Goal: Task Accomplishment & Management: Manage account settings

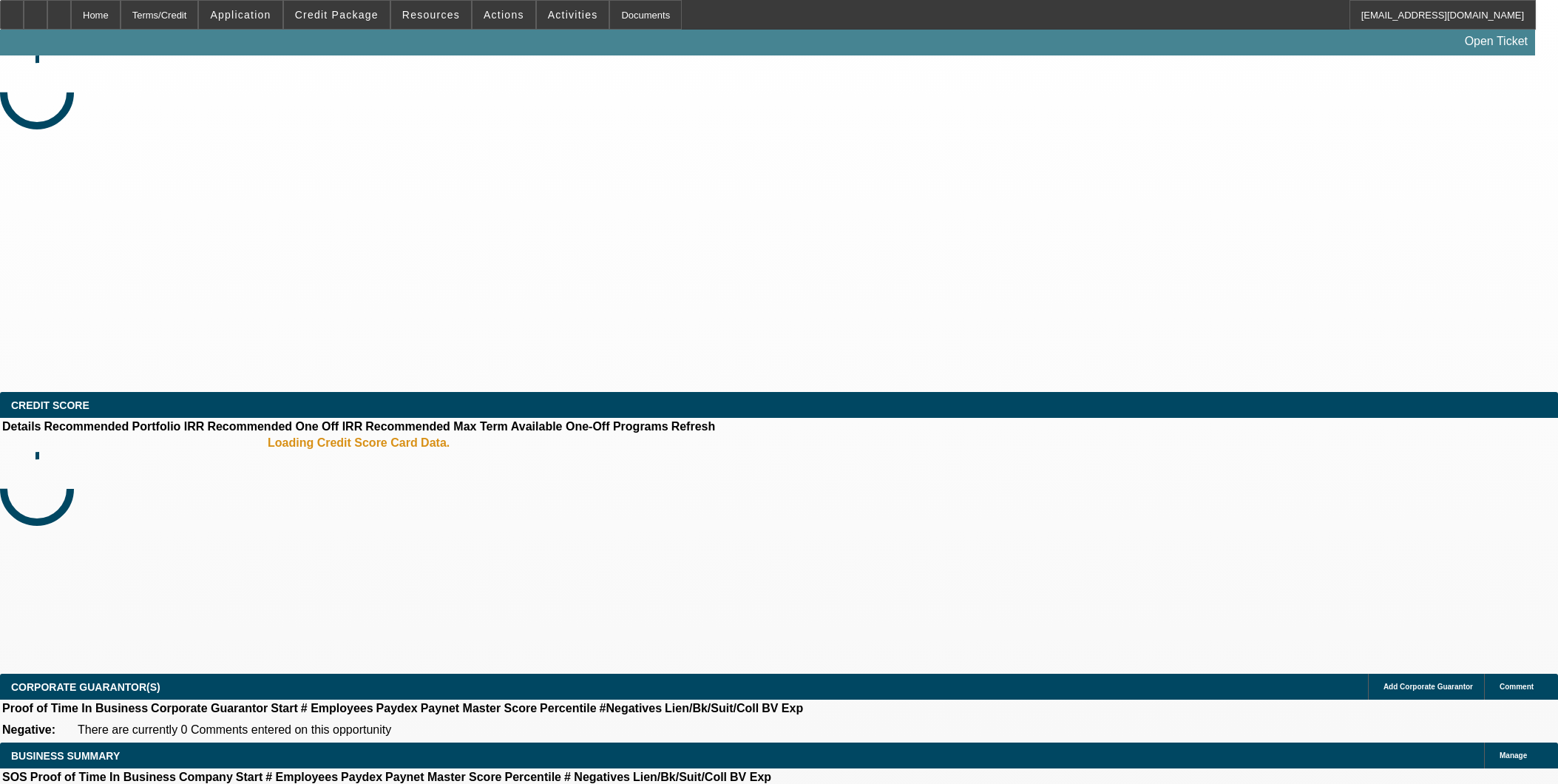
select select "0"
select select "3"
select select "0"
select select "6"
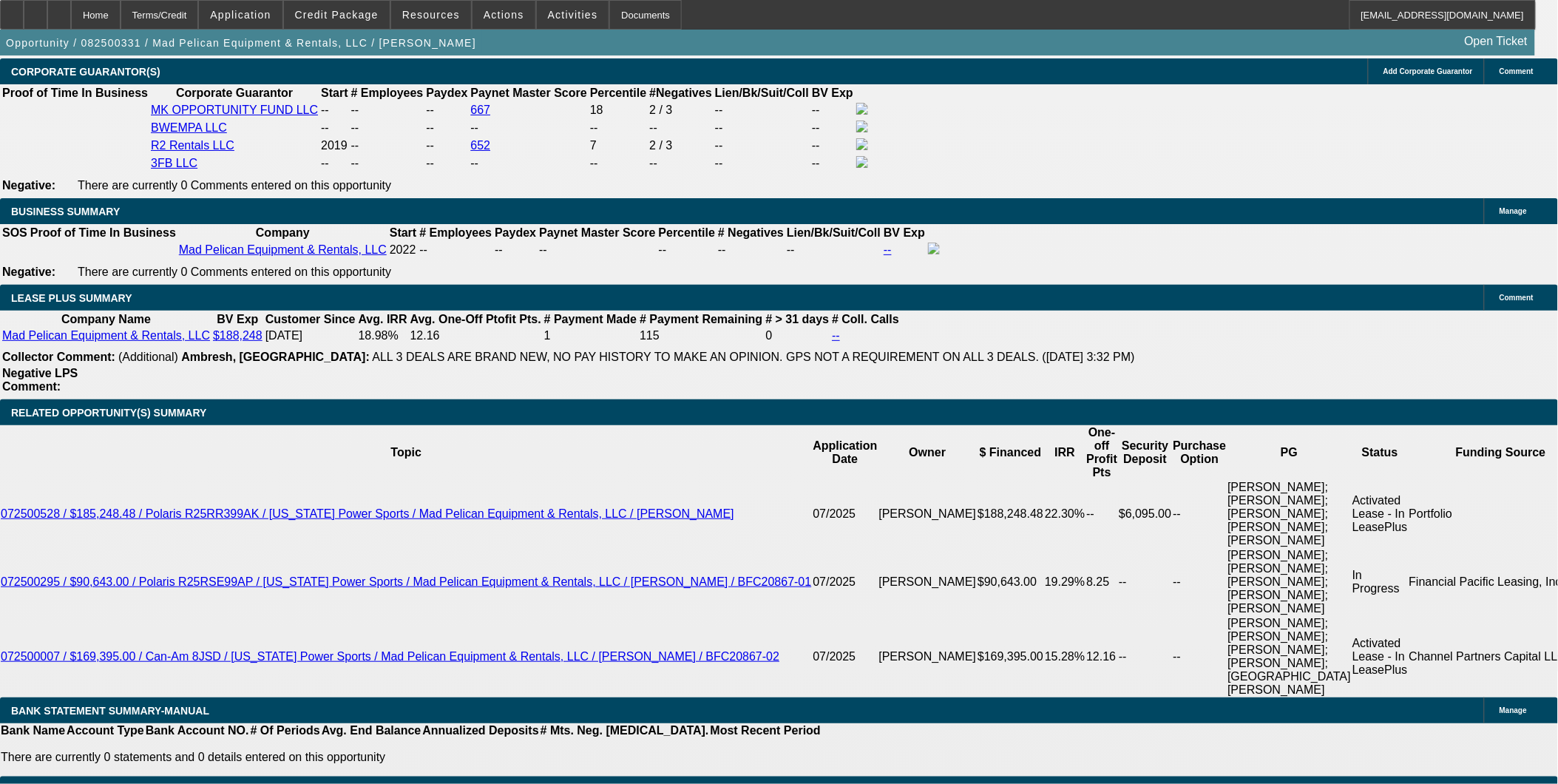
scroll to position [2465, 0]
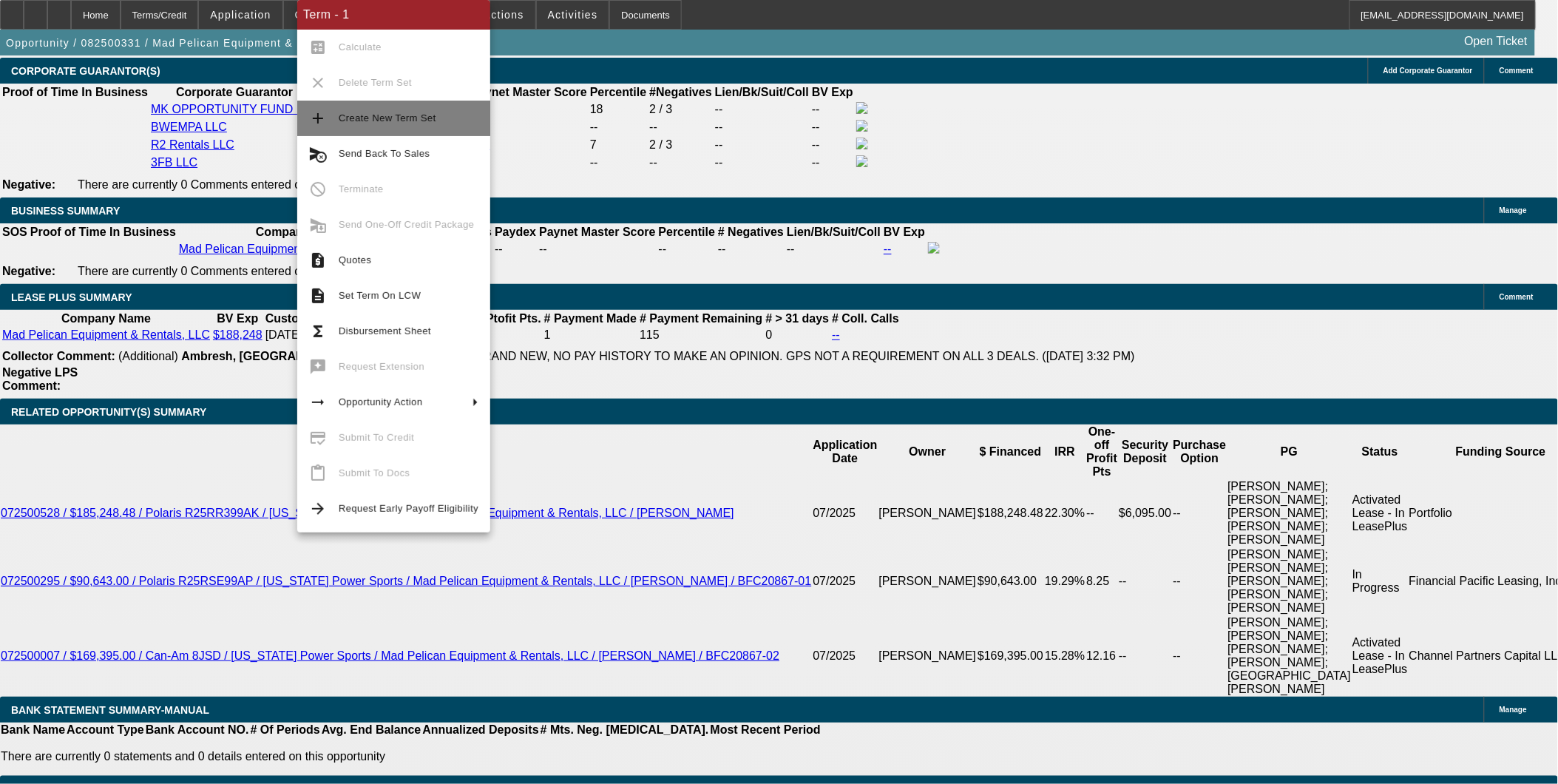
click at [385, 106] on button "add Create New Term Set" at bounding box center [394, 118] width 193 height 36
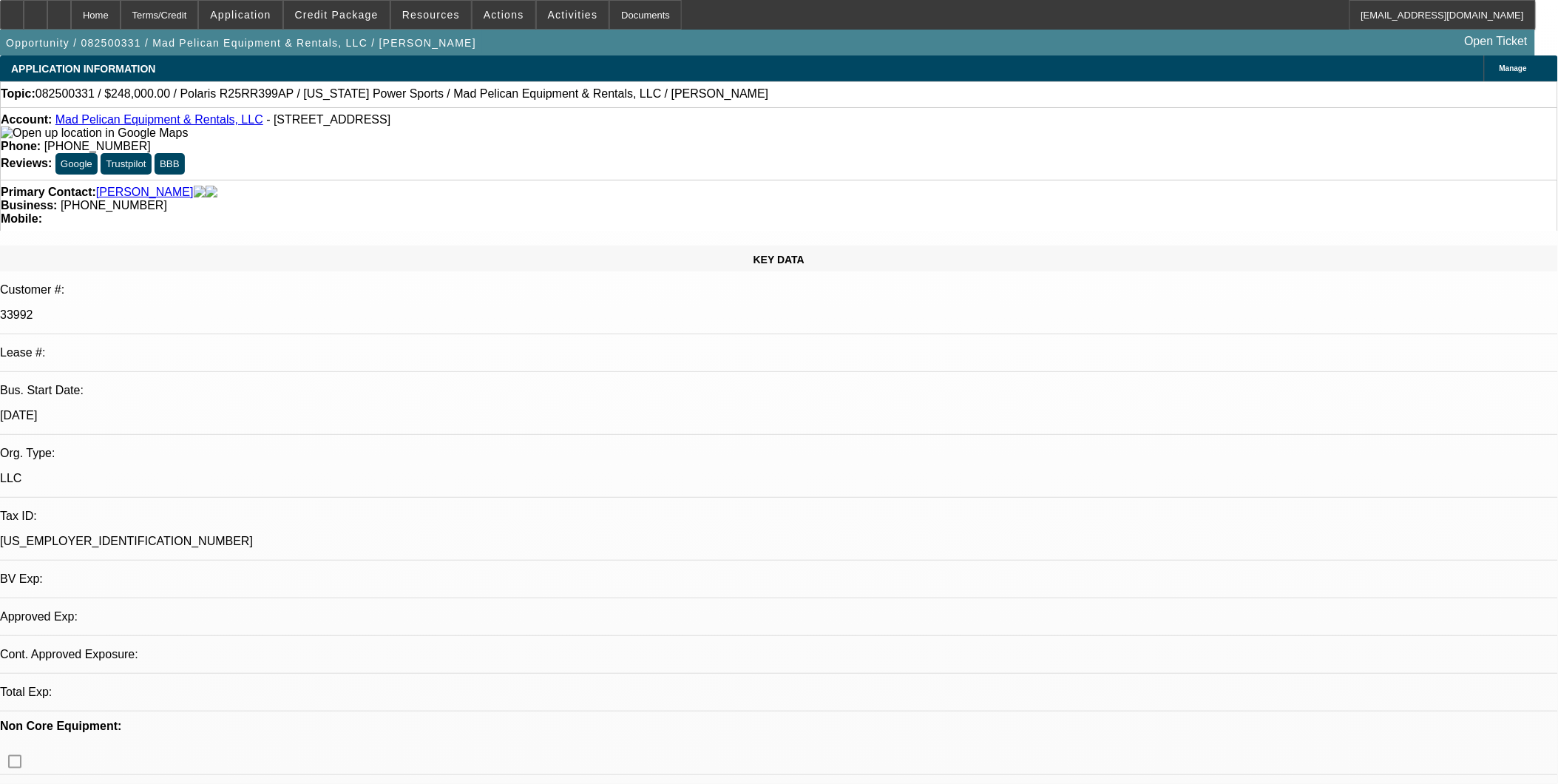
select select "0"
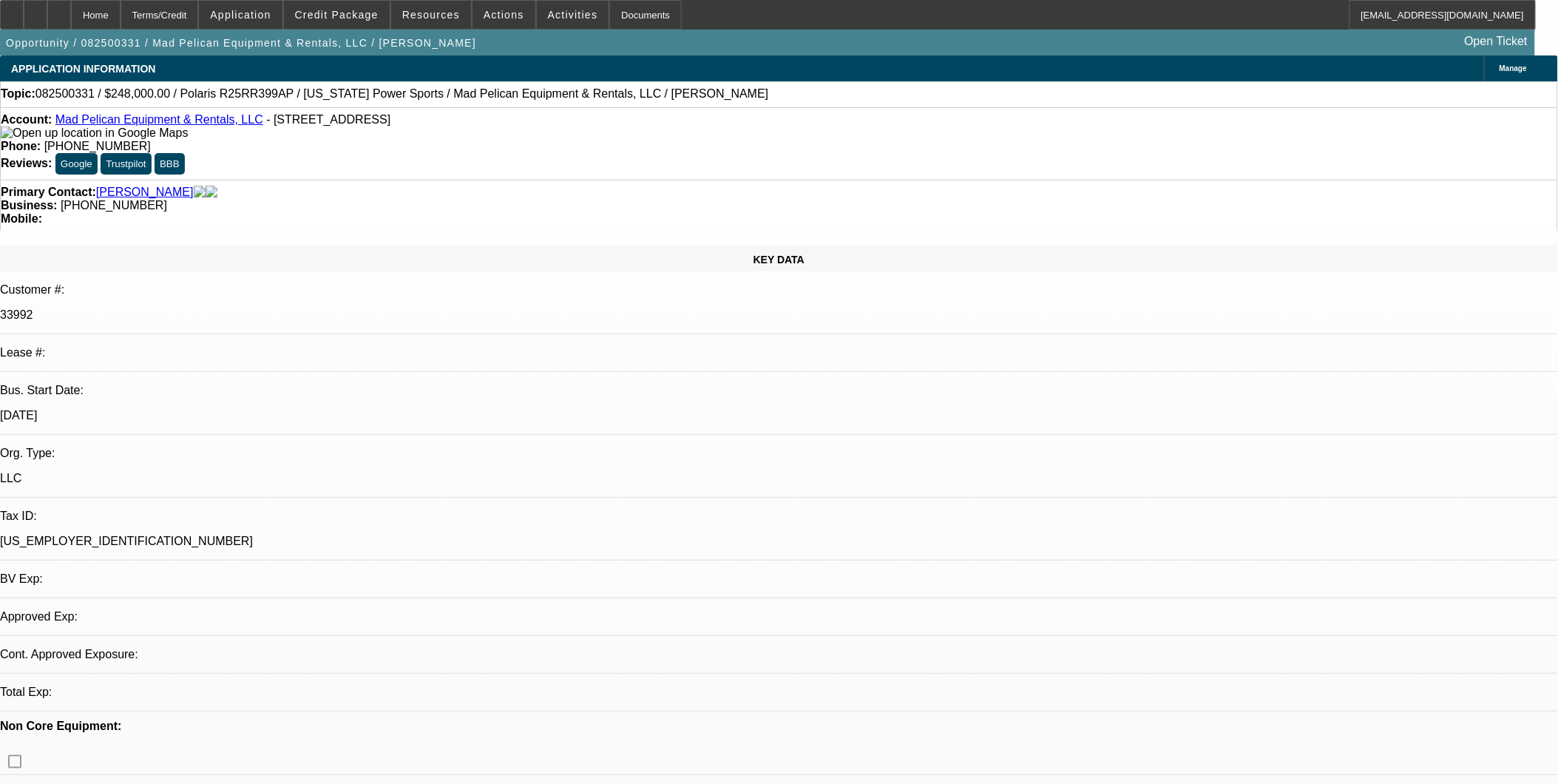
select select "0"
select select "1"
select select "3"
select select "6"
select select "1"
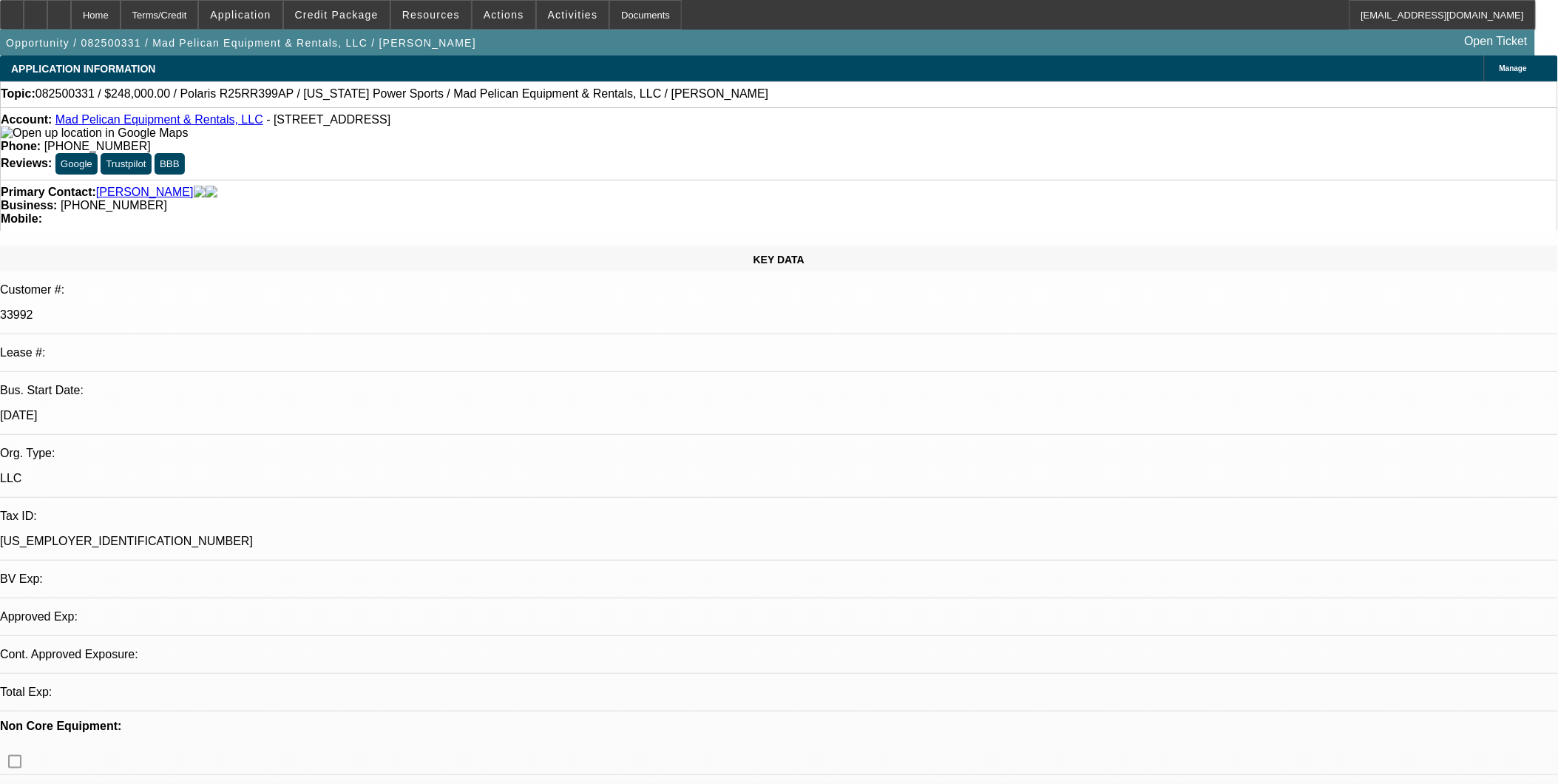
select select "3"
select select "6"
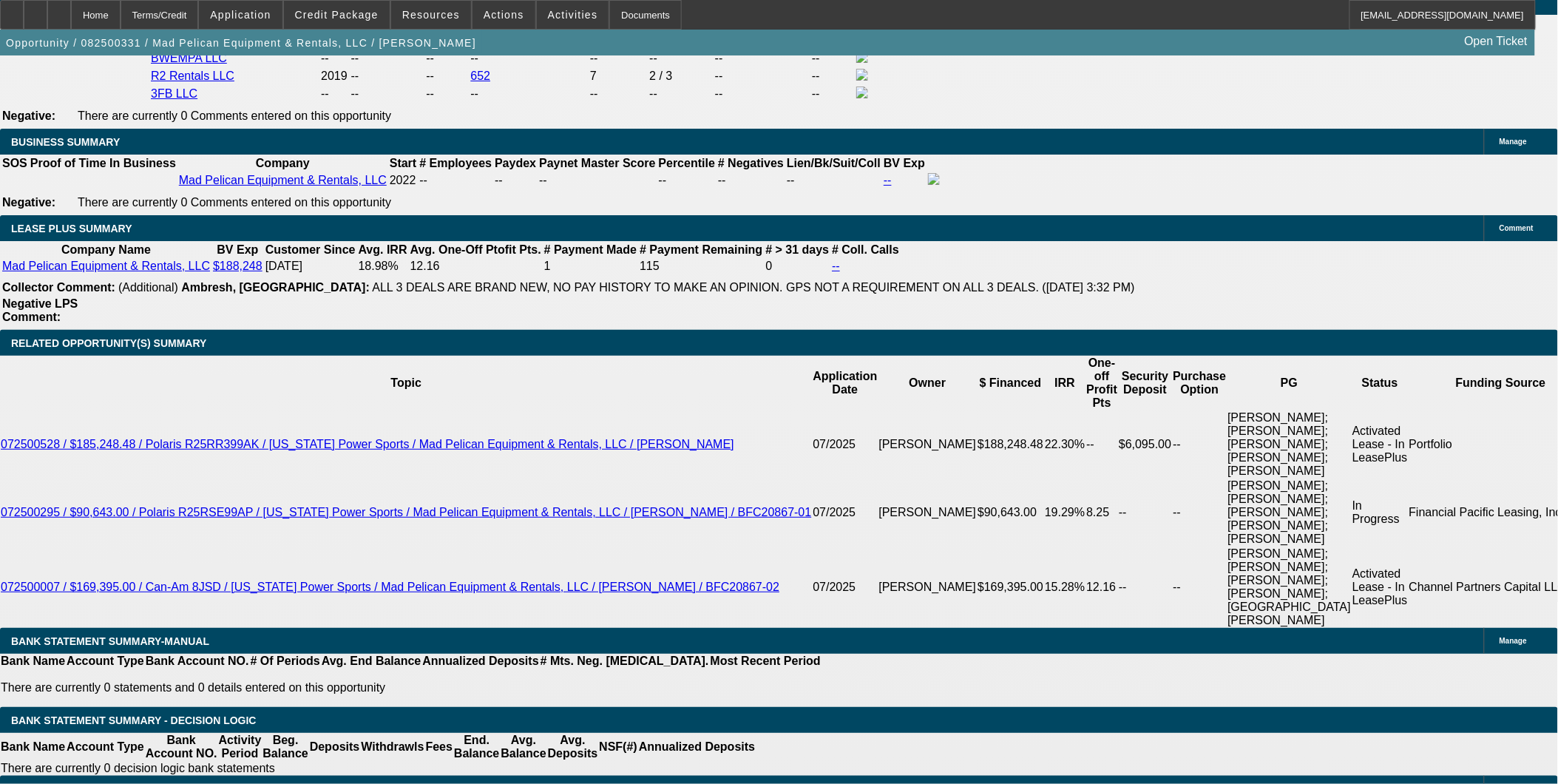
scroll to position [2629, 0]
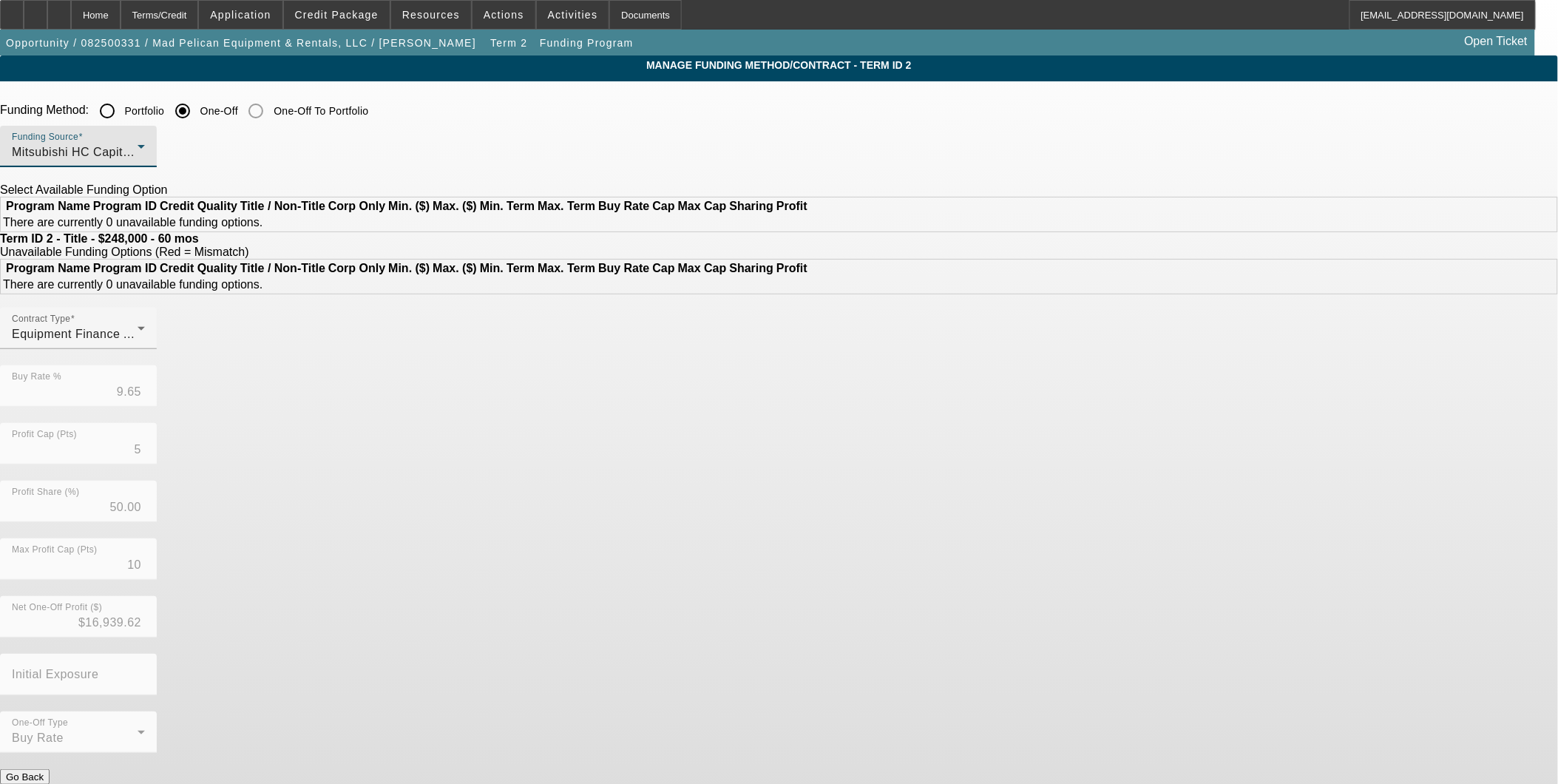
click at [138, 151] on div "Mitsubishi HC Capital America" at bounding box center [75, 152] width 126 height 18
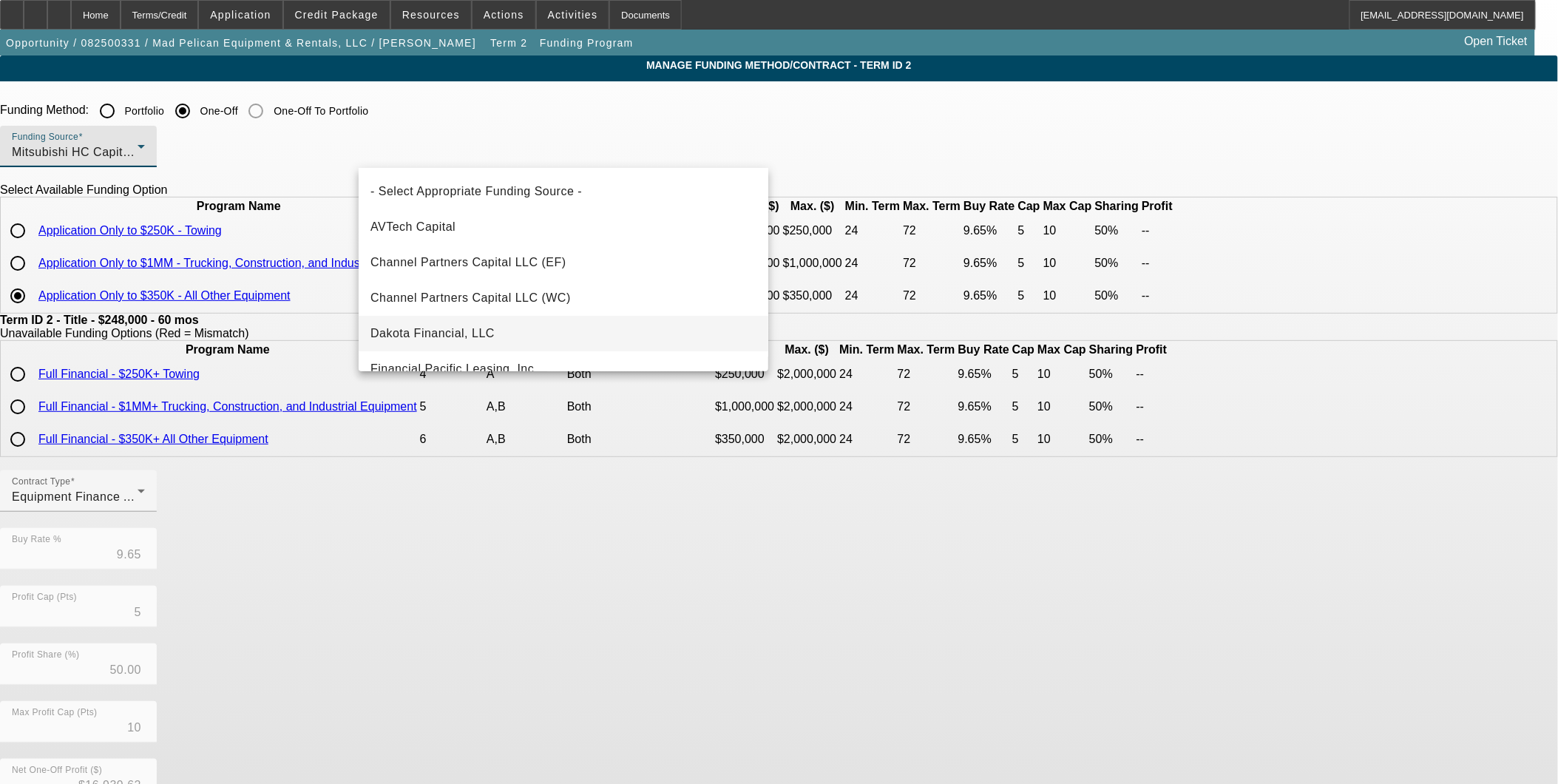
scroll to position [82, 0]
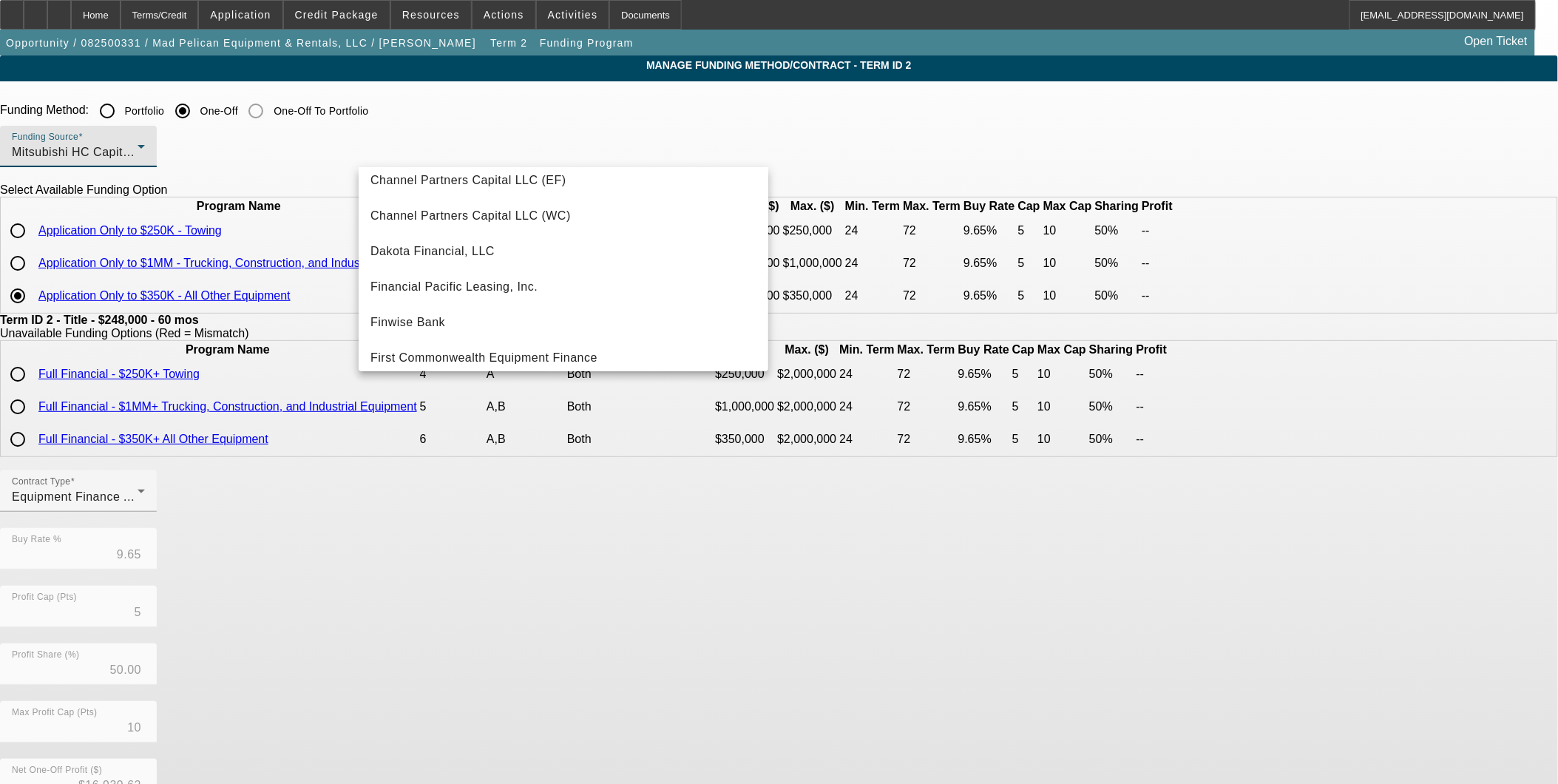
drag, startPoint x: 229, startPoint y: 160, endPoint x: 215, endPoint y: 131, distance: 32.2
click at [219, 142] on div at bounding box center [779, 392] width 1558 height 784
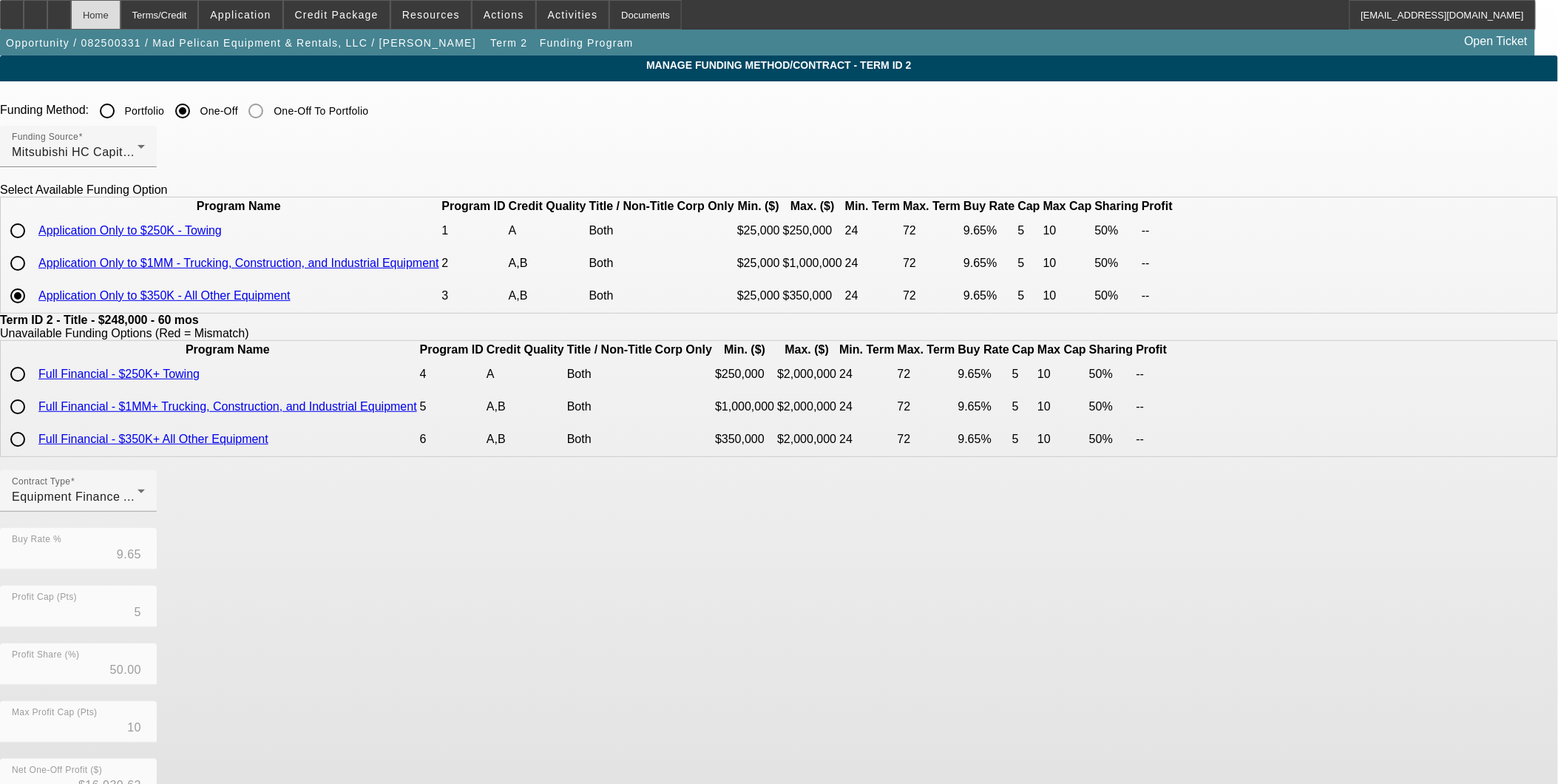
click at [120, 8] on div "Home" at bounding box center [96, 15] width 50 height 30
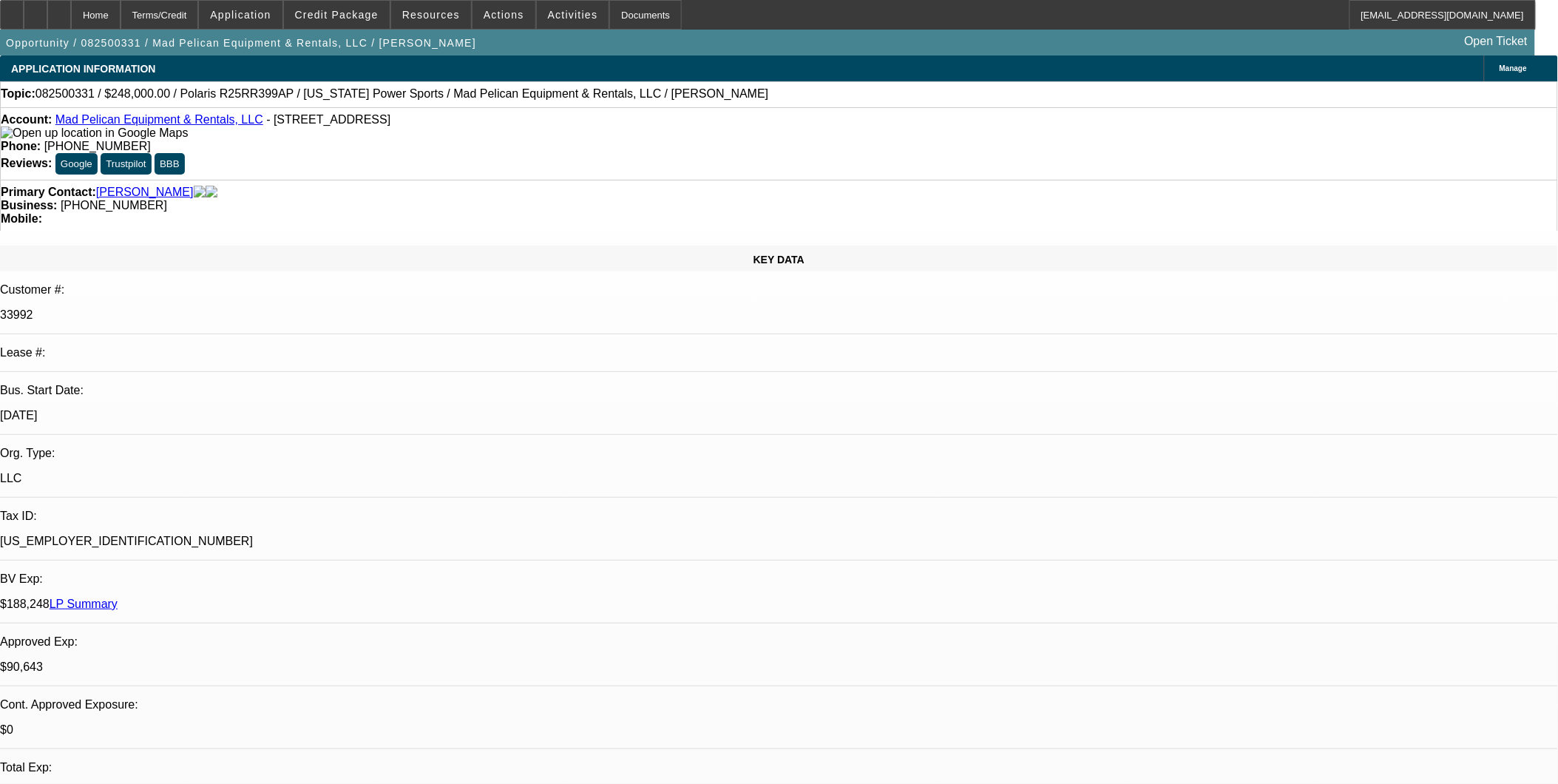
select select "0"
select select "3"
select select "0"
select select "6"
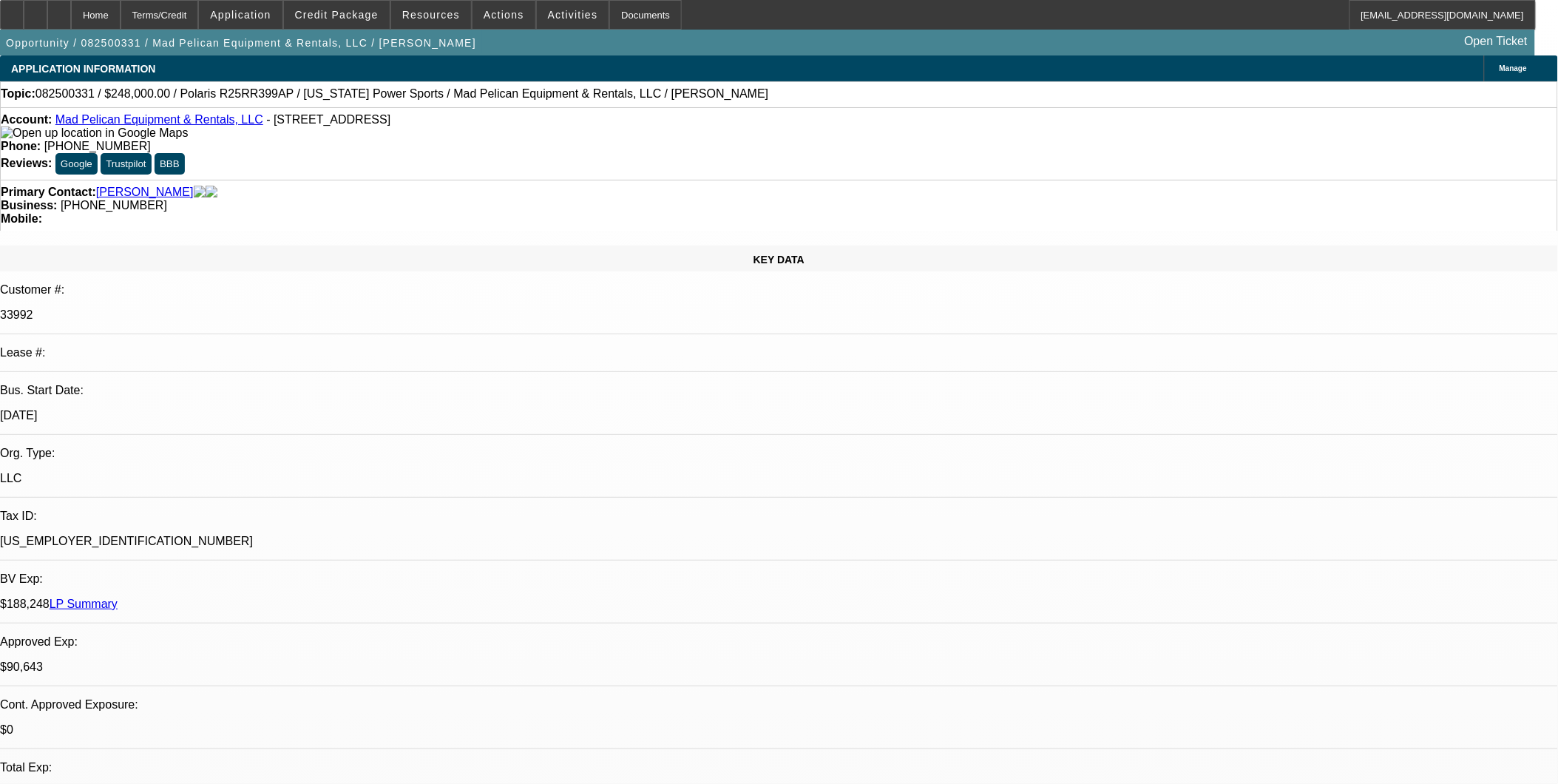
select select "0"
select select "3"
select select "0"
select select "6"
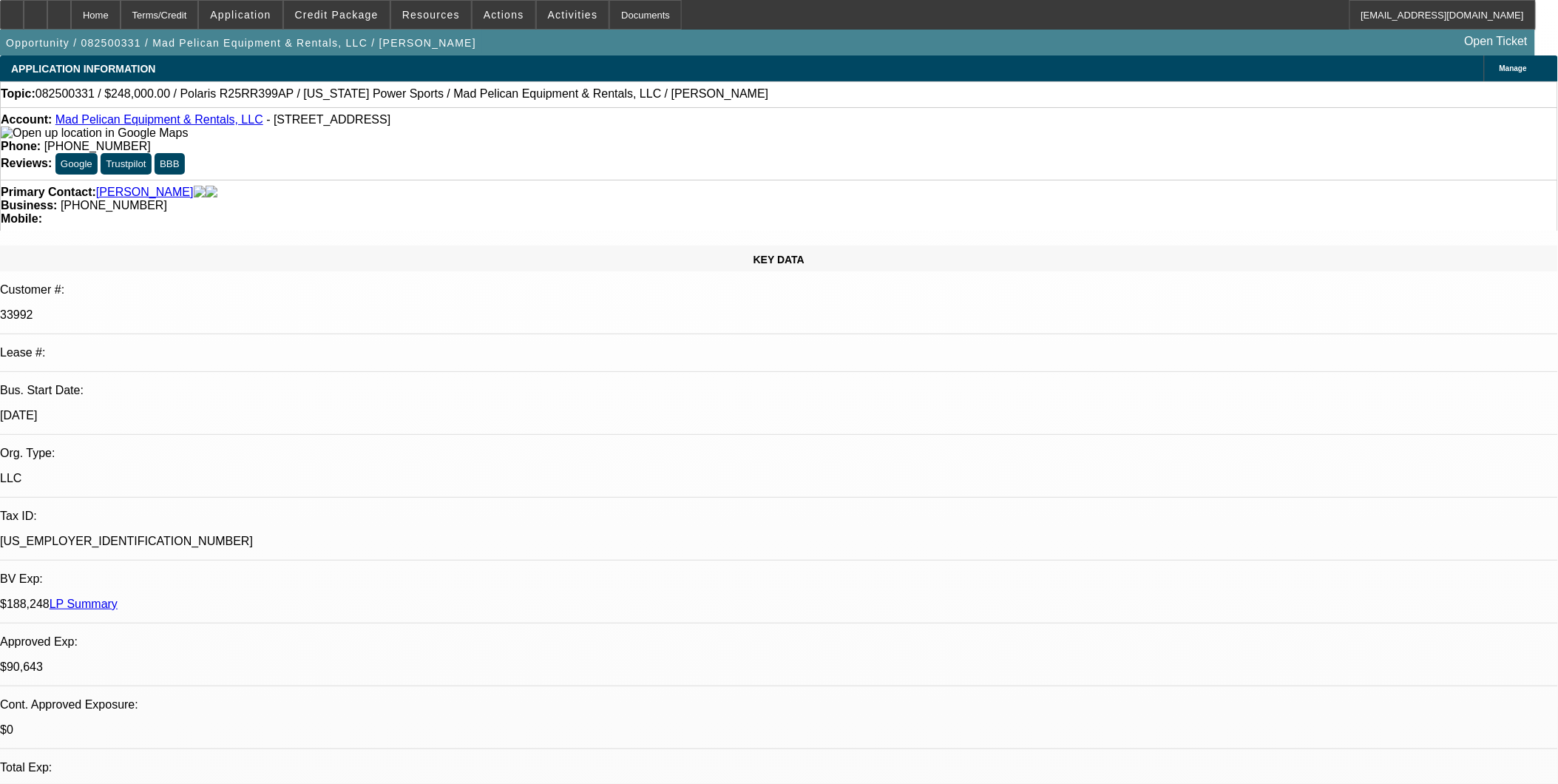
scroll to position [329, 0]
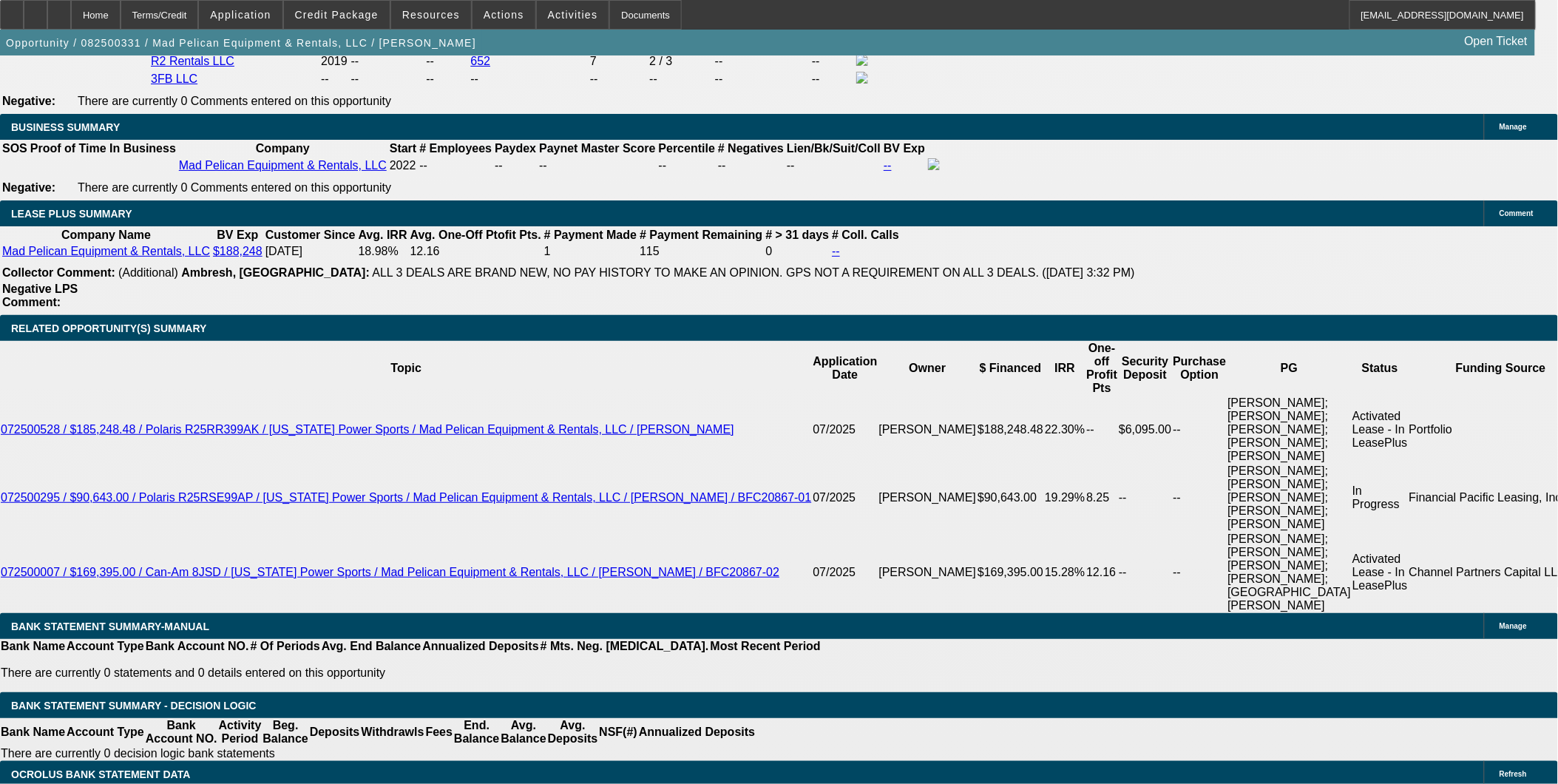
scroll to position [2793, 0]
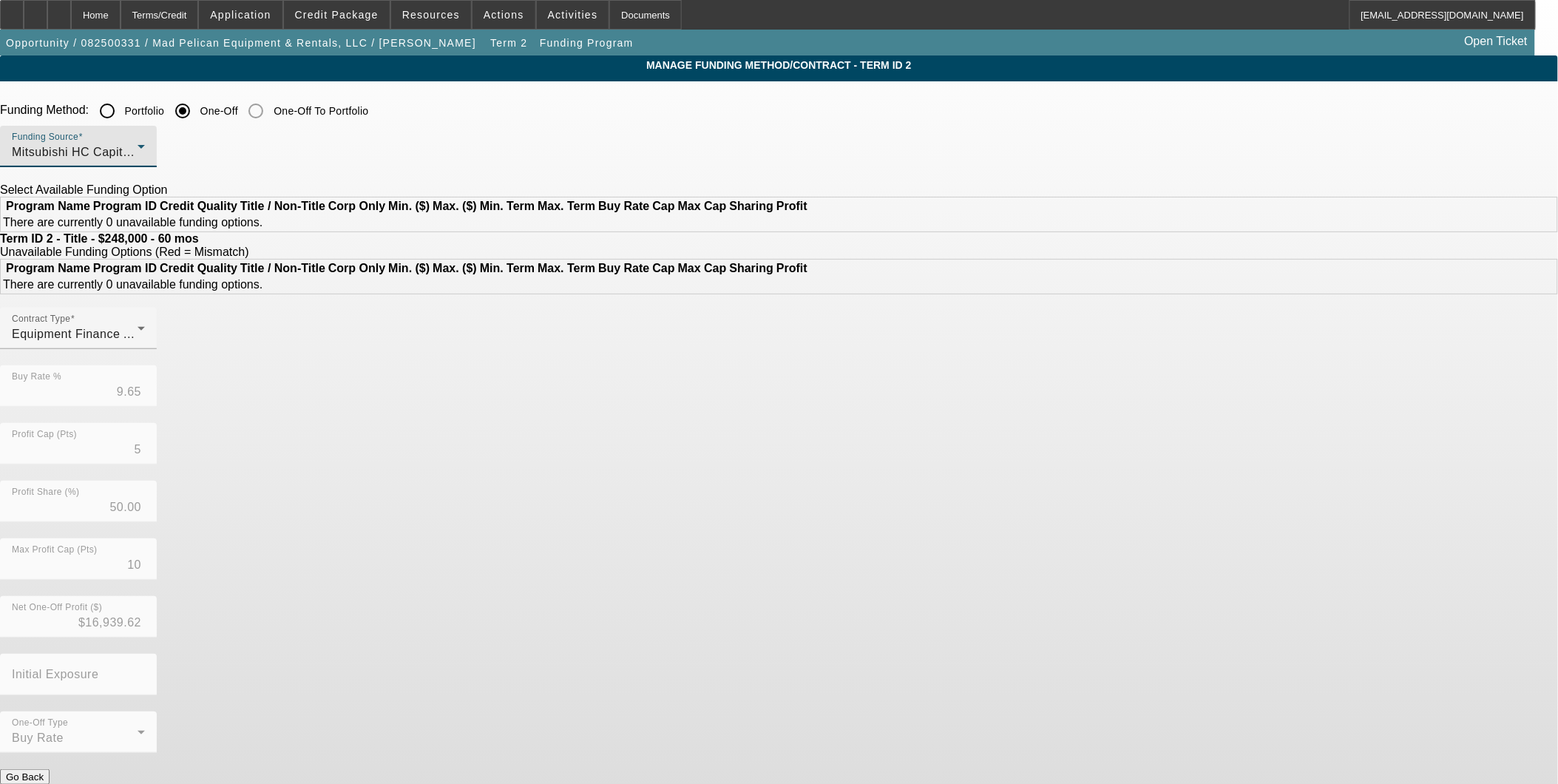
click at [138, 150] on div "Mitsubishi HC Capital America" at bounding box center [75, 152] width 126 height 18
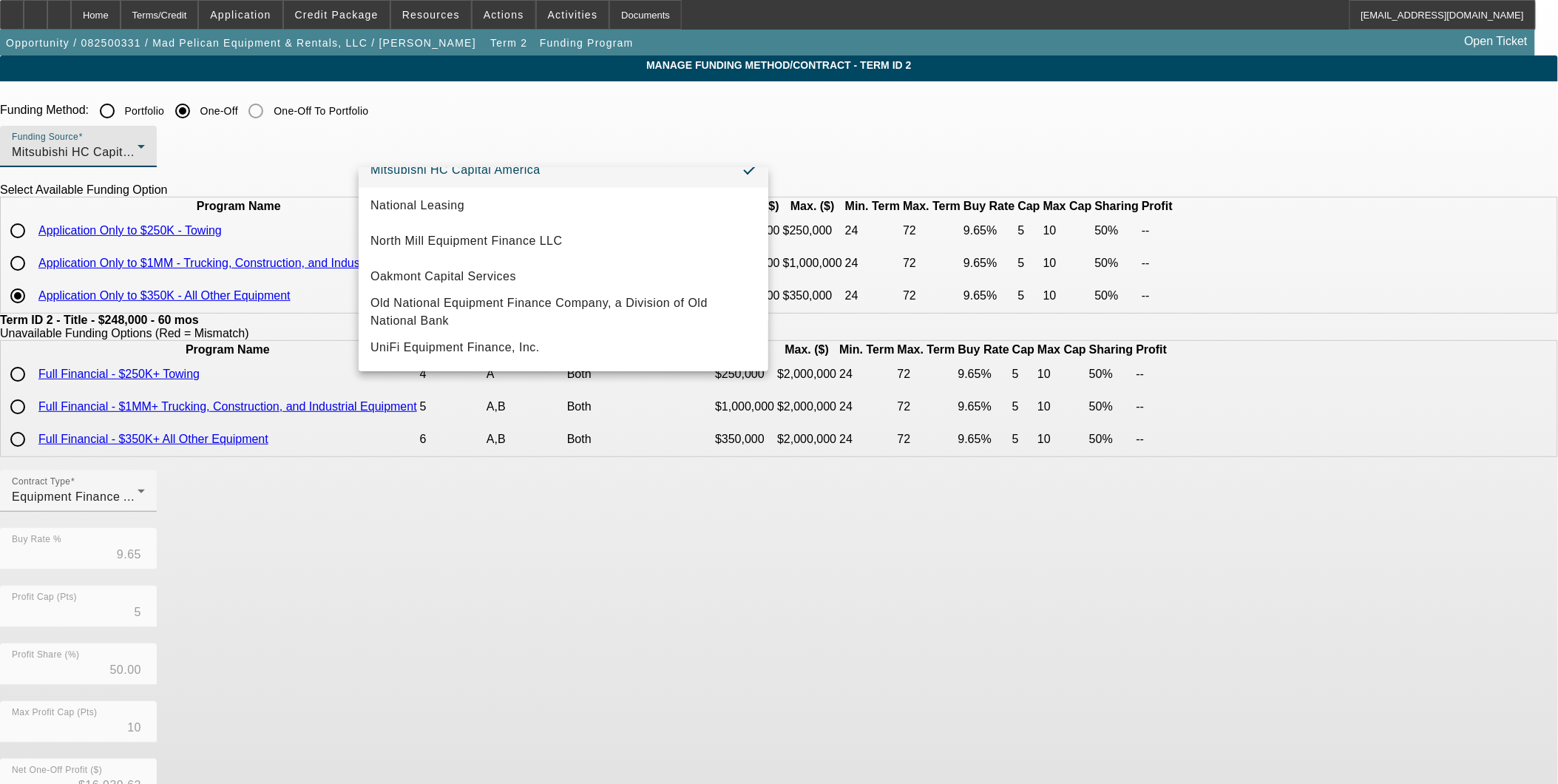
scroll to position [419, 0]
click at [305, 249] on div at bounding box center [779, 392] width 1558 height 784
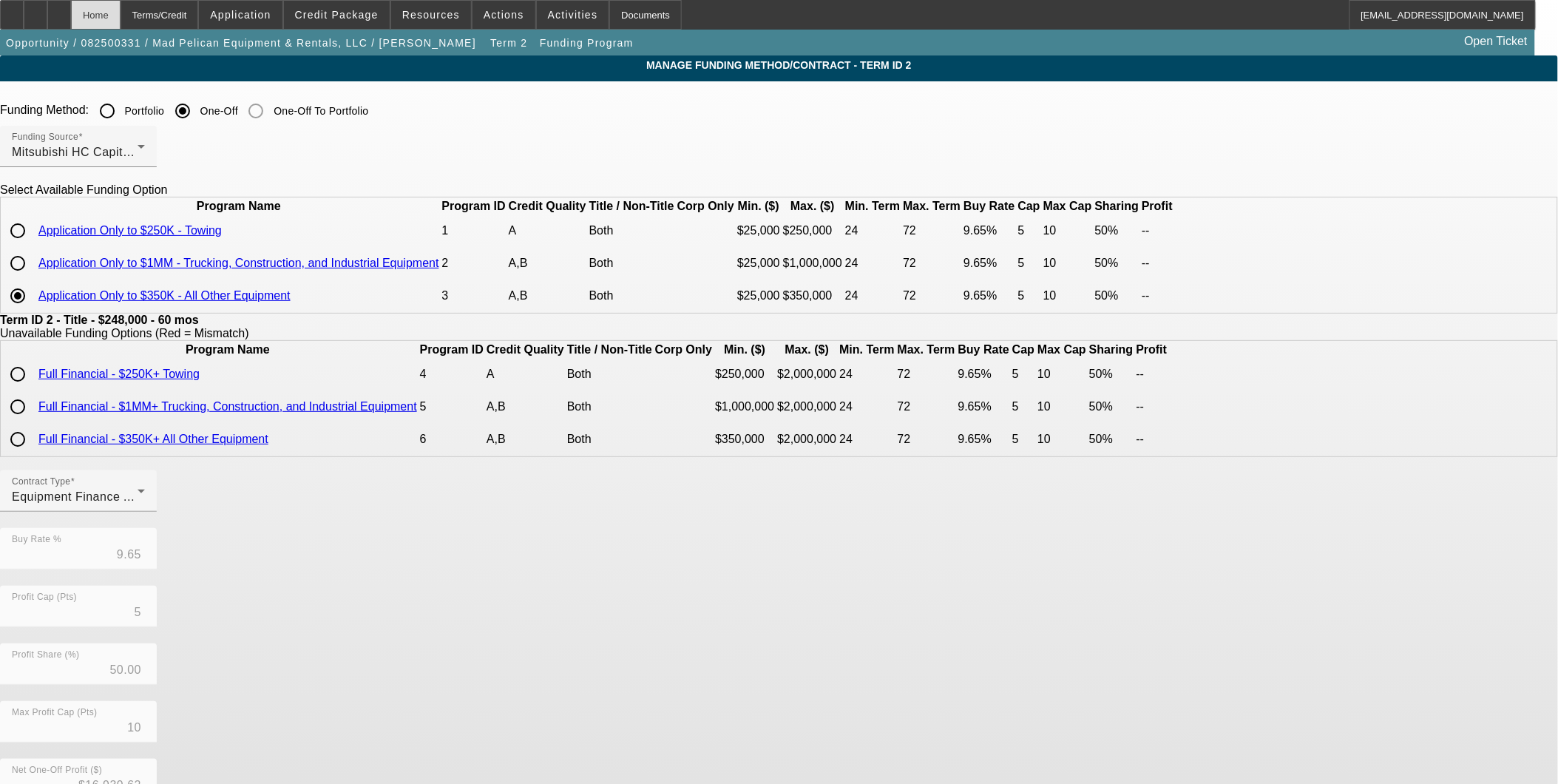
click at [120, 19] on div "Home" at bounding box center [96, 15] width 50 height 30
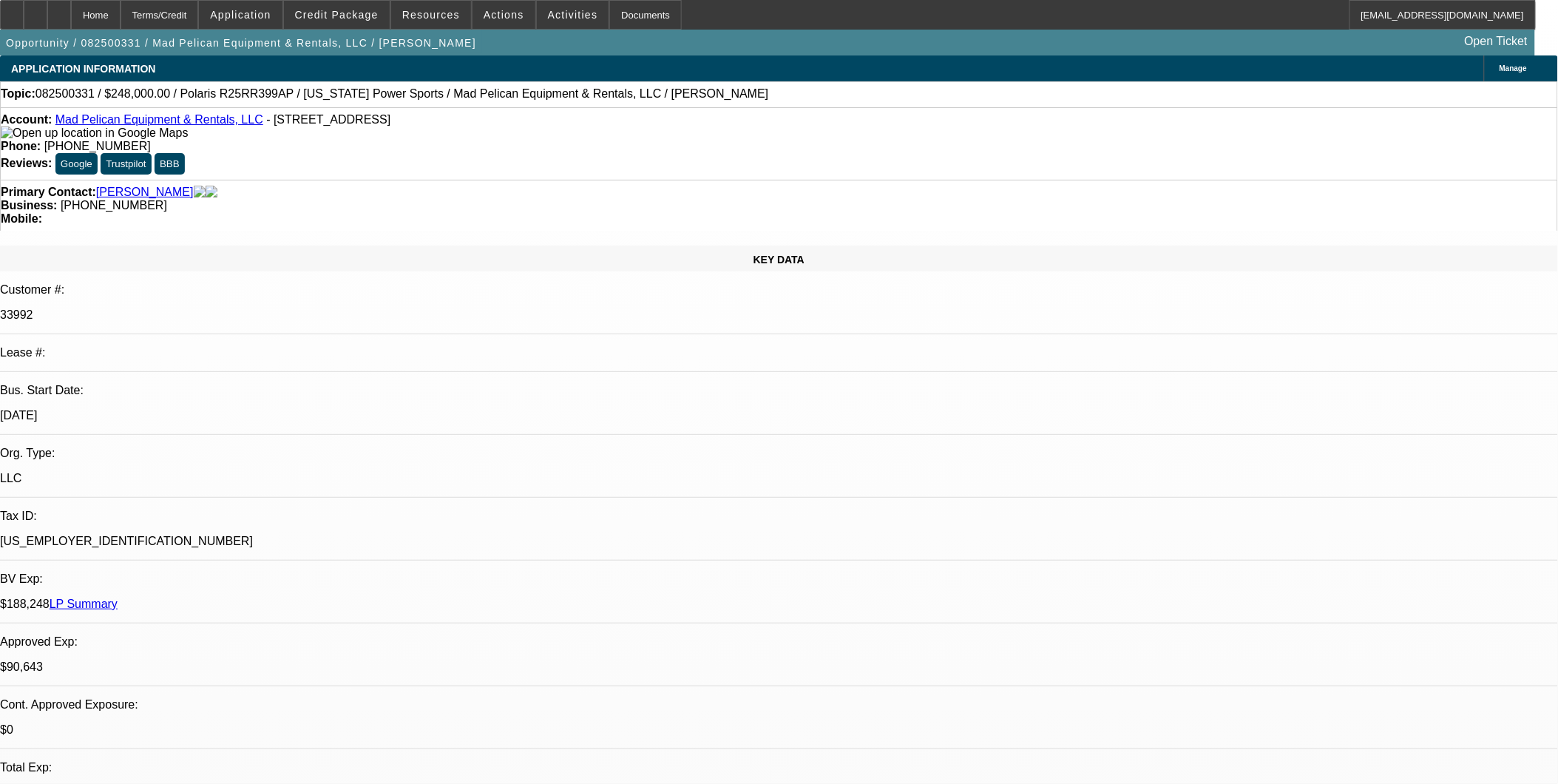
select select "0"
select select "3"
select select "0"
select select "6"
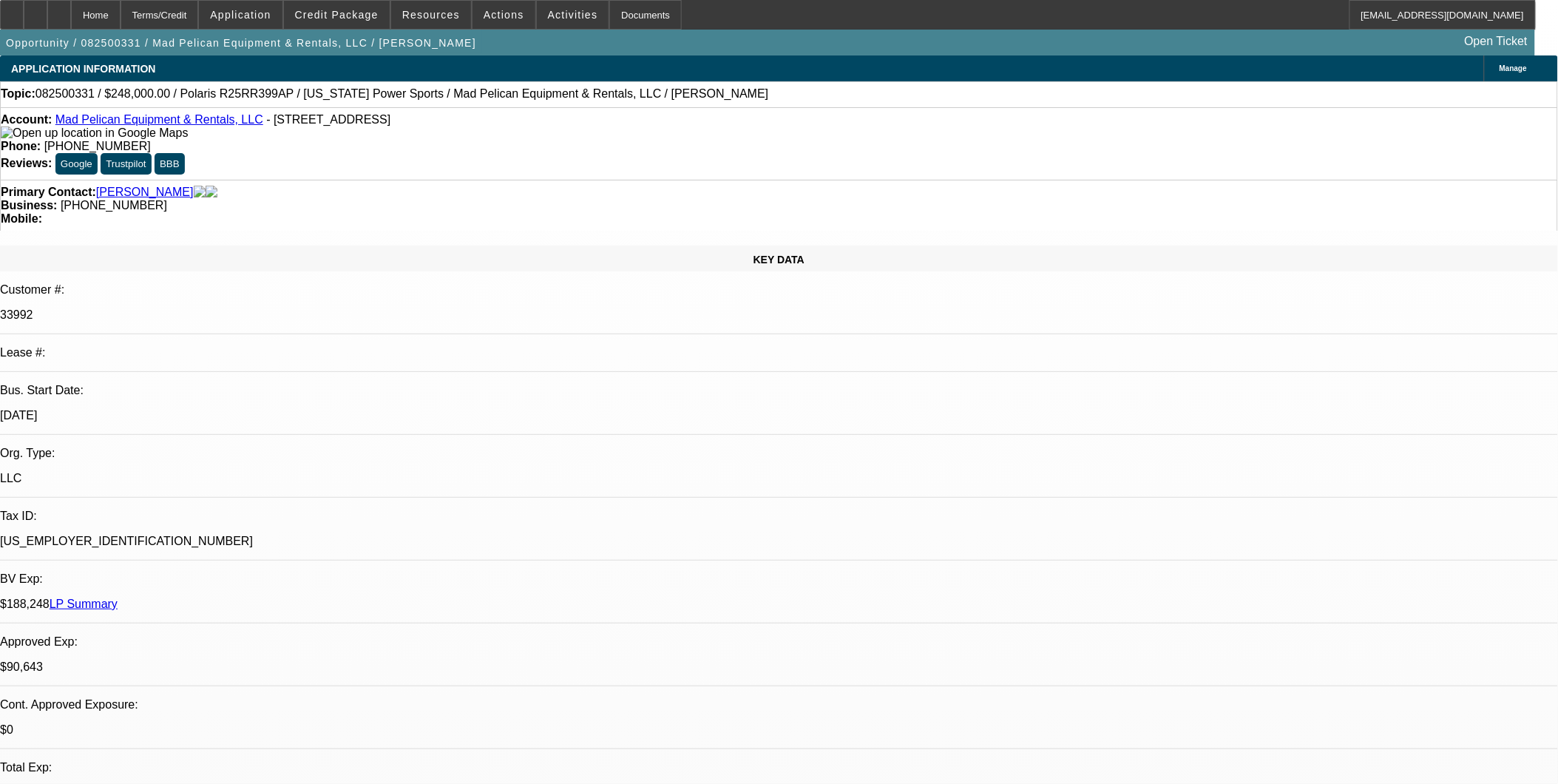
select select "0"
select select "3"
select select "0"
select select "6"
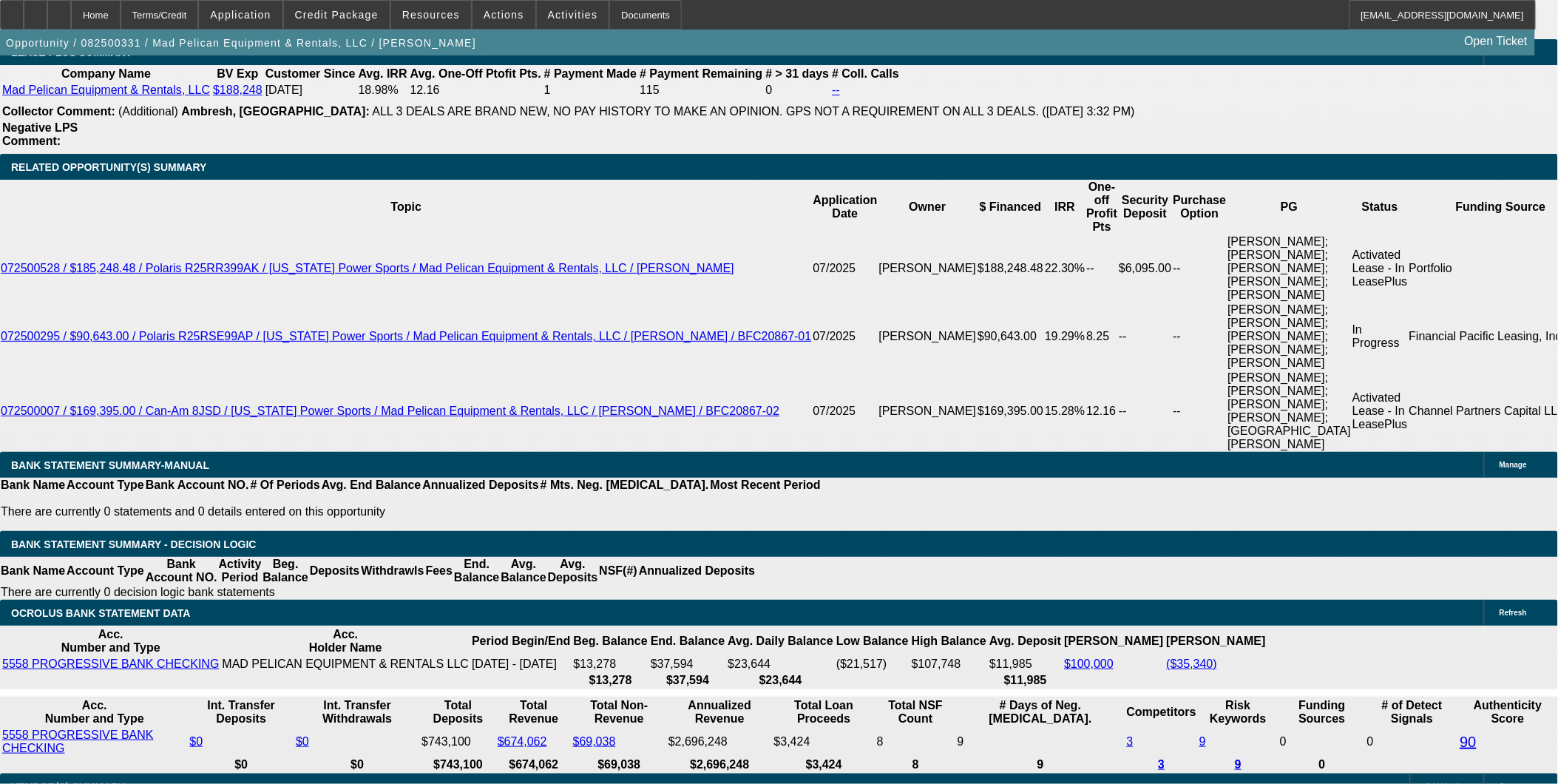
scroll to position [2711, 0]
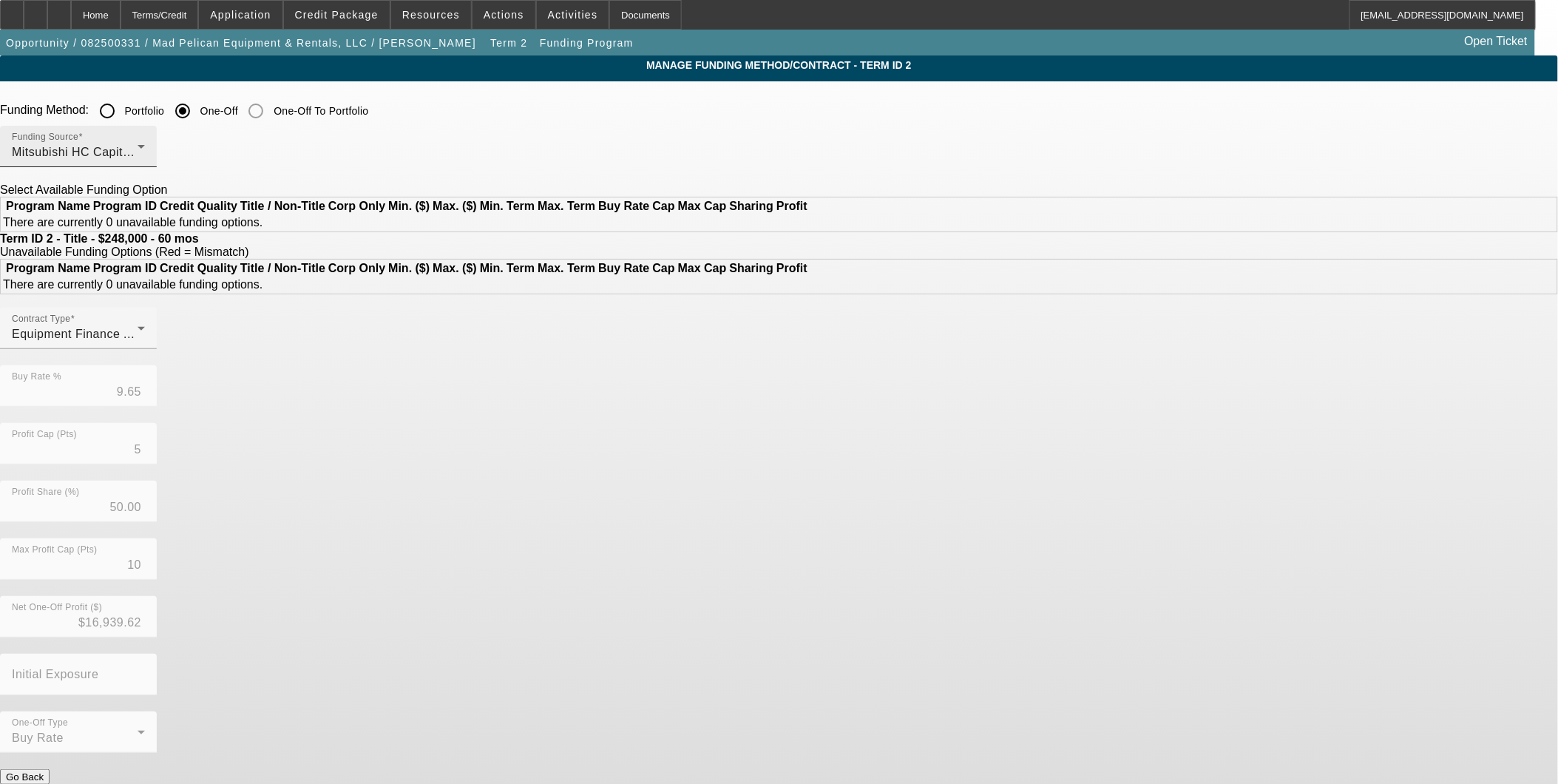
click at [138, 153] on div "Mitsubishi HC Capital America" at bounding box center [75, 152] width 126 height 18
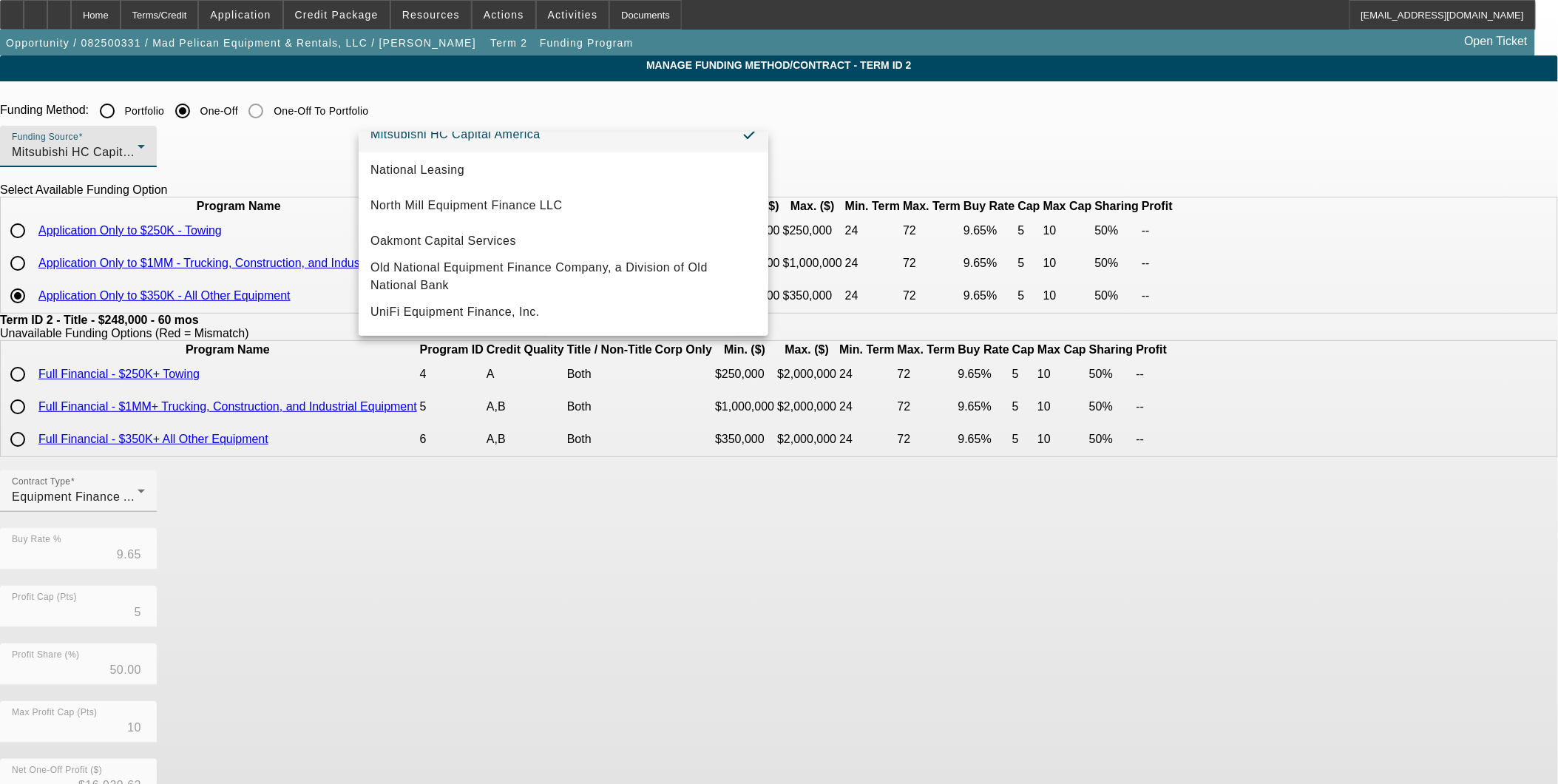
scroll to position [213, 0]
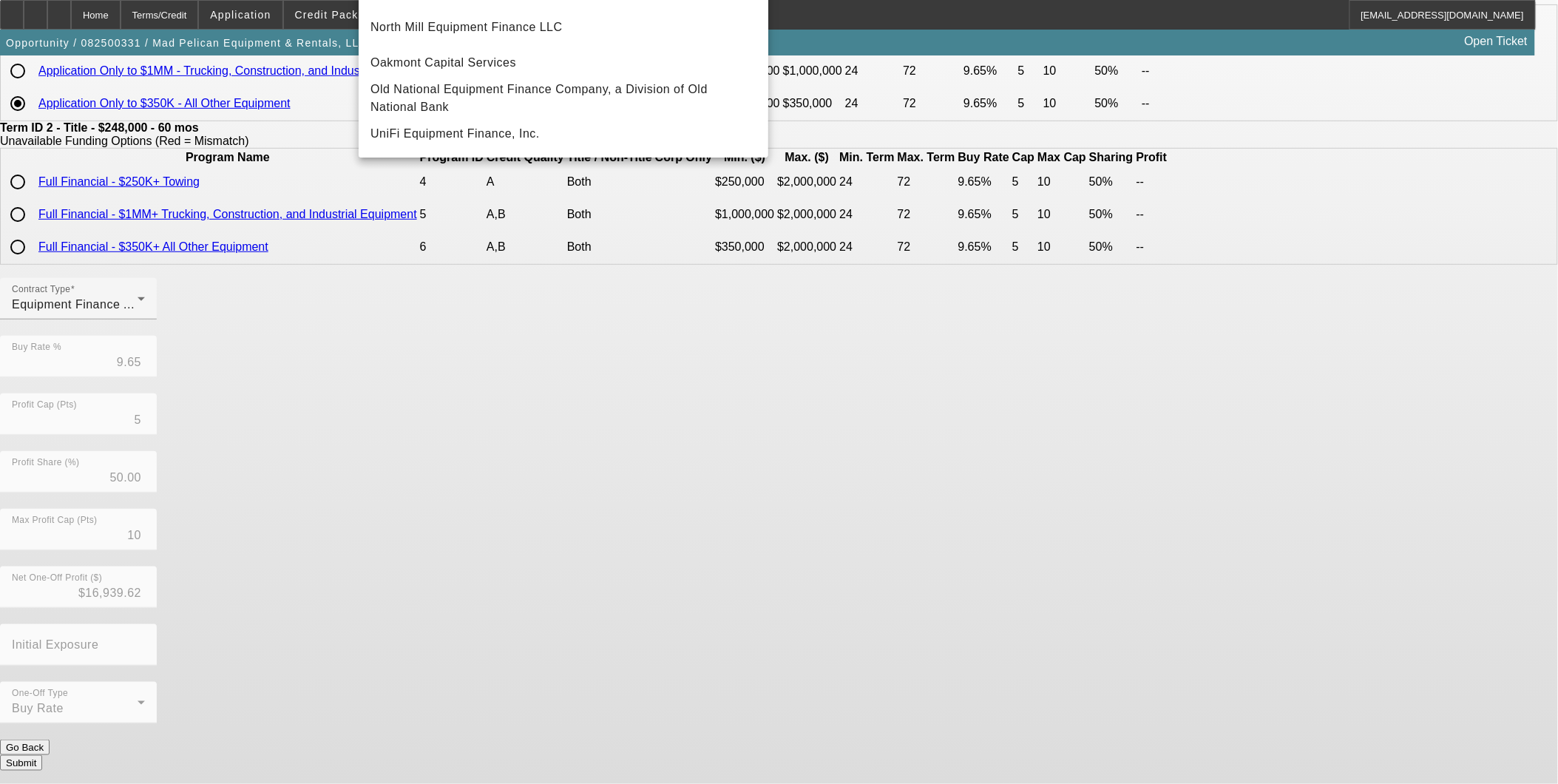
click at [427, 754] on div at bounding box center [779, 392] width 1558 height 784
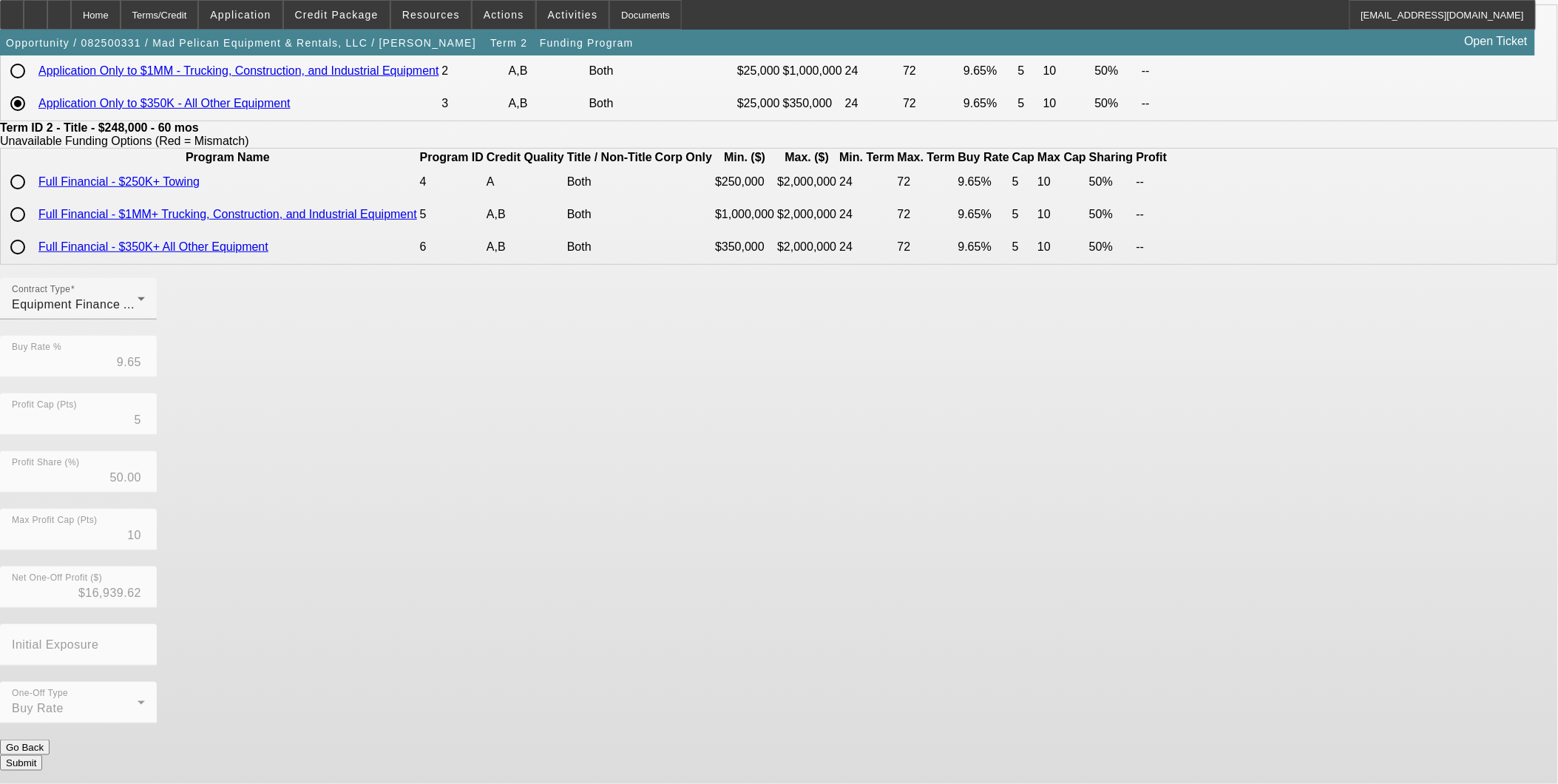
click at [50, 754] on button "Go Back" at bounding box center [25, 747] width 50 height 16
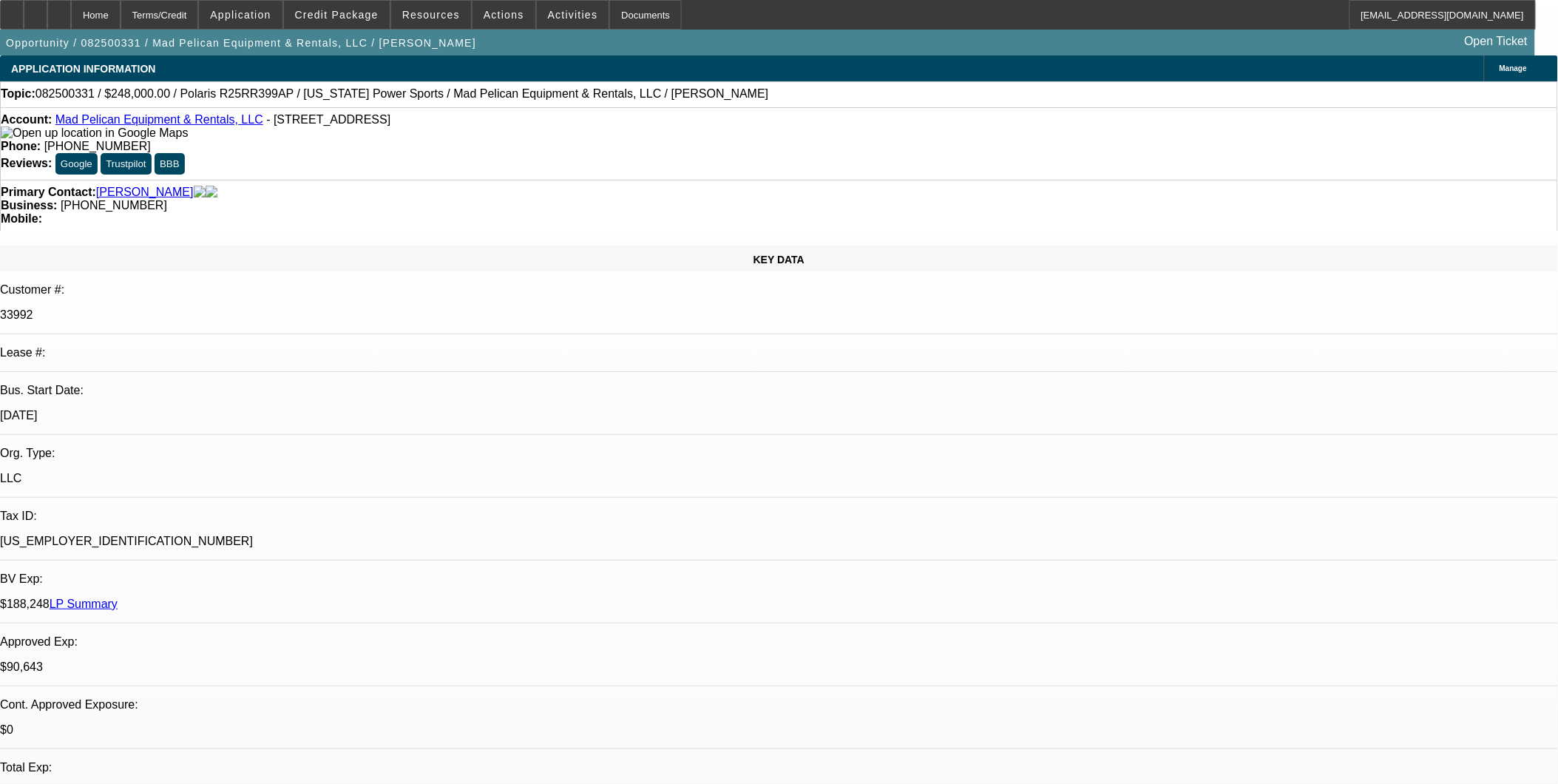
select select "0"
select select "3"
select select "0"
select select "6"
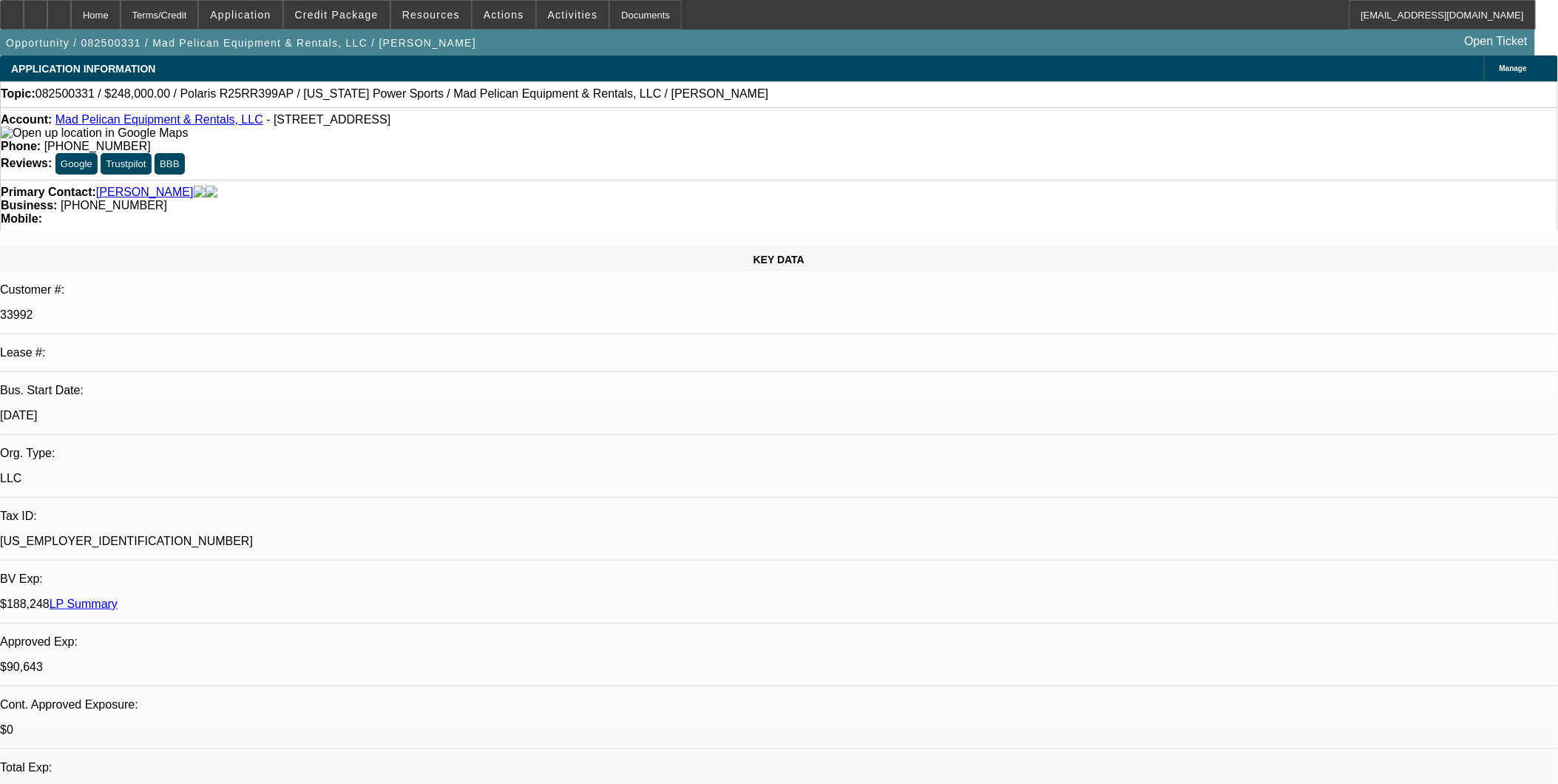
select select "0"
select select "3"
select select "0"
select select "6"
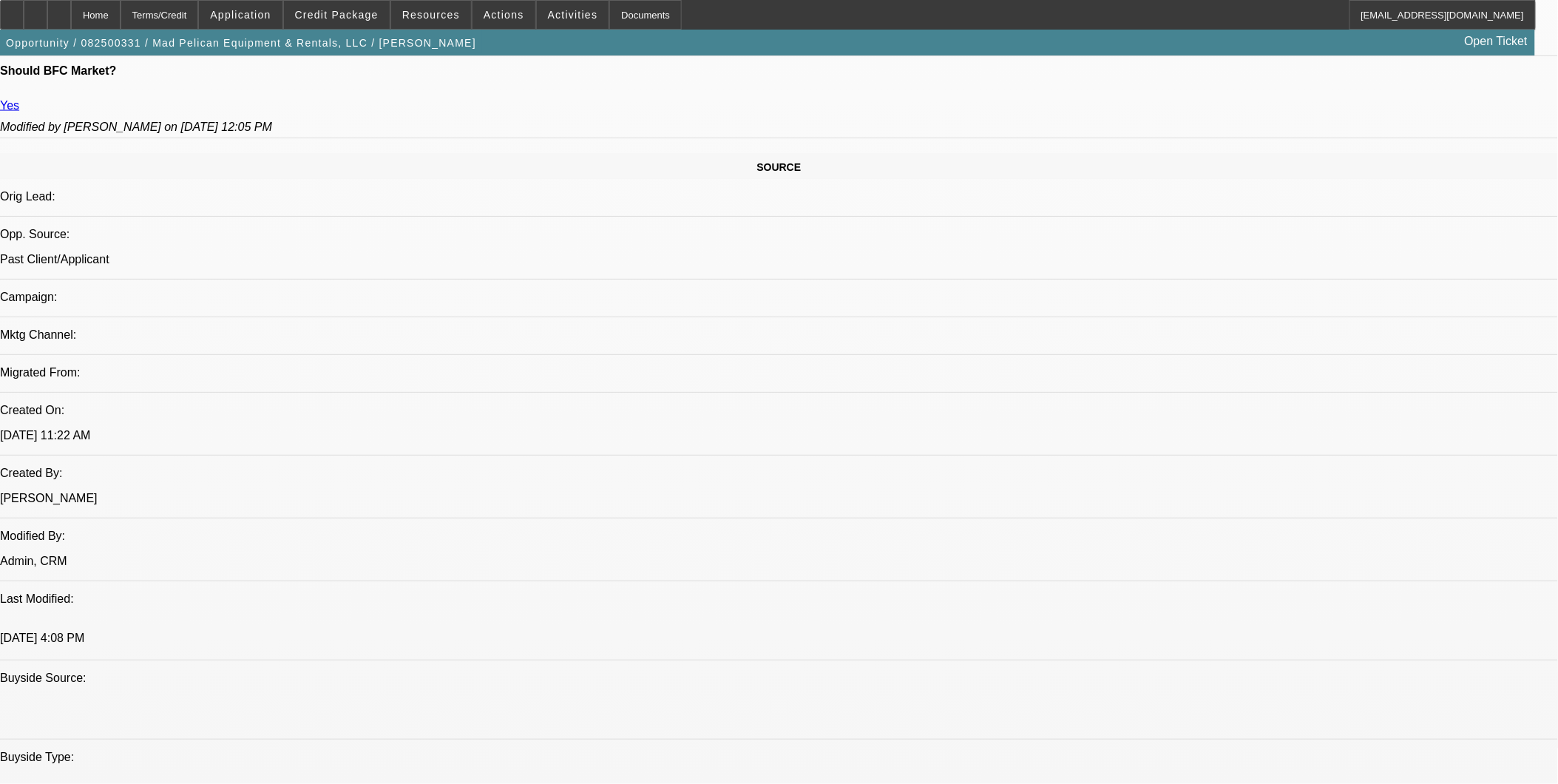
scroll to position [821, 0]
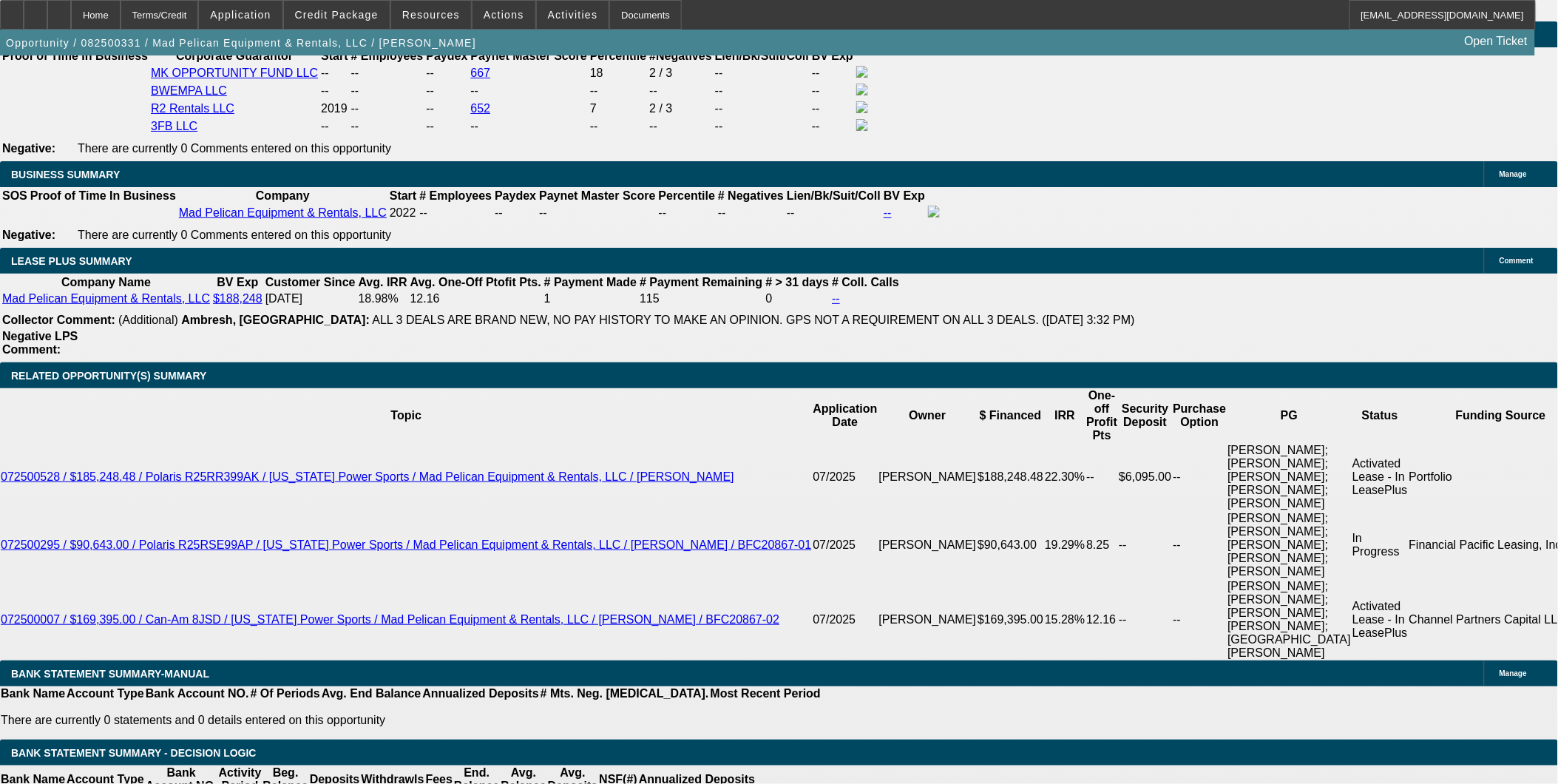
scroll to position [2301, 0]
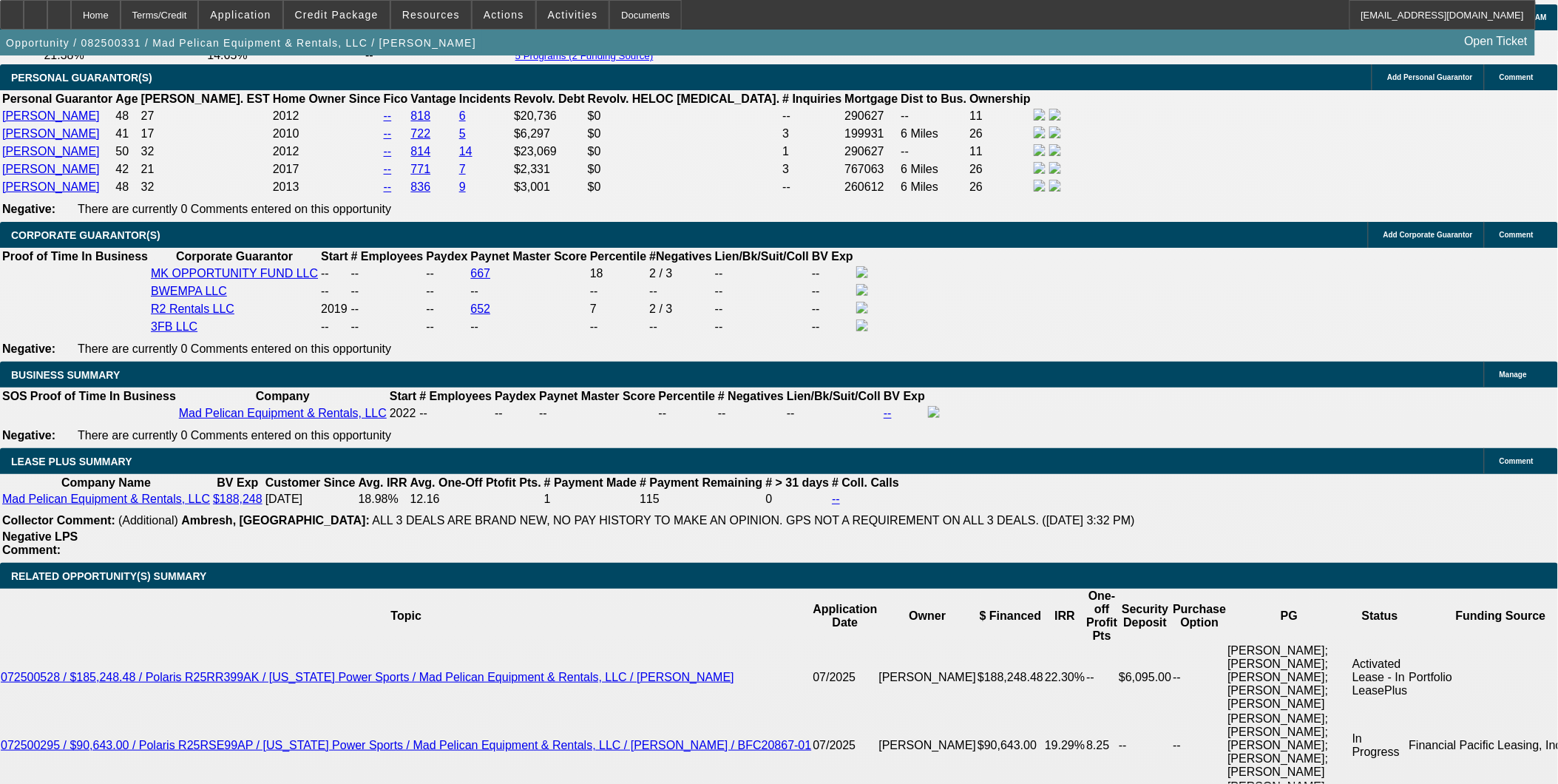
click at [71, 18] on div at bounding box center [59, 15] width 23 height 30
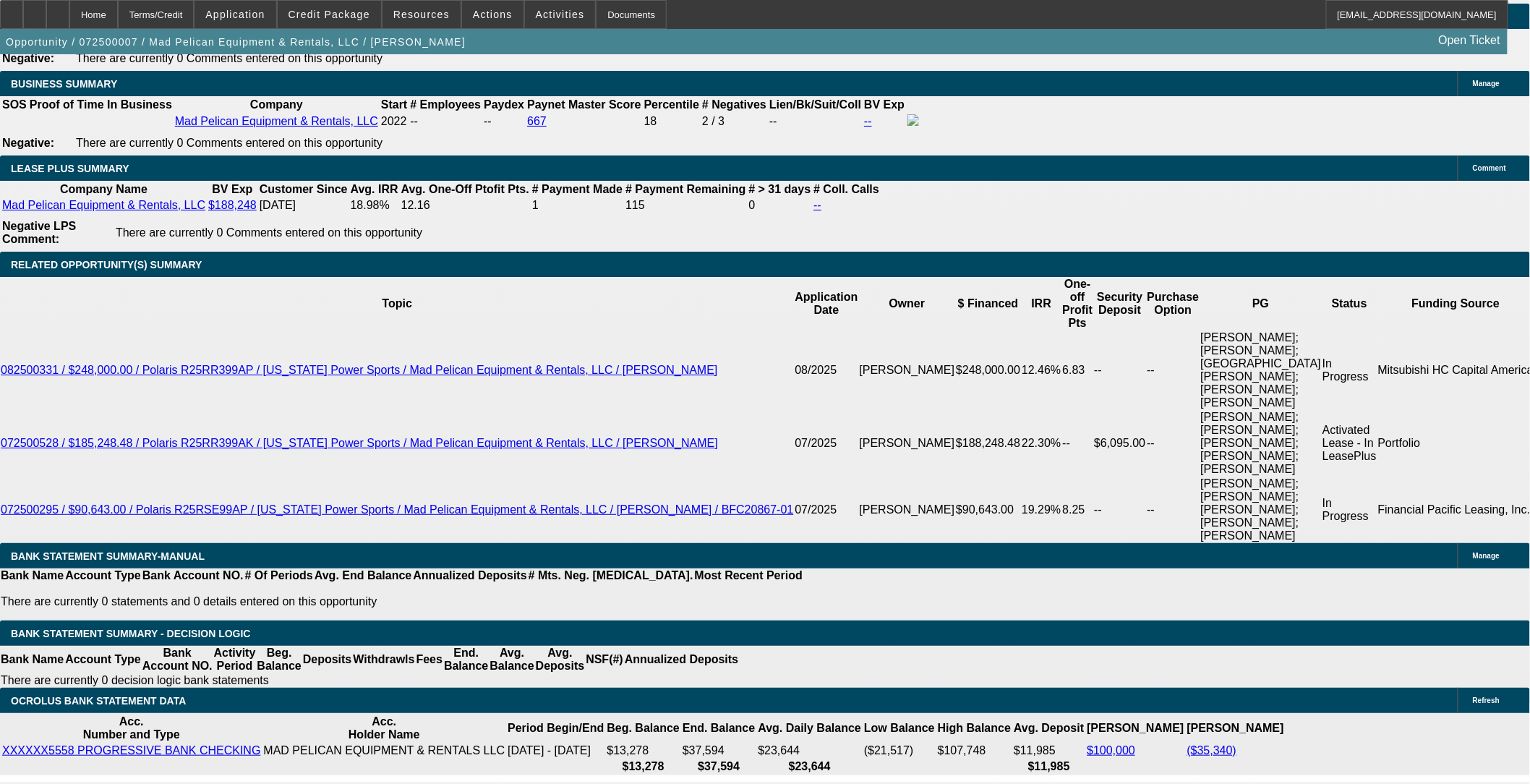
select select "0"
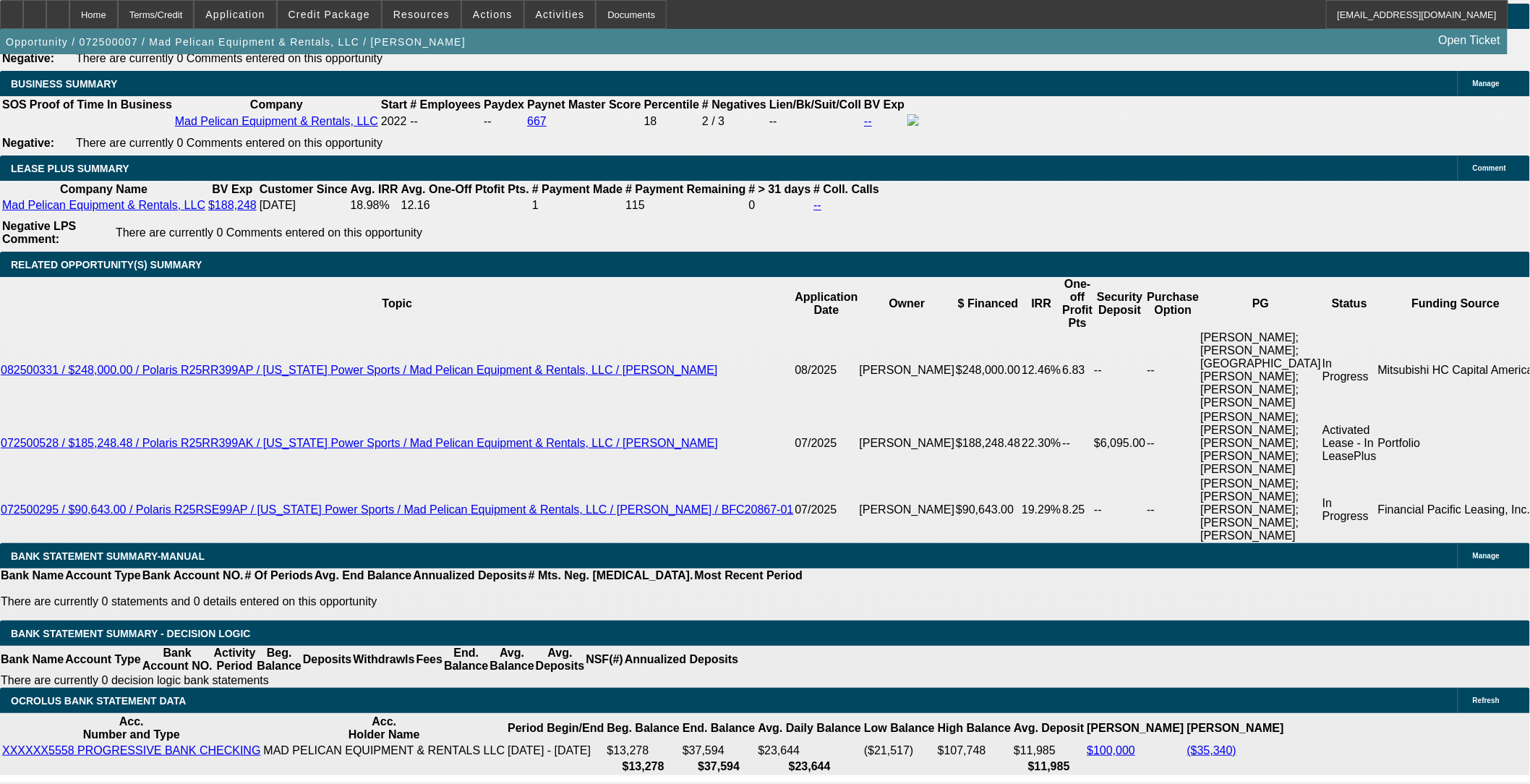
select select "0"
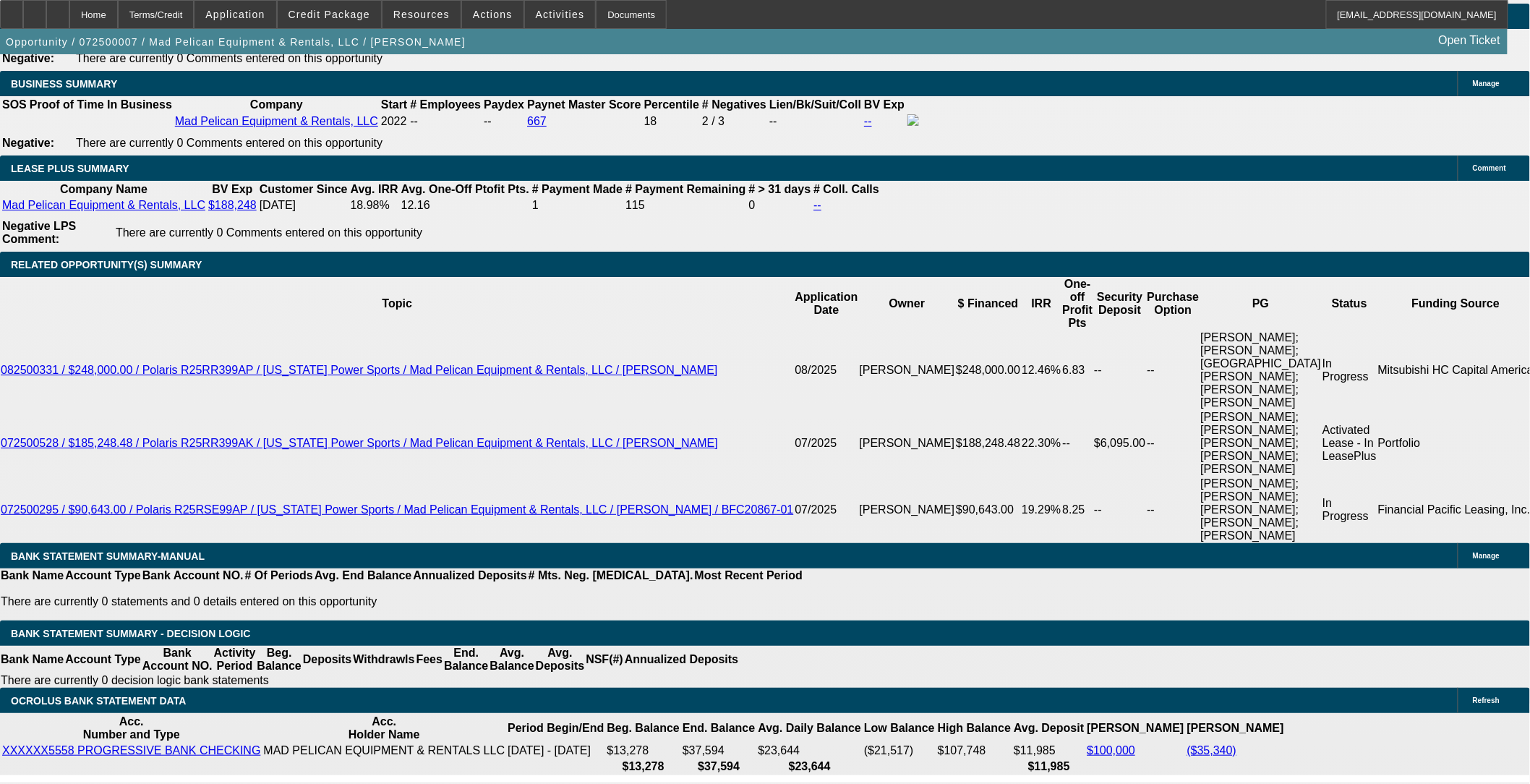
select select "0"
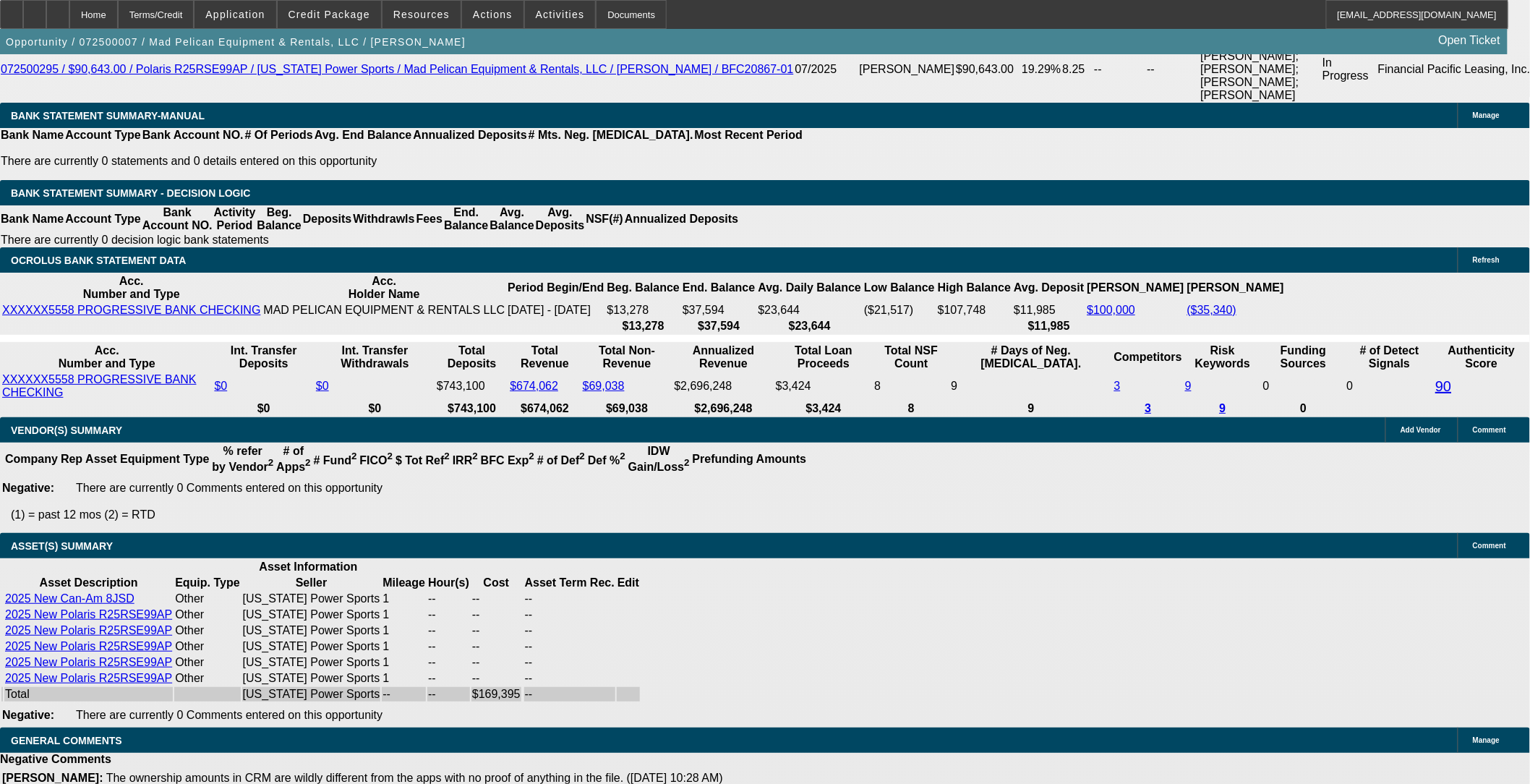
select select "1"
select select "6"
select select "1"
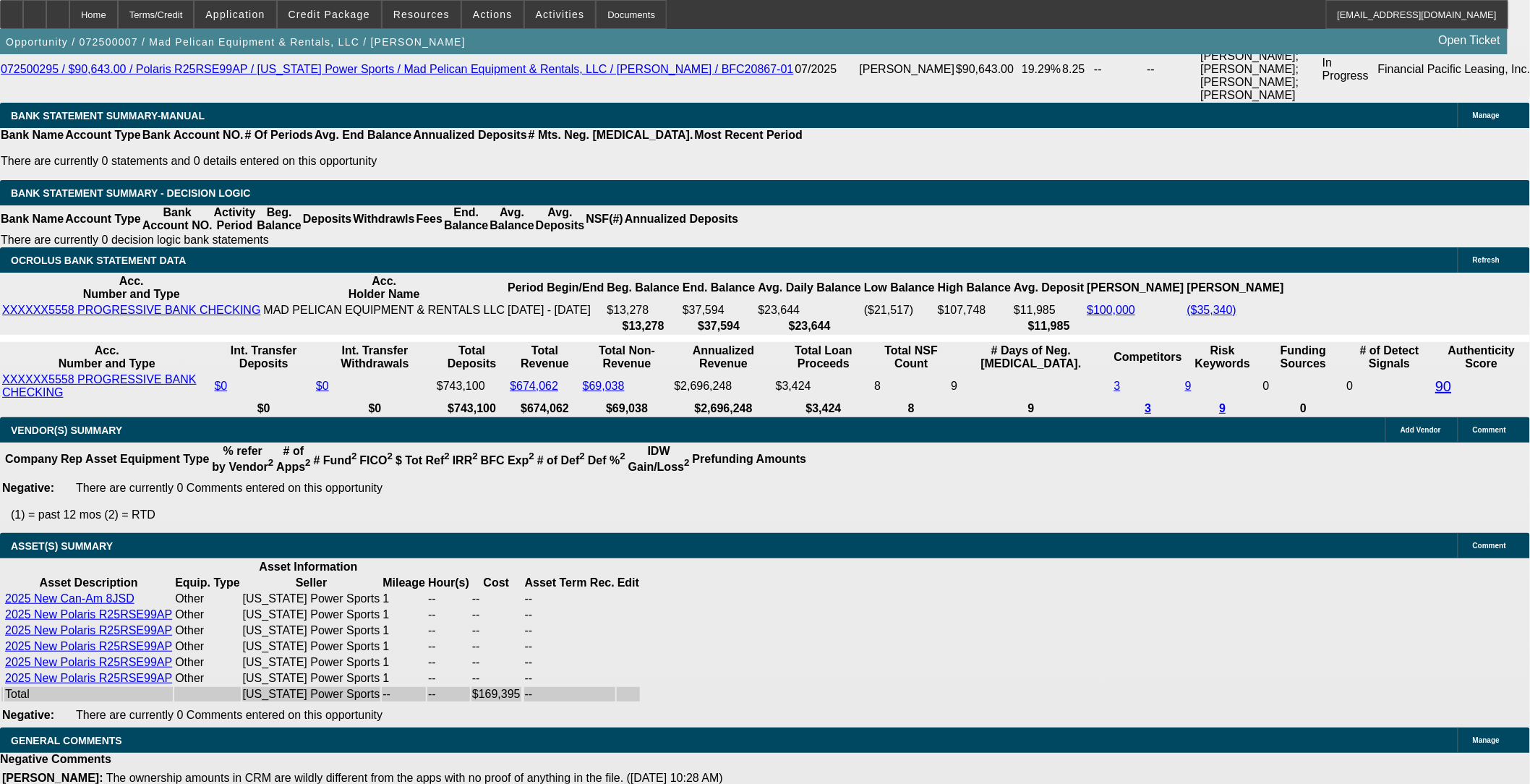
select select "6"
select select "1"
select select "6"
select select "1"
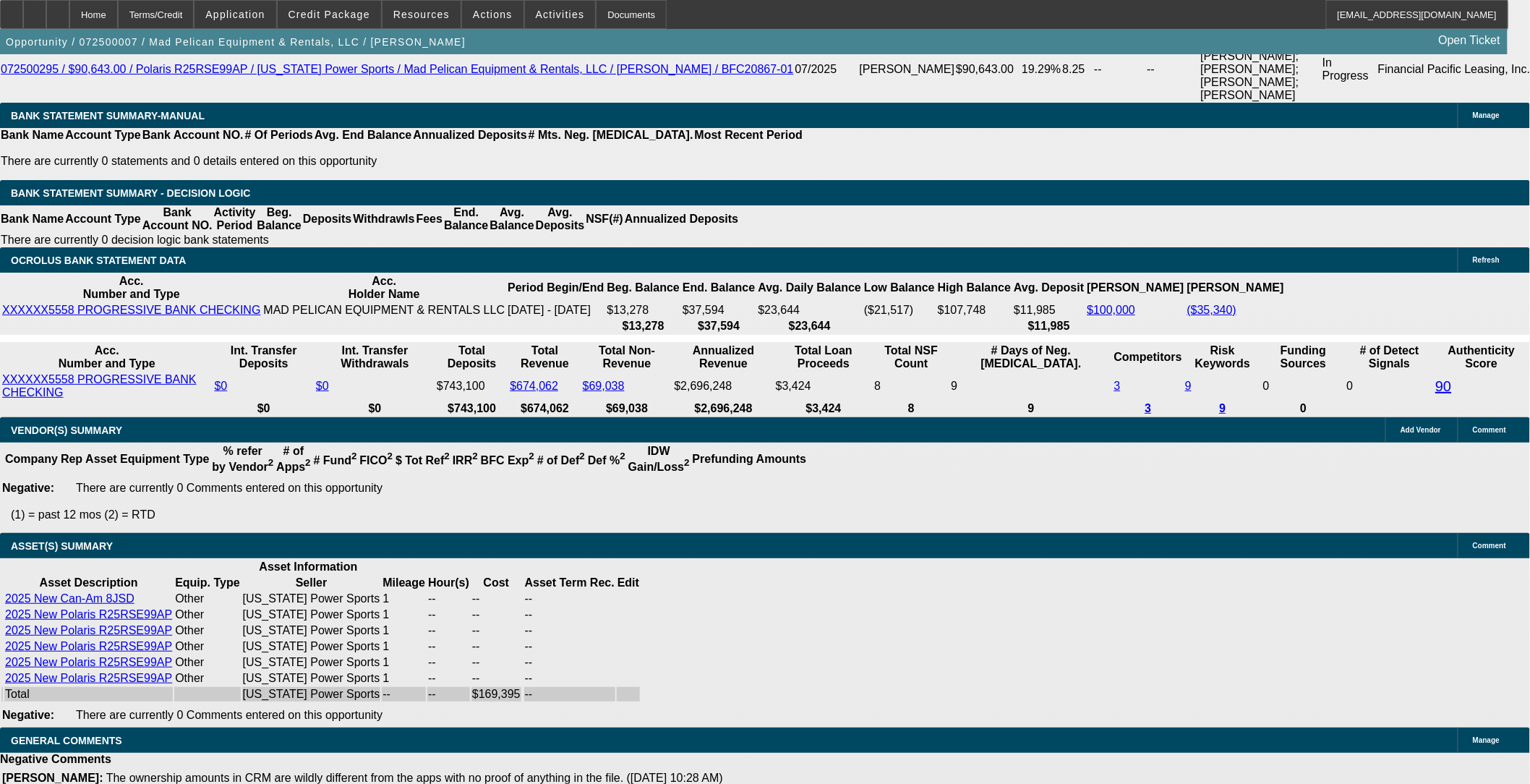
select select "1"
select select "6"
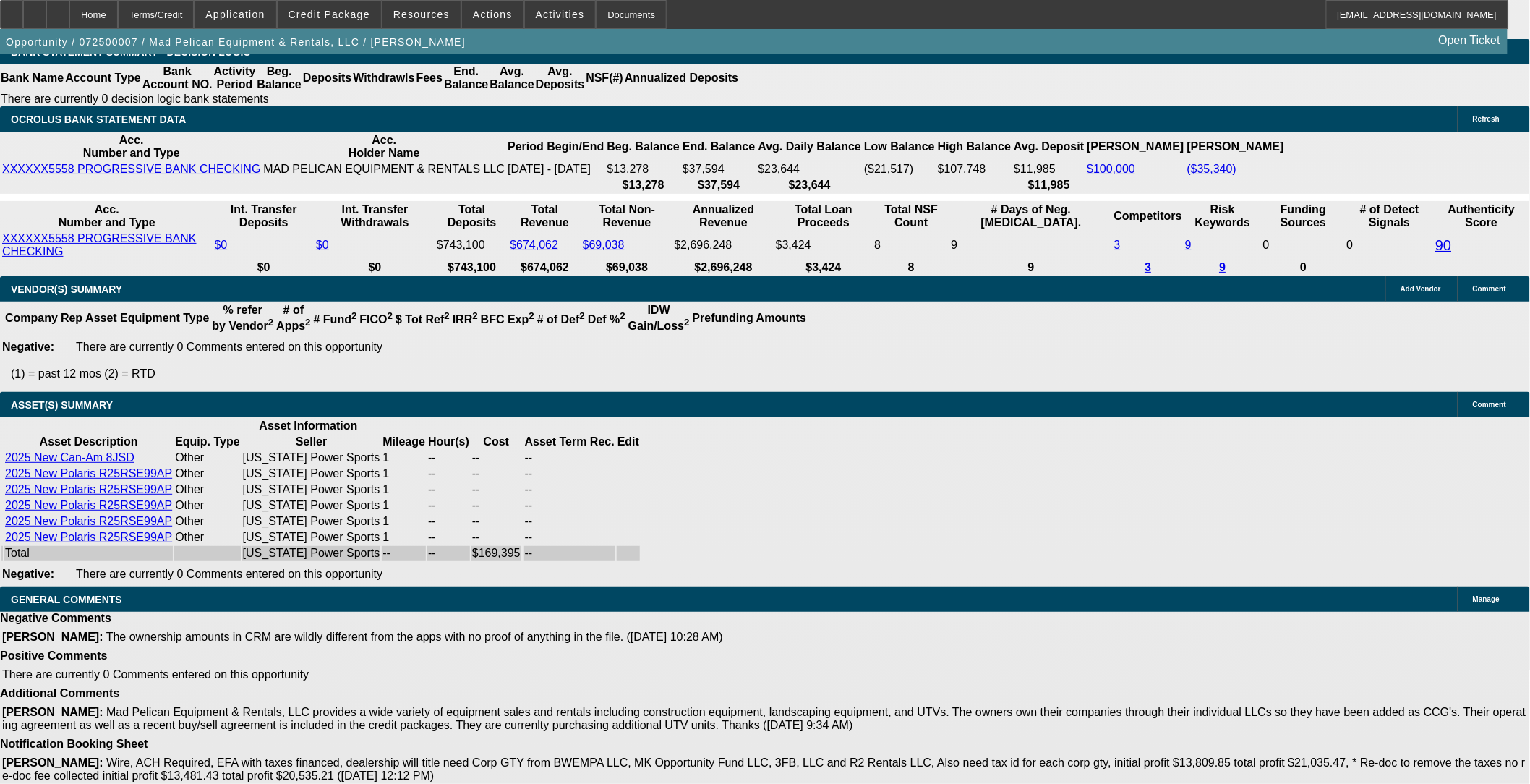
scroll to position [3270, 0]
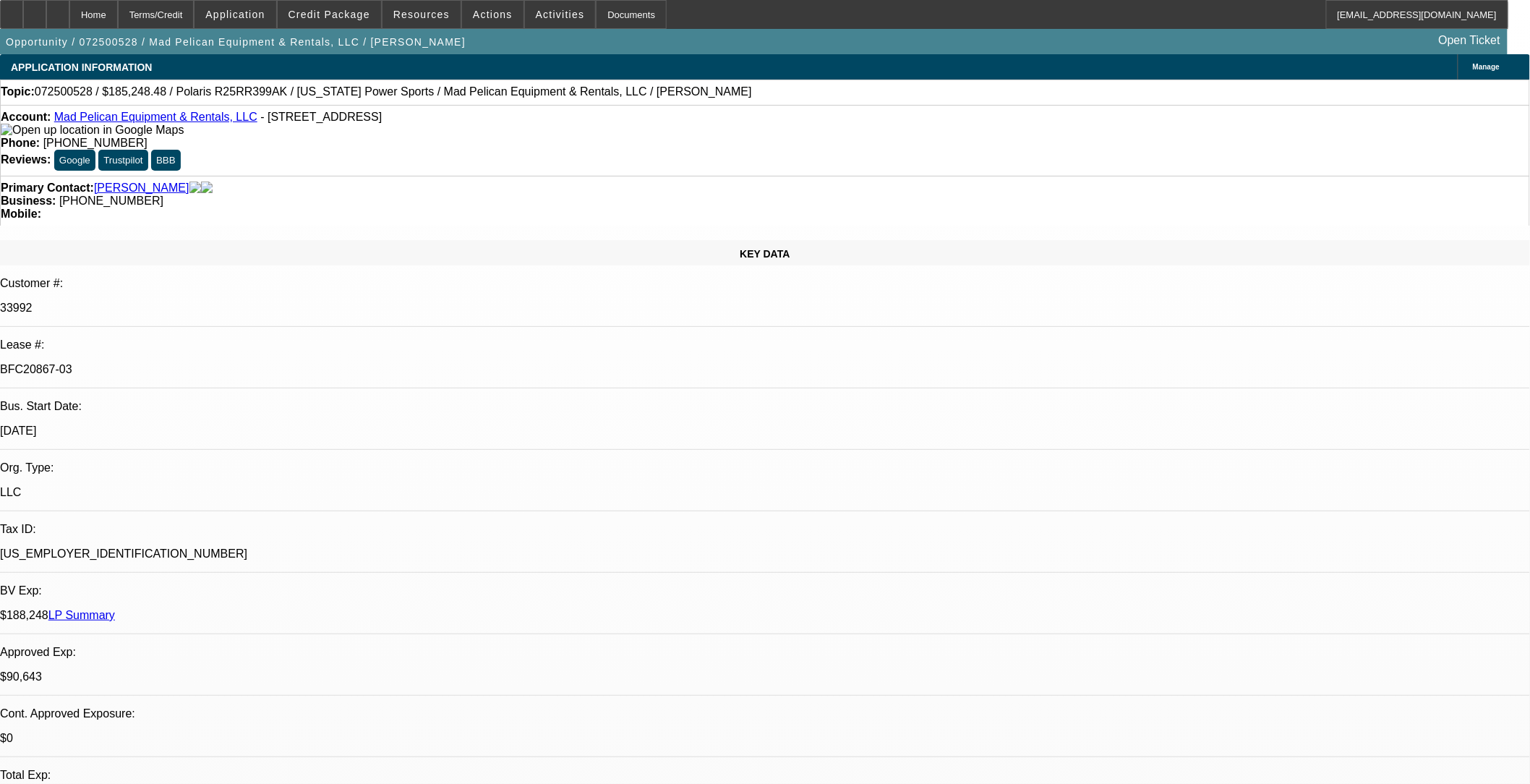
select select "0"
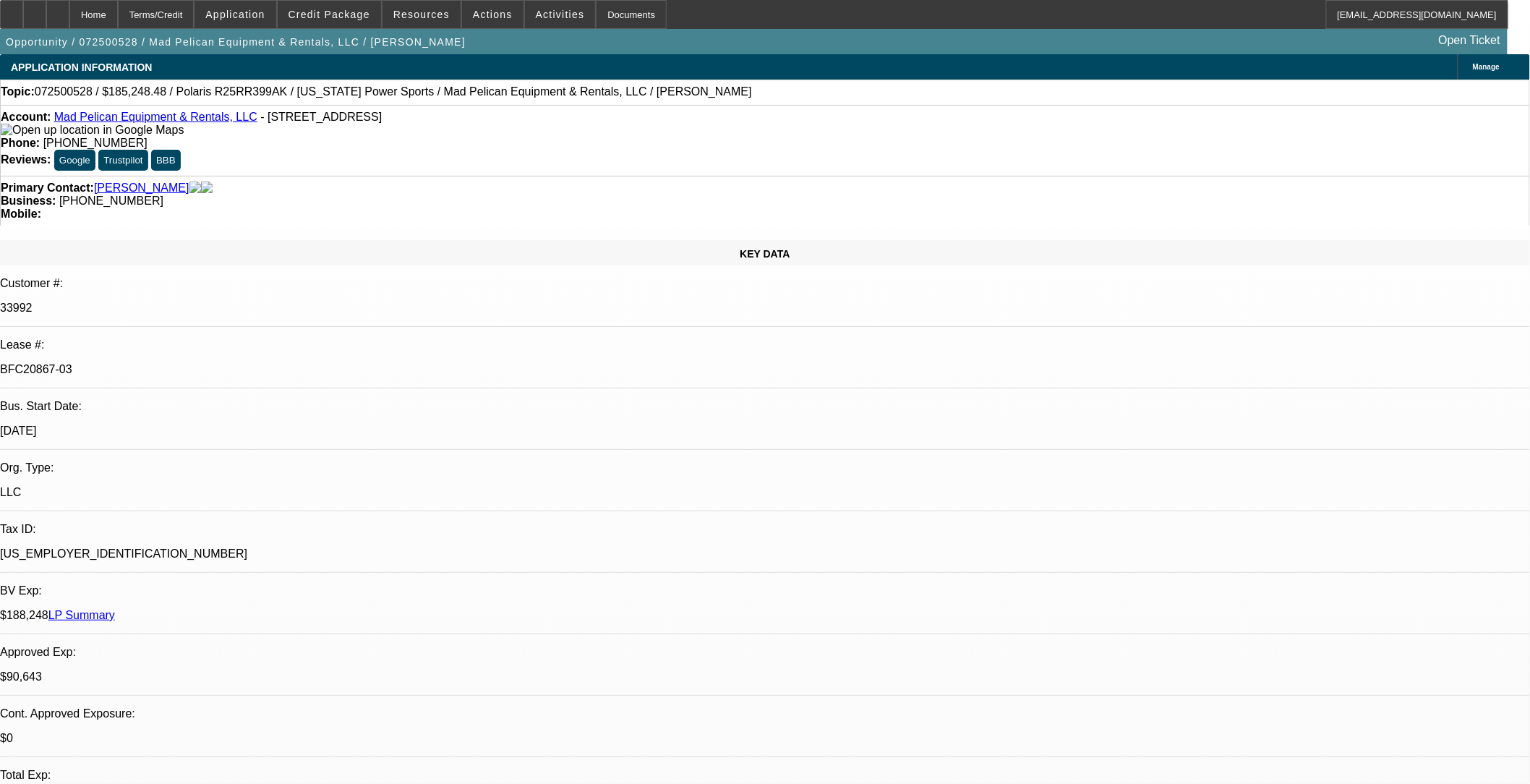
select select "2"
select select "0"
select select "2"
select select "0"
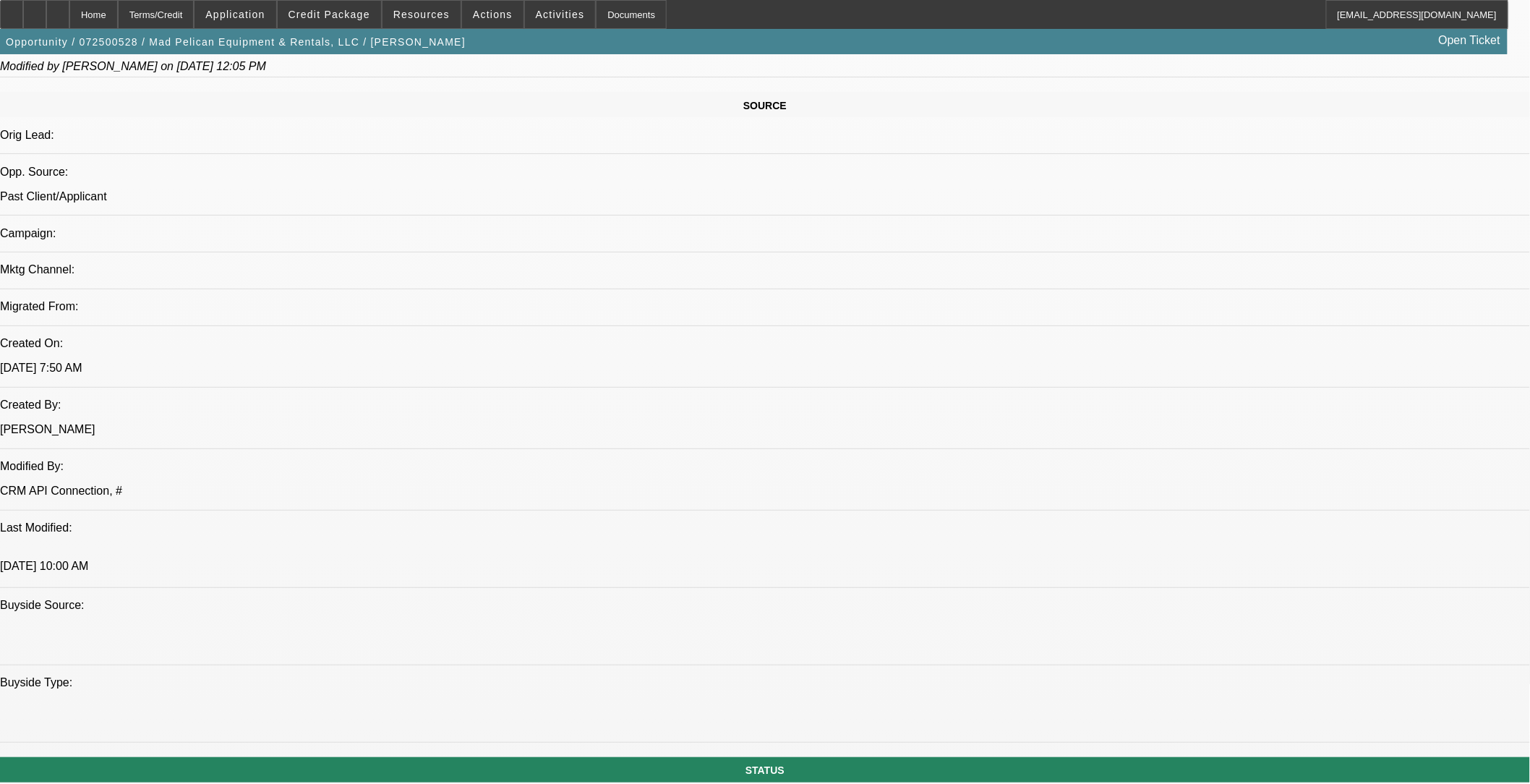
select select "1"
select select "2"
select select "6"
select select "1"
select select "2"
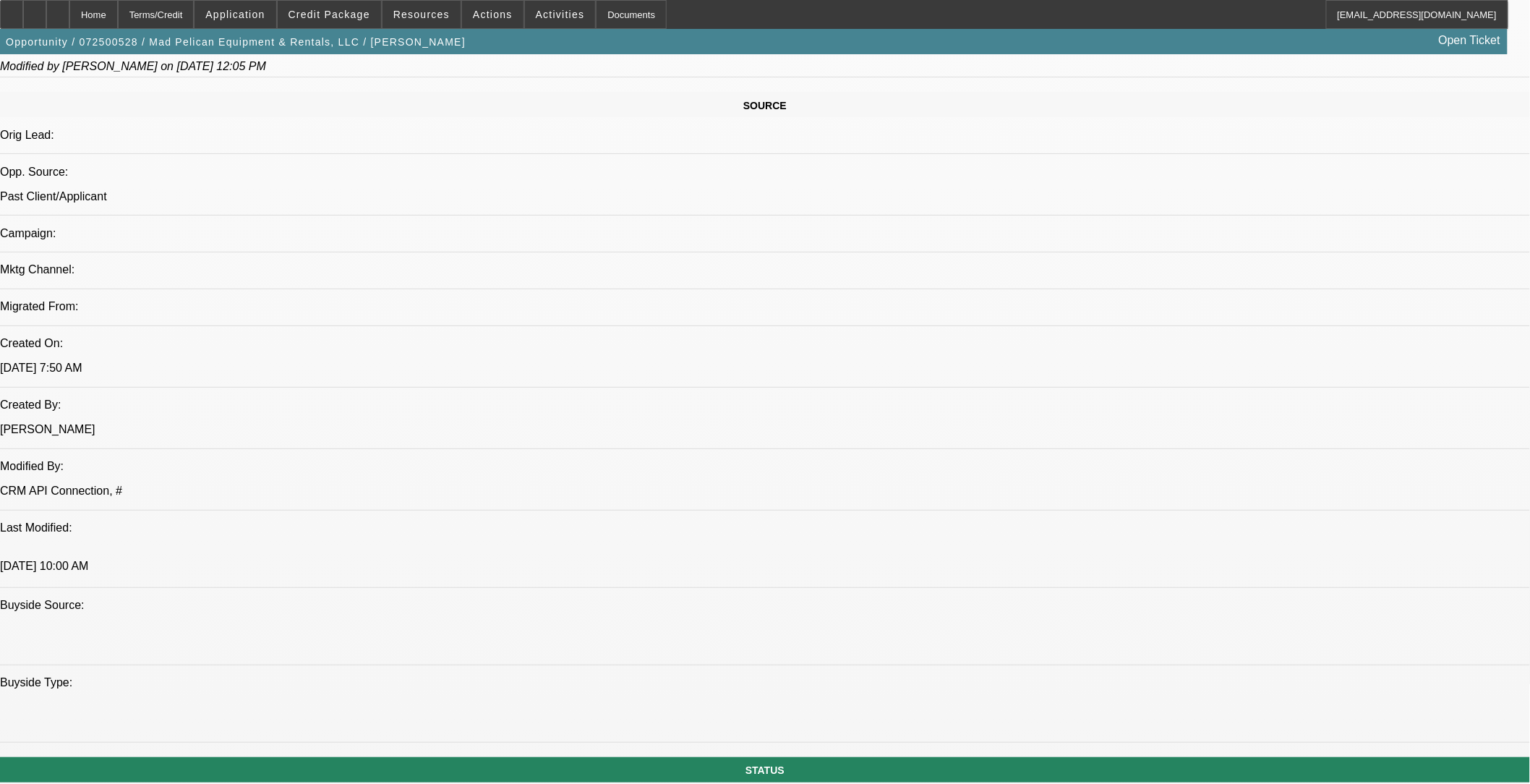
select select "6"
select select "1"
select select "2"
select select "6"
select select "1"
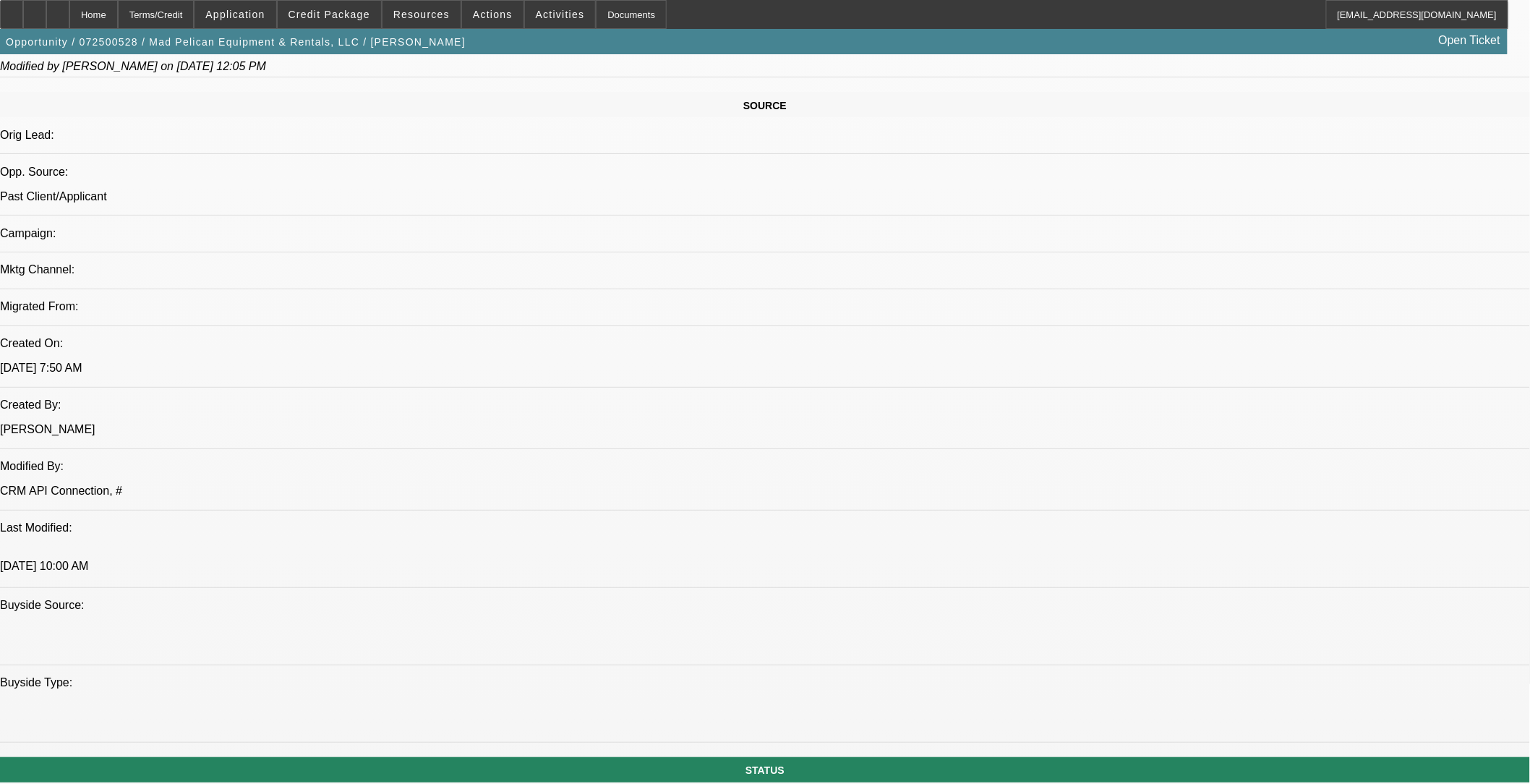
select select "2"
select select "6"
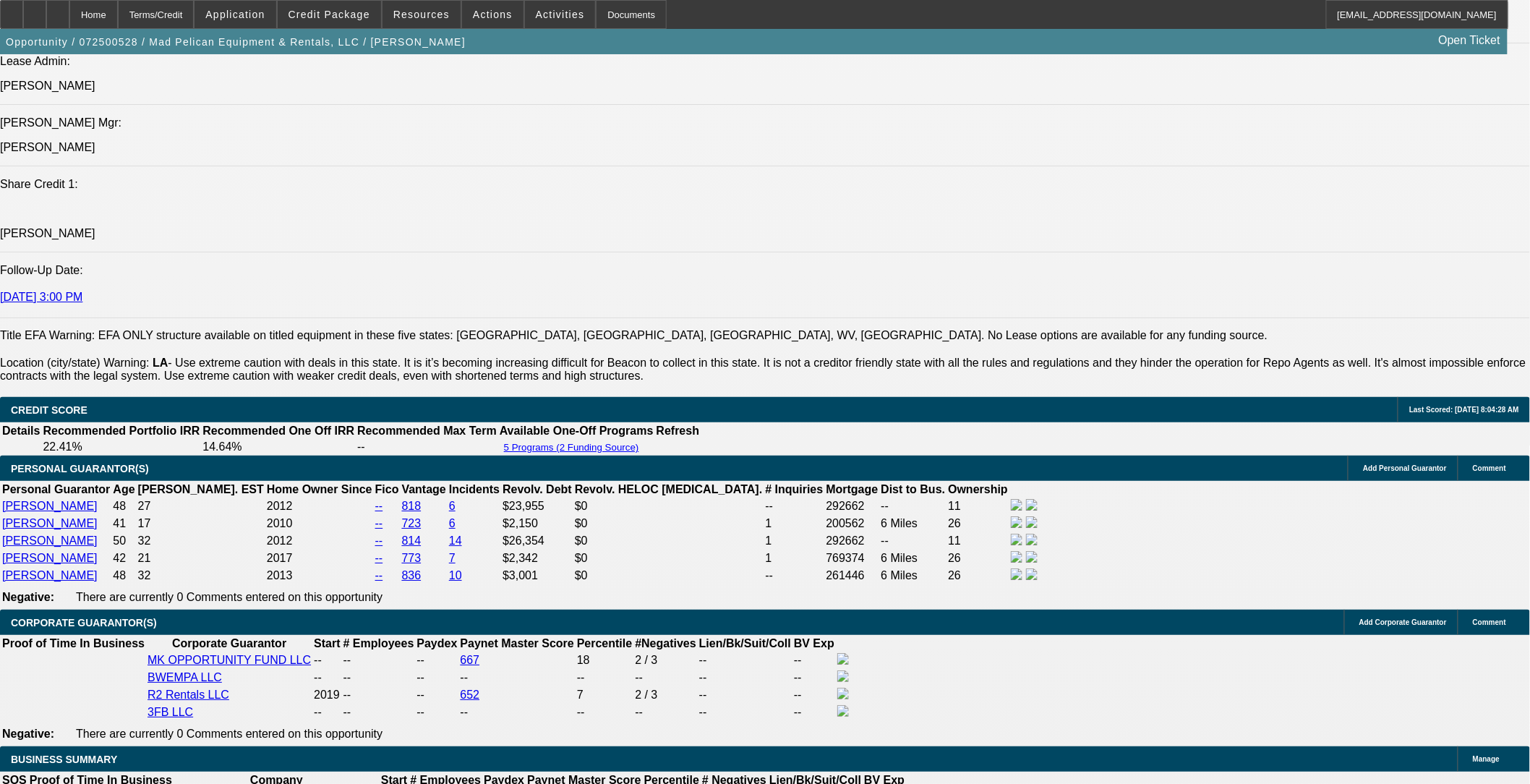
scroll to position [1898, 0]
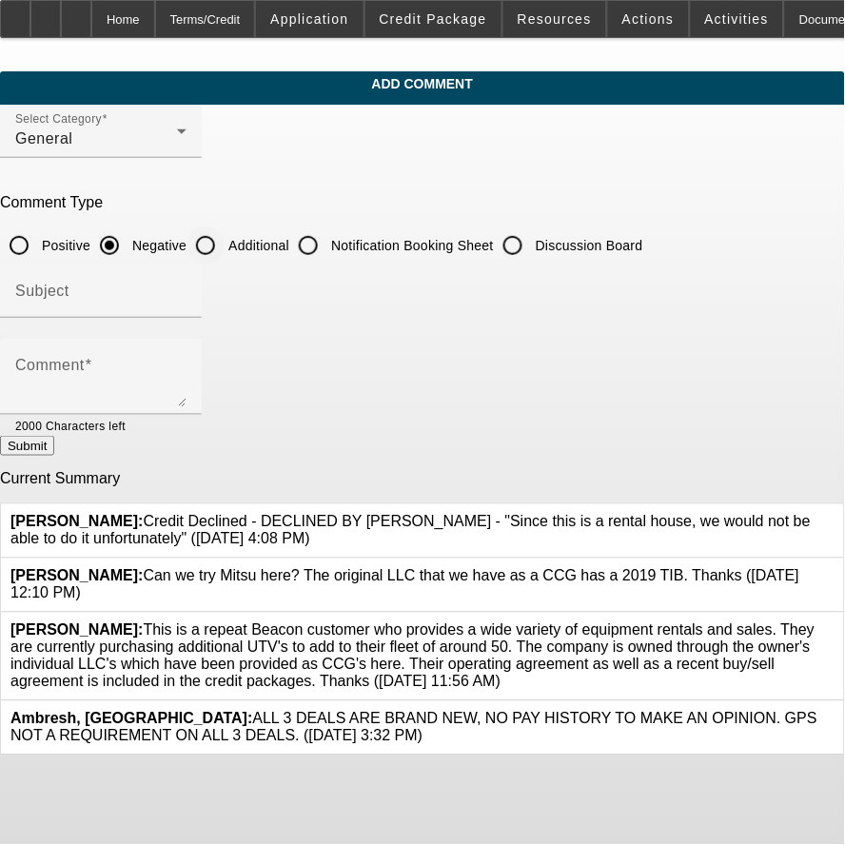
click at [225, 236] on input "Additional" at bounding box center [206, 246] width 38 height 38
radio input "true"
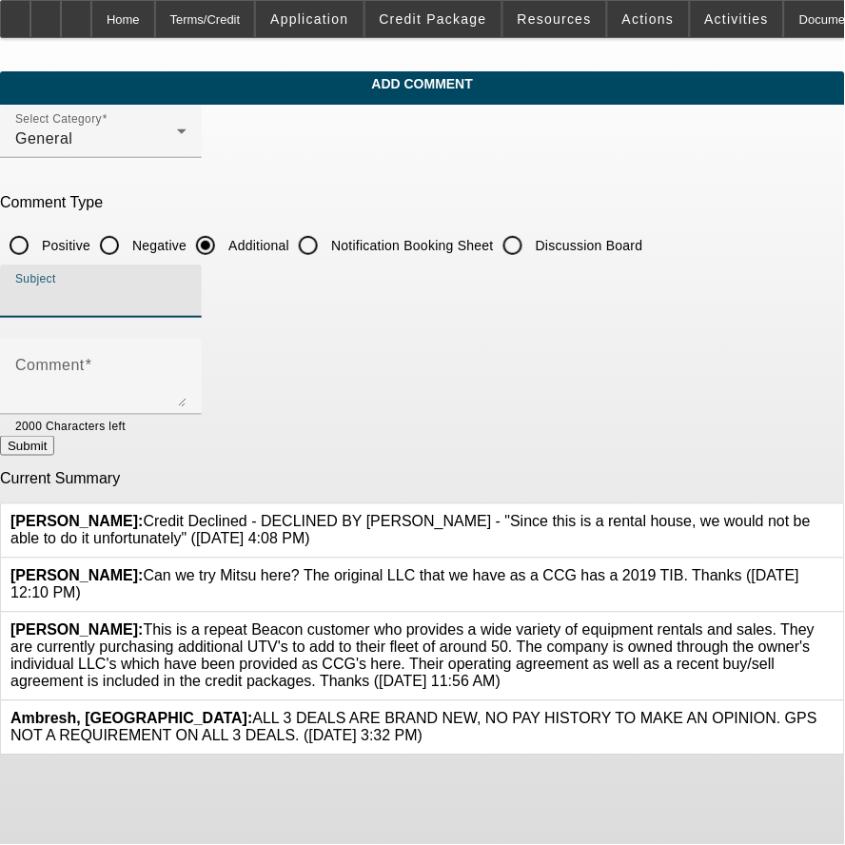
click at [187, 301] on input "Subject" at bounding box center [100, 298] width 171 height 23
type input "Notes"
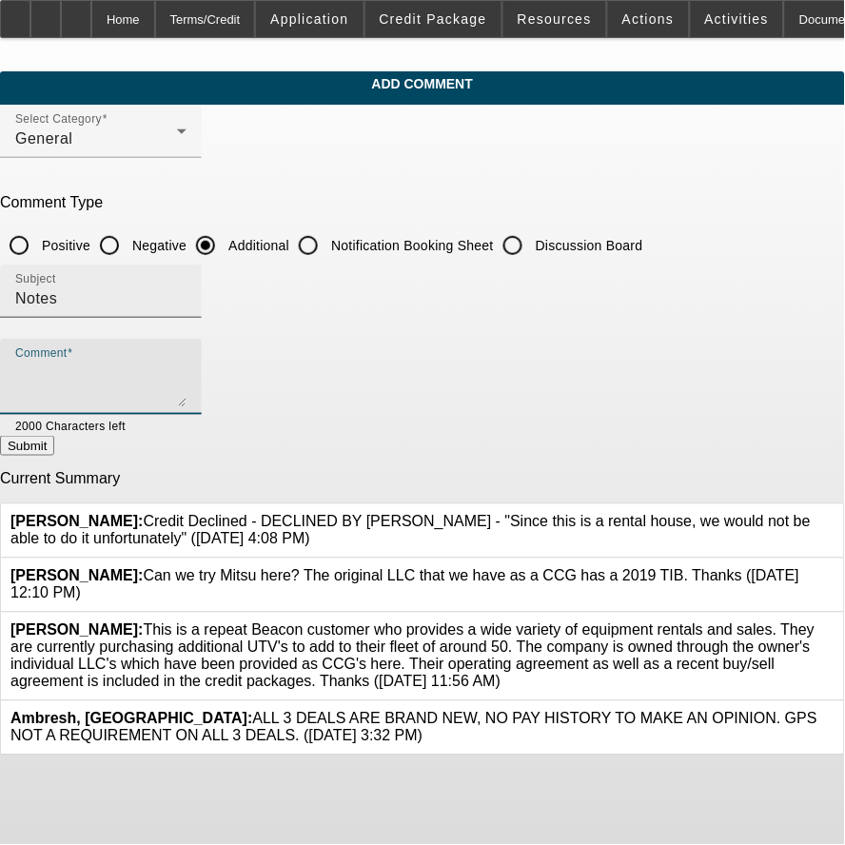
type textarea "N"
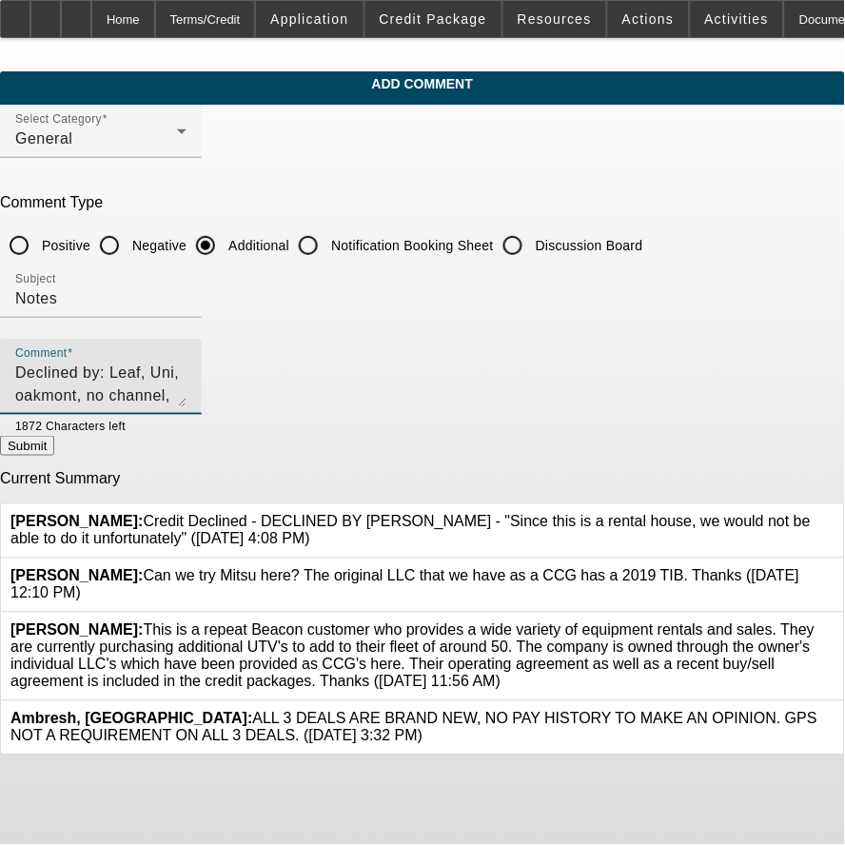
type textarea "Declined by: Leaf, Uni, oakmont, no channel, probably no finpac, no Northmill. …"
click at [54, 449] on button "Submit" at bounding box center [27, 446] width 54 height 20
radio input "true"
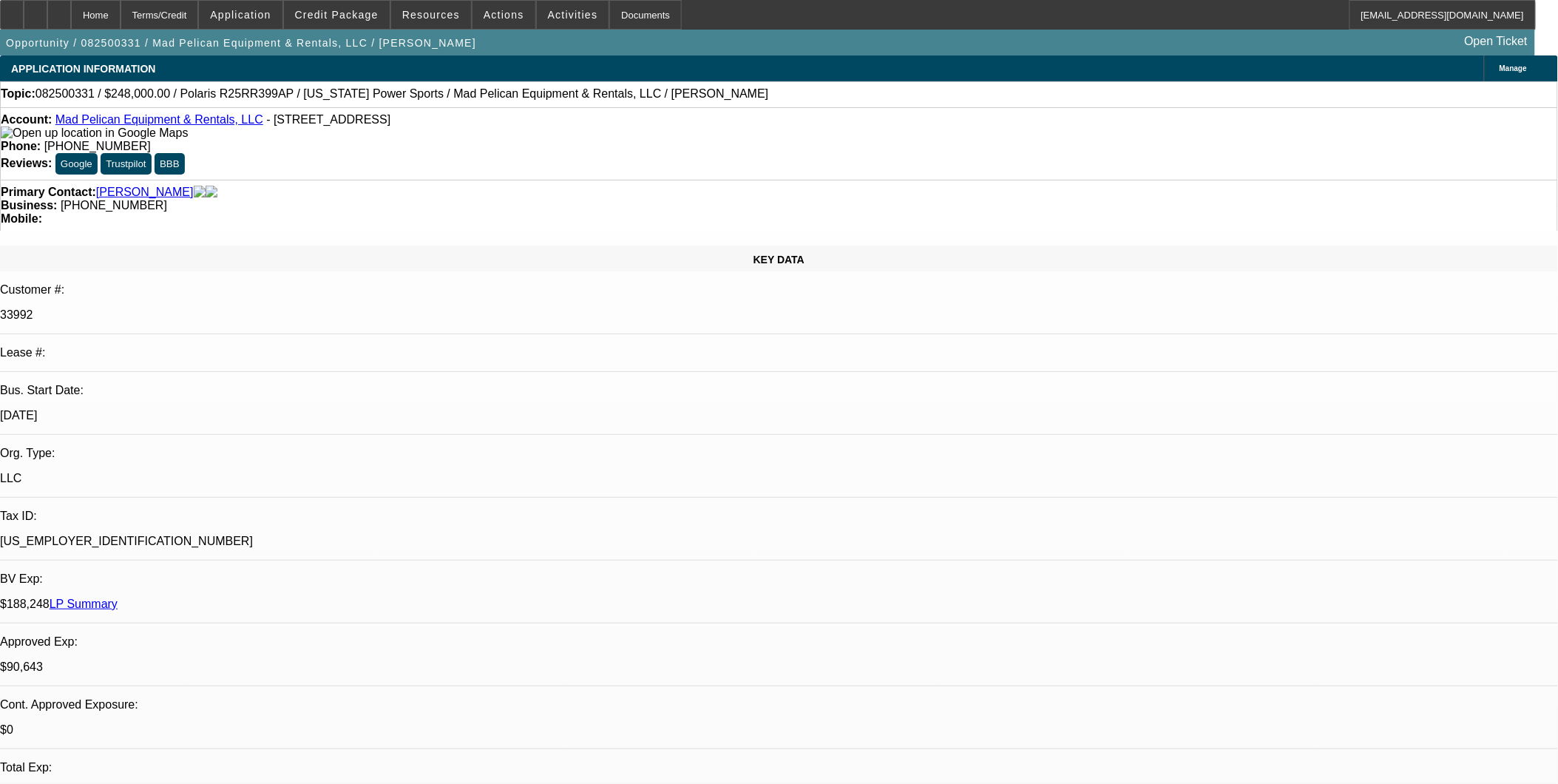
select select "0"
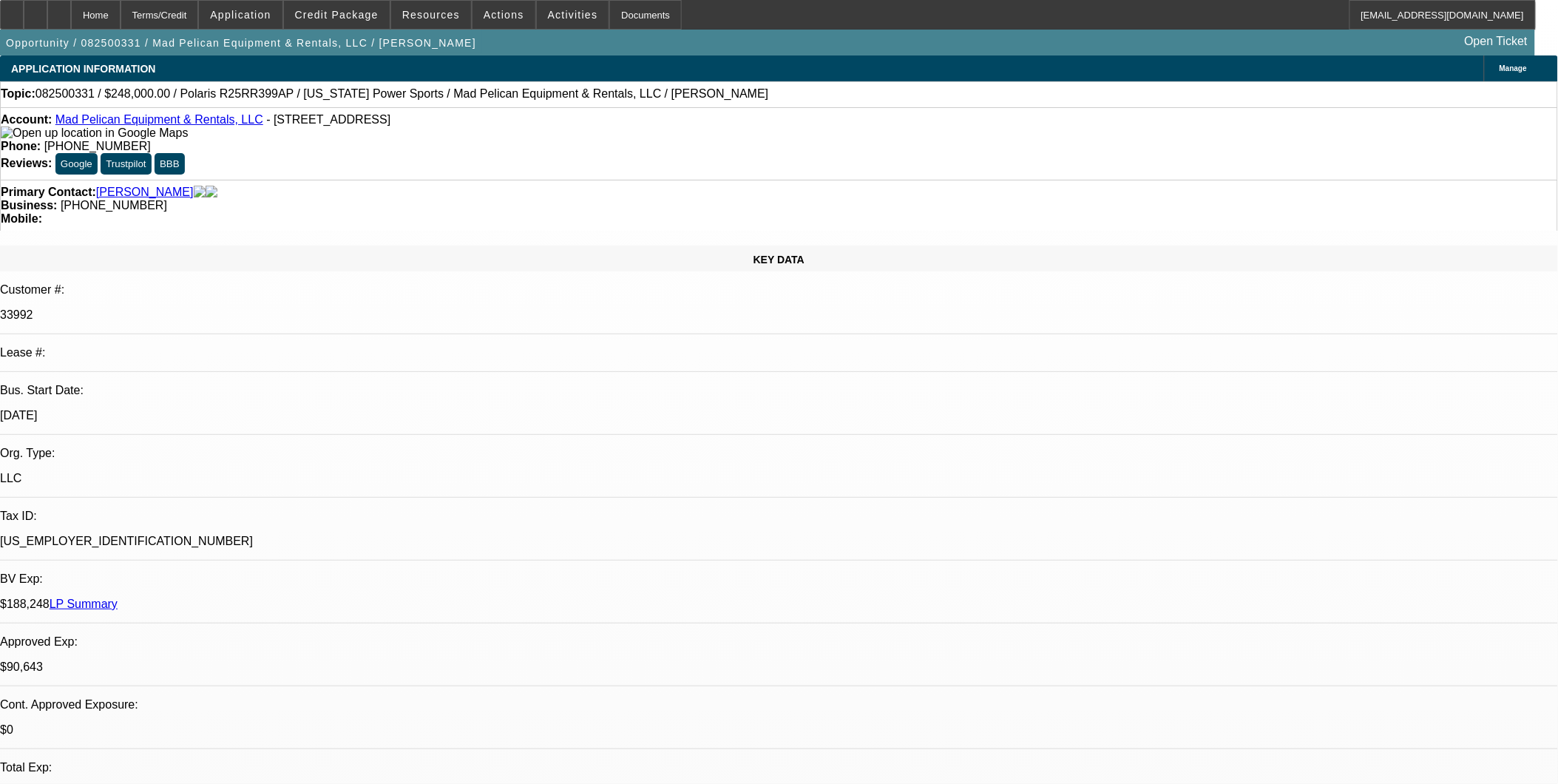
select select "0"
select select "1"
select select "3"
select select "6"
select select "1"
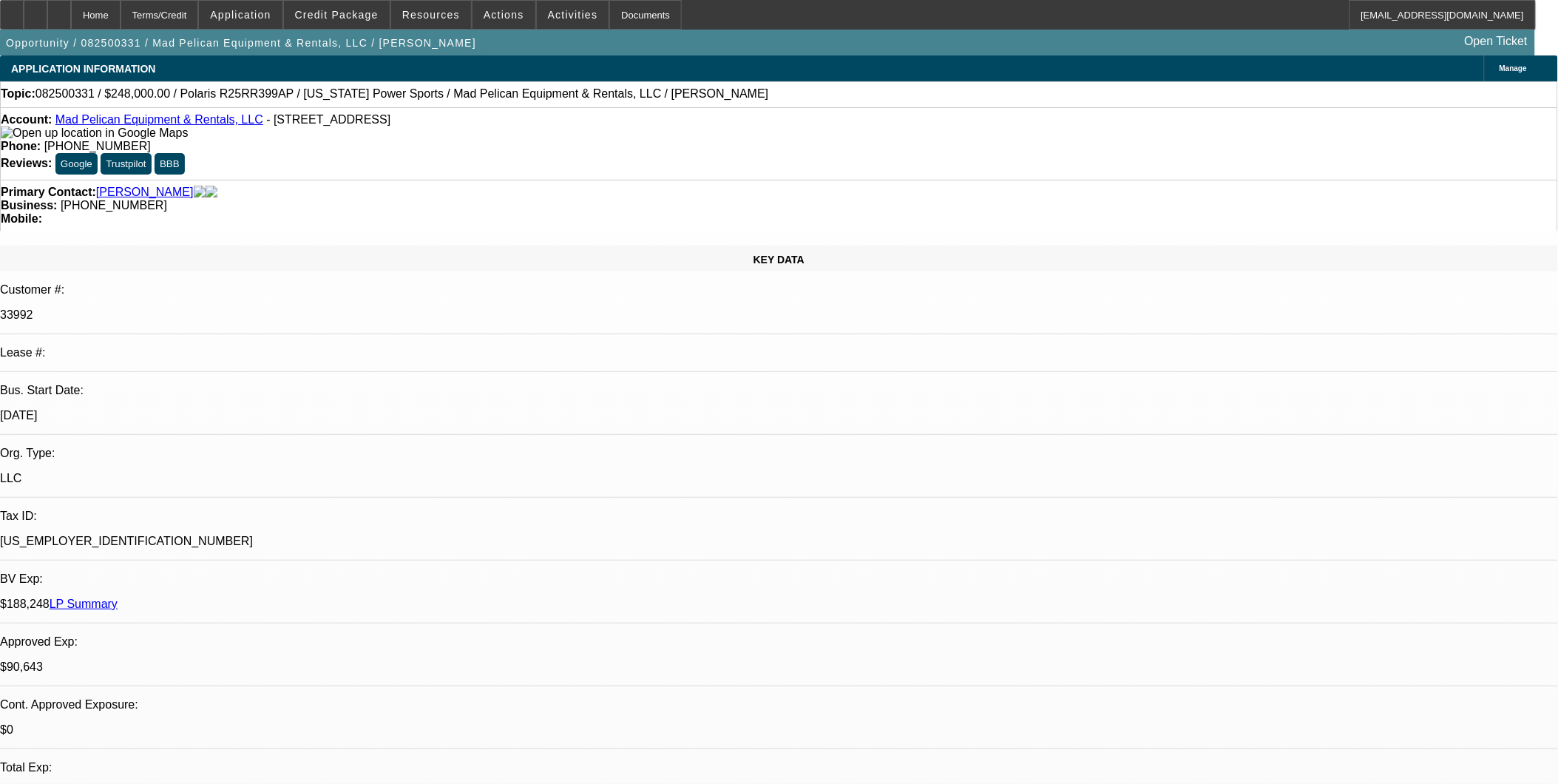
select select "3"
select select "6"
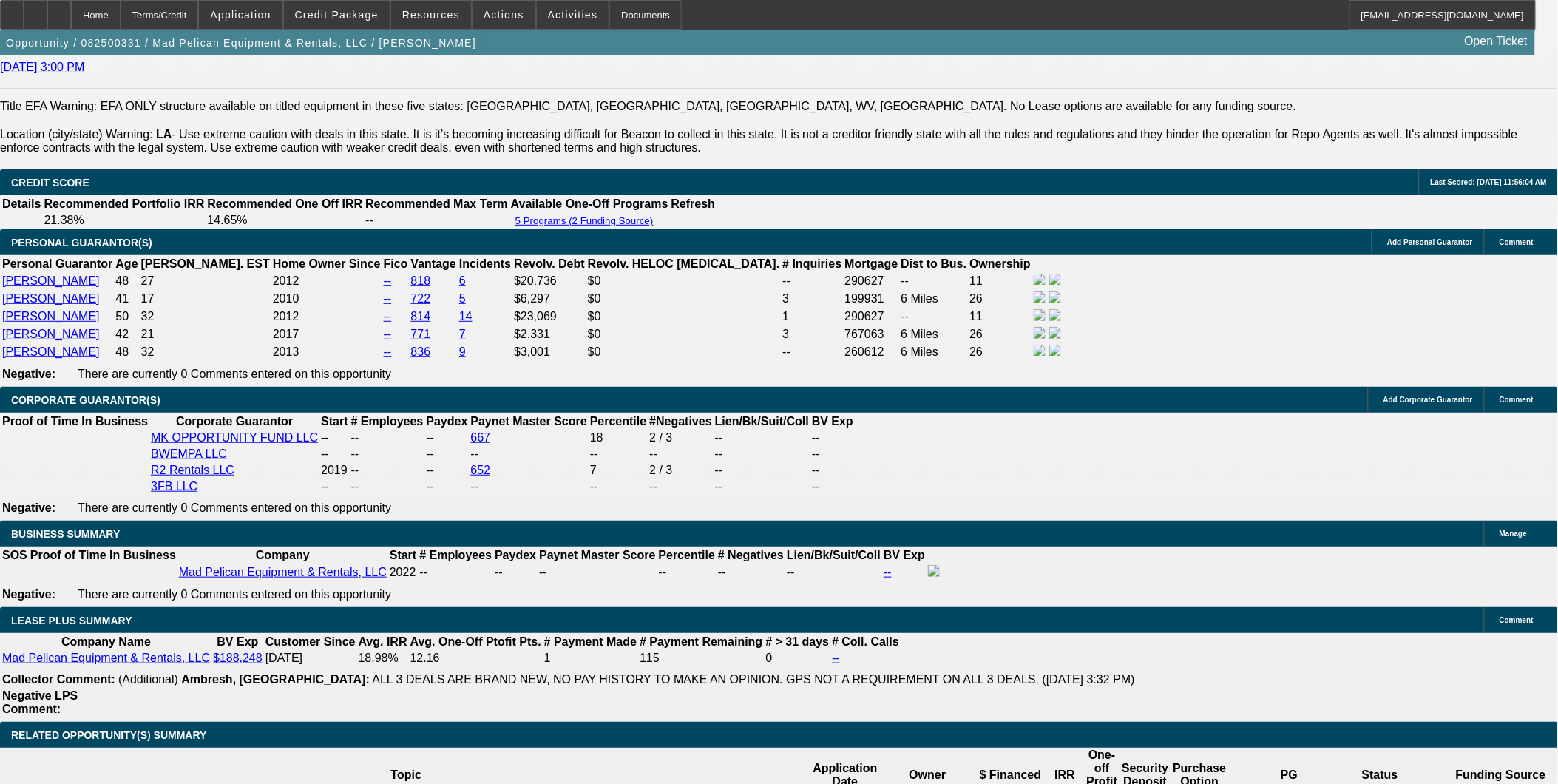
scroll to position [2465, 0]
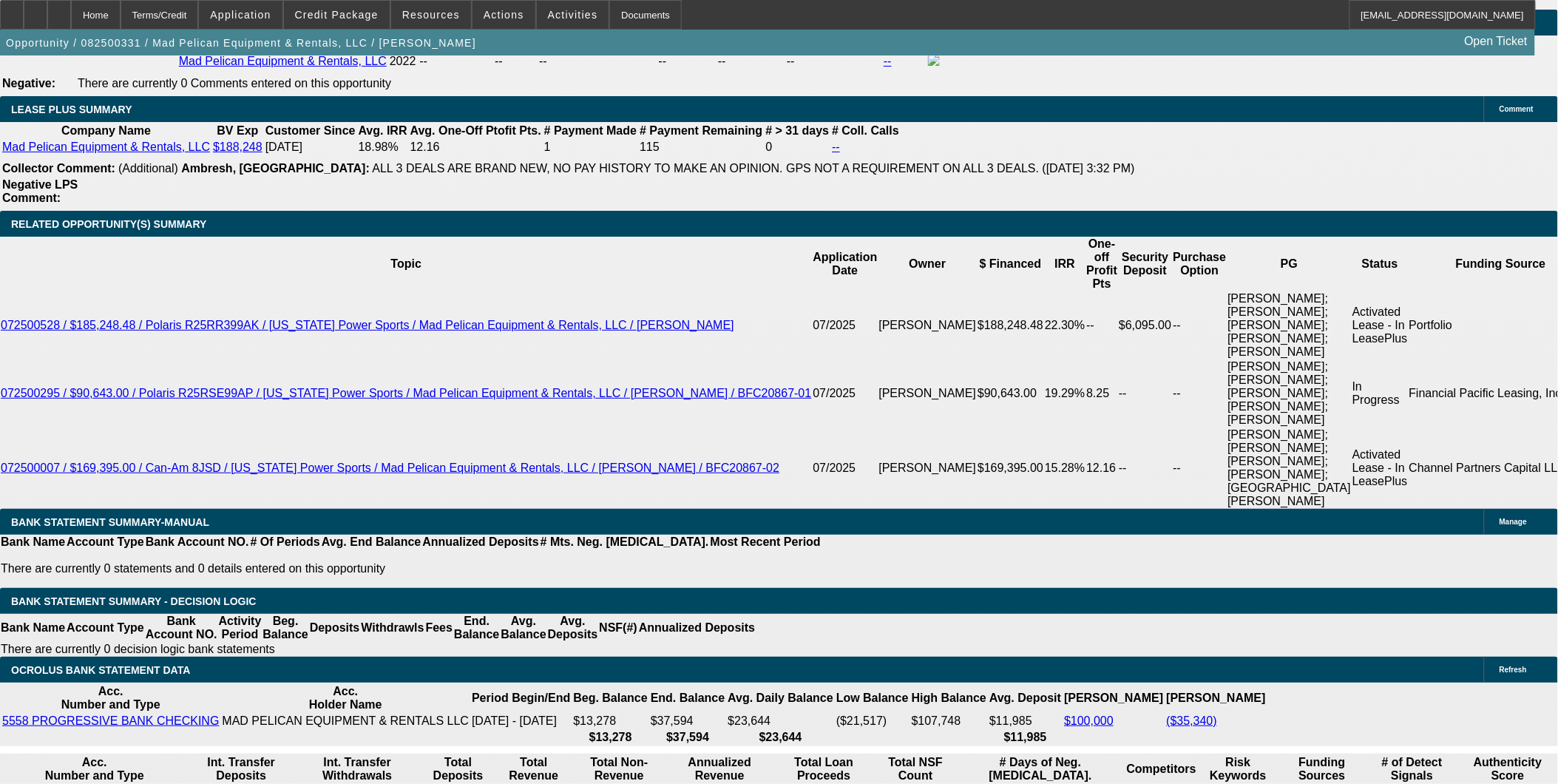
scroll to position [2615, 0]
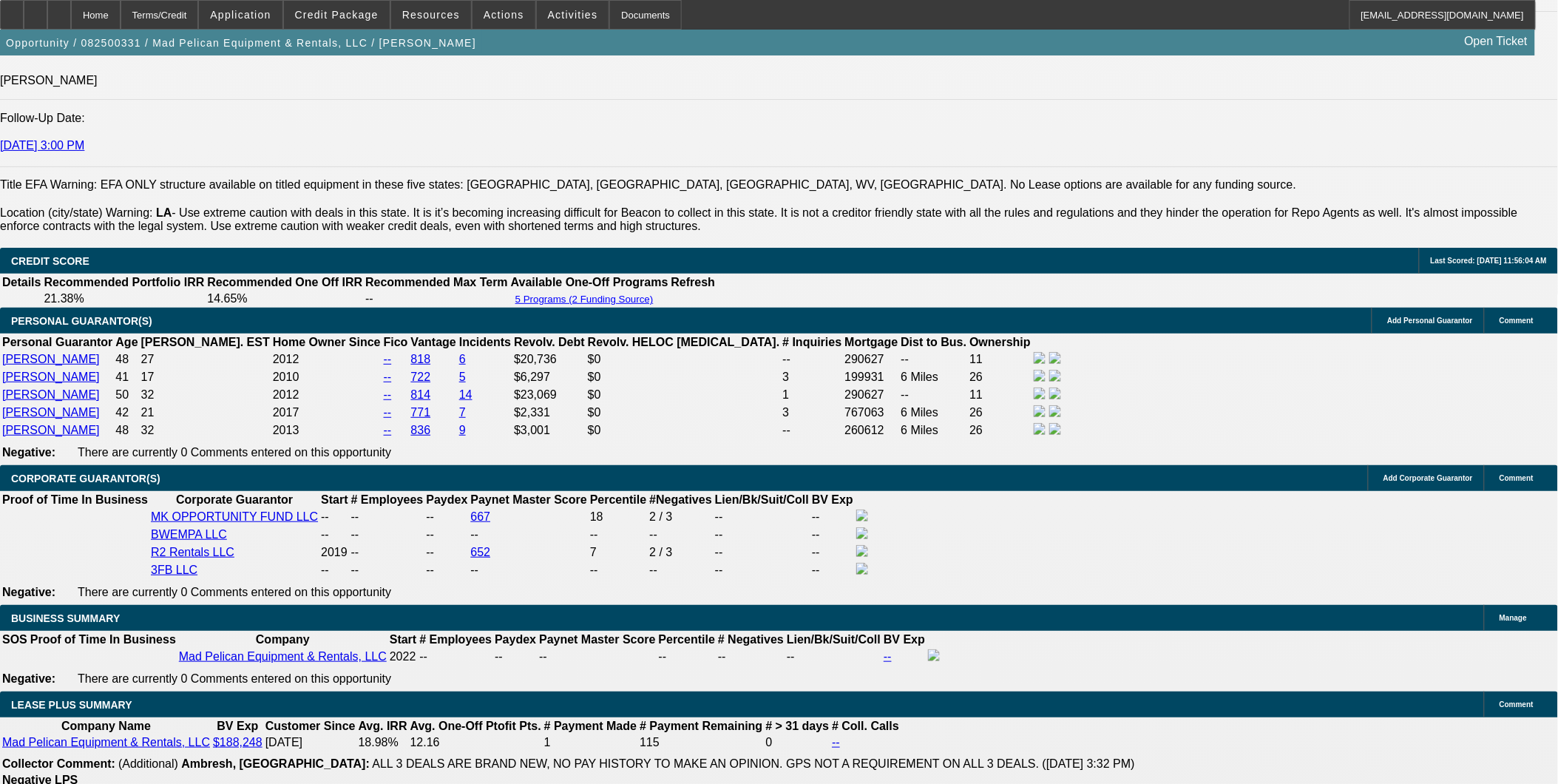
scroll to position [2040, 0]
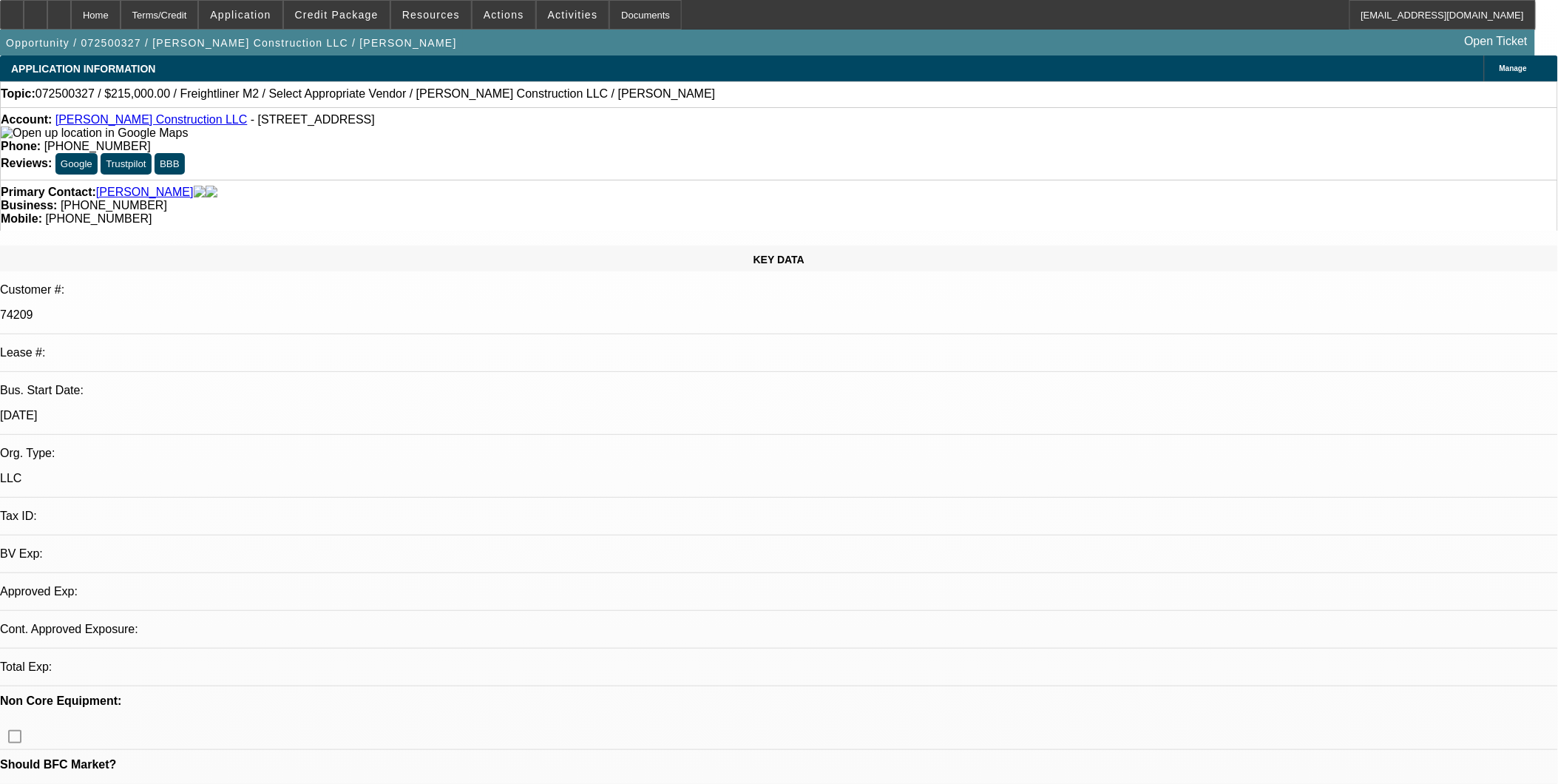
select select "0"
select select "2"
select select "0.1"
select select "4"
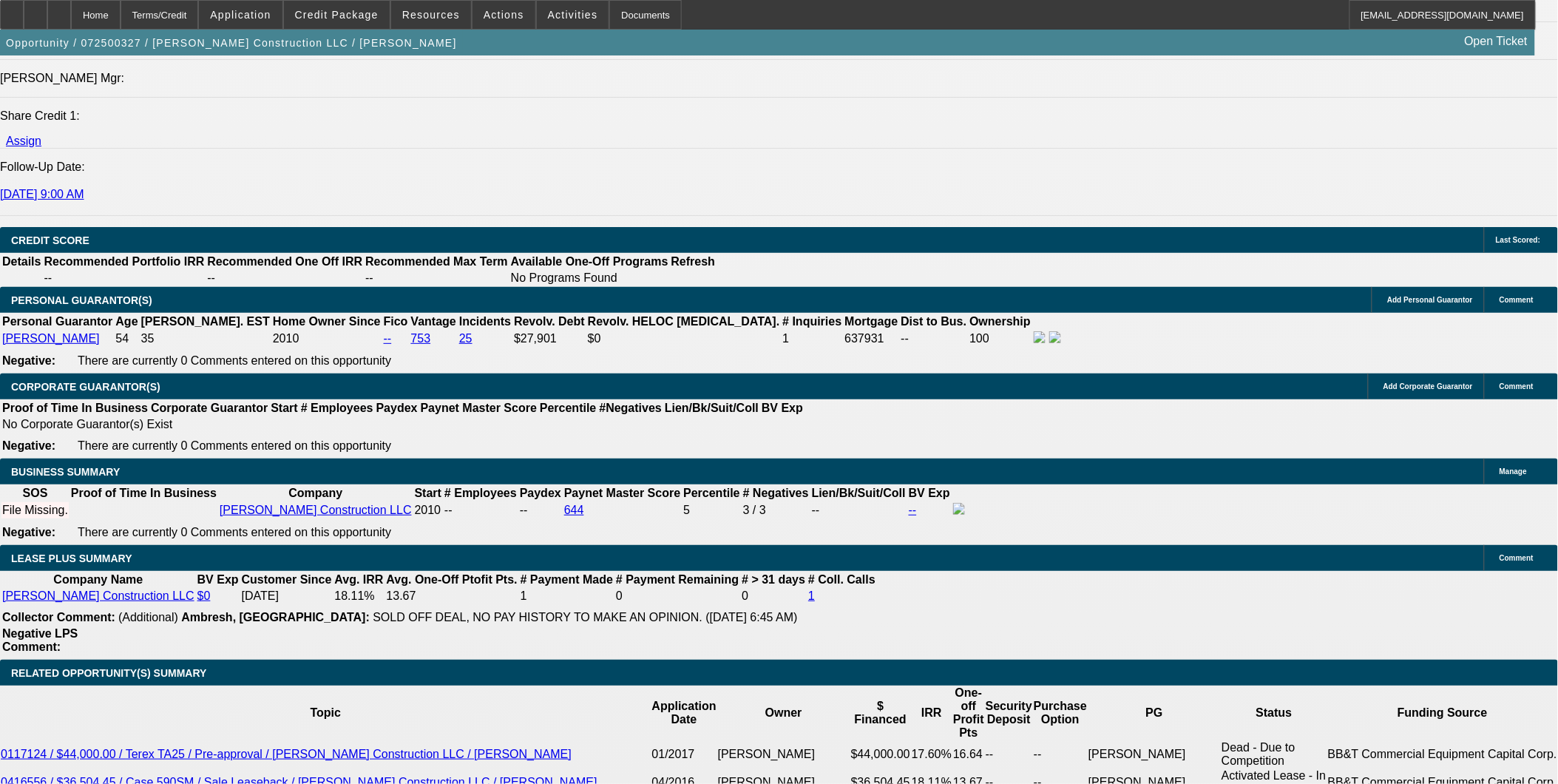
scroll to position [1994, 0]
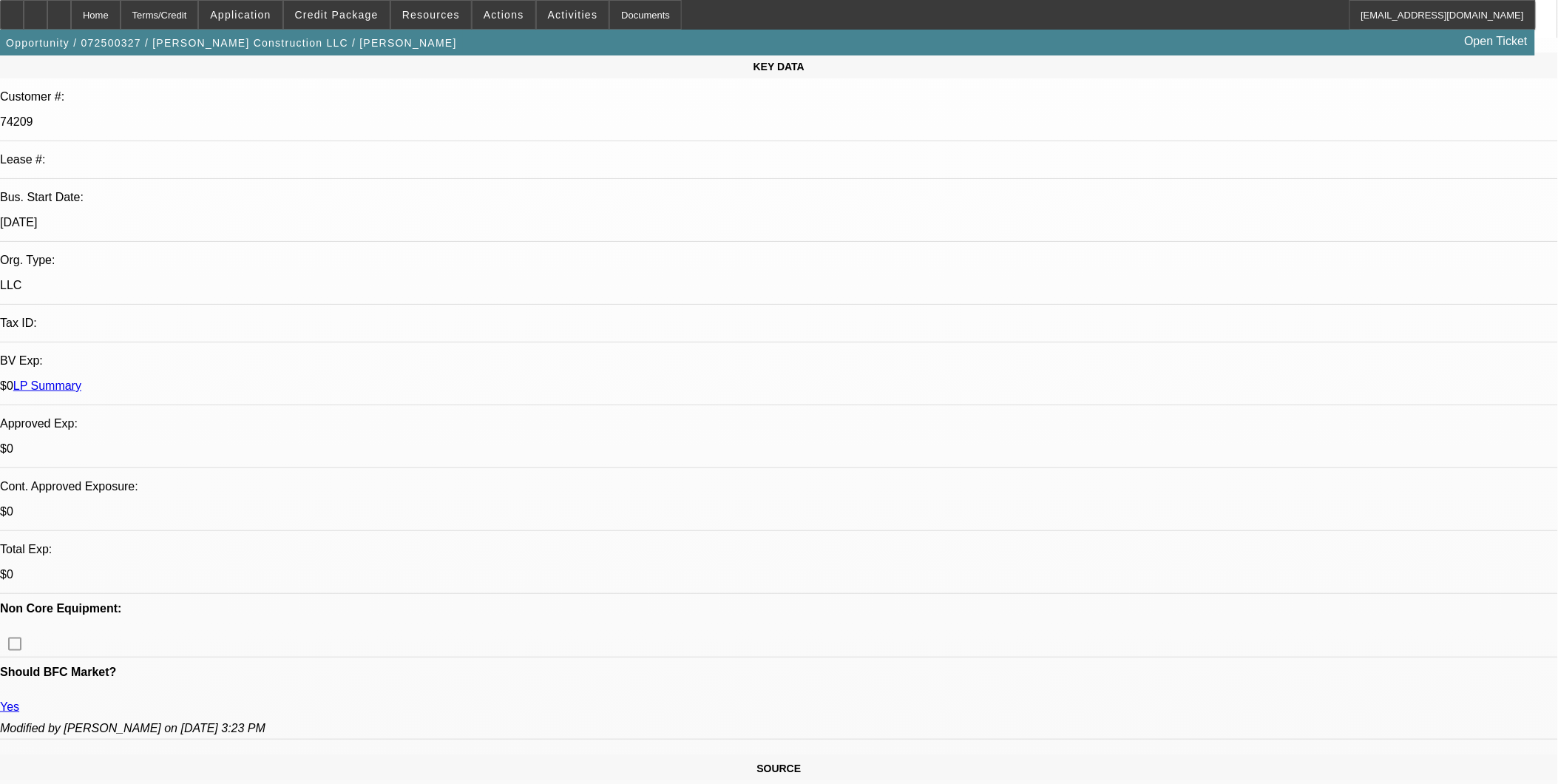
scroll to position [186, 0]
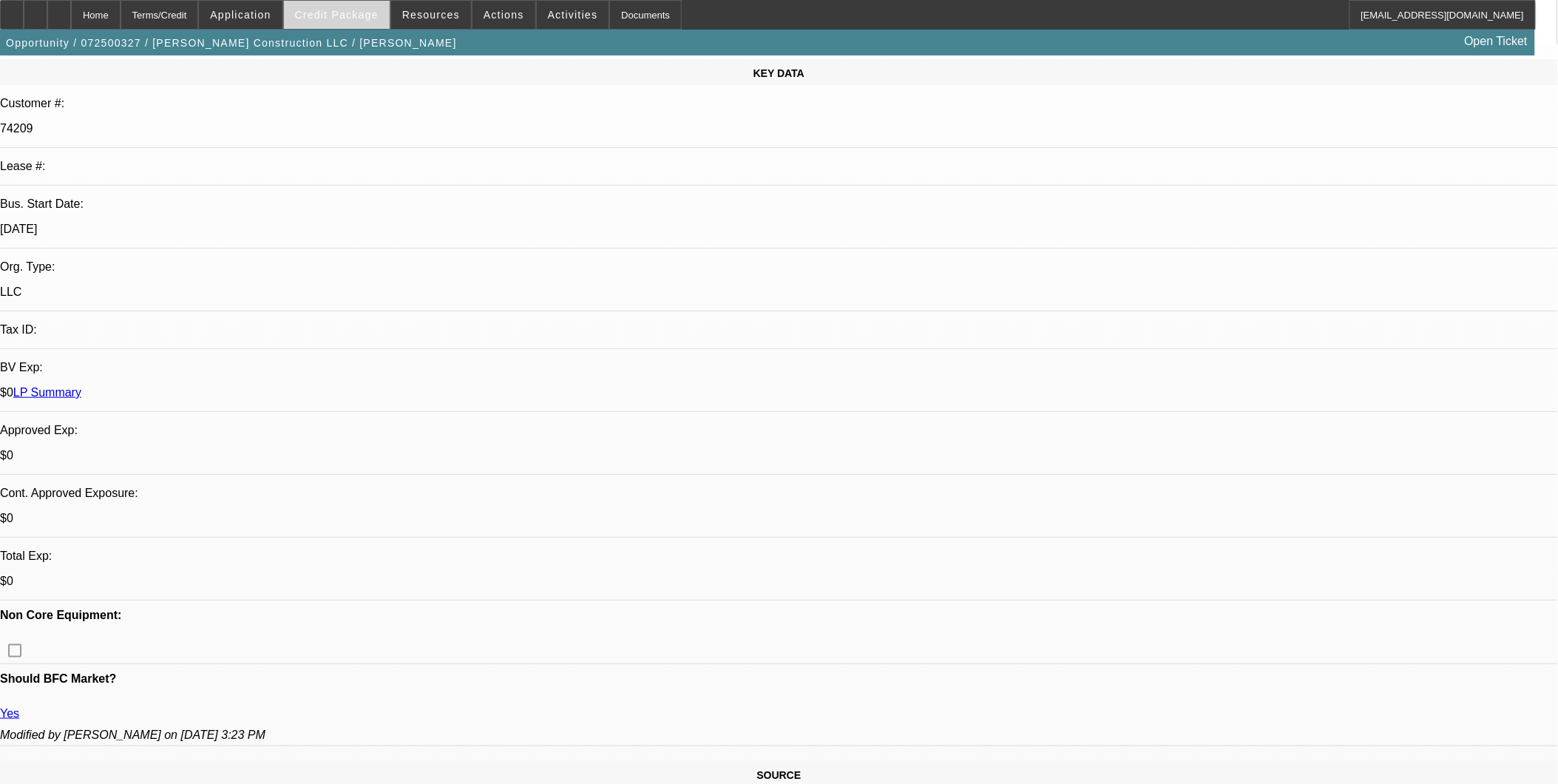
click at [366, 23] on span at bounding box center [336, 15] width 106 height 36
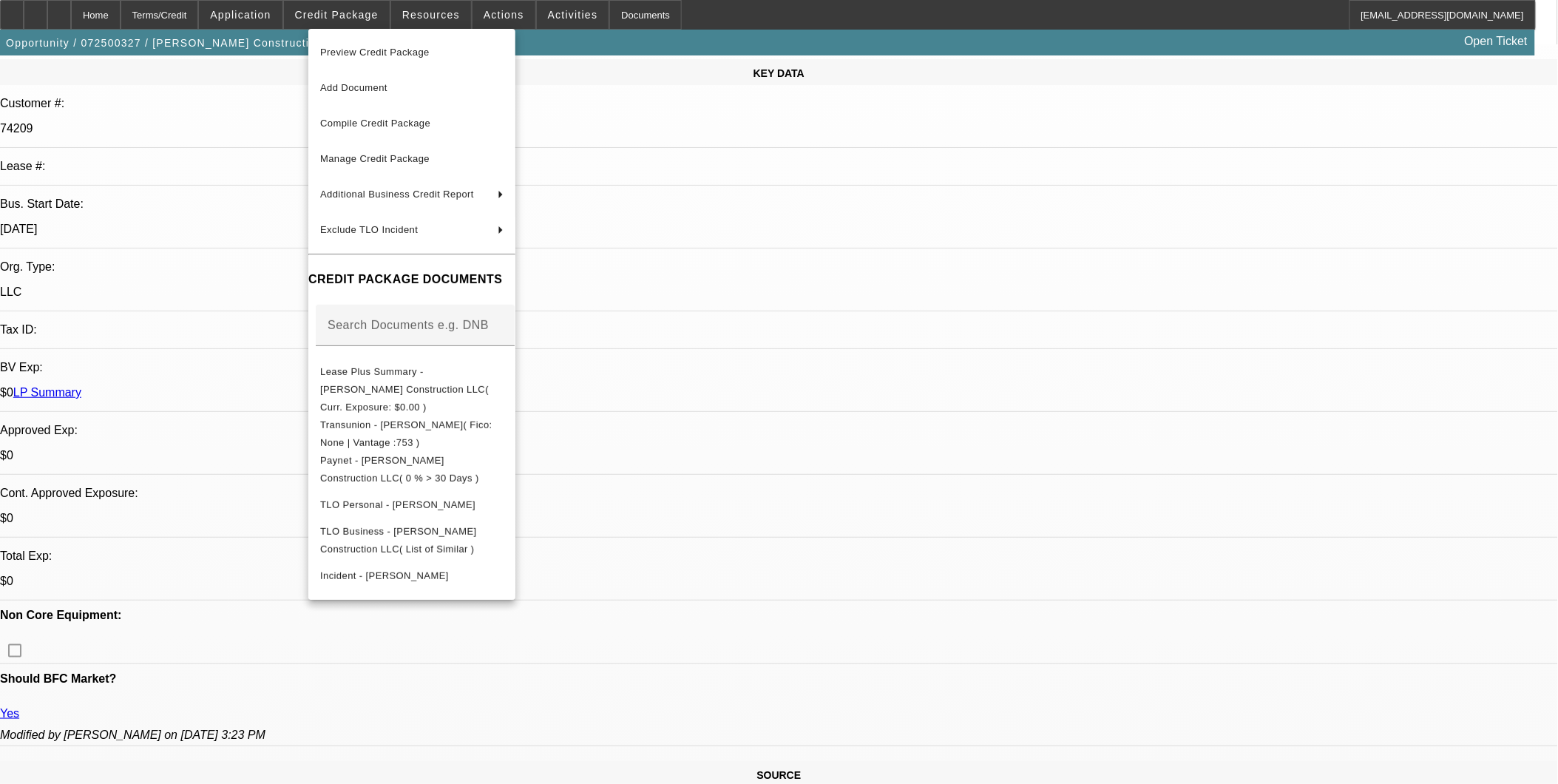
click at [1087, 705] on div at bounding box center [779, 392] width 1558 height 784
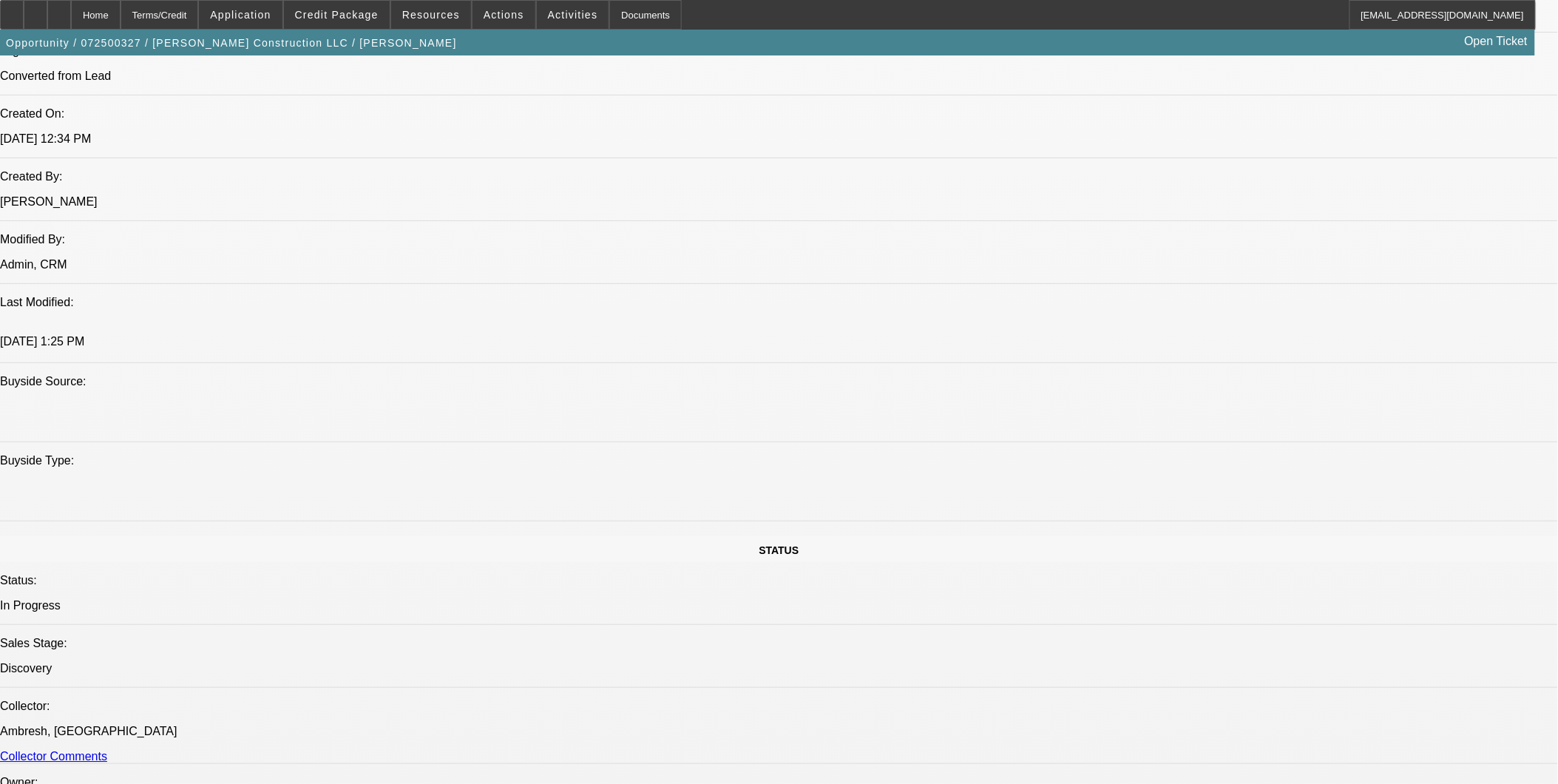
scroll to position [1172, 0]
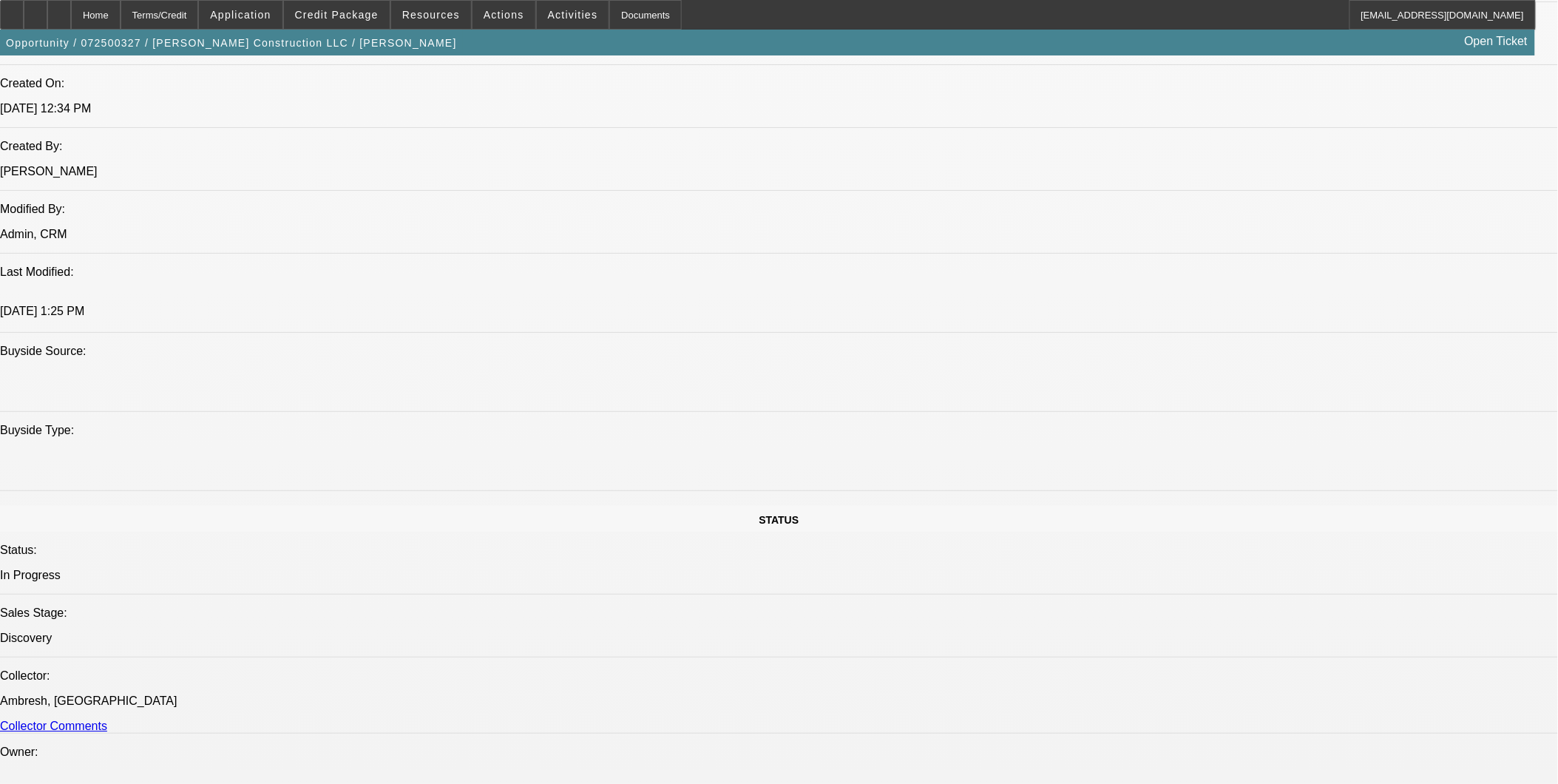
click at [71, 17] on div at bounding box center [59, 15] width 23 height 30
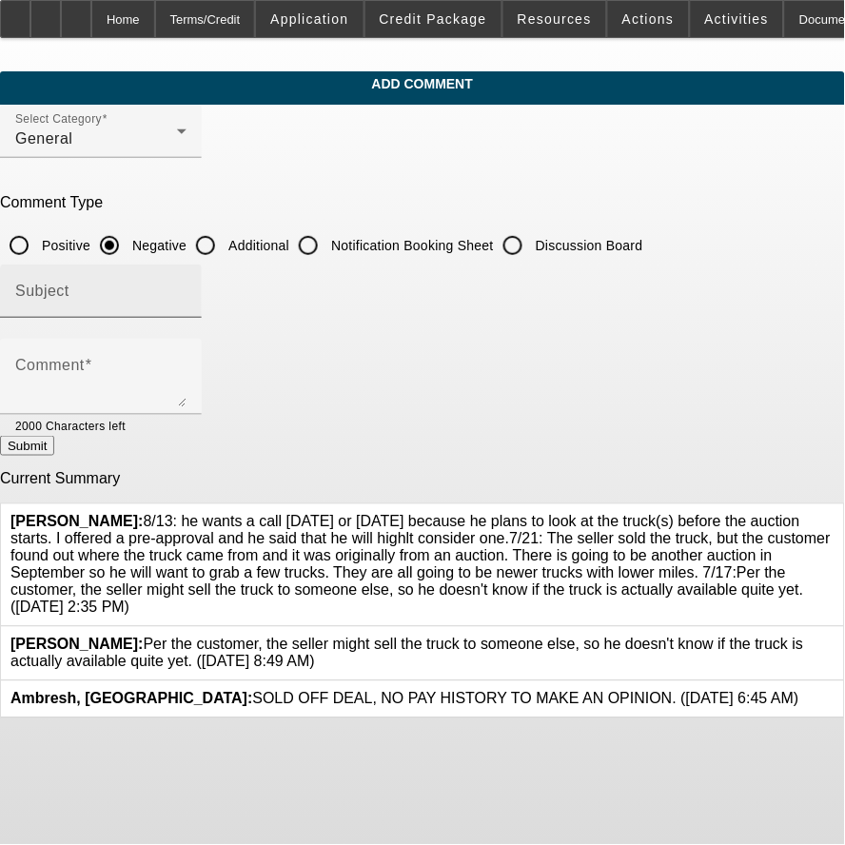
drag, startPoint x: 281, startPoint y: 241, endPoint x: 268, endPoint y: 261, distance: 23.5
click at [225, 241] on input "Additional" at bounding box center [206, 246] width 38 height 38
radio input "true"
click at [187, 301] on input "Subject" at bounding box center [100, 298] width 171 height 23
type input "Notes"
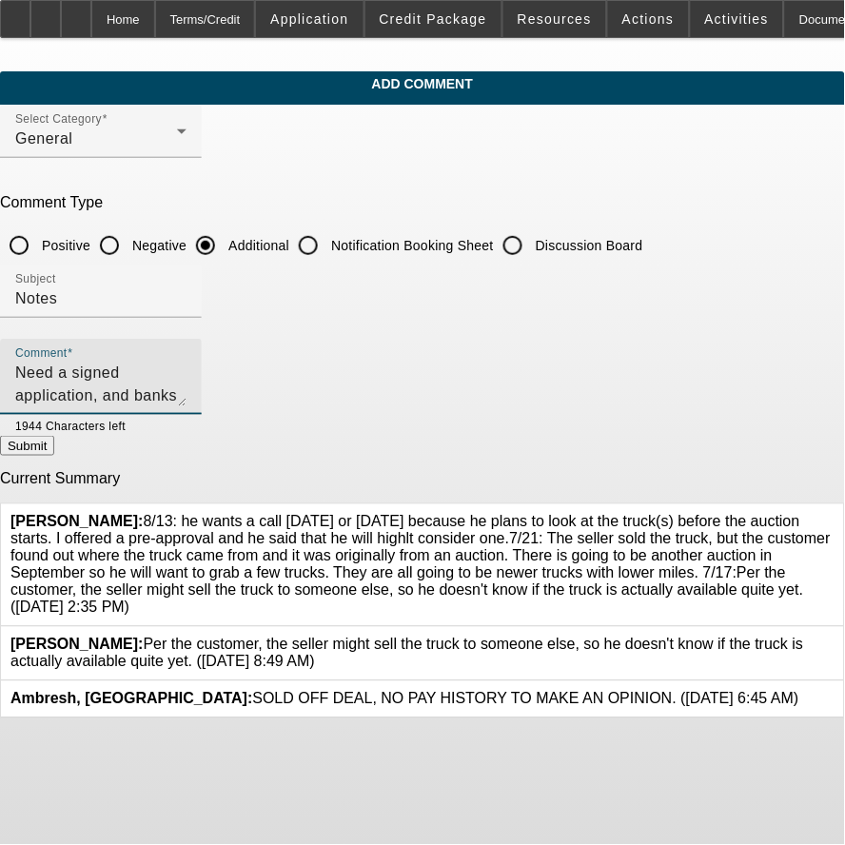
type textarea "Need a signed application, and banks for a pre-approval."
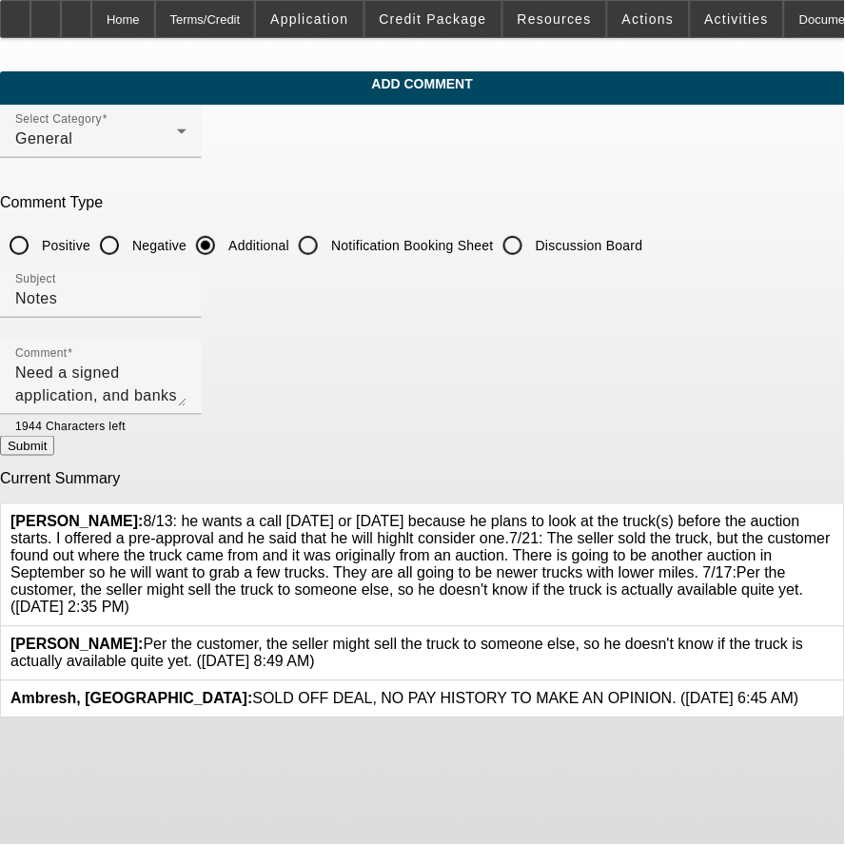
click at [54, 452] on button "Submit" at bounding box center [27, 446] width 54 height 20
radio input "true"
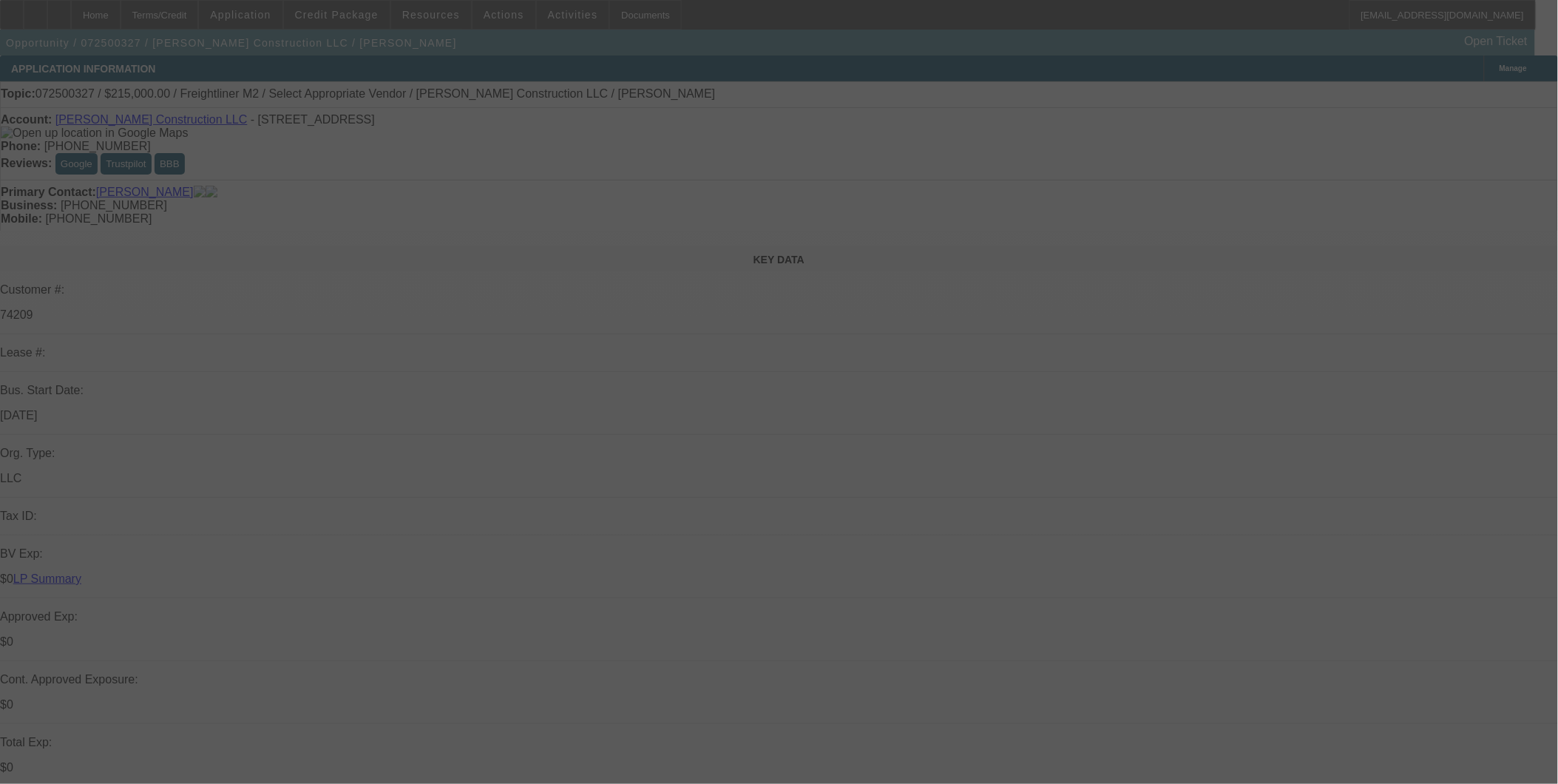
select select "0"
select select "2"
select select "0.1"
select select "4"
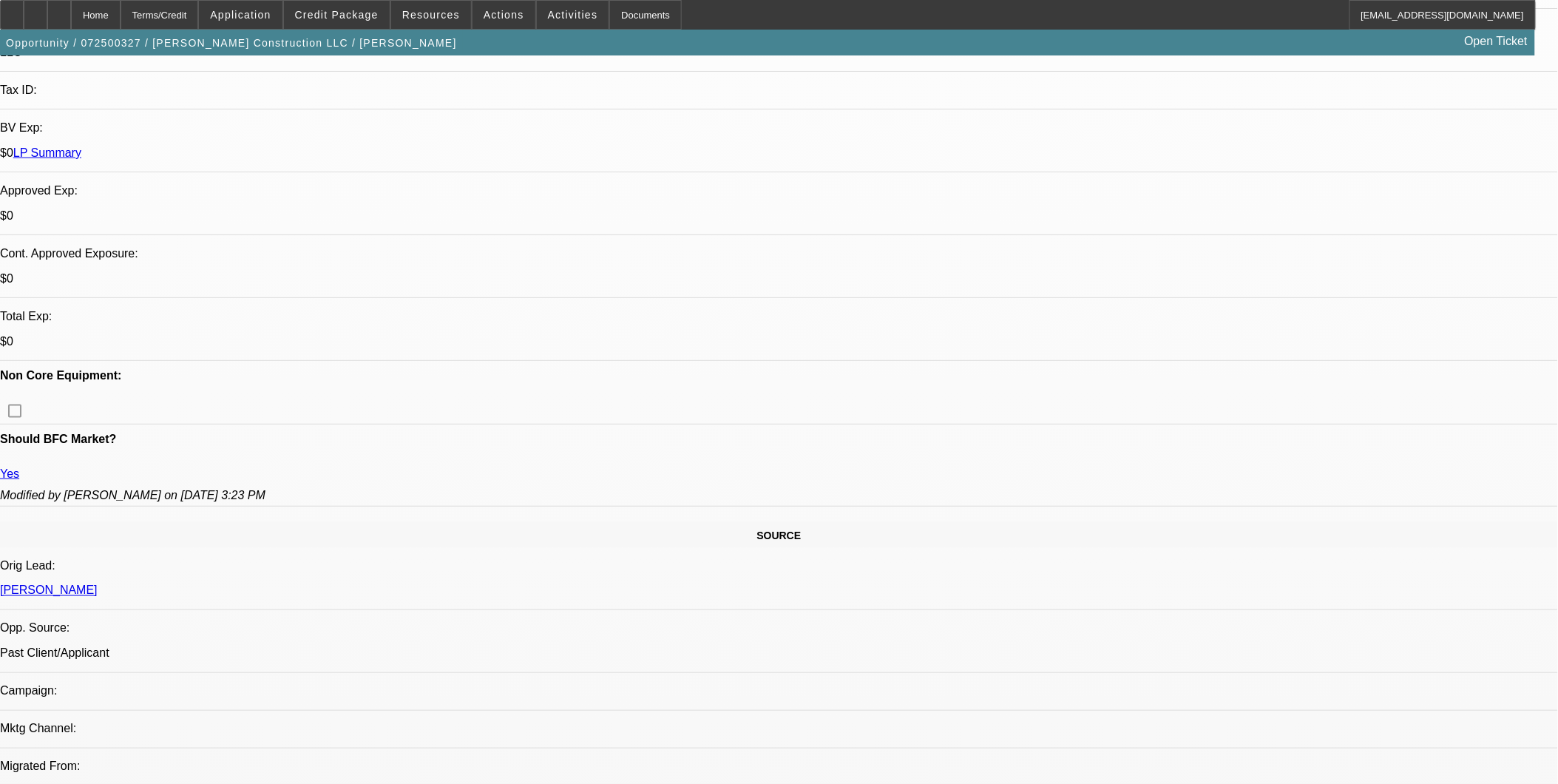
scroll to position [574, 0]
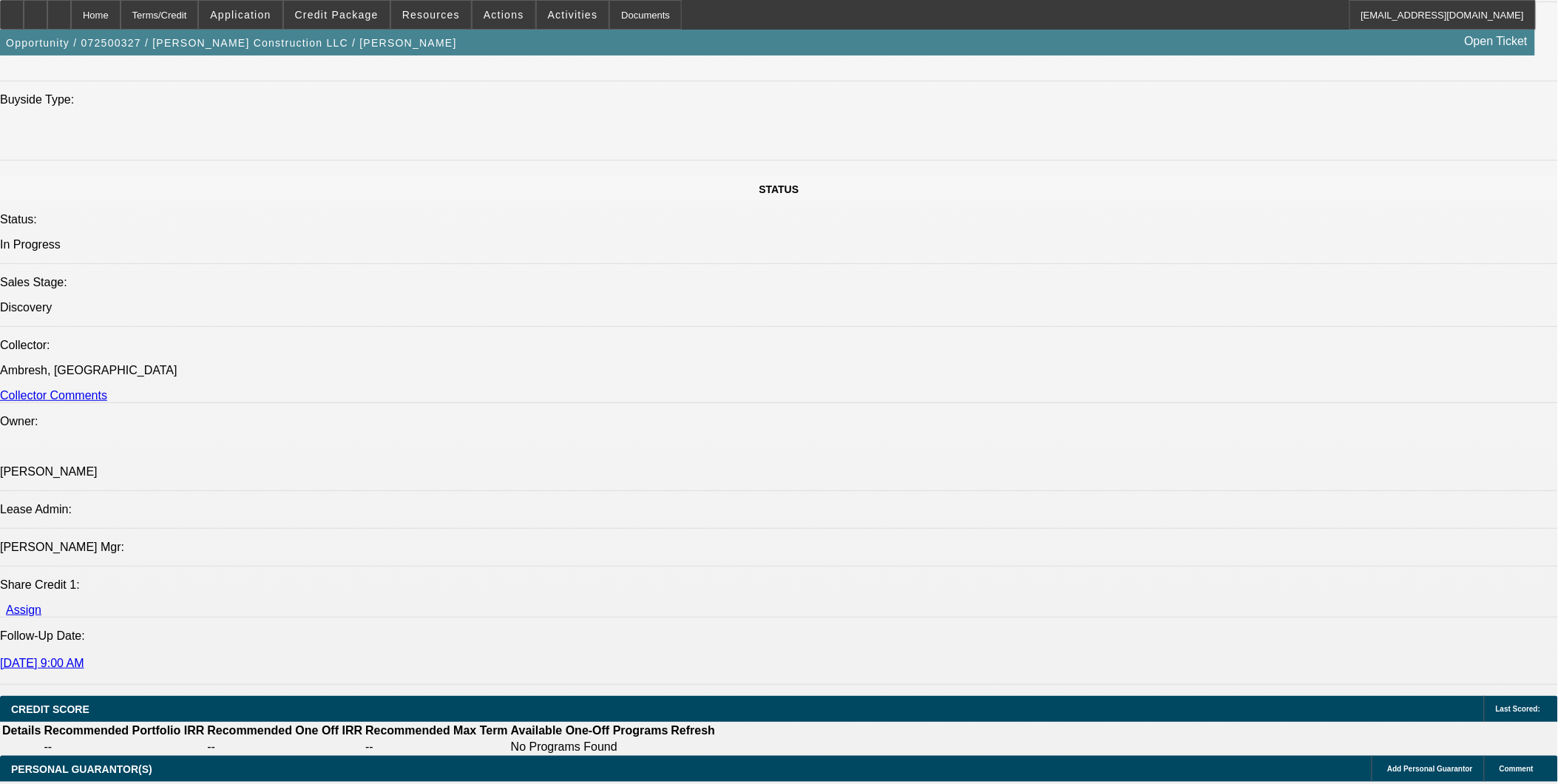
scroll to position [1725, 0]
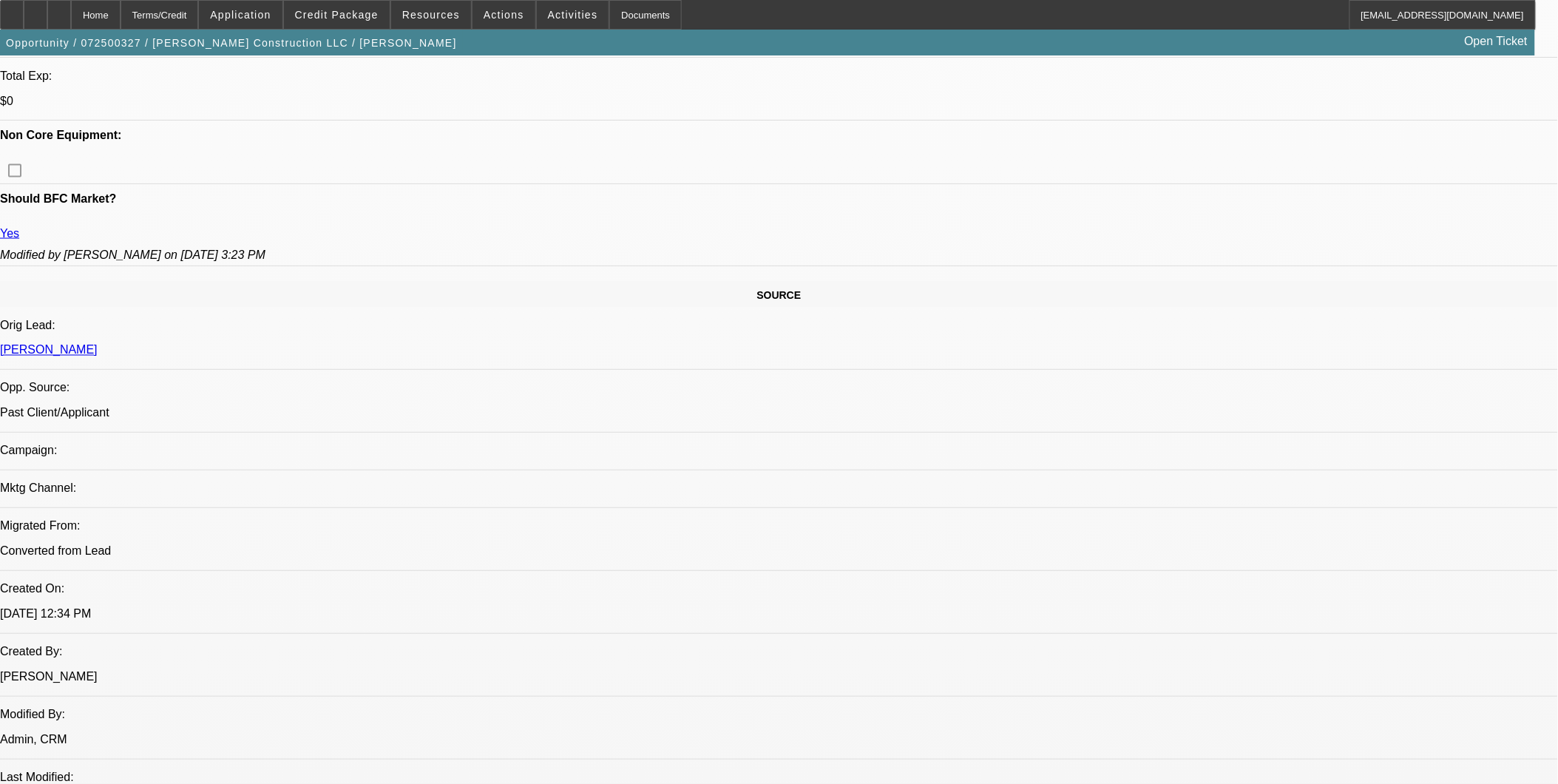
scroll to position [574, 0]
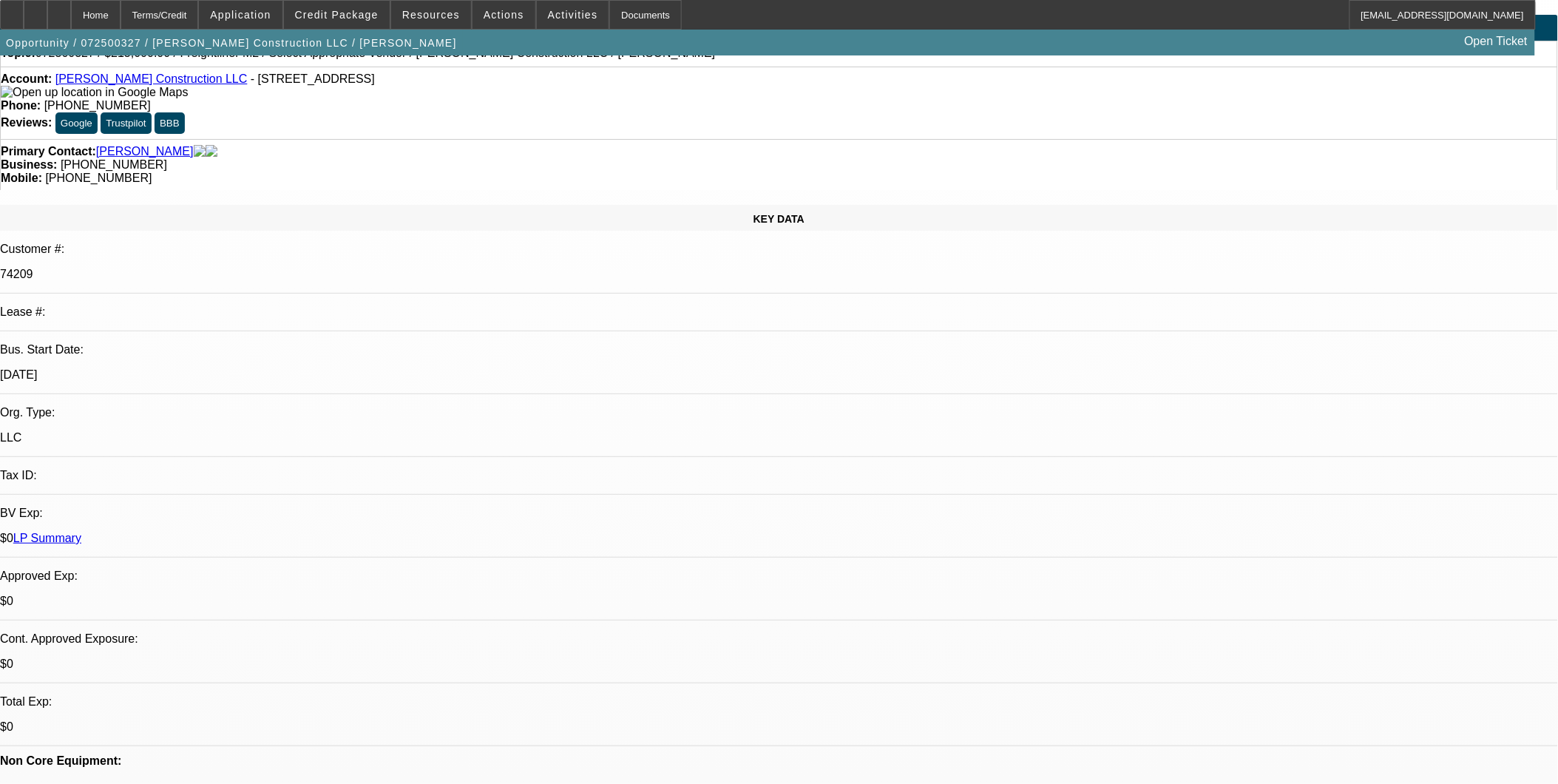
scroll to position [0, 0]
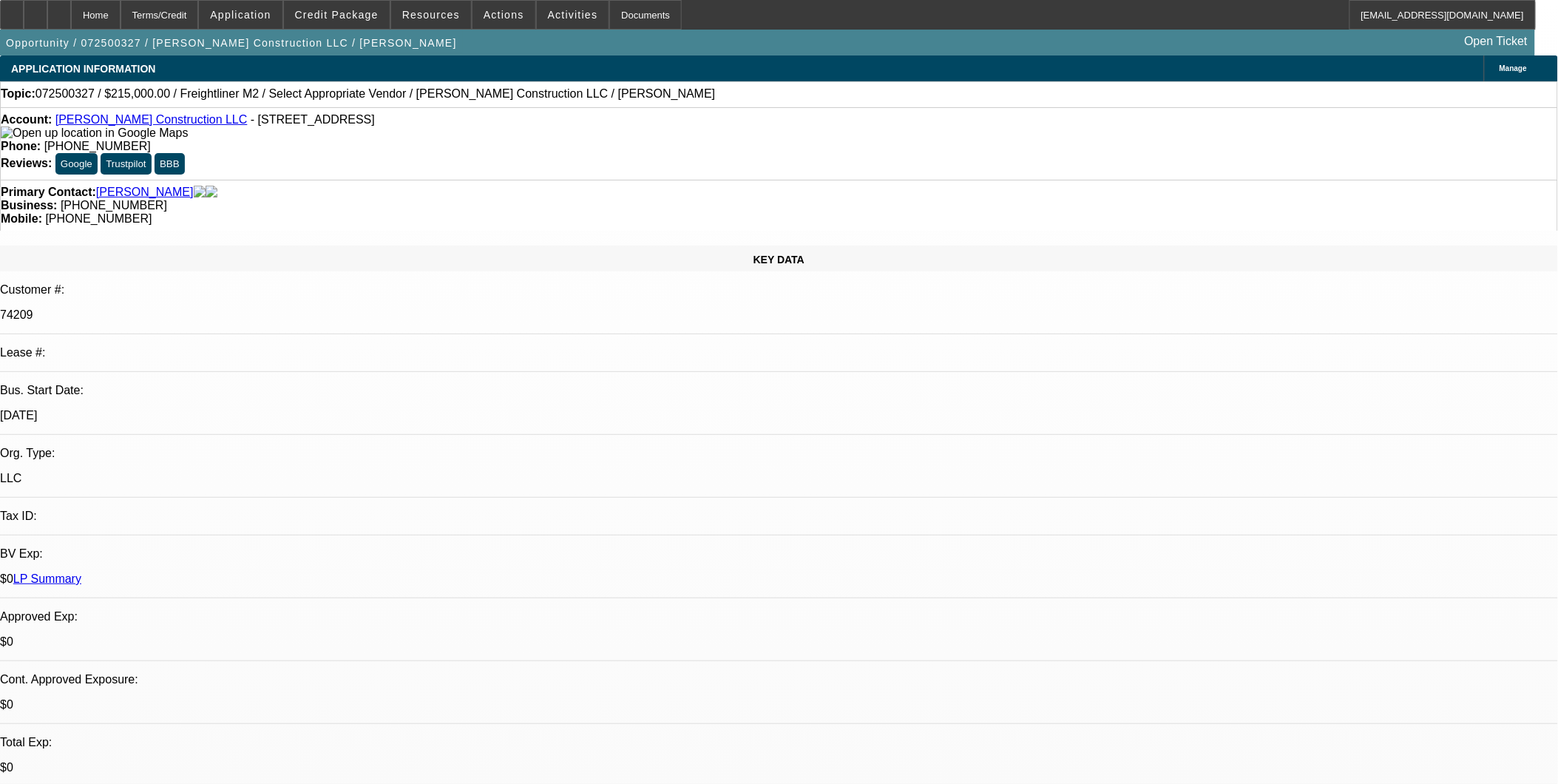
drag, startPoint x: 1194, startPoint y: 565, endPoint x: 1186, endPoint y: 572, distance: 10.6
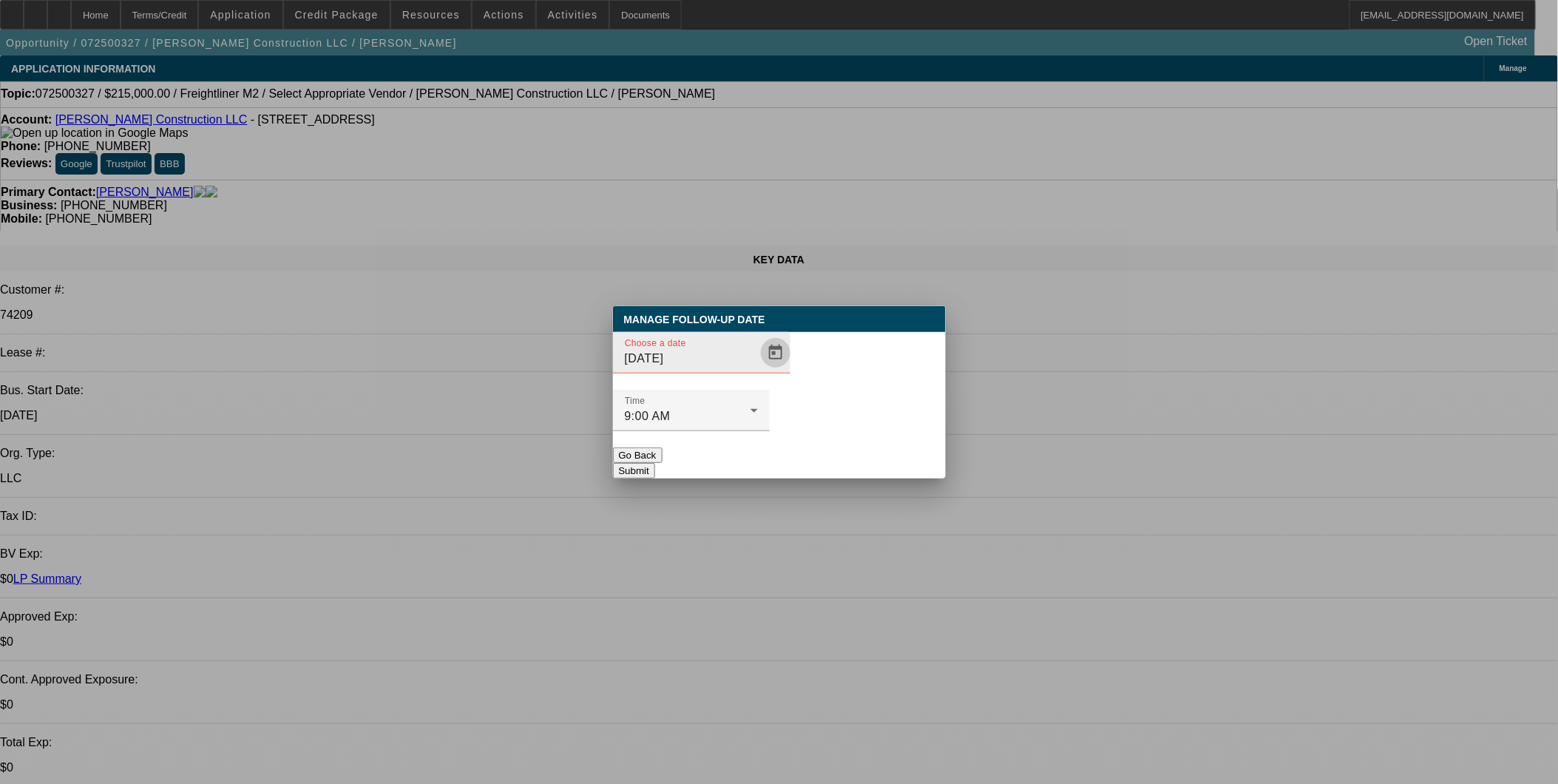
click at [758, 371] on span "Open calendar" at bounding box center [776, 353] width 36 height 36
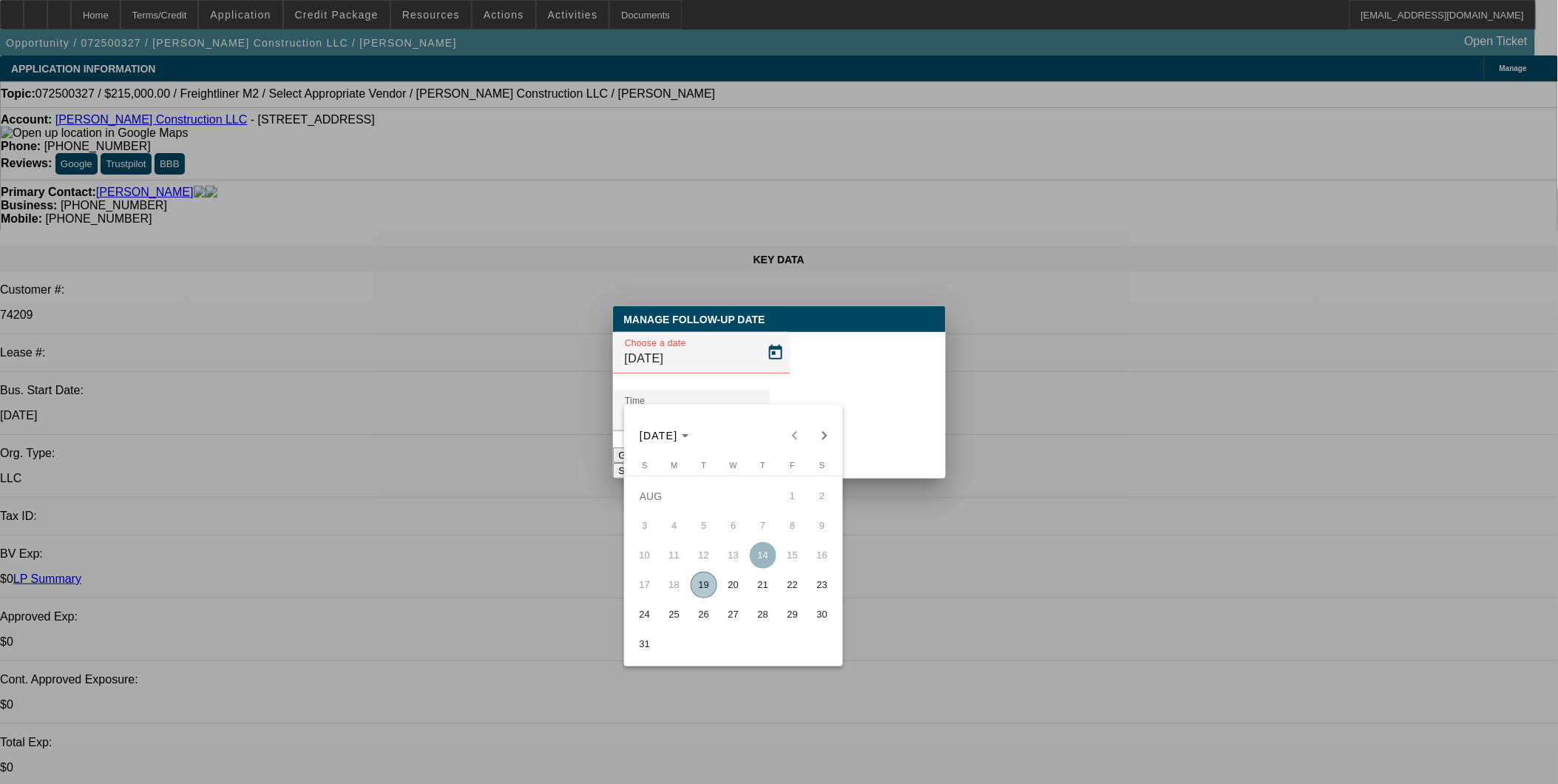
click at [728, 594] on span "20" at bounding box center [734, 585] width 26 height 26
type input "8/20/2025"
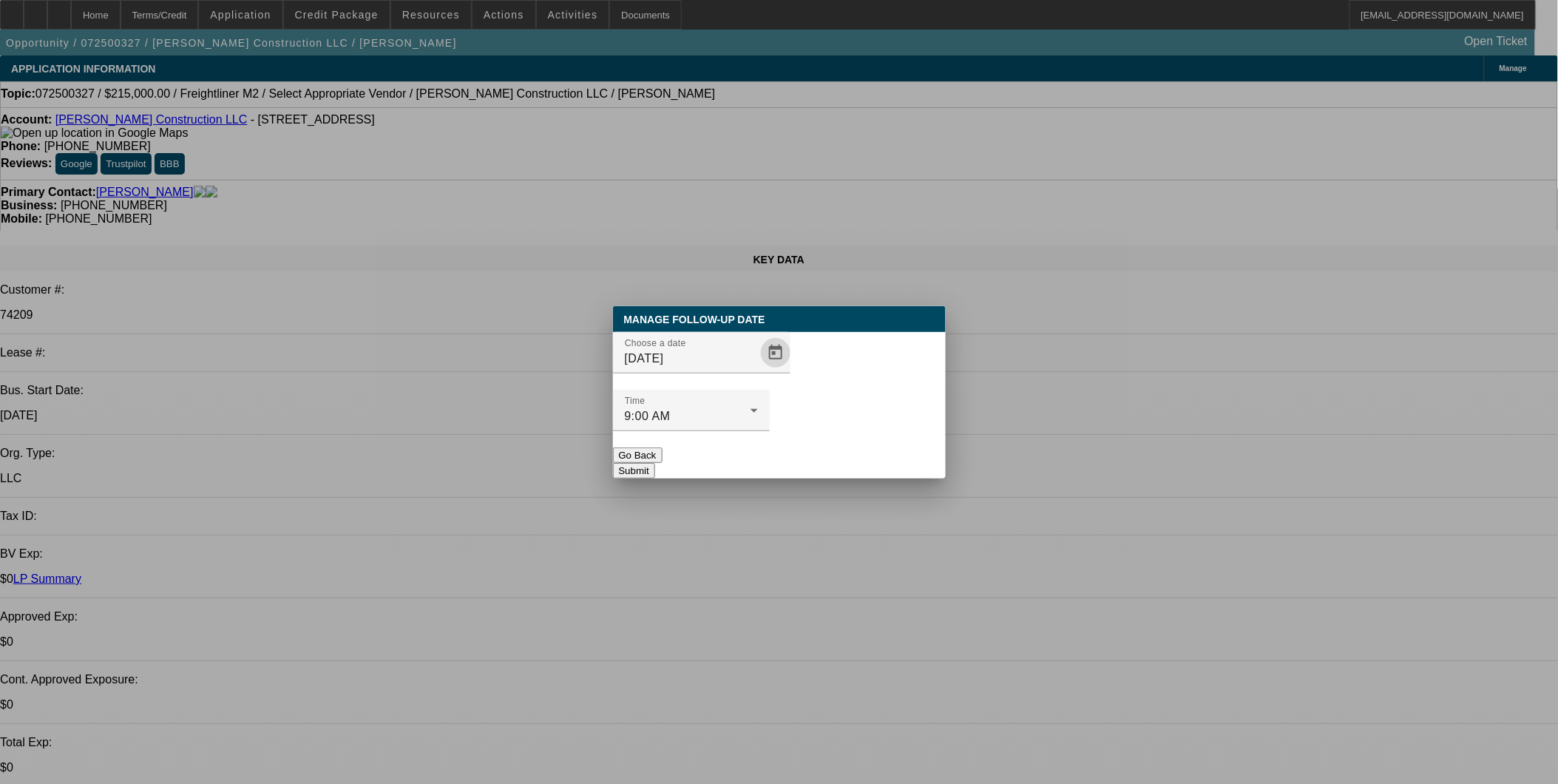
click at [655, 463] on button "Submit" at bounding box center [634, 471] width 42 height 16
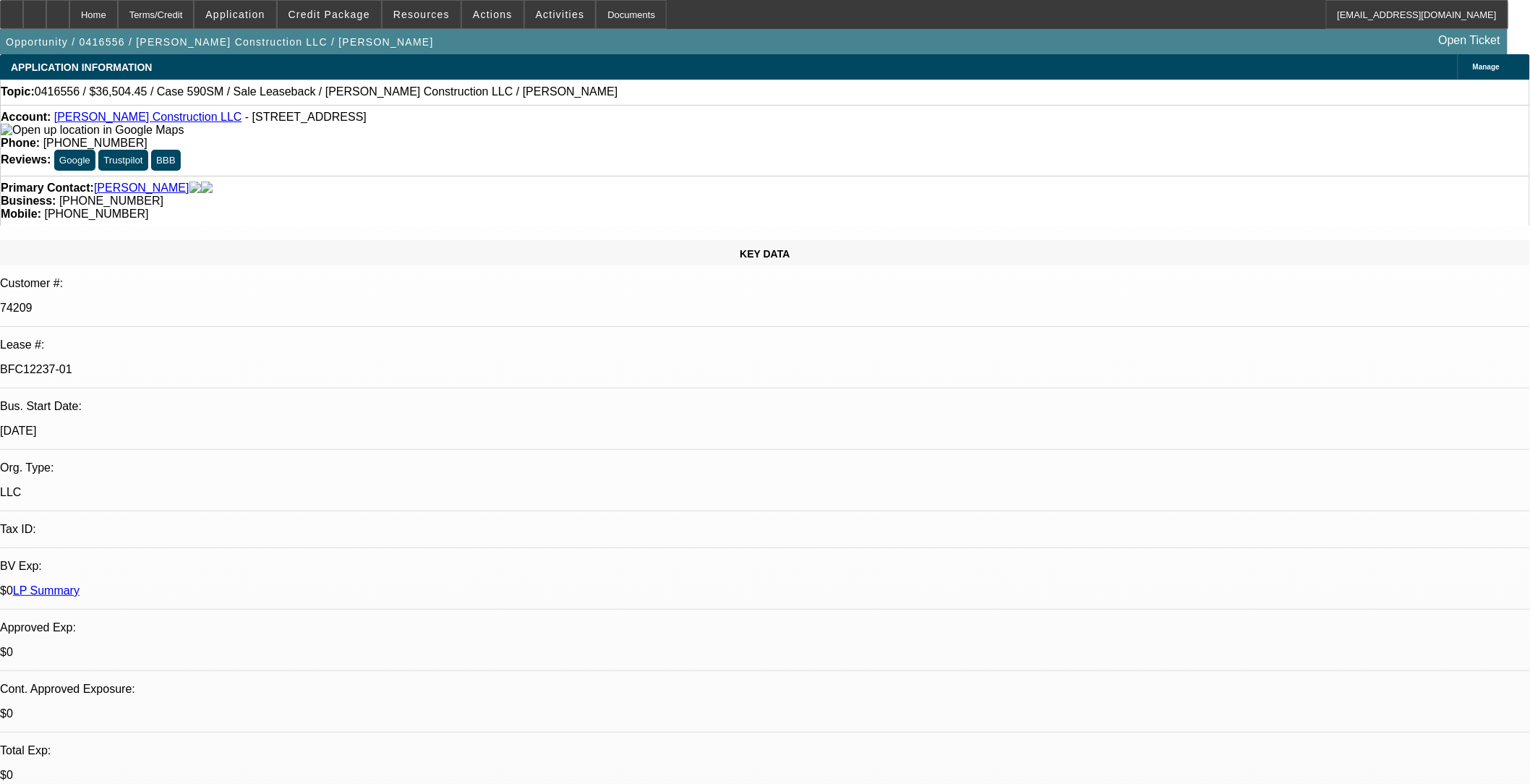
select select "0"
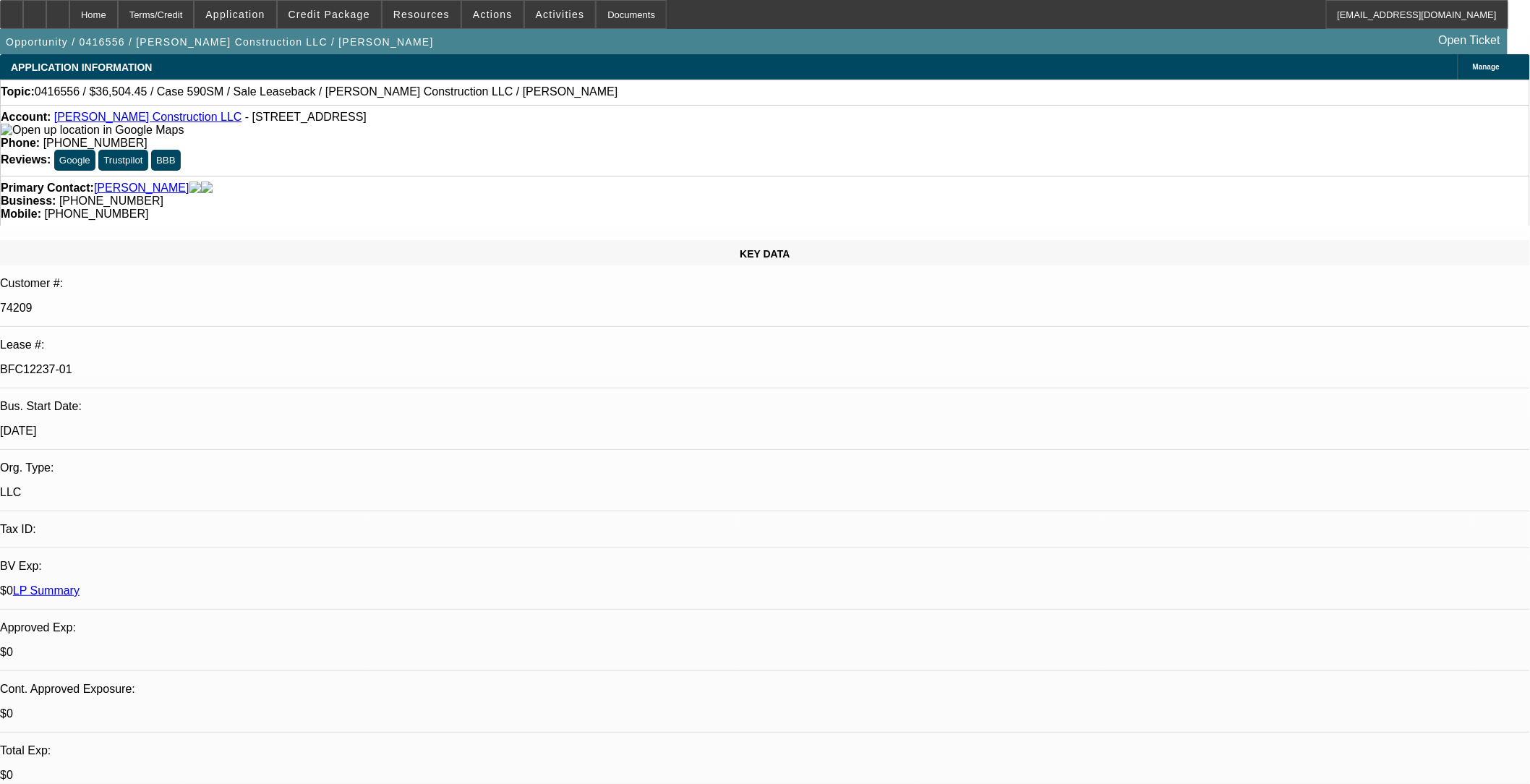
select select "0"
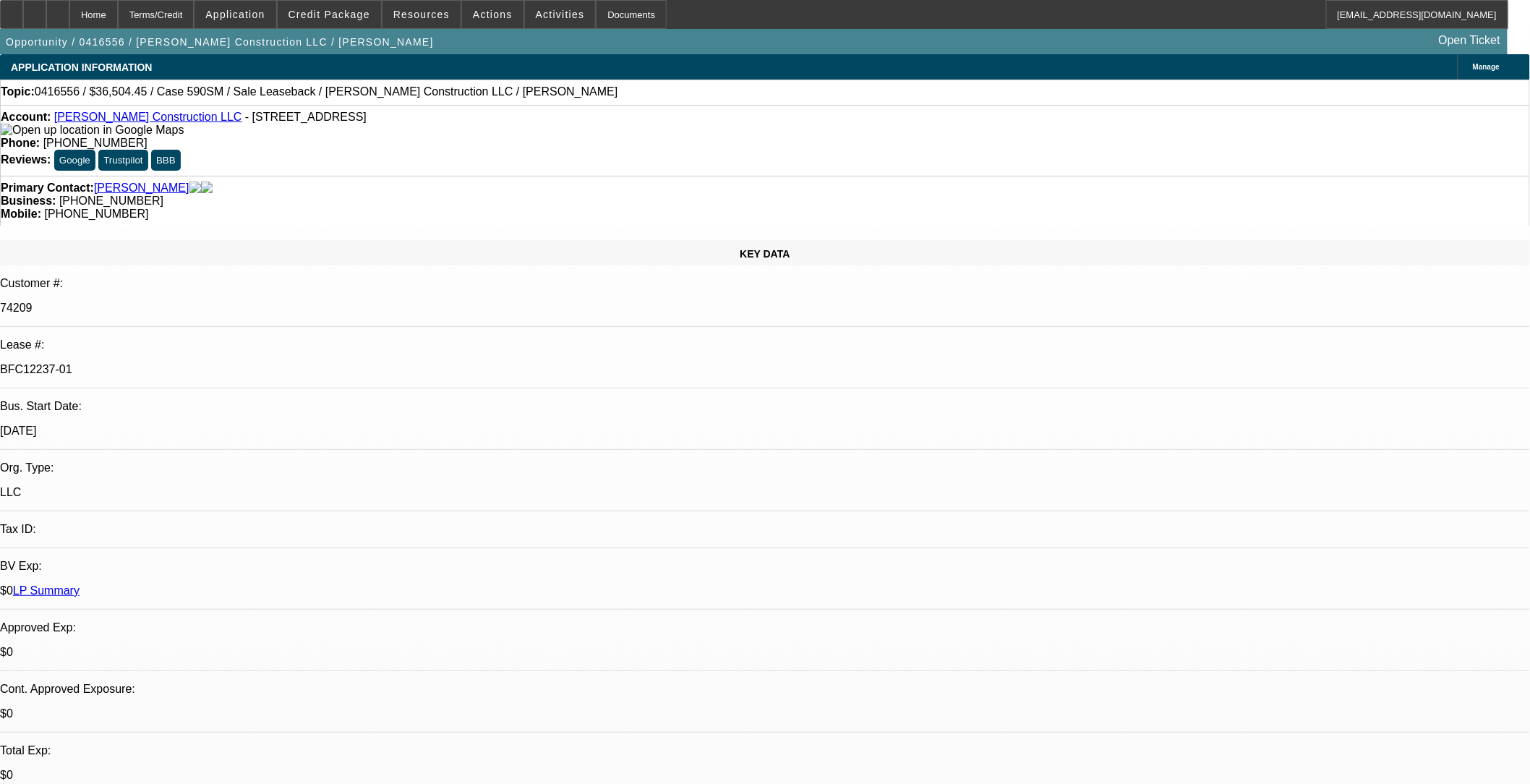
select select "0"
select select "0.1"
select select "1"
select select "6"
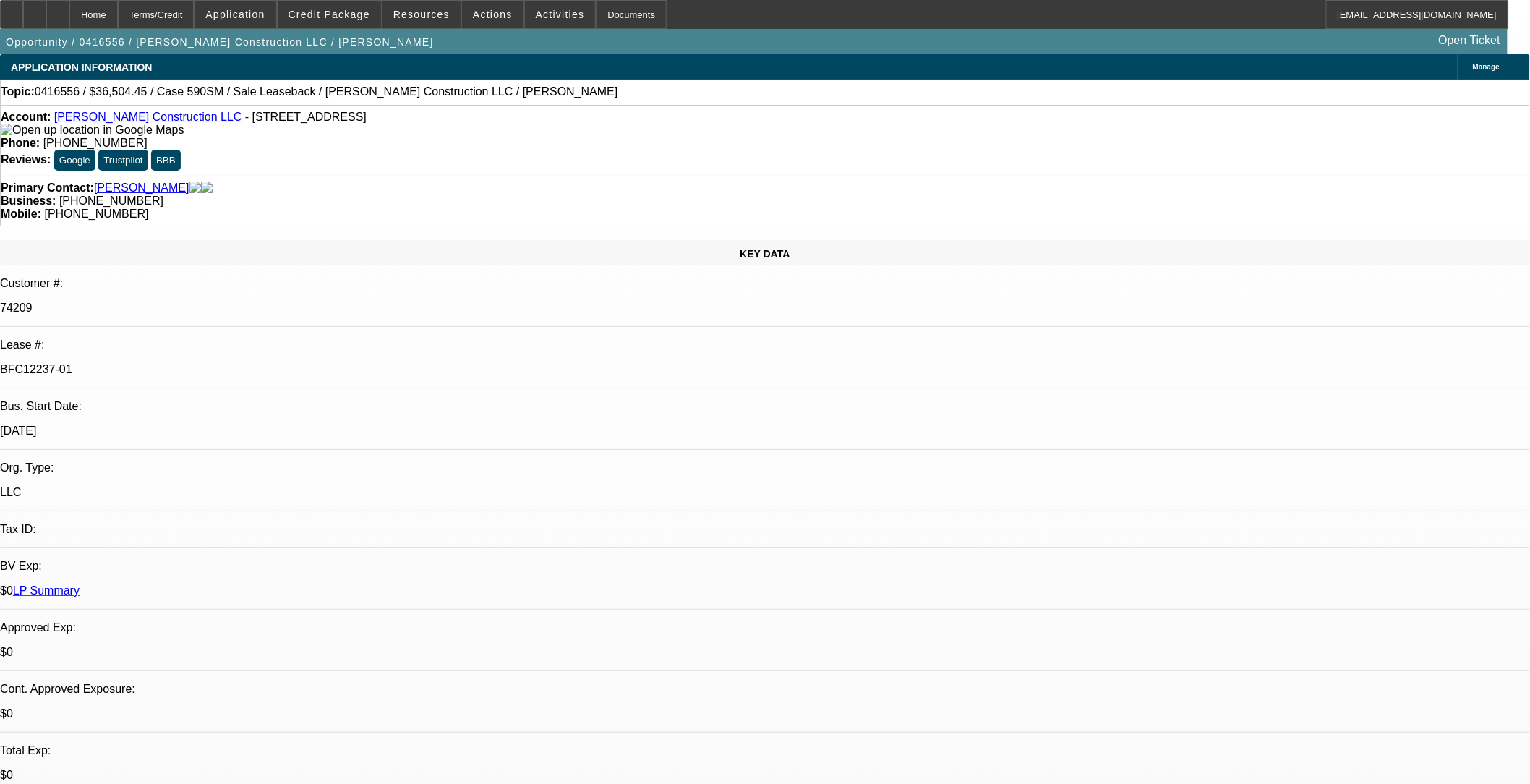
select select "1"
select select "6"
select select "1"
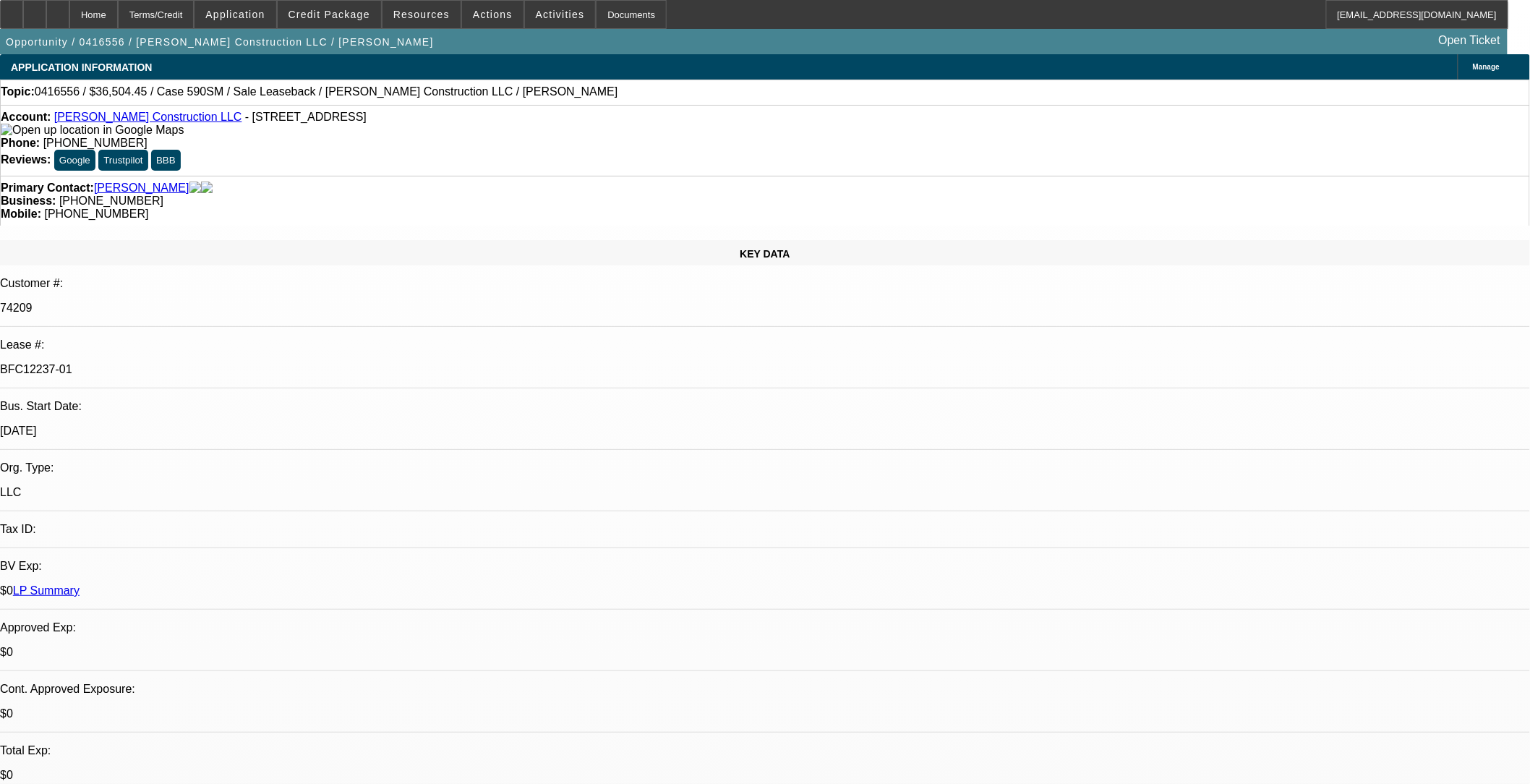
select select "6"
select select "1"
select select "4"
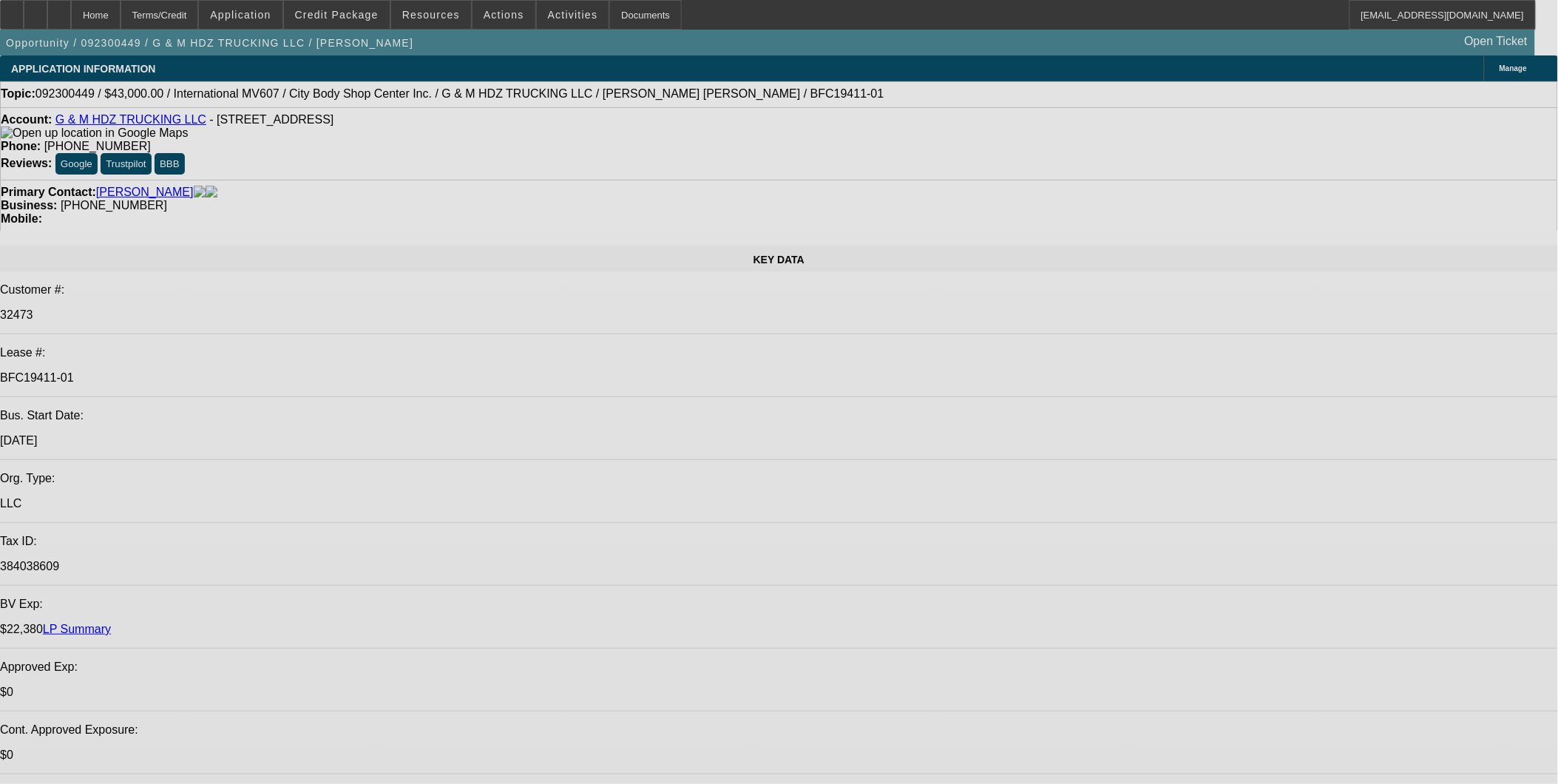
select select "0"
select select "2"
select select "0.1"
select select "0"
select select "2"
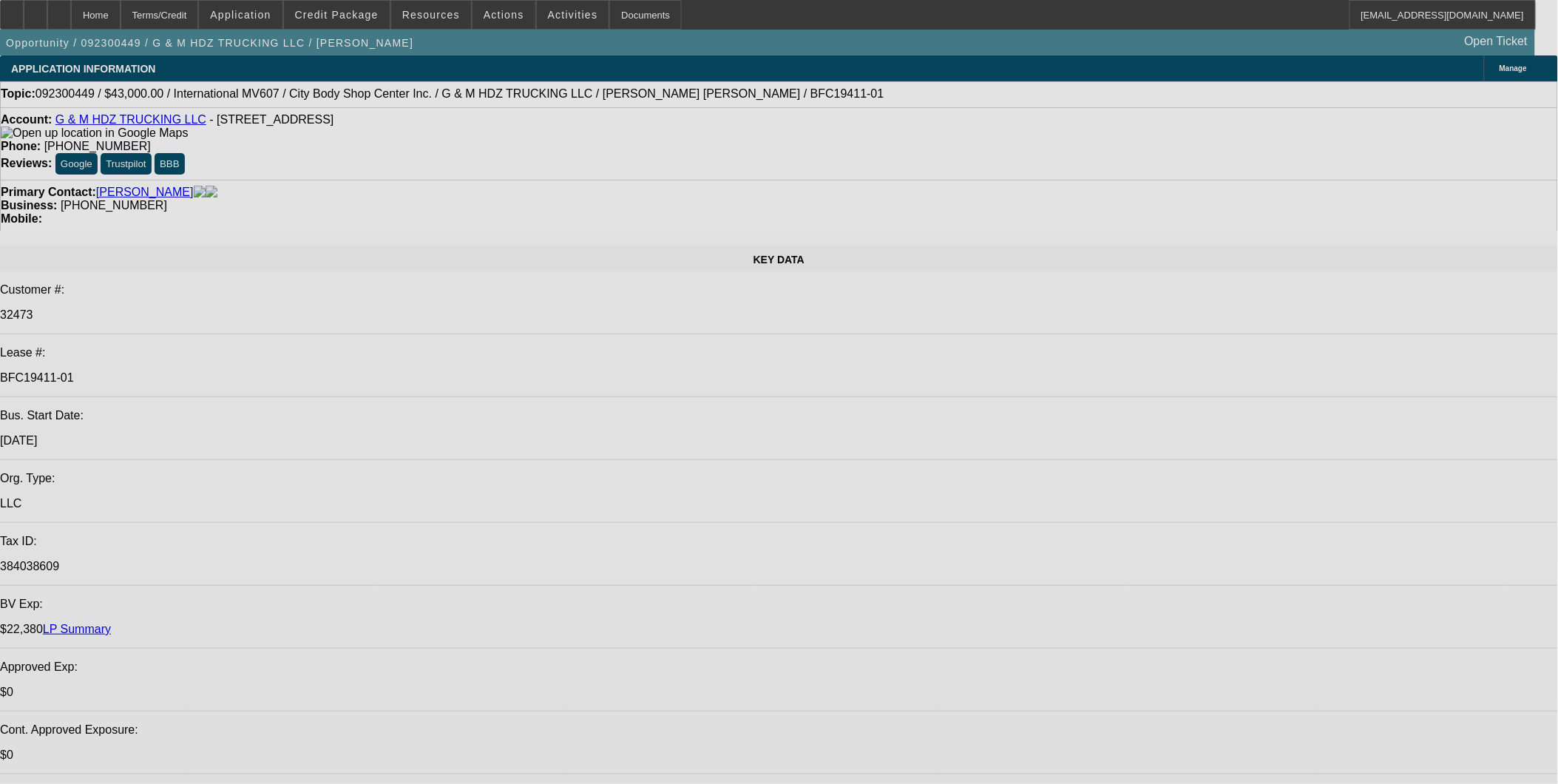
select select "0.1"
select select "0"
select select "2"
select select "0.1"
select select "0"
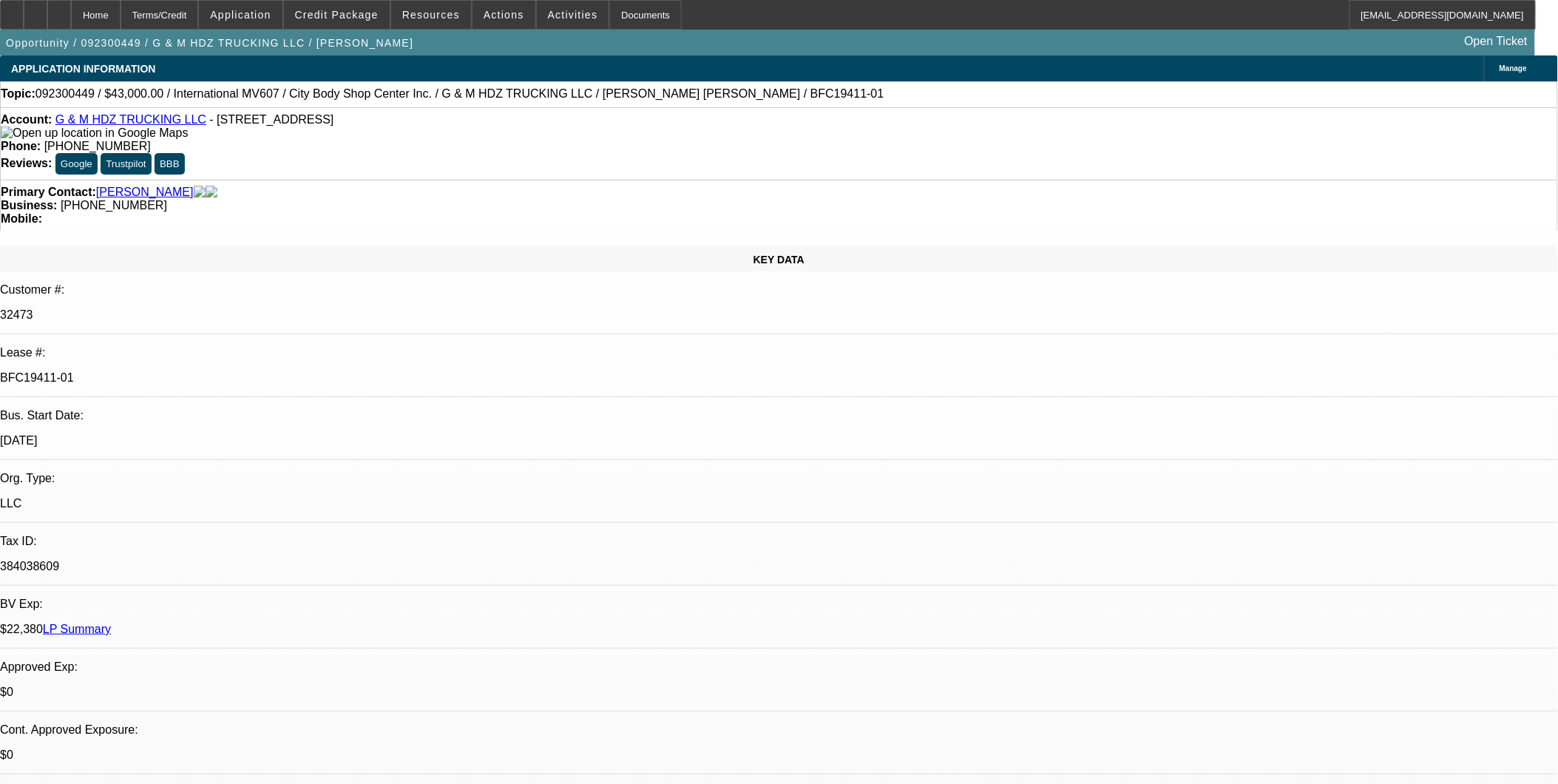
select select "2"
select select "0.1"
select select "1"
select select "2"
select select "4"
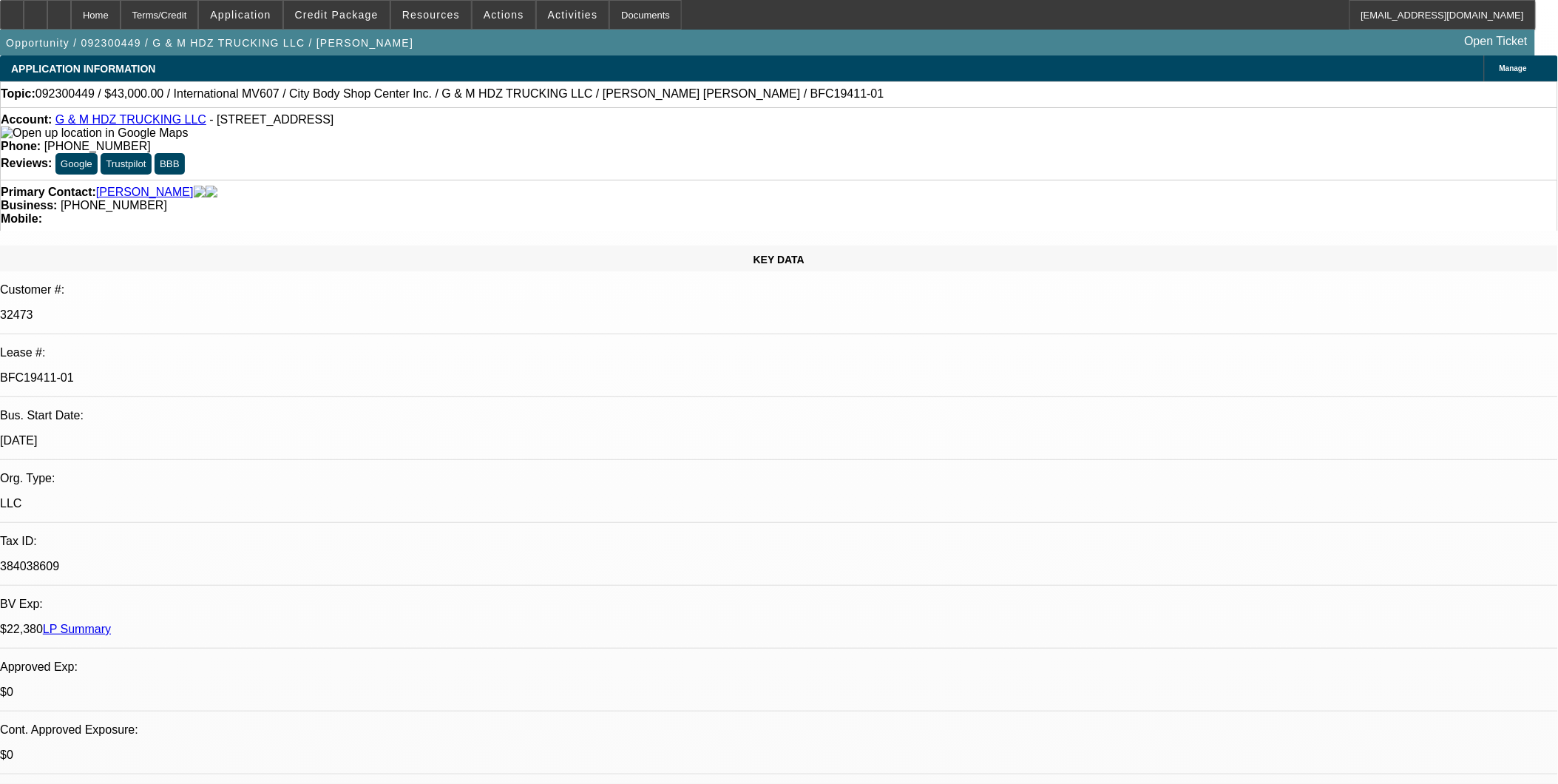
select select "1"
select select "2"
select select "4"
select select "1"
select select "2"
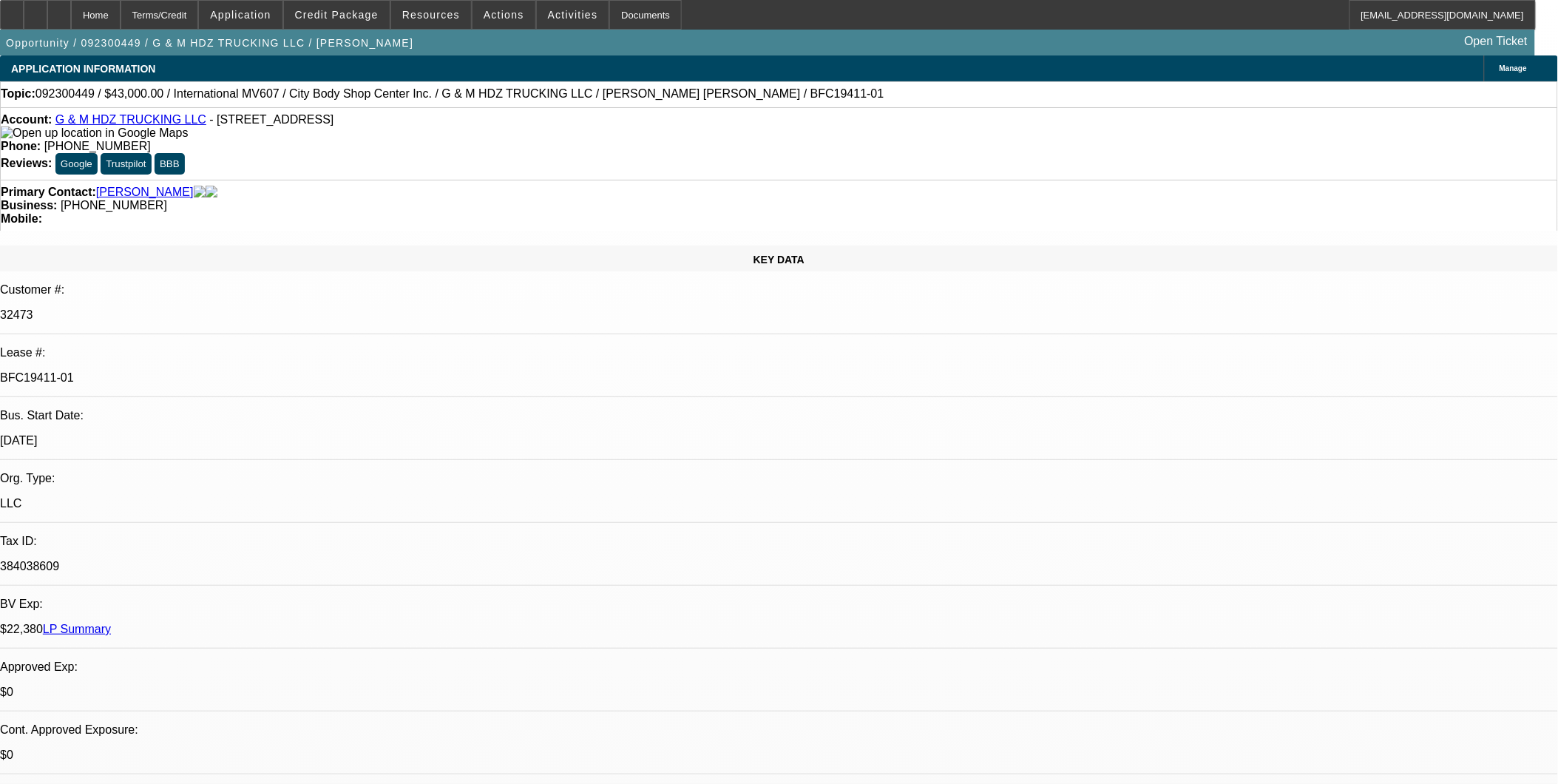
select select "4"
select select "1"
select select "2"
select select "4"
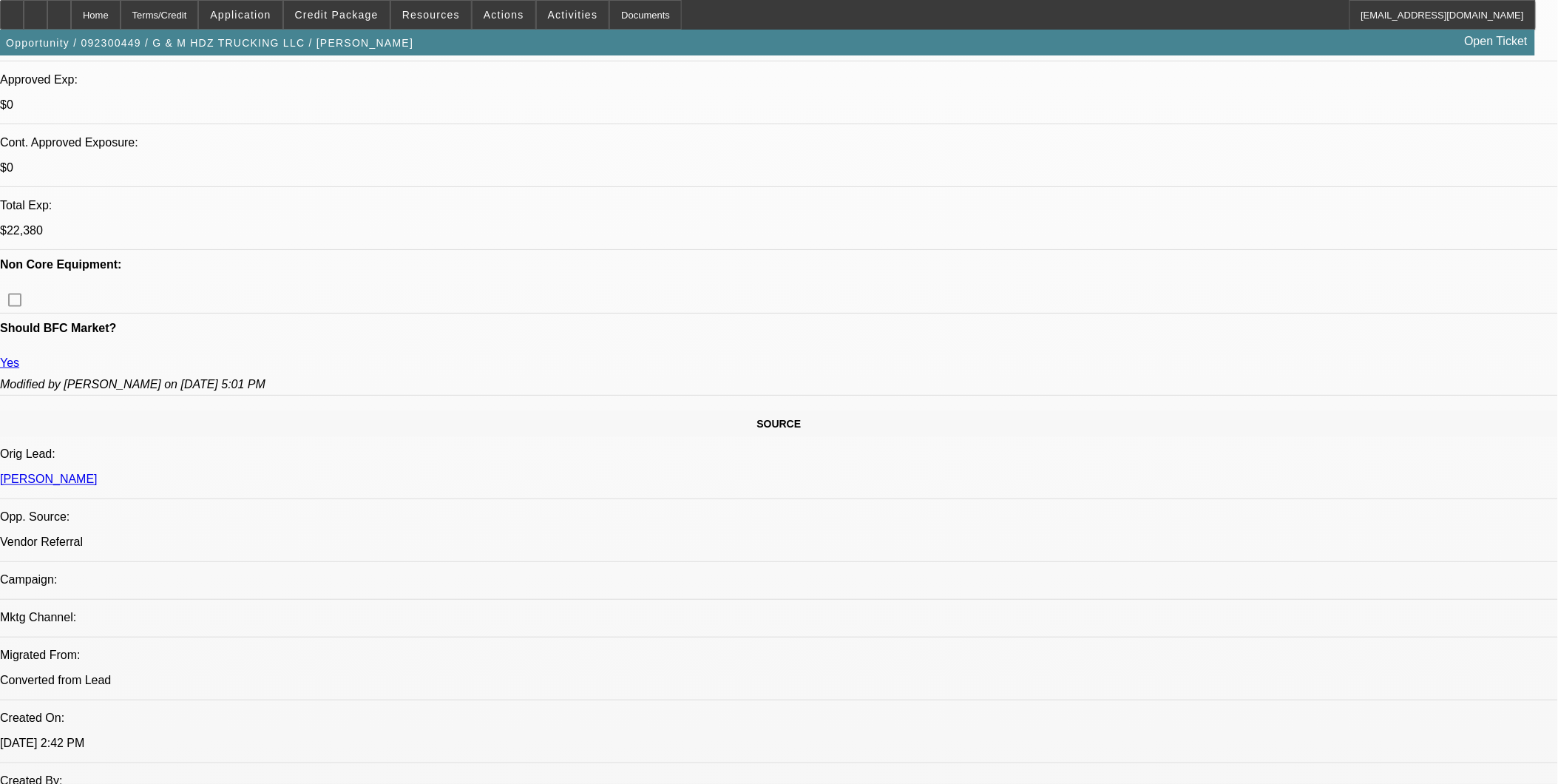
scroll to position [574, 0]
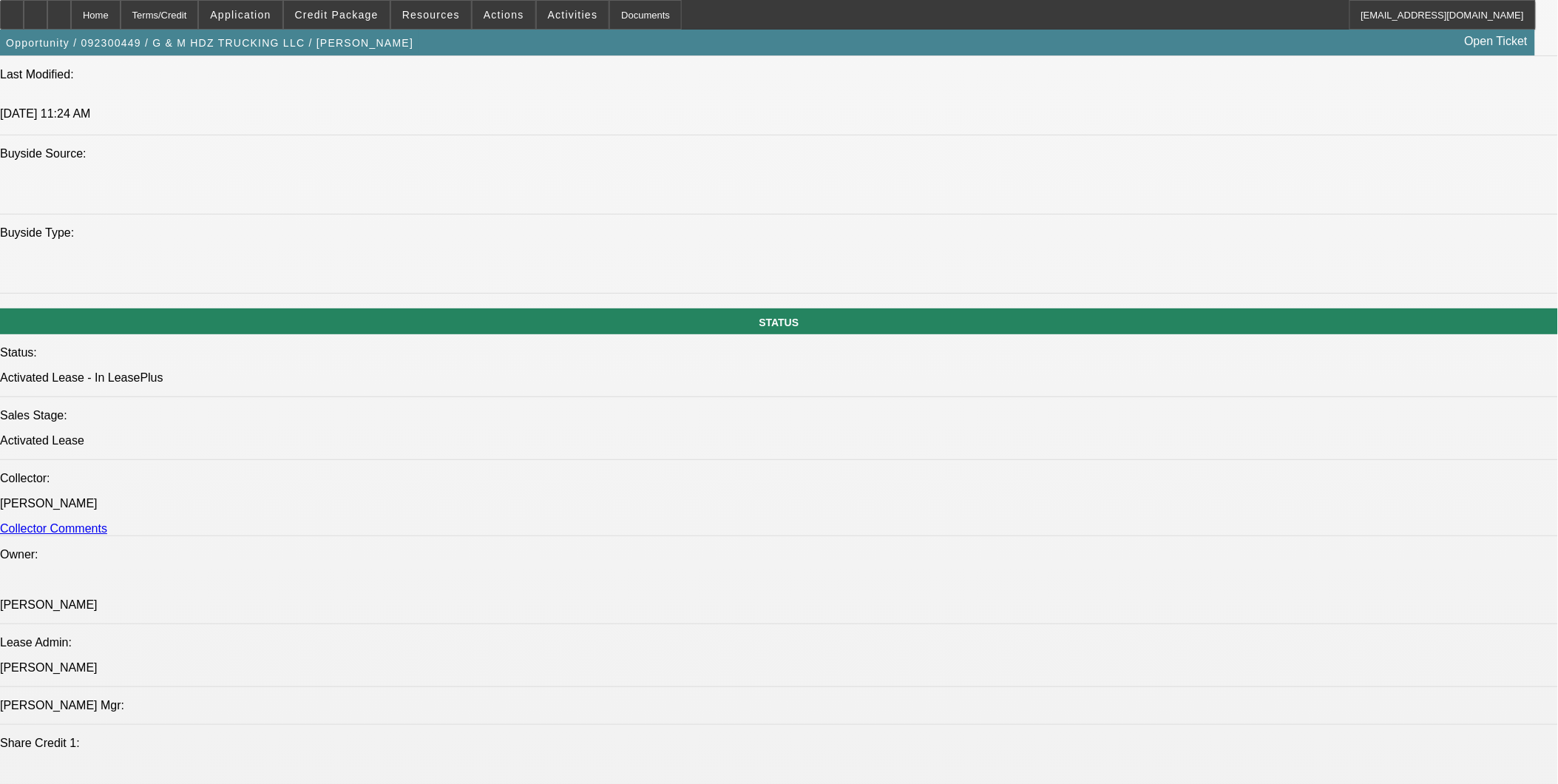
scroll to position [1561, 0]
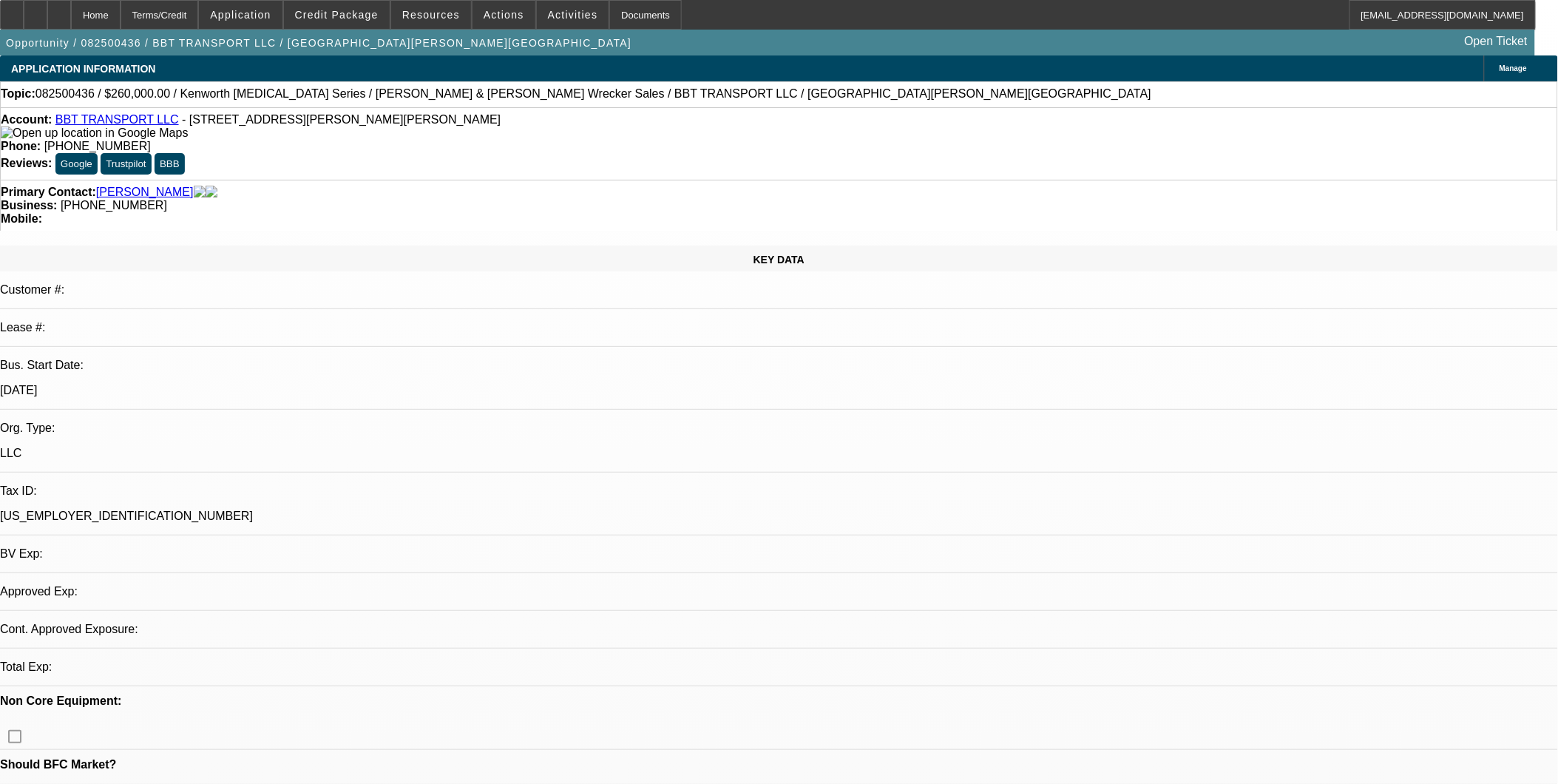
select select "0"
select select "2"
select select "0"
select select "6"
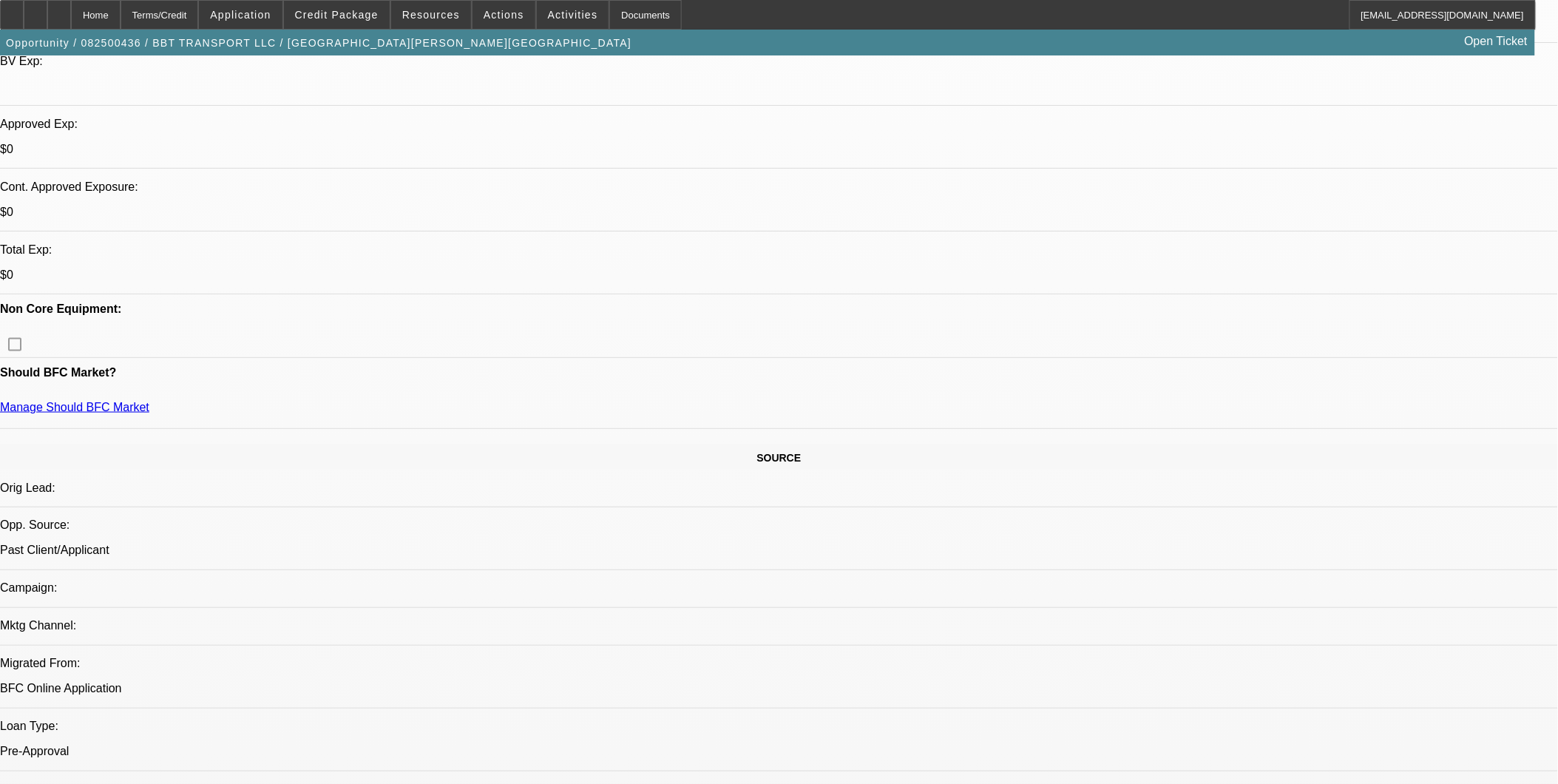
scroll to position [574, 0]
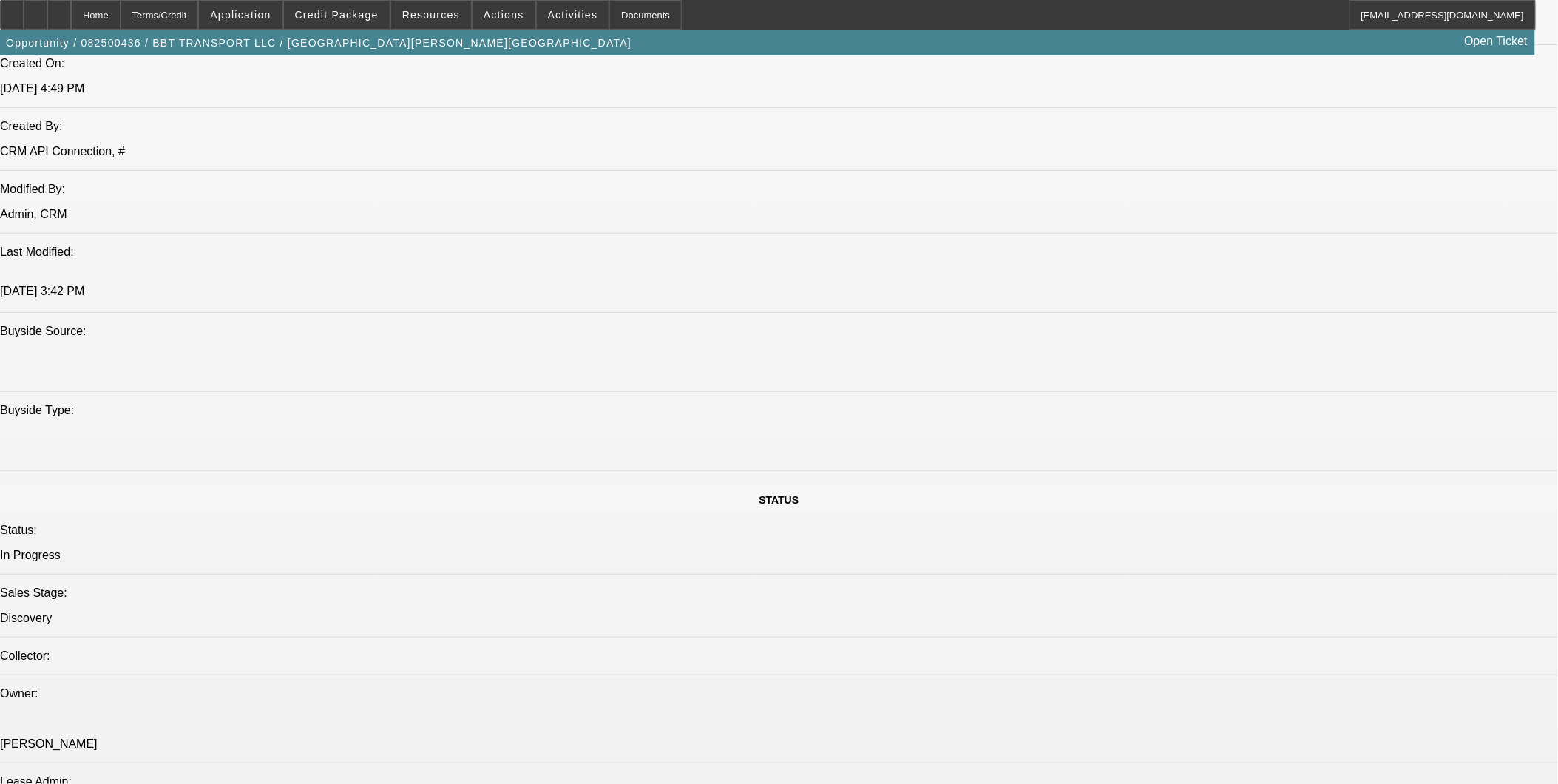
scroll to position [904, 0]
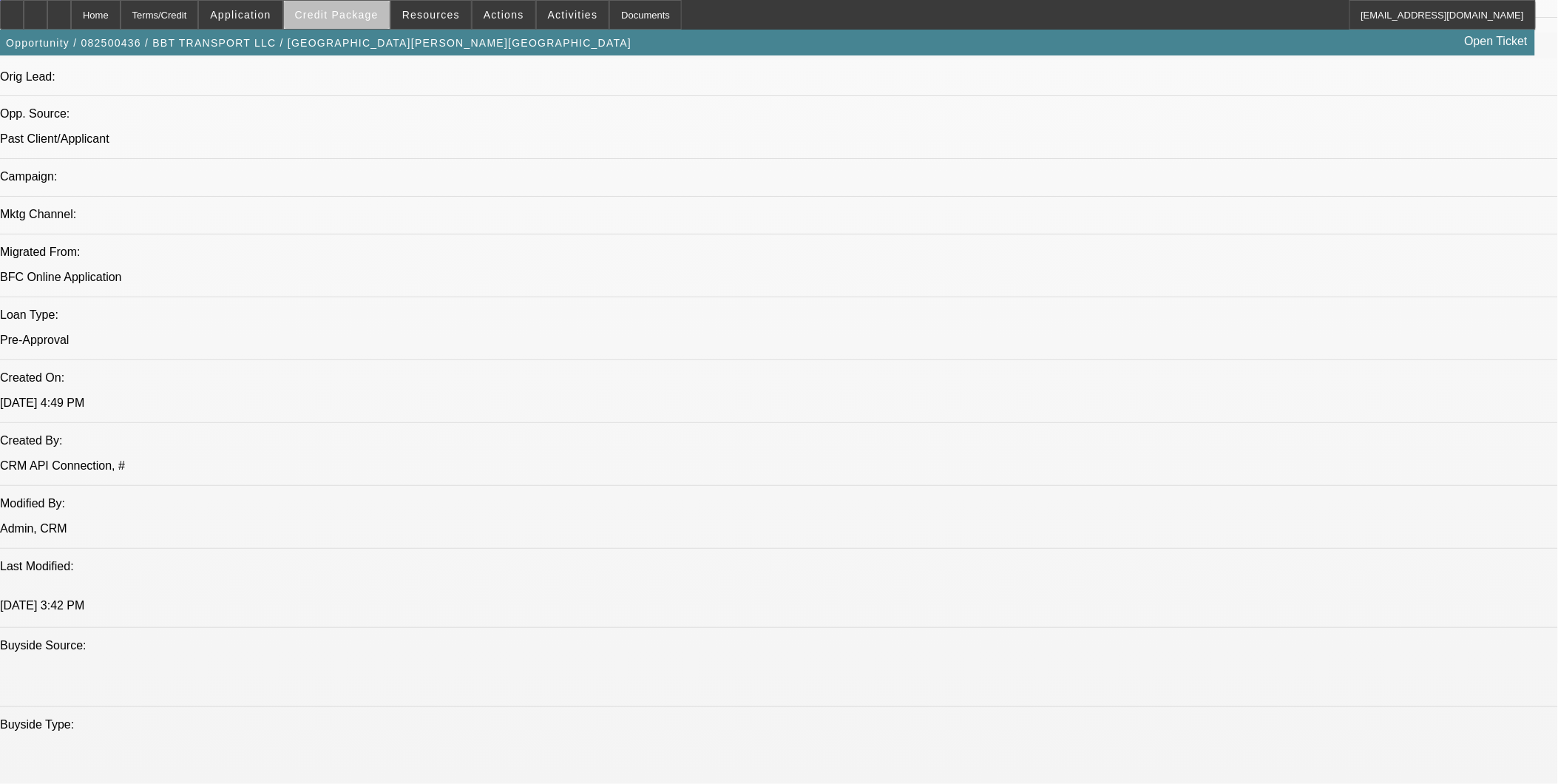
click at [371, 16] on span "Credit Package" at bounding box center [337, 14] width 84 height 12
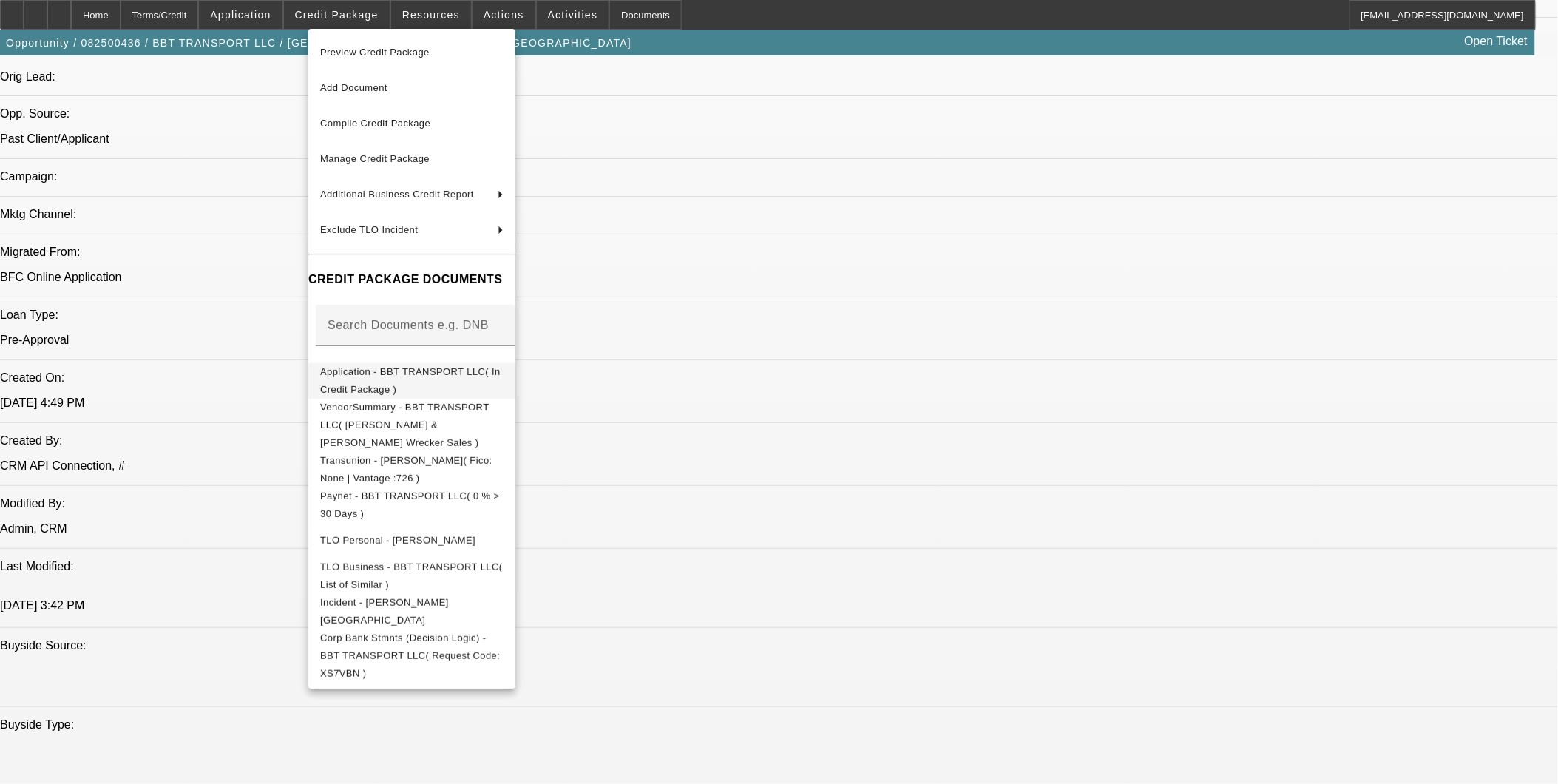
click at [422, 375] on span "Application - BBT TRANSPORT LLC( In Credit Package )" at bounding box center [410, 379] width 180 height 29
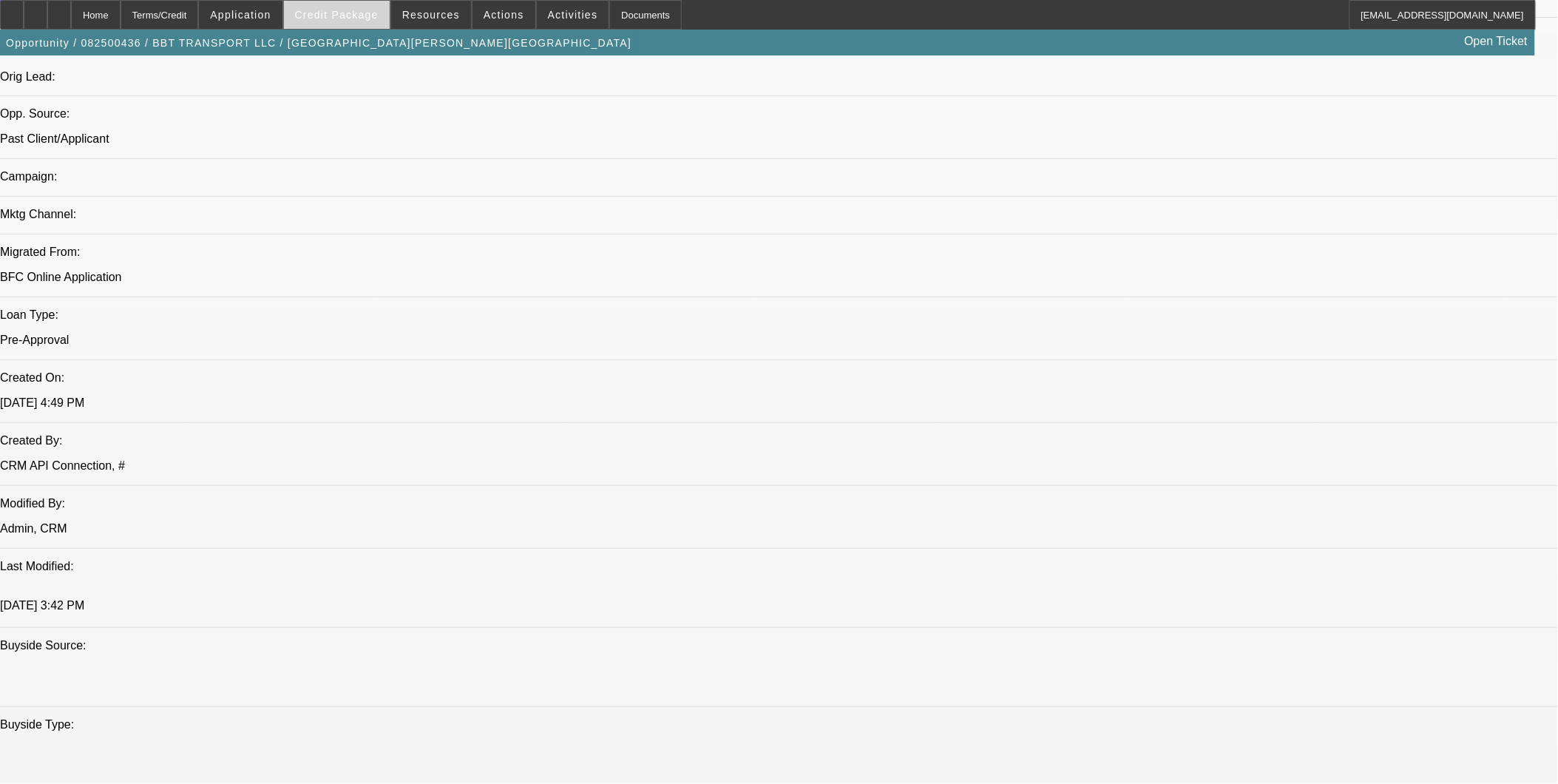
click at [355, 23] on span at bounding box center [336, 15] width 106 height 36
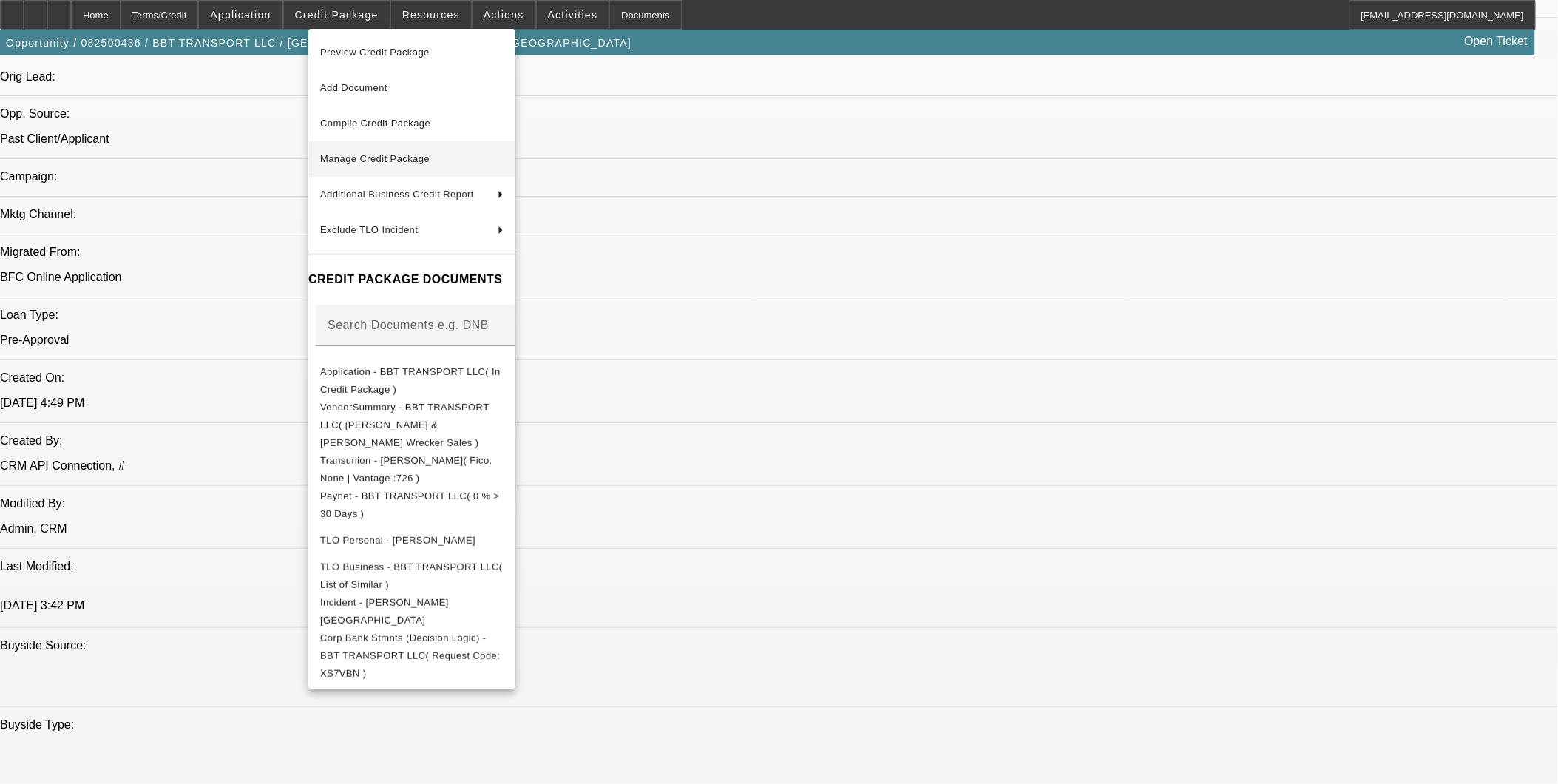
click at [405, 154] on span "Manage Credit Package" at bounding box center [375, 159] width 110 height 11
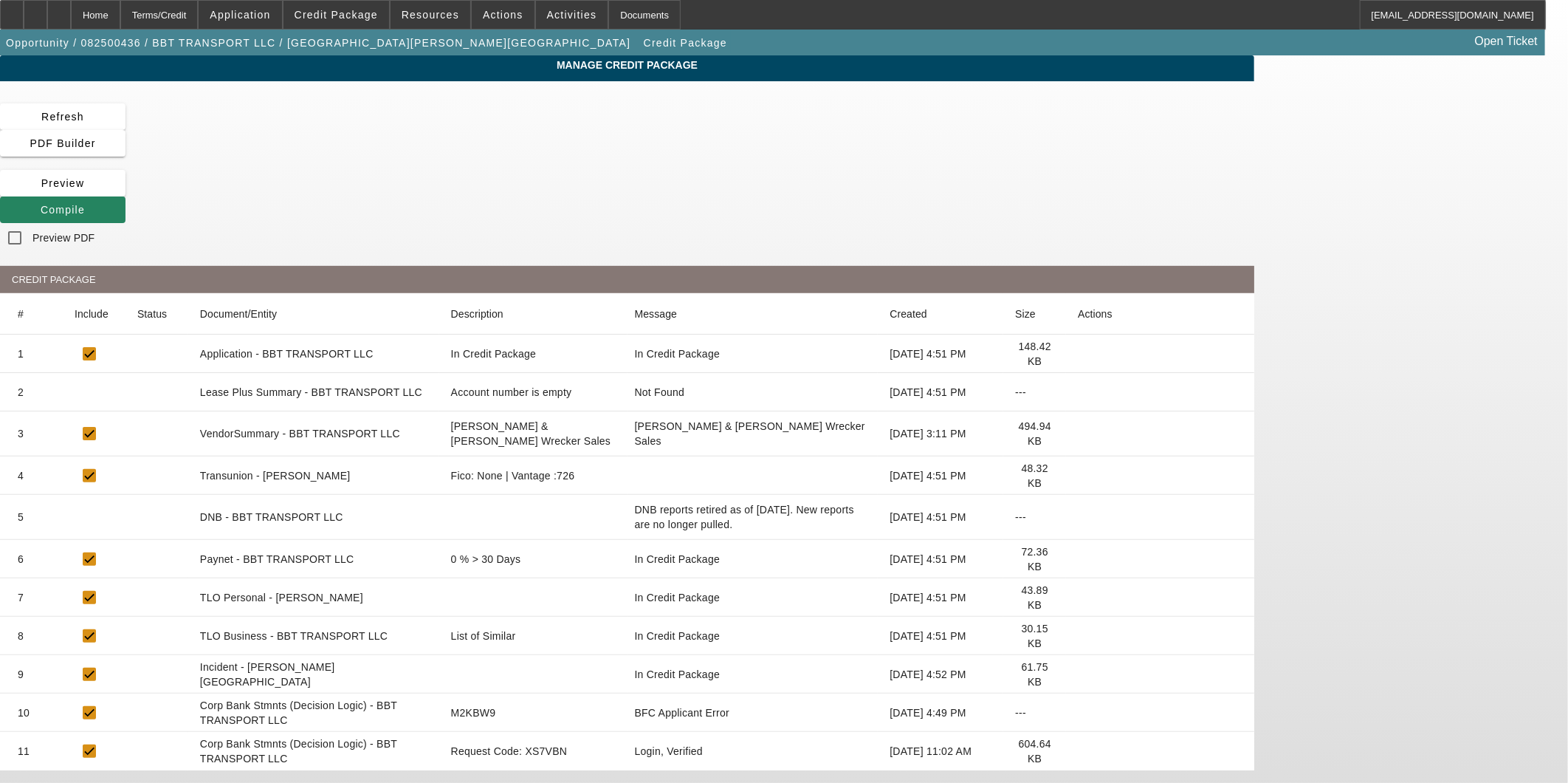
click at [1078, 559] on icon at bounding box center [1078, 559] width 0 height 0
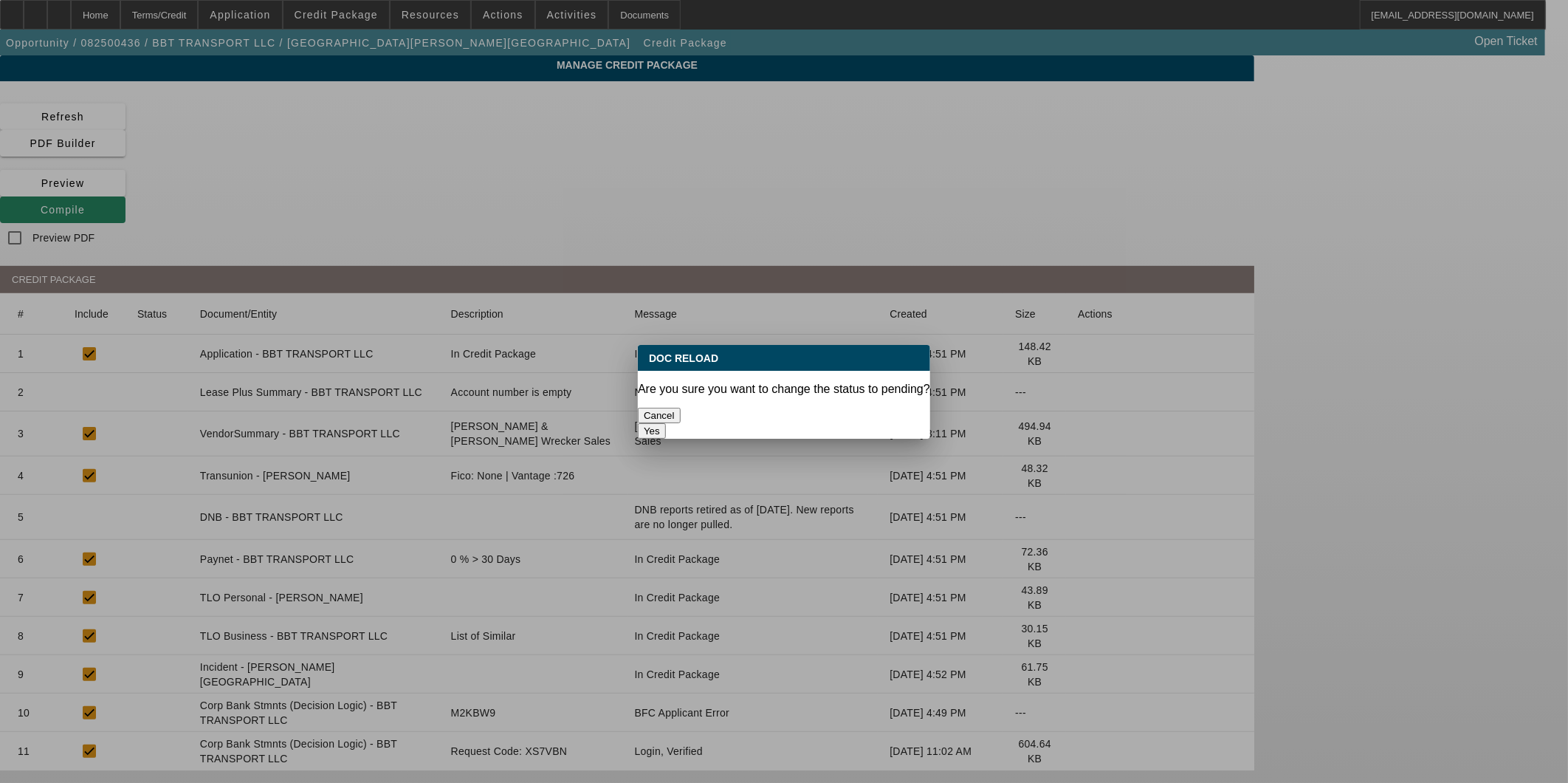
click at [666, 423] on button "Yes" at bounding box center [652, 431] width 28 height 16
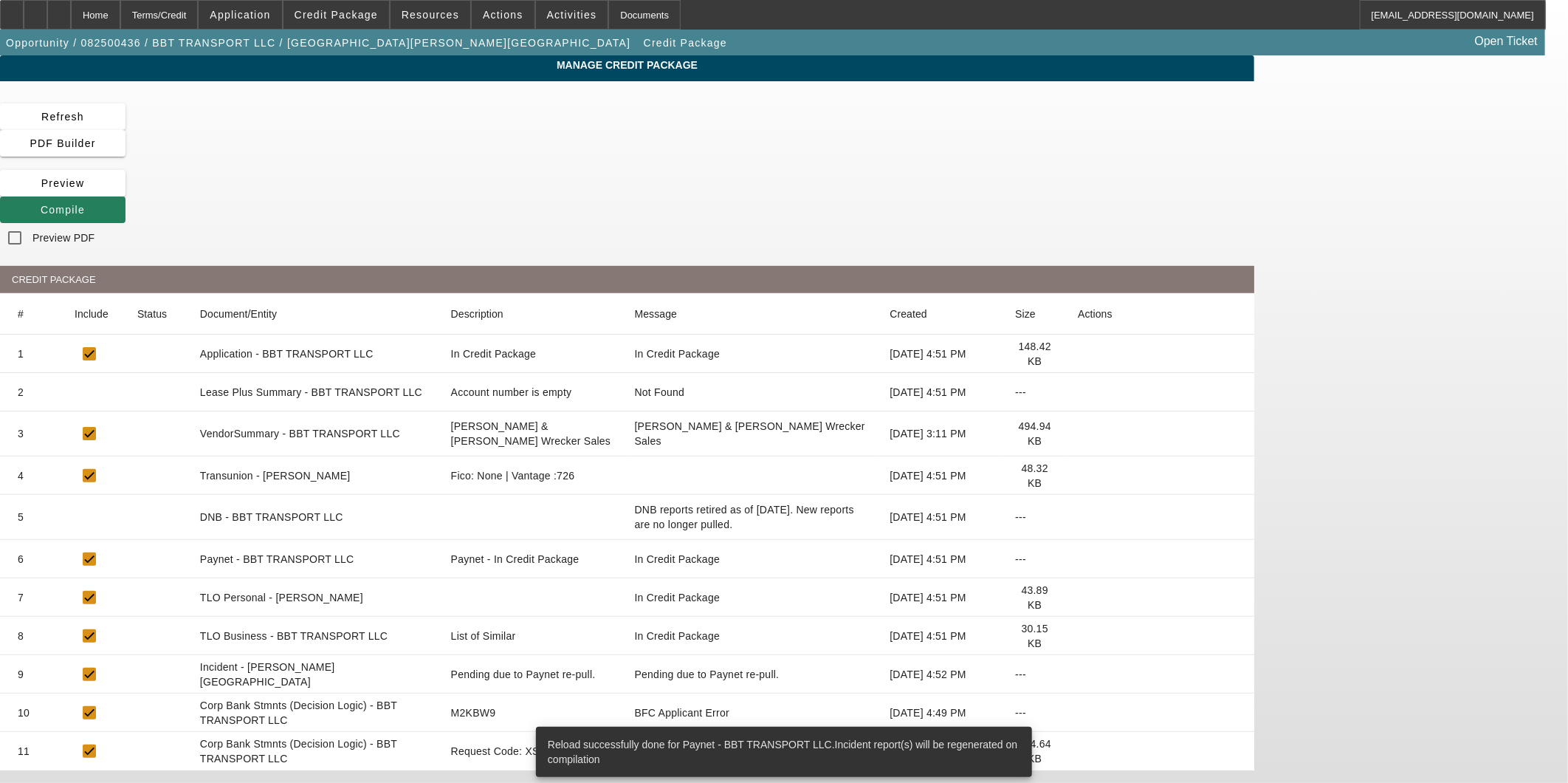
click at [85, 204] on span "Compile" at bounding box center [62, 210] width 44 height 12
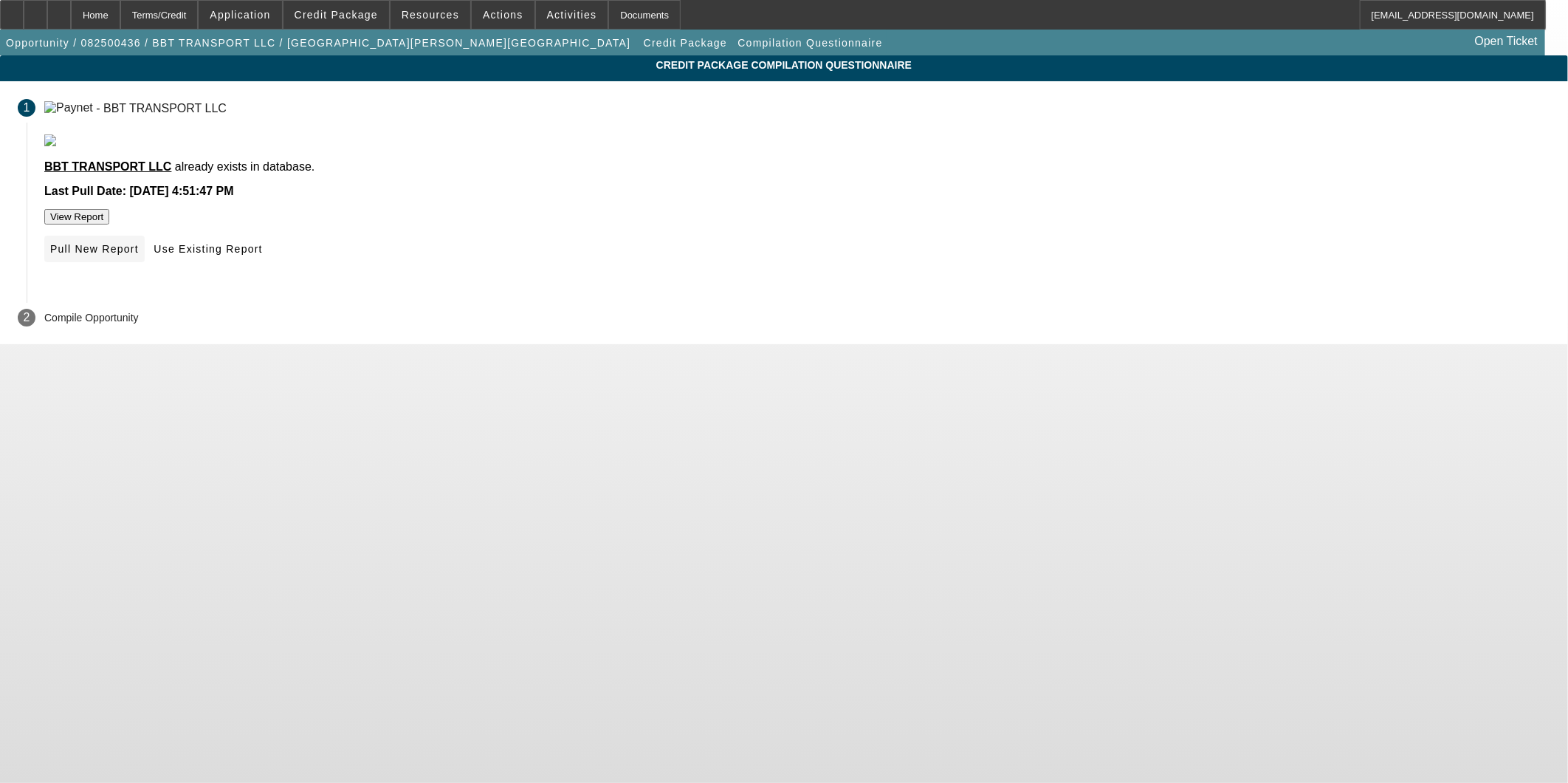
click at [145, 267] on span at bounding box center [94, 249] width 100 height 36
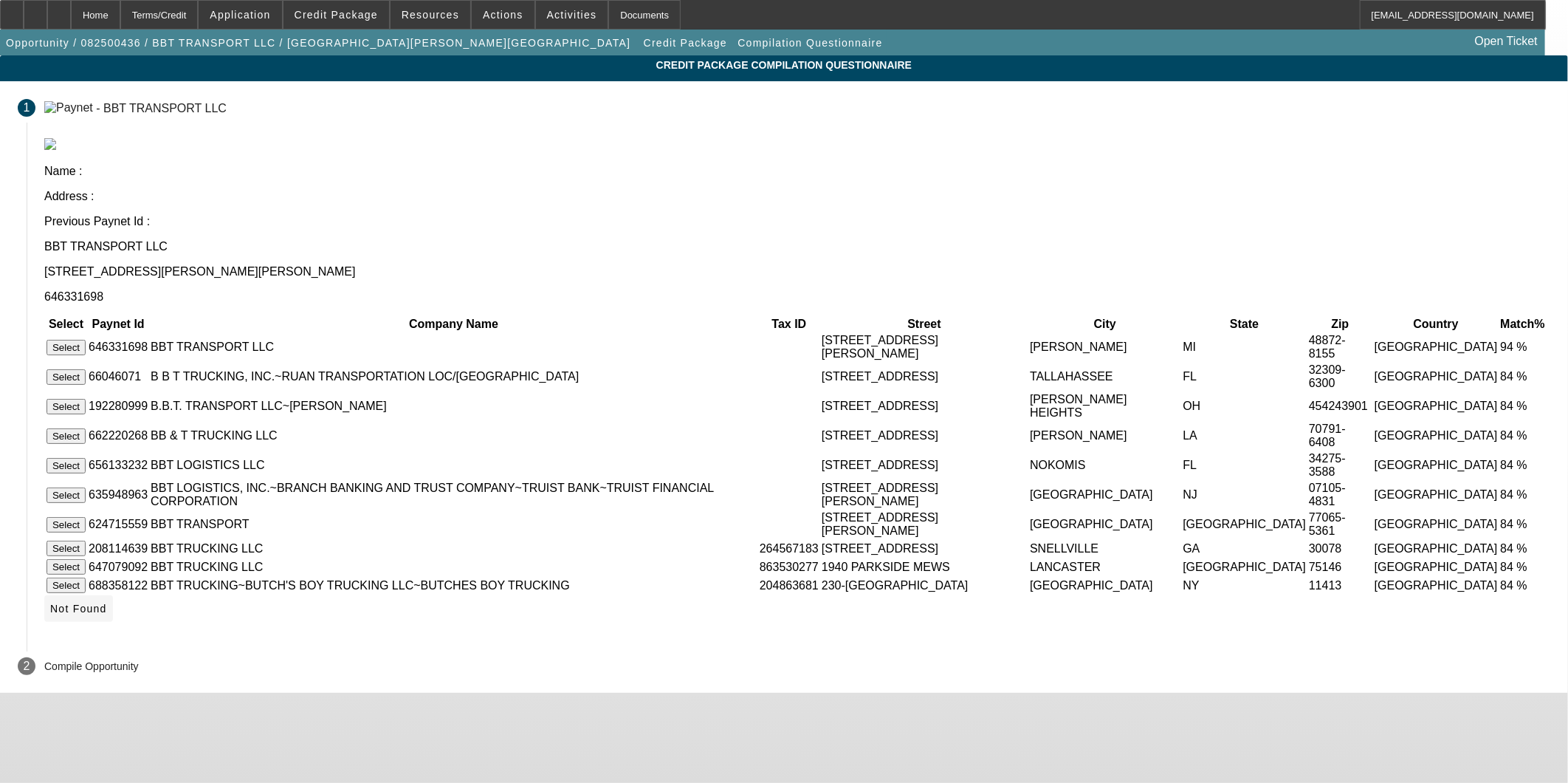
click at [107, 603] on span "Not Found" at bounding box center [78, 608] width 57 height 12
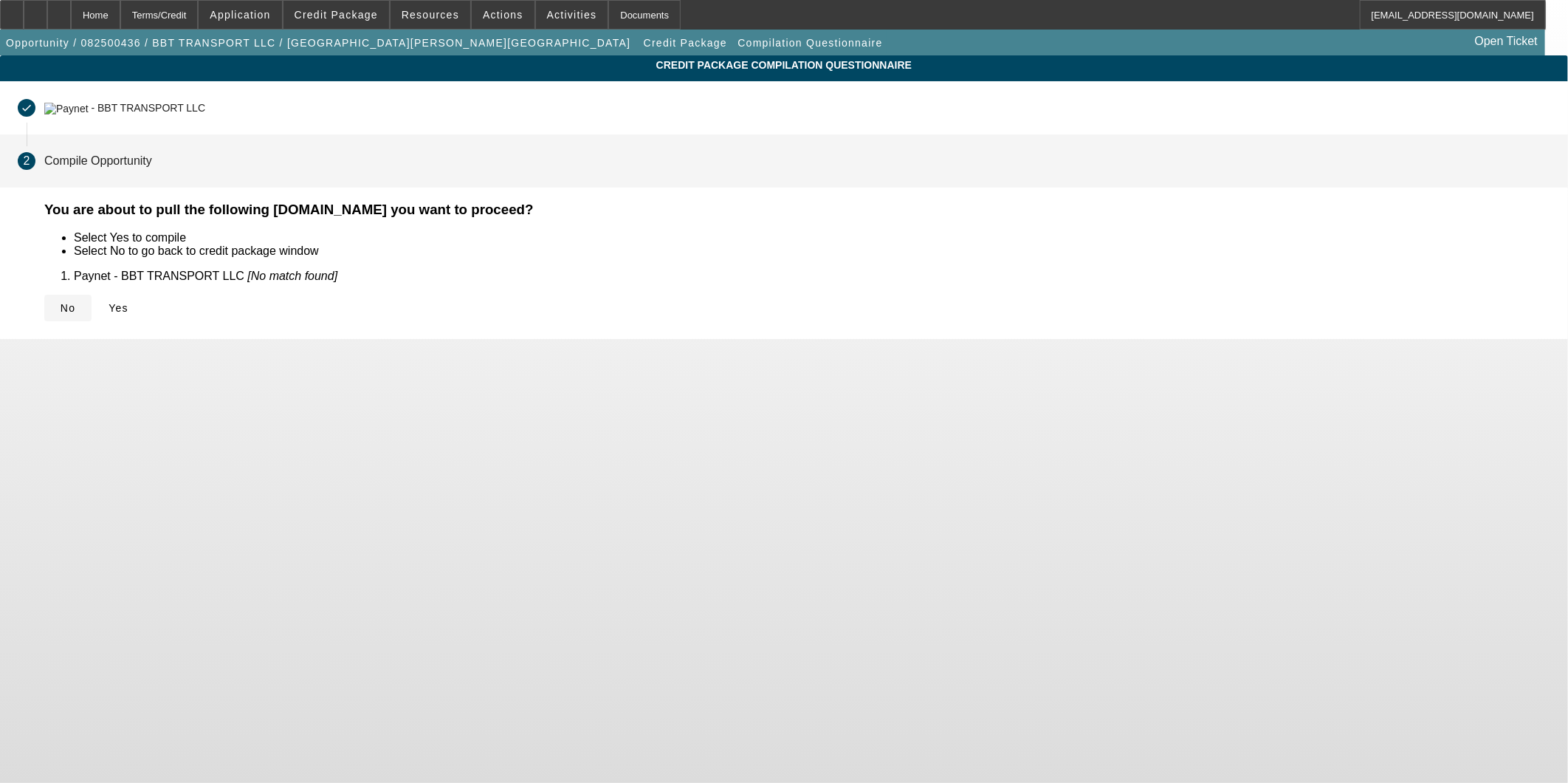
click at [75, 309] on span "No" at bounding box center [67, 307] width 15 height 12
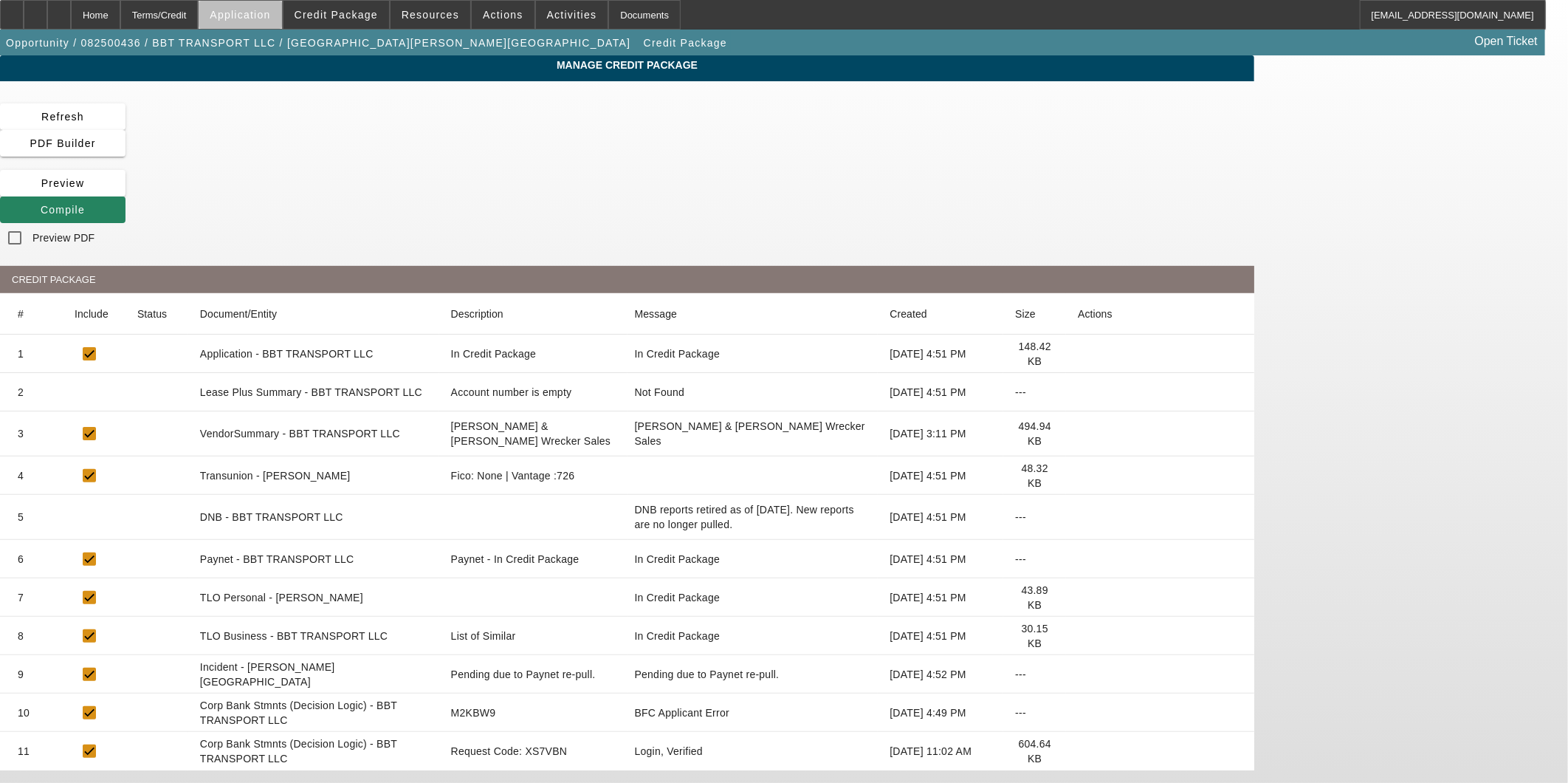
click at [270, 16] on span "Application" at bounding box center [240, 14] width 61 height 12
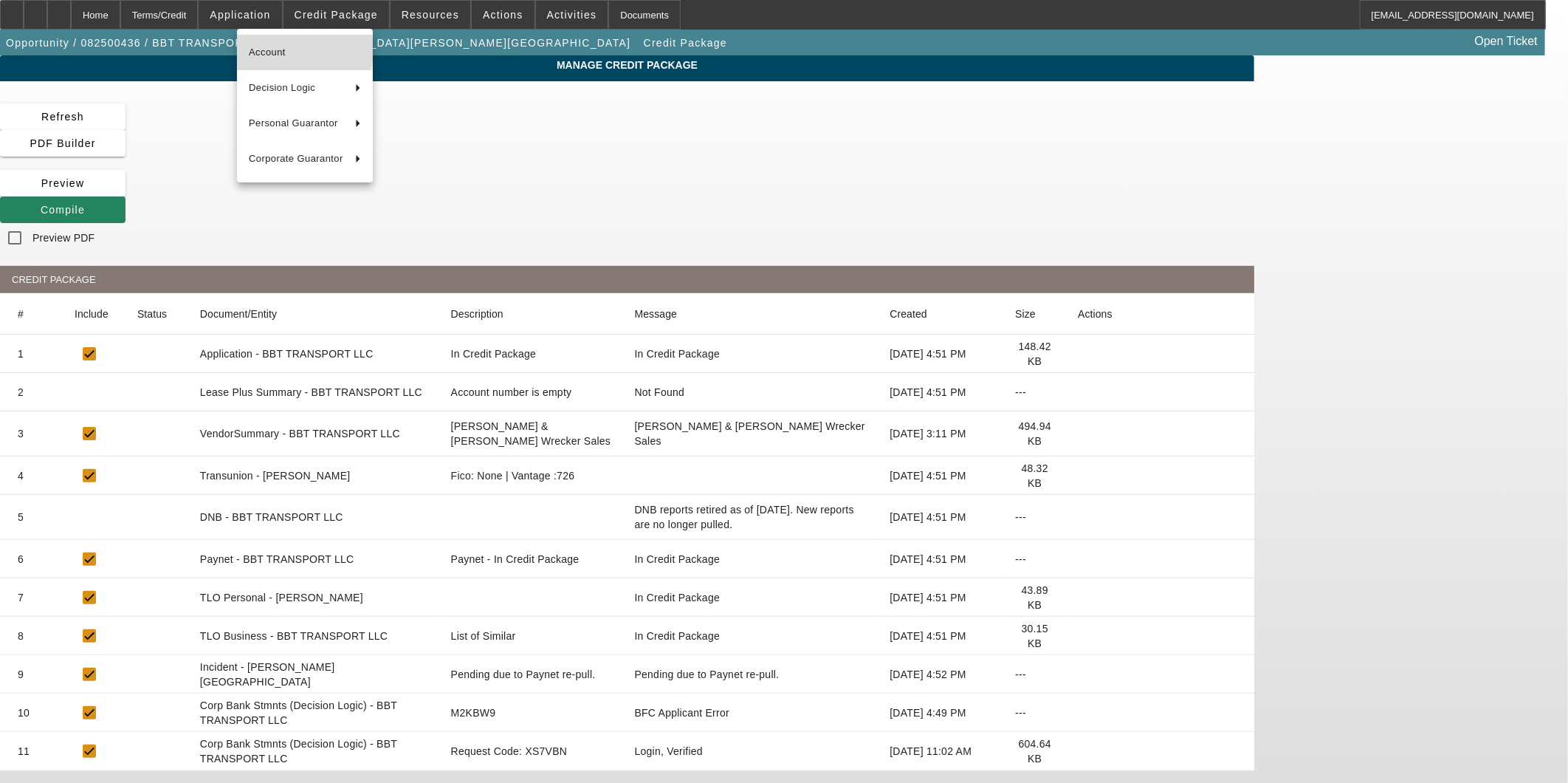
click at [284, 50] on span "Account" at bounding box center [305, 52] width 112 height 18
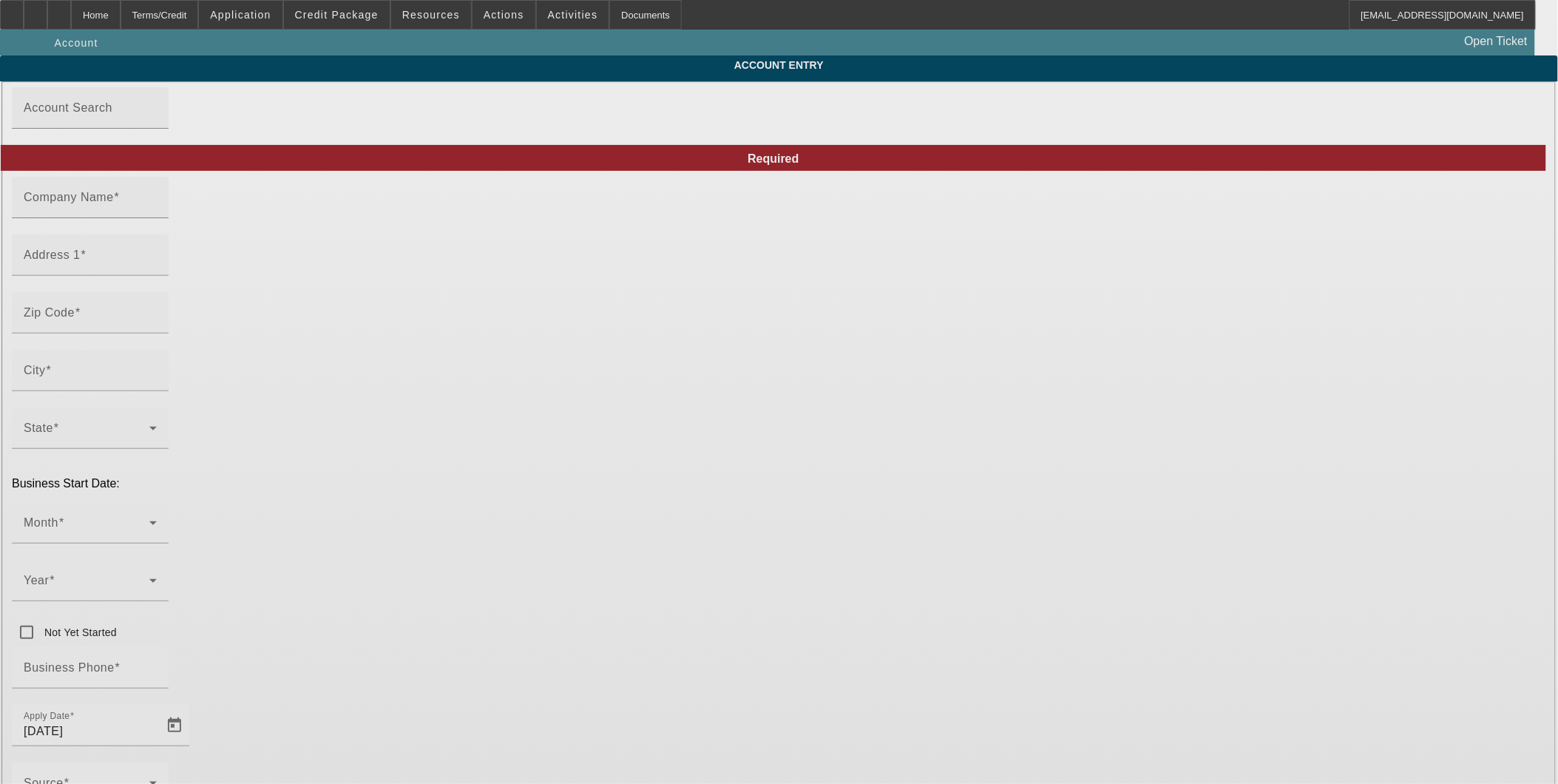
type input "BBT TRANSPORT LLC"
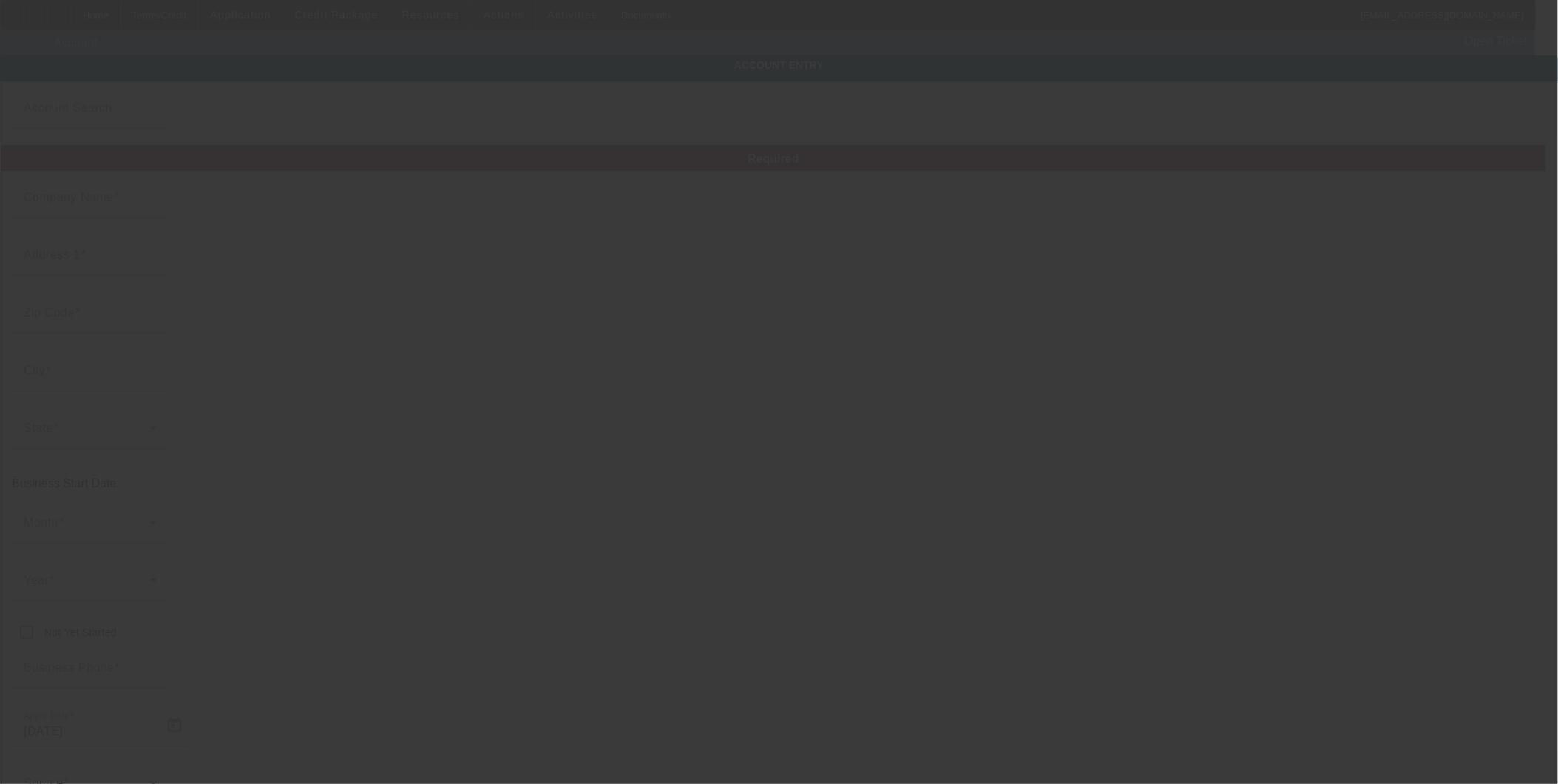
type input "6054 W Braden Rd"
type input "48872"
type input "Perry"
type input "(517) 719-4668"
type input "bbttransport26@gmail.com"
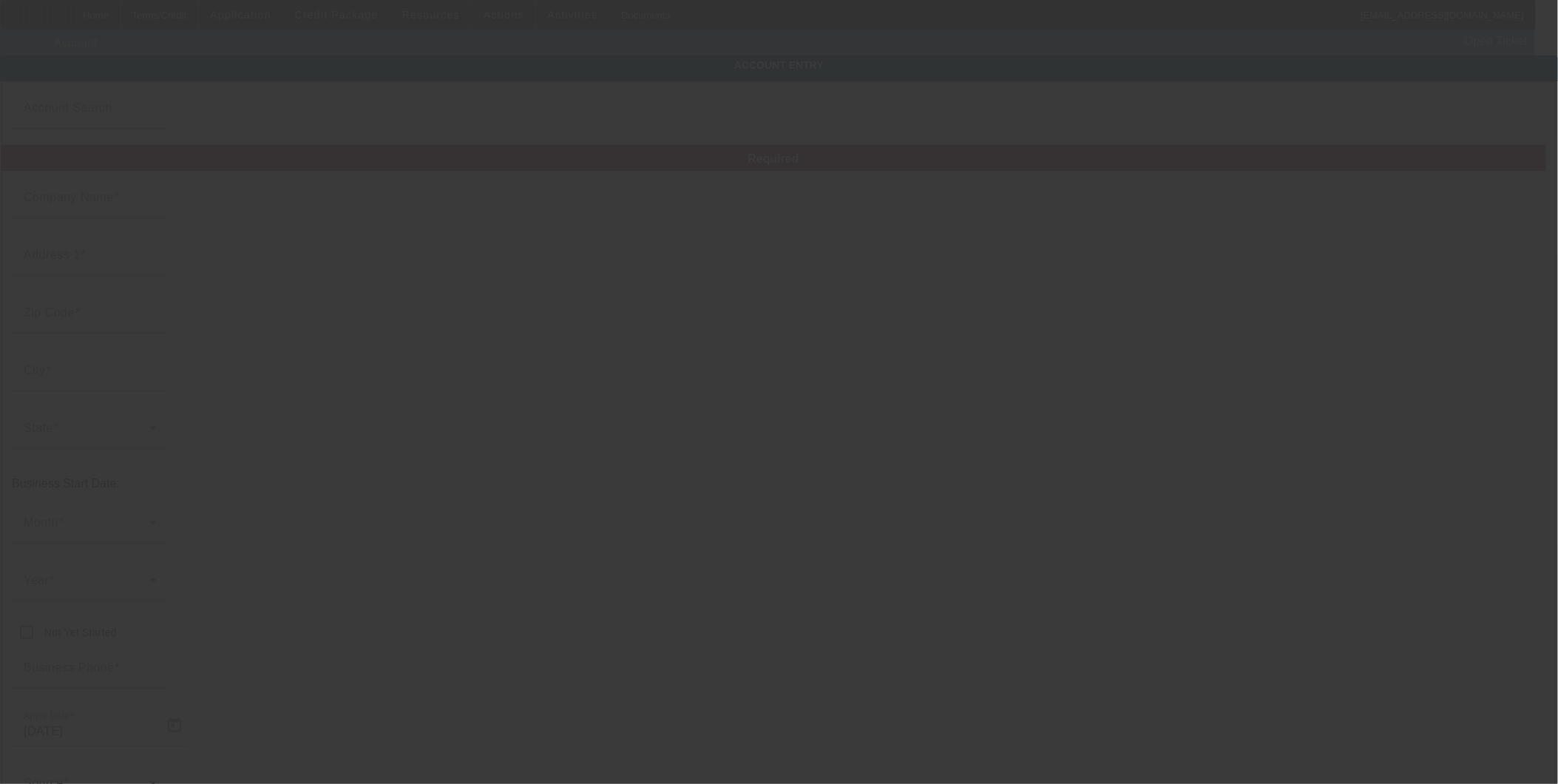
type input "45-2901569"
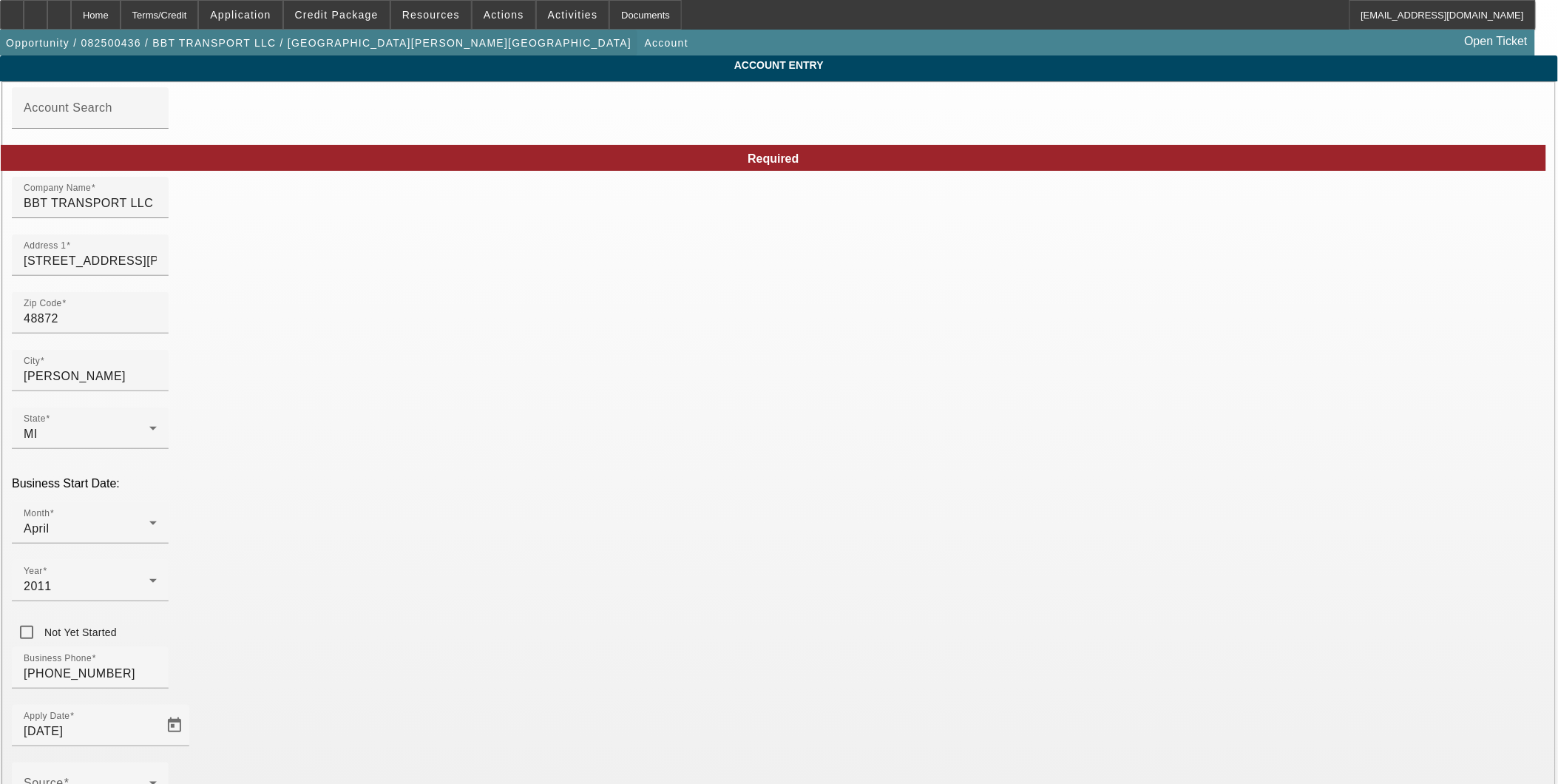
type input "8/15/2025"
drag, startPoint x: 521, startPoint y: 269, endPoint x: 295, endPoint y: 274, distance: 226.1
paste input "1801 W Lansing Rd Morrice, MI 48857"
type input "1801 W Lansing Rd Morrice, MI 48857"
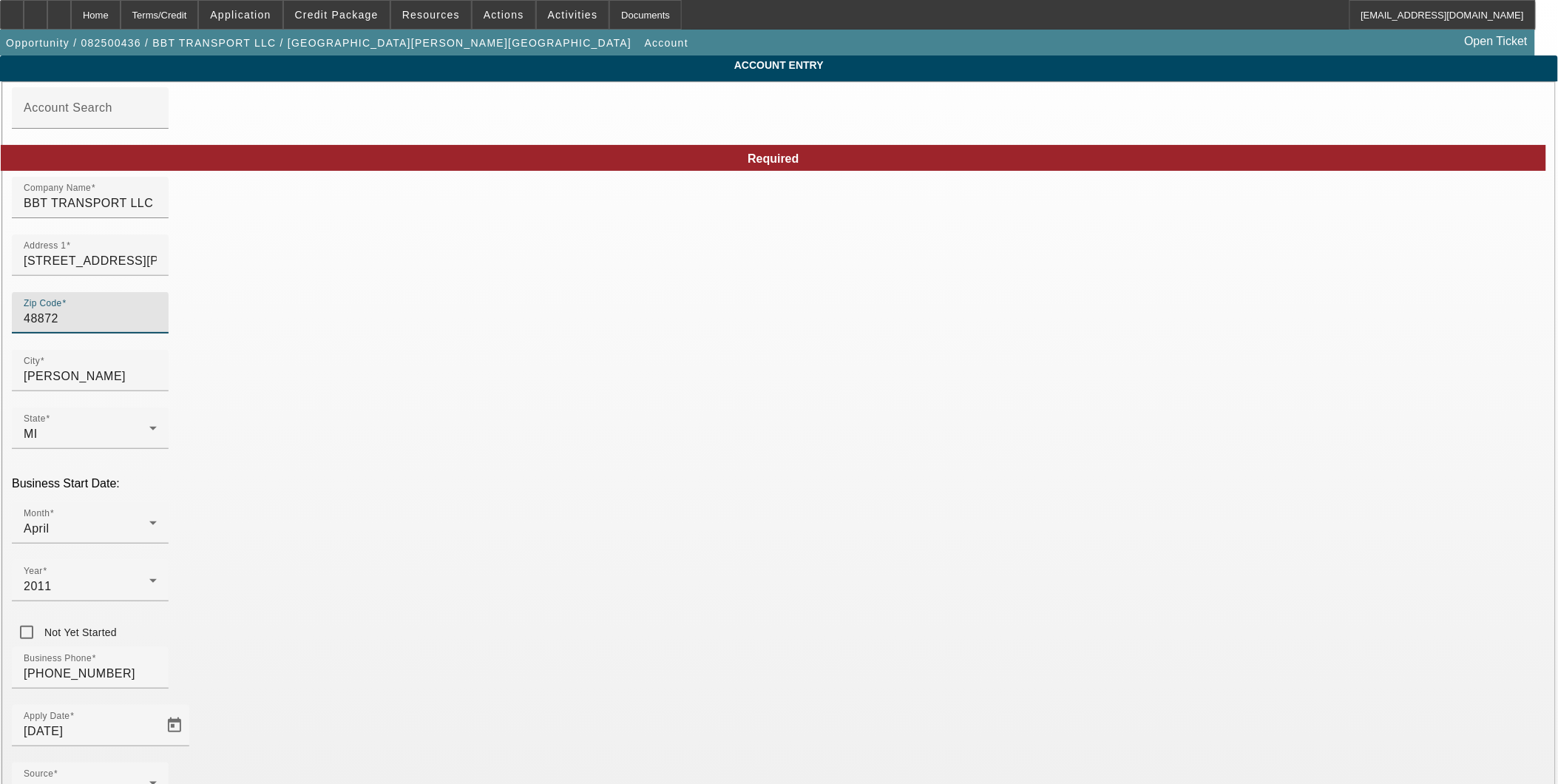
drag, startPoint x: 482, startPoint y: 333, endPoint x: 134, endPoint y: 312, distance: 348.6
type input "48857"
type input "Morrice"
type input "Shiawassee"
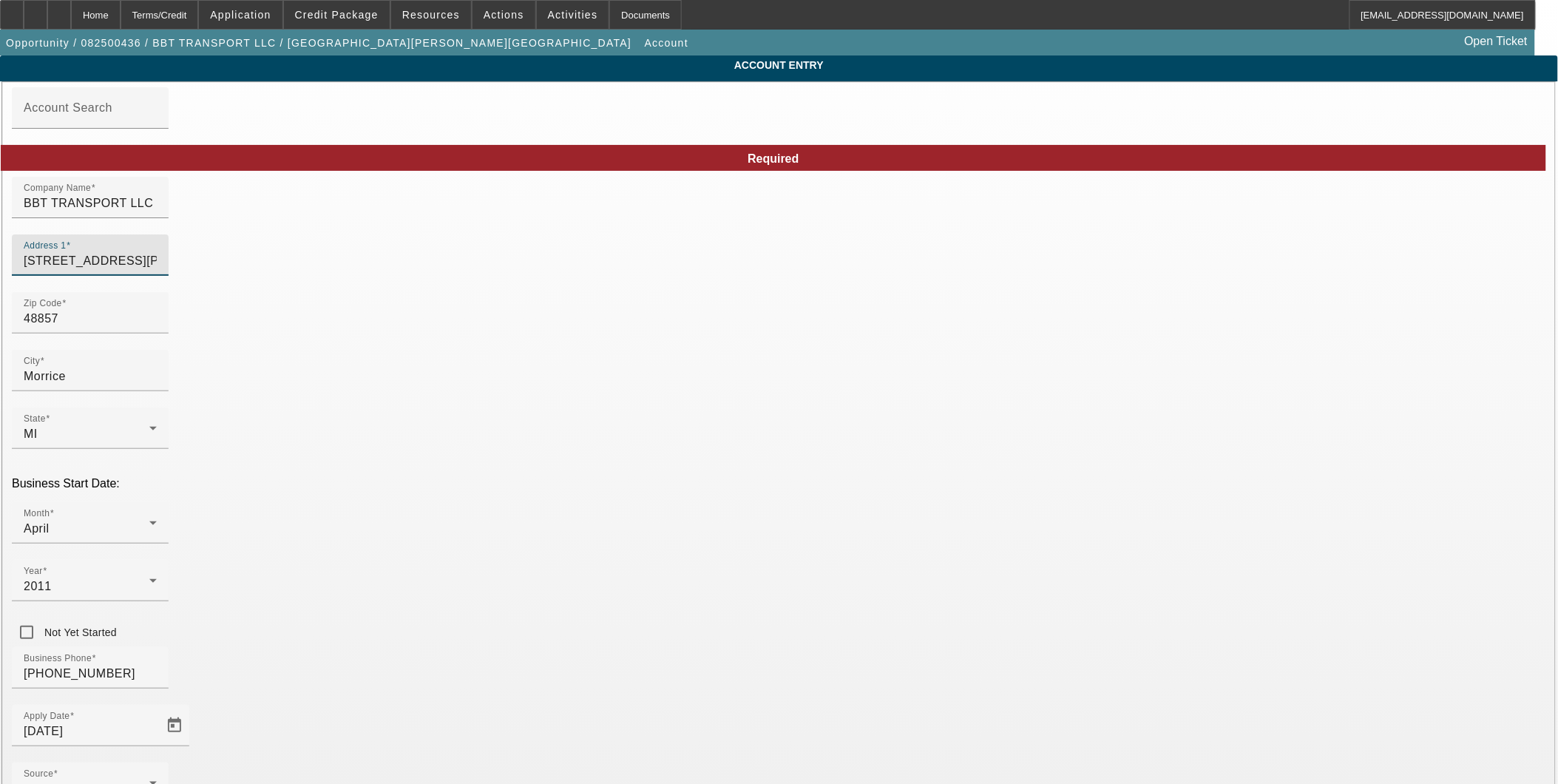
drag, startPoint x: 549, startPoint y: 275, endPoint x: 488, endPoint y: 276, distance: 61.0
click at [157, 270] on input "1801 W Lansing Rd Morrice, MI 48857" at bounding box center [89, 261] width 133 height 18
type input "1801 W Lansing Rd Morrice"
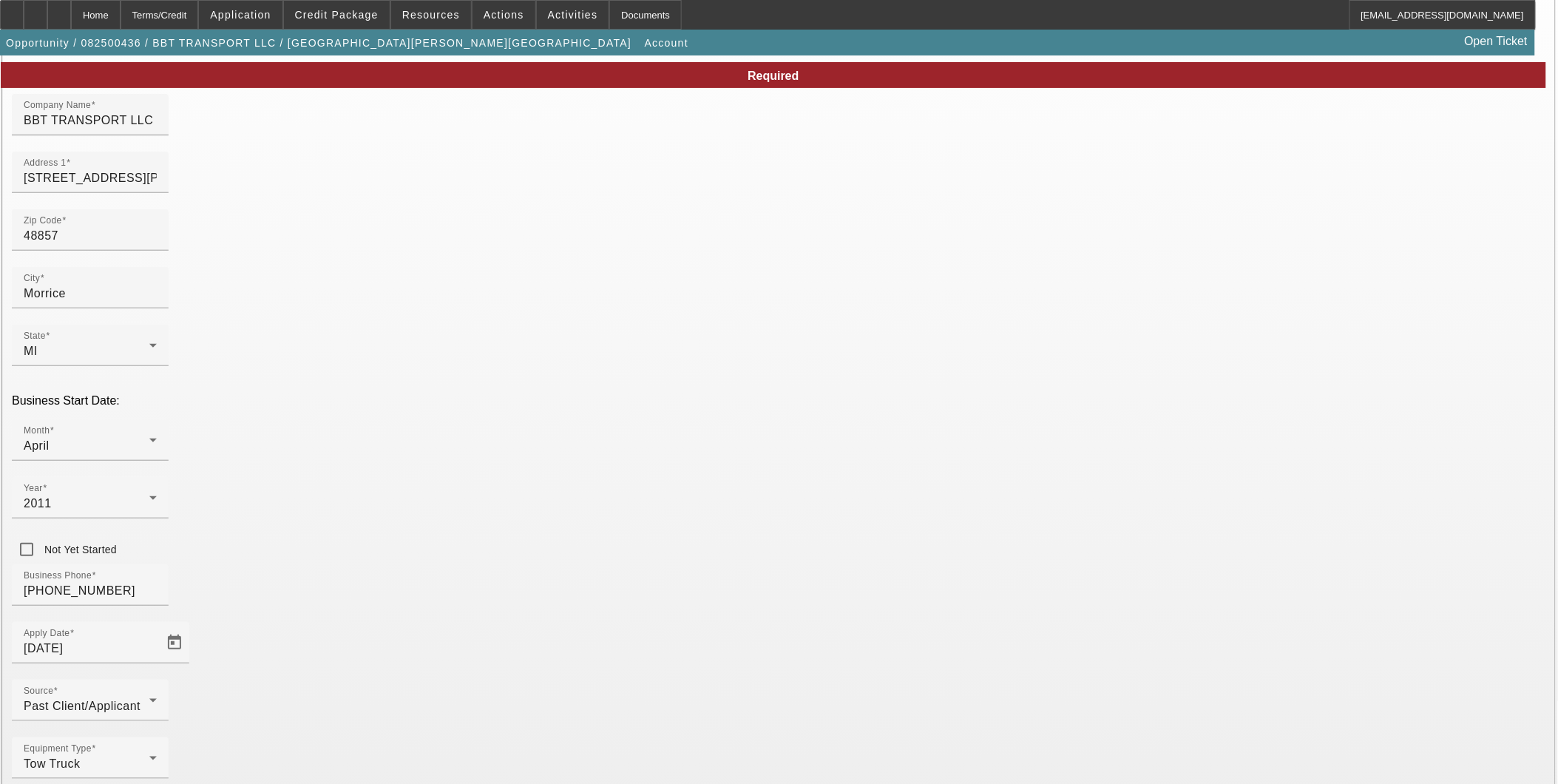
scroll to position [84, 0]
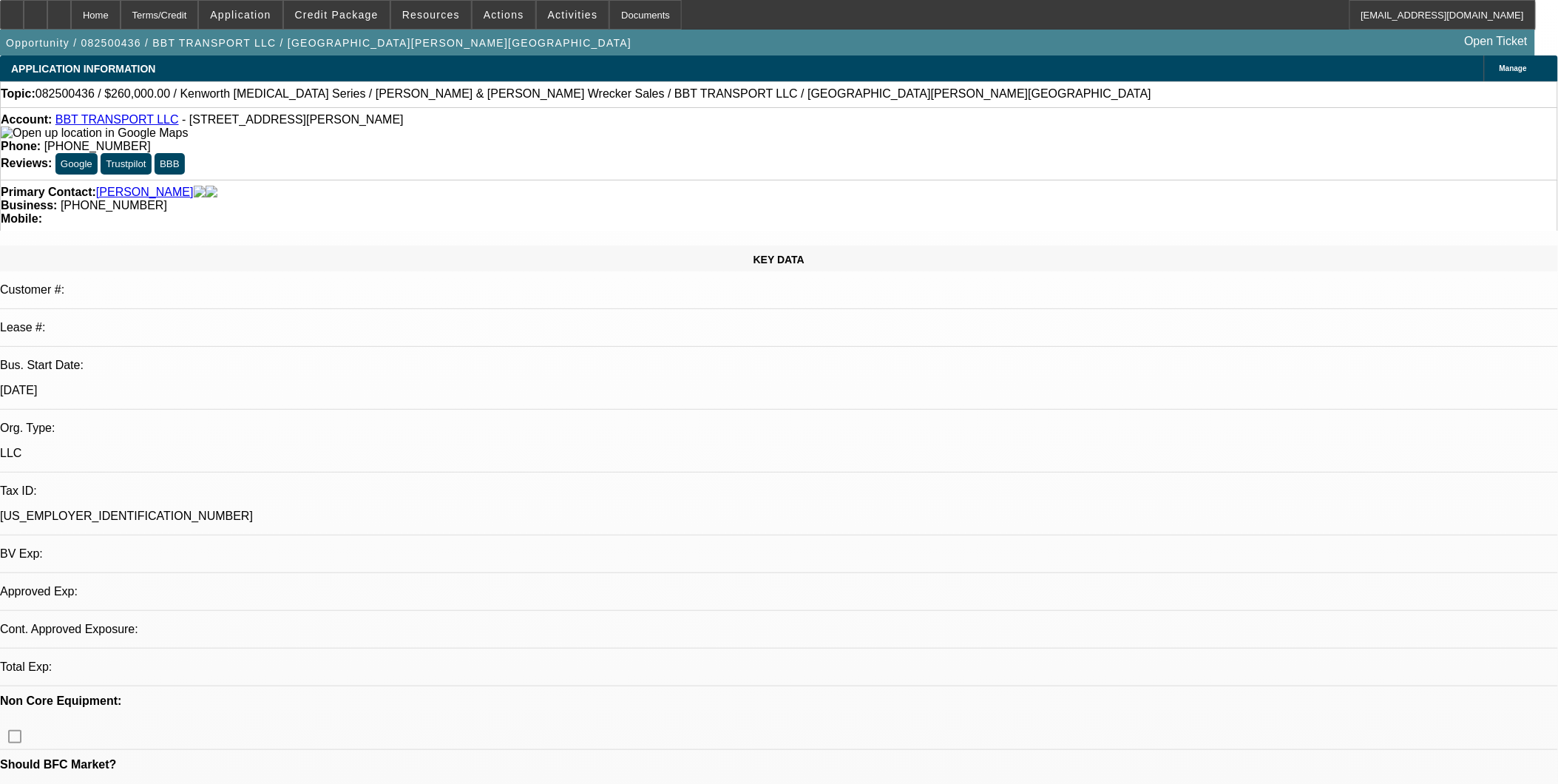
select select "0"
select select "2"
select select "0"
select select "6"
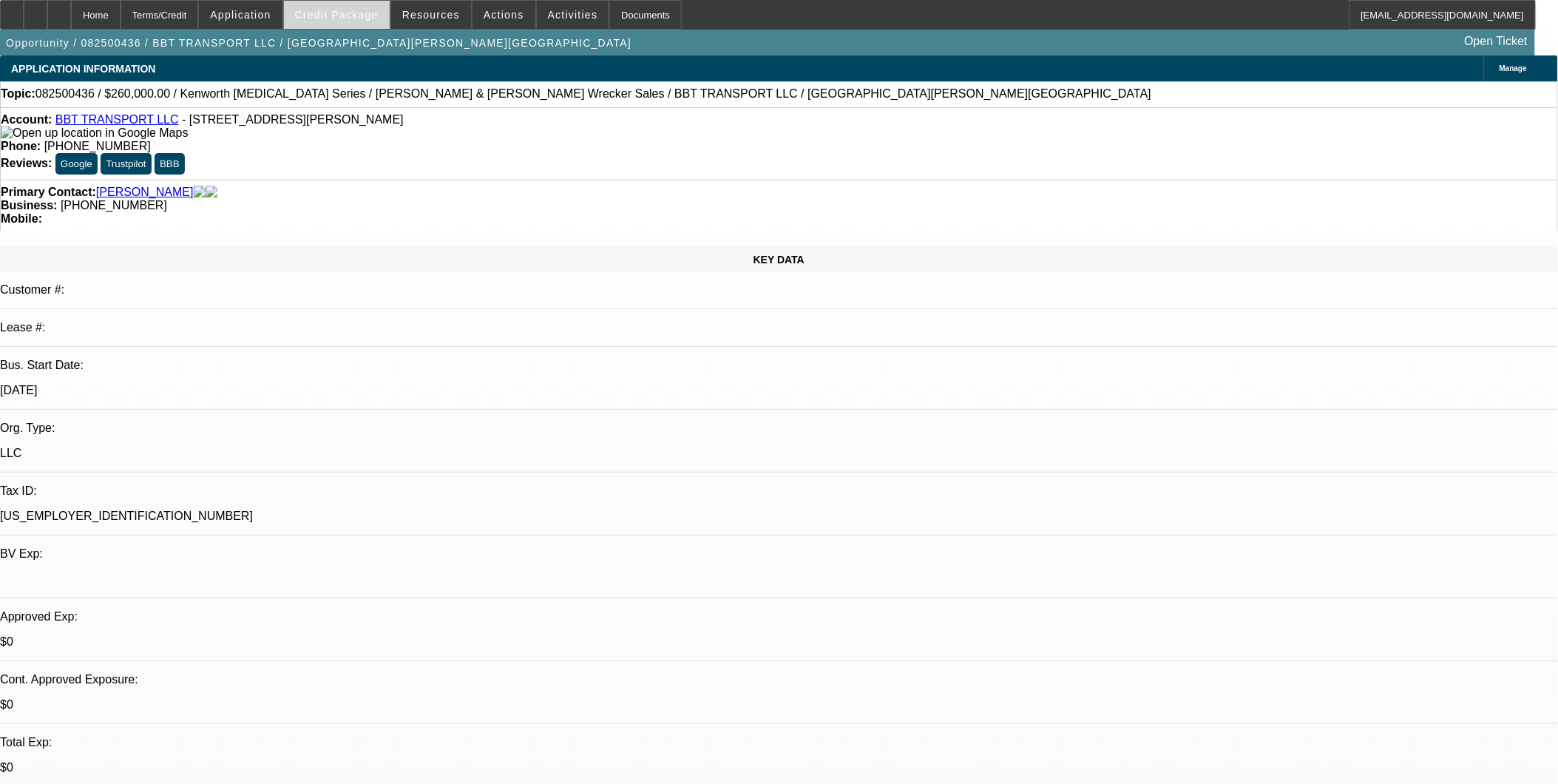
click at [364, 18] on span "Credit Package" at bounding box center [337, 14] width 84 height 12
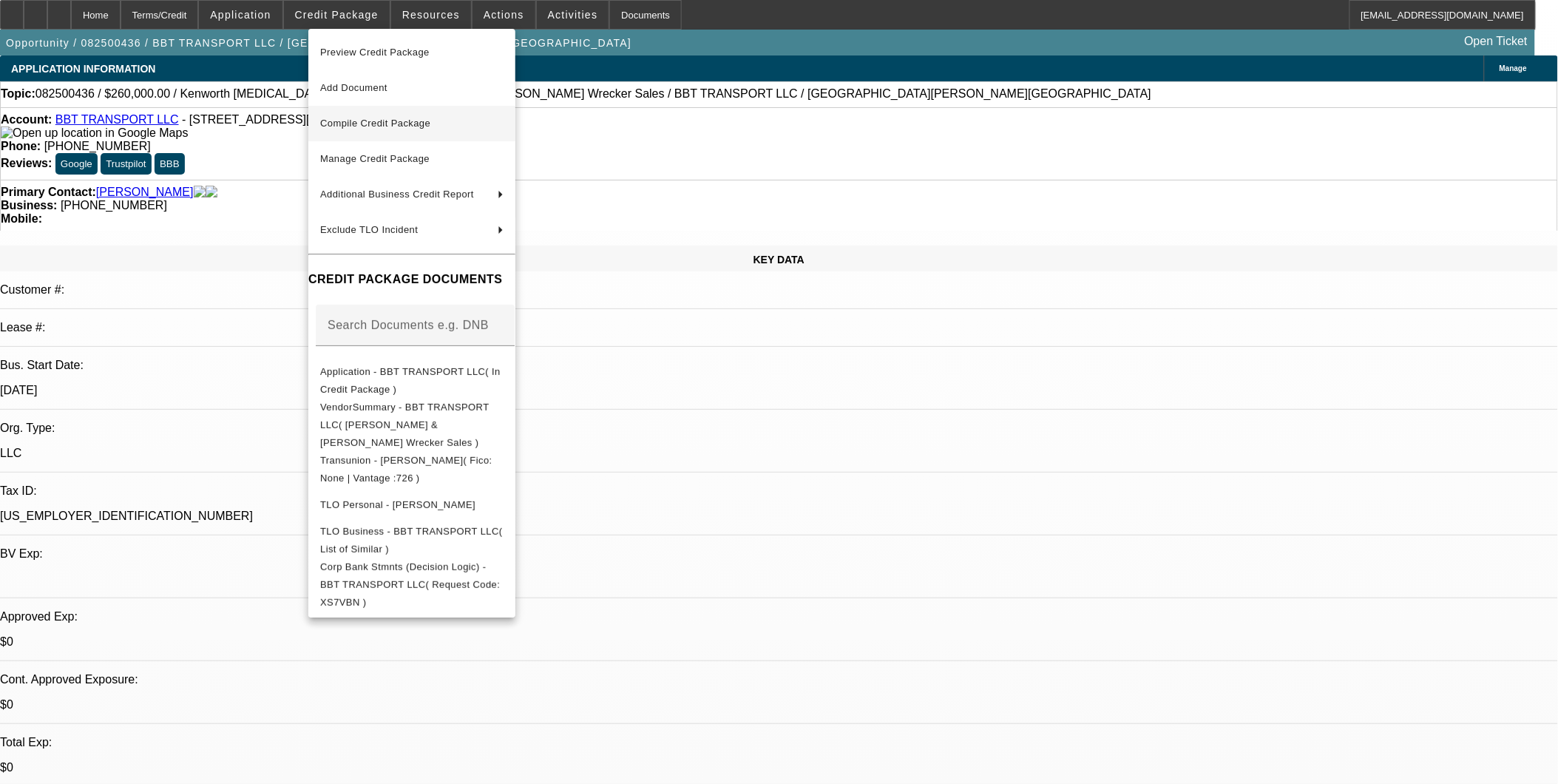
click at [375, 127] on span "Compile Credit Package" at bounding box center [375, 123] width 110 height 11
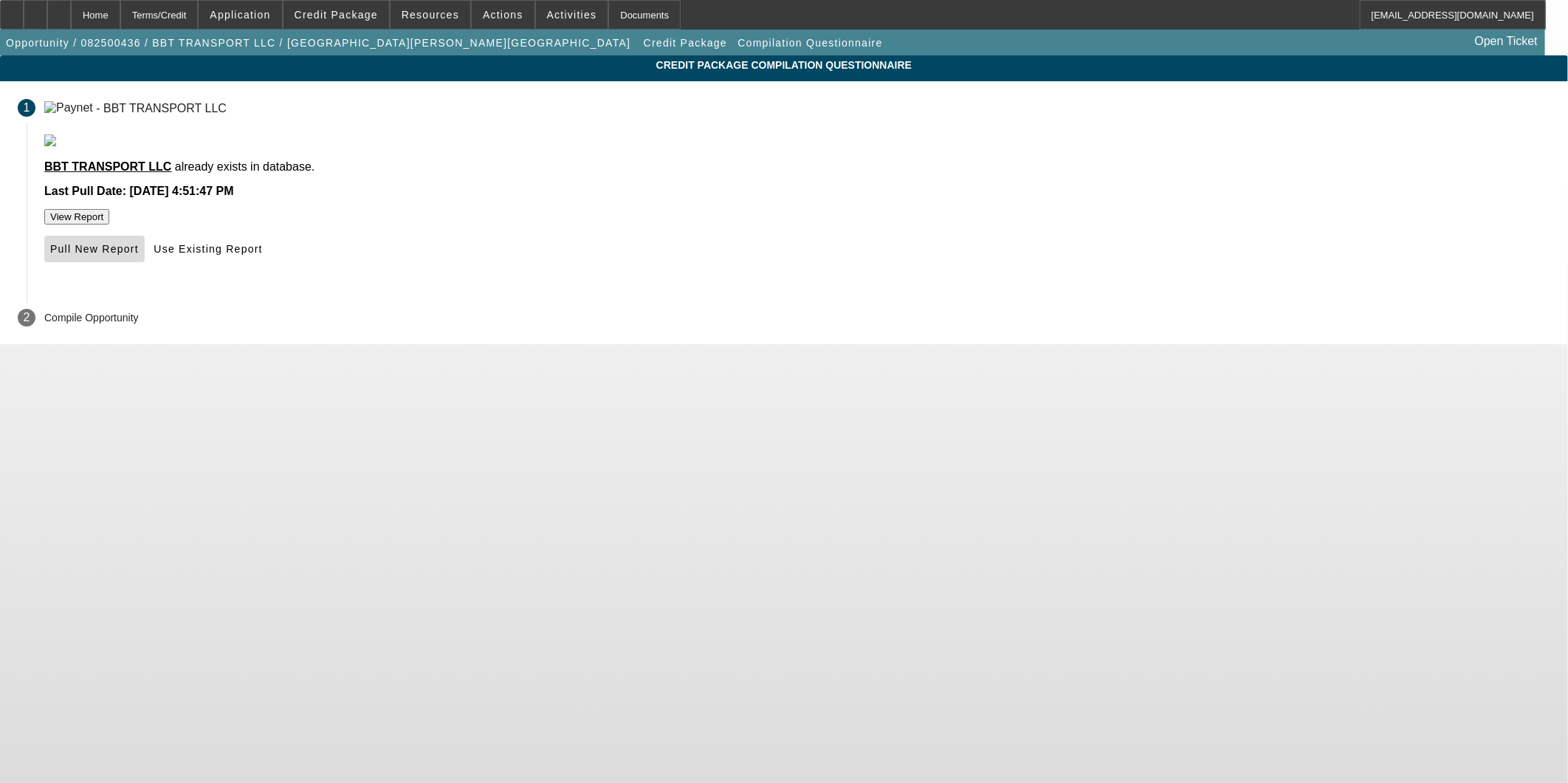
click at [145, 267] on span at bounding box center [94, 249] width 100 height 36
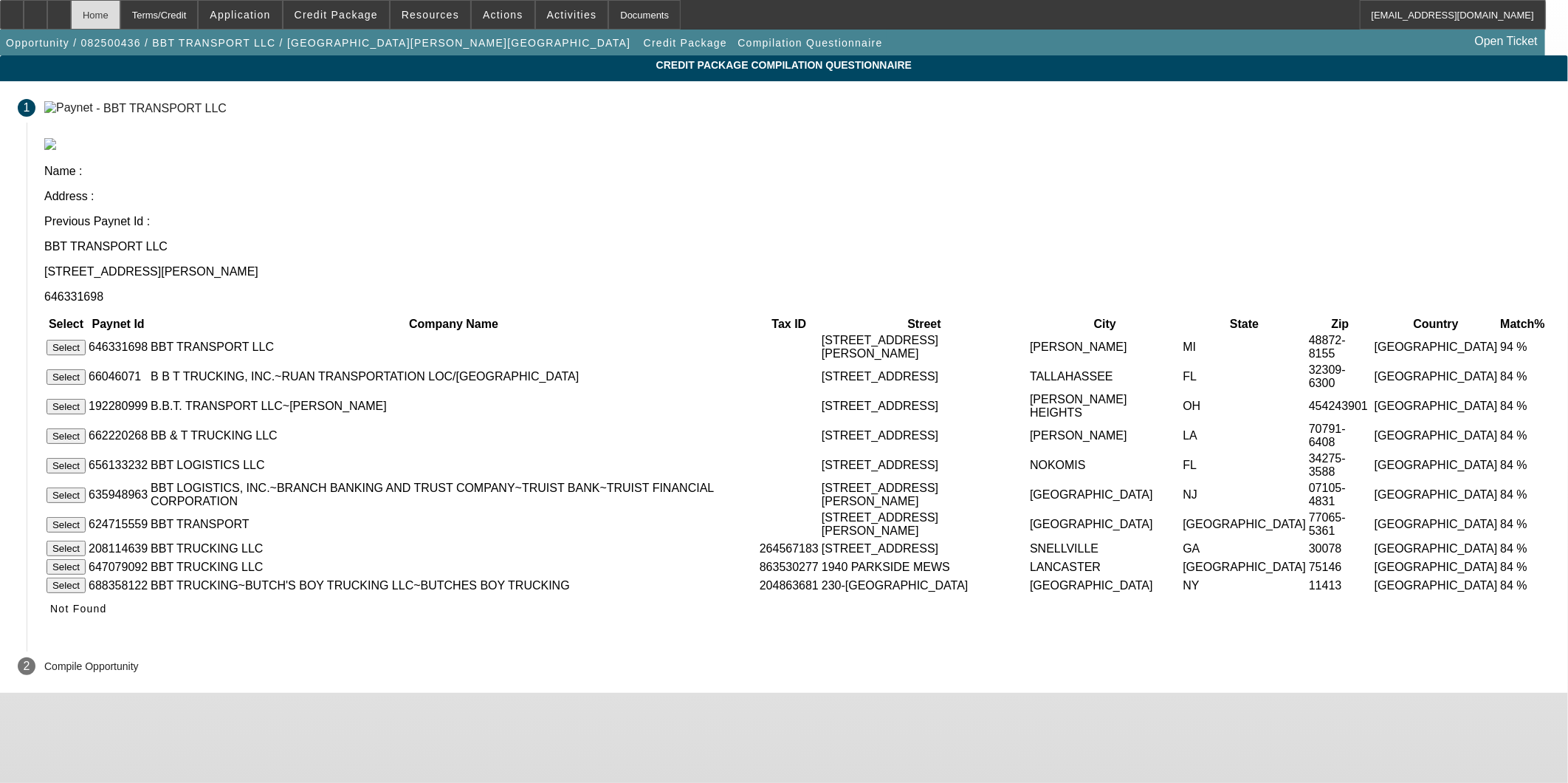
click at [120, 20] on div "Home" at bounding box center [95, 15] width 50 height 29
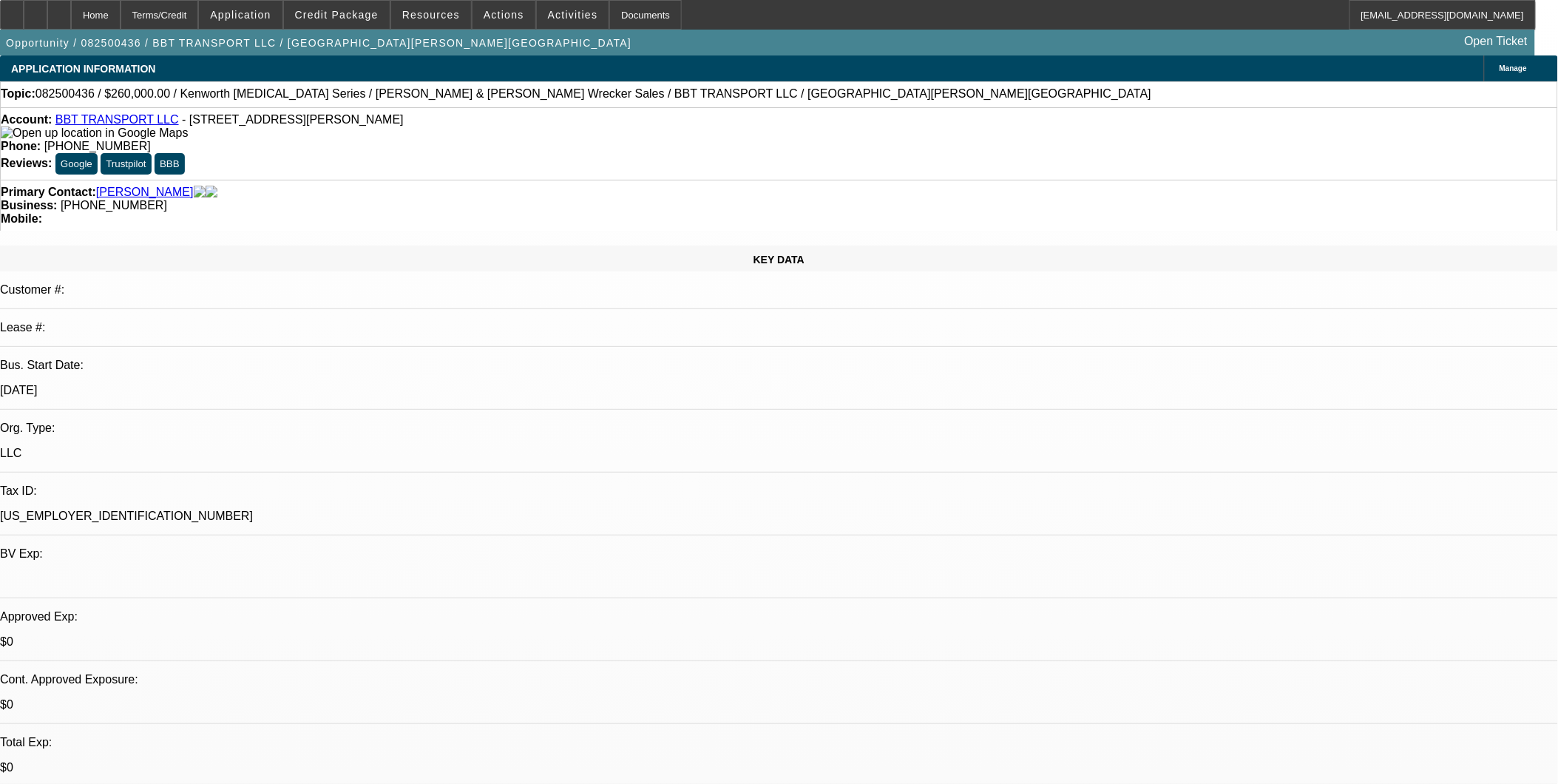
select select "0"
select select "2"
select select "0"
select select "6"
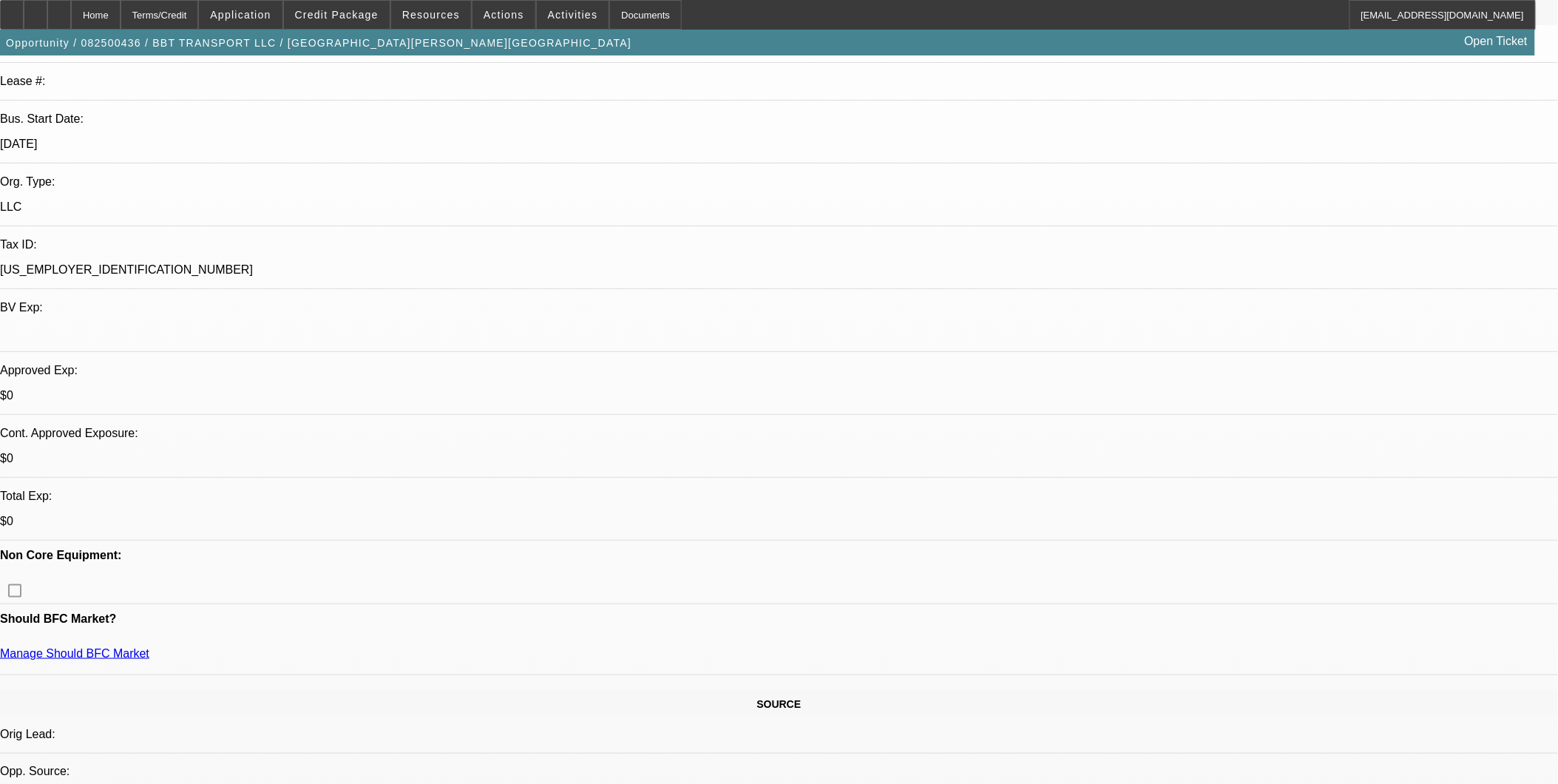
scroll to position [574, 0]
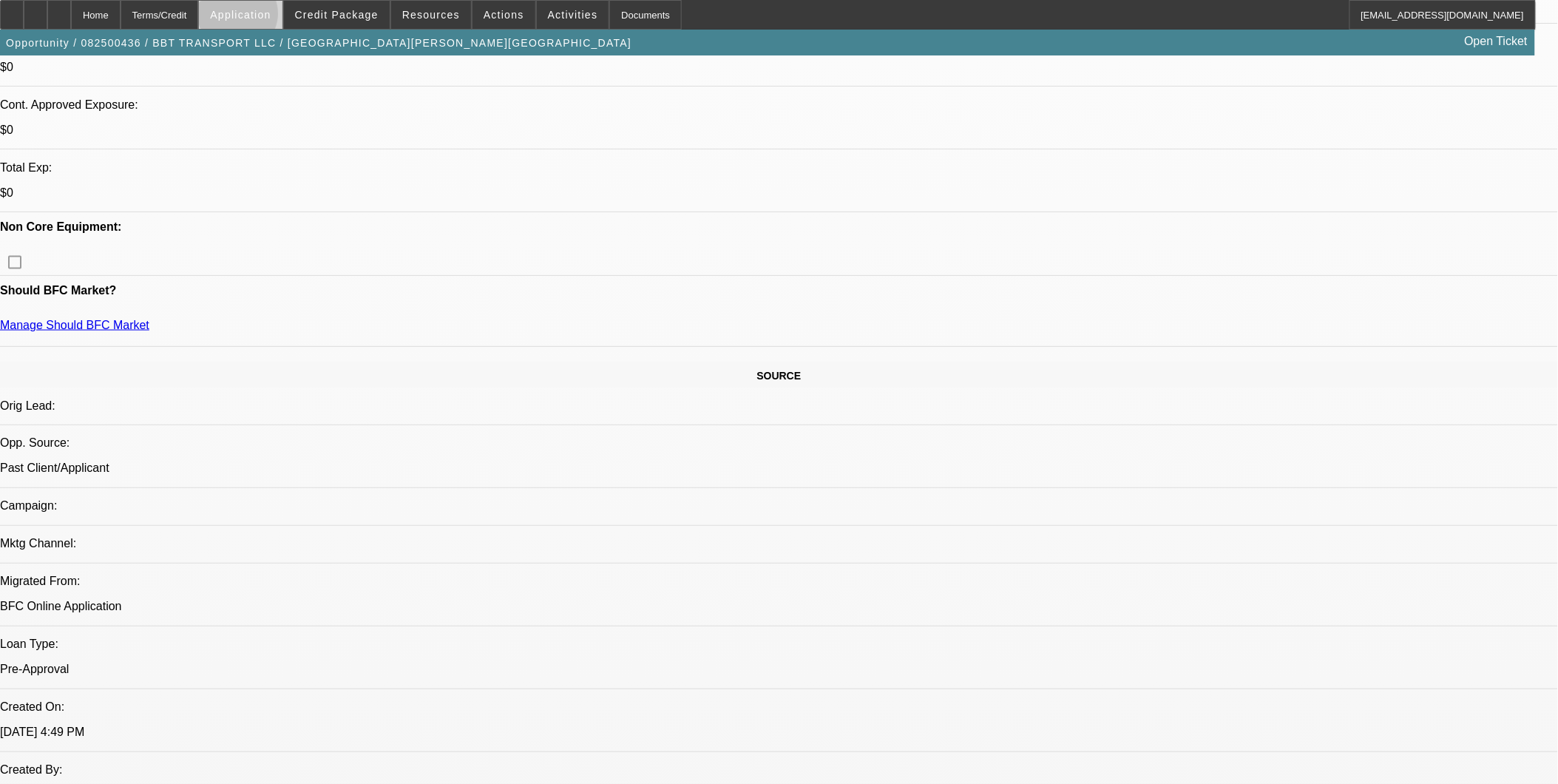
click at [270, 17] on span "Application" at bounding box center [240, 14] width 61 height 12
click at [281, 47] on span "Account" at bounding box center [305, 52] width 113 height 18
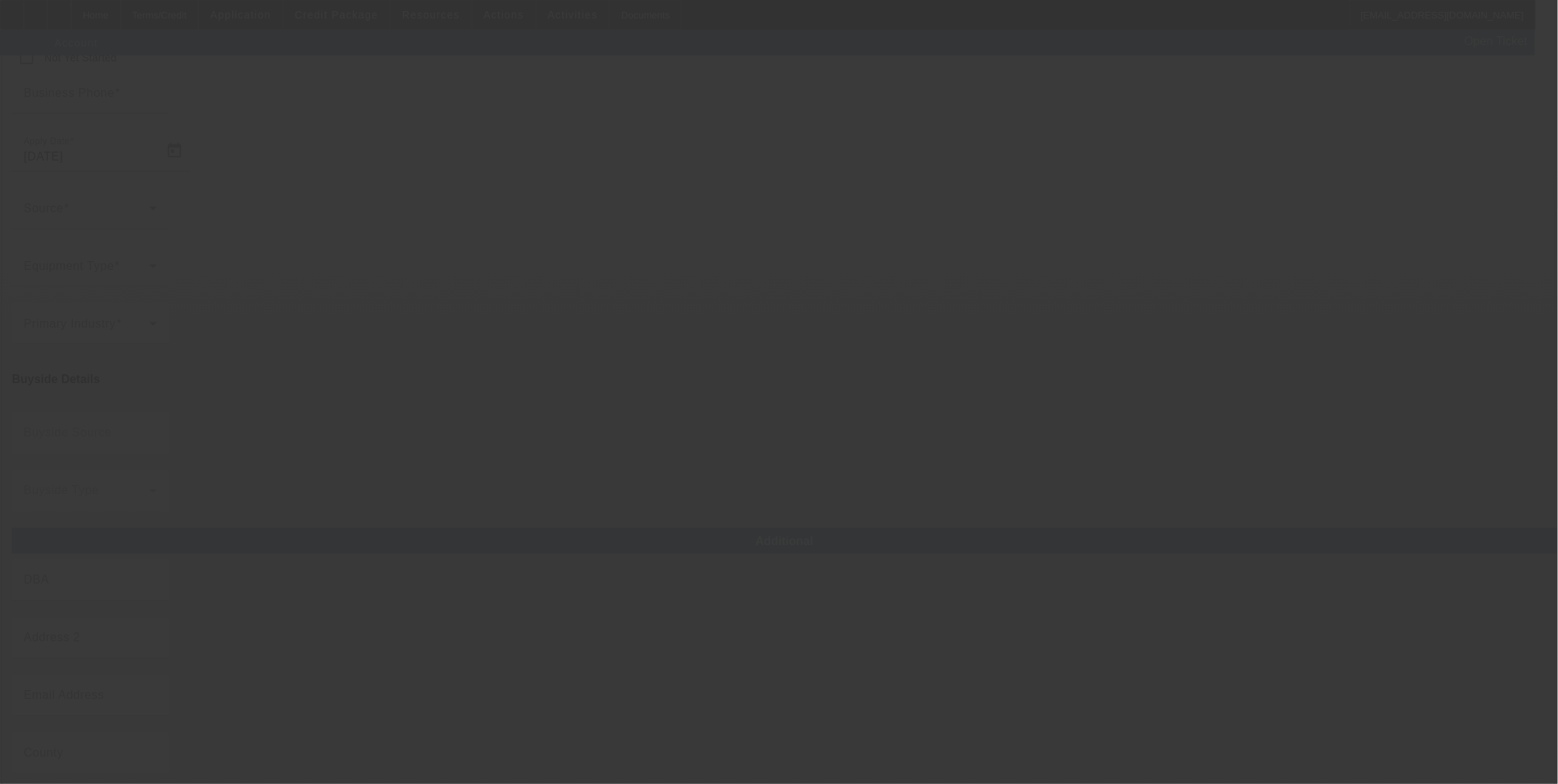
type input "BBT TRANSPORT LLC"
type input "1801 W Lansing Rd Morrice"
type input "48857"
type input "Morrice"
type input "(517) 719-4668"
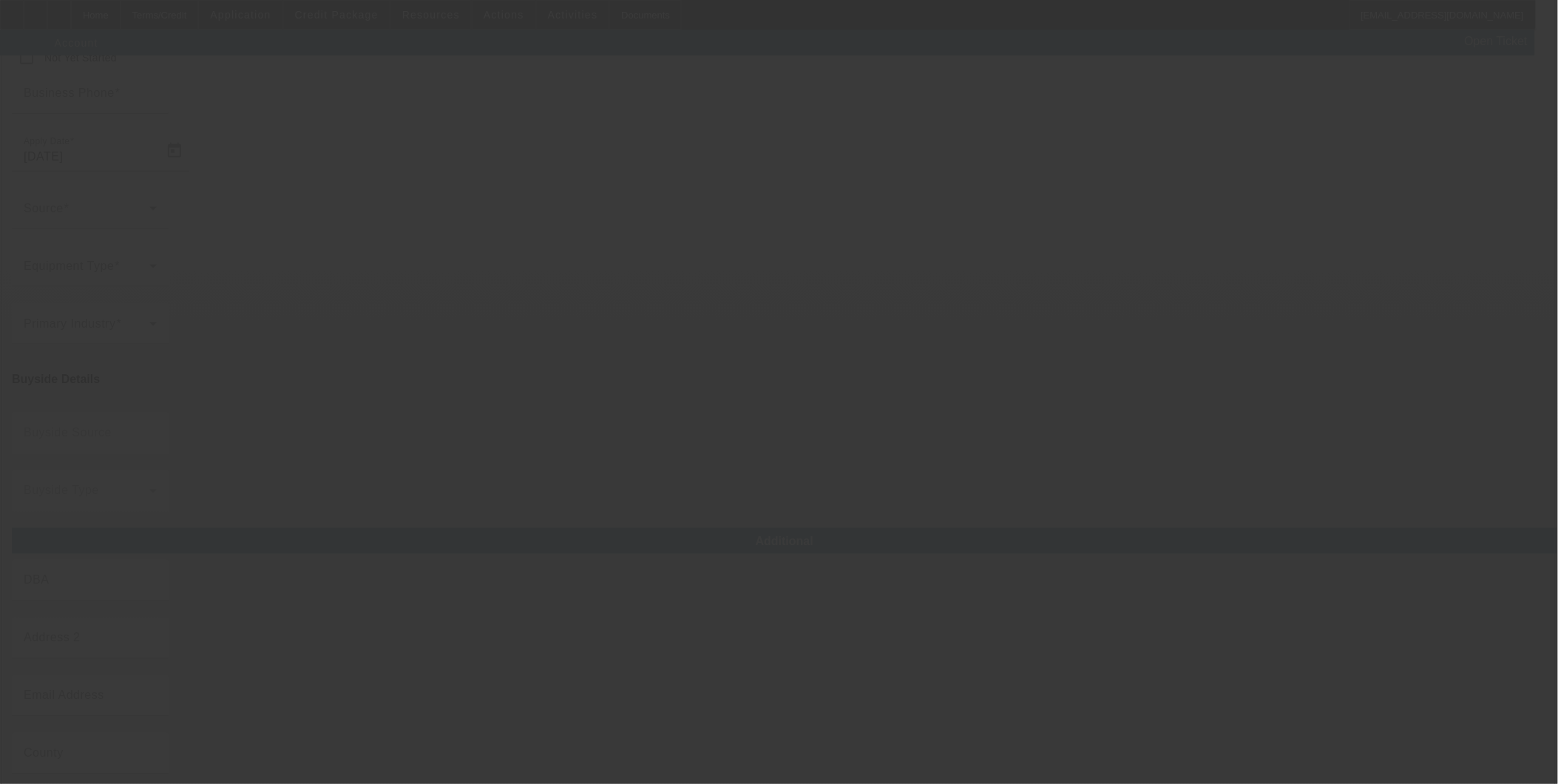
type input "bbttransport26@gmail.com"
type input "45-2901569"
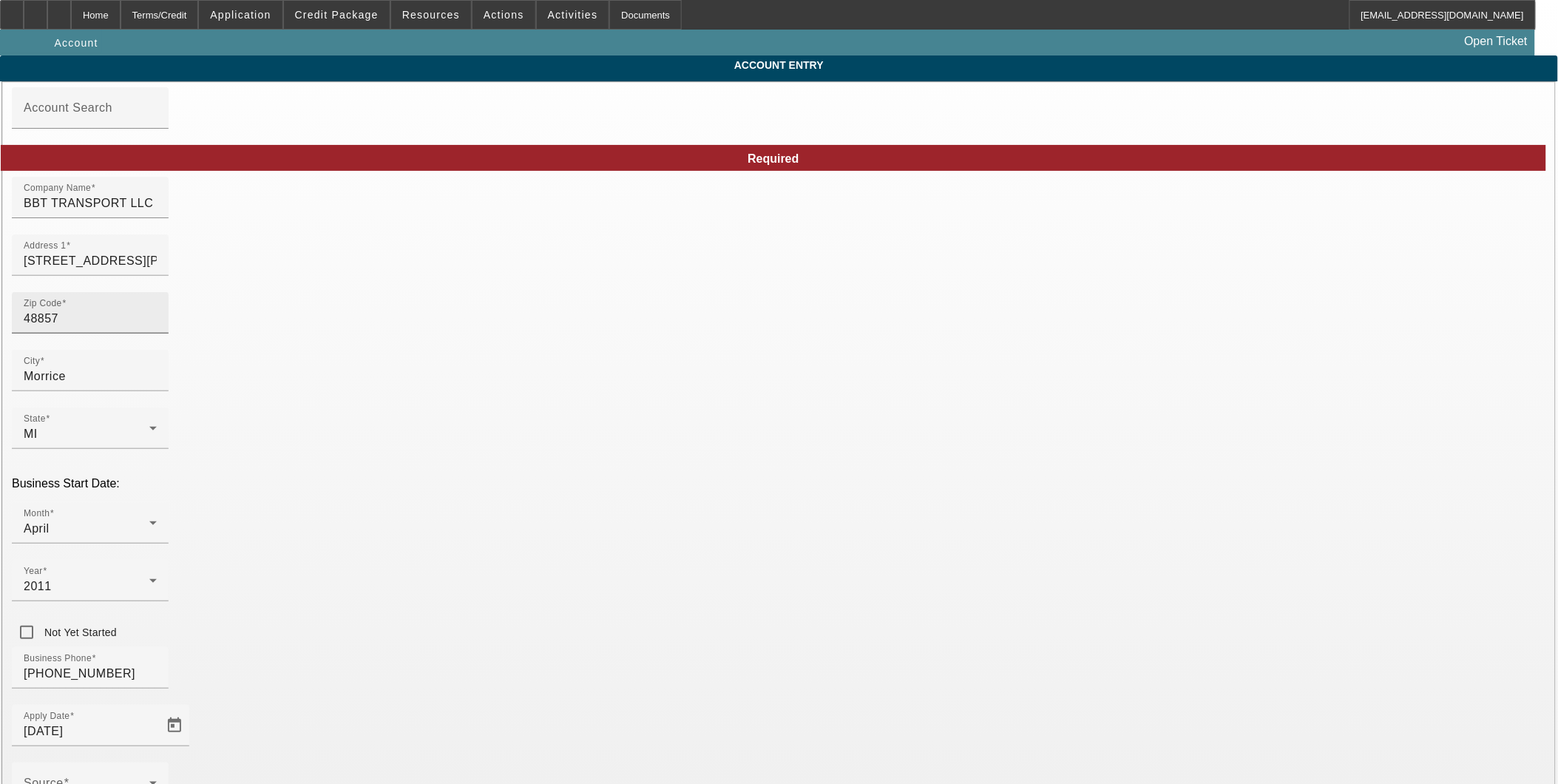
type input "8/15/2025"
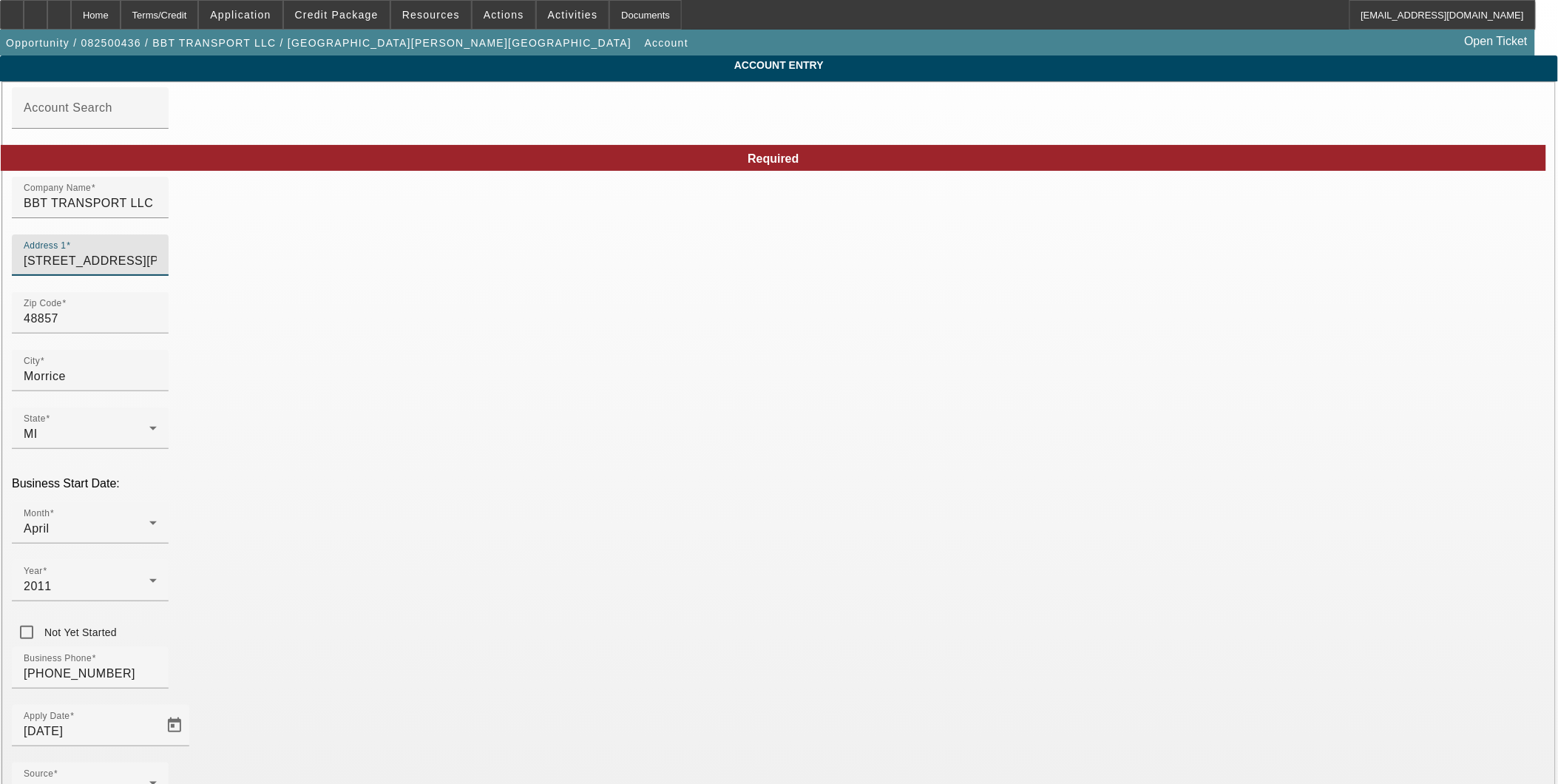
drag, startPoint x: 508, startPoint y: 277, endPoint x: 136, endPoint y: 252, distance: 372.8
click at [157, 270] on input "Address 1" at bounding box center [89, 261] width 133 height 18
paste input "6054 West Braden Road"
type input "6054 West Braden Road"
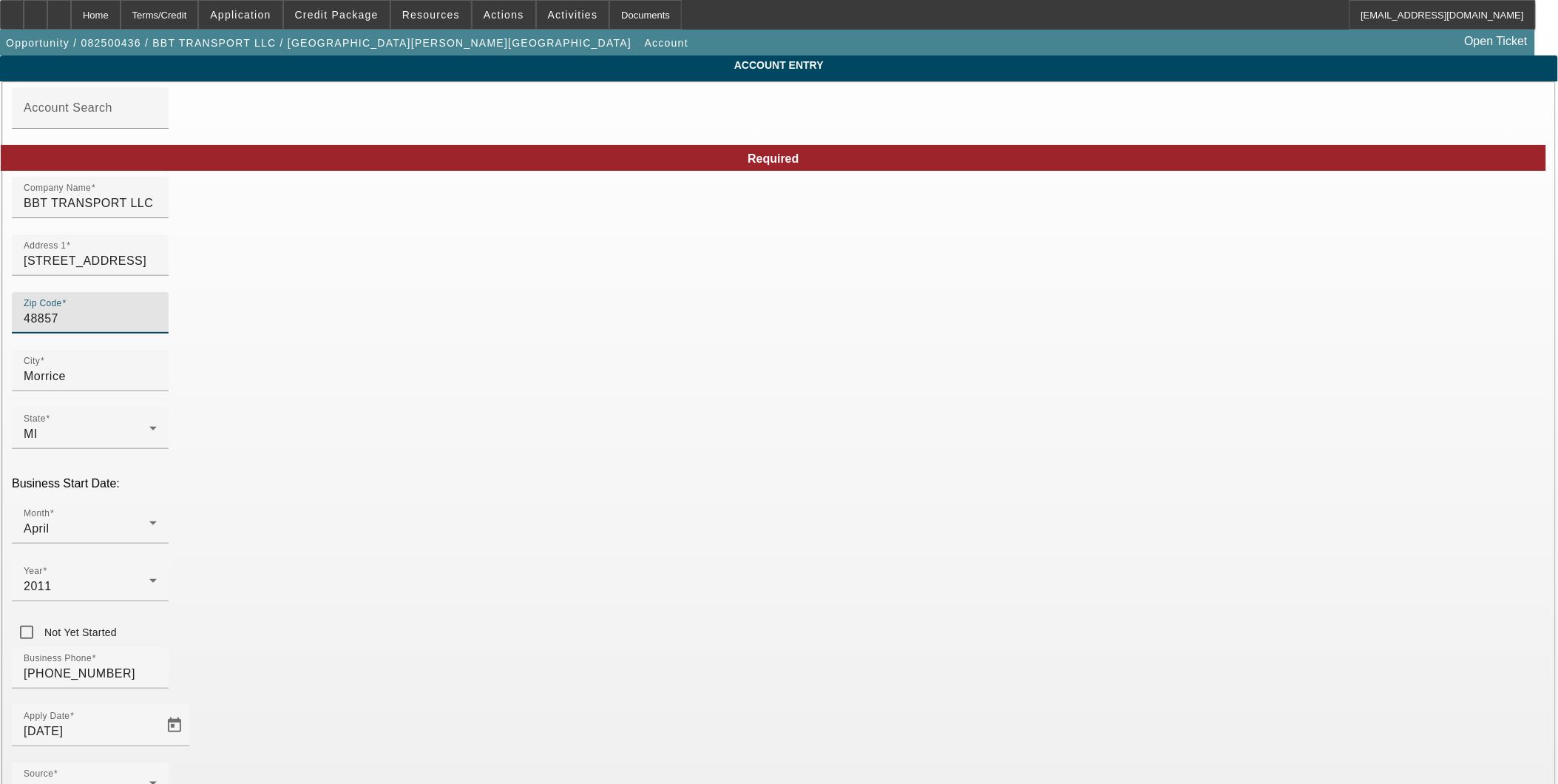
click at [157, 328] on input "48857" at bounding box center [89, 319] width 133 height 18
type input "4"
click at [75, 319] on mat-label "Zip Code" at bounding box center [49, 312] width 51 height 12
click at [157, 328] on input "Zip Code" at bounding box center [89, 319] width 133 height 18
paste input "48872"
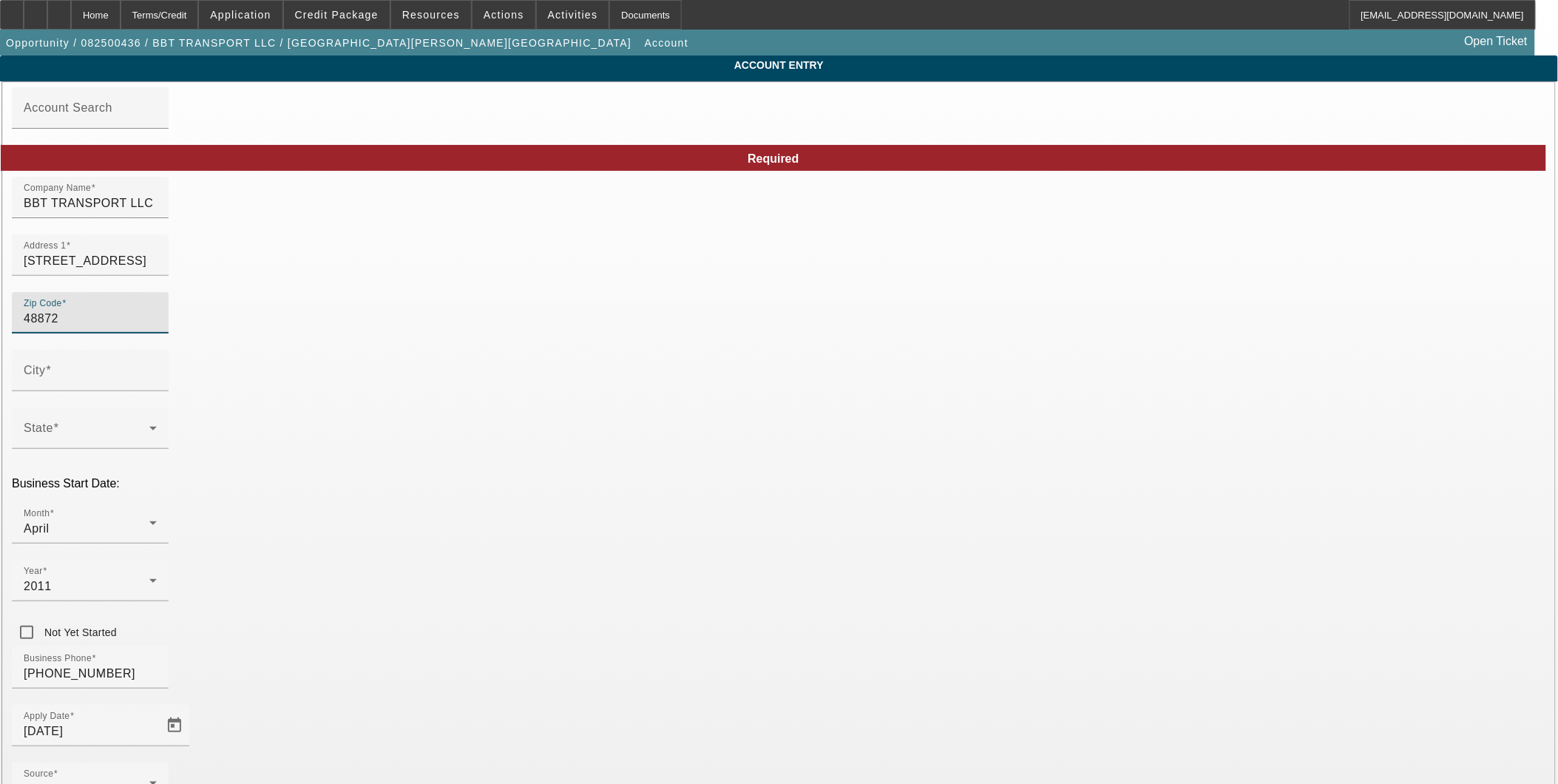
type input "48872"
type input "Perry"
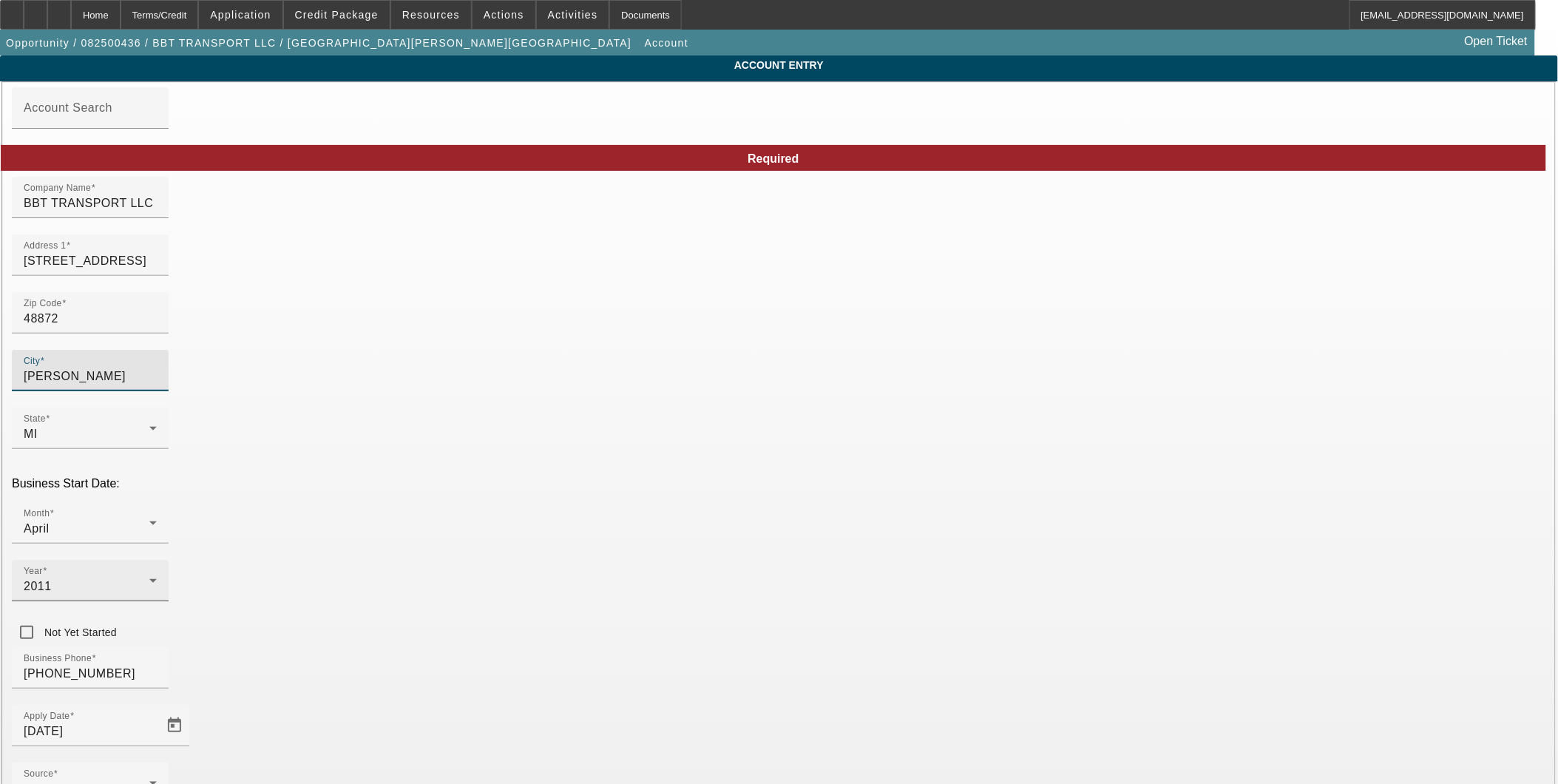
type input "Shiawassee"
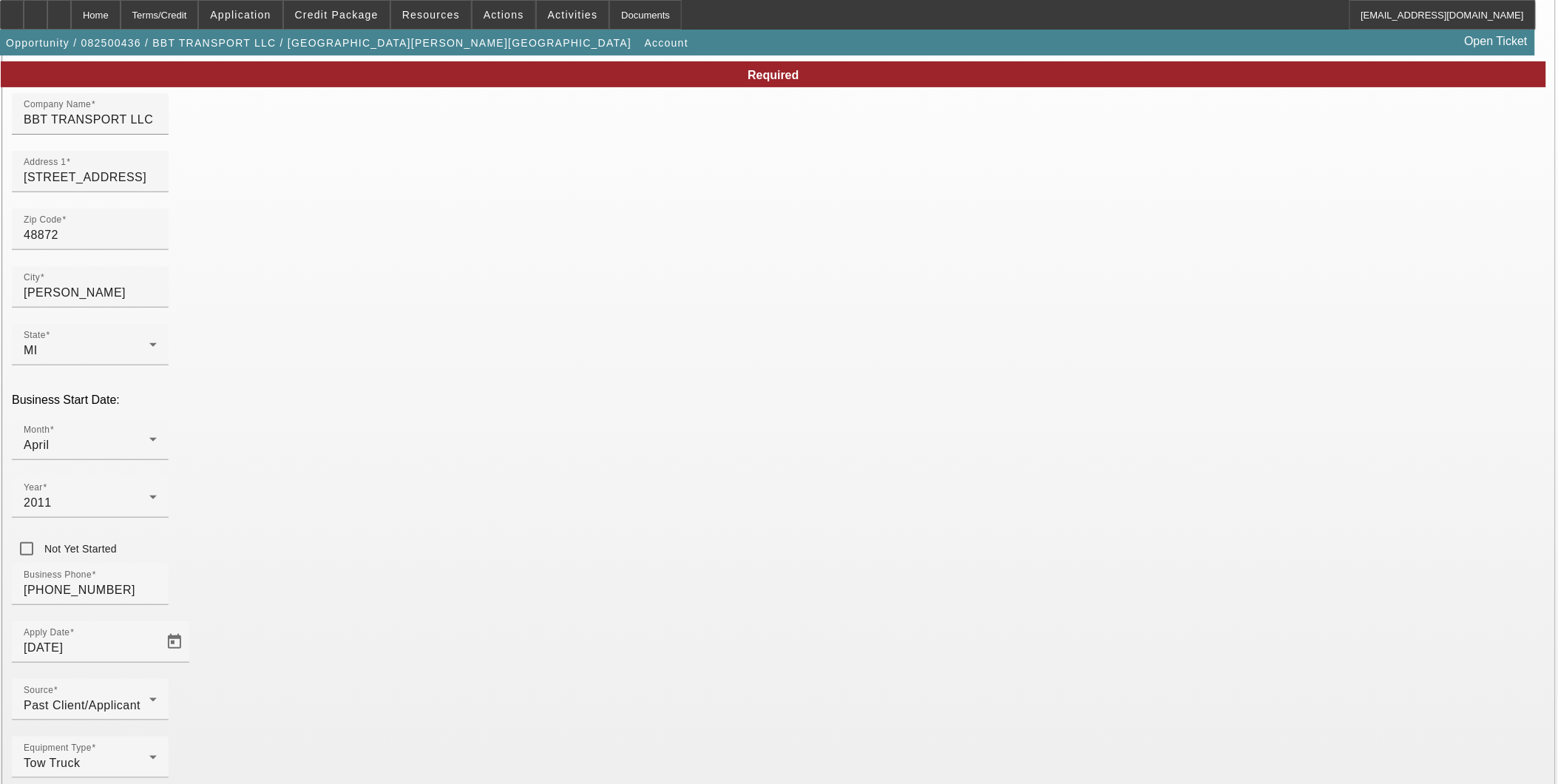
scroll to position [84, 0]
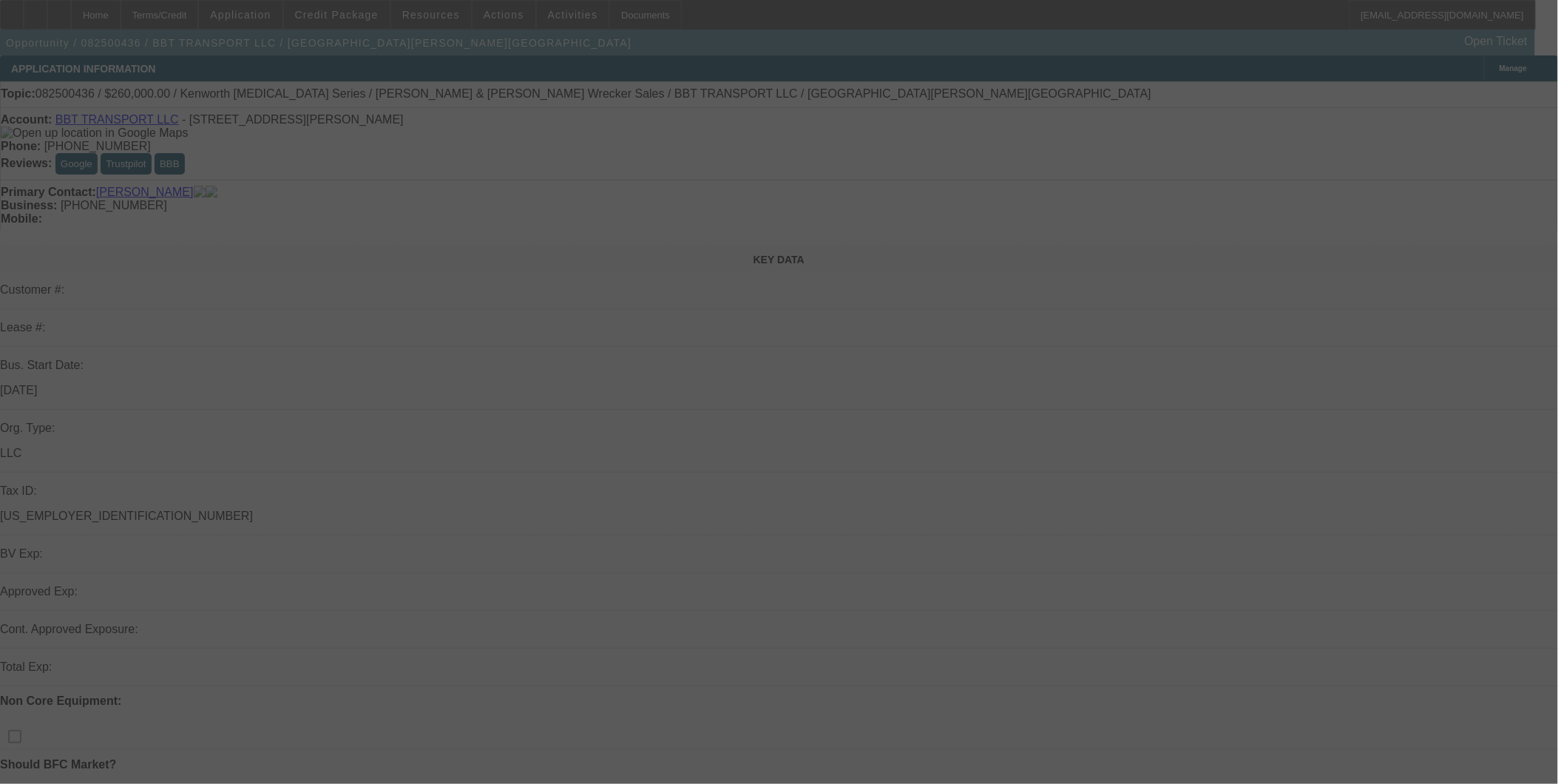
click at [350, 20] on div at bounding box center [779, 392] width 1558 height 784
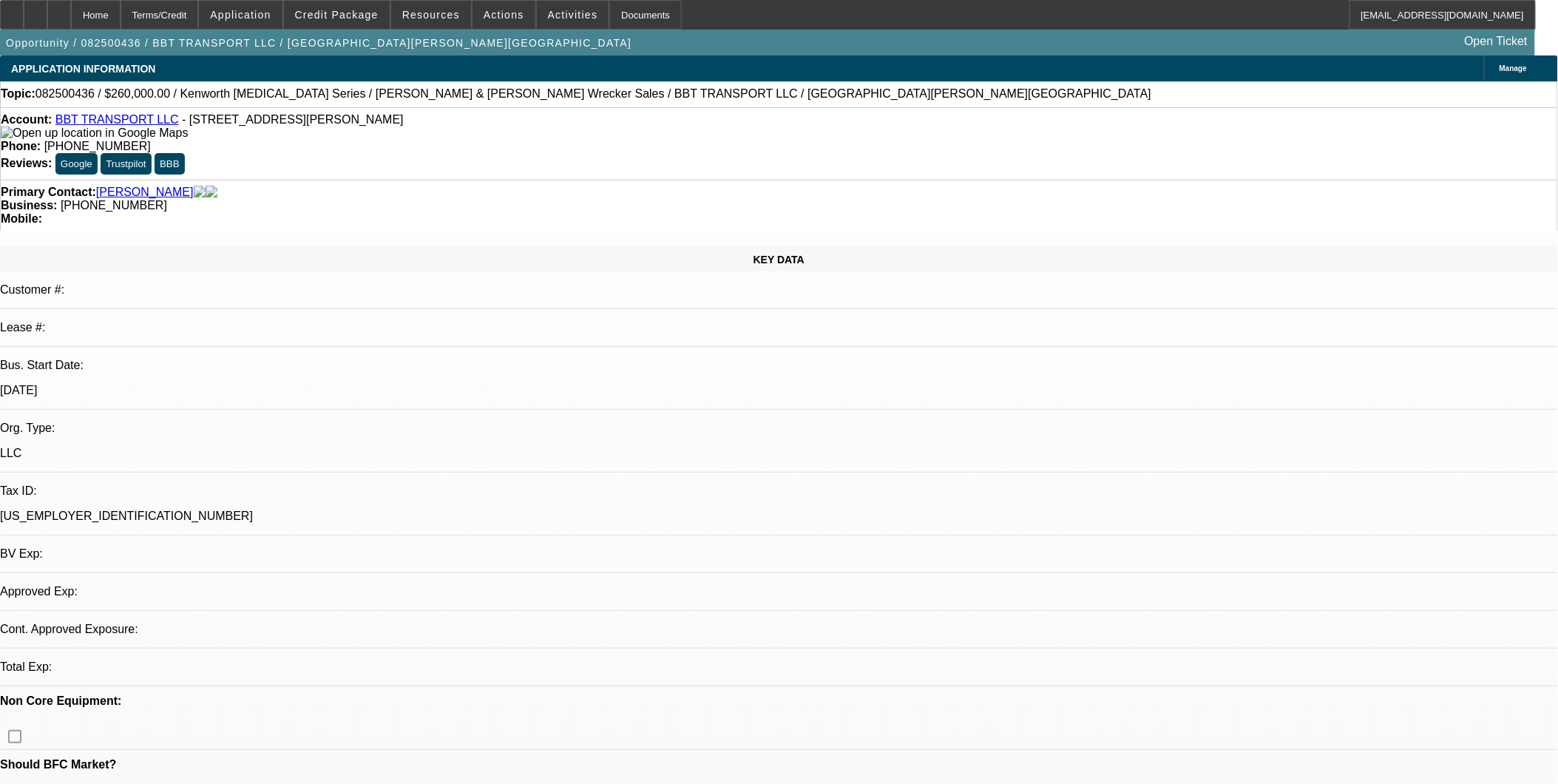
select select "0"
select select "2"
select select "0"
select select "6"
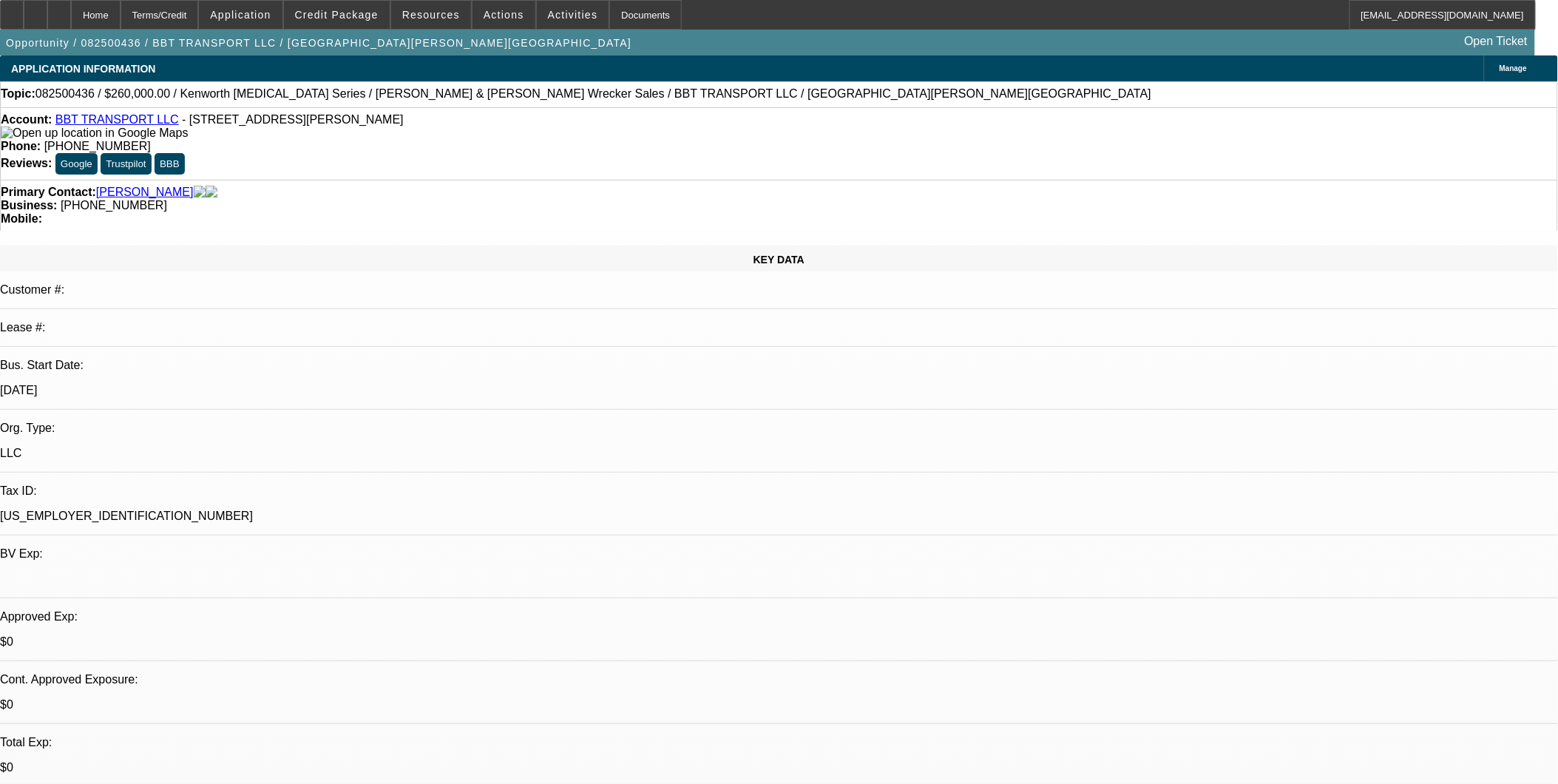
click at [350, 20] on span at bounding box center [336, 15] width 106 height 36
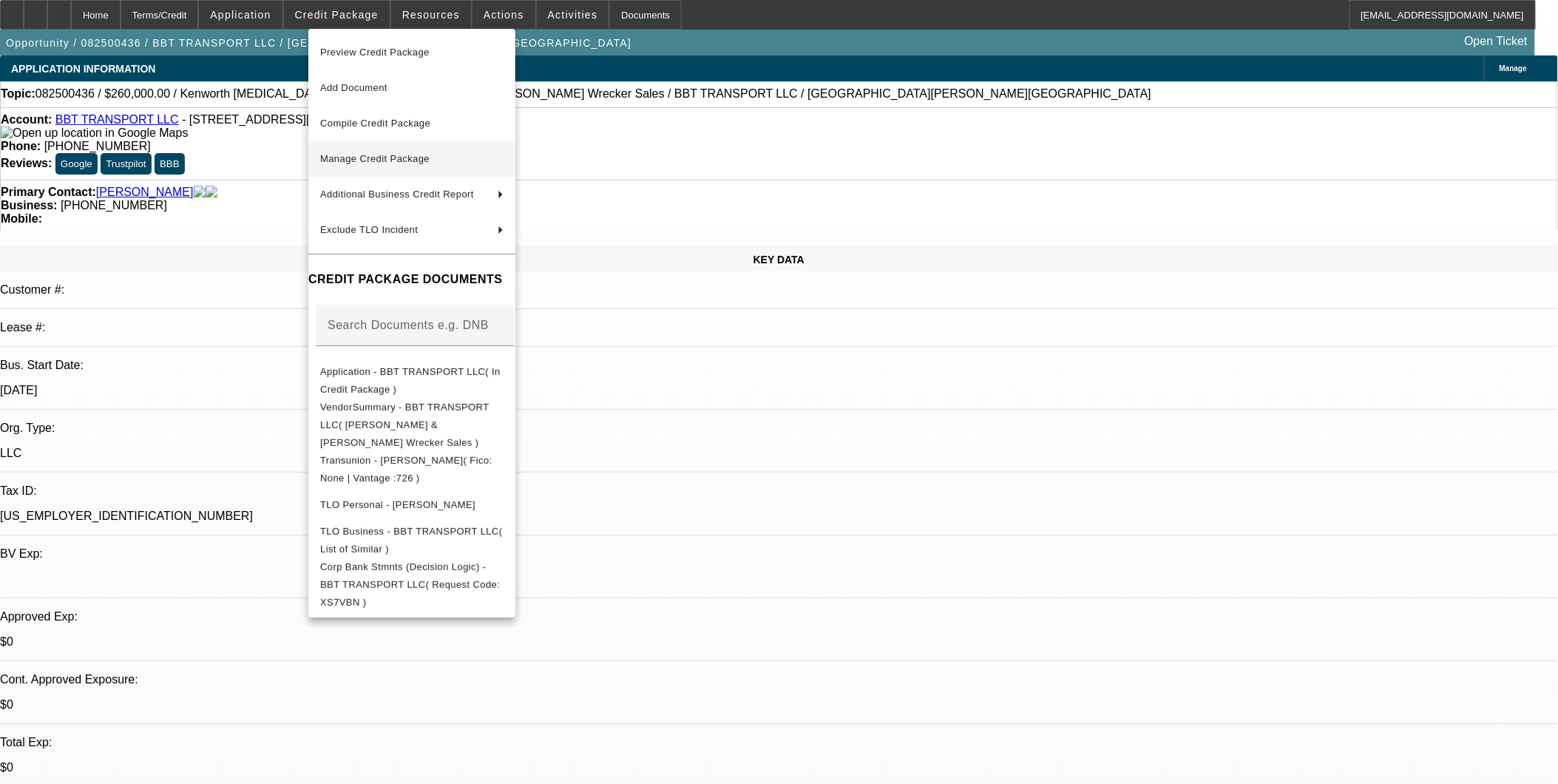
click at [379, 157] on span "Manage Credit Package" at bounding box center [375, 159] width 110 height 11
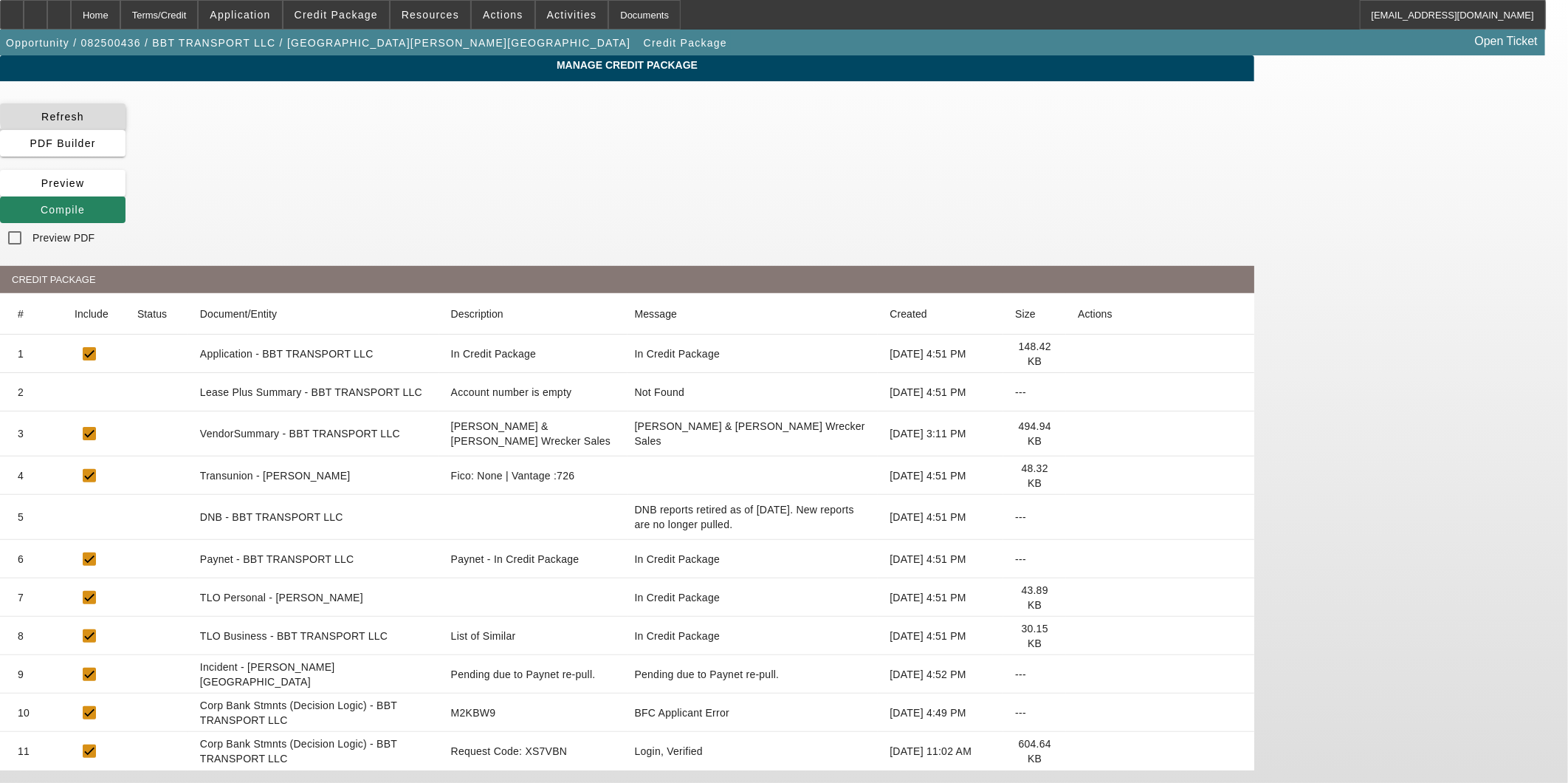
click at [84, 116] on span "Refresh" at bounding box center [62, 116] width 43 height 12
click at [85, 204] on span "Compile" at bounding box center [62, 210] width 44 height 12
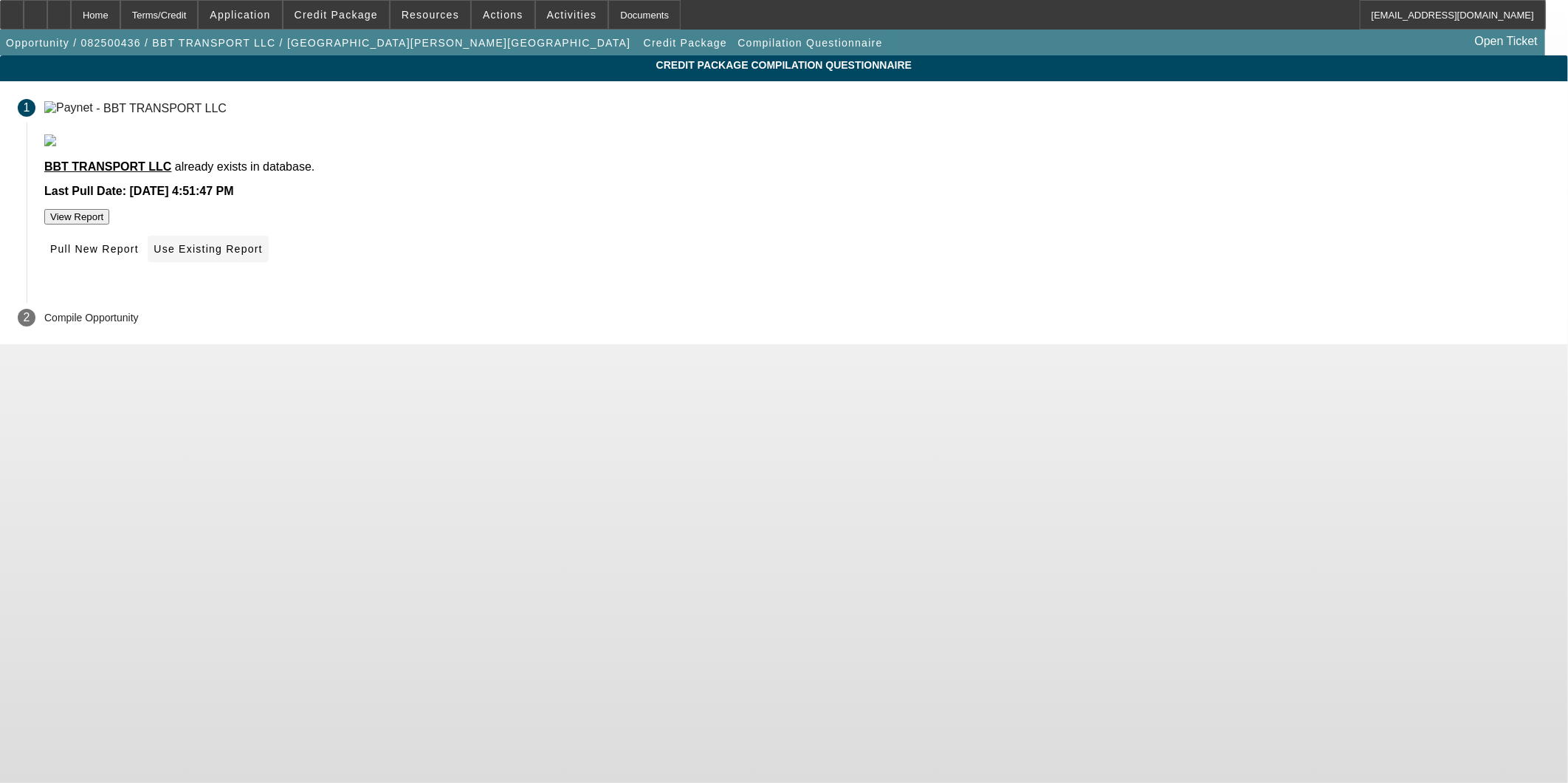
click at [268, 267] on span at bounding box center [207, 249] width 120 height 36
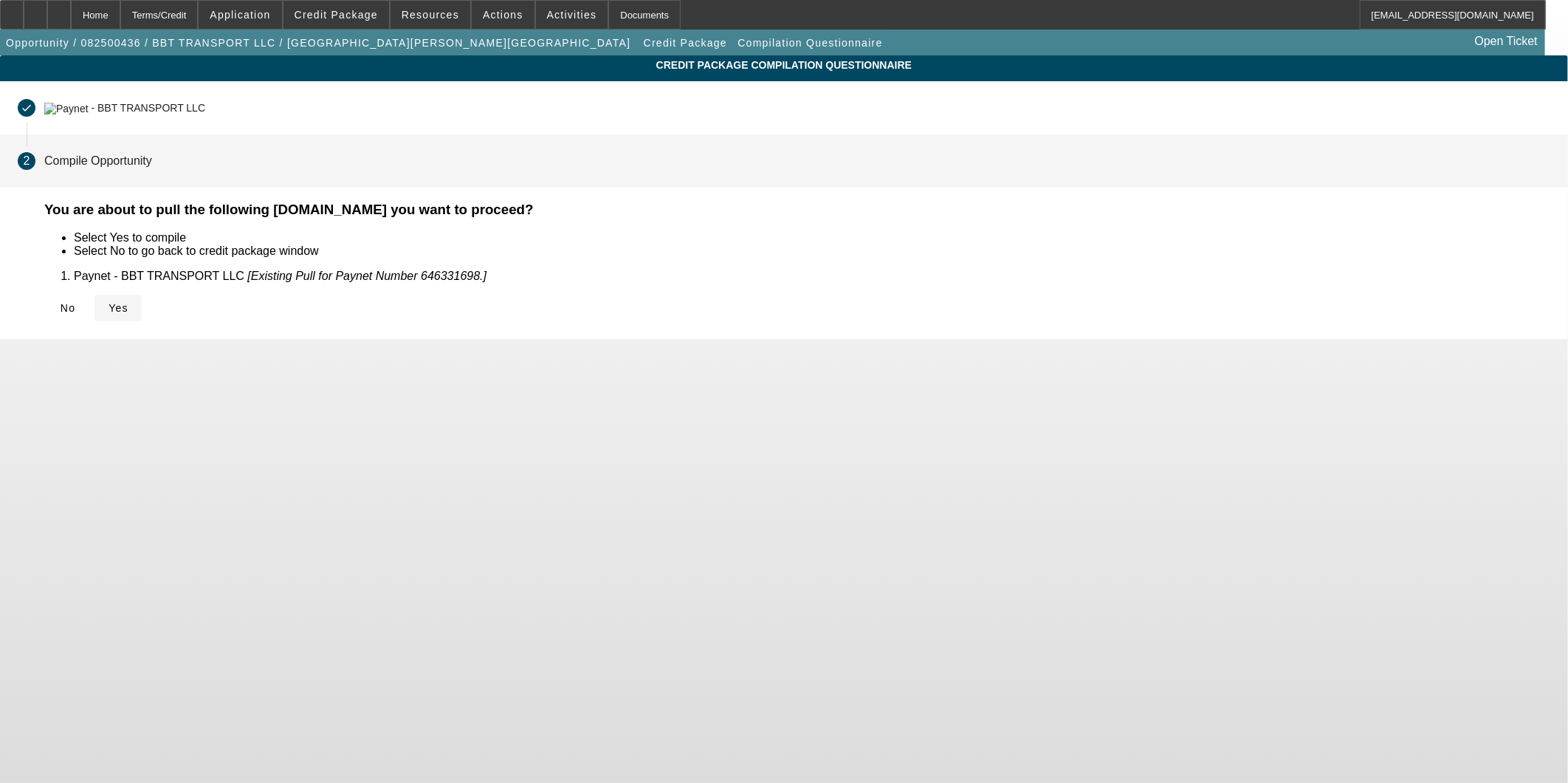
click at [109, 311] on icon at bounding box center [109, 307] width 0 height 12
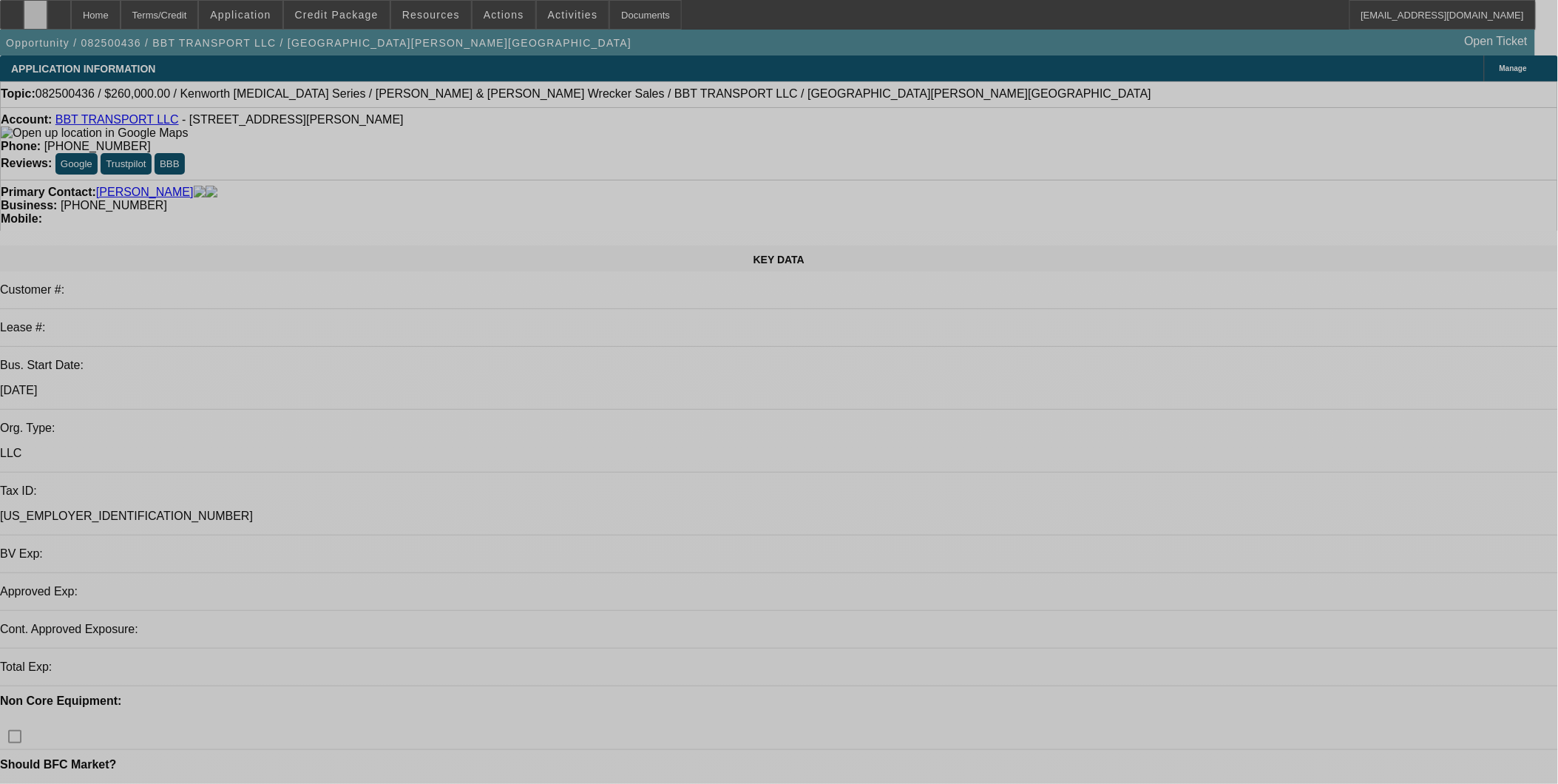
select select "0"
select select "2"
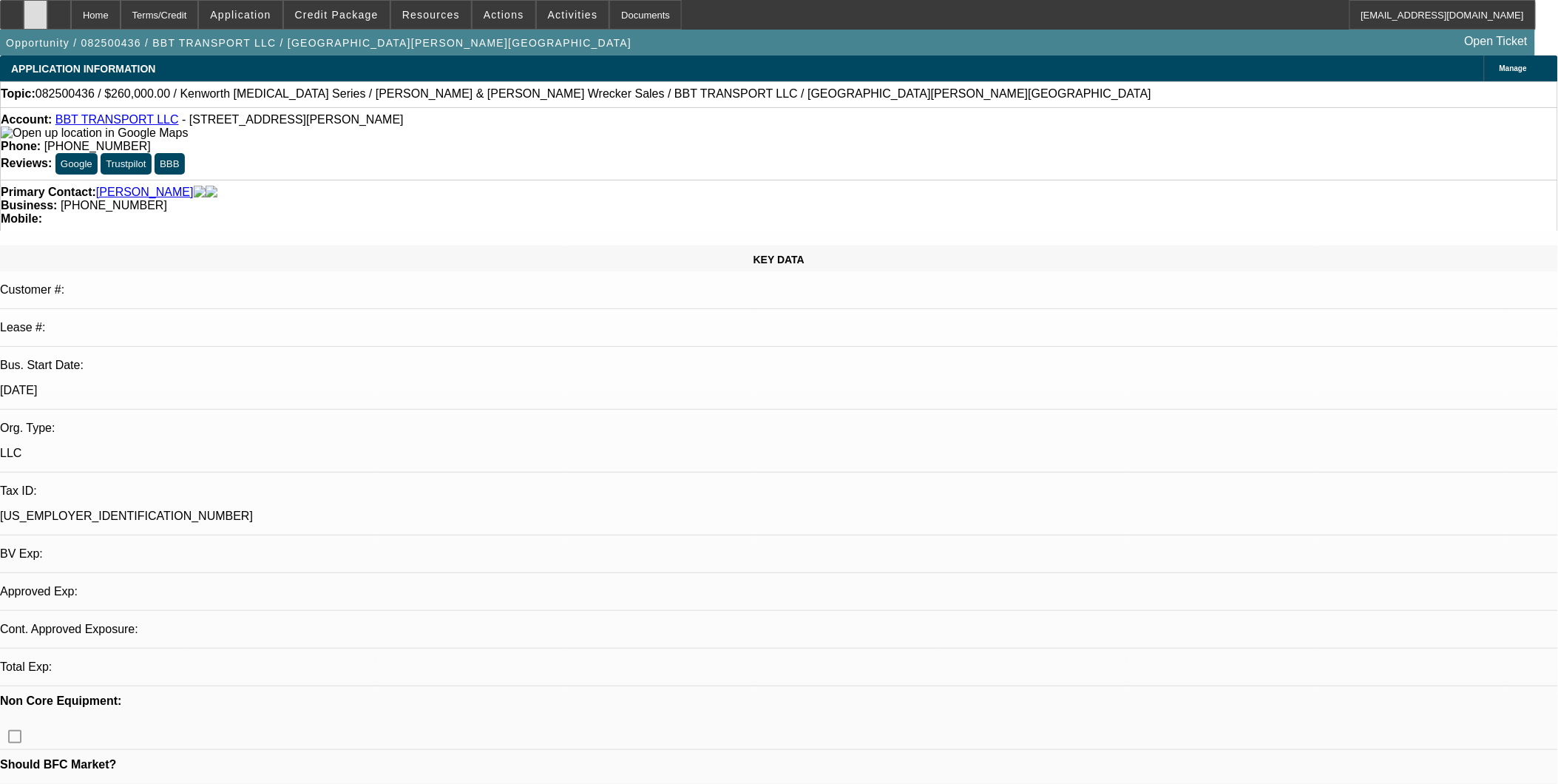
select select "2"
select select "0"
select select "6"
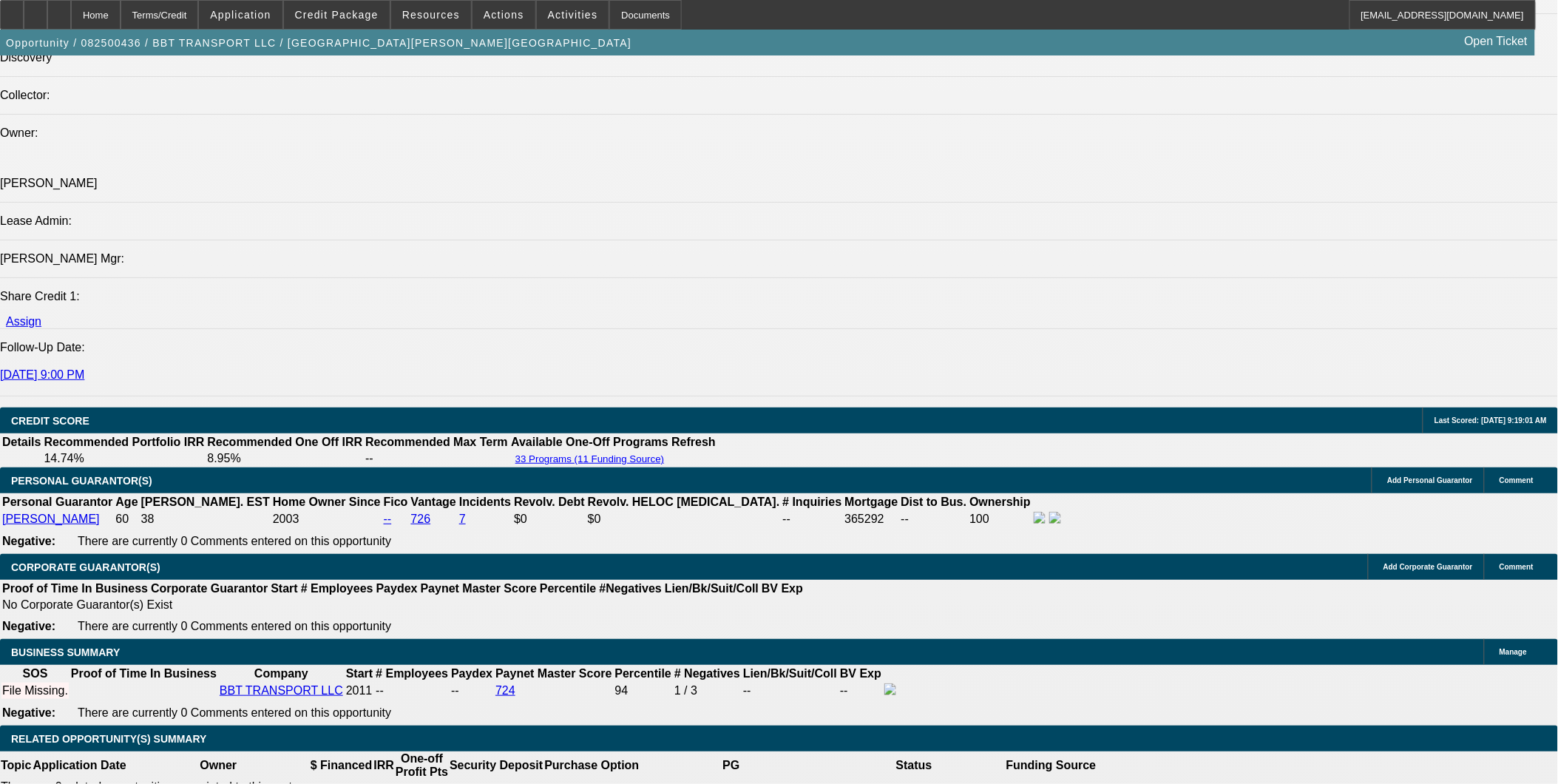
scroll to position [1643, 0]
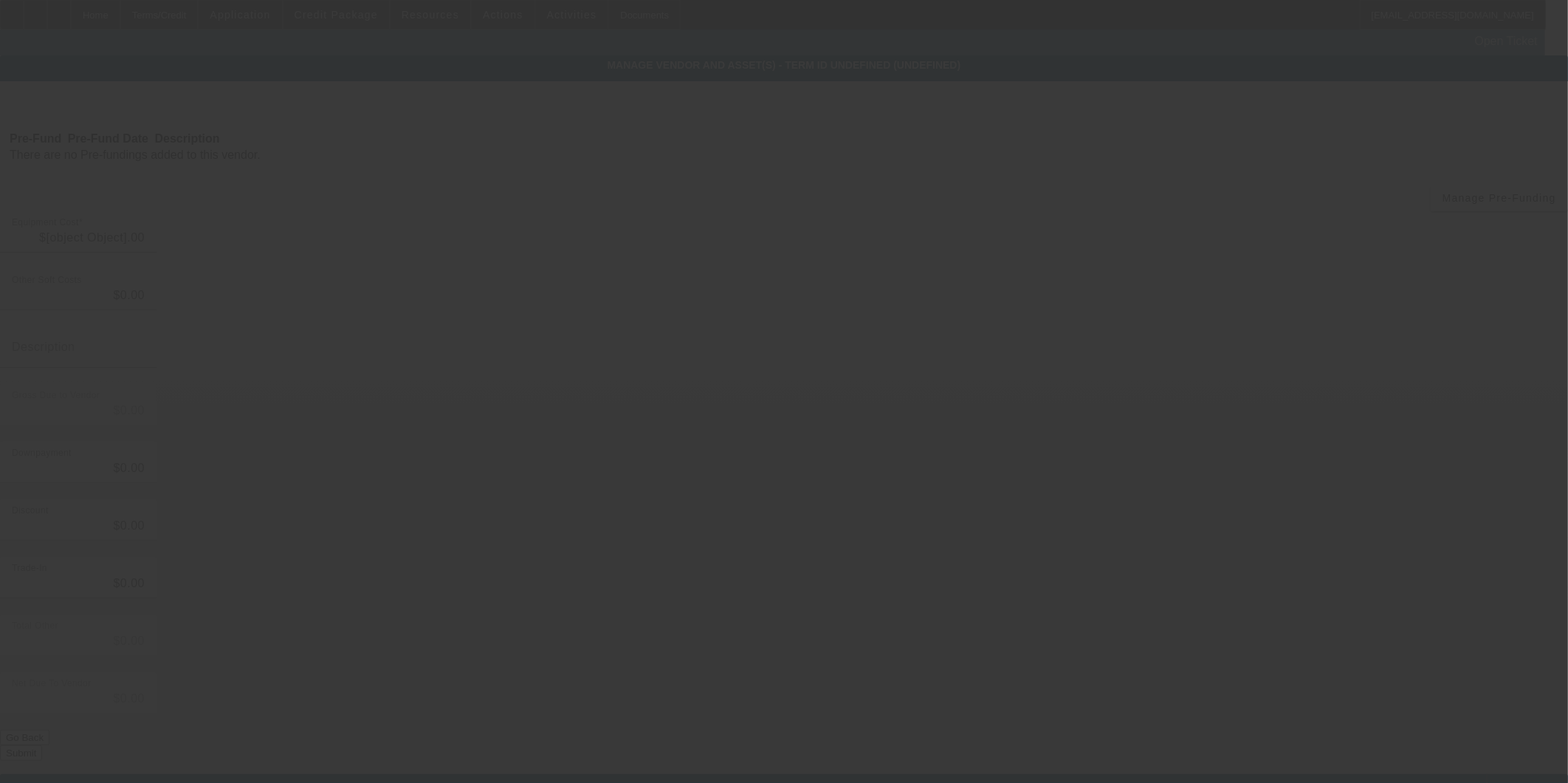
type input "$260,000.00"
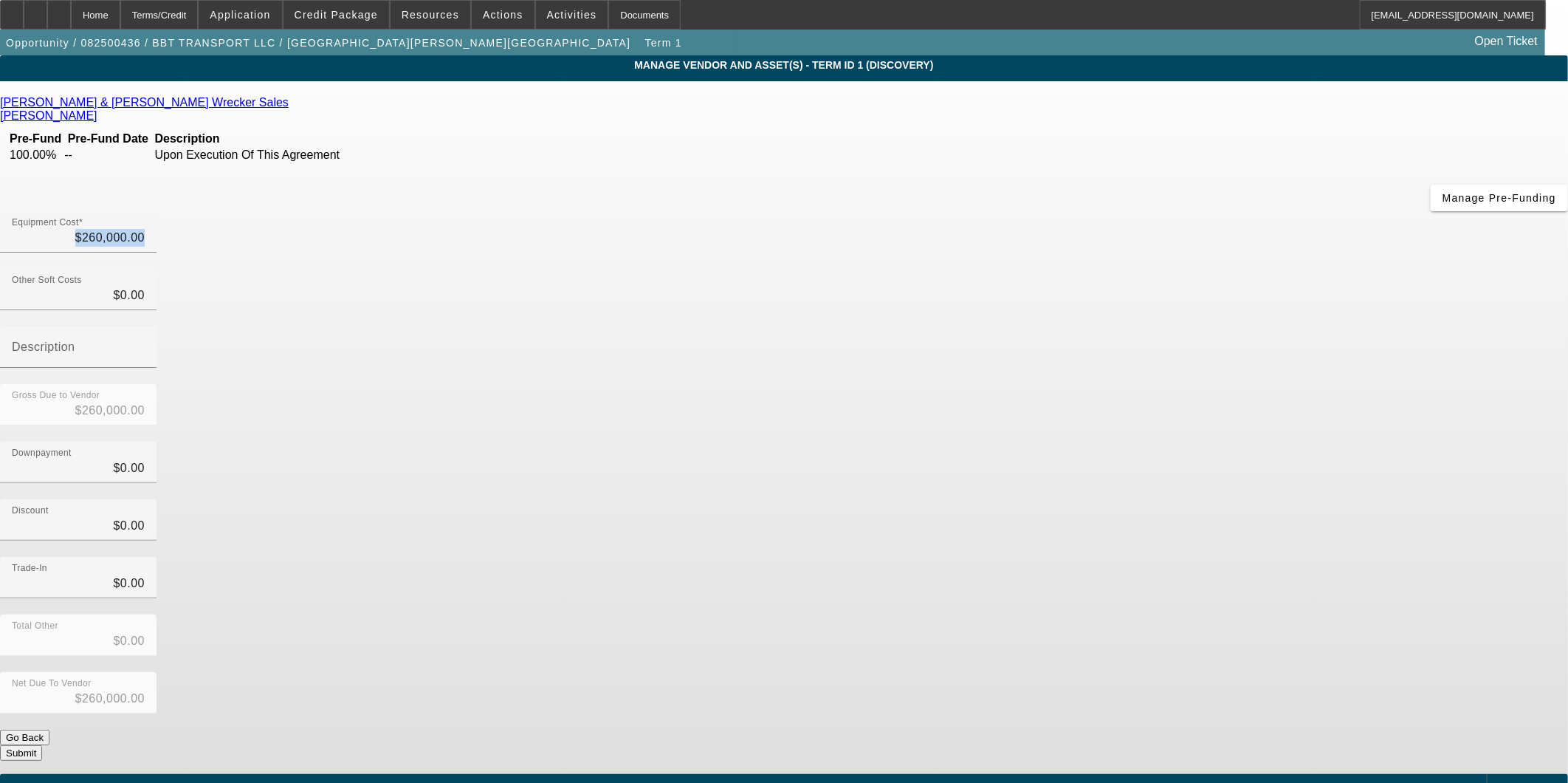
drag, startPoint x: 924, startPoint y: 121, endPoint x: 1189, endPoint y: 137, distance: 265.5
click at [1189, 211] on div "Equipment Cost $260,000.00" at bounding box center [784, 240] width 1568 height 57
click at [1183, 615] on div "Total Other $0.00" at bounding box center [784, 643] width 1568 height 57
click at [145, 211] on div "Equipment Cost $260,000.00" at bounding box center [78, 231] width 133 height 41
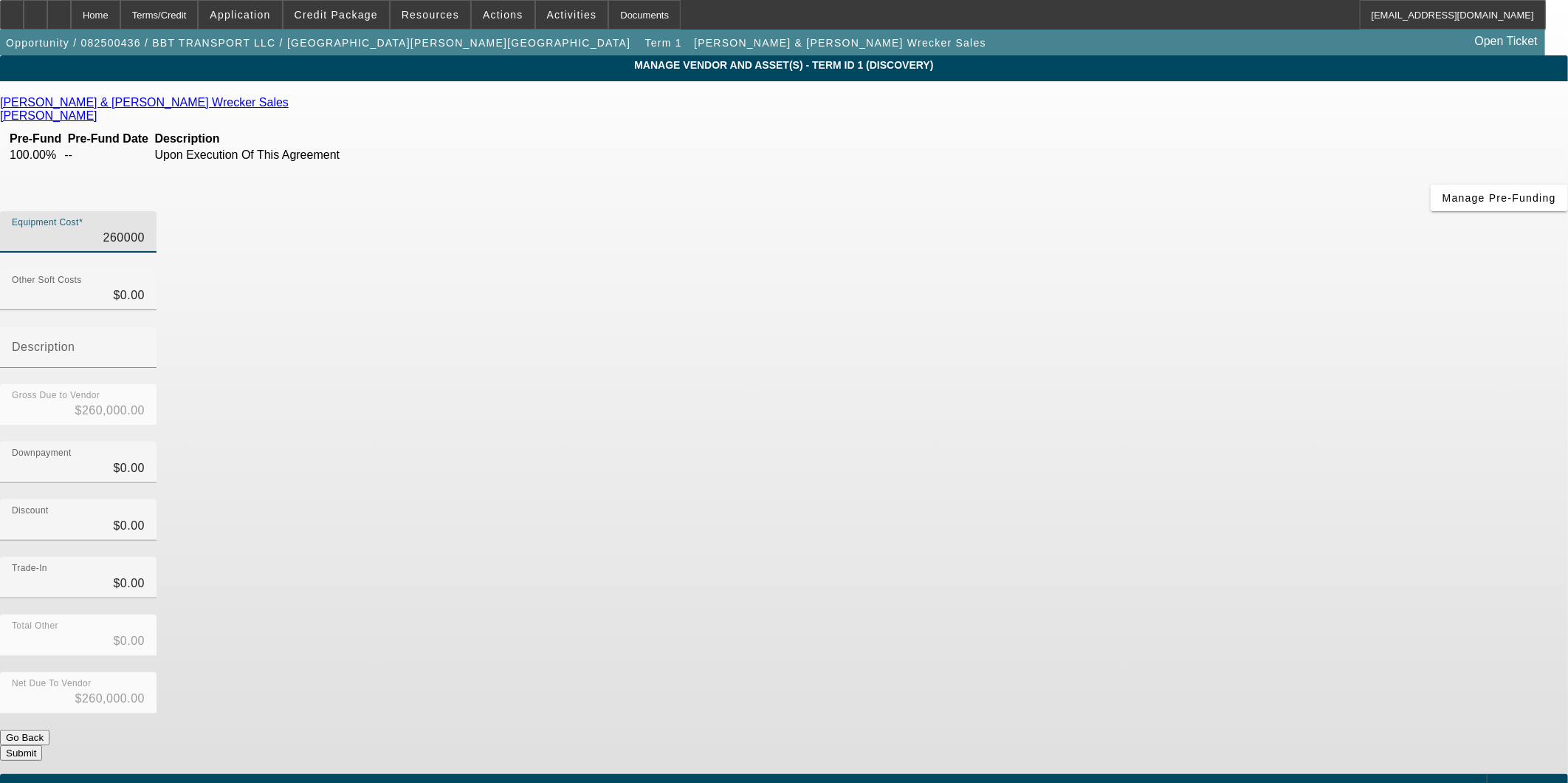
click at [145, 229] on input "260000" at bounding box center [78, 237] width 133 height 18
type input "2"
type input "$2.00"
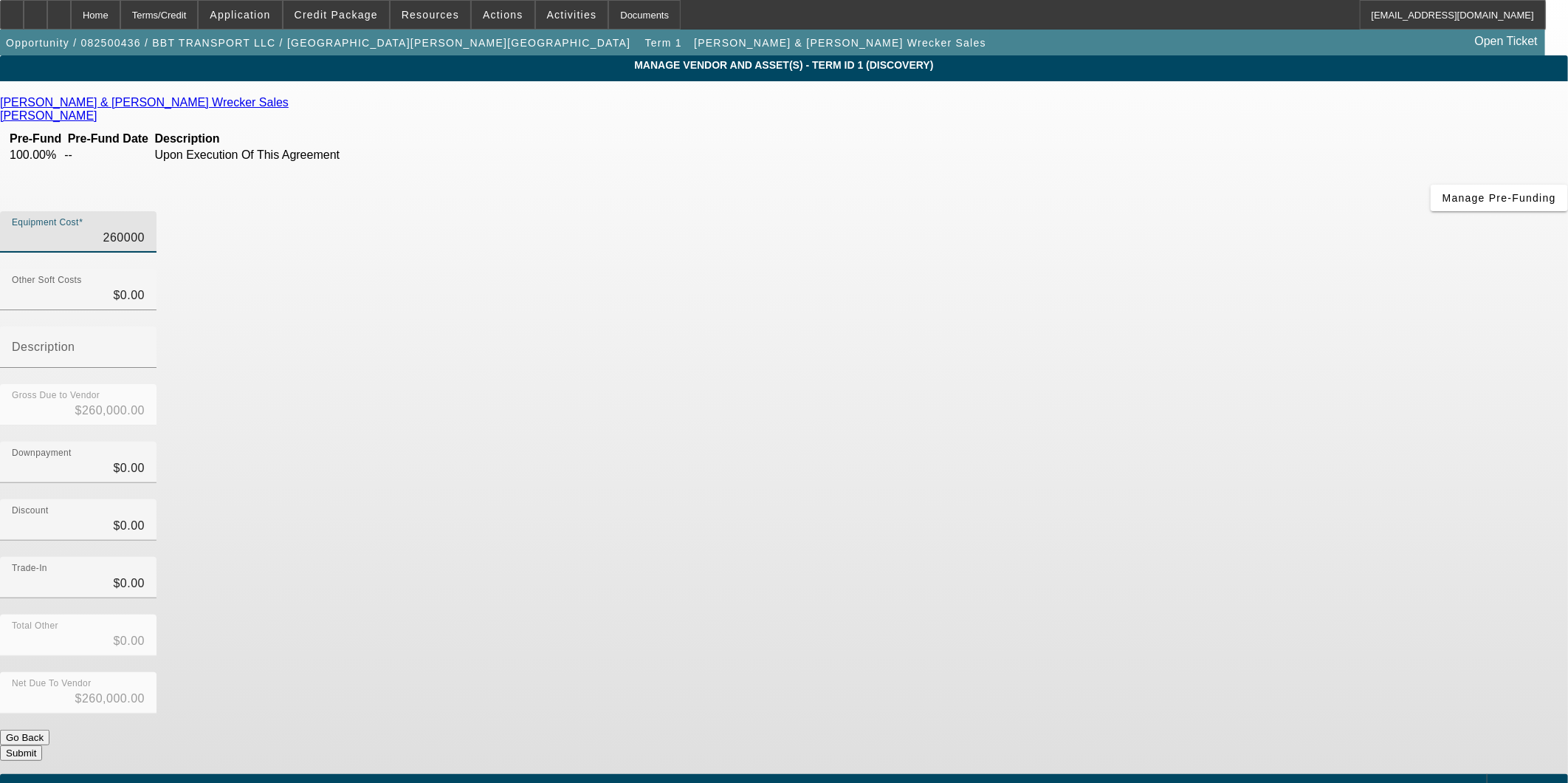
type input "$2.00"
type input "28"
type input "$28.00"
type input "280"
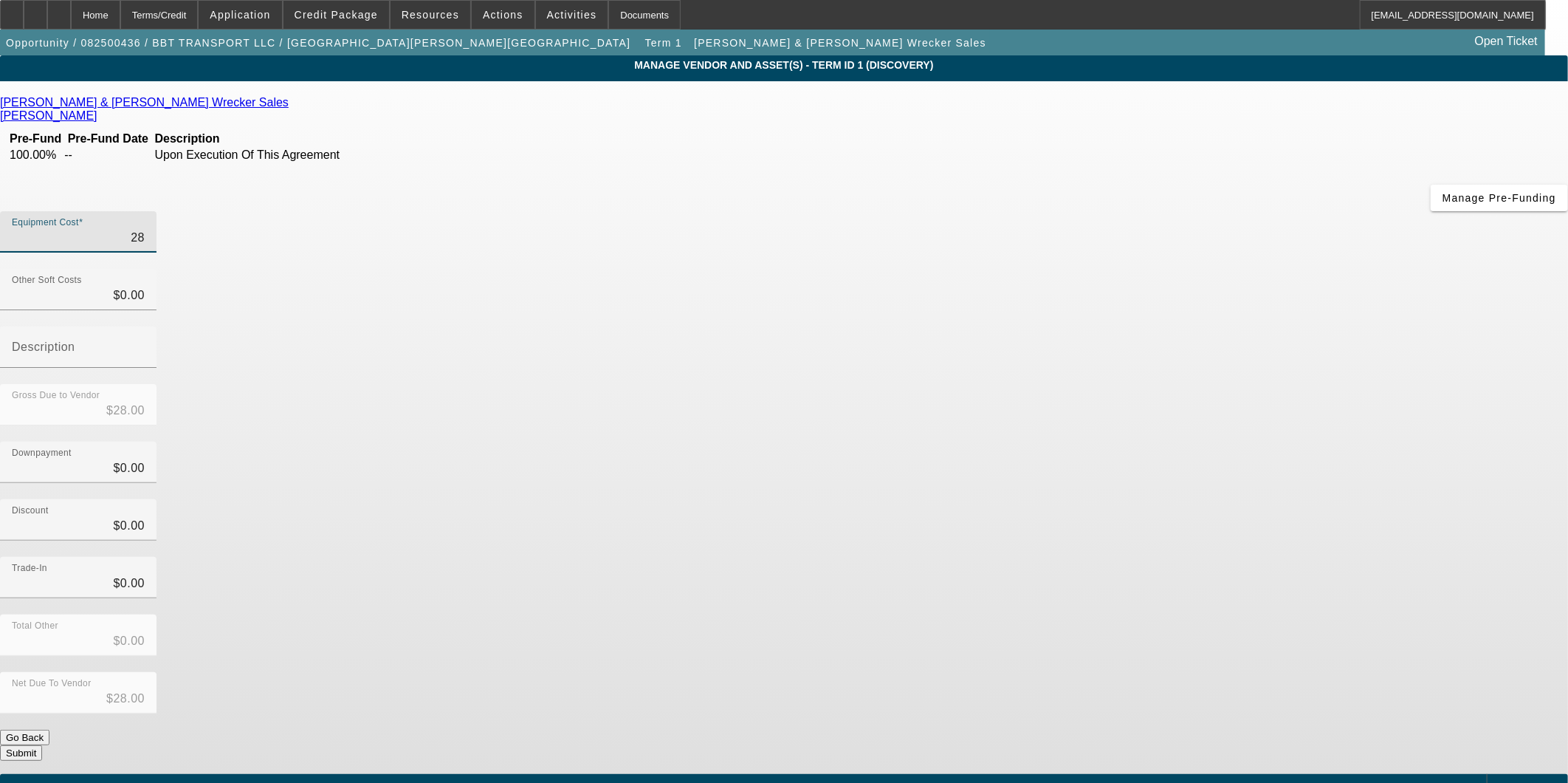
type input "$280.00"
type input "2800"
type input "$2,800.00"
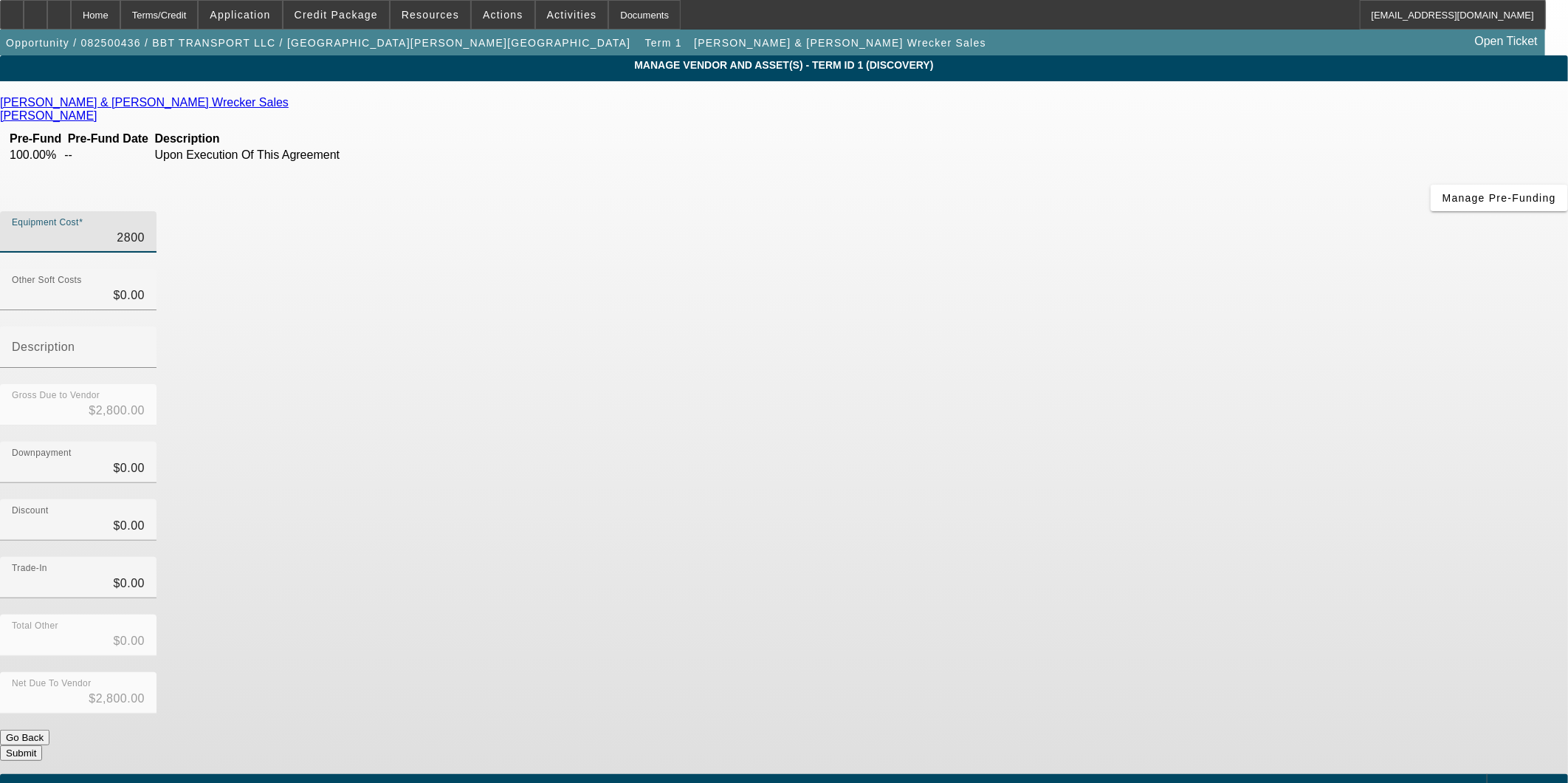
type input "28000"
type input "$28,000.00"
type input "280000"
type input "$280,000.00"
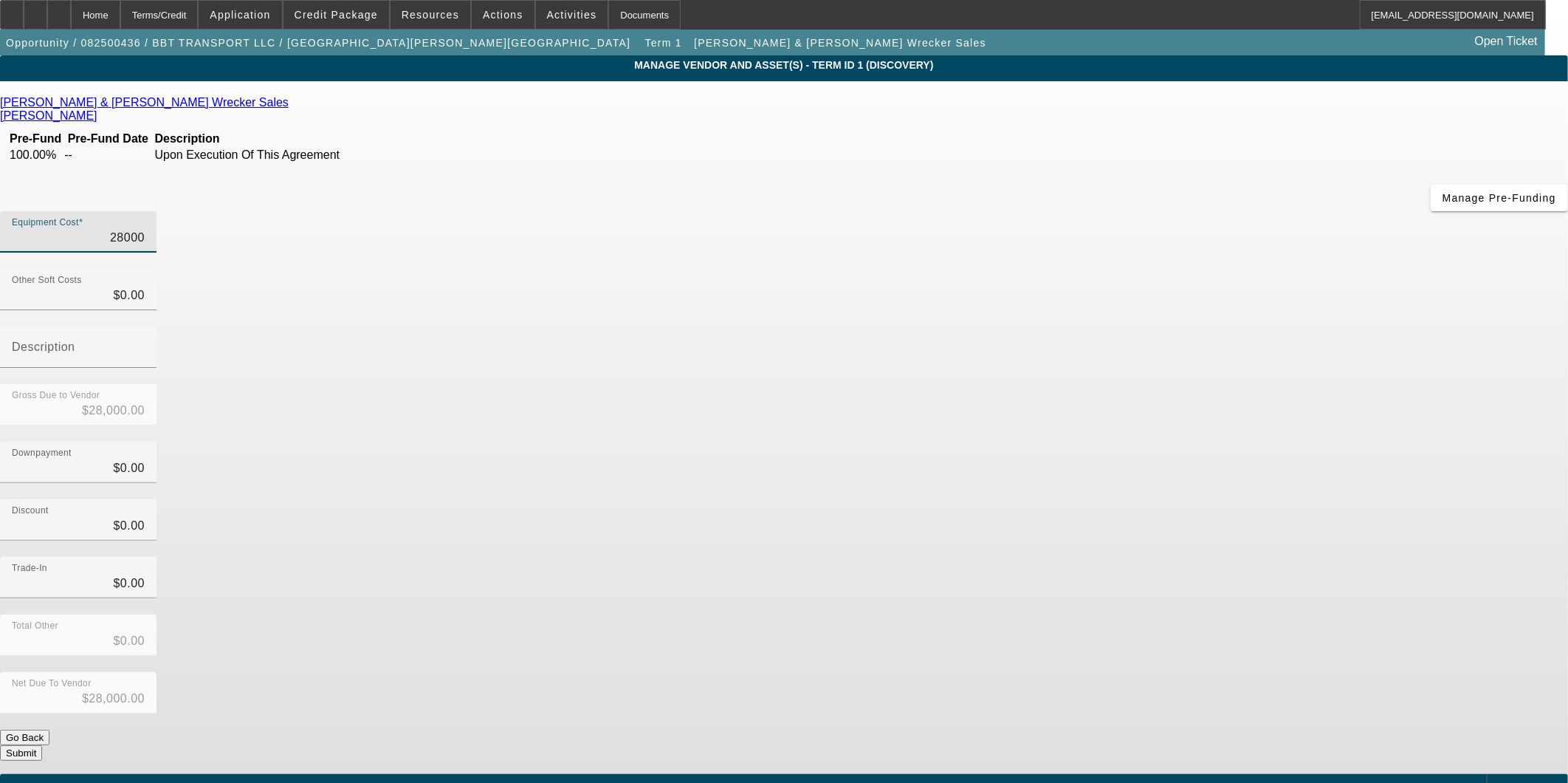
type input "$280,000.00"
click at [1148, 442] on div "Downpayment $0.00" at bounding box center [784, 470] width 1568 height 57
click at [42, 745] on button "Submit" at bounding box center [21, 753] width 42 height 16
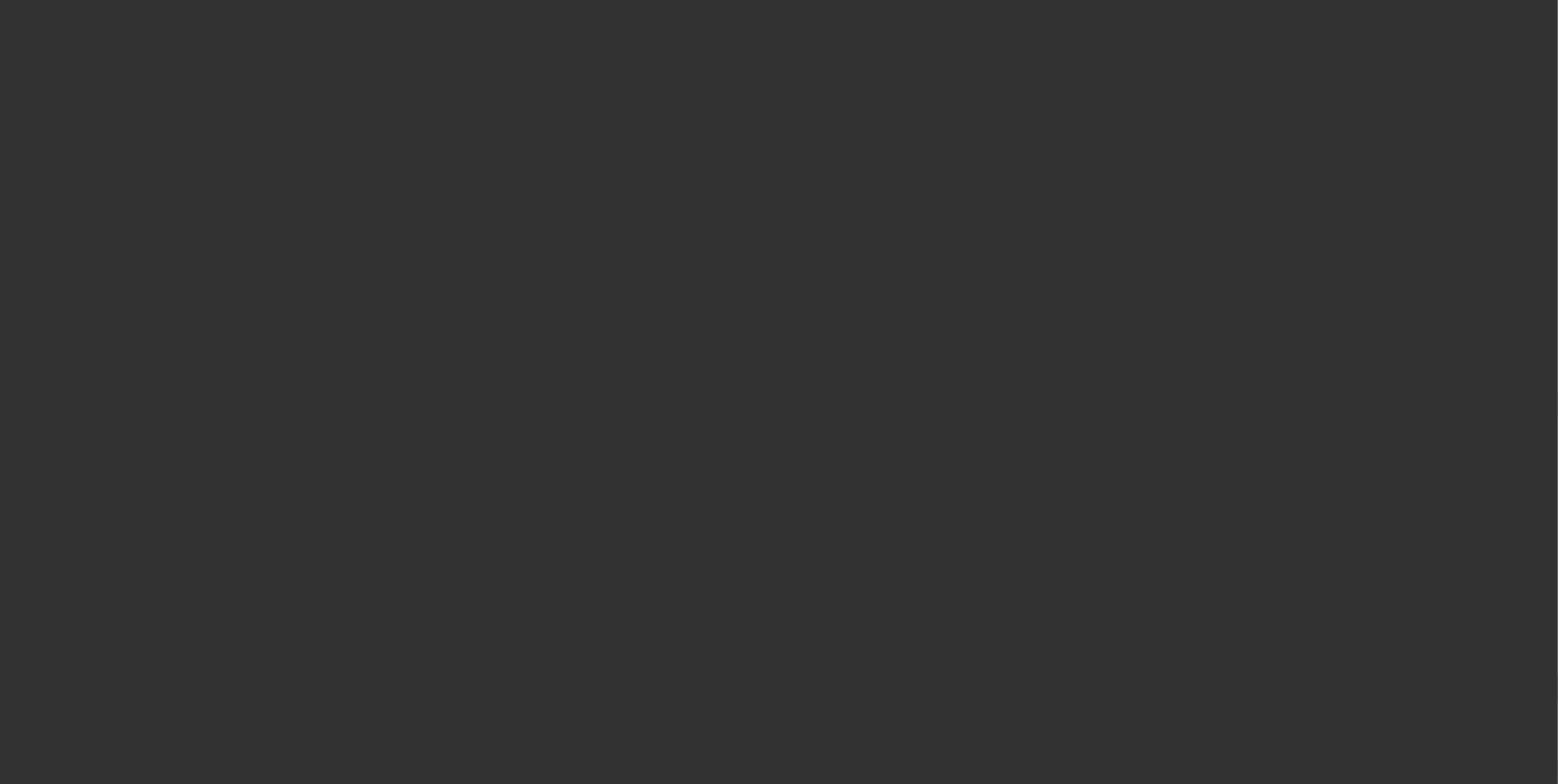
select select "0"
select select "2"
select select "0"
select select "6"
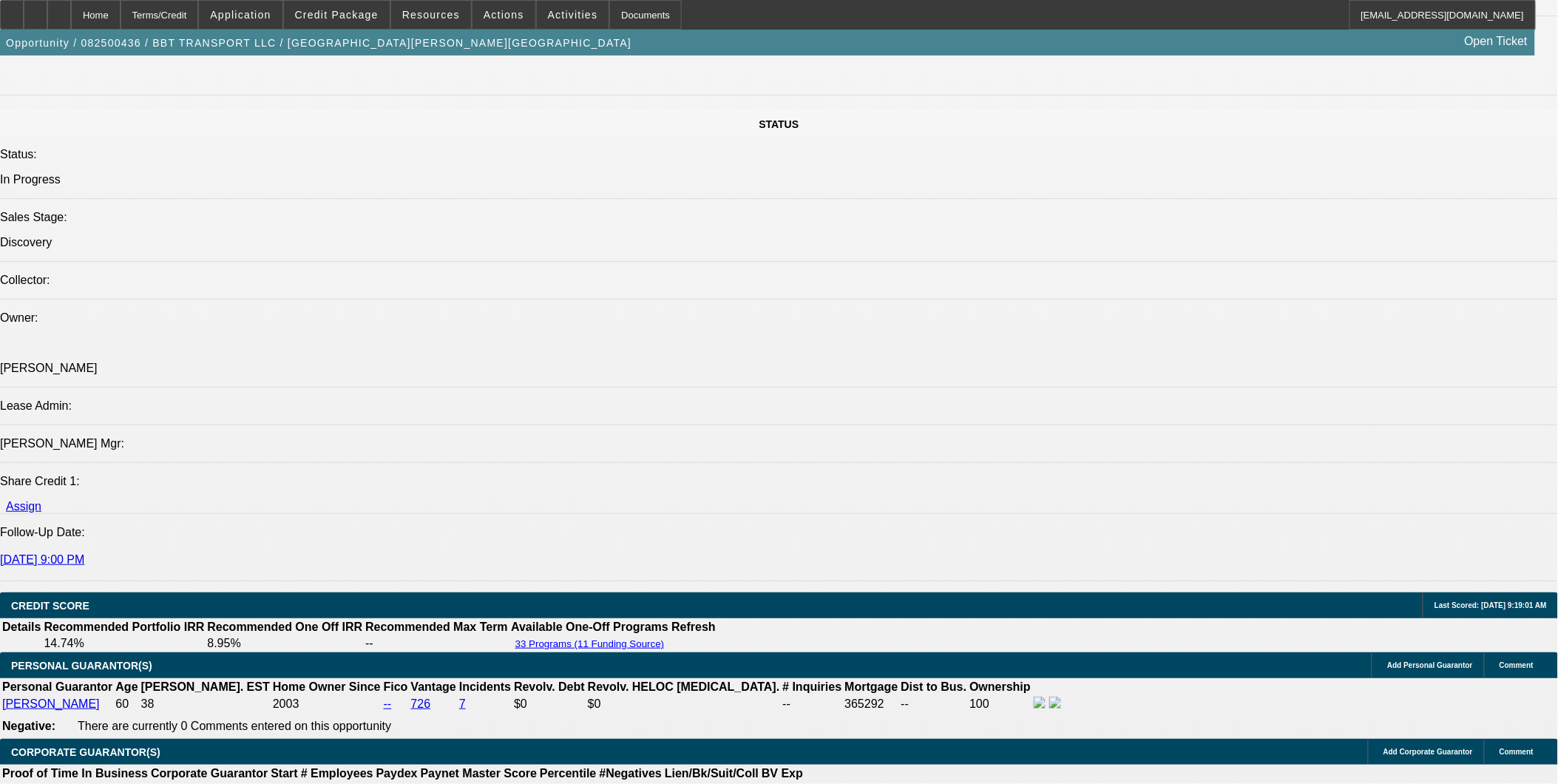
scroll to position [1725, 0]
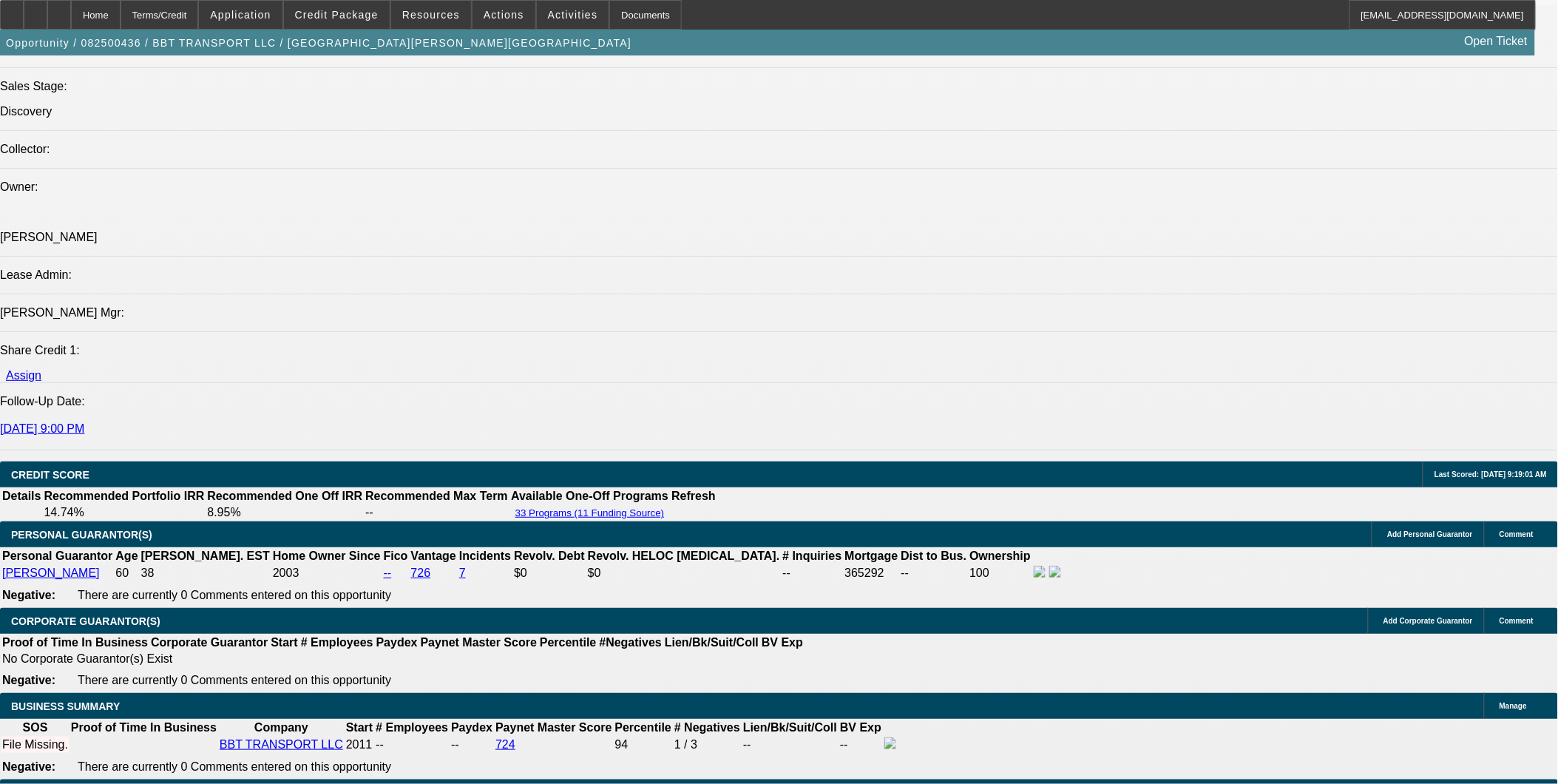
drag, startPoint x: 313, startPoint y: 589, endPoint x: 398, endPoint y: 602, distance: 86.0
type input "UNKNOWN"
type input "8"
type input "$72,516.70"
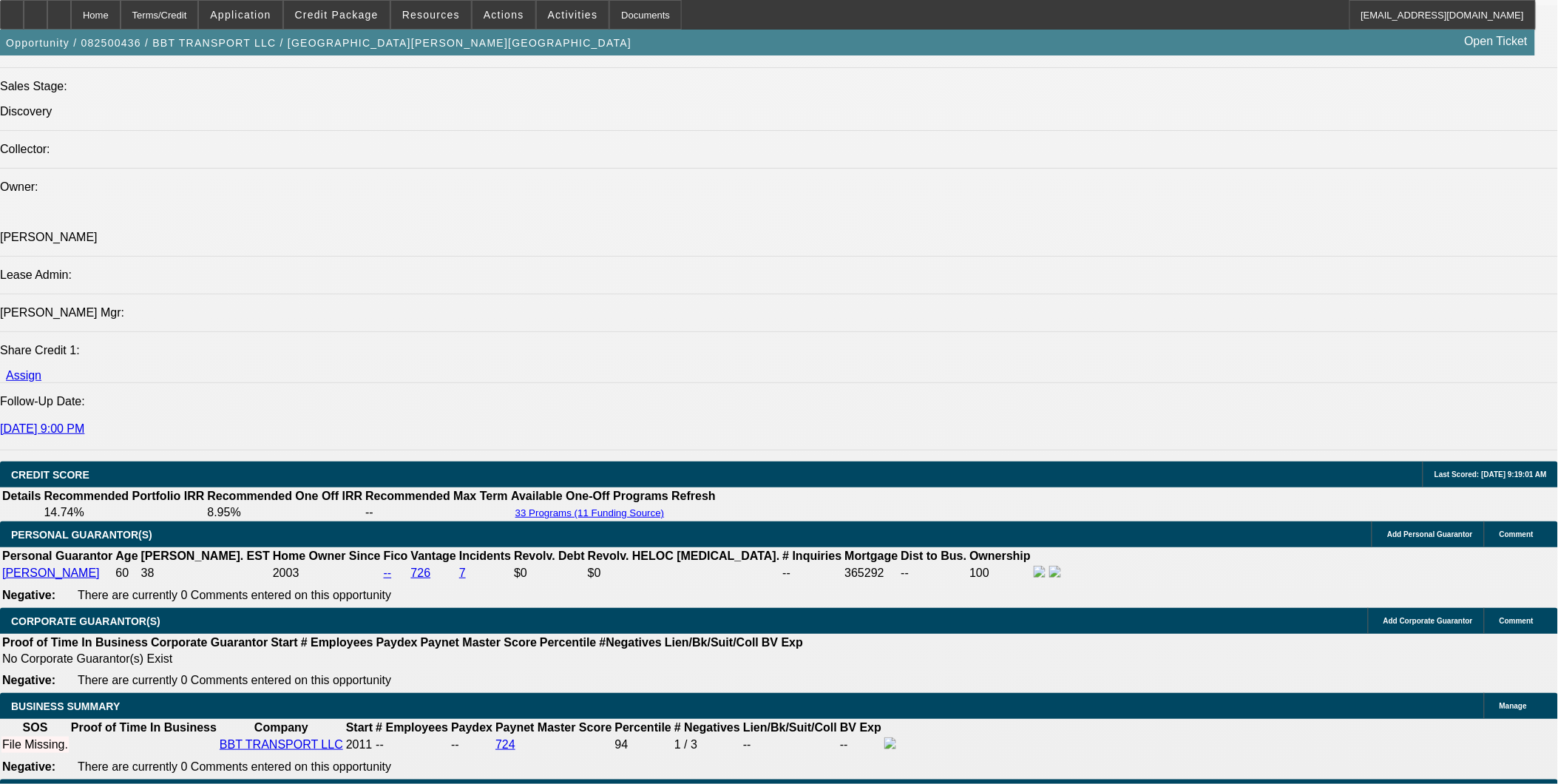
type input "$36,258.35"
type input "84"
type input "$9,152.62"
type input "$4,576.31"
type input "84"
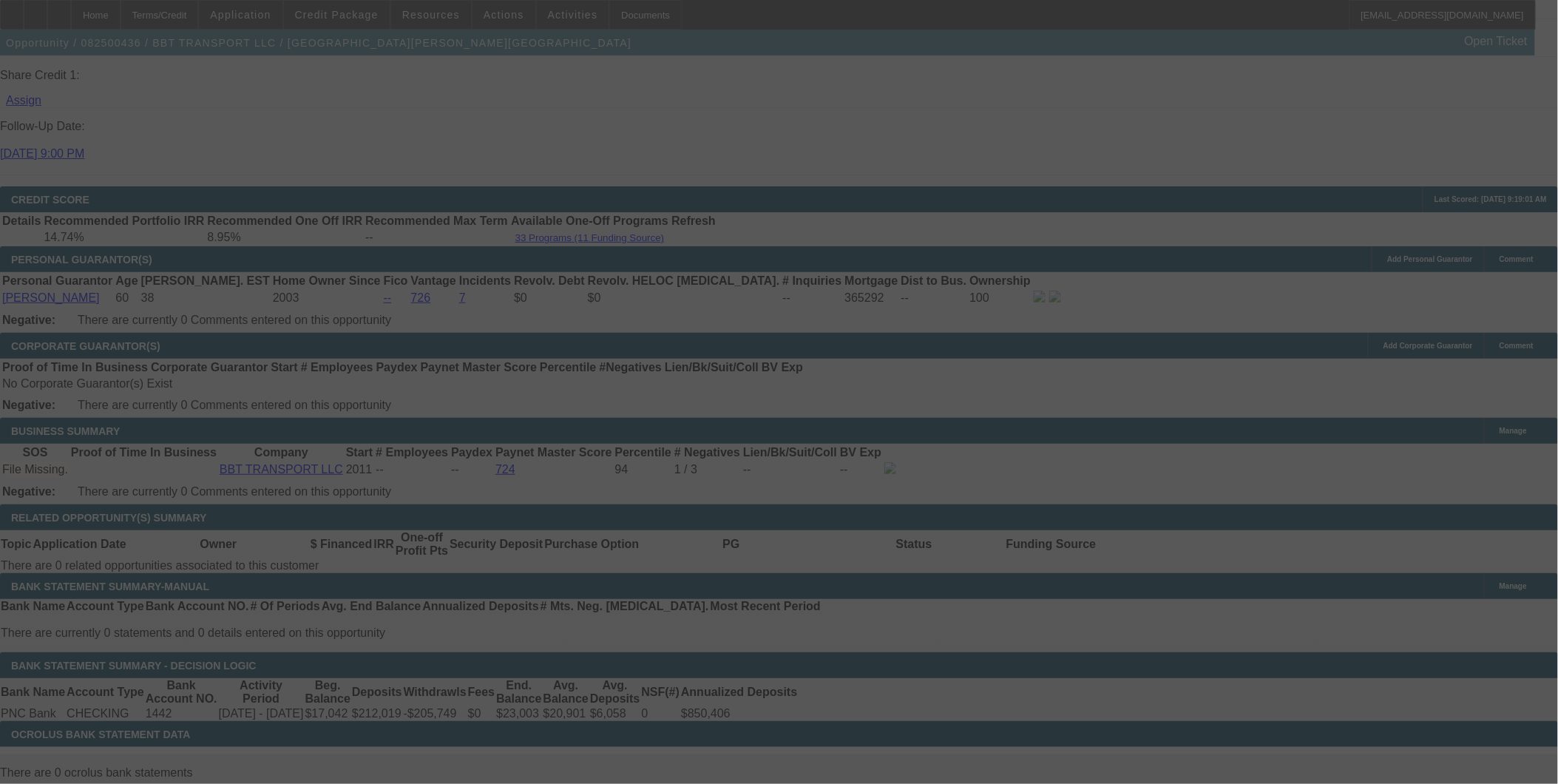
scroll to position [1971, 0]
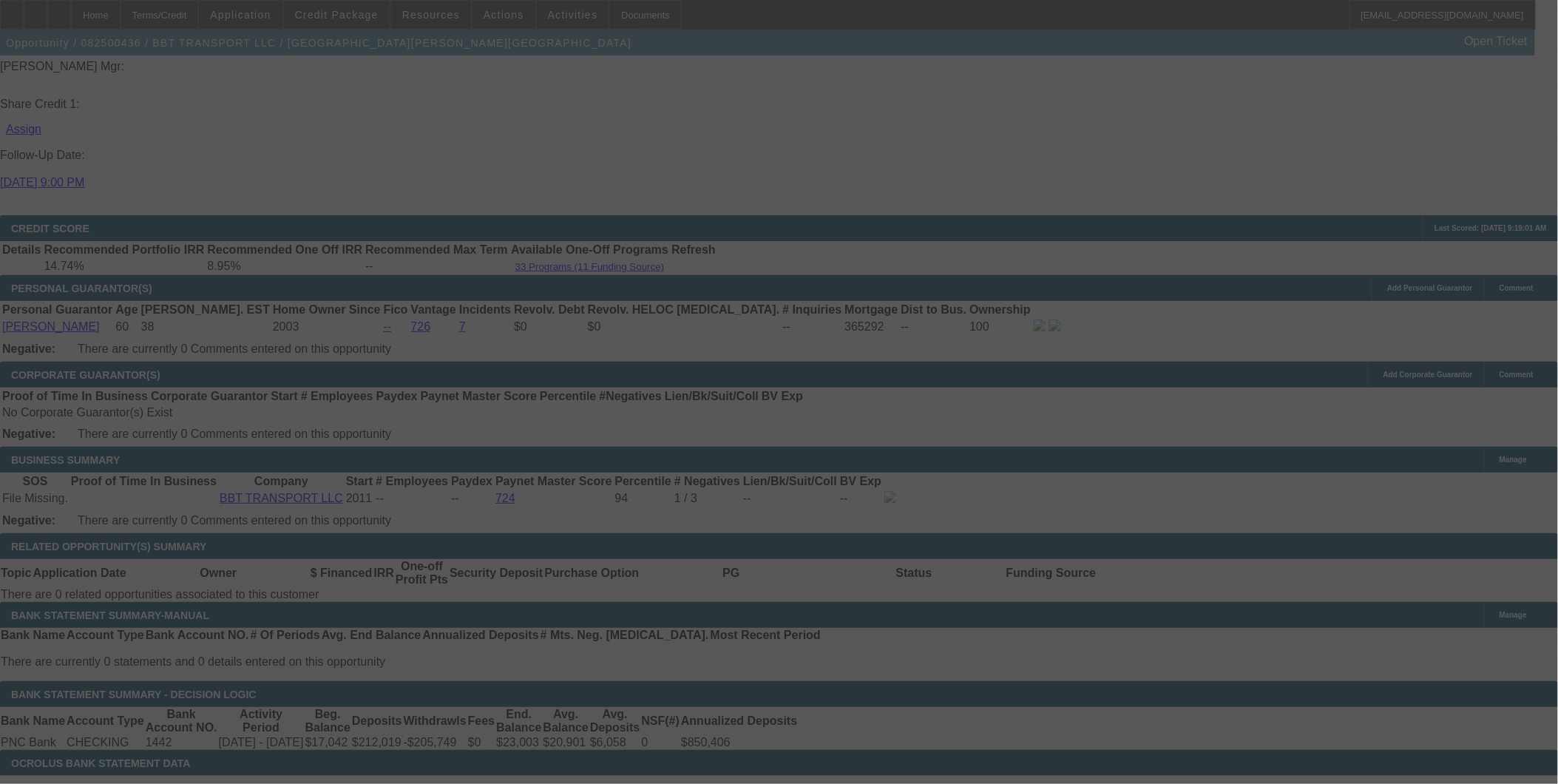
select select "0"
select select "2"
select select "0"
select select "6"
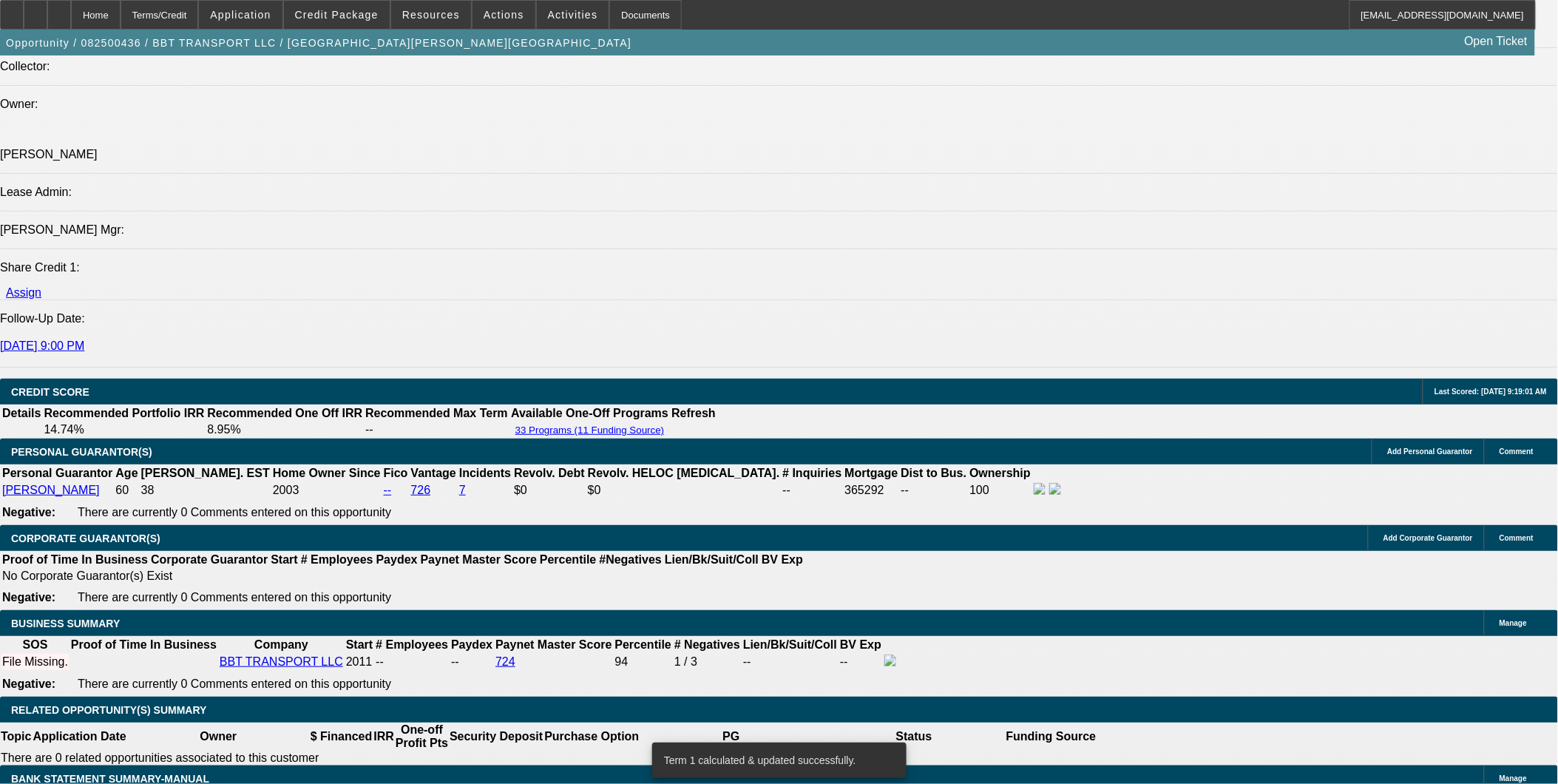
scroll to position [1807, 0]
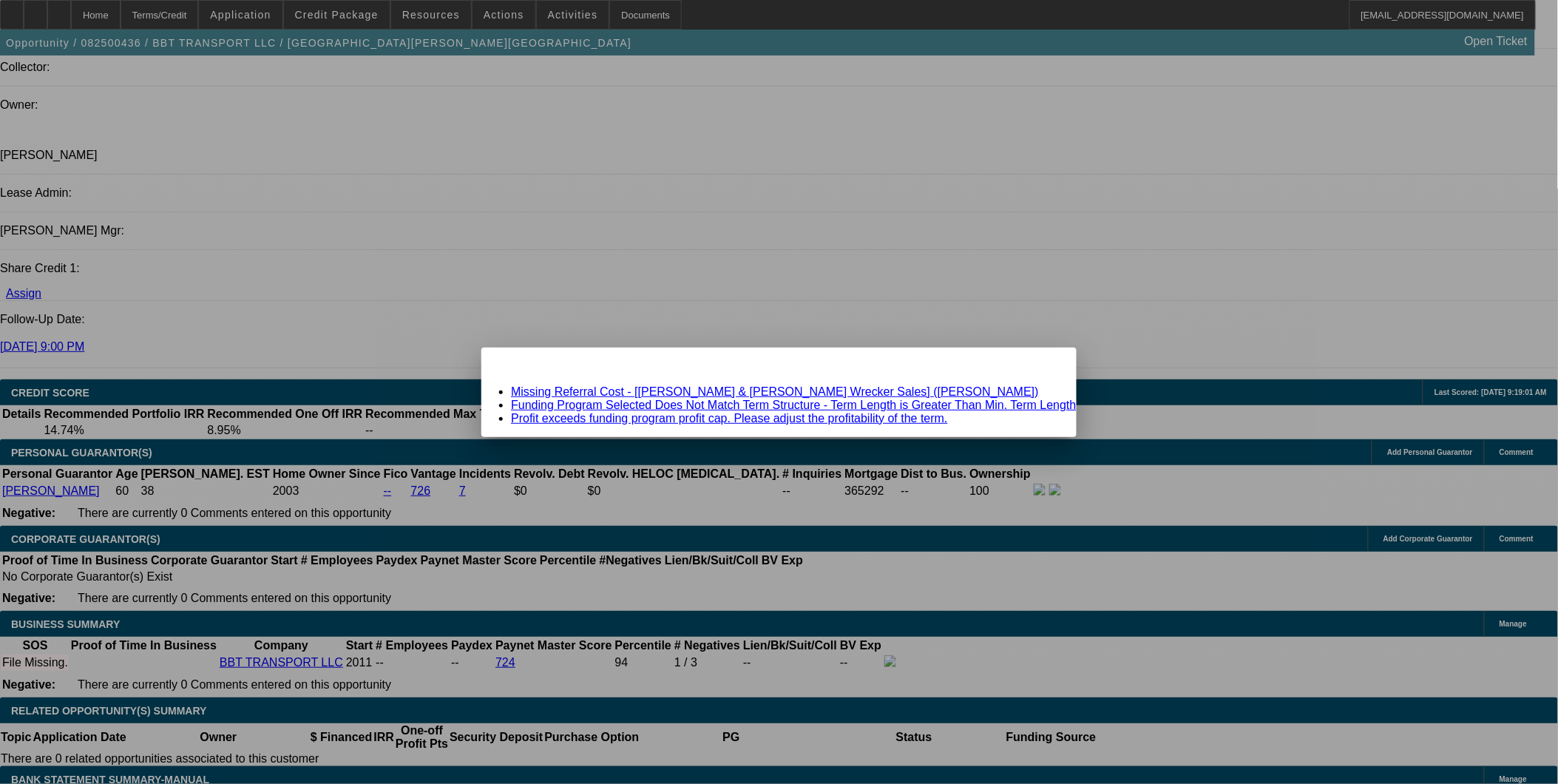
scroll to position [0, 0]
click at [969, 406] on link "Funding Program Selected Does Not Match Term Structure - Term Length is Greater…" at bounding box center [794, 405] width 566 height 12
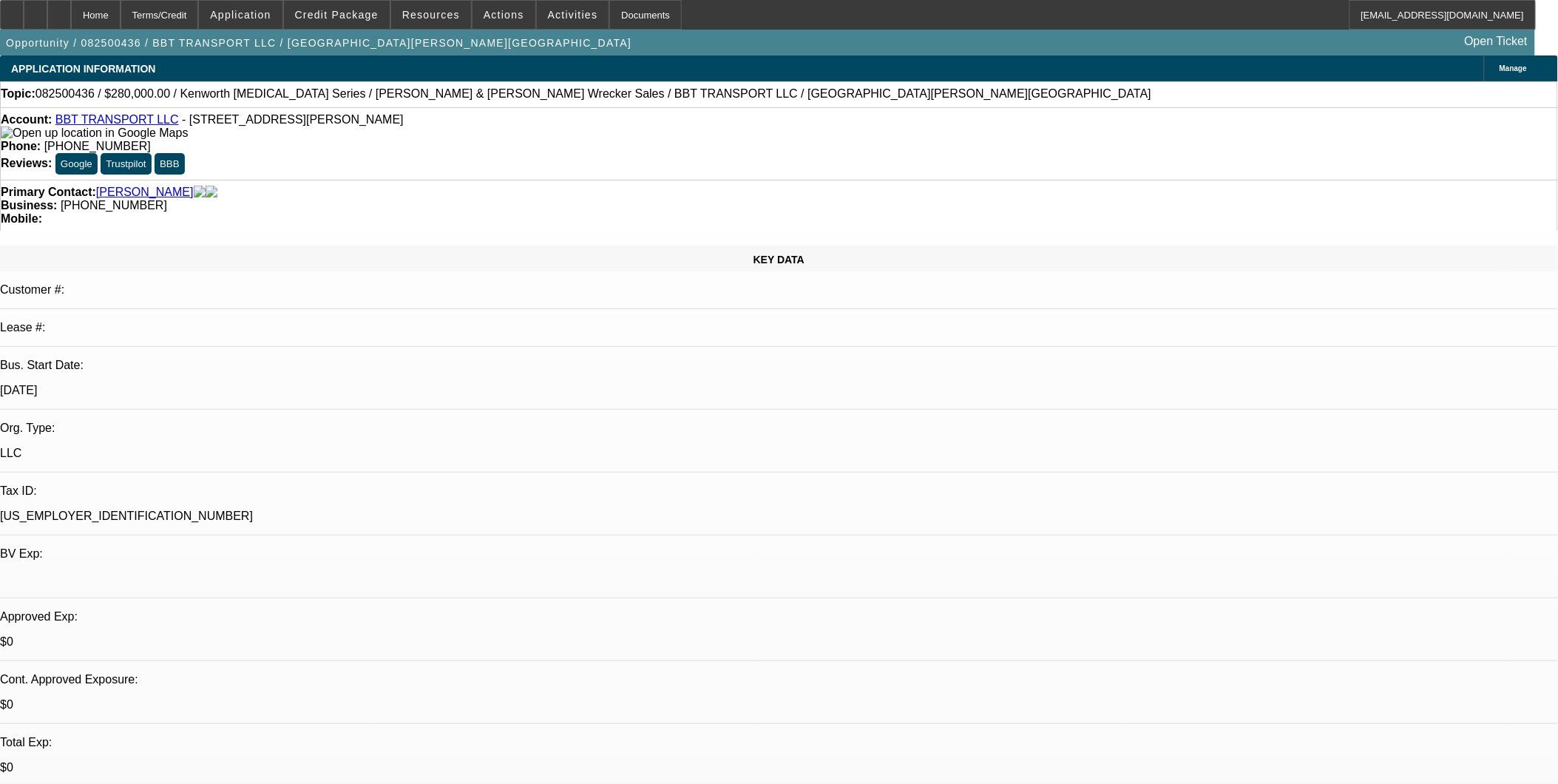
scroll to position [1807, 0]
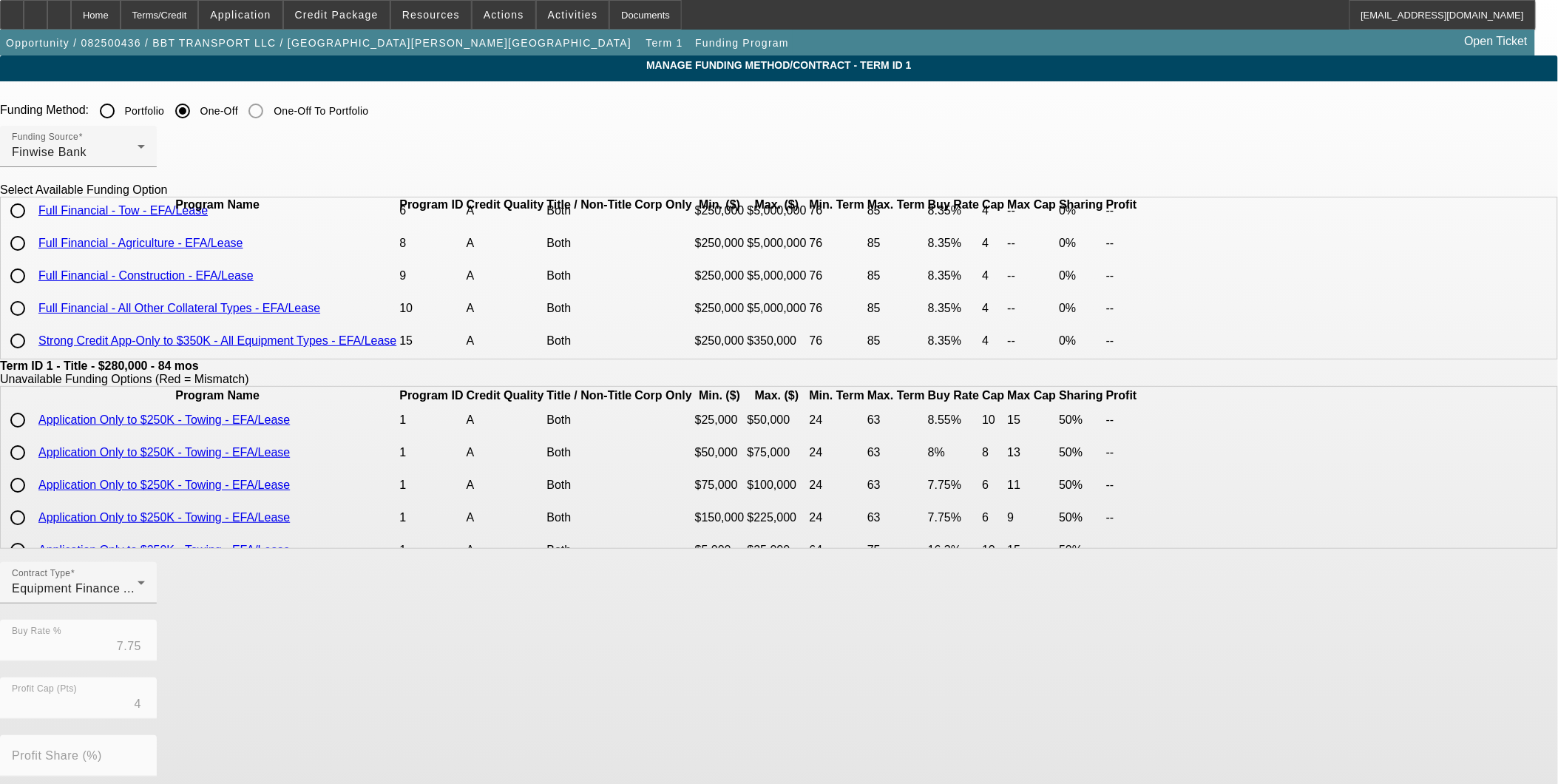
scroll to position [64, 0]
click at [33, 345] on input "radio" at bounding box center [18, 341] width 30 height 30
radio input "true"
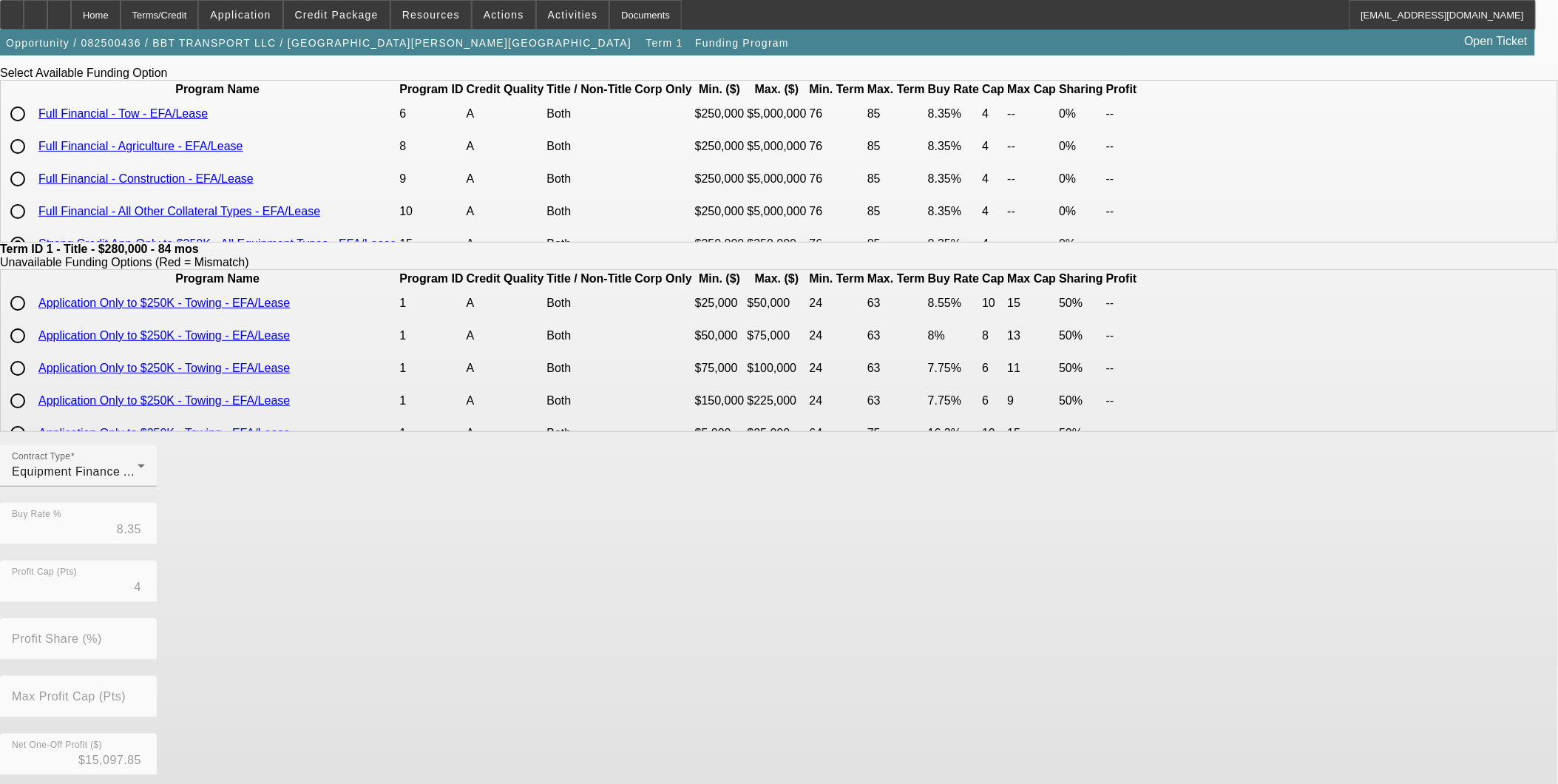
scroll to position [235, 0]
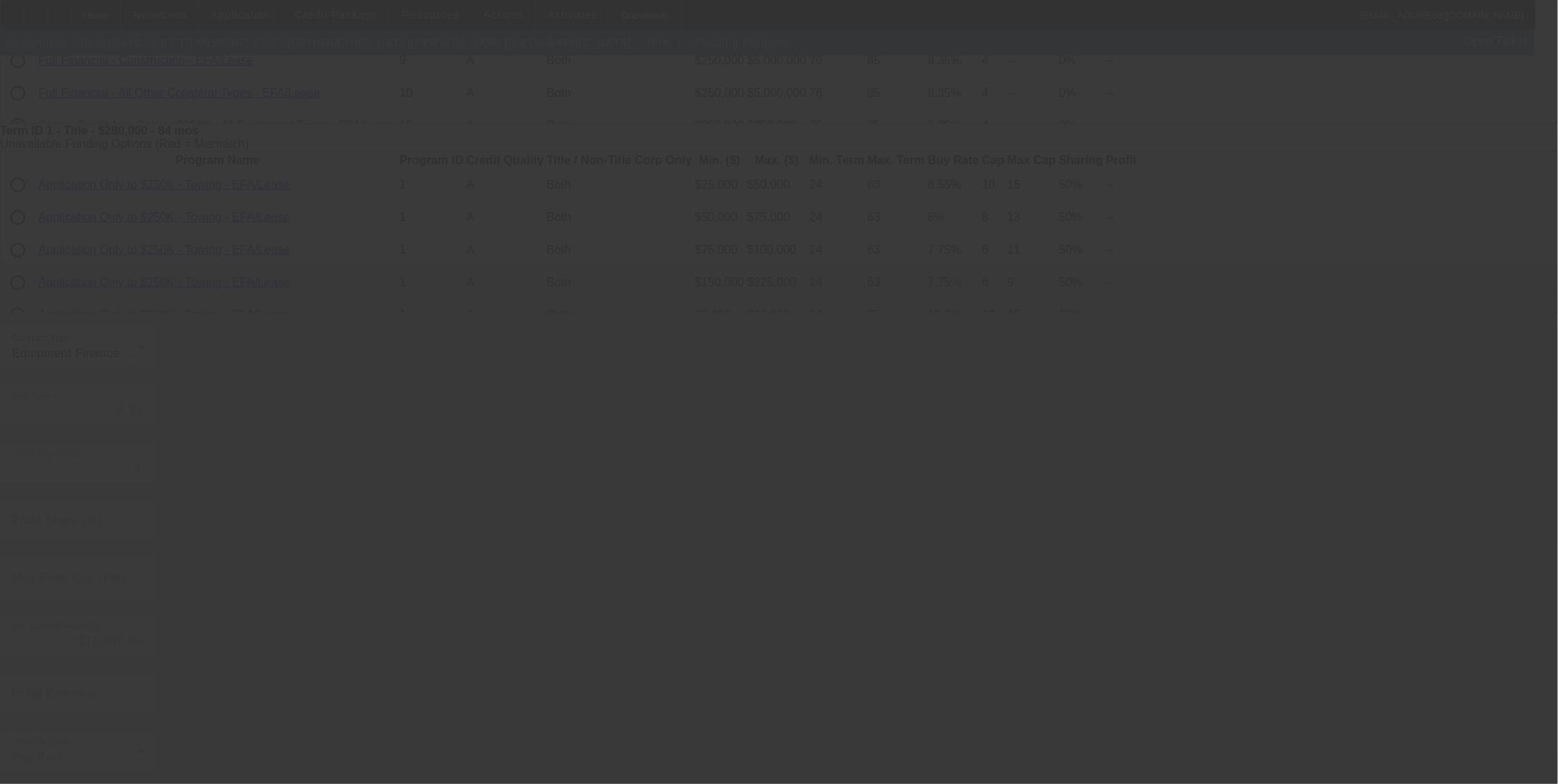
click at [1248, 445] on div at bounding box center [779, 392] width 1558 height 784
type input "7.75"
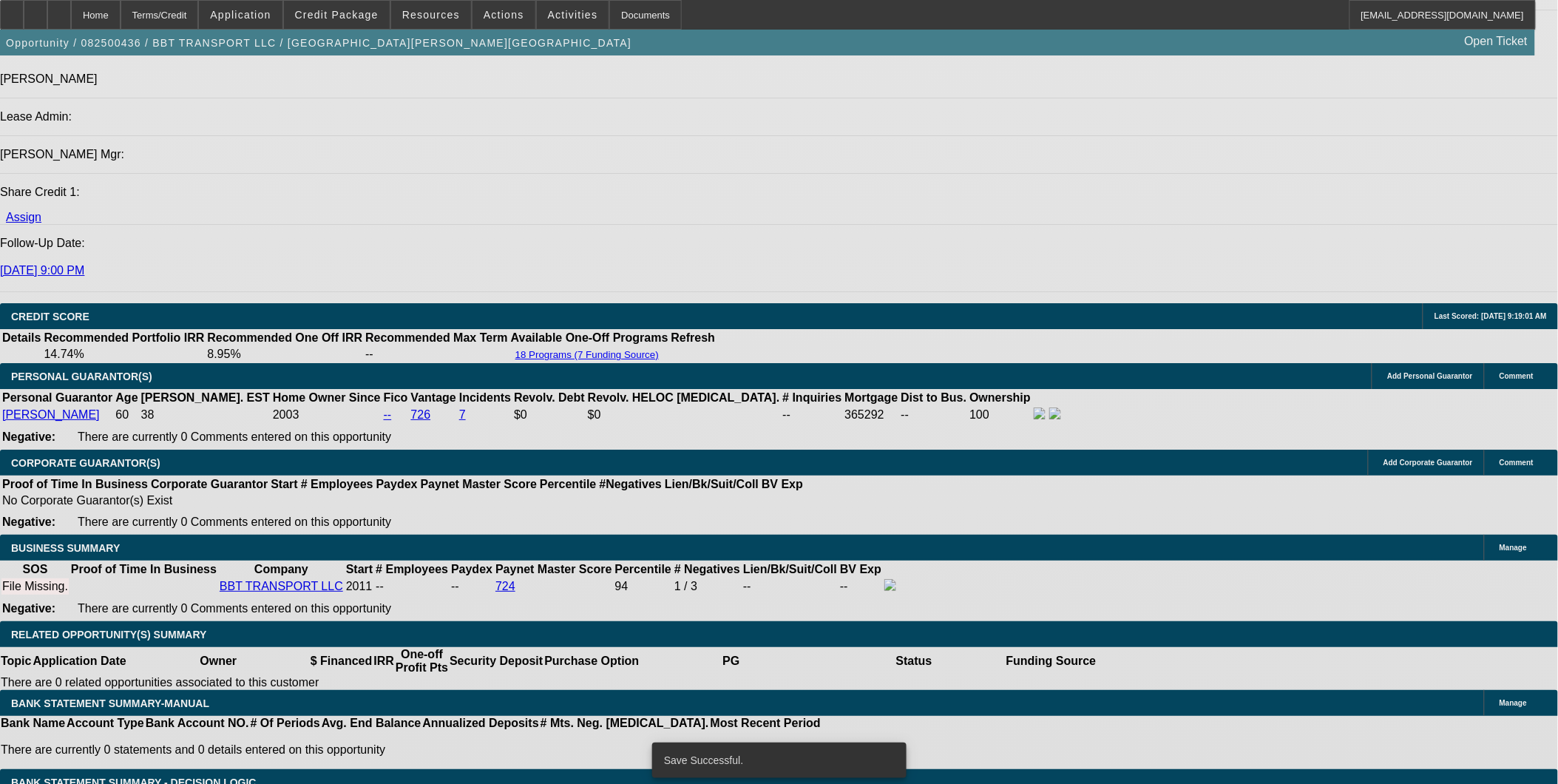
scroll to position [1804, 0]
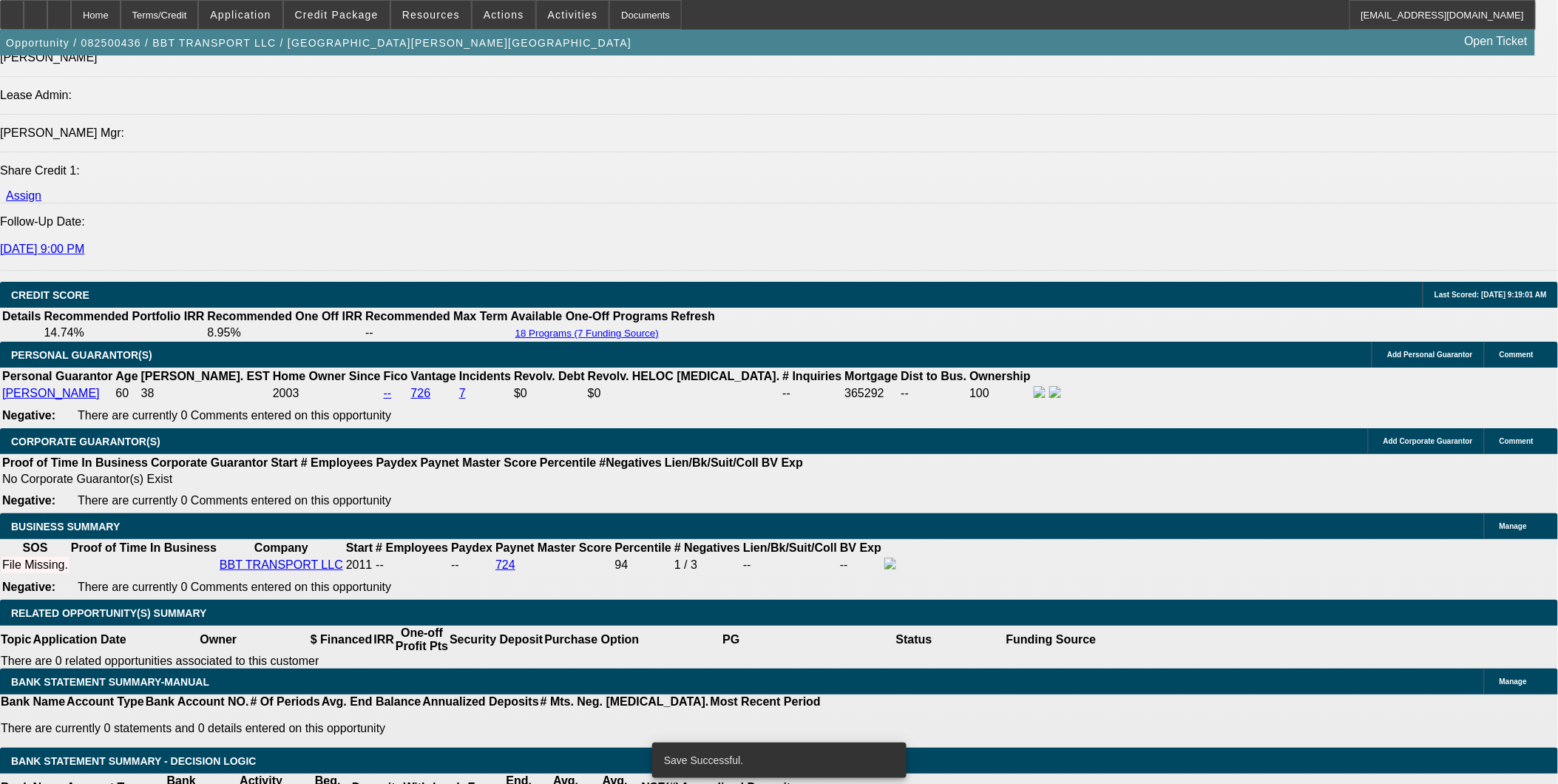
select select "0"
select select "2"
select select "0"
select select "6"
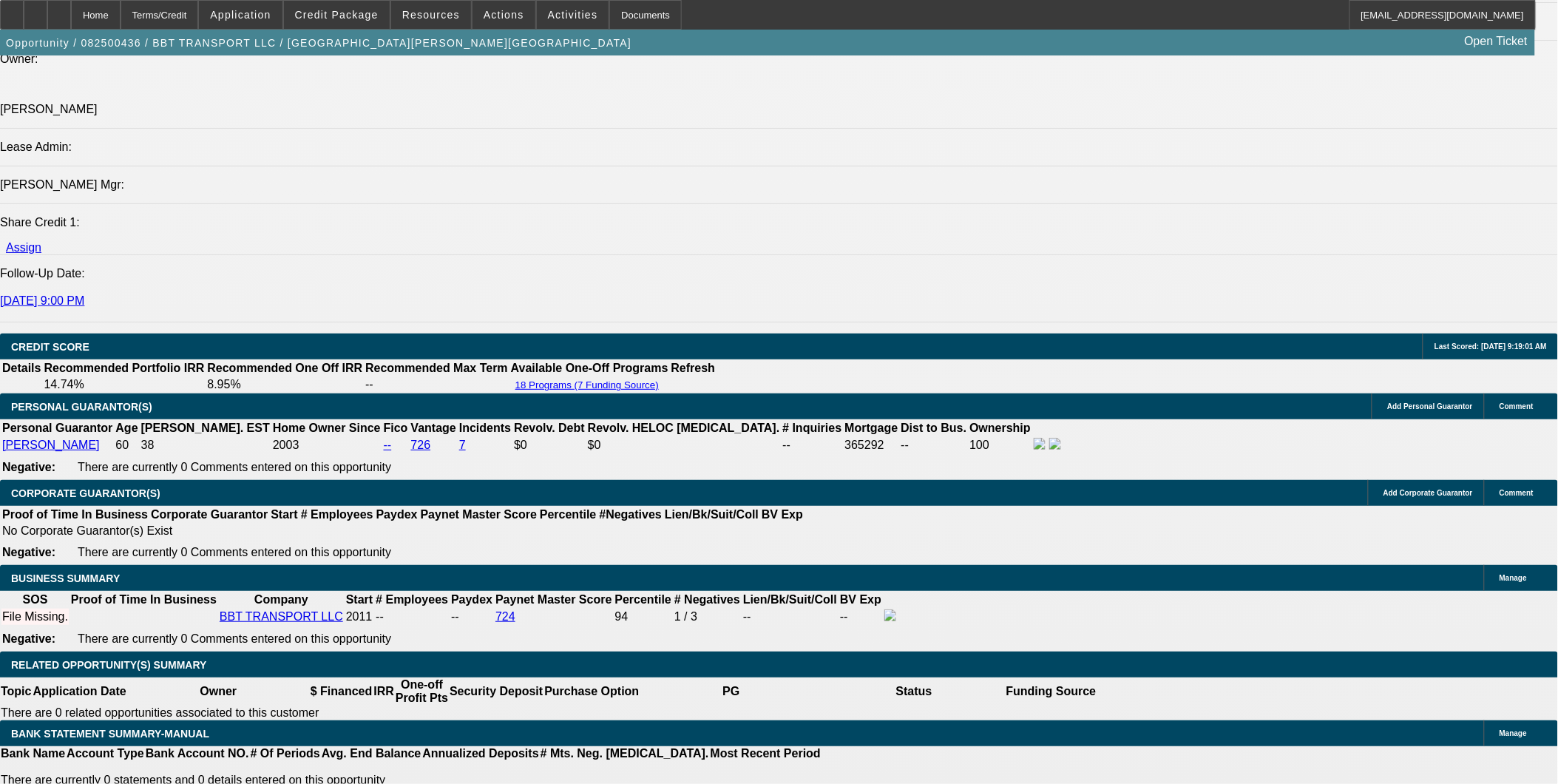
scroll to position [1854, 0]
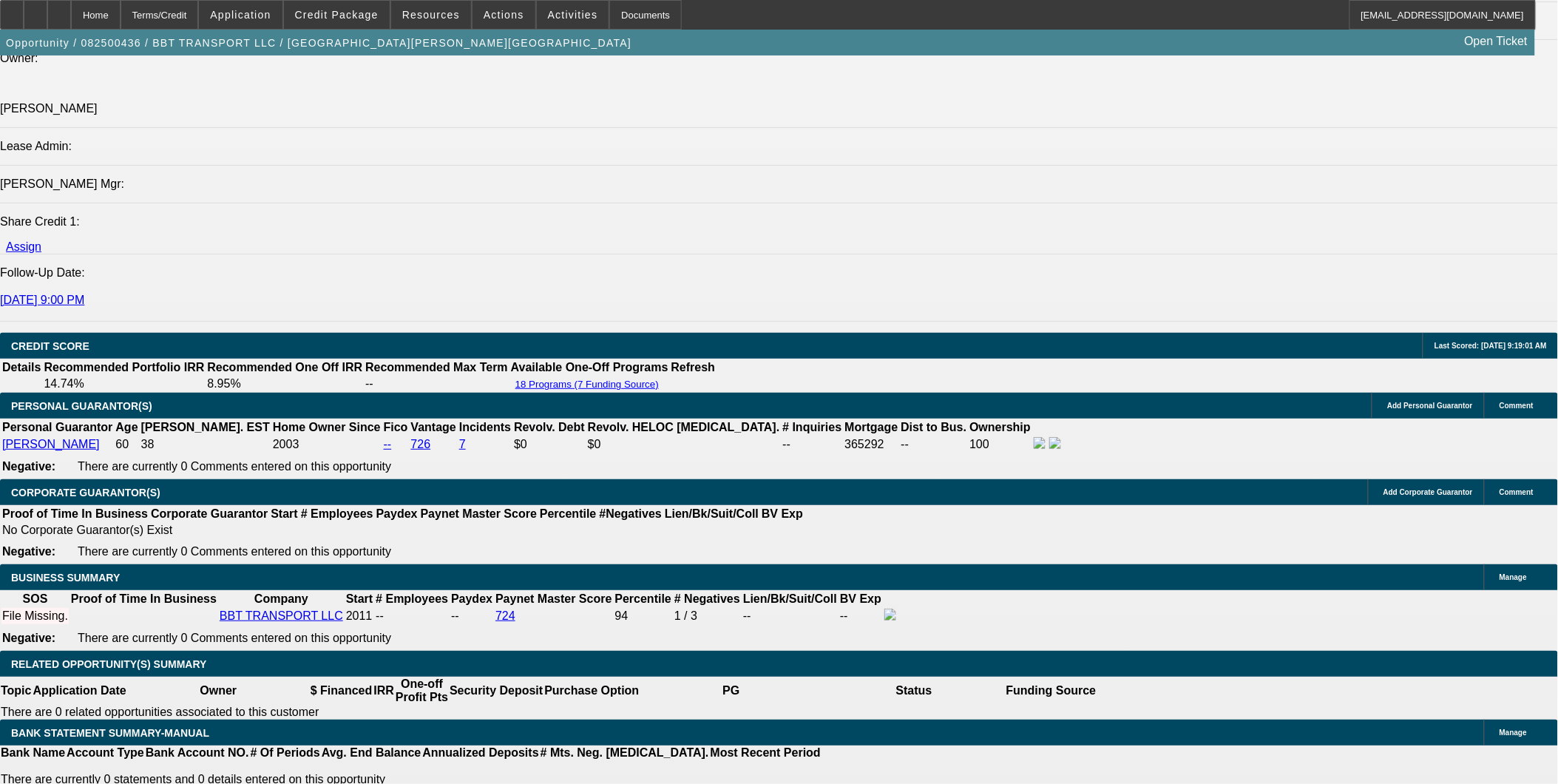
type input "0"
drag, startPoint x: 257, startPoint y: 479, endPoint x: 392, endPoint y: 476, distance: 135.0
type input "UNKNOWN"
type input "$4,576.31"
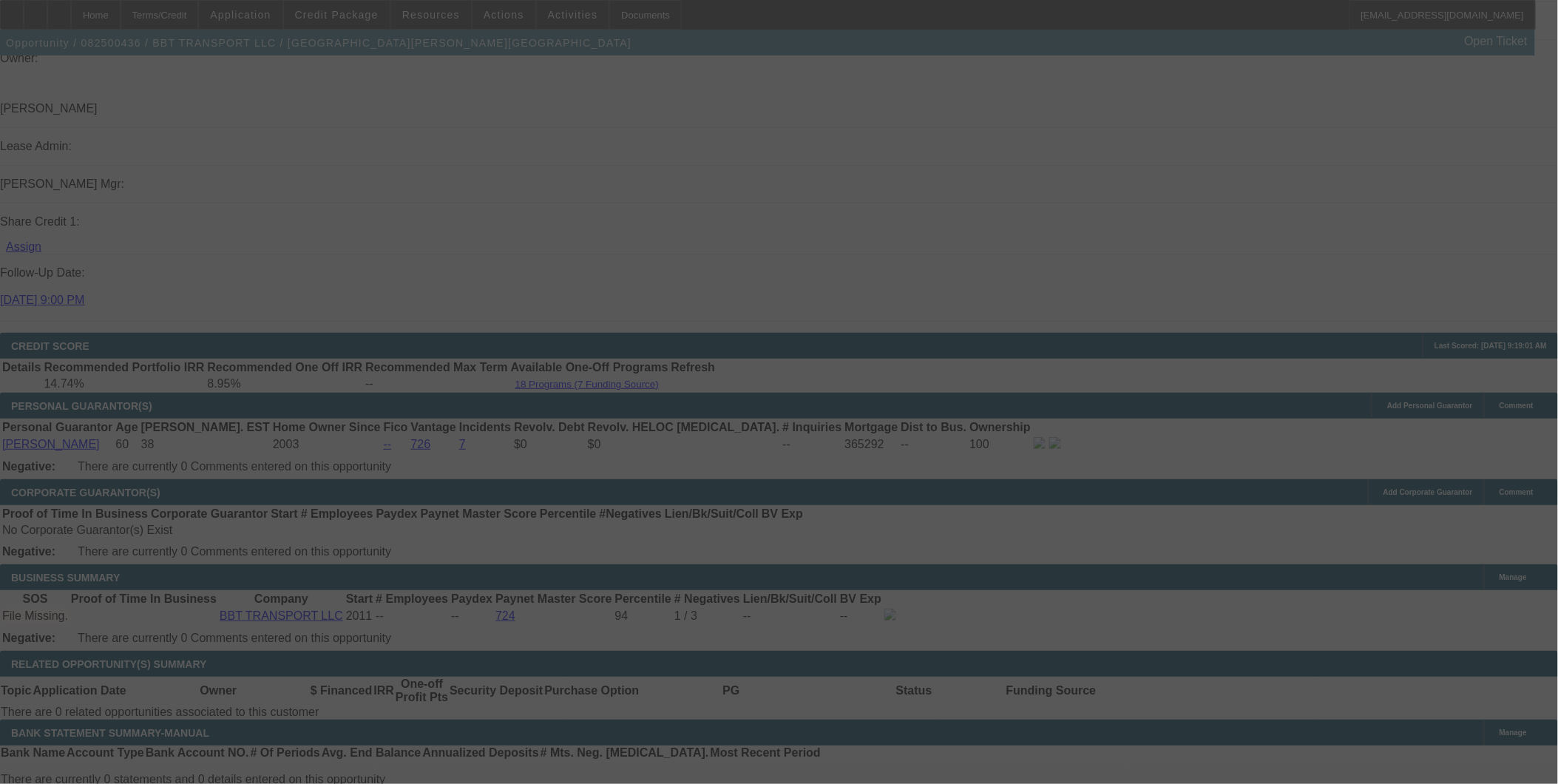
select select "0"
select select "2"
select select "0"
select select "6"
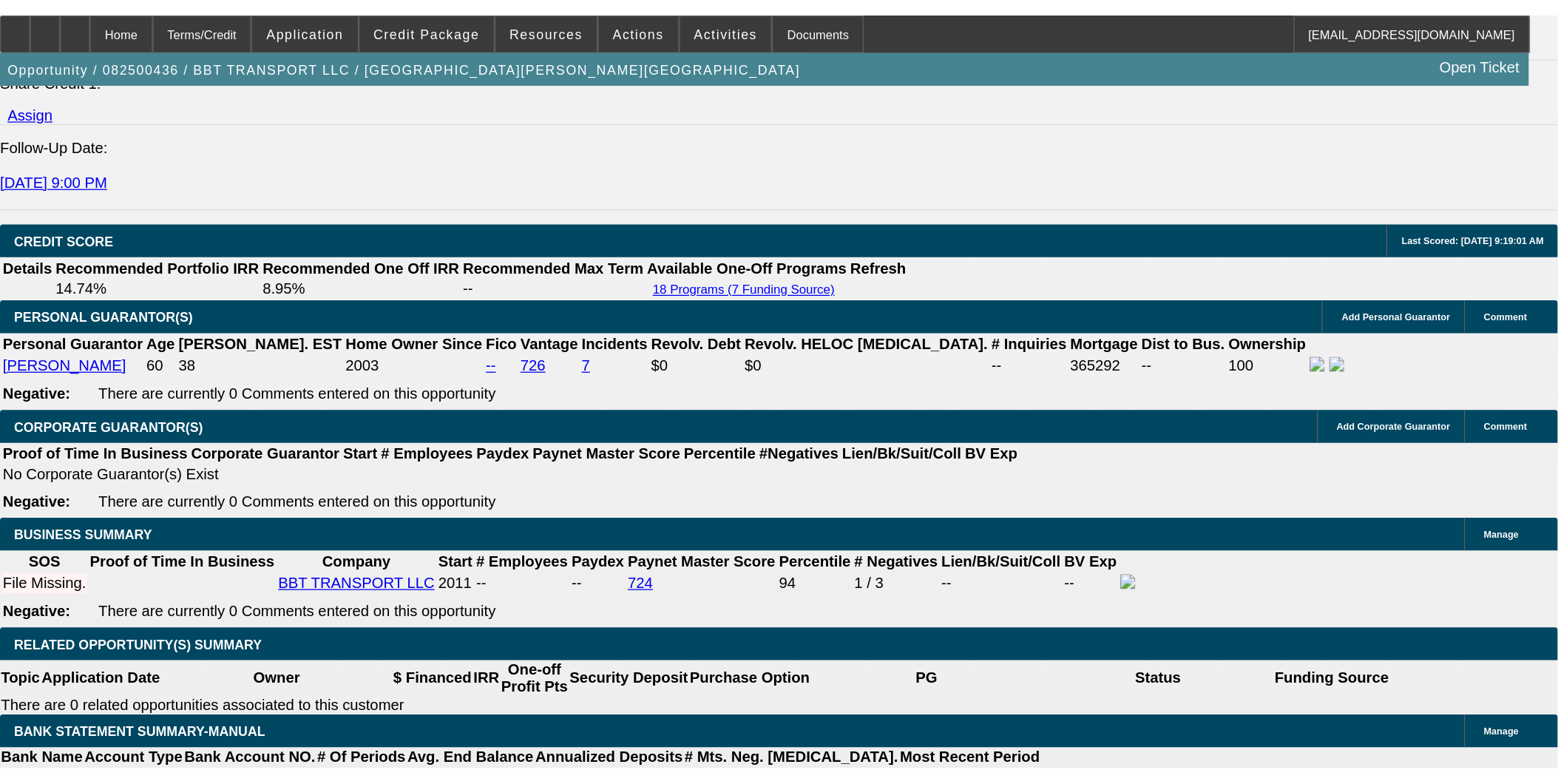
scroll to position [1936, 0]
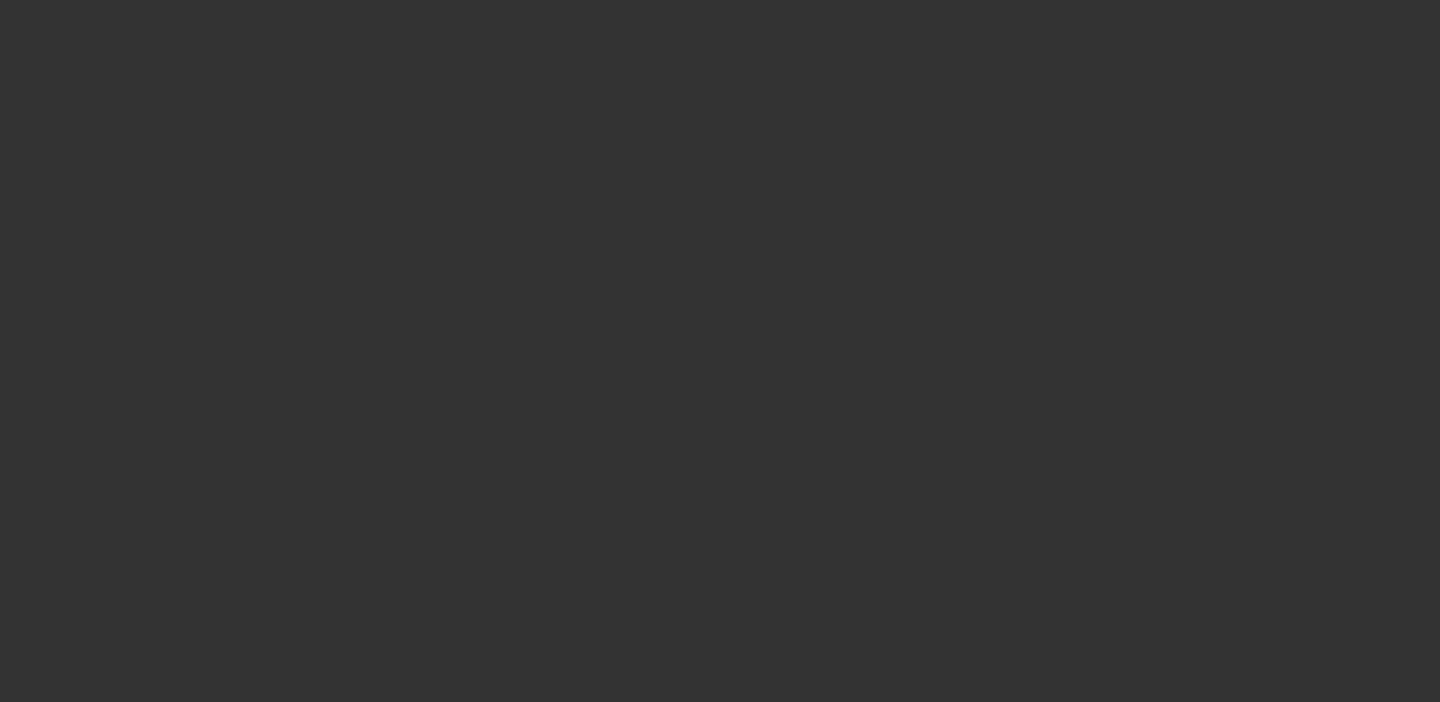
select select "0"
select select "2"
select select "0.1"
select select "4"
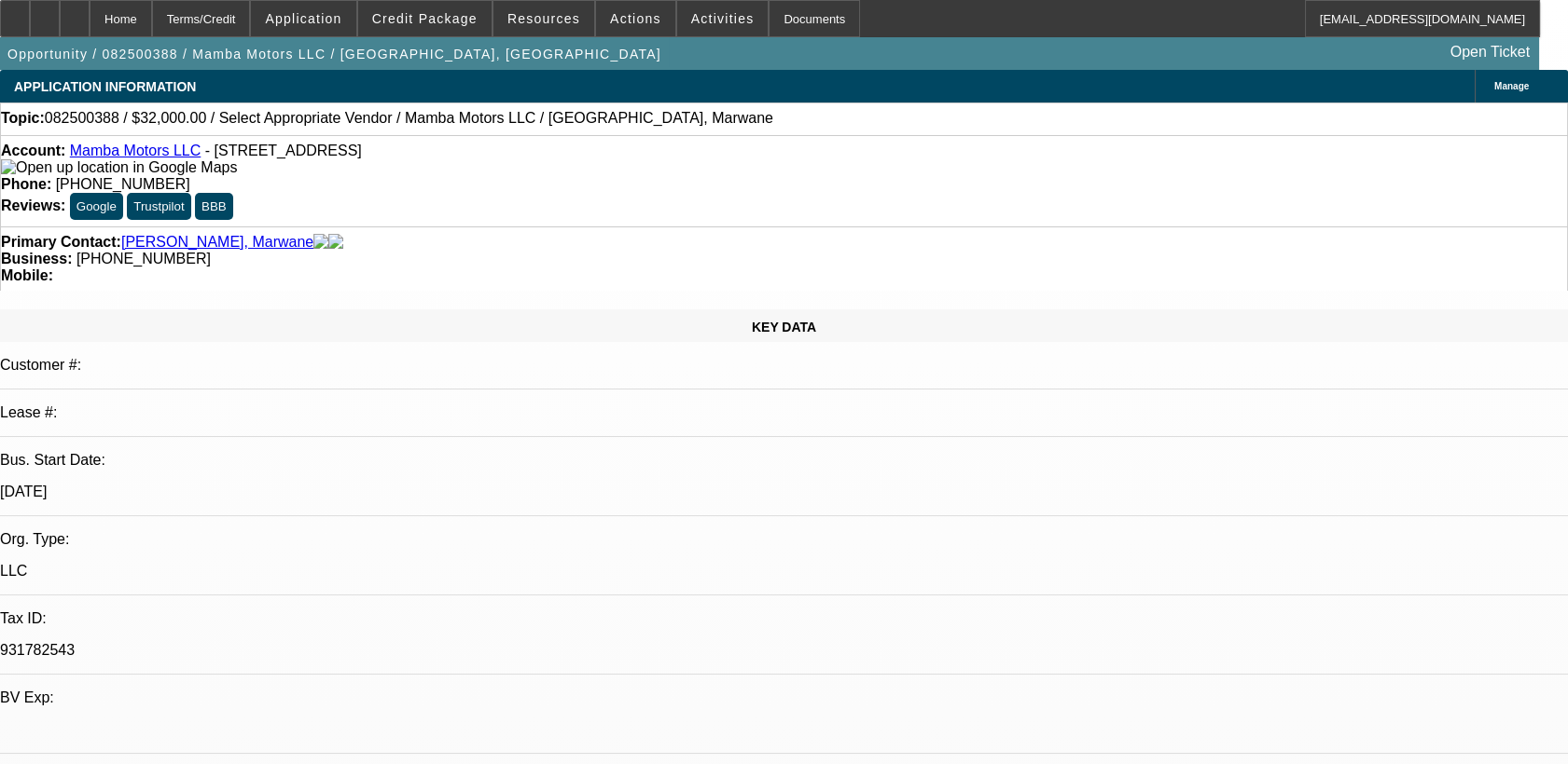
click at [171, 158] on link "Mamba Motors LLC" at bounding box center [135, 151] width 131 height 16
drag, startPoint x: 602, startPoint y: 421, endPoint x: 604, endPoint y: 434, distance: 13.2
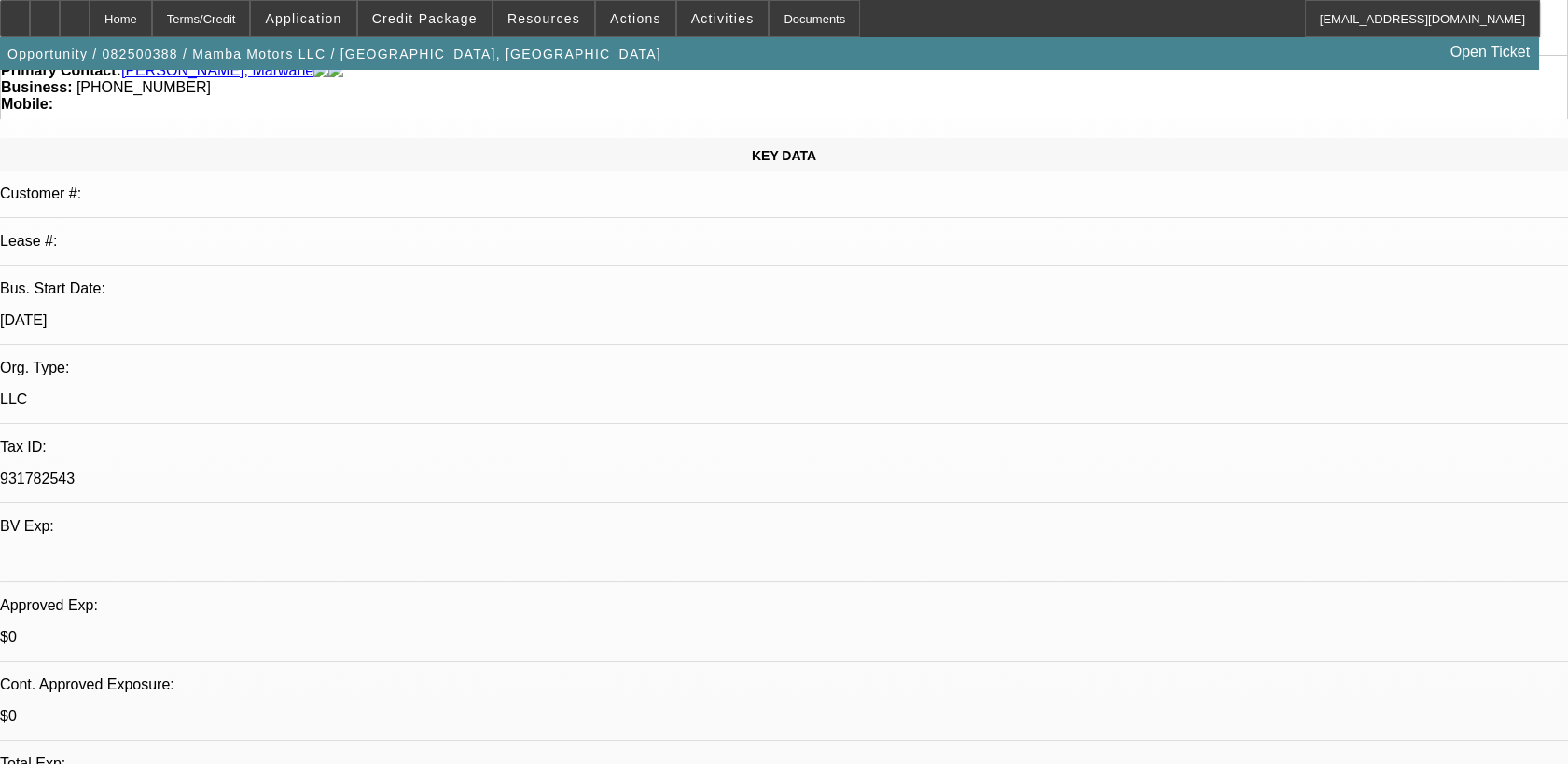
scroll to position [207, 0]
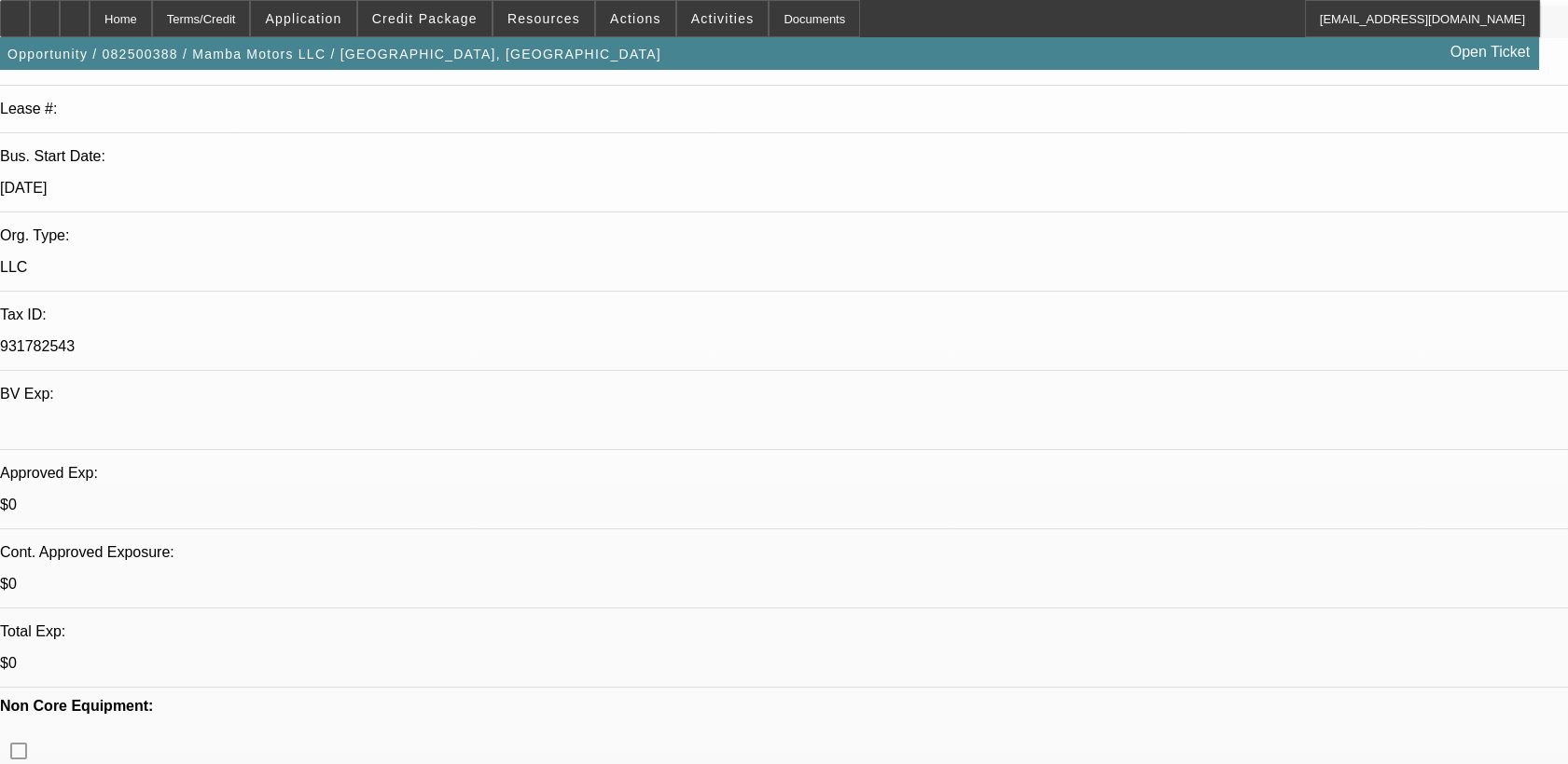
scroll to position [517, 0]
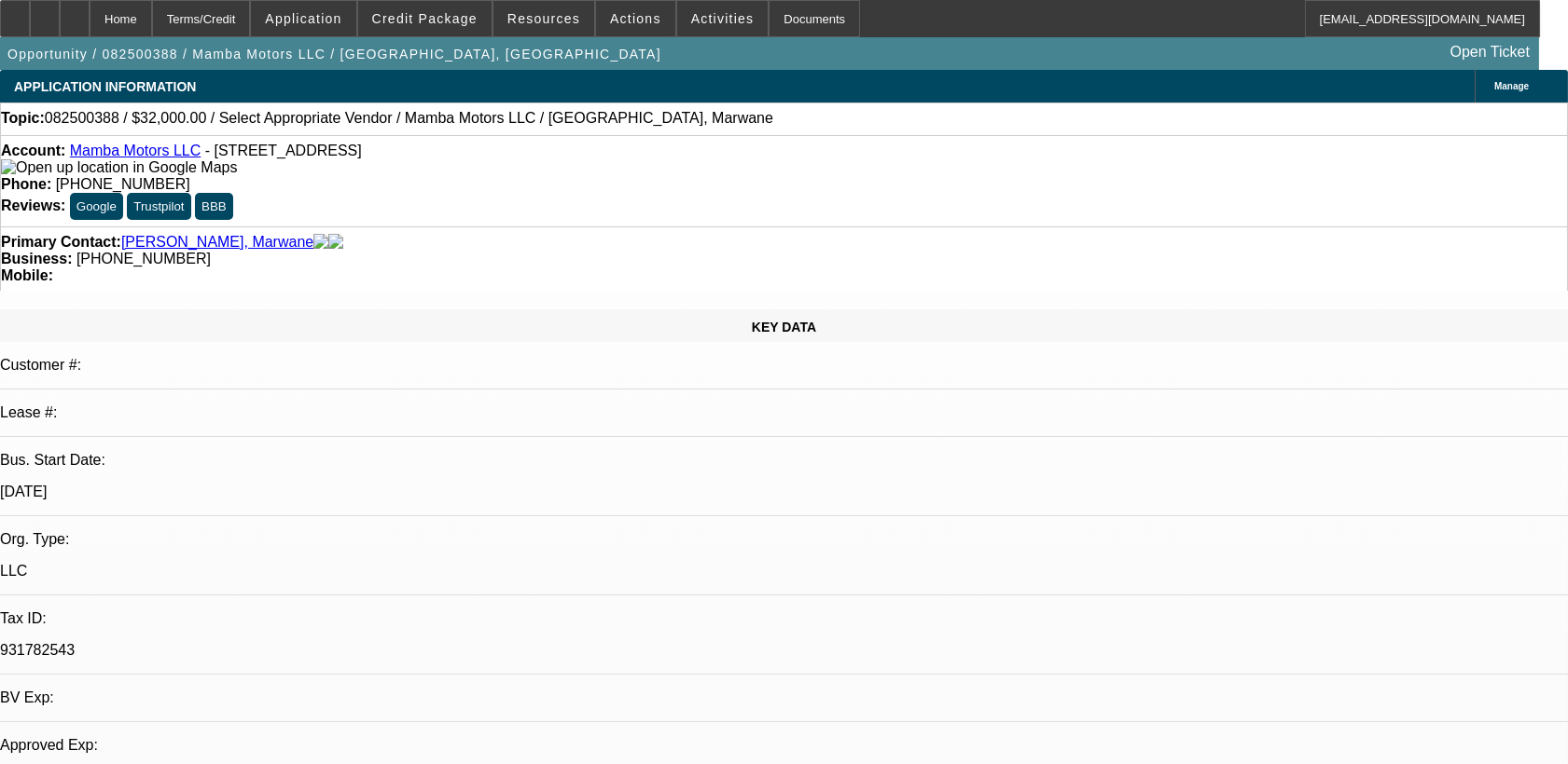
select select "0"
select select "2"
select select "0.1"
select select "1"
select select "2"
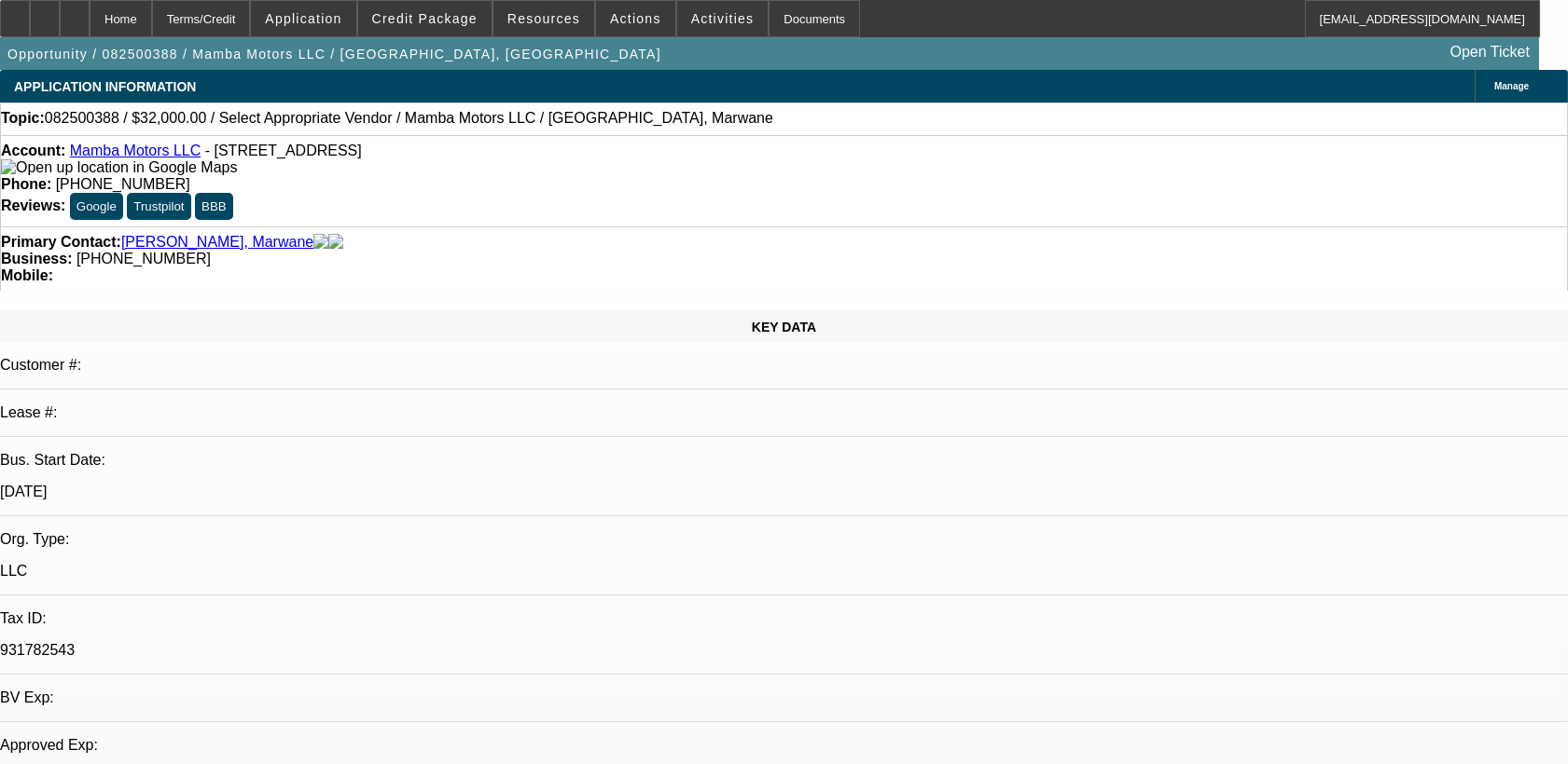
select select "4"
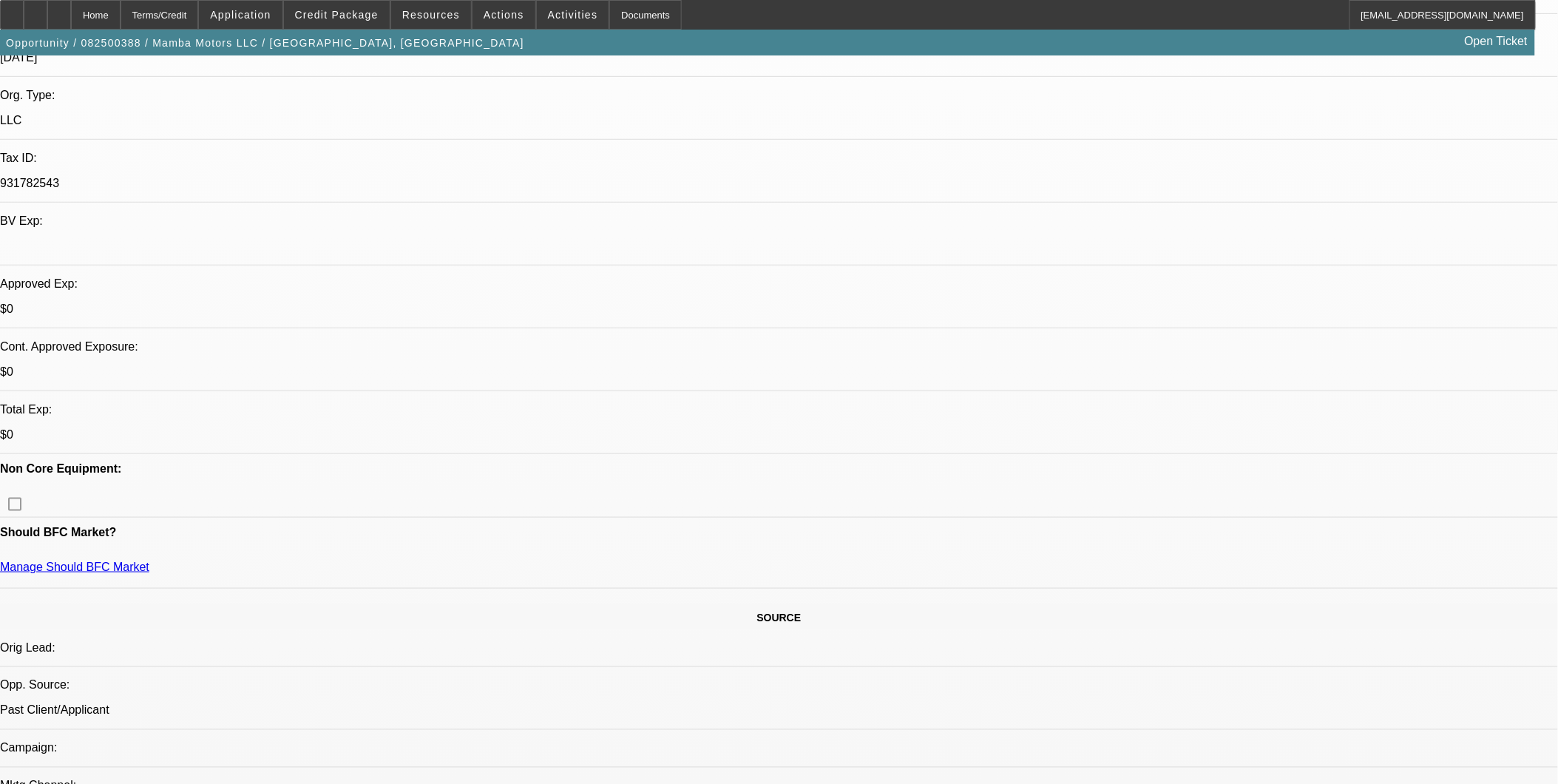
scroll to position [329, 0]
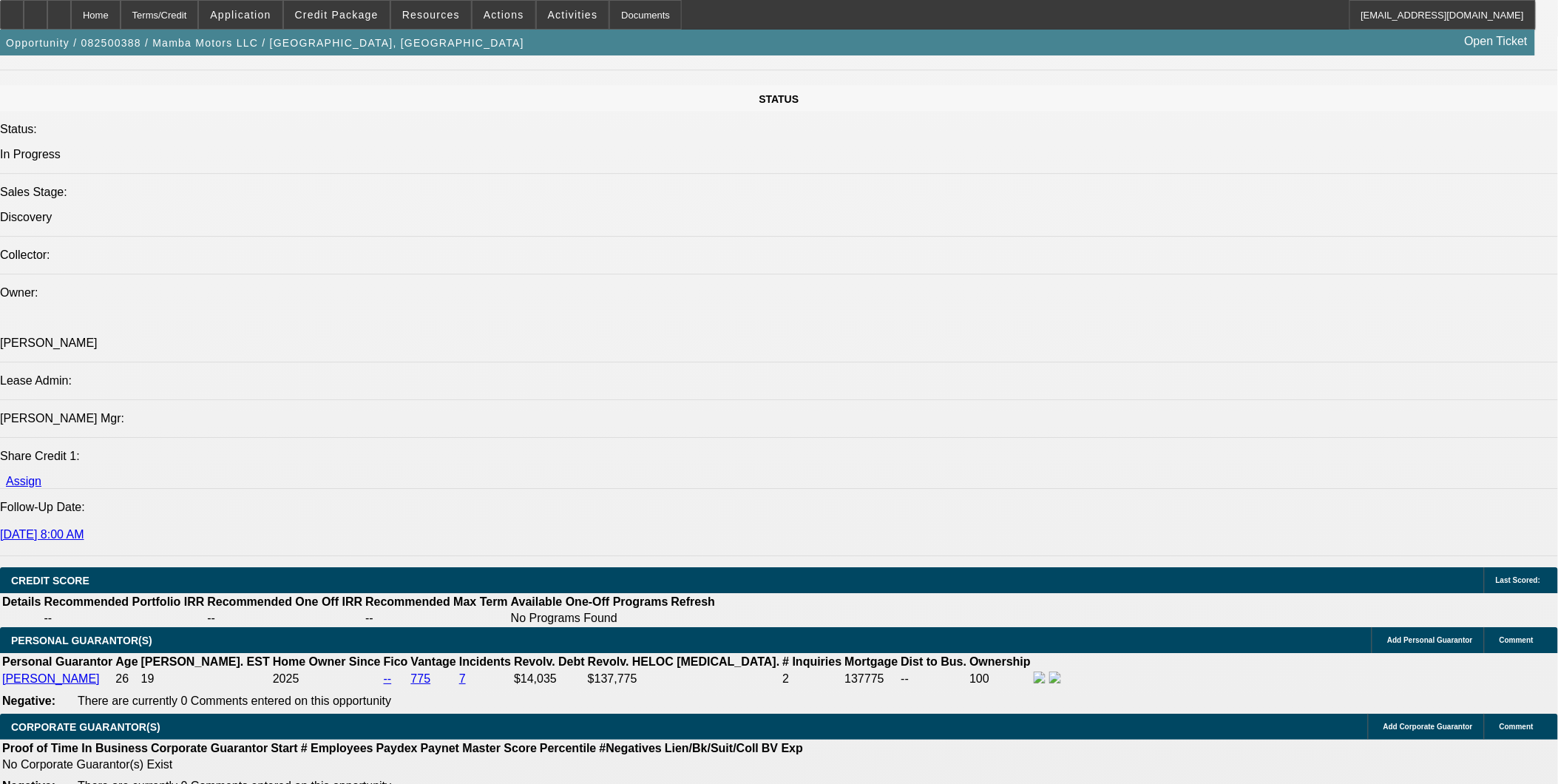
scroll to position [1725, 0]
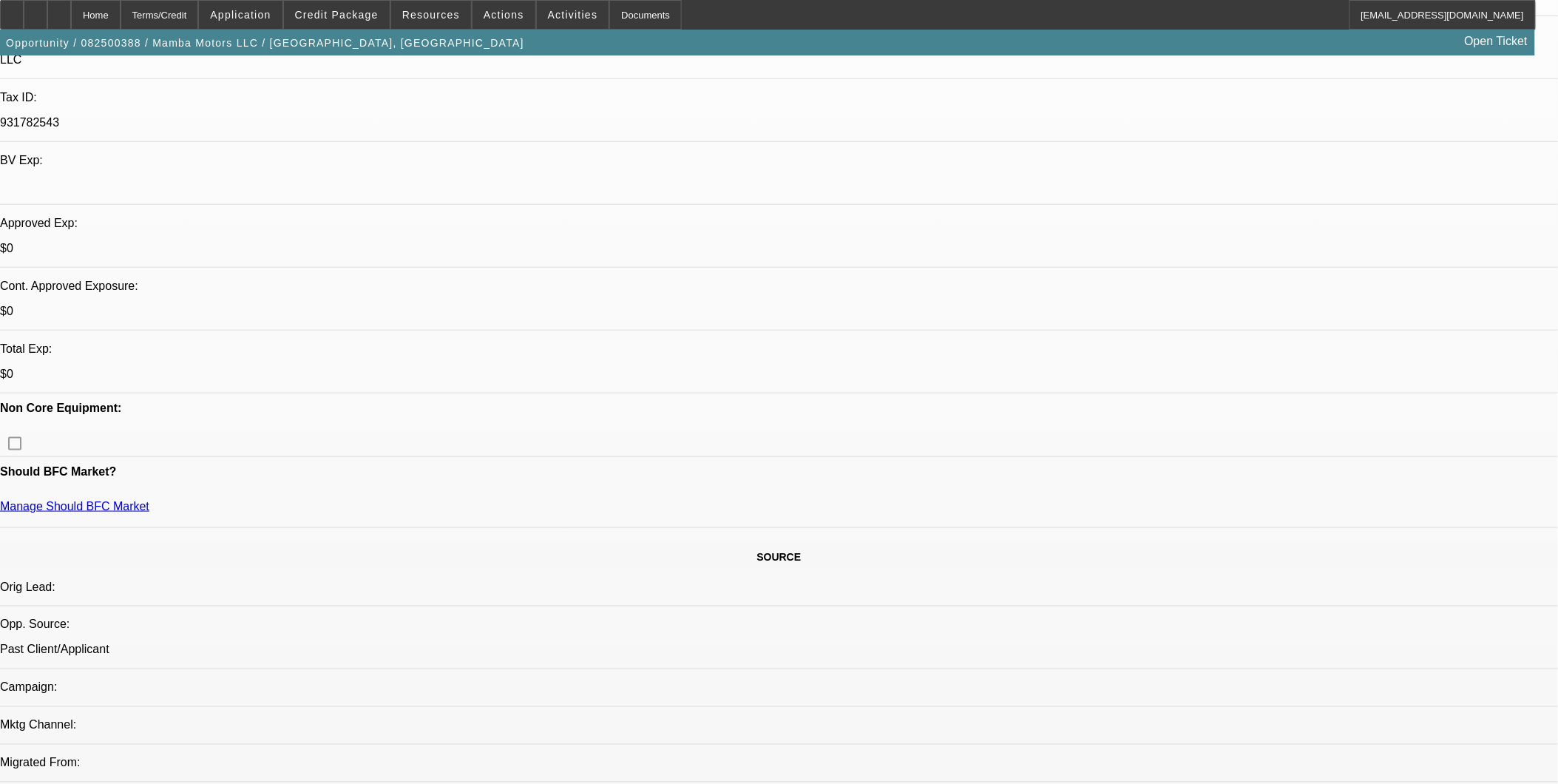
scroll to position [574, 0]
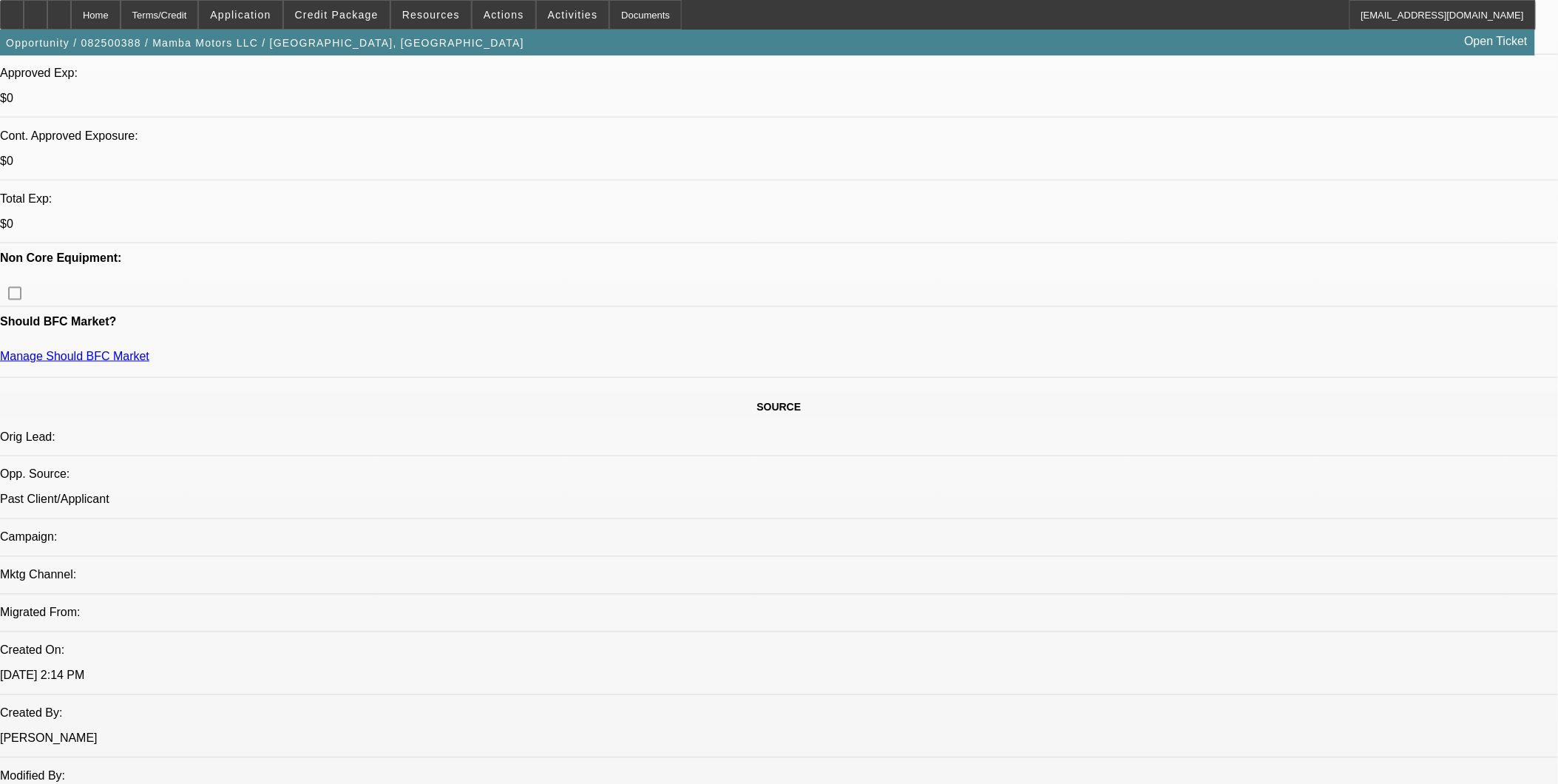
scroll to position [329, 0]
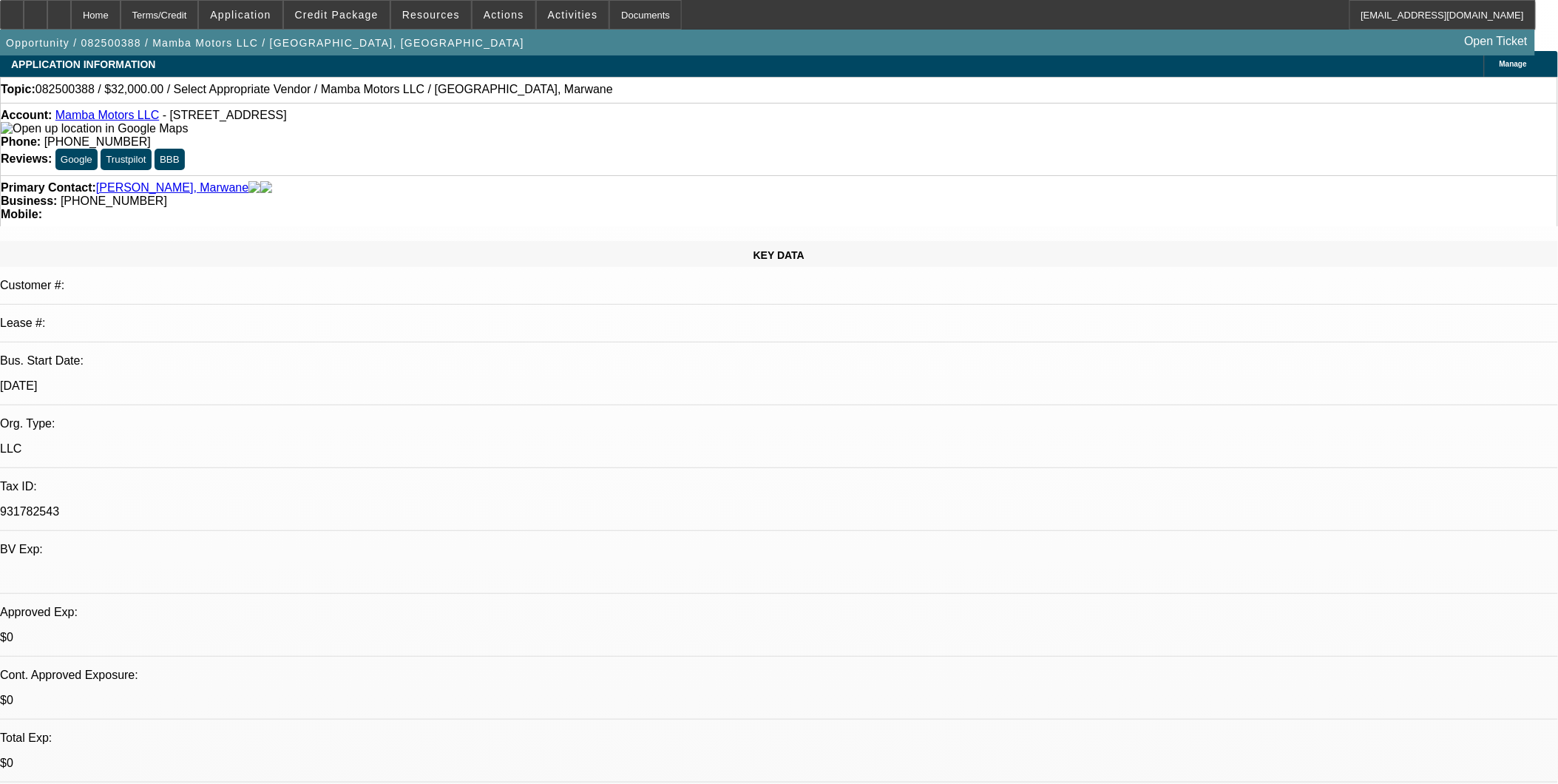
scroll to position [0, 0]
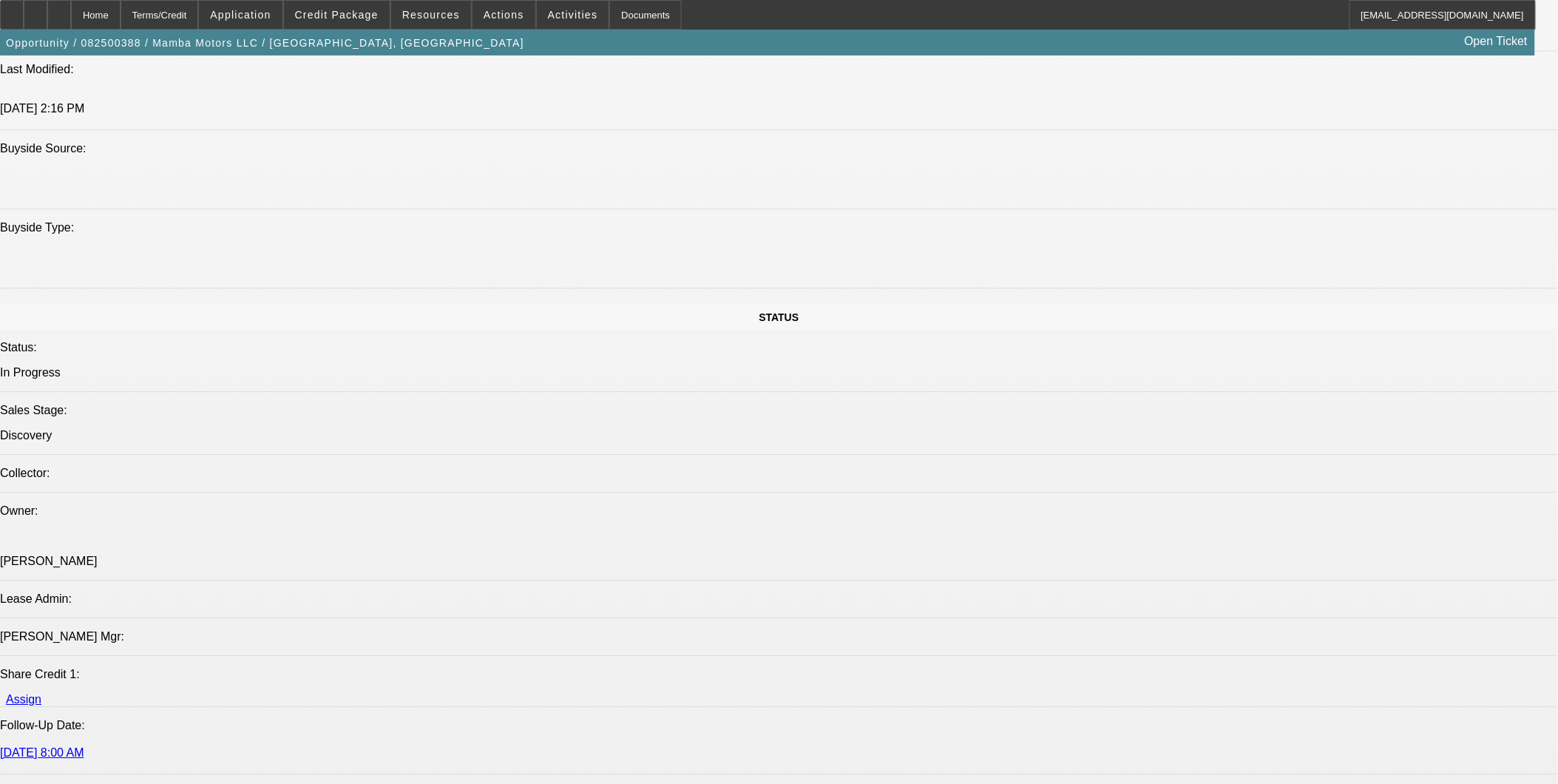
scroll to position [1314, 0]
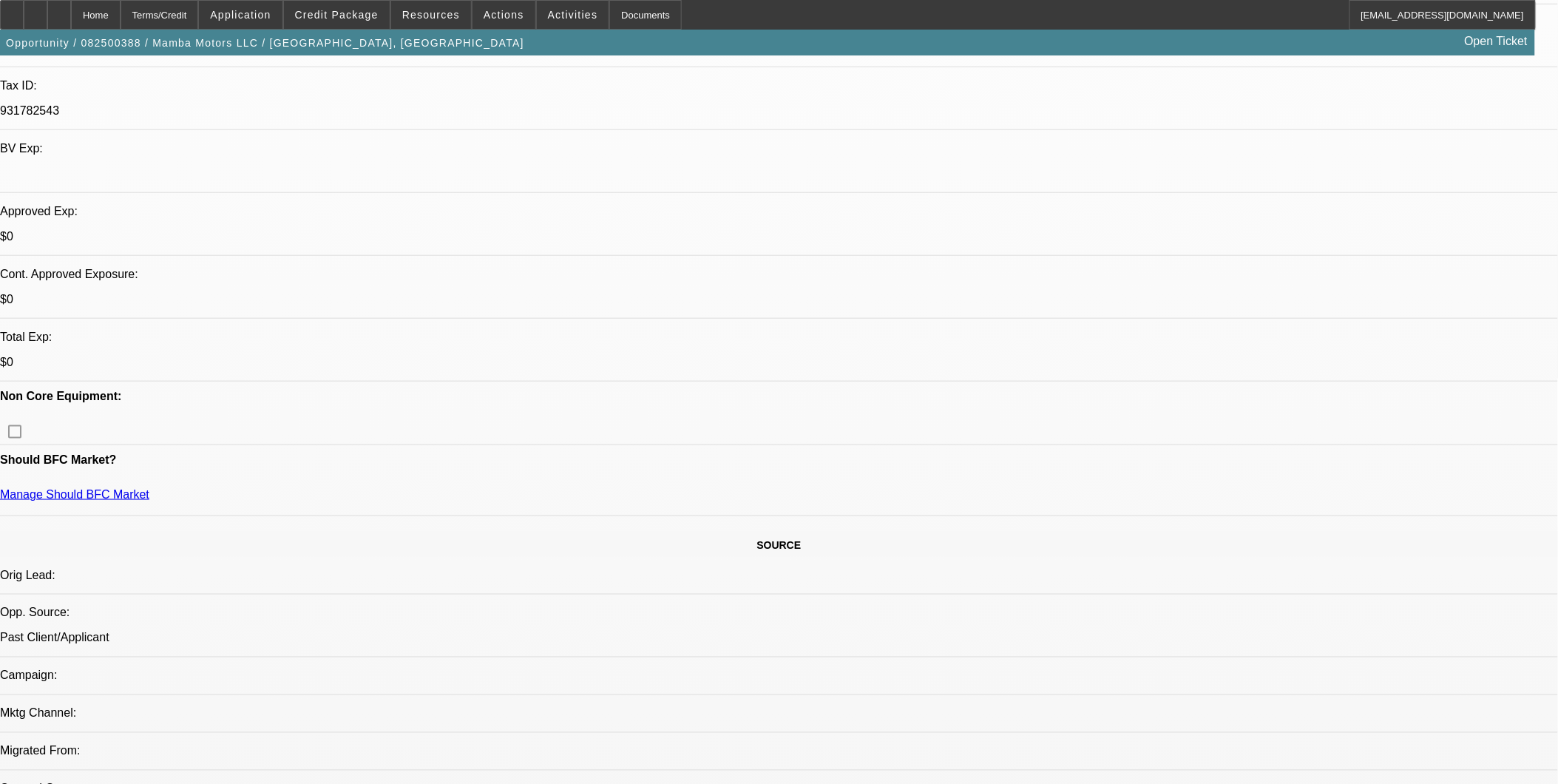
scroll to position [164, 0]
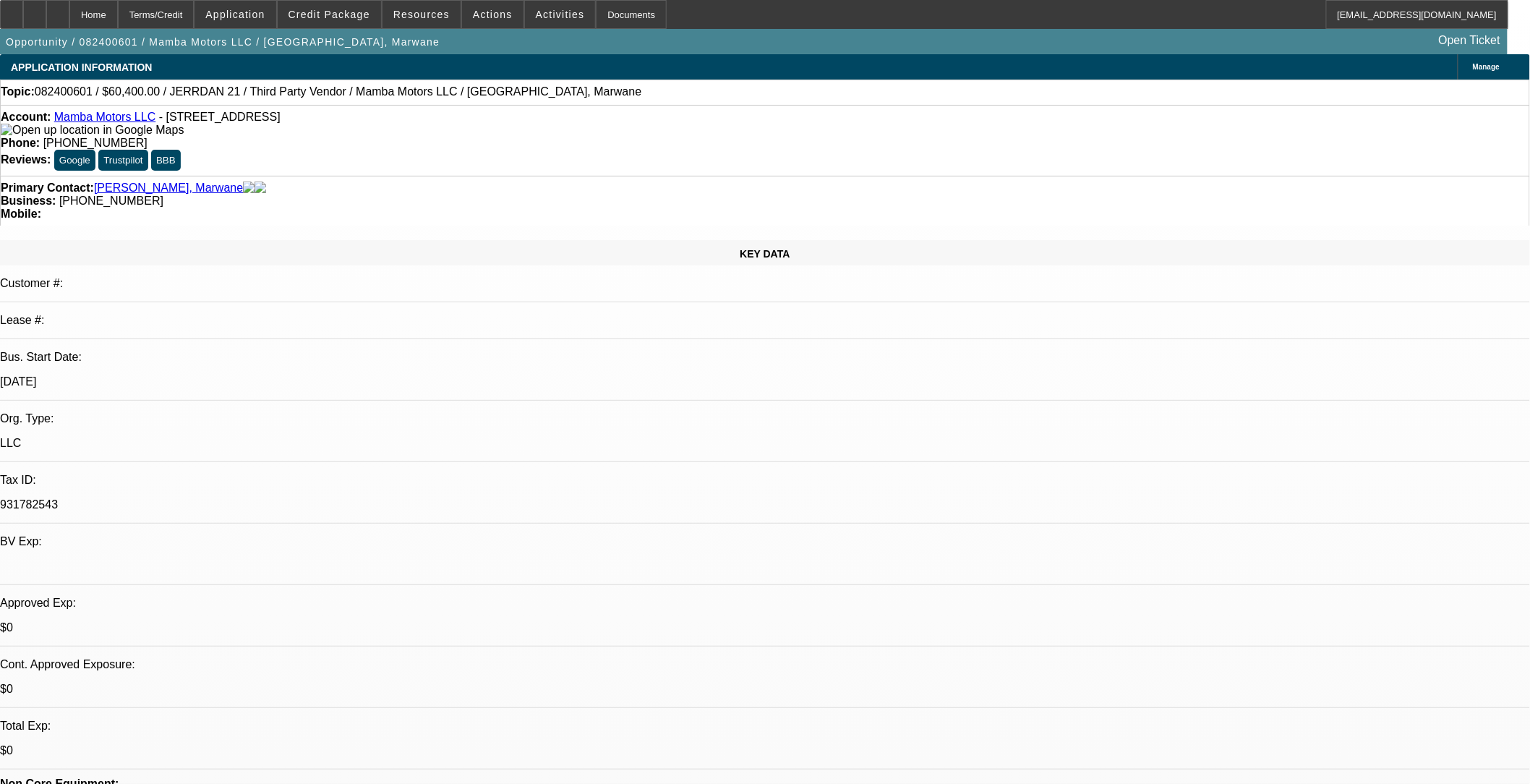
select select "0"
select select "2"
select select "0.1"
select select "2"
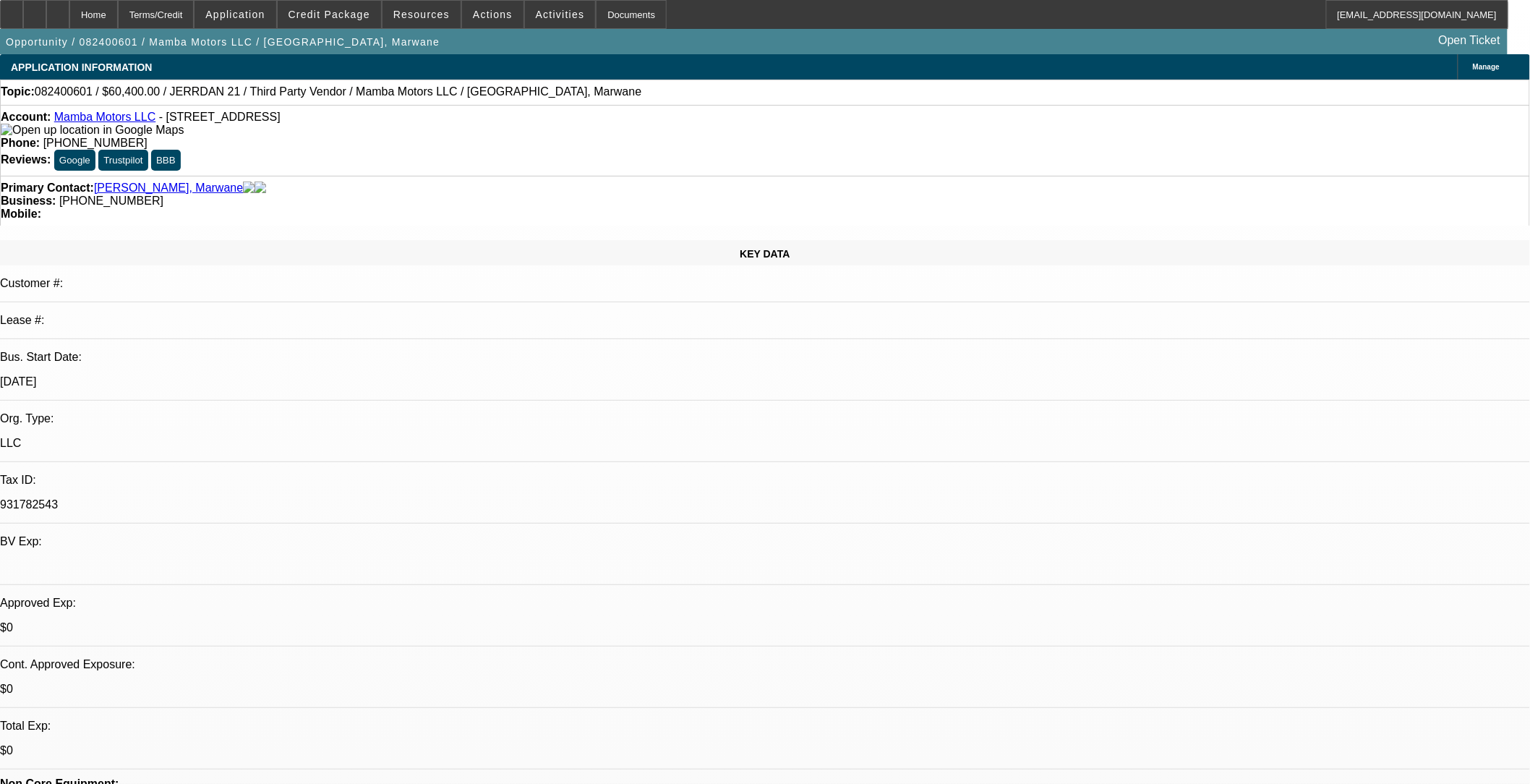
select select "0.1"
select select "1"
select select "2"
select select "4"
select select "1"
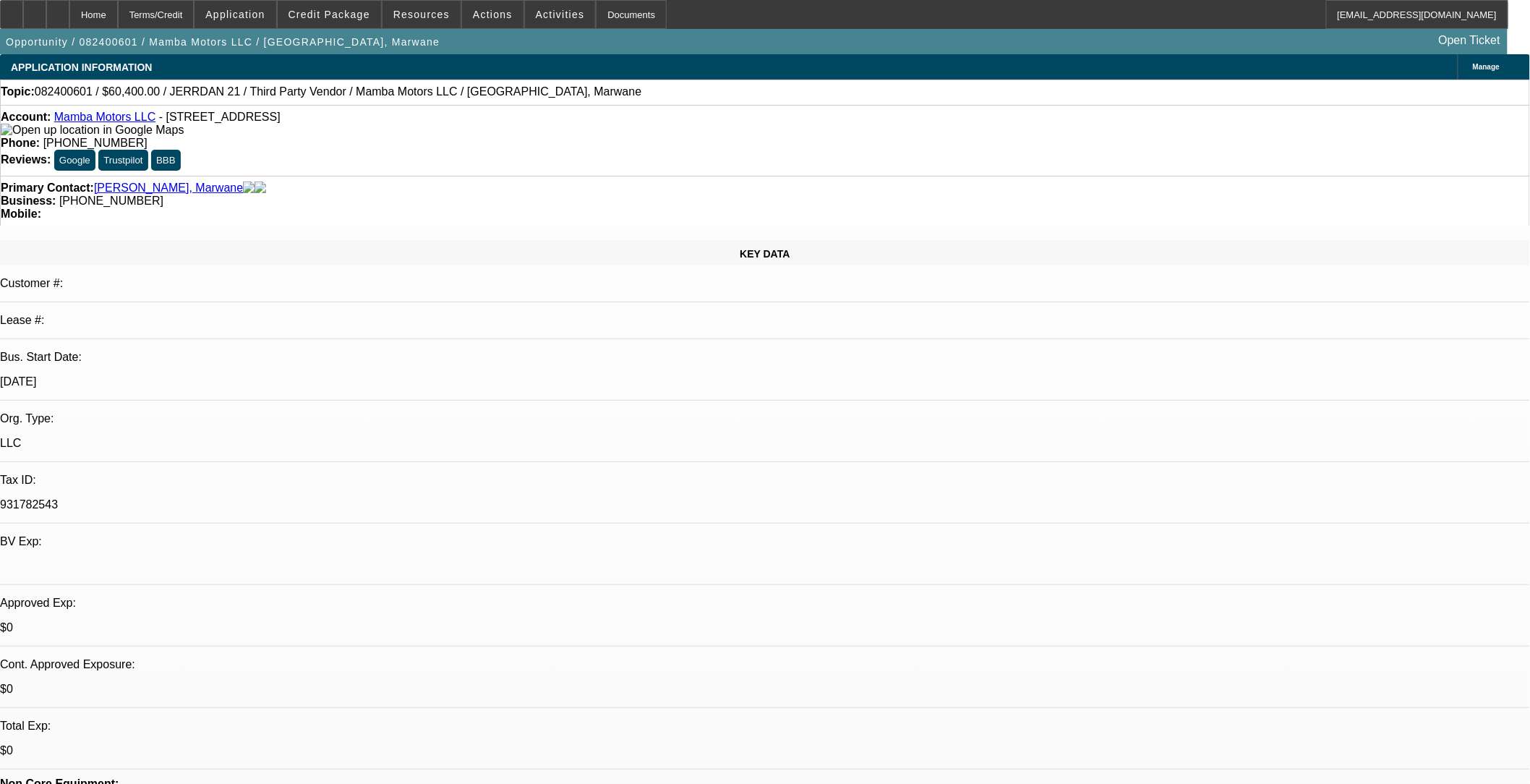
select select "2"
select select "4"
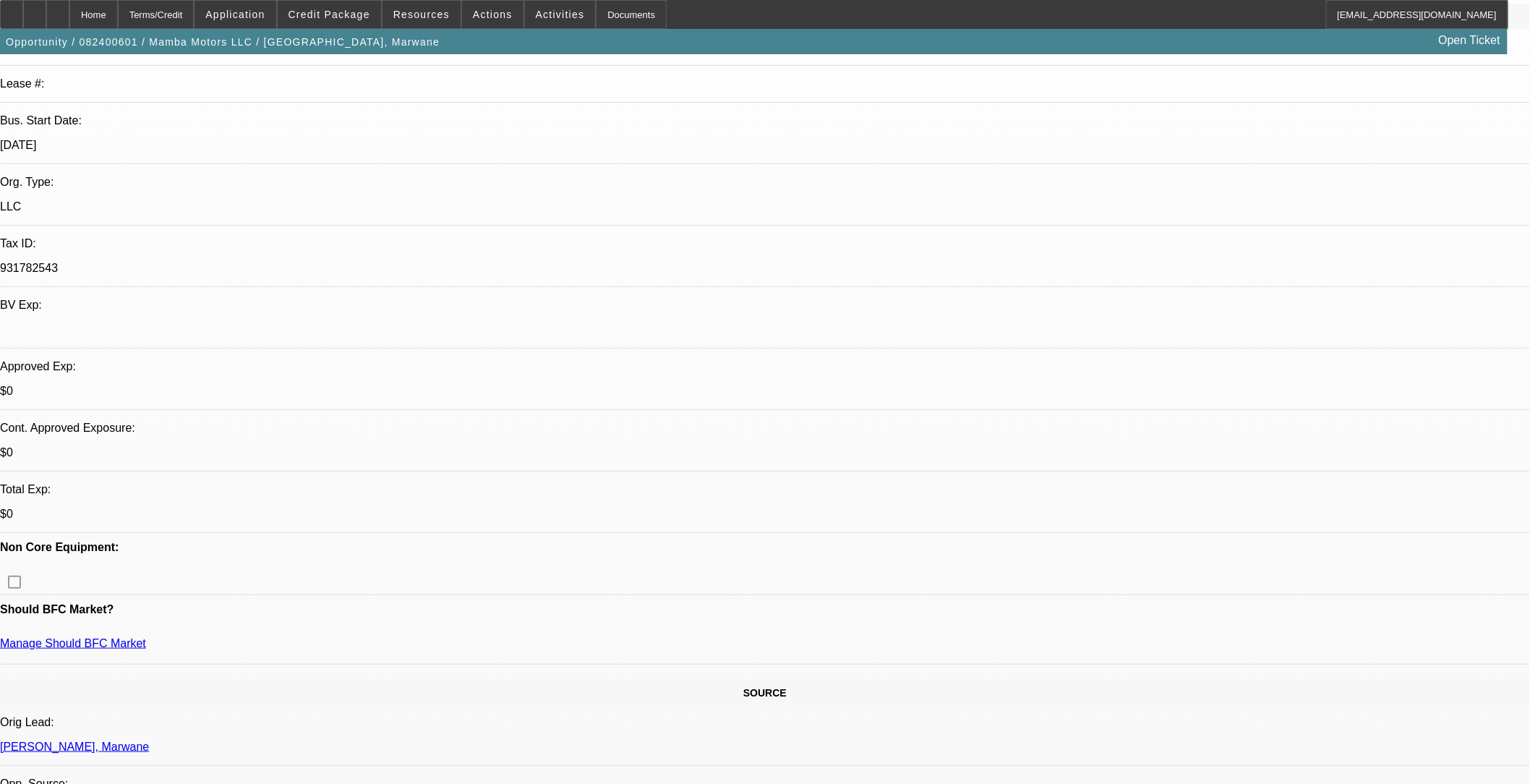
scroll to position [241, 0]
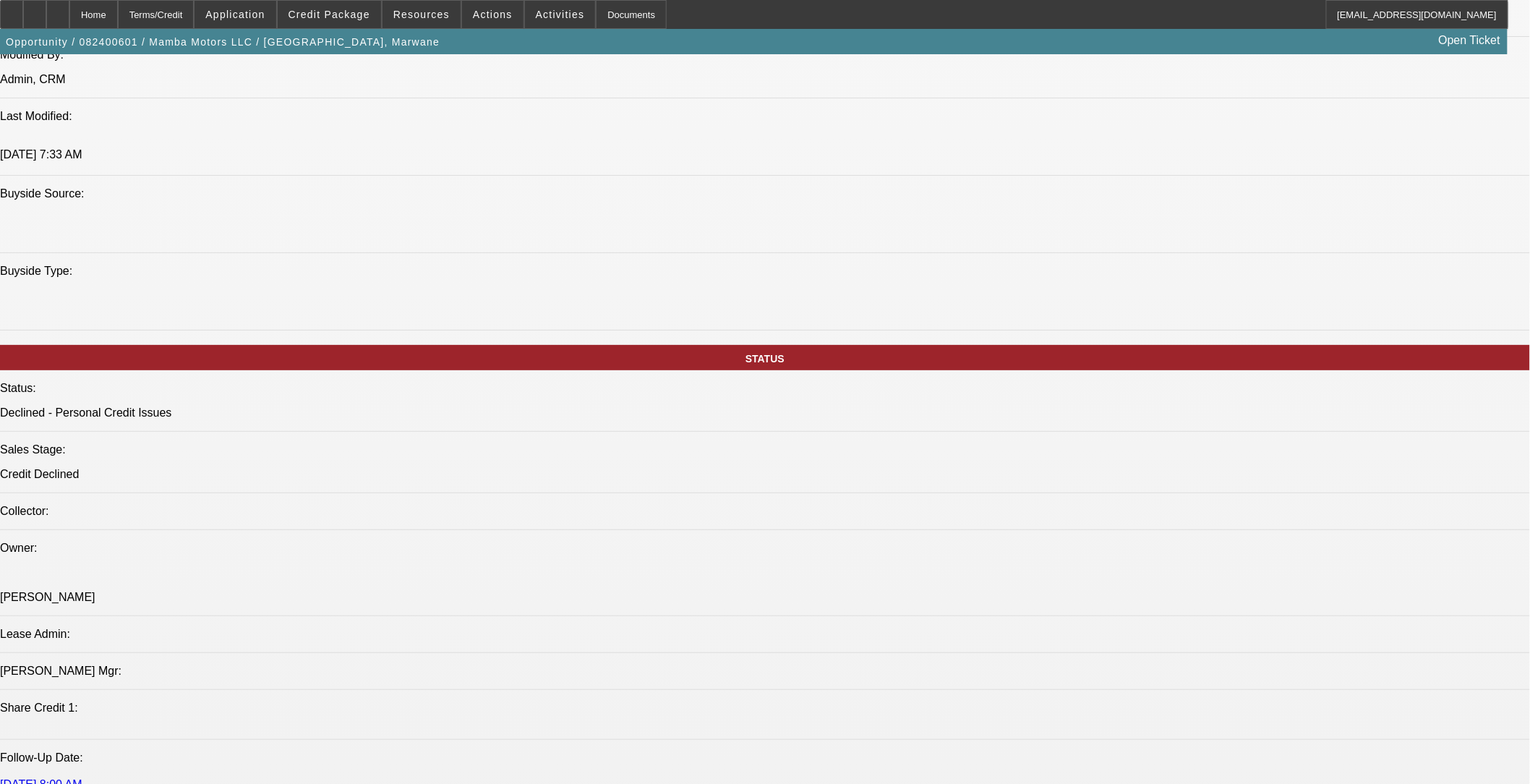
scroll to position [1044, 0]
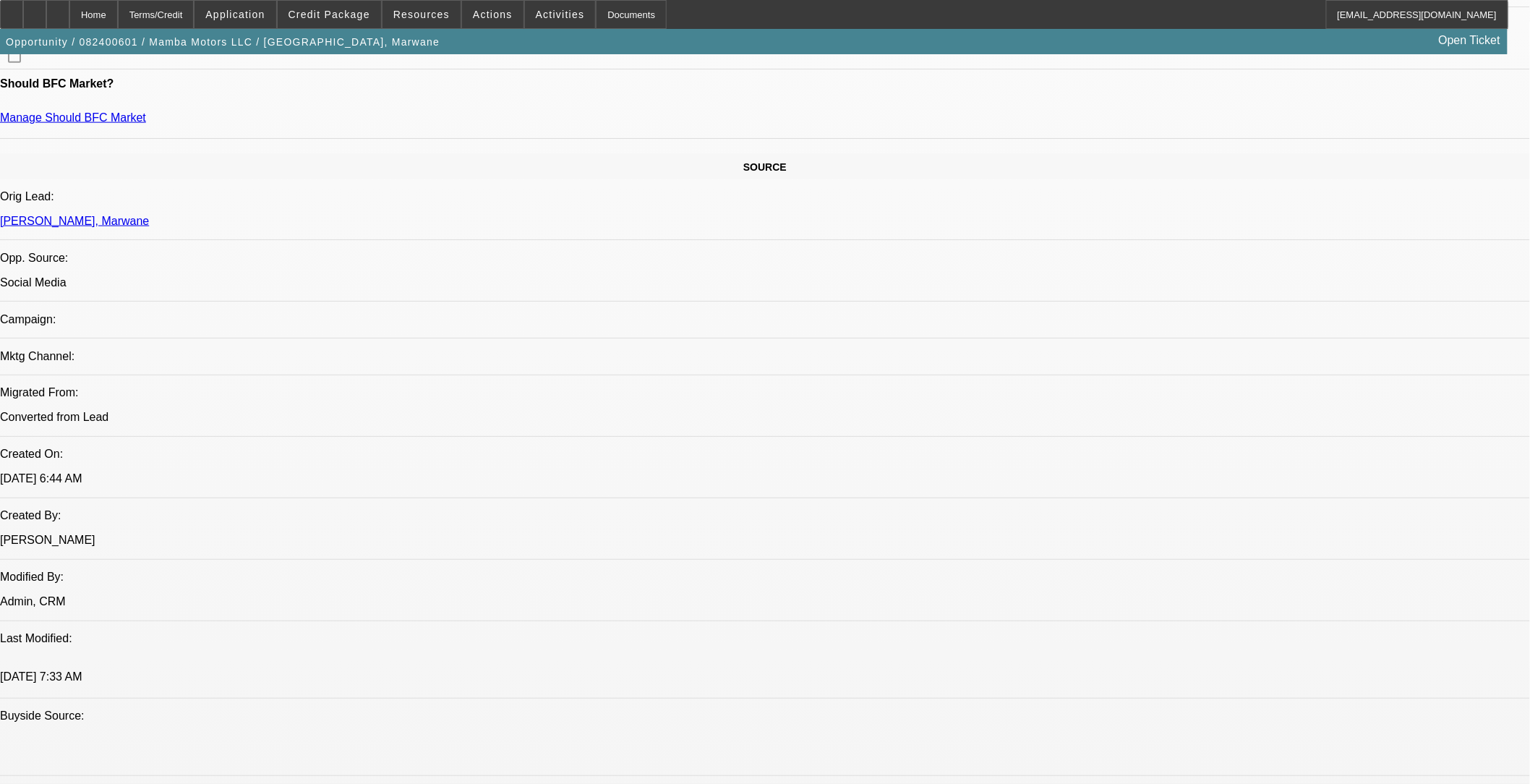
scroll to position [723, 0]
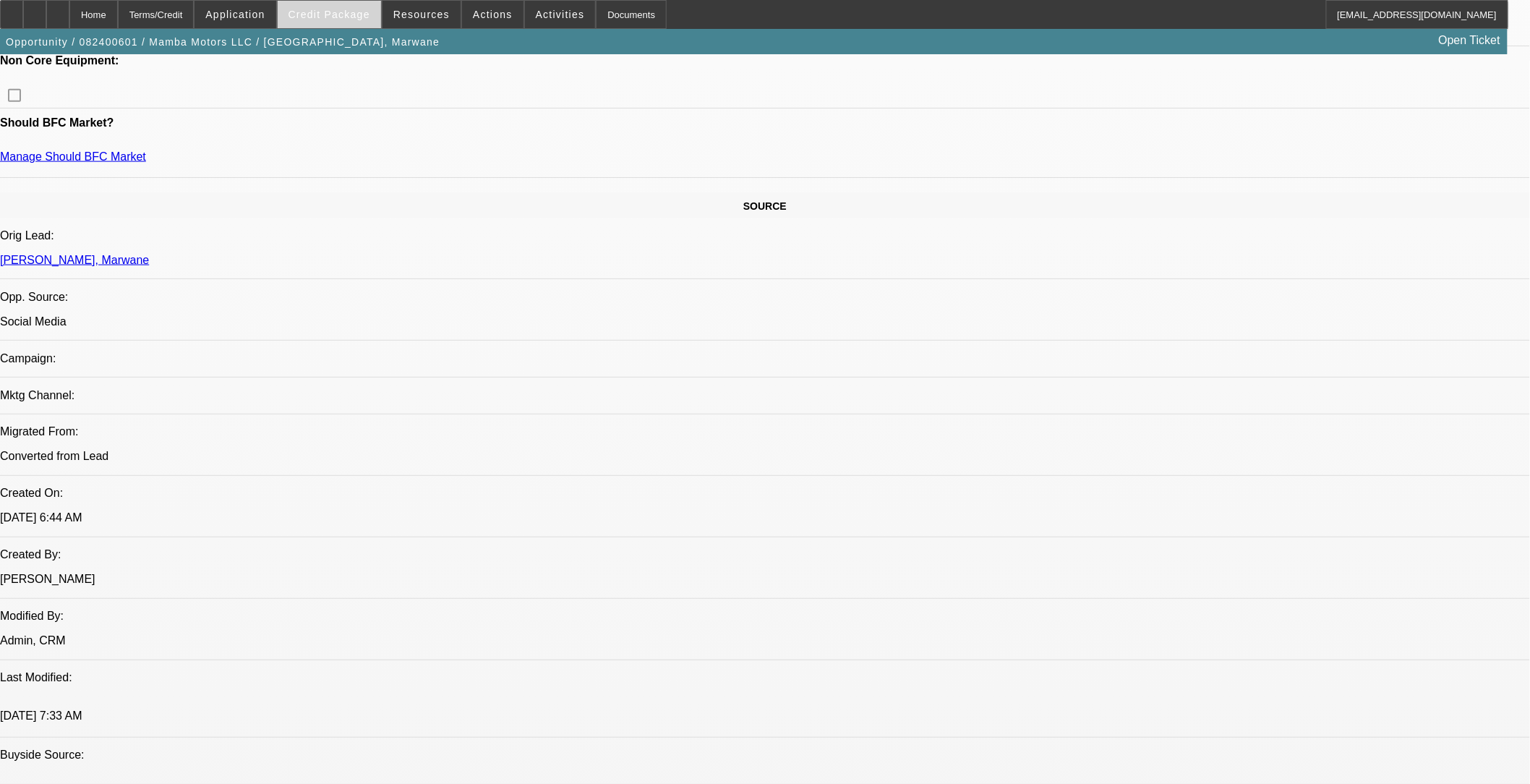
click at [380, 13] on span at bounding box center [329, 14] width 103 height 35
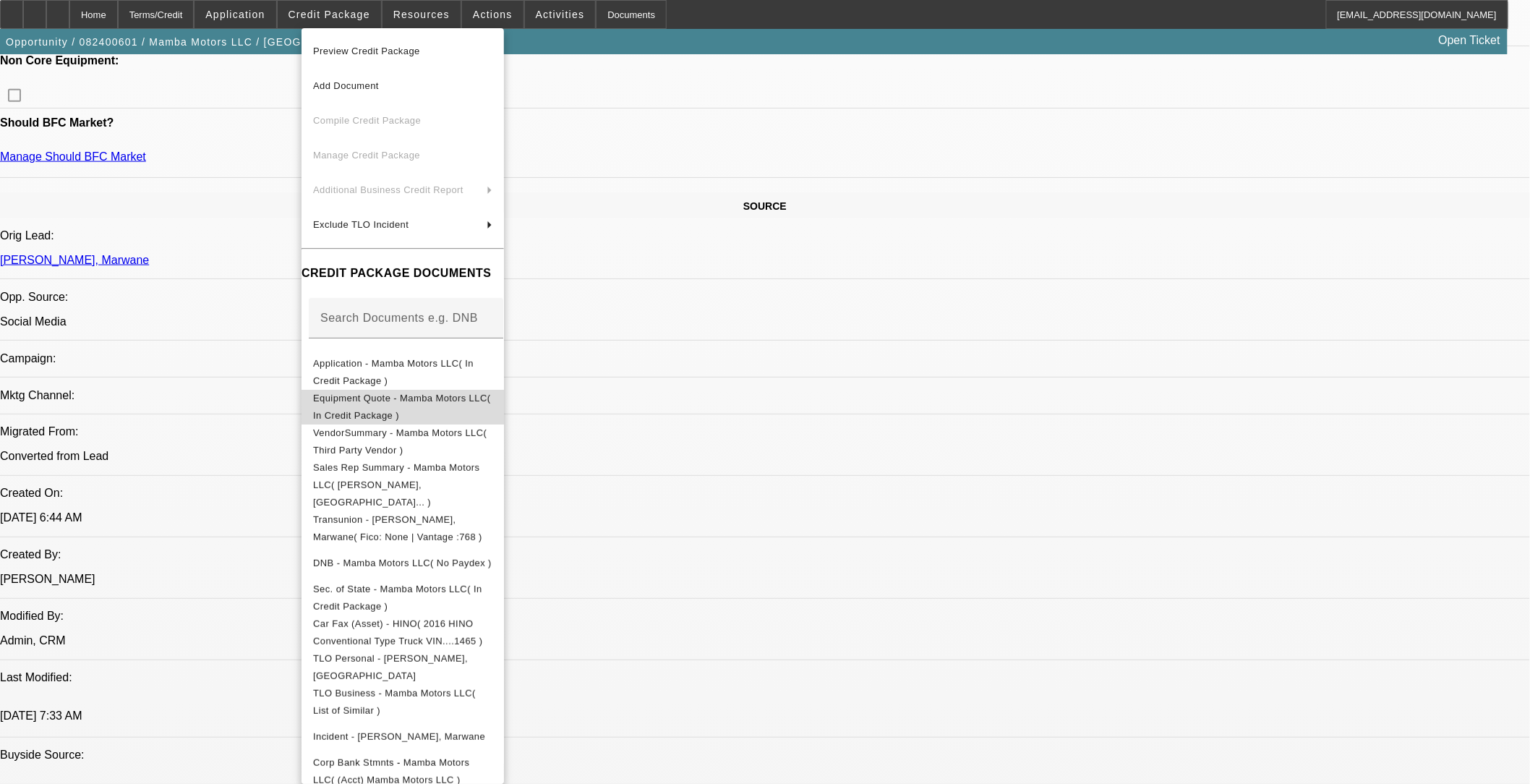
click at [416, 390] on button "Equipment Quote - Mamba Motors LLC( In Credit Package )" at bounding box center [403, 406] width 202 height 35
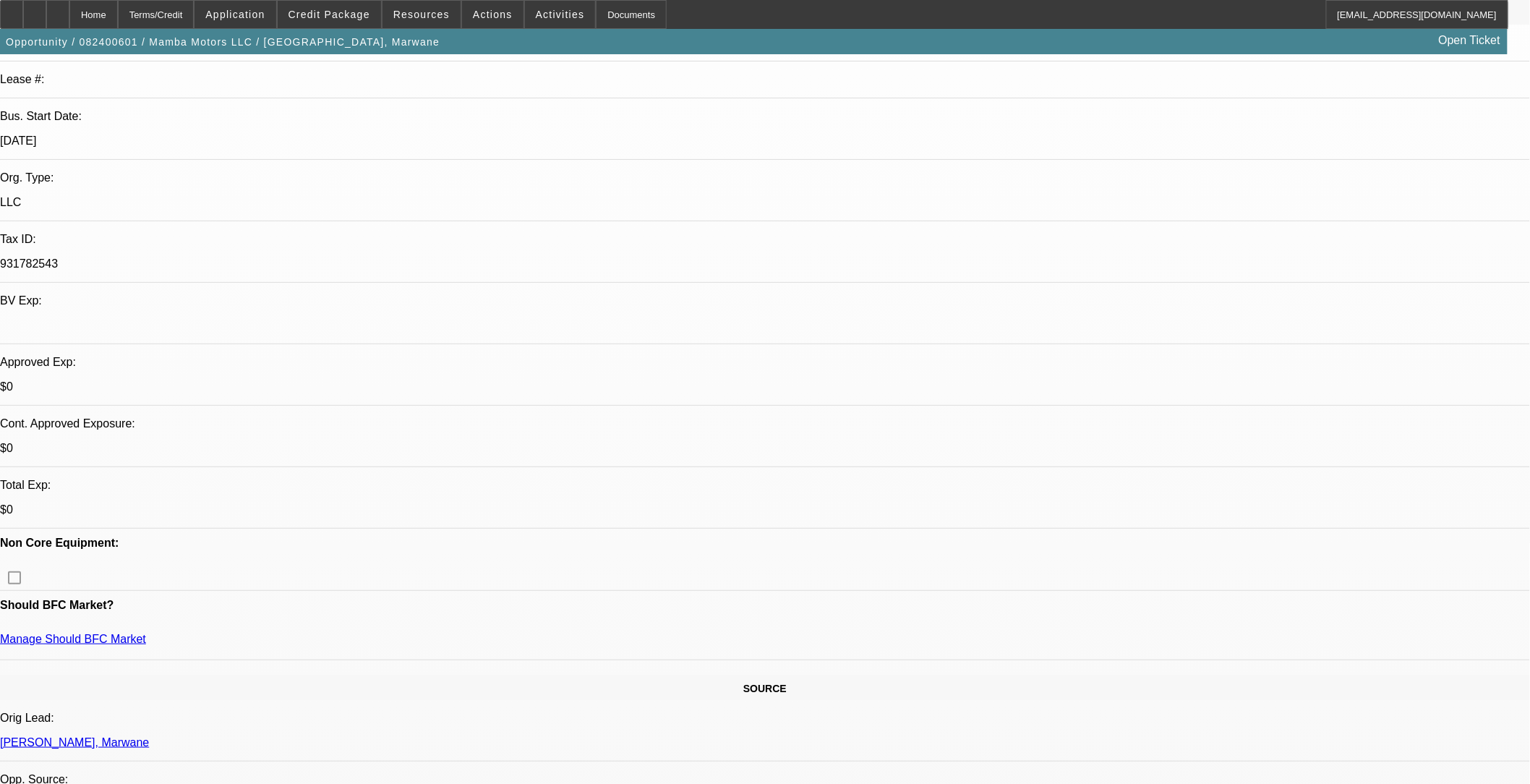
scroll to position [81, 0]
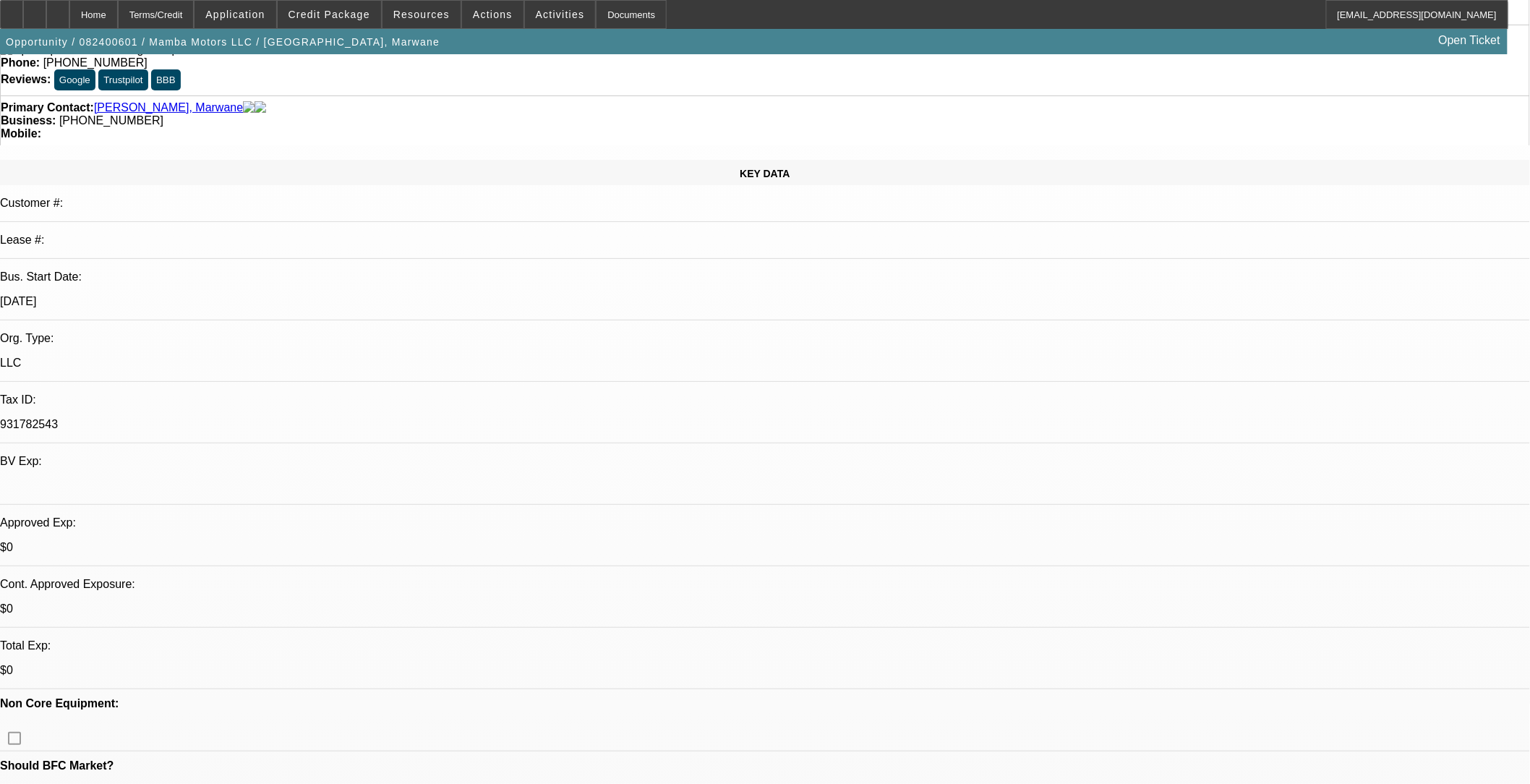
scroll to position [0, 0]
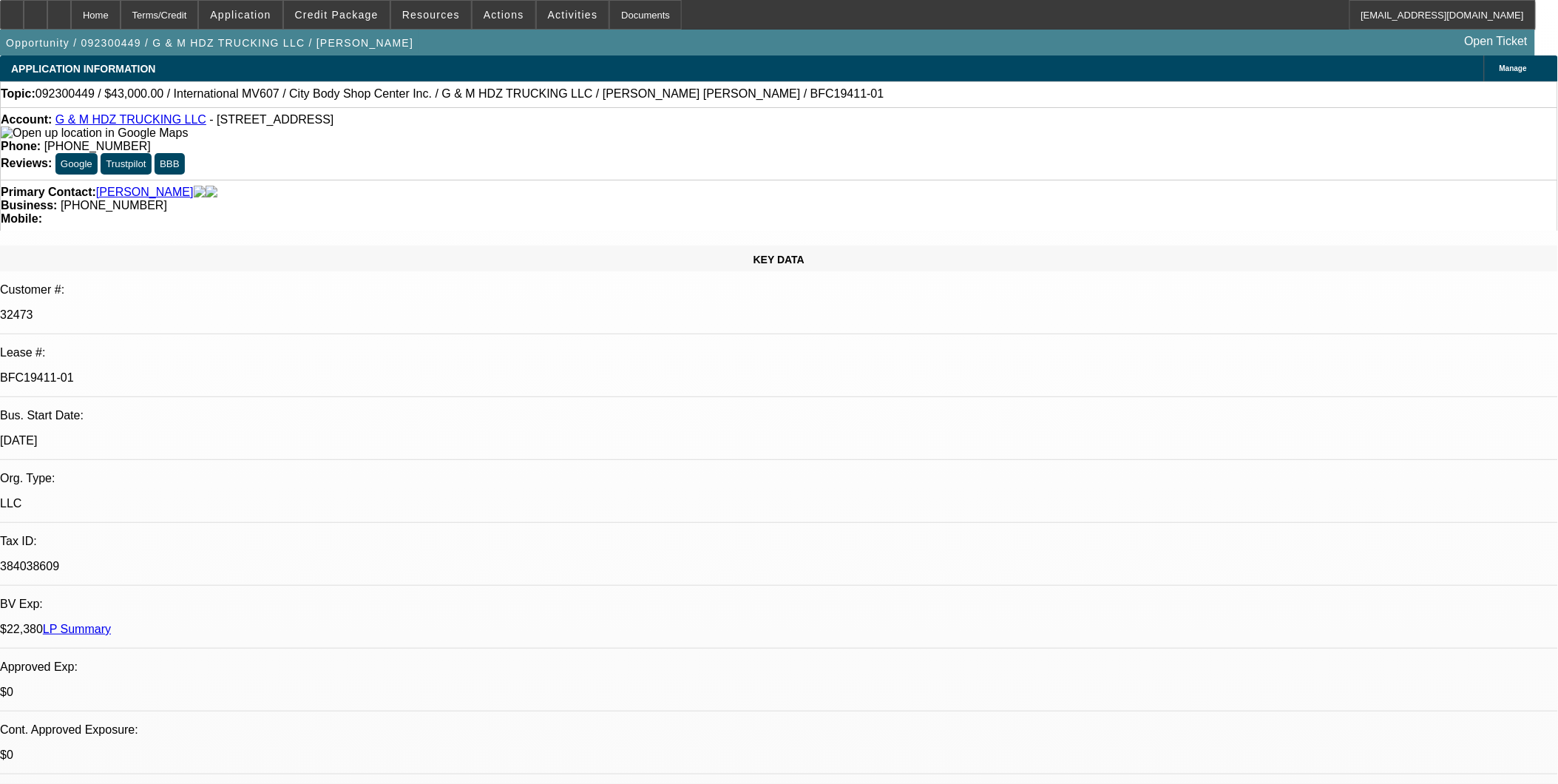
select select "0"
select select "2"
select select "0.1"
select select "0"
select select "2"
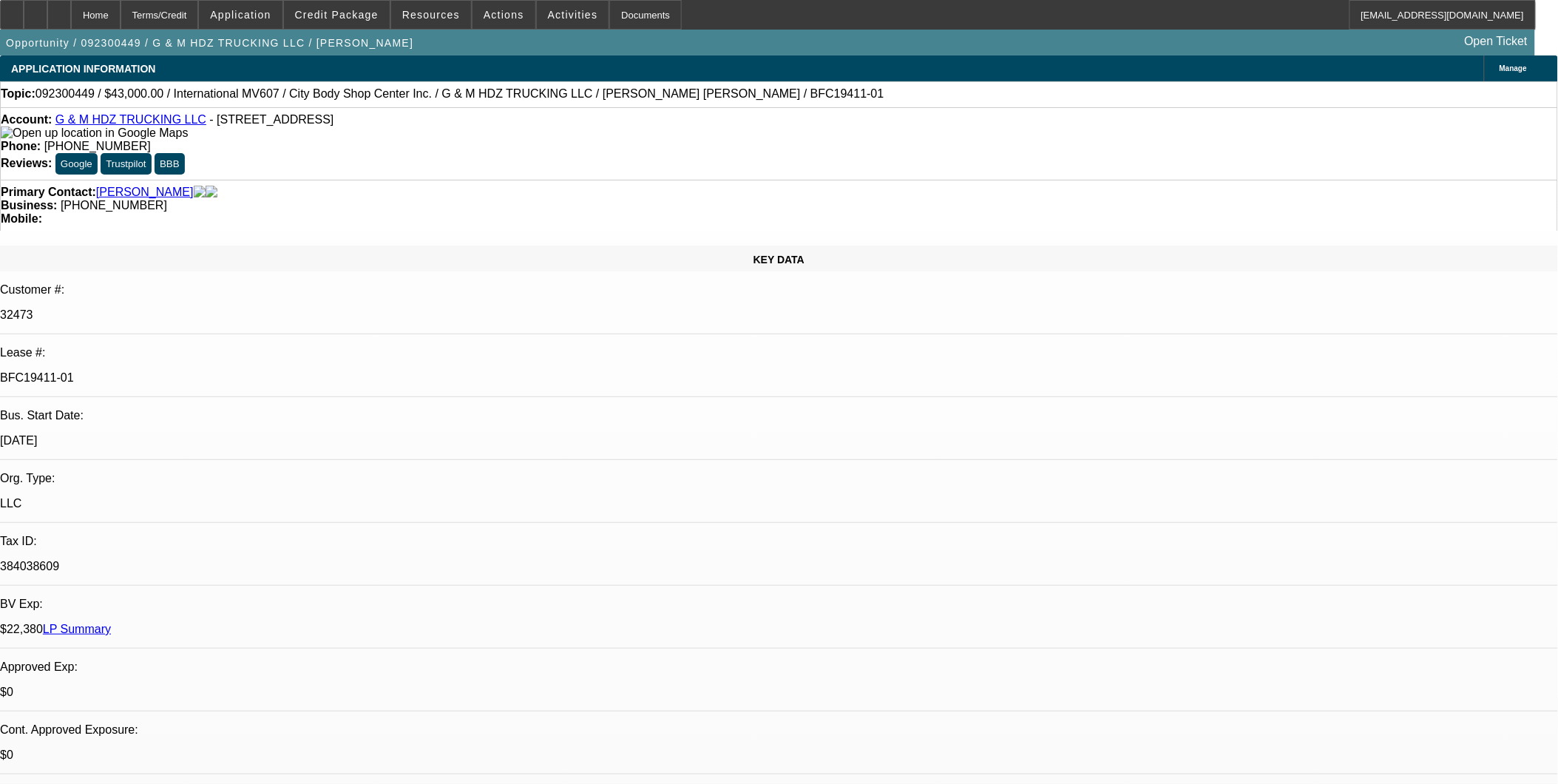
select select "0.1"
select select "0"
select select "2"
select select "0.1"
select select "0"
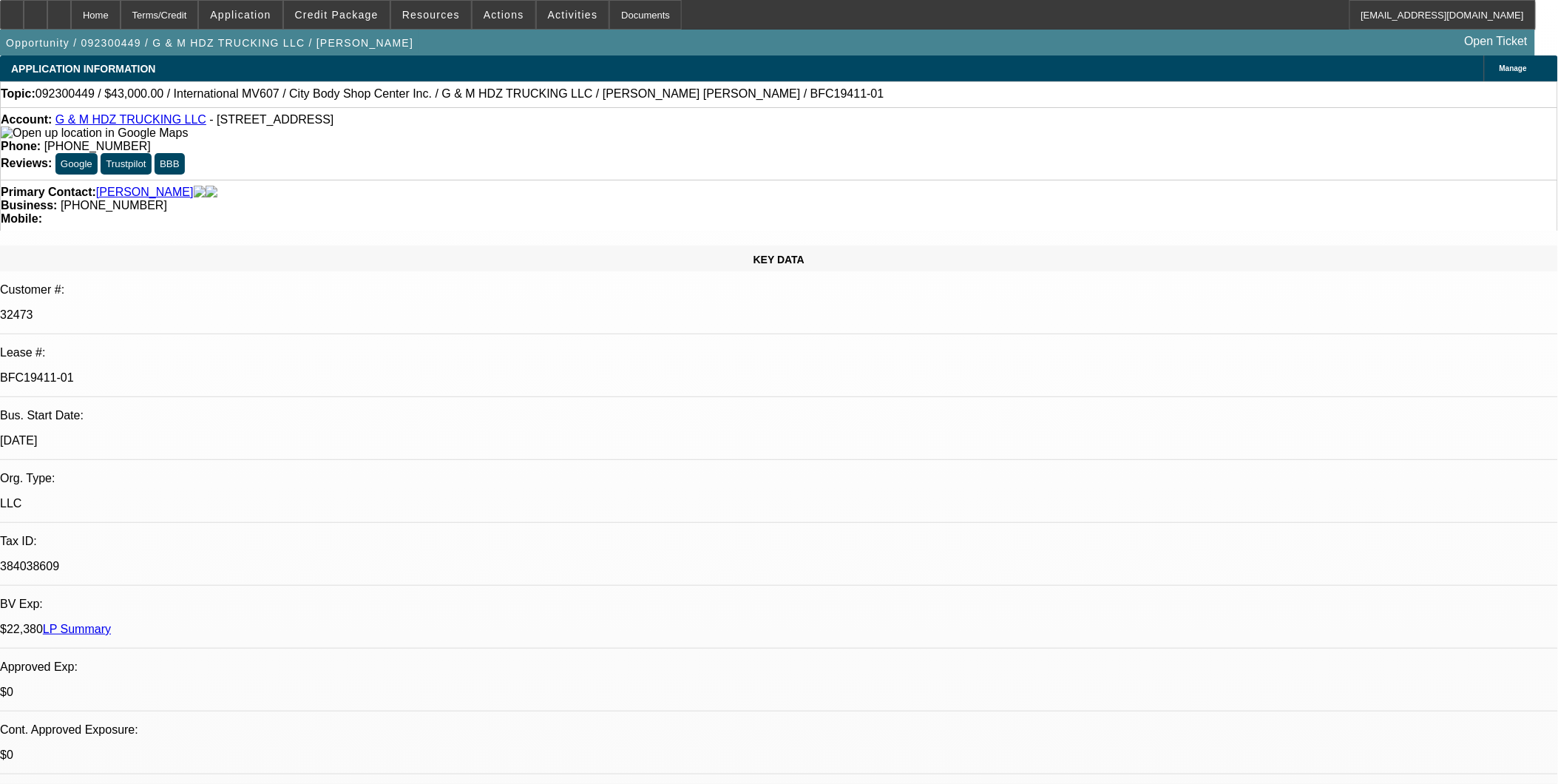
select select "2"
select select "0.1"
select select "1"
select select "2"
select select "4"
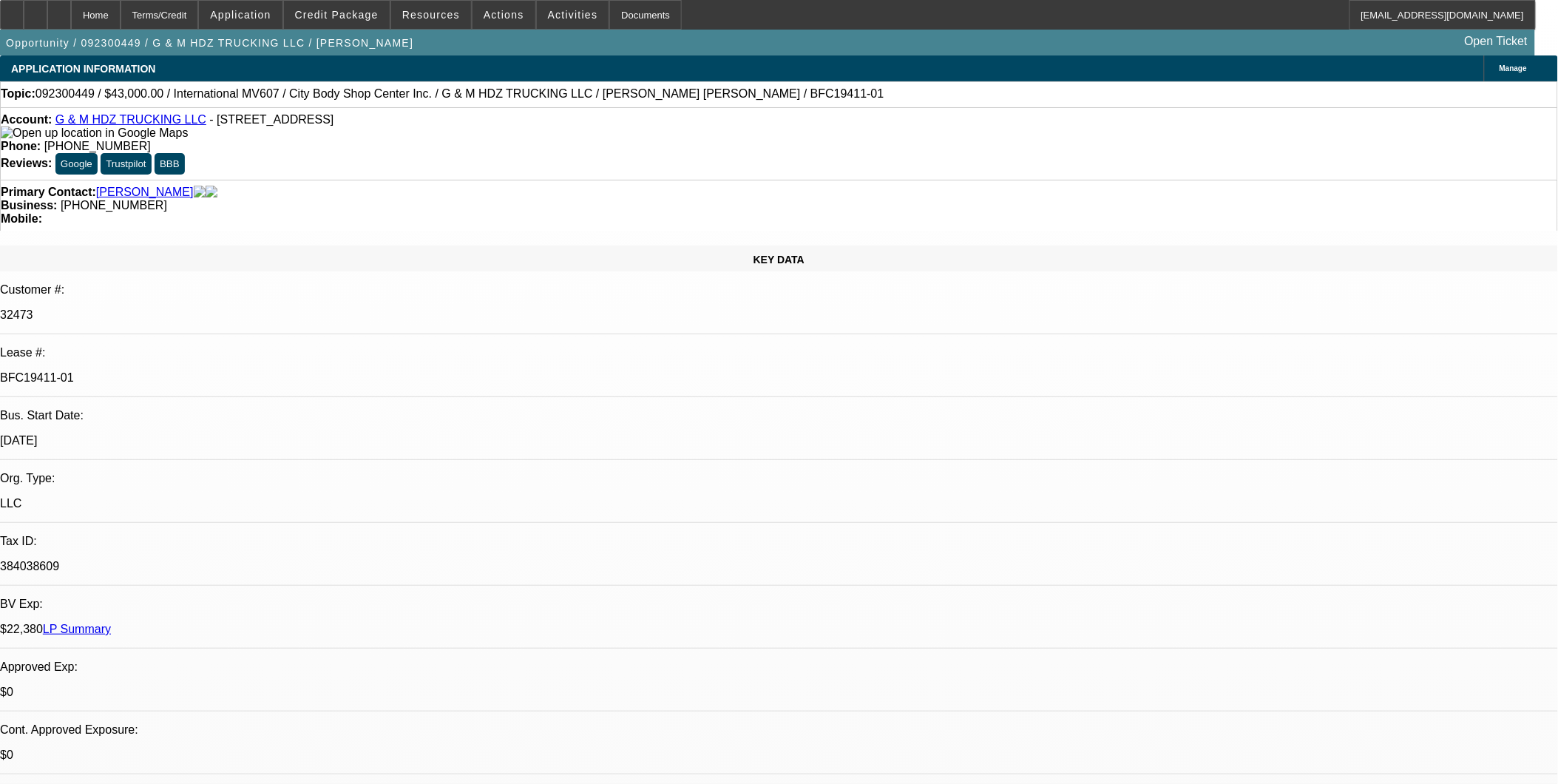
select select "1"
select select "2"
select select "4"
select select "1"
select select "2"
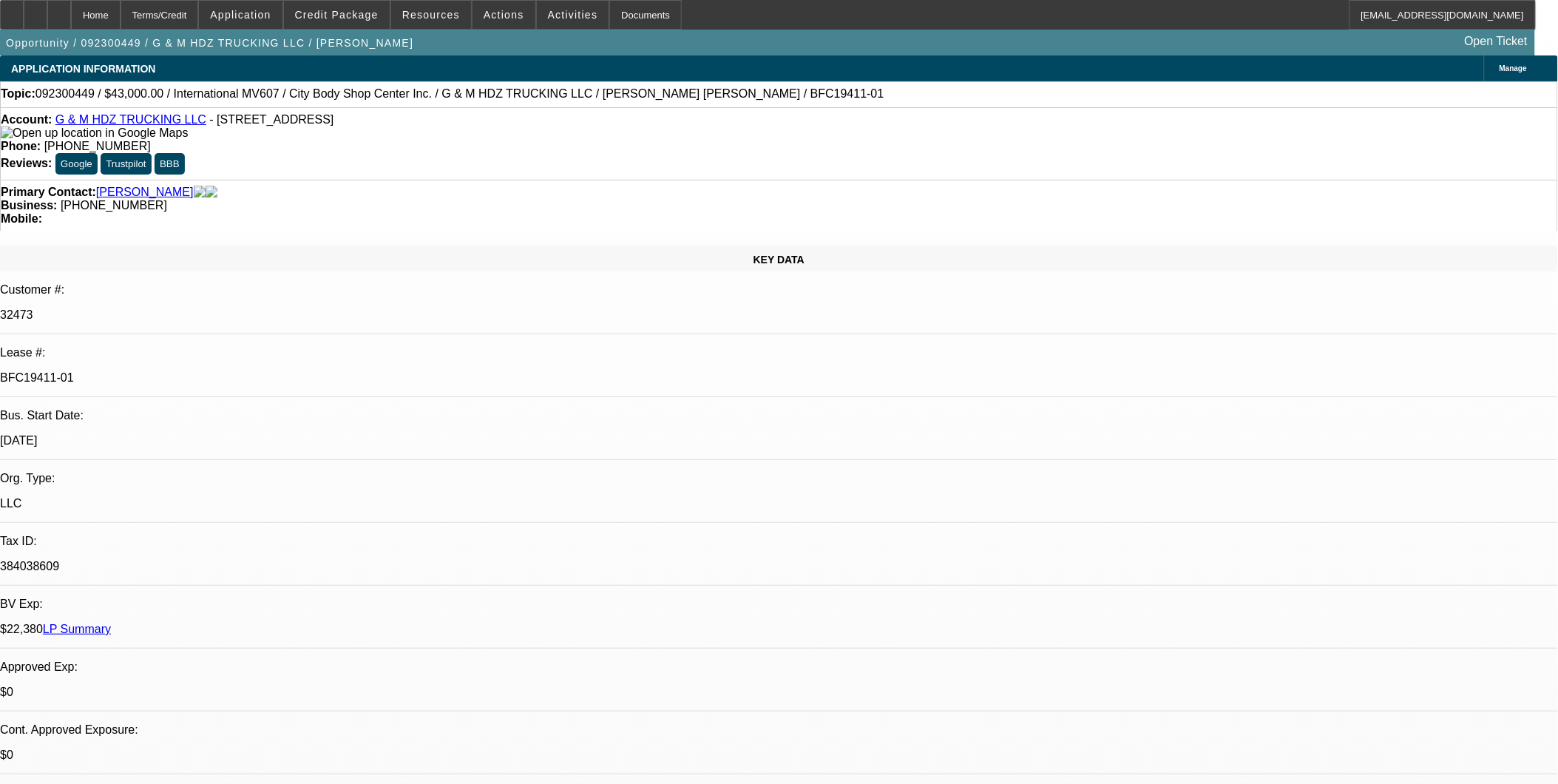
select select "4"
select select "1"
select select "2"
select select "4"
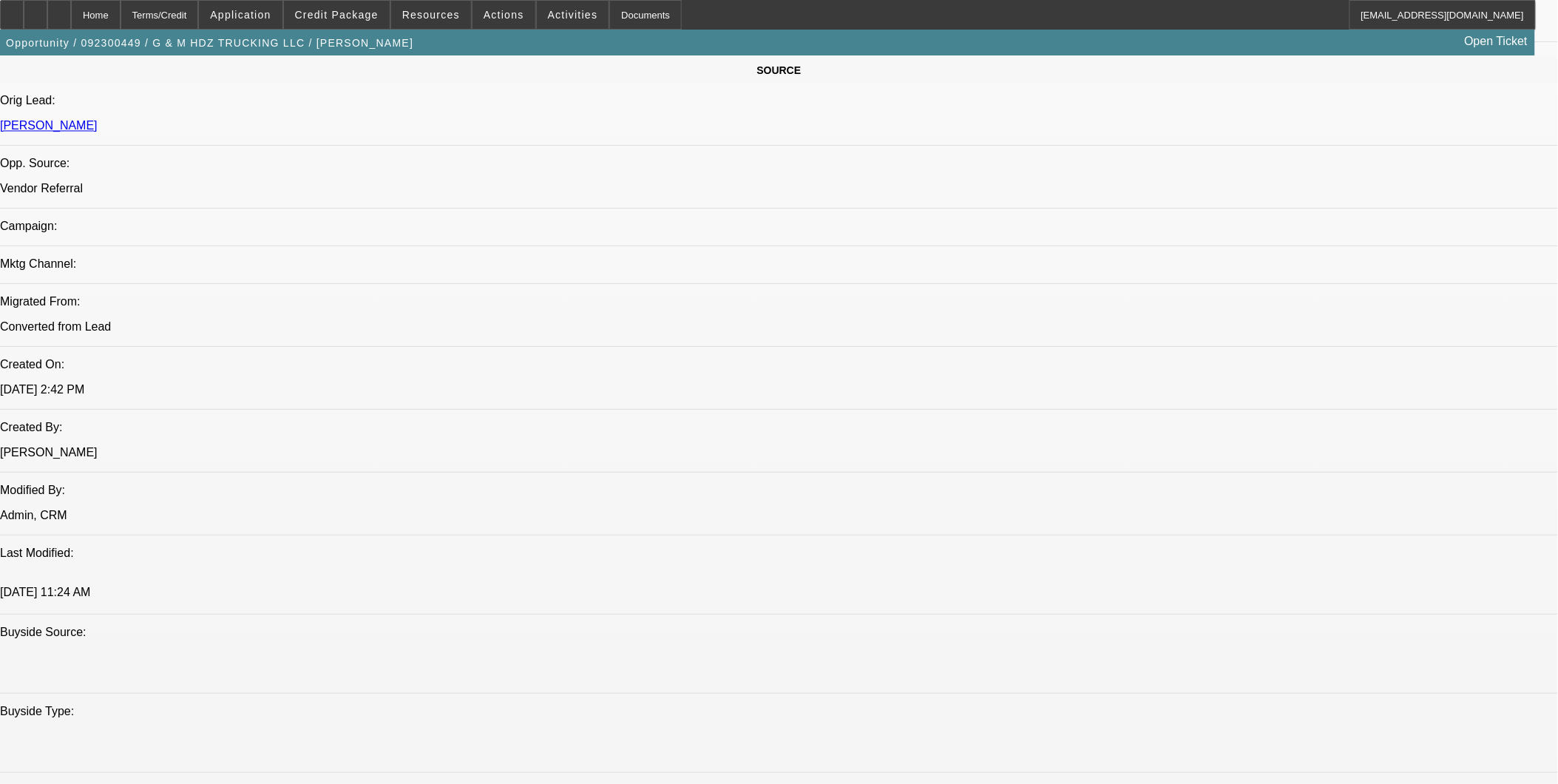
scroll to position [740, 0]
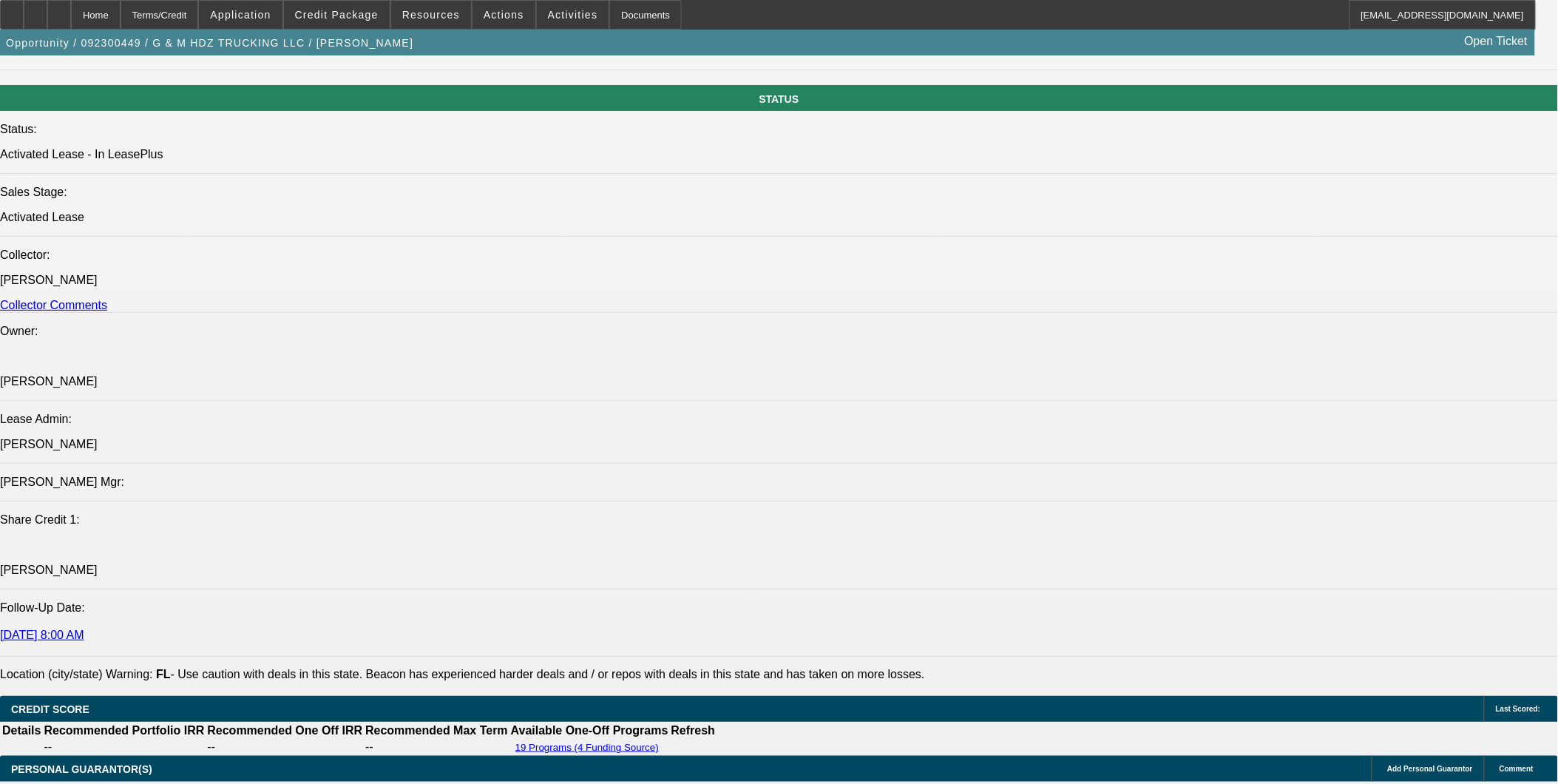
scroll to position [246, 0]
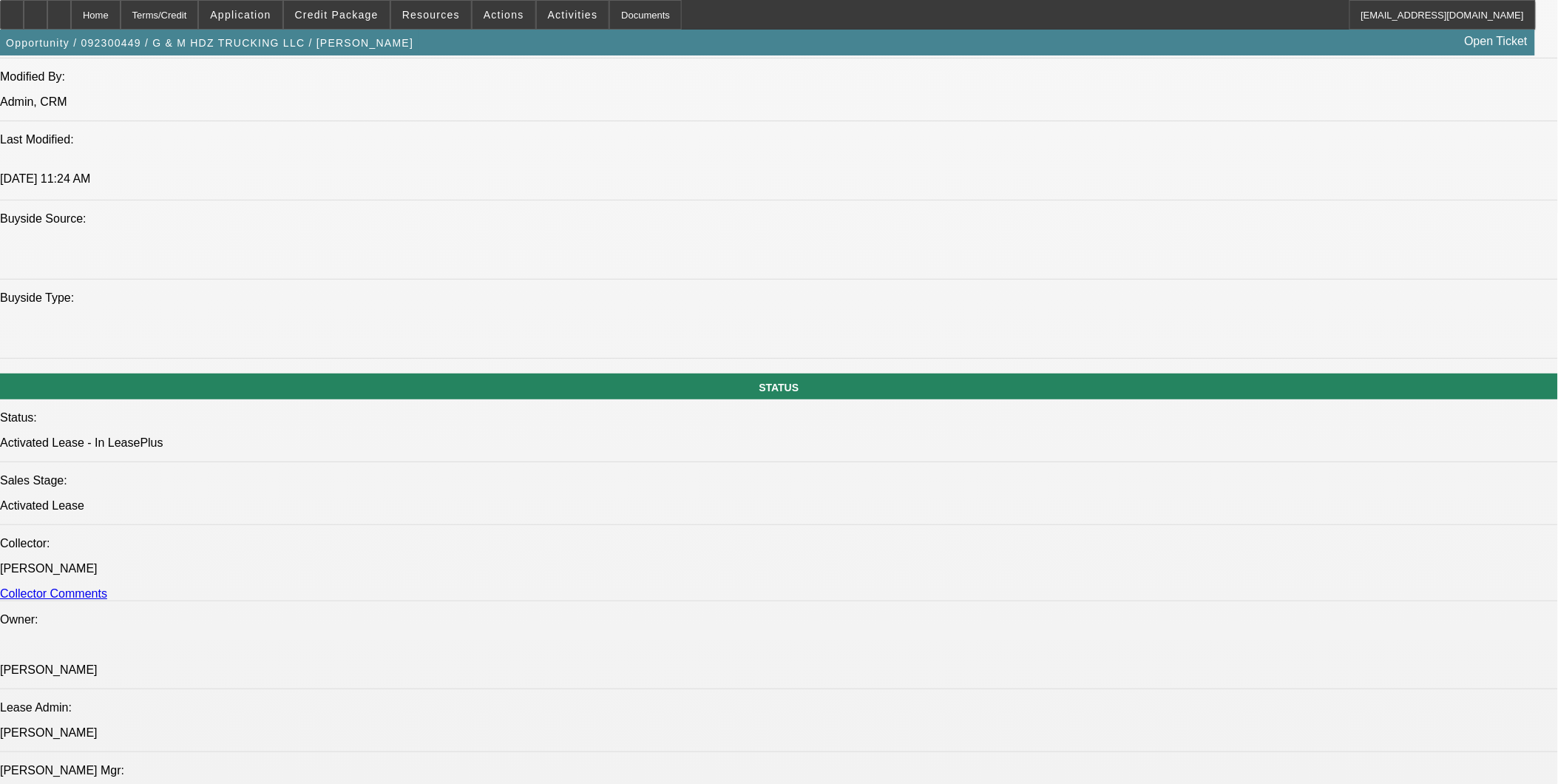
scroll to position [1314, 0]
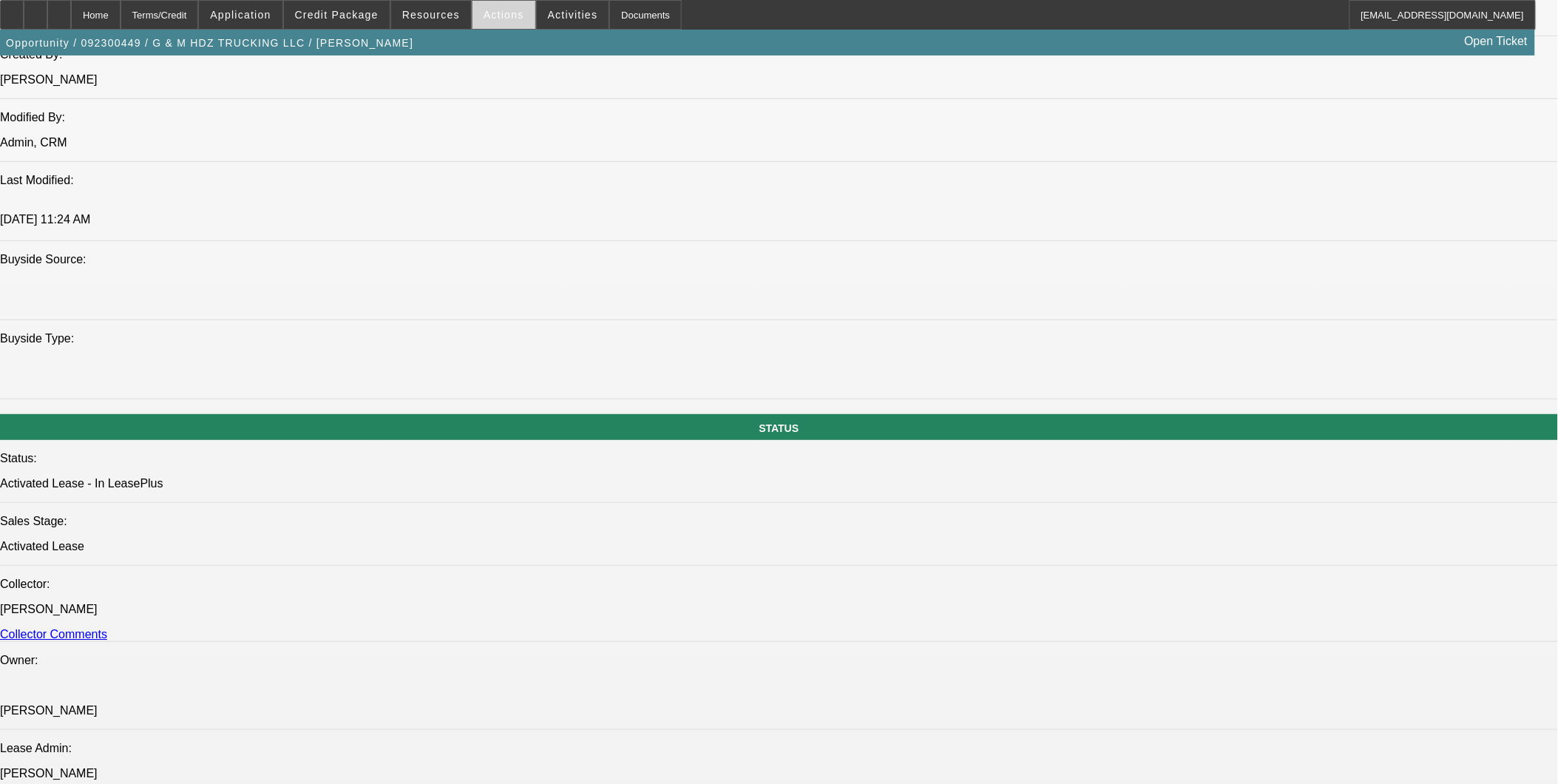
click at [504, 24] on span at bounding box center [504, 15] width 63 height 36
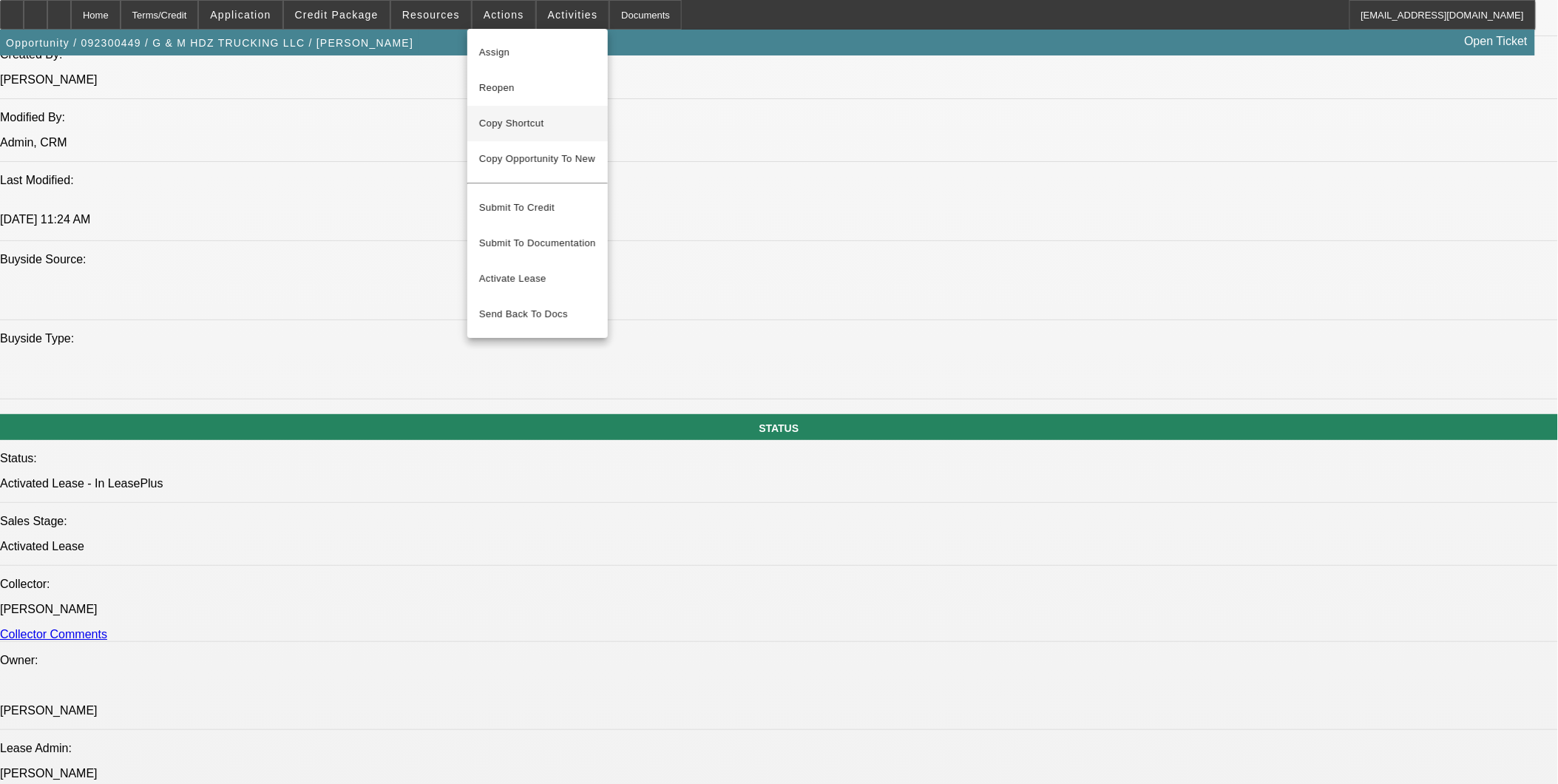
click at [516, 124] on span "Copy Shortcut" at bounding box center [538, 124] width 117 height 18
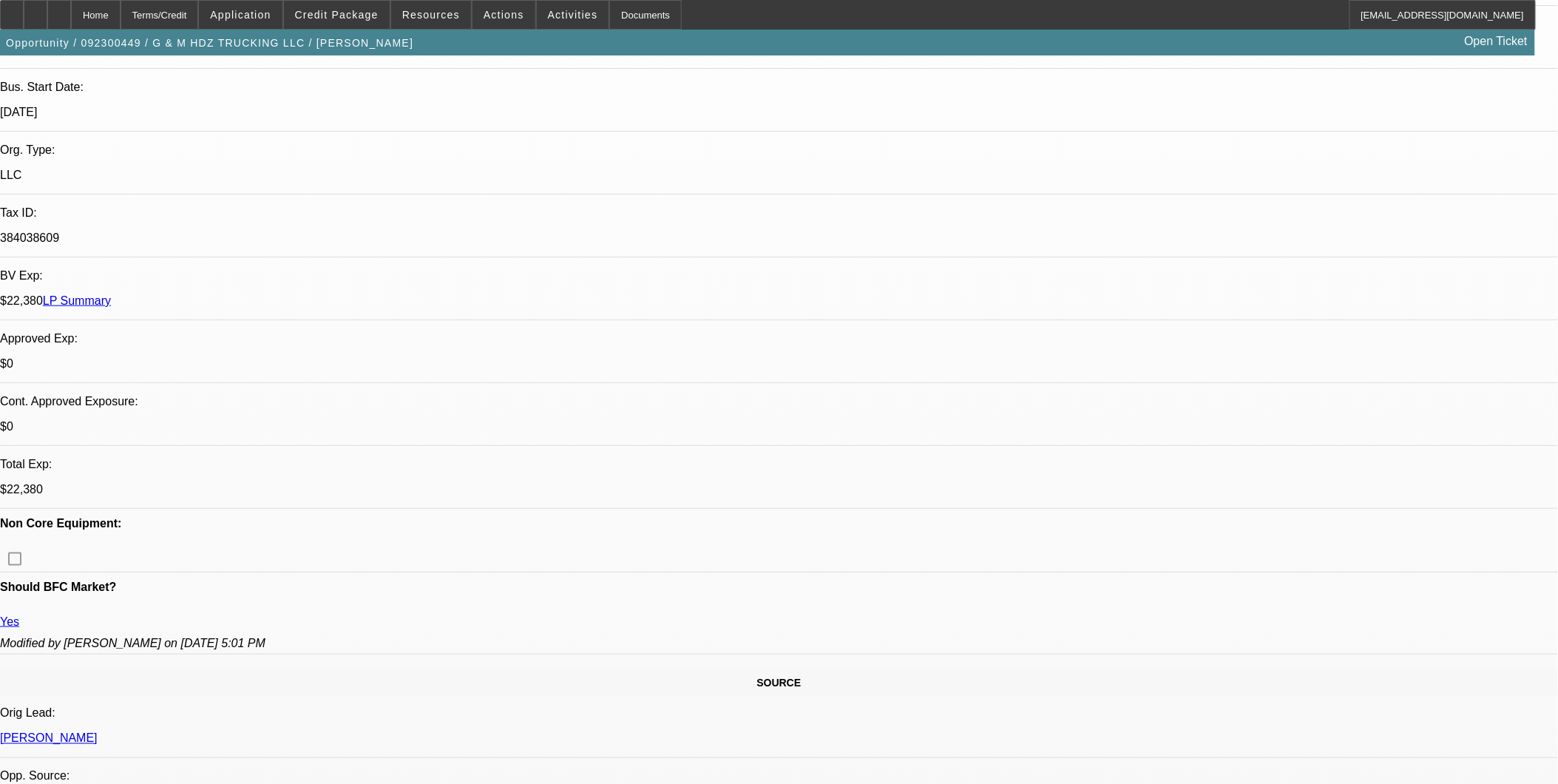
scroll to position [82, 0]
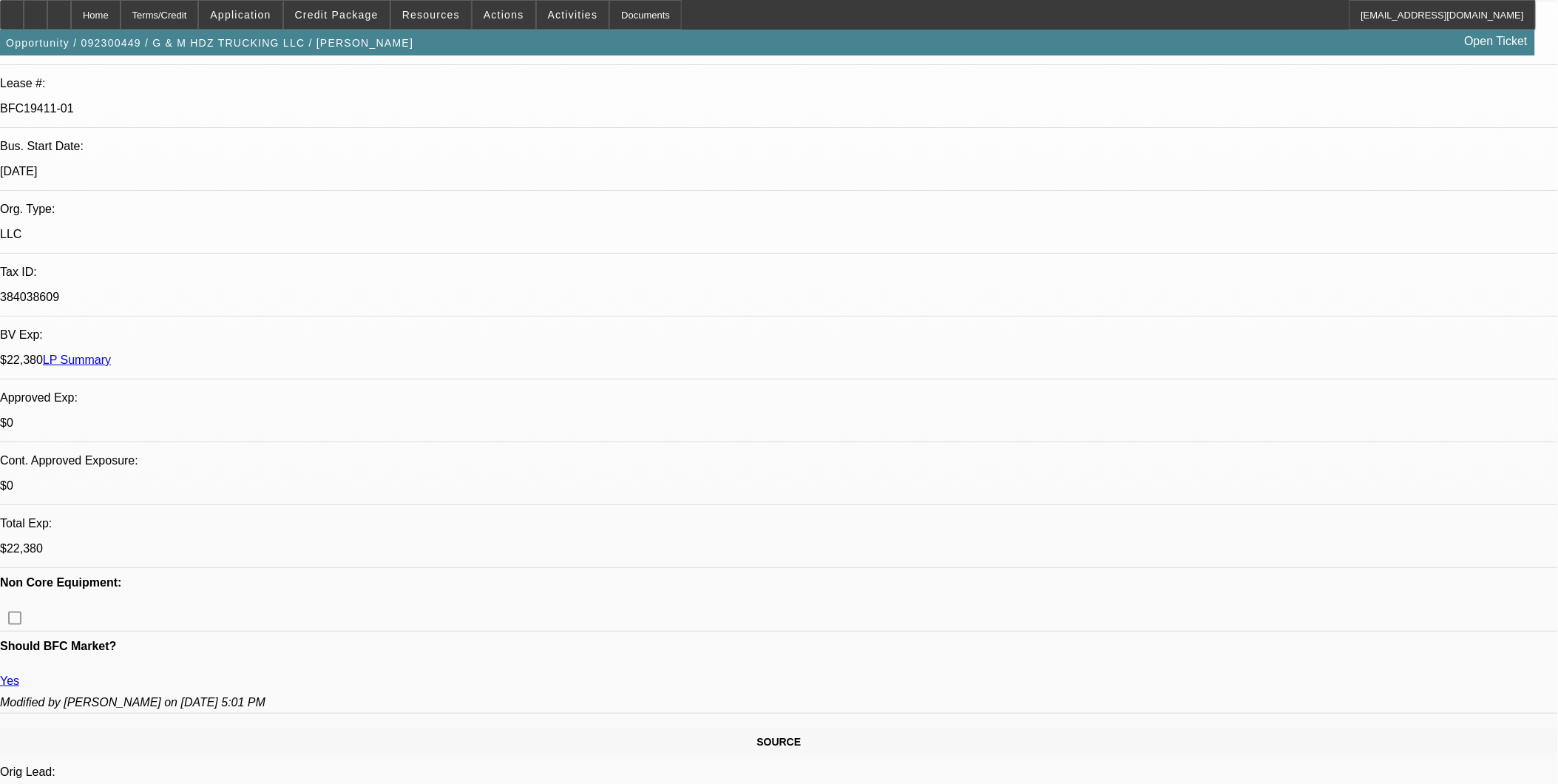
scroll to position [0, 0]
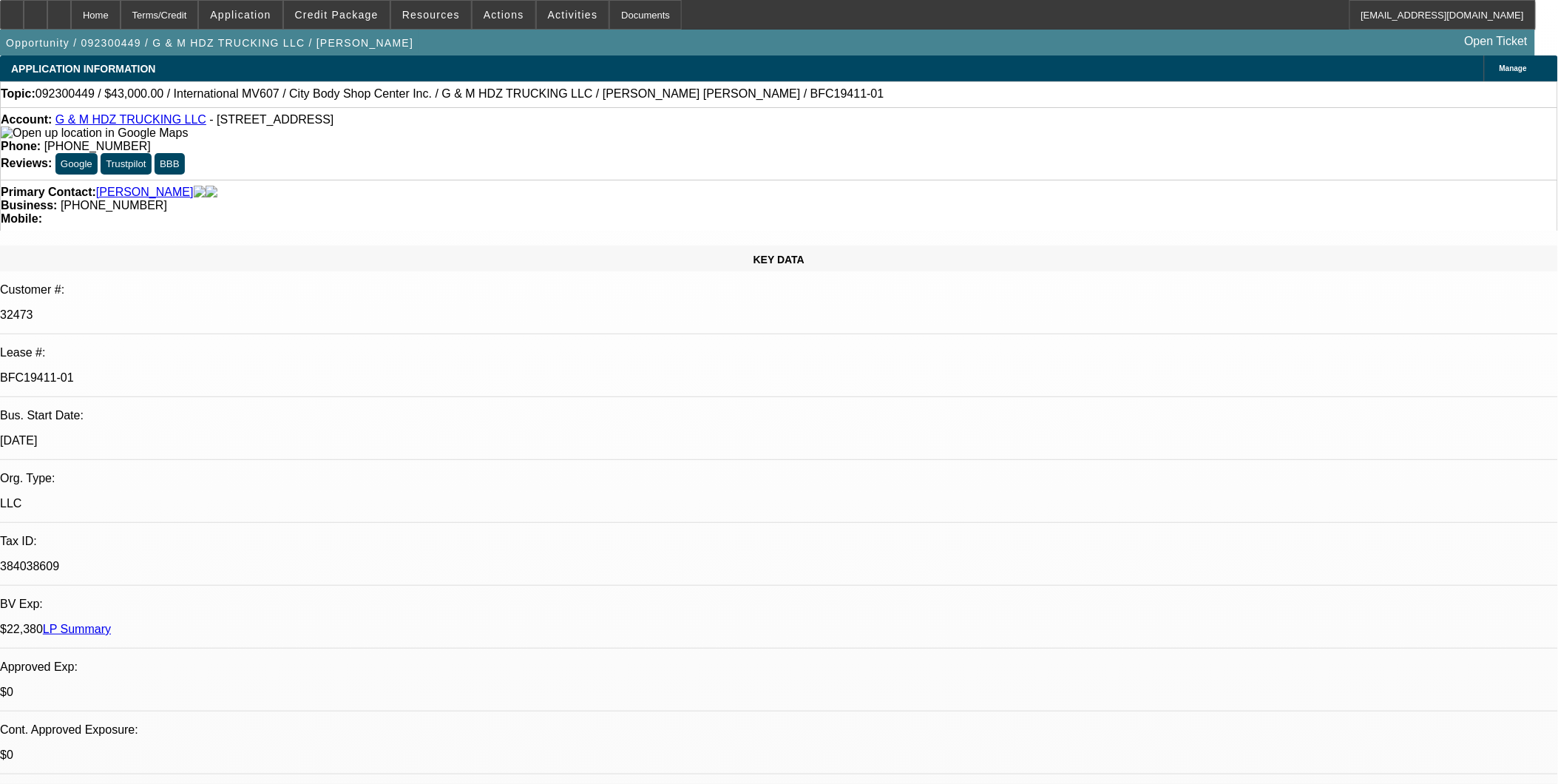
drag, startPoint x: 198, startPoint y: 250, endPoint x: 252, endPoint y: 248, distance: 54.0
click at [252, 371] on p "BFC19411-01" at bounding box center [779, 378] width 1558 height 13
copy p "BFC19411-01"
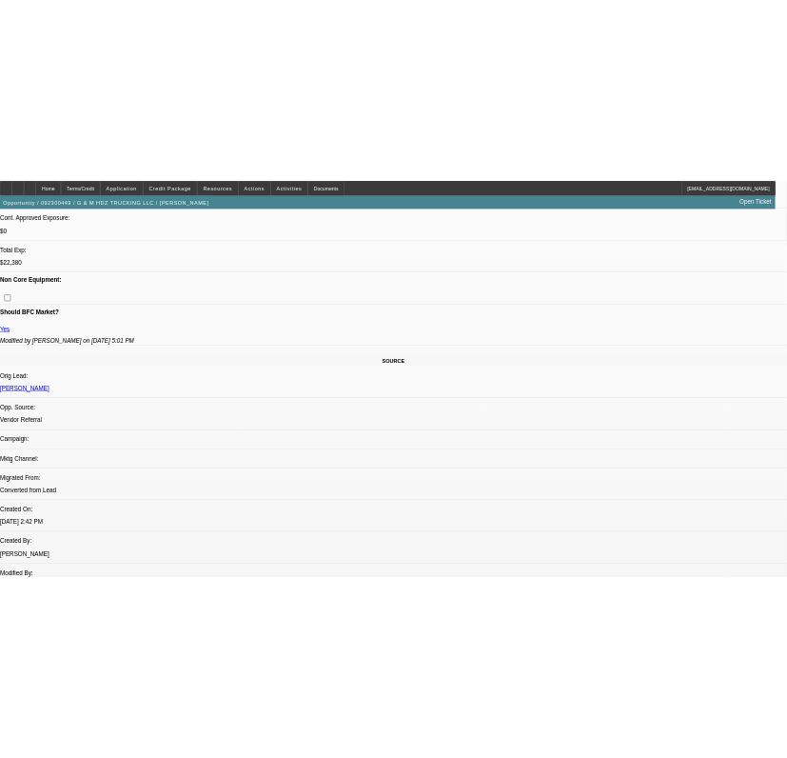
scroll to position [1269, 0]
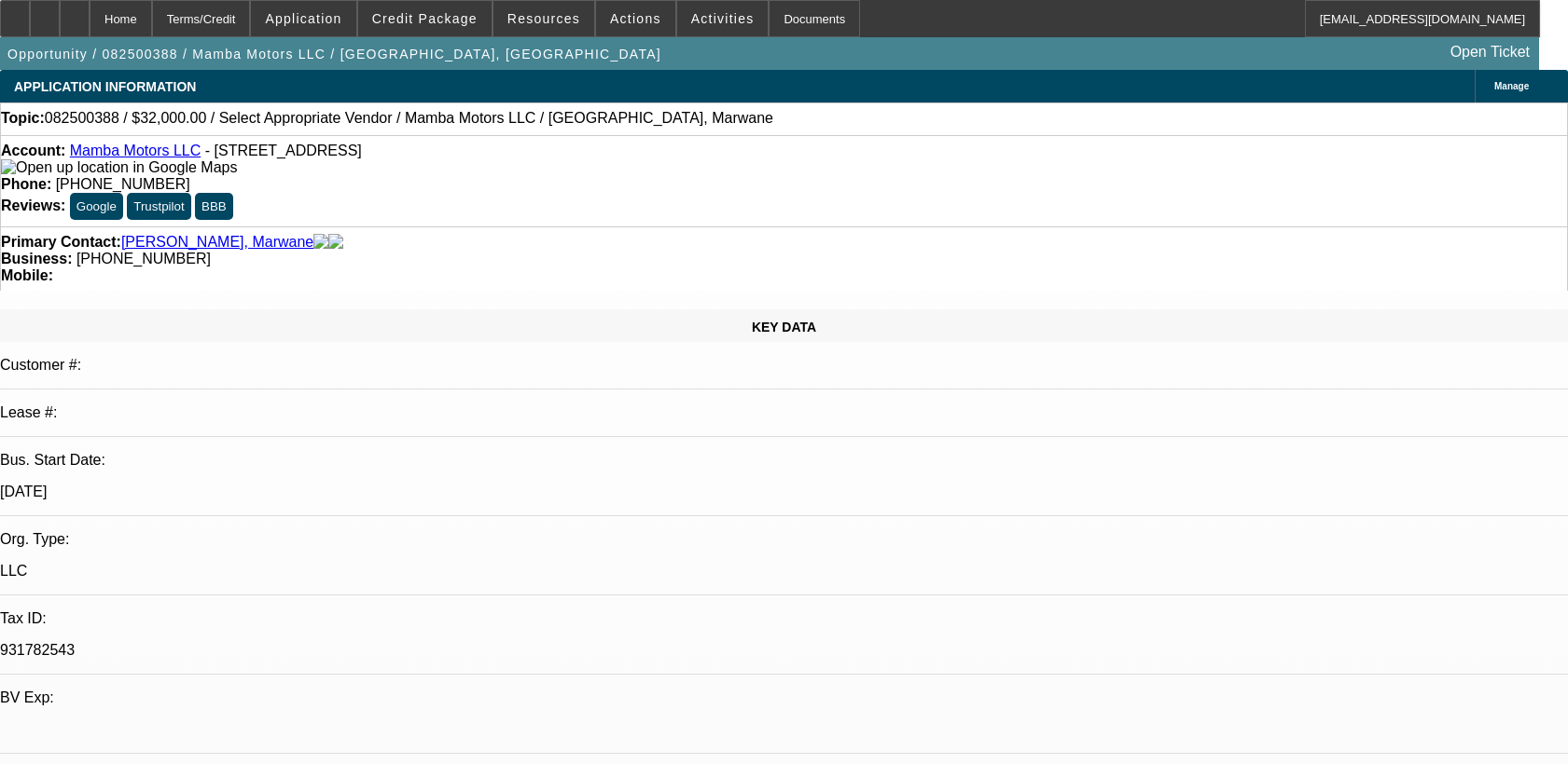
select select "0"
select select "2"
select select "0.1"
select select "4"
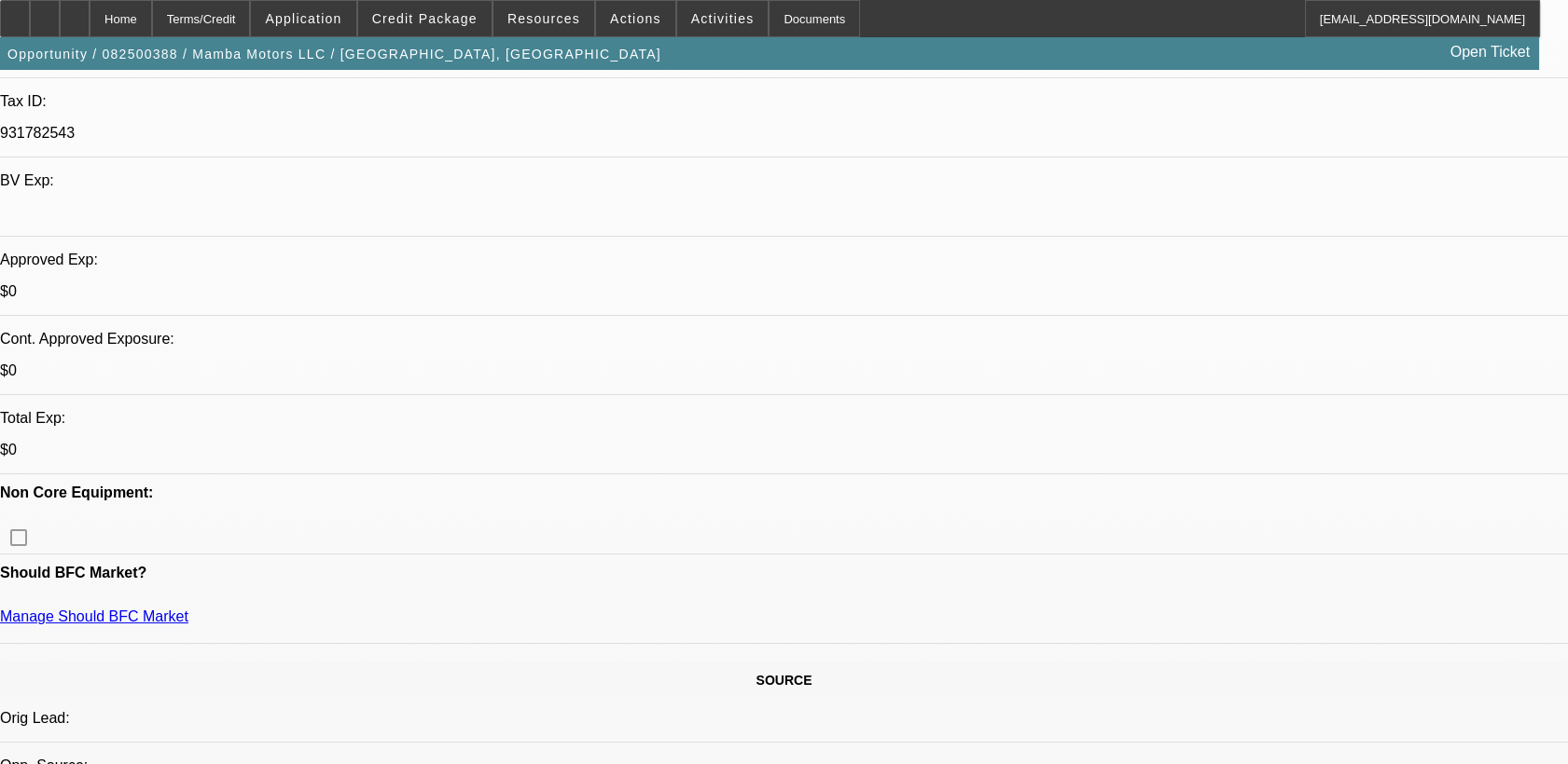
scroll to position [517, 0]
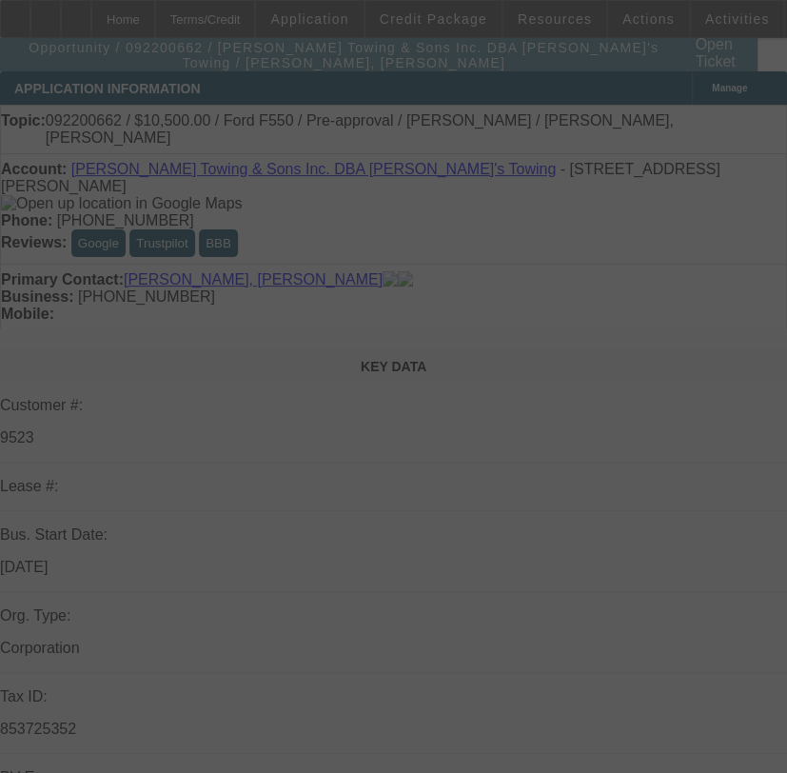
select select "0"
select select "2"
select select "0"
select select "2"
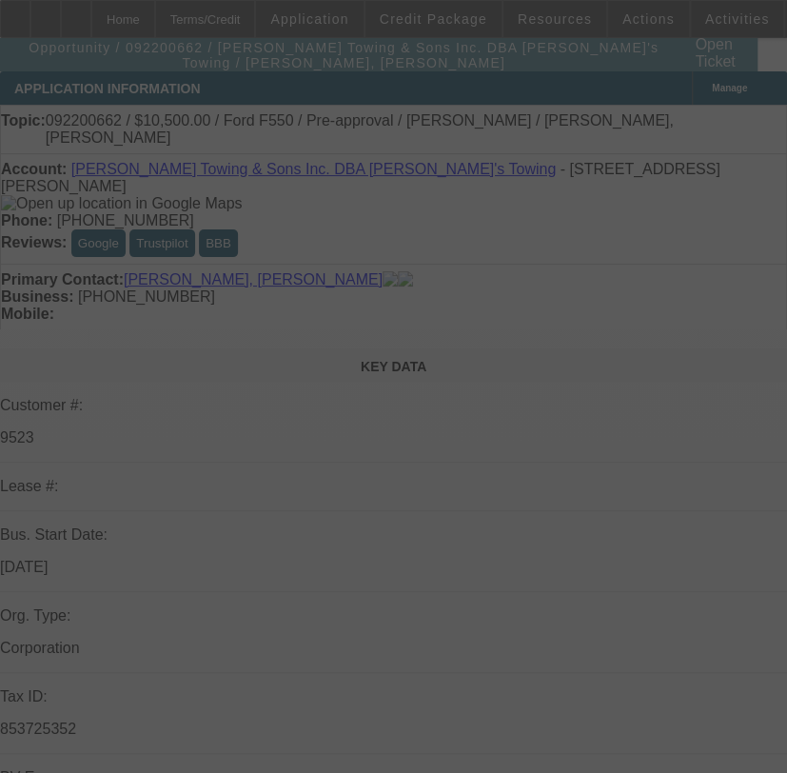
select select "0"
select select "2"
select select "0"
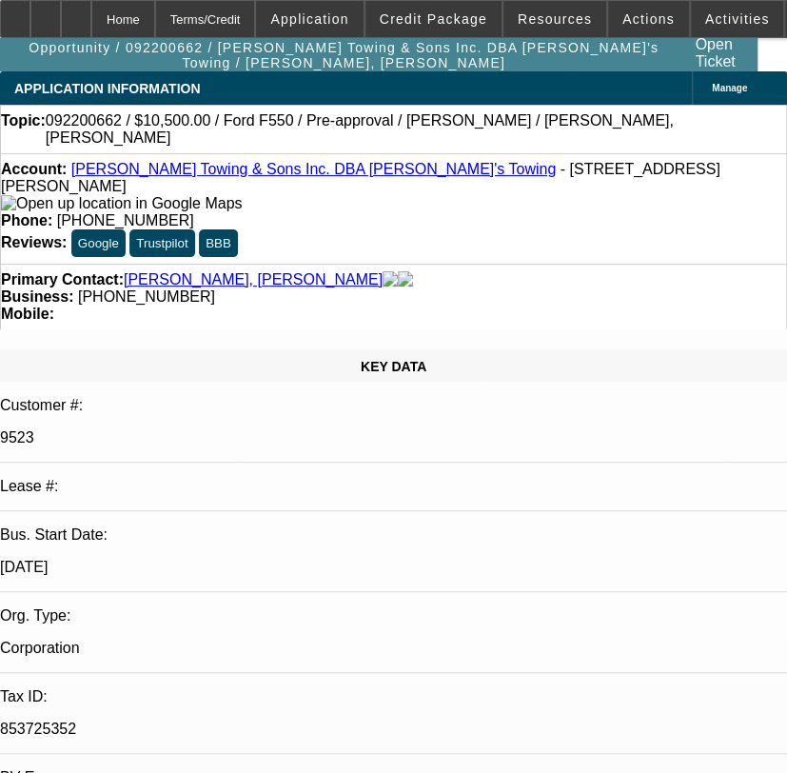
select select "1"
select select "2"
select select "6"
select select "1"
select select "2"
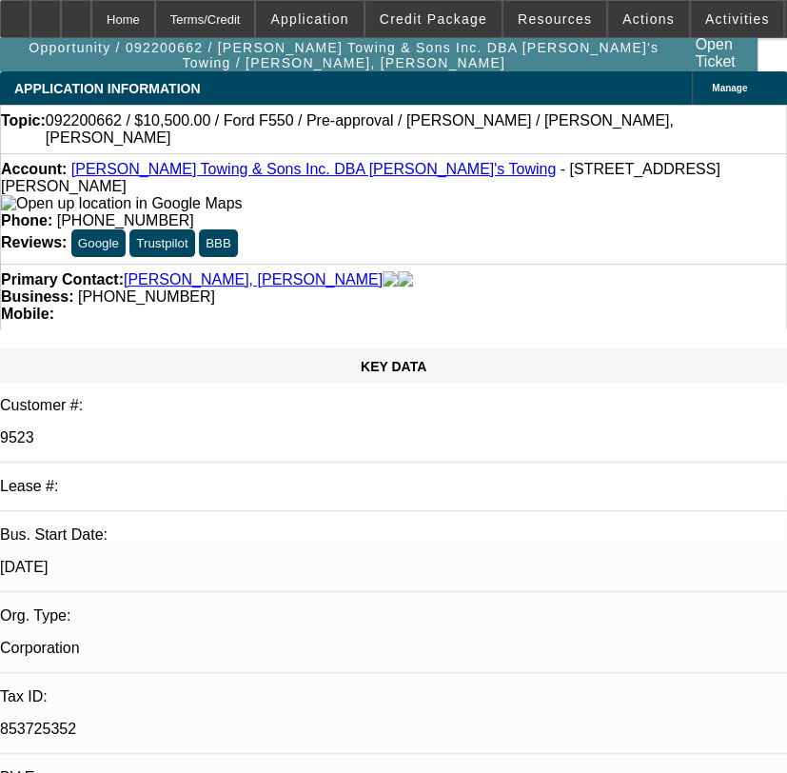
select select "6"
select select "1"
select select "2"
select select "6"
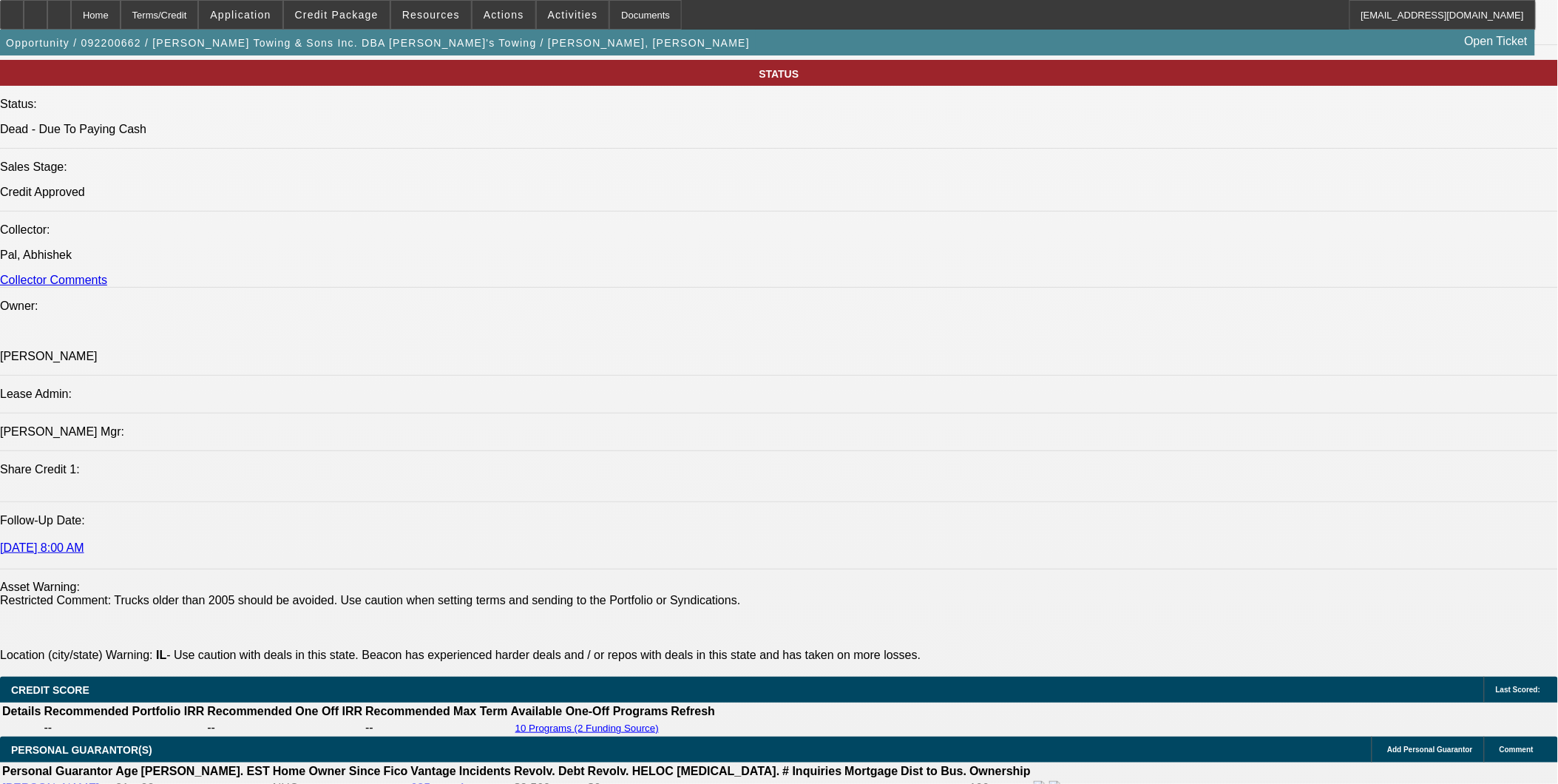
scroll to position [1971, 0]
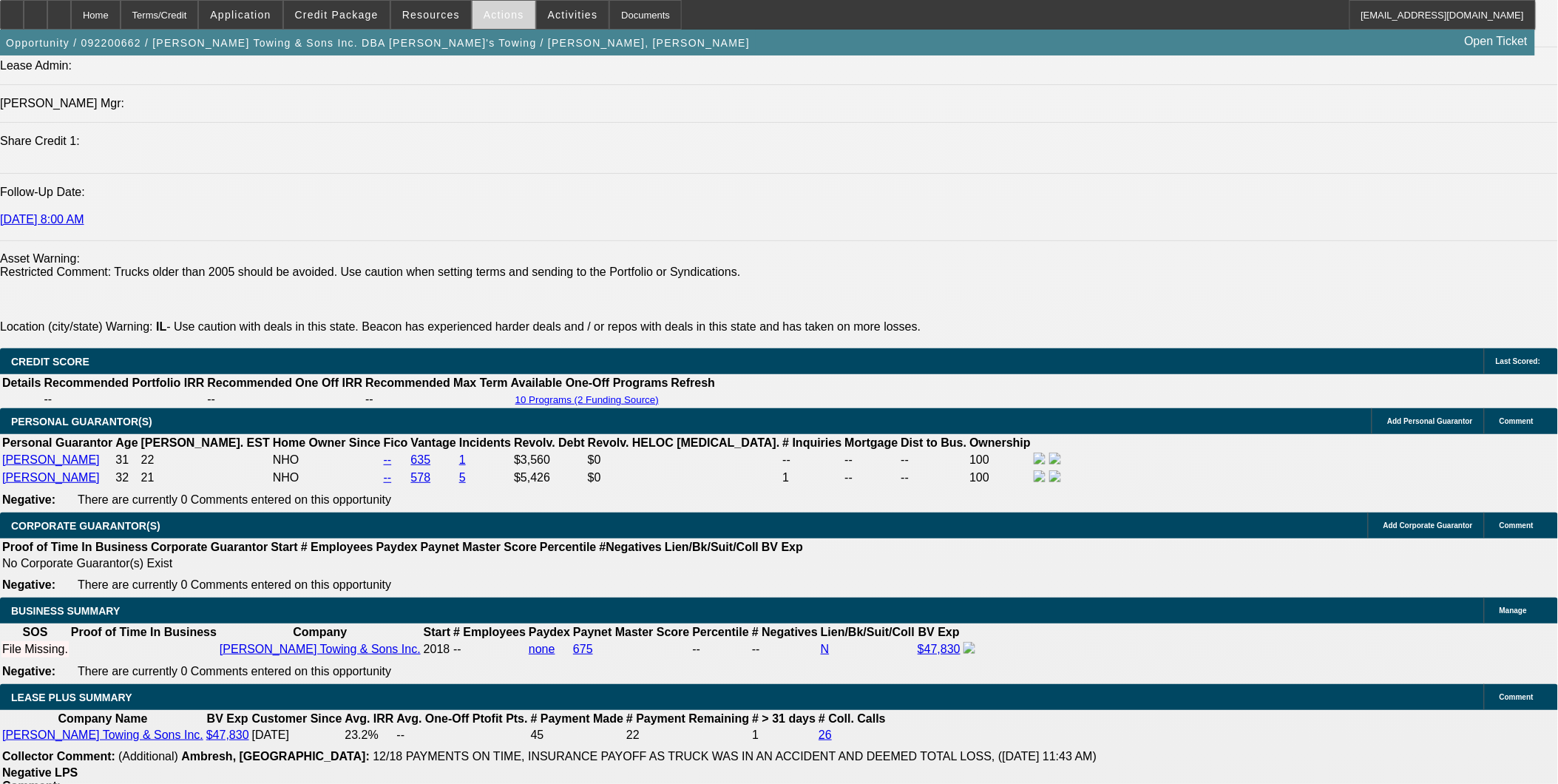
click at [500, 21] on span at bounding box center [504, 15] width 63 height 36
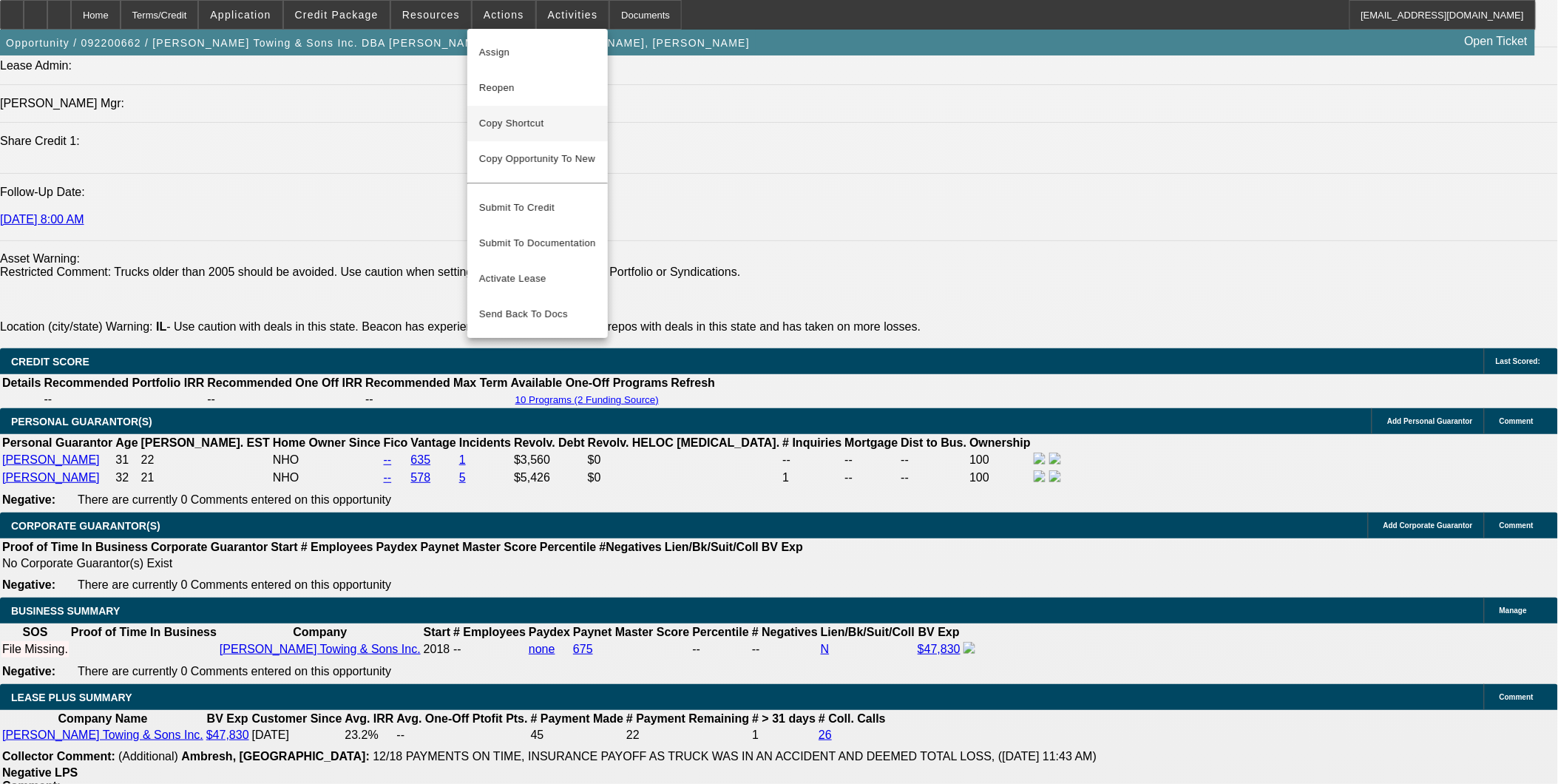
click at [541, 124] on span "Copy Shortcut" at bounding box center [538, 124] width 117 height 18
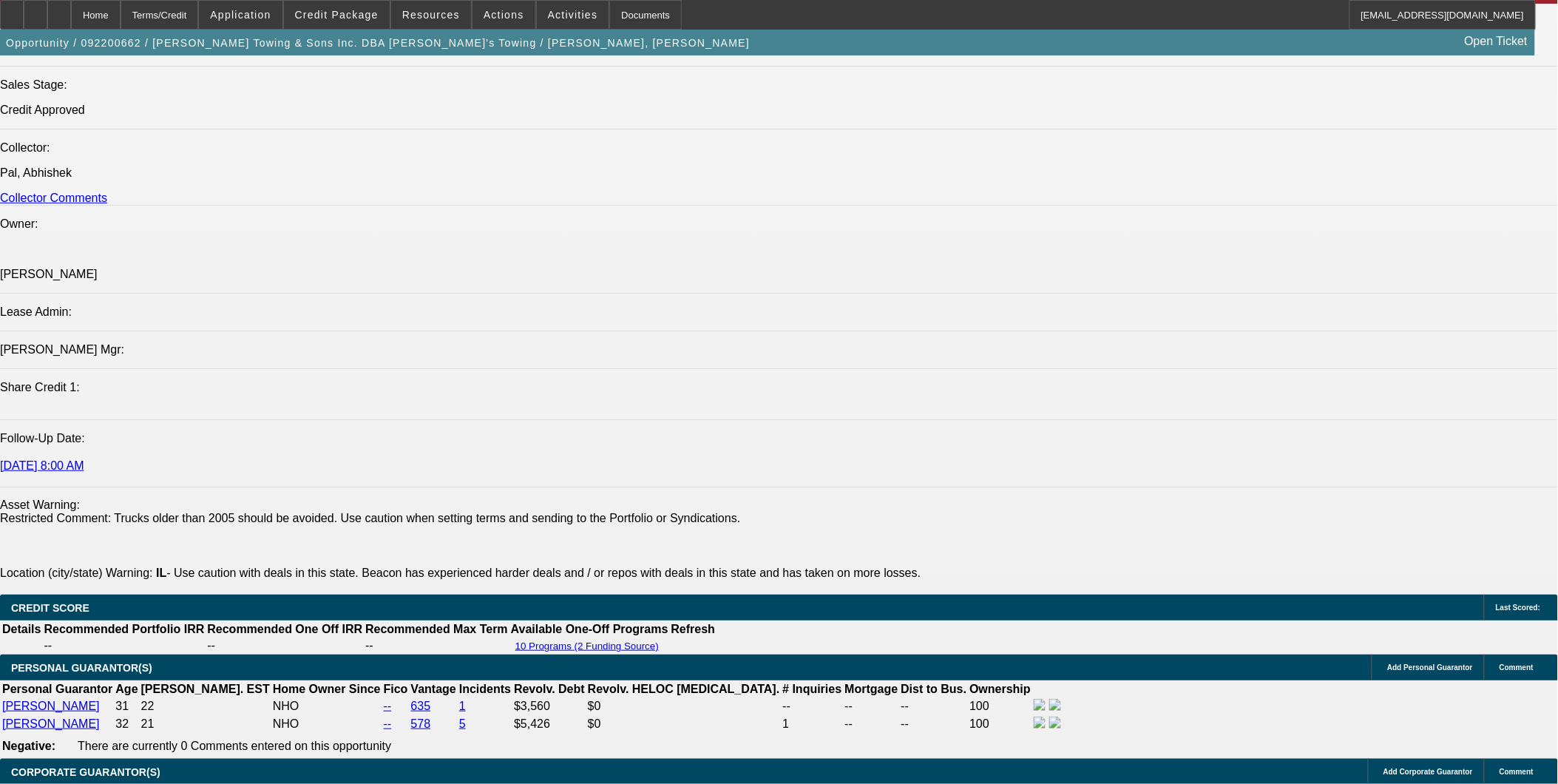
scroll to position [2218, 0]
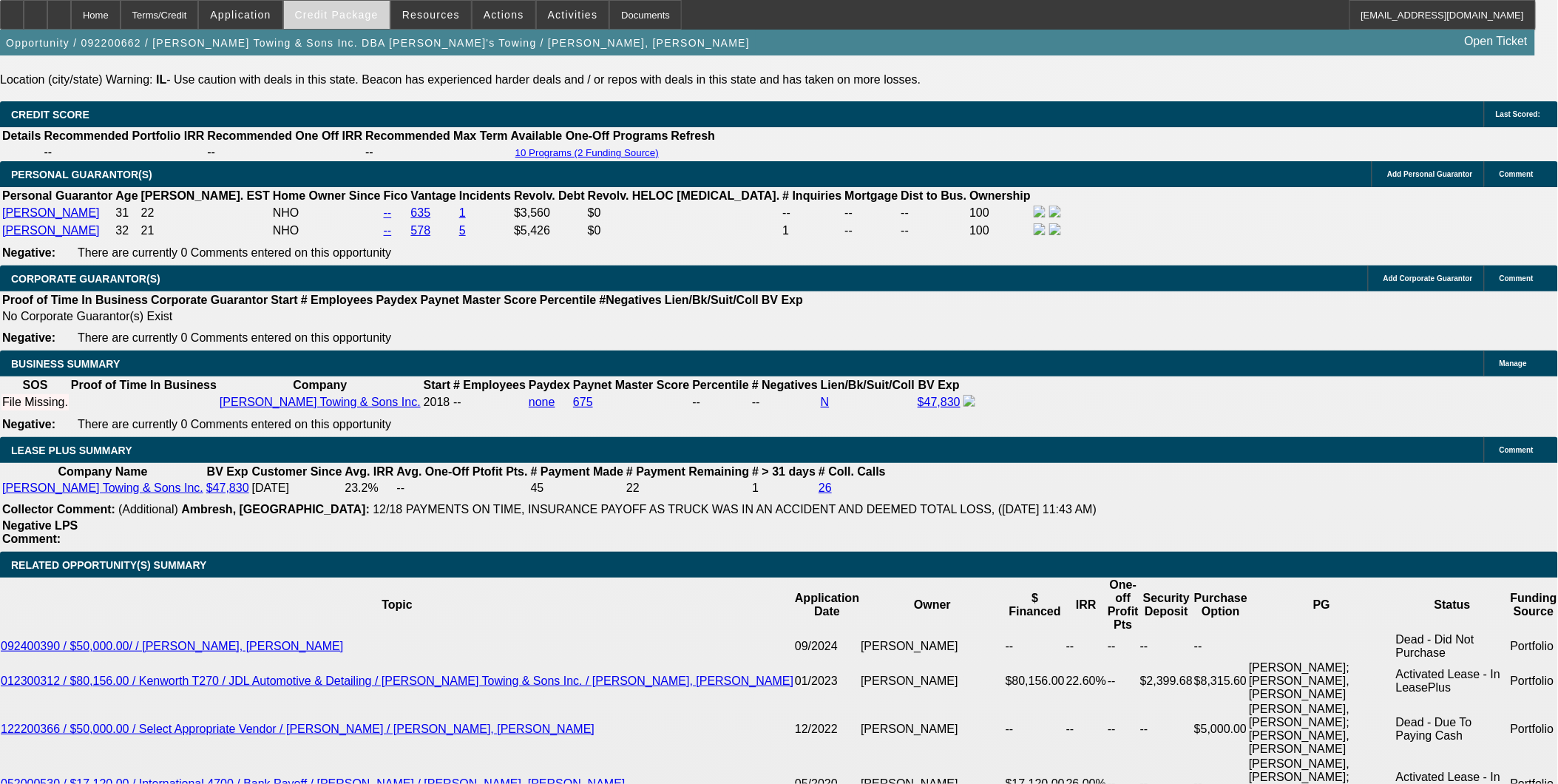
click at [390, 2] on span at bounding box center [336, 15] width 106 height 36
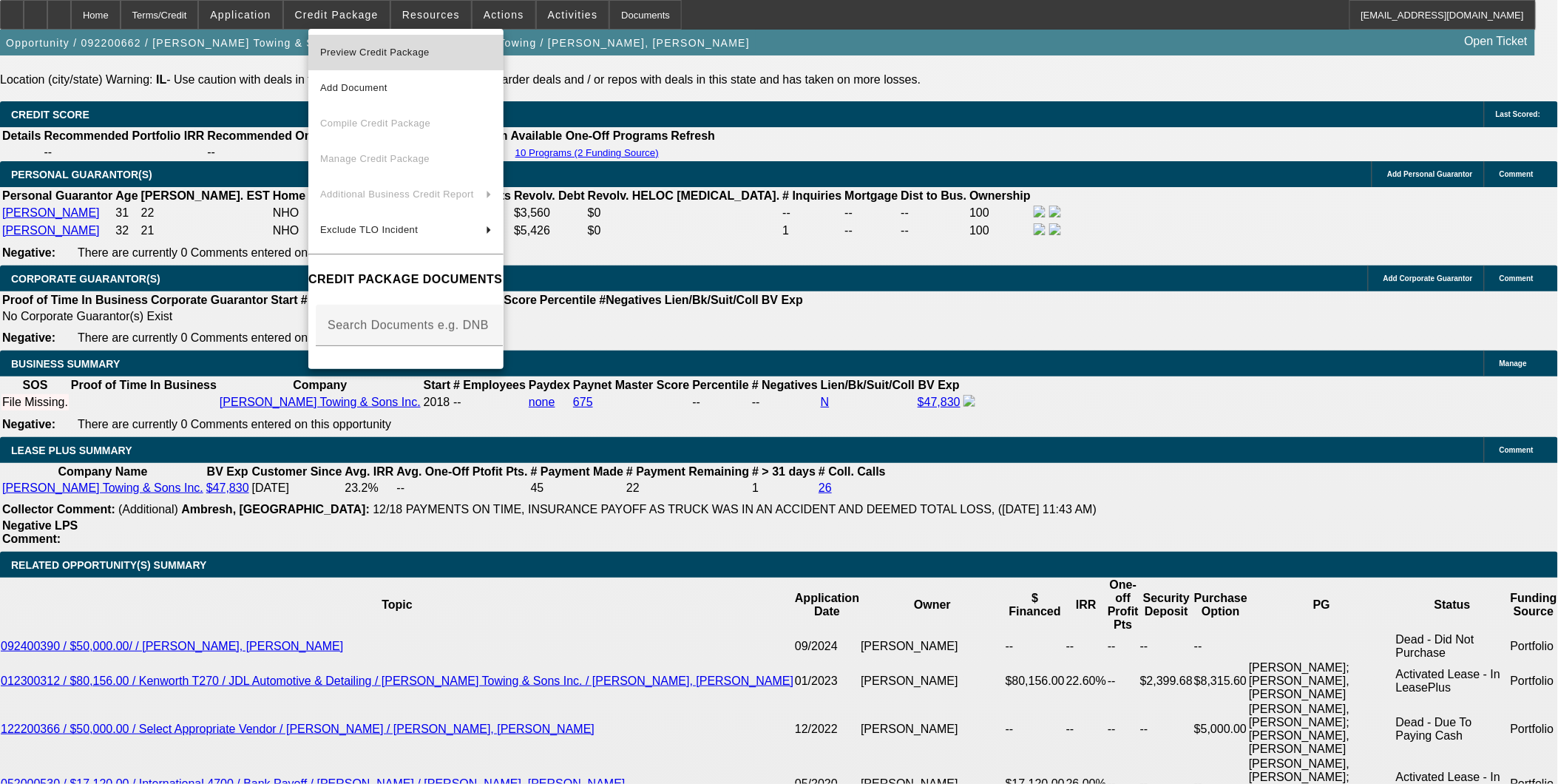
click at [492, 61] on span "Preview Credit Package" at bounding box center [406, 52] width 172 height 18
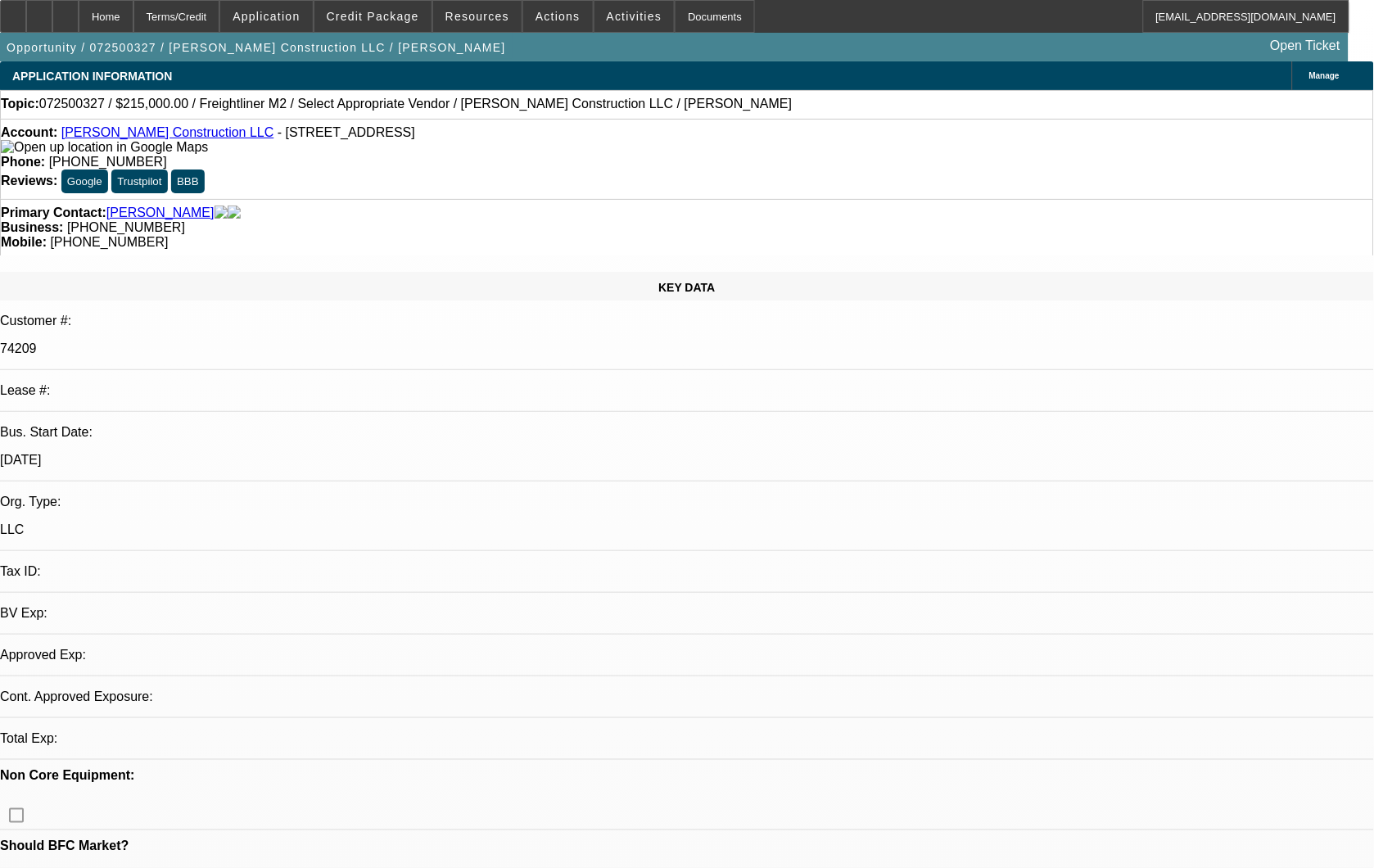
select select "0"
select select "2"
select select "0.1"
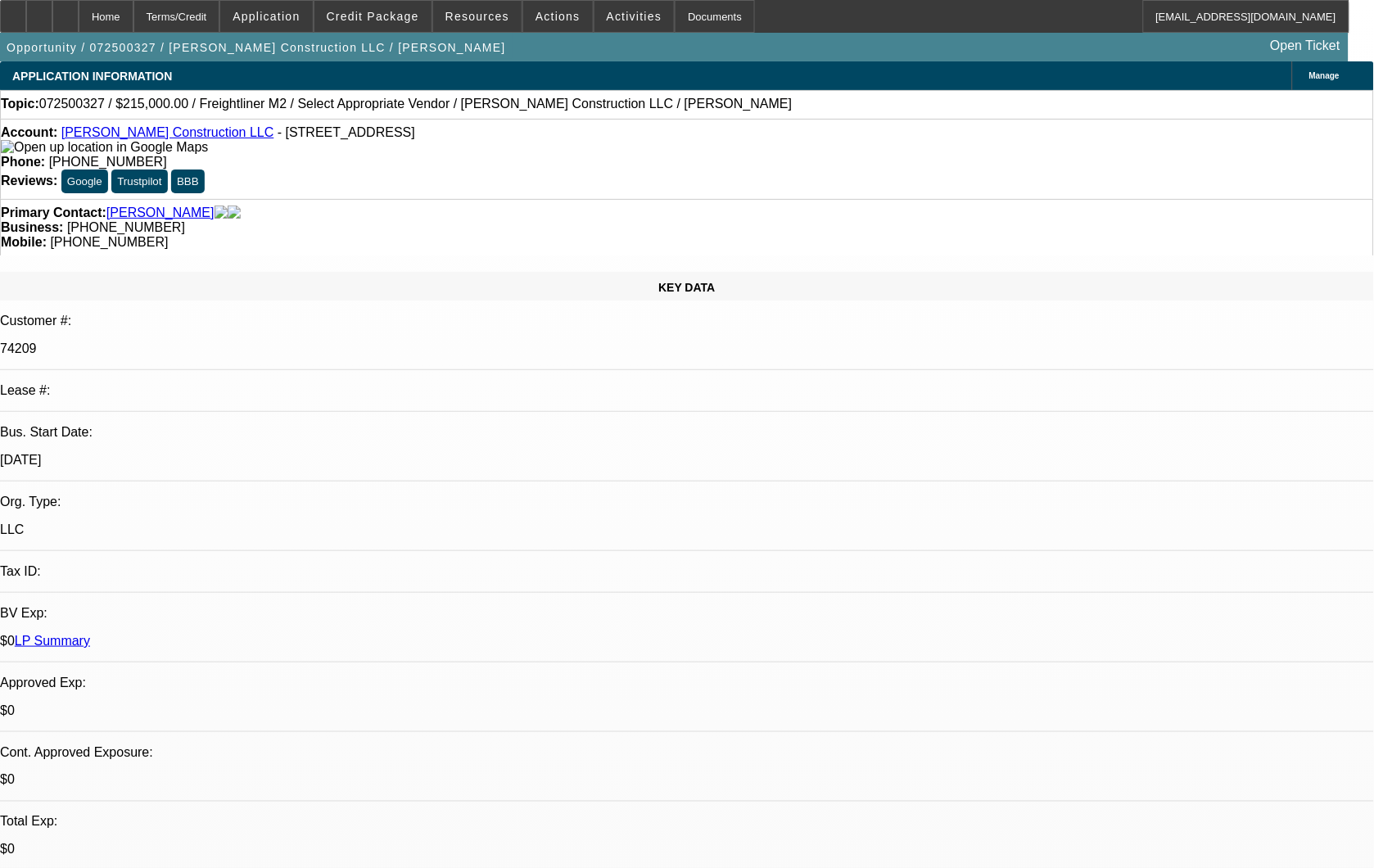
select select "1"
select select "2"
select select "4"
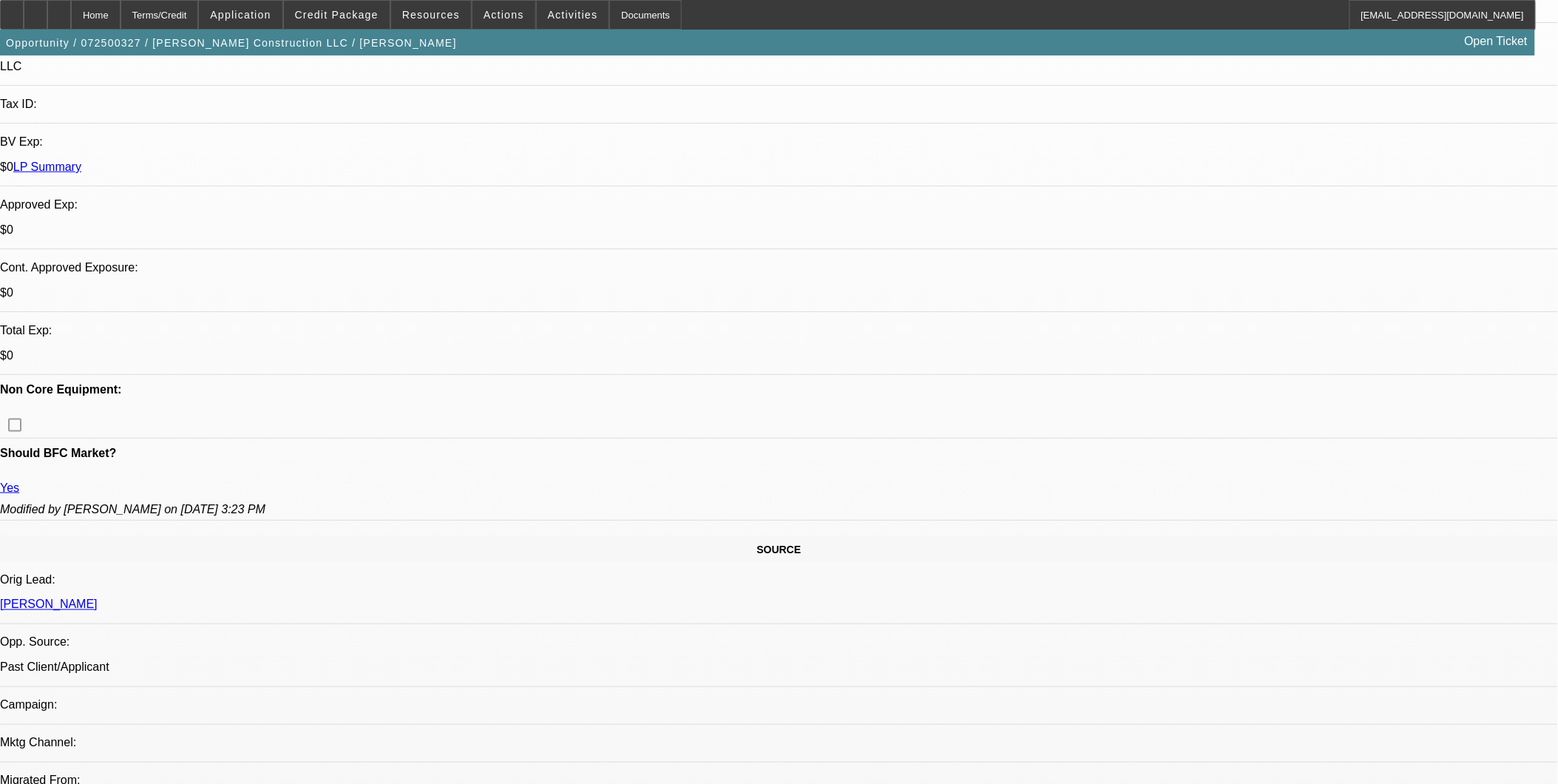
scroll to position [493, 0]
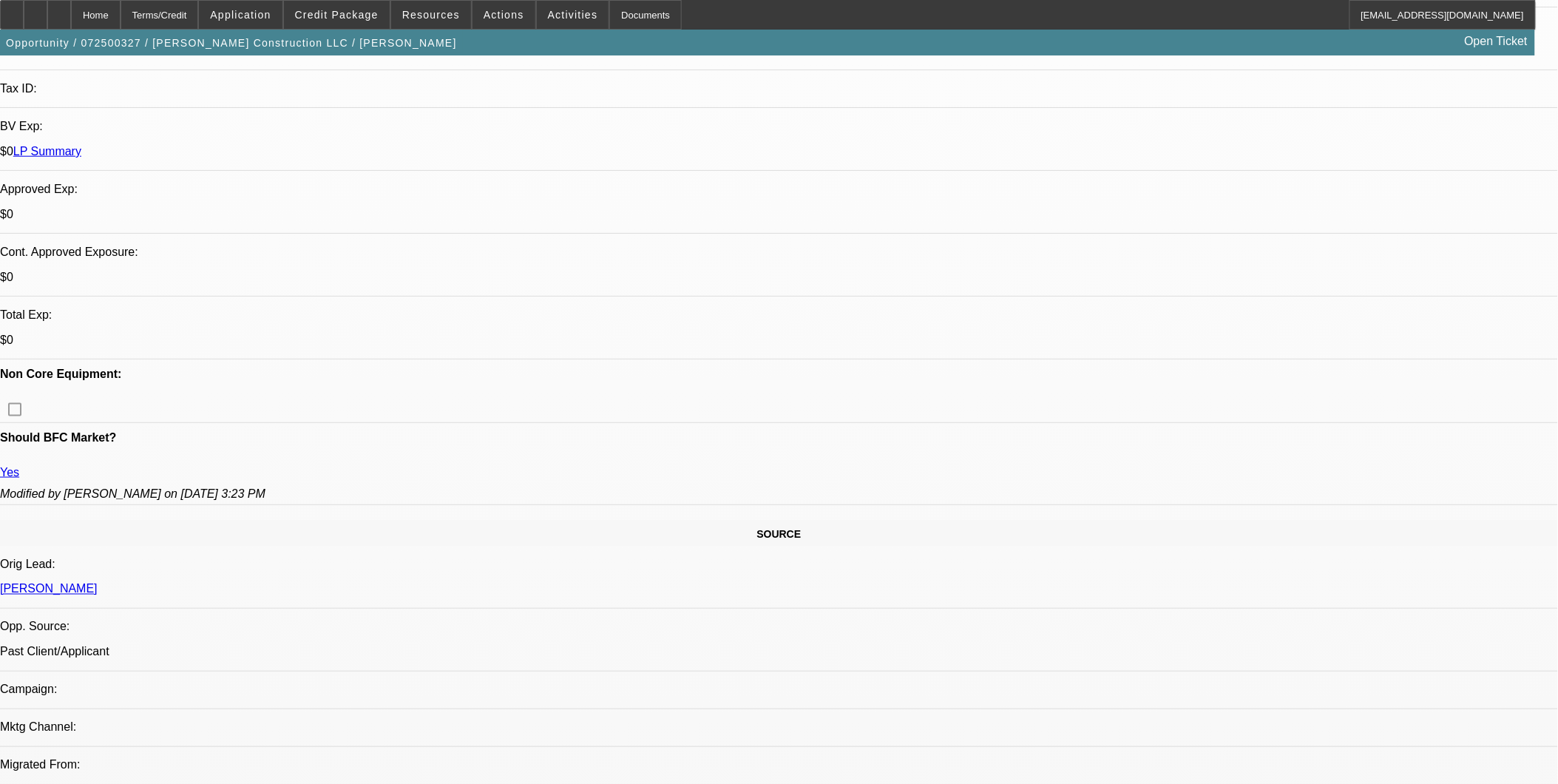
scroll to position [410, 0]
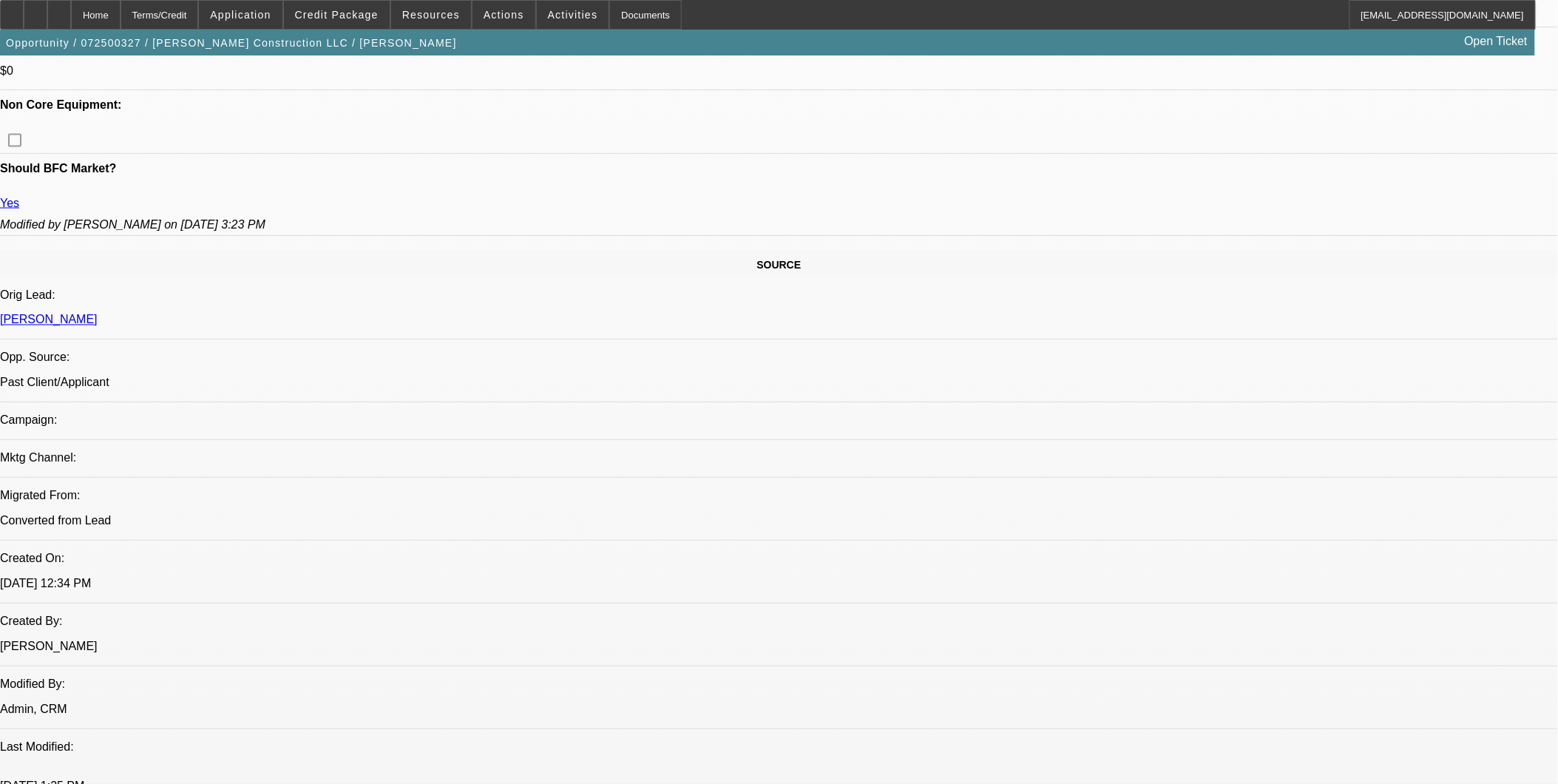
scroll to position [657, 0]
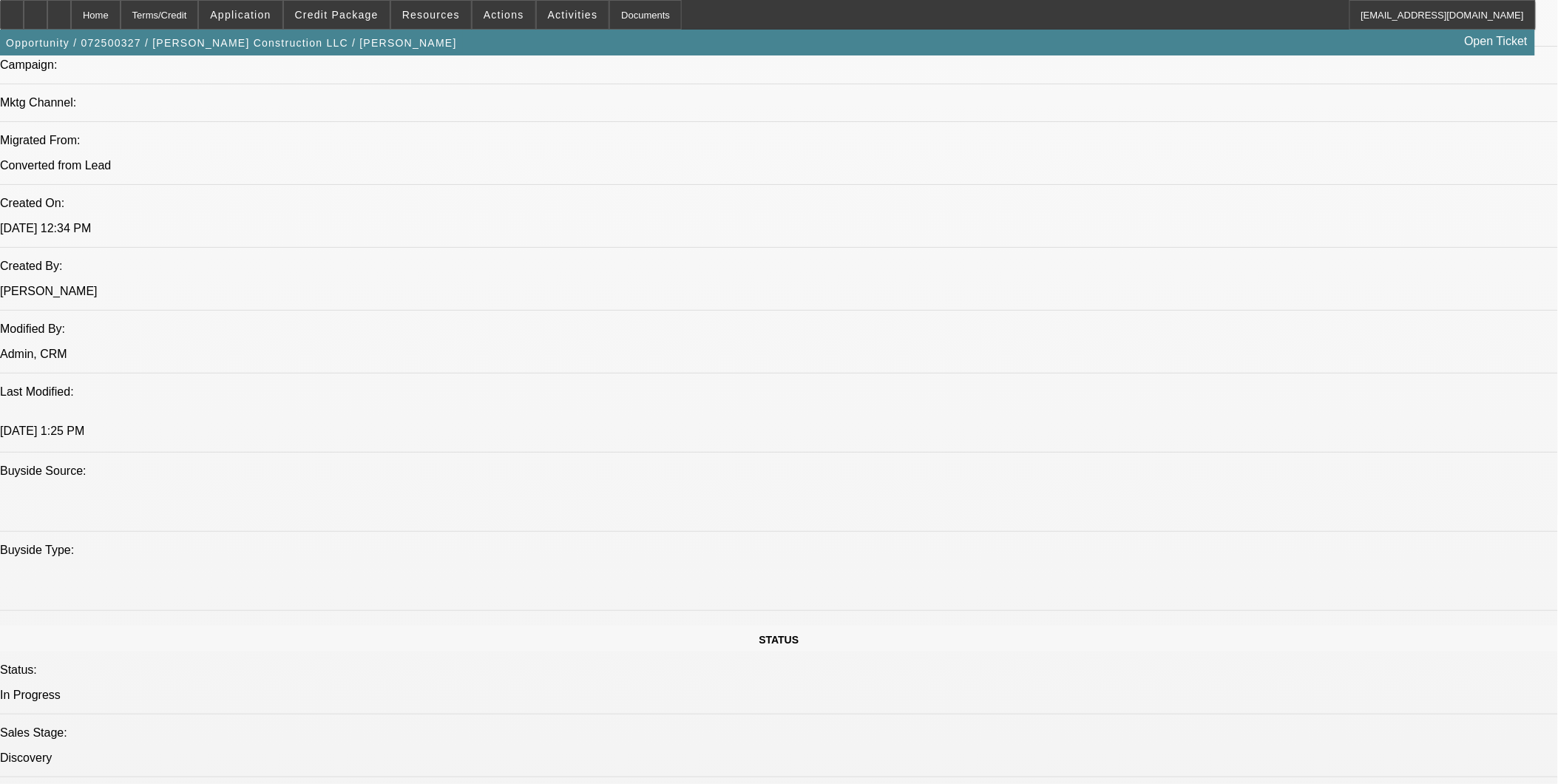
scroll to position [1068, 0]
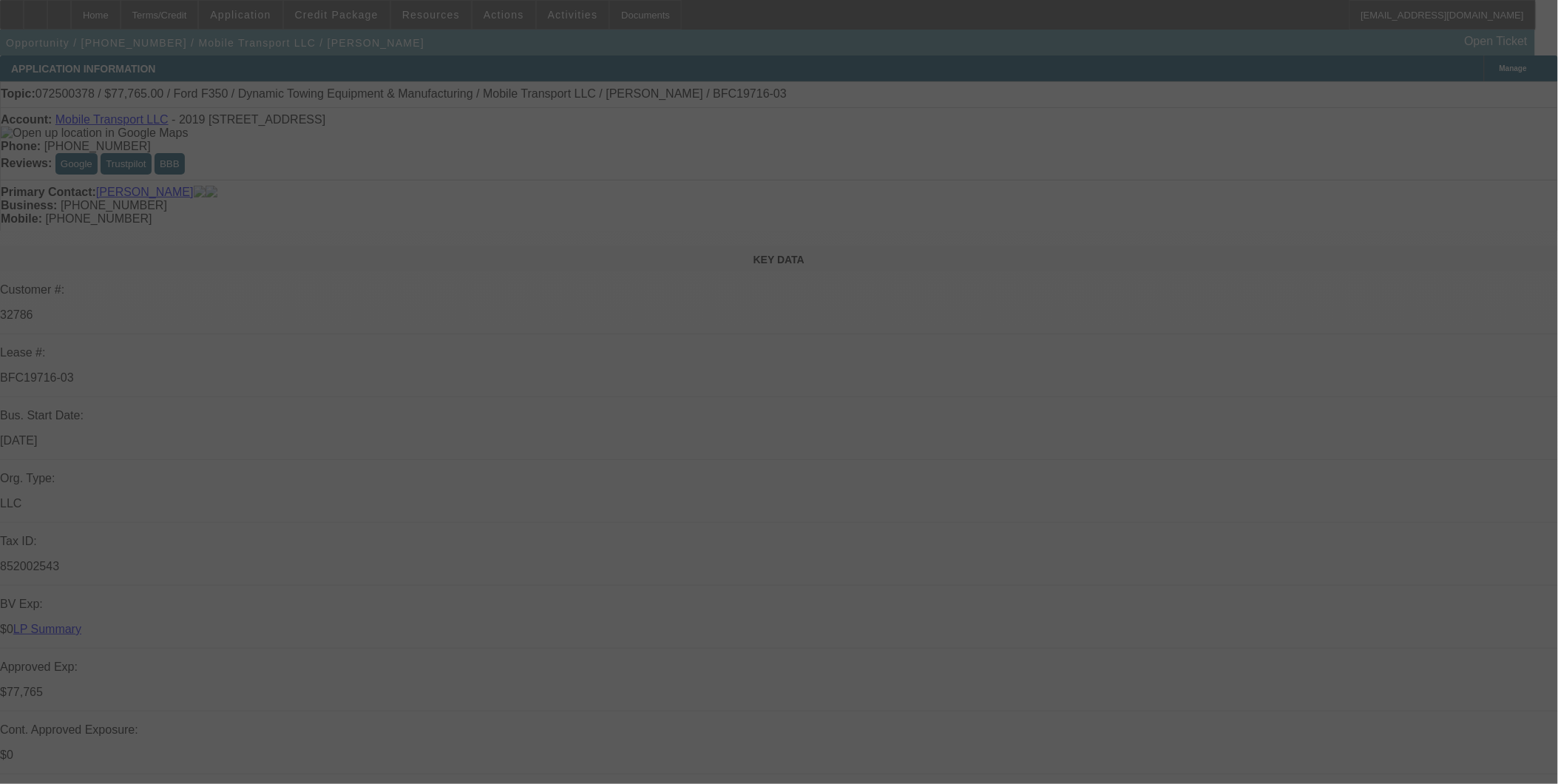
scroll to position [410, 0]
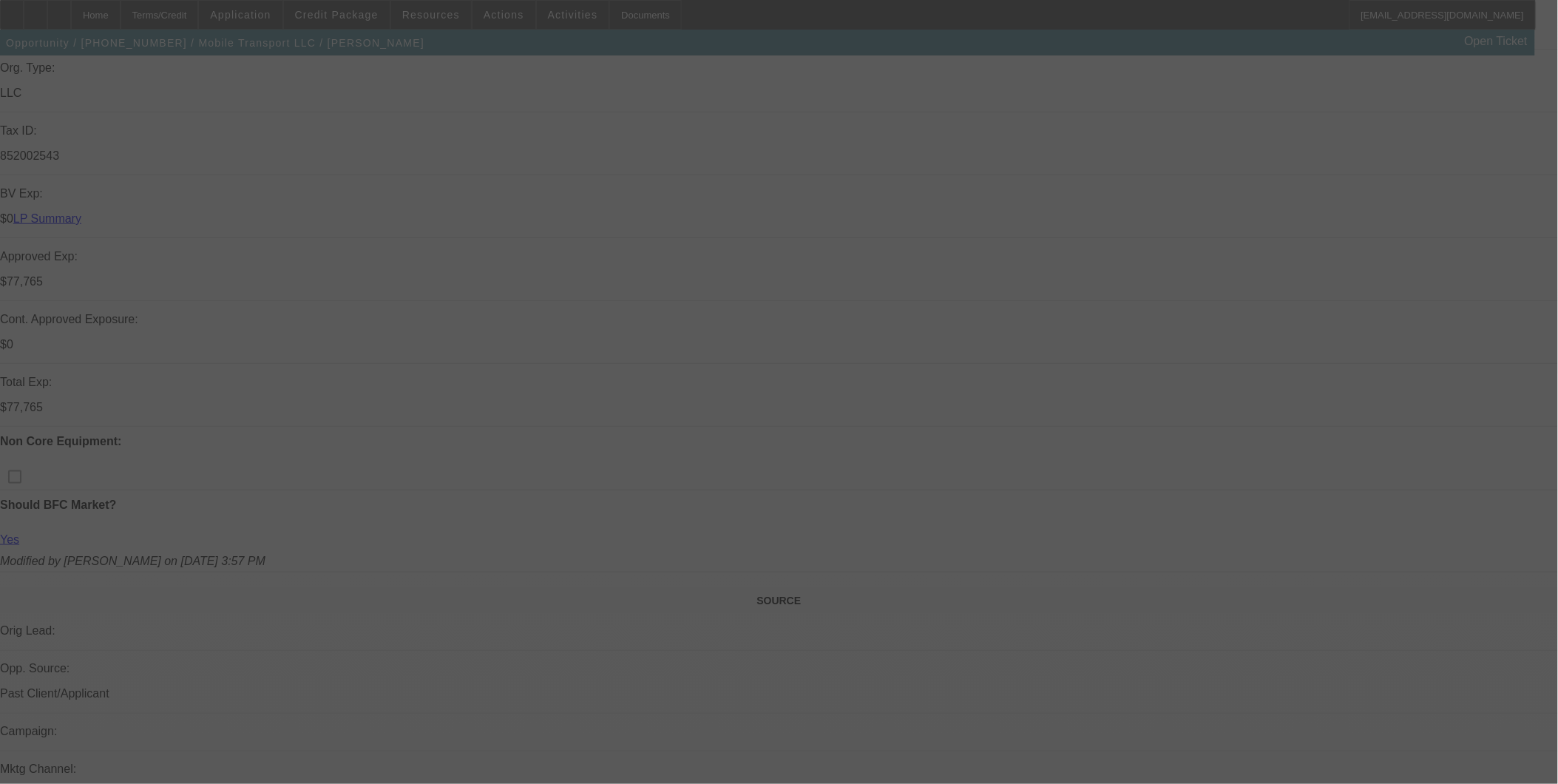
select select "0"
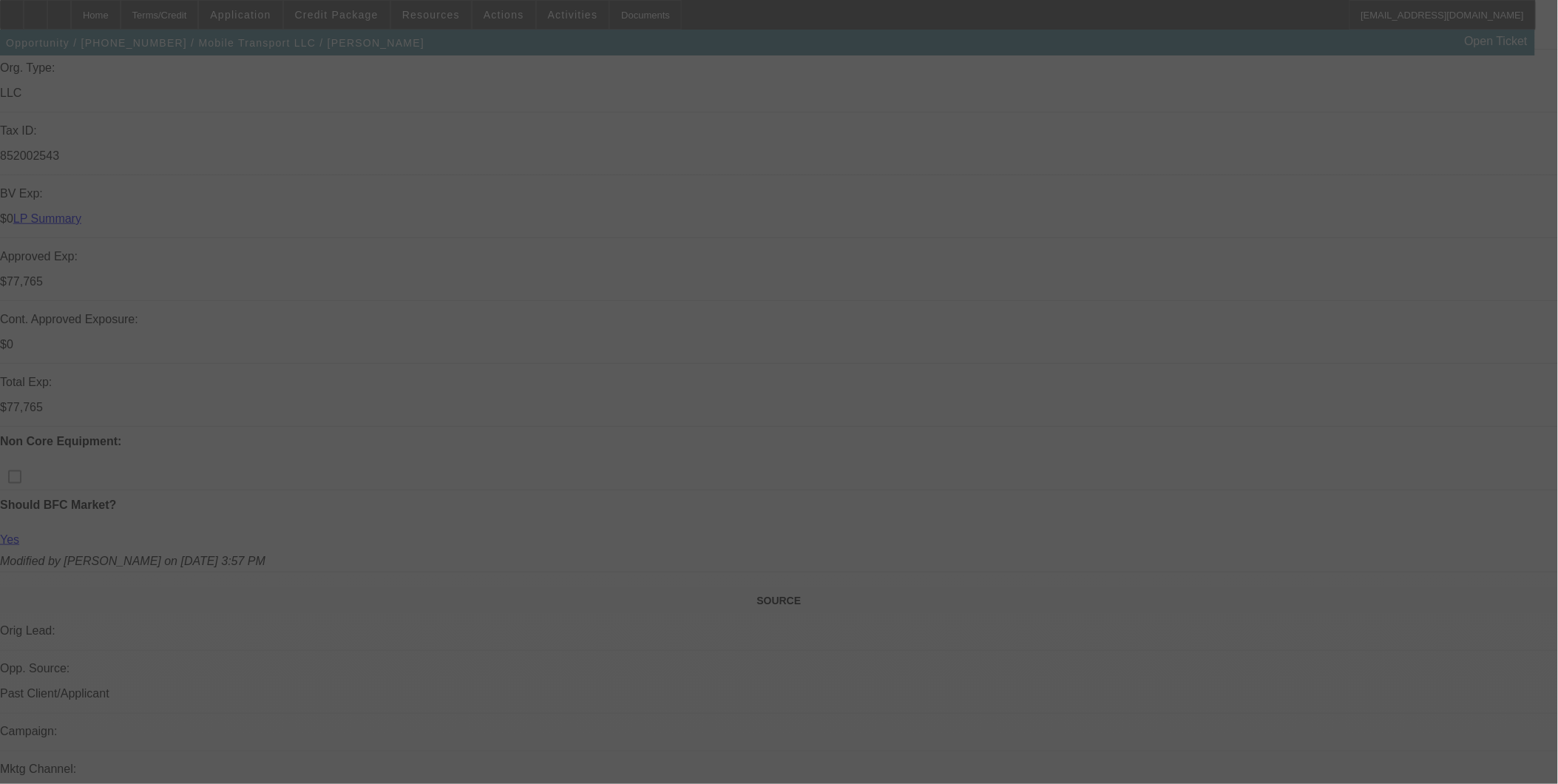
select select "0"
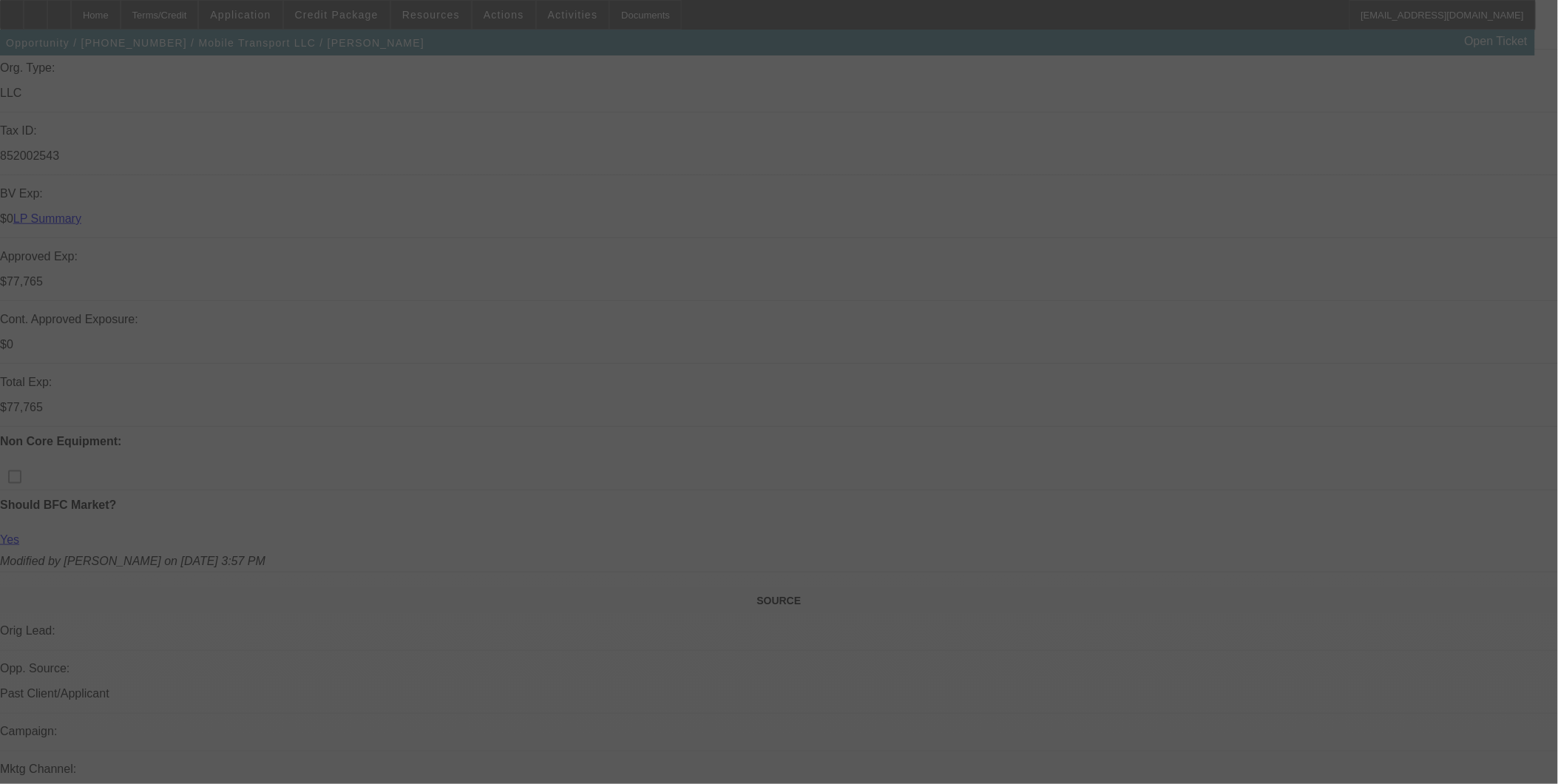
select select "0"
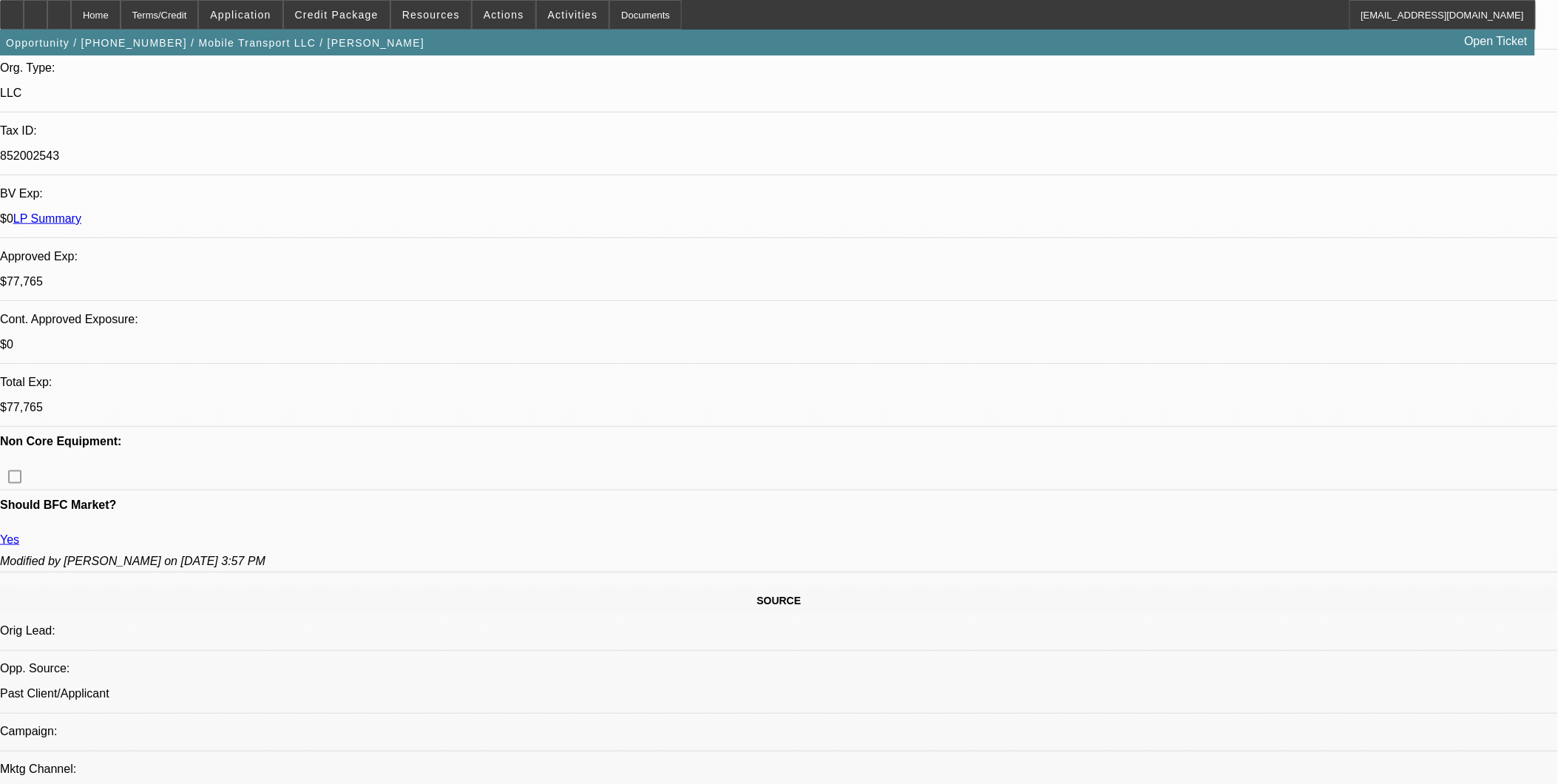
select select "1"
select select "2"
select select "6"
select select "1"
select select "2"
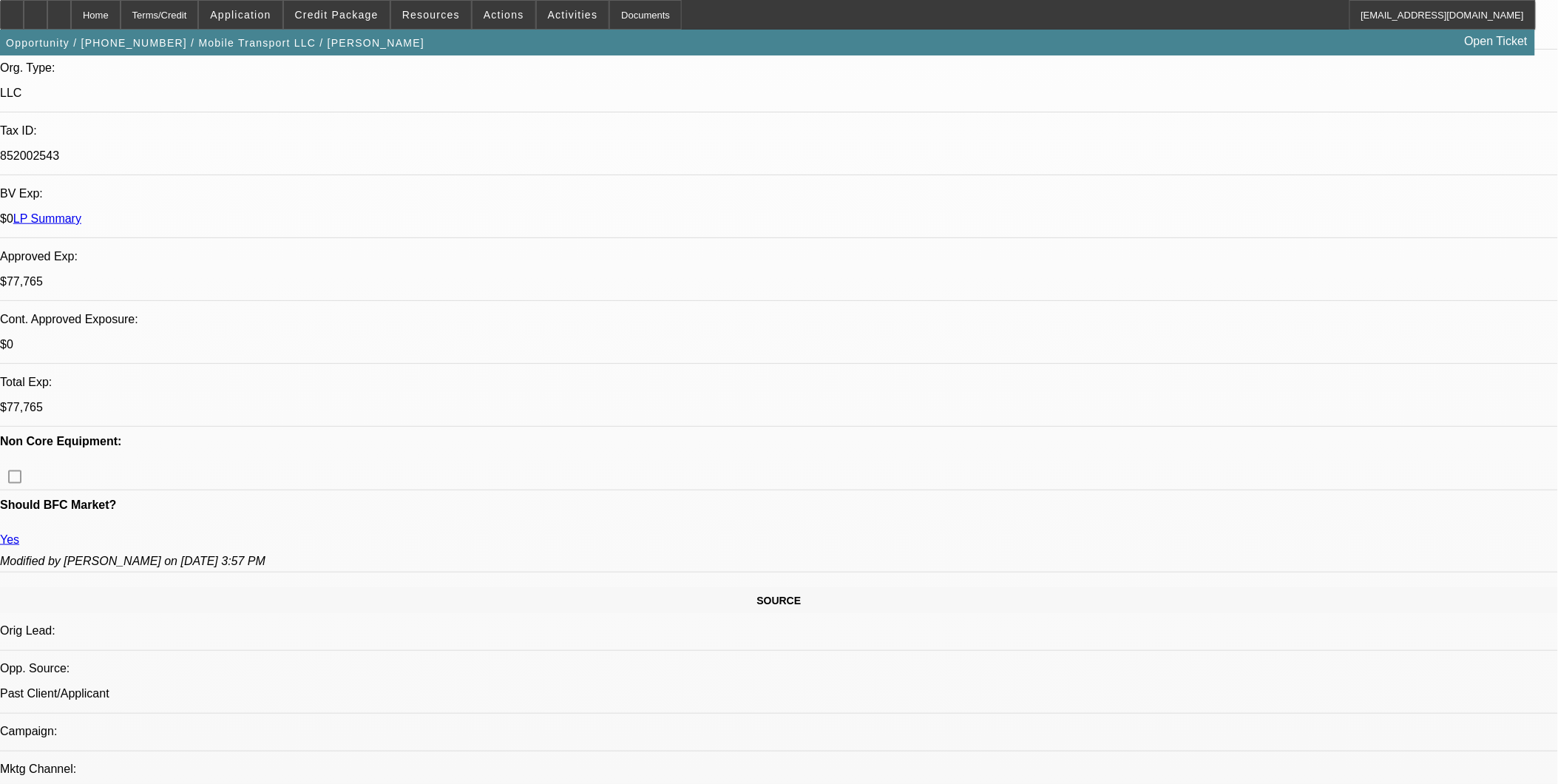
select select "6"
select select "1"
select select "2"
select select "6"
select select "1"
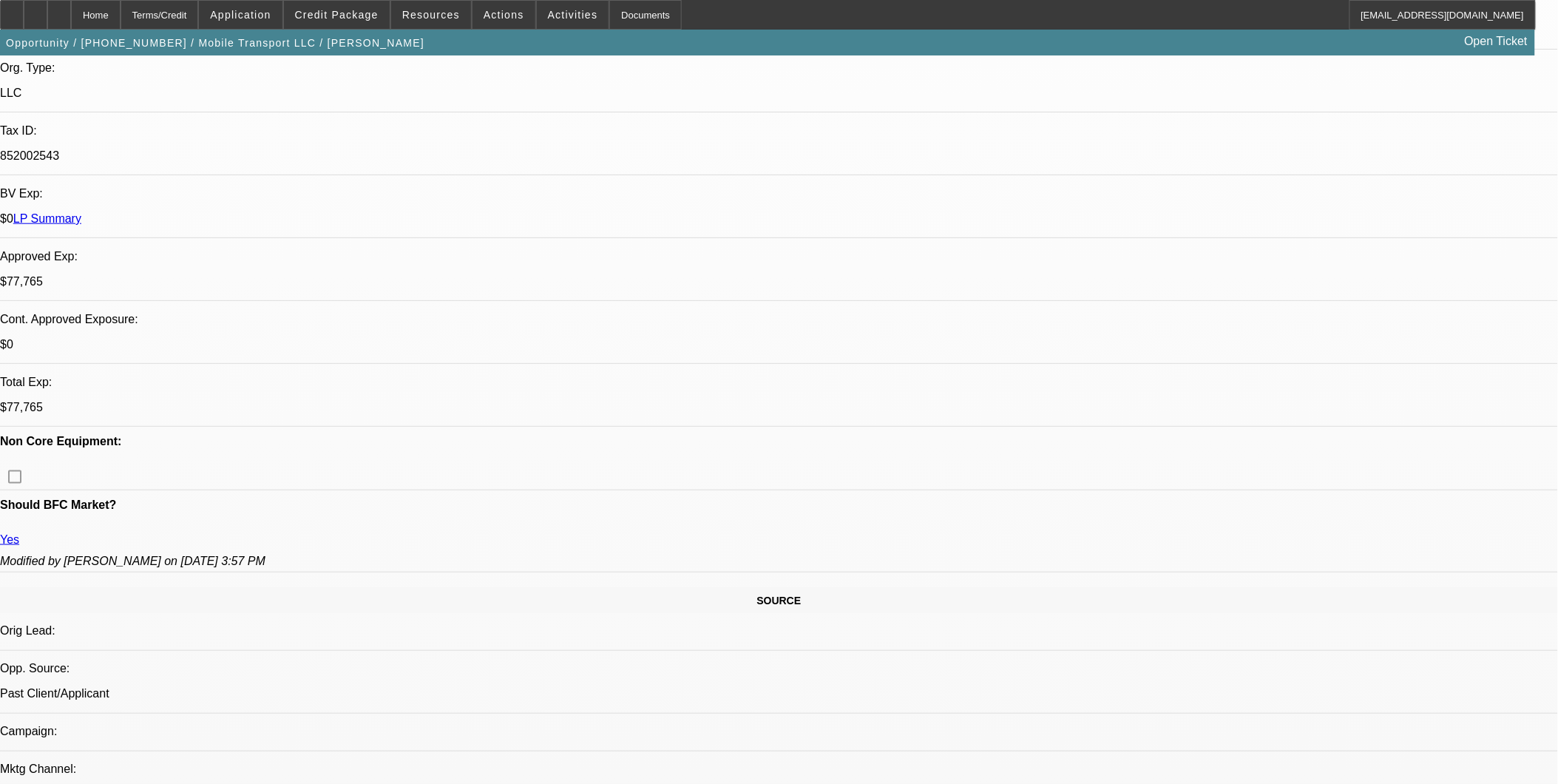
select select "2"
select select "6"
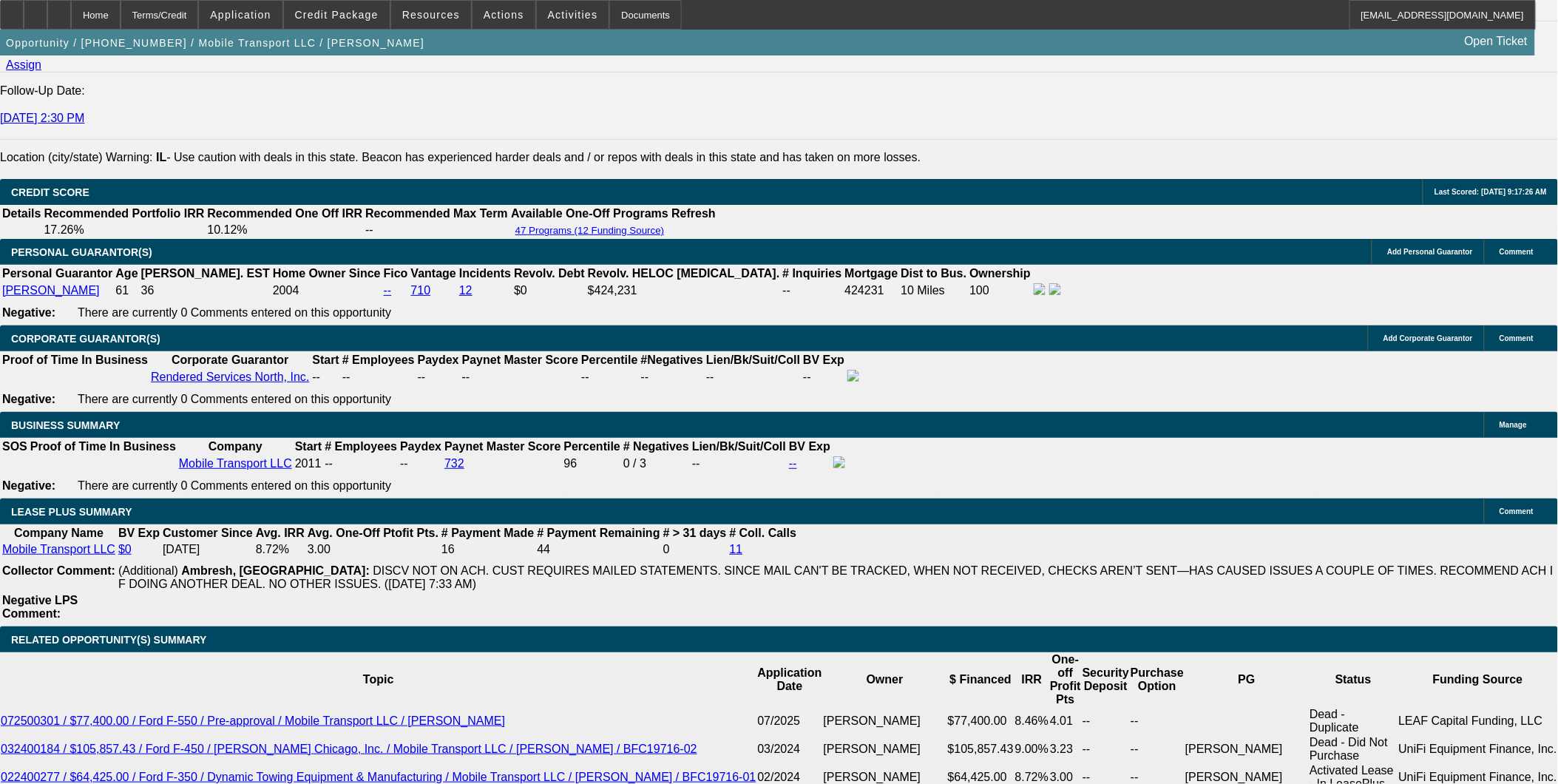
scroll to position [1971, 0]
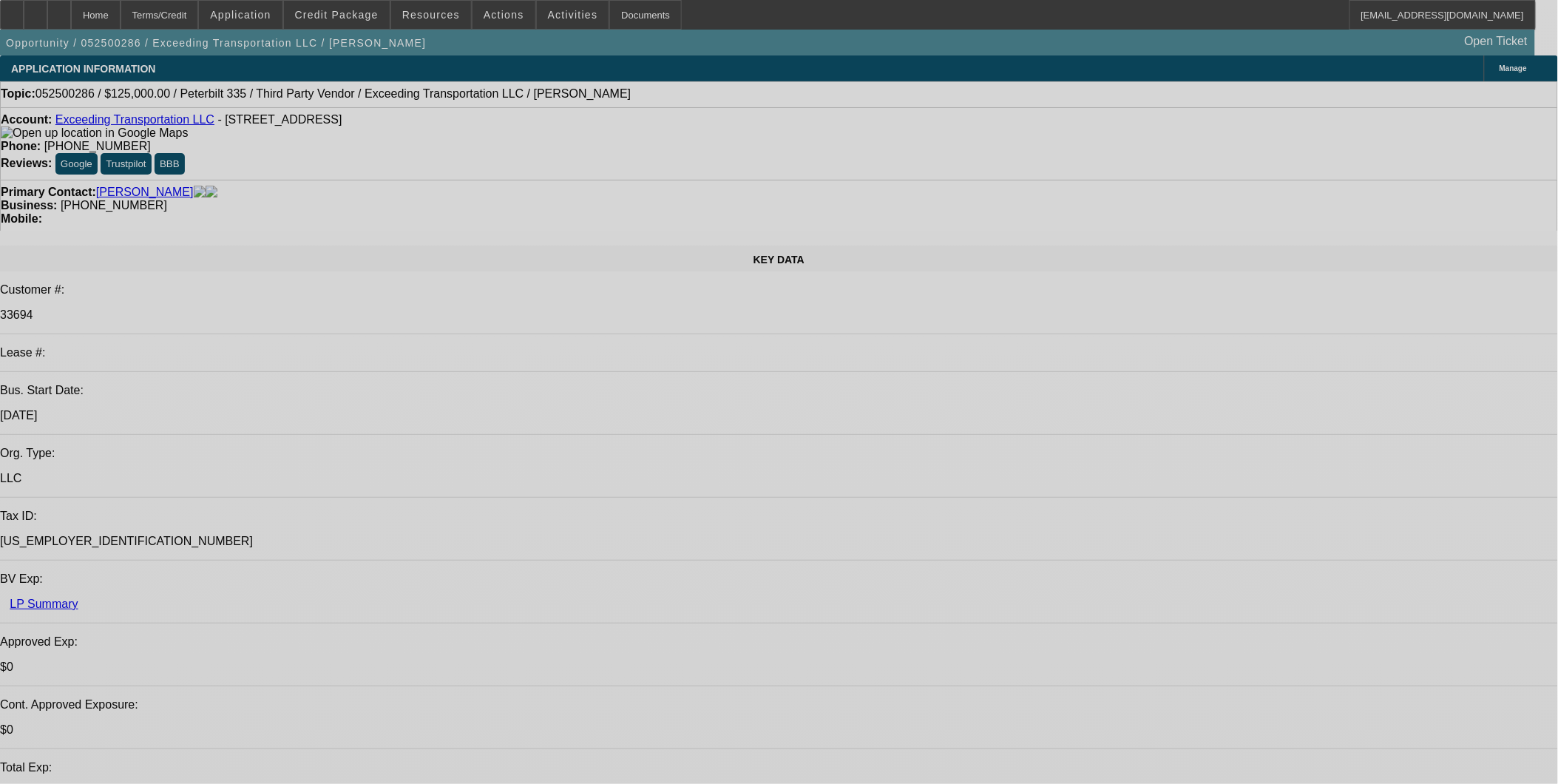
select select "0"
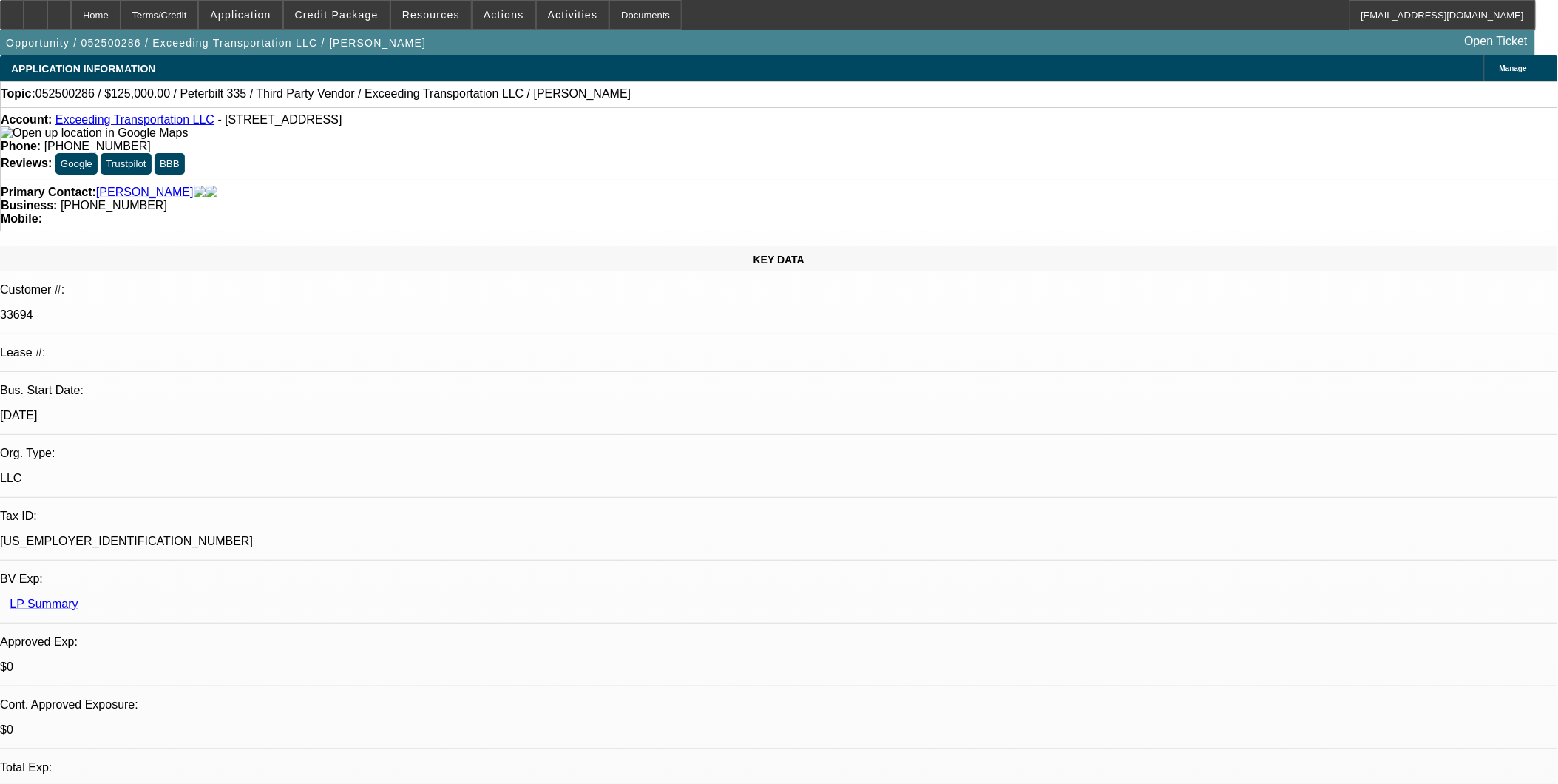
select select "0"
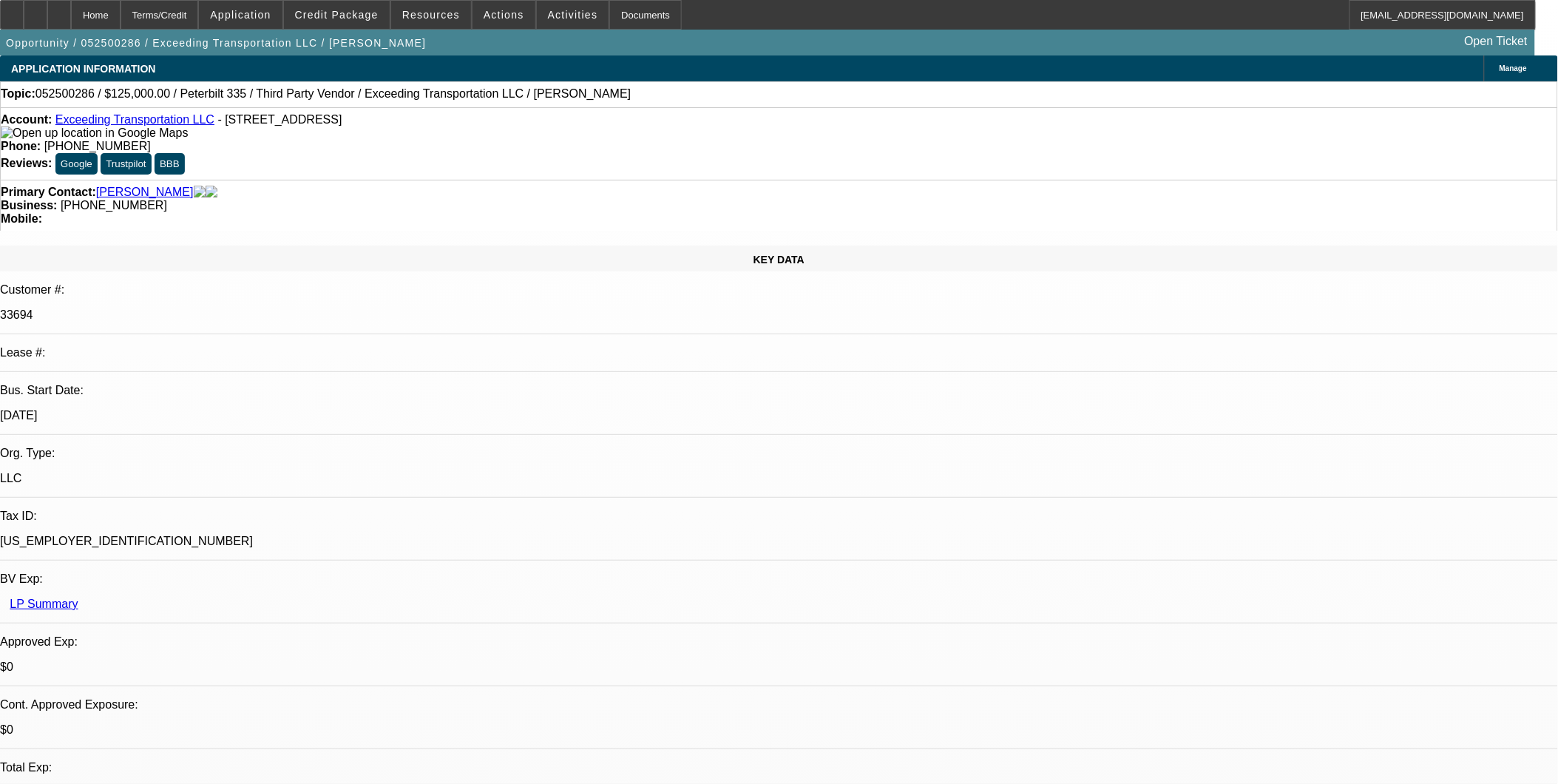
select select "1"
select select "6"
select select "1"
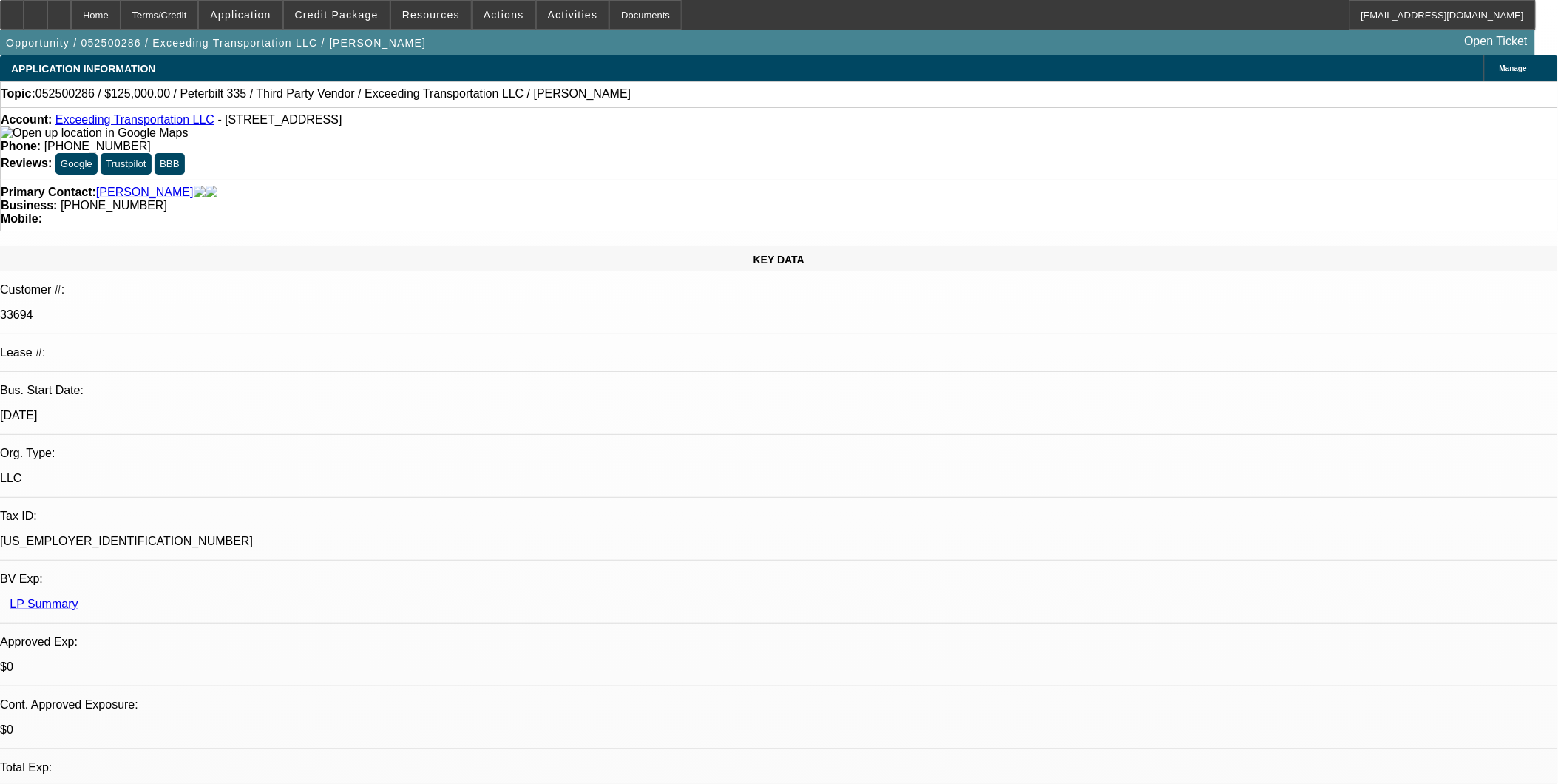
select select "15"
select select "6"
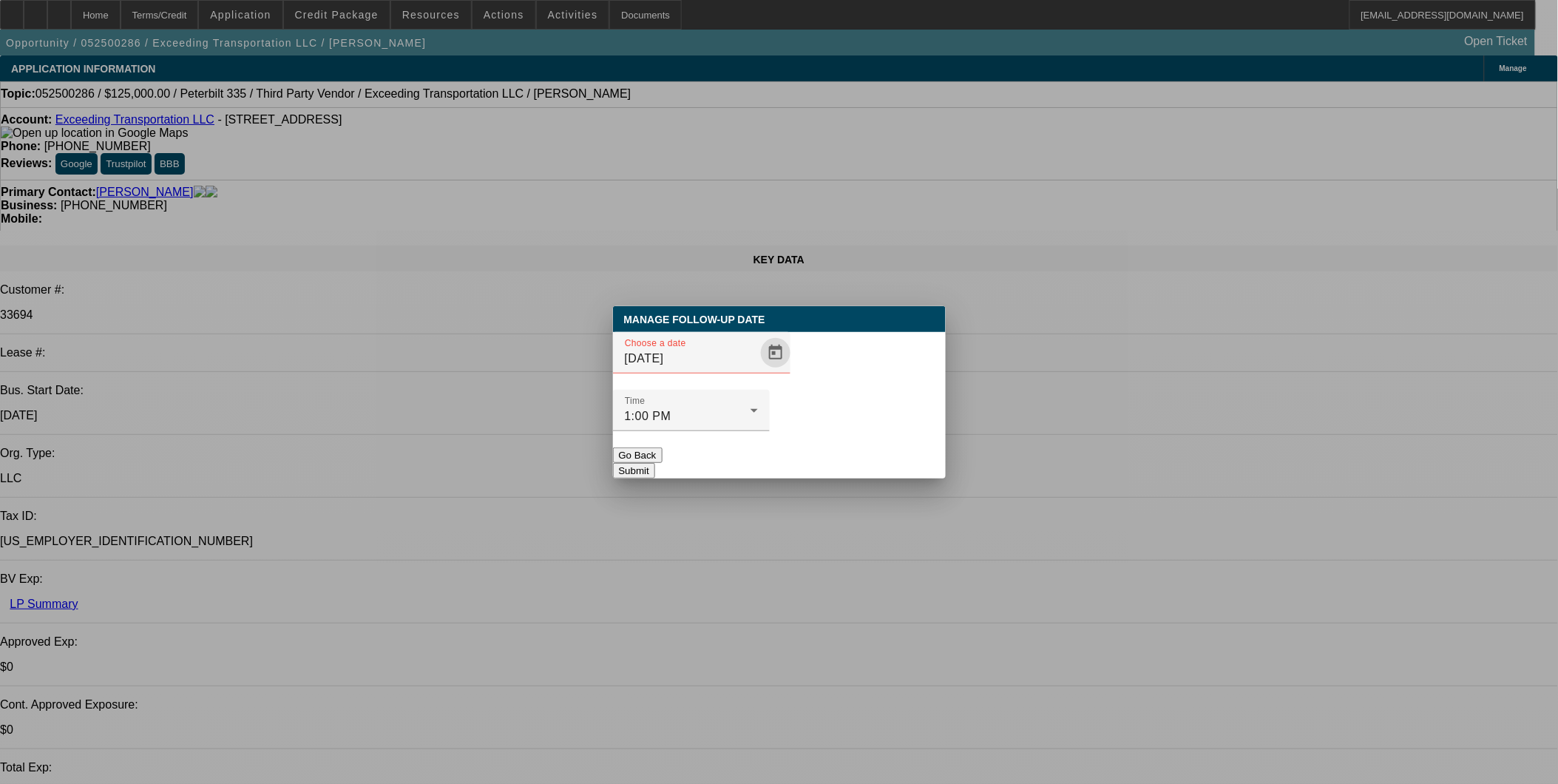
click at [758, 371] on span "Open calendar" at bounding box center [776, 353] width 36 height 36
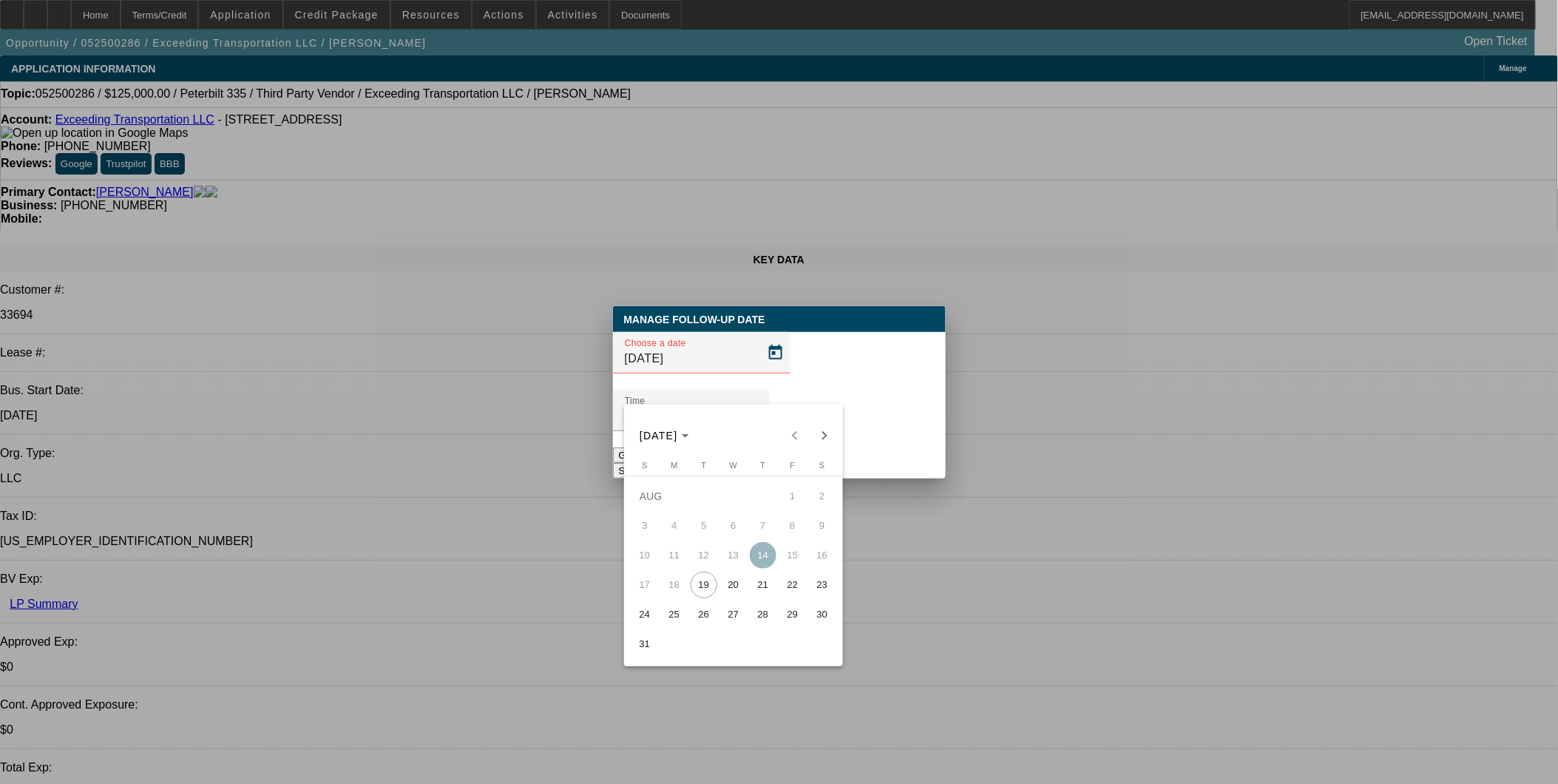
click at [737, 593] on span "20" at bounding box center [734, 585] width 26 height 26
type input "[DATE]"
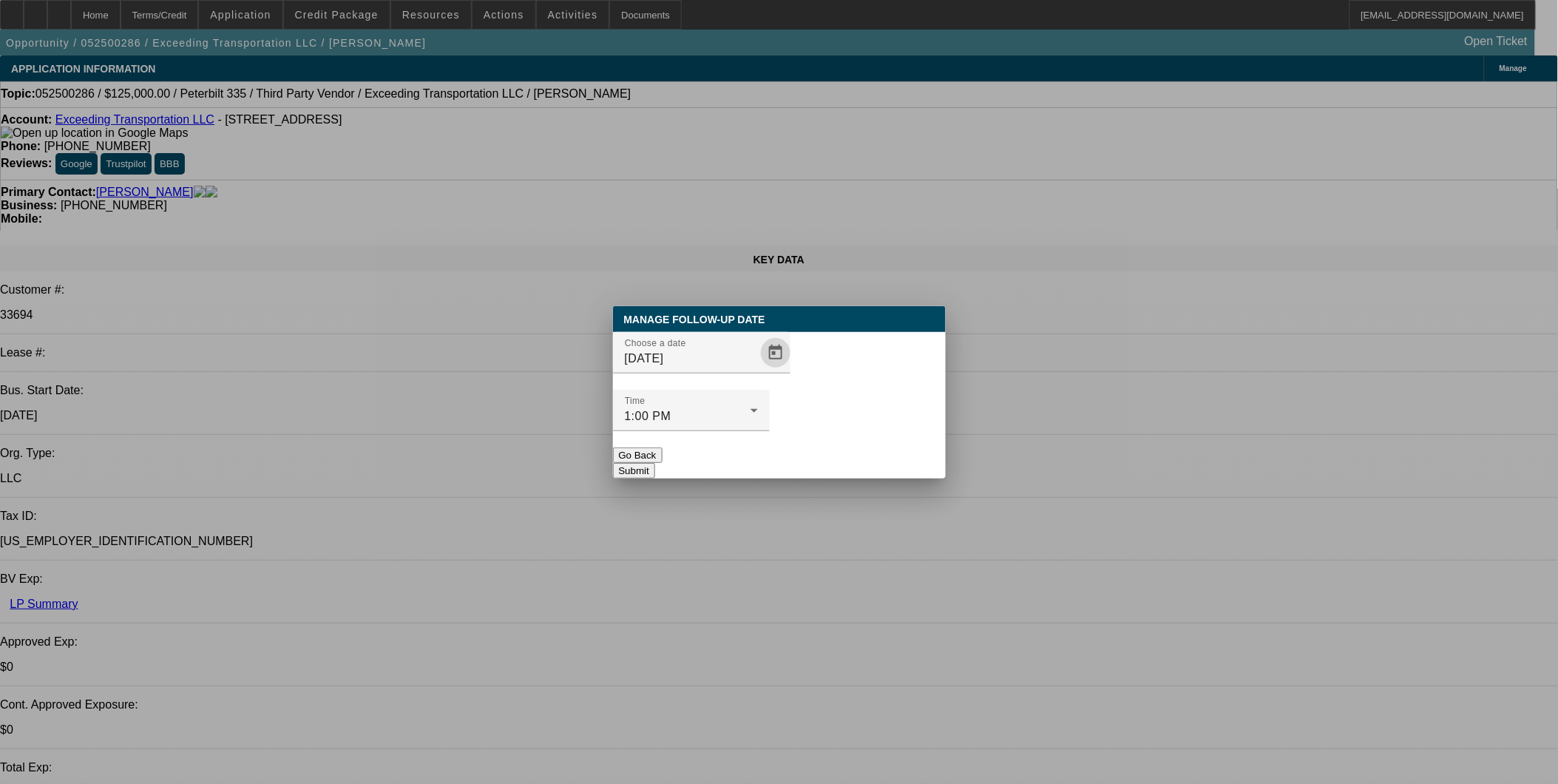
click at [655, 463] on button "Submit" at bounding box center [634, 471] width 42 height 16
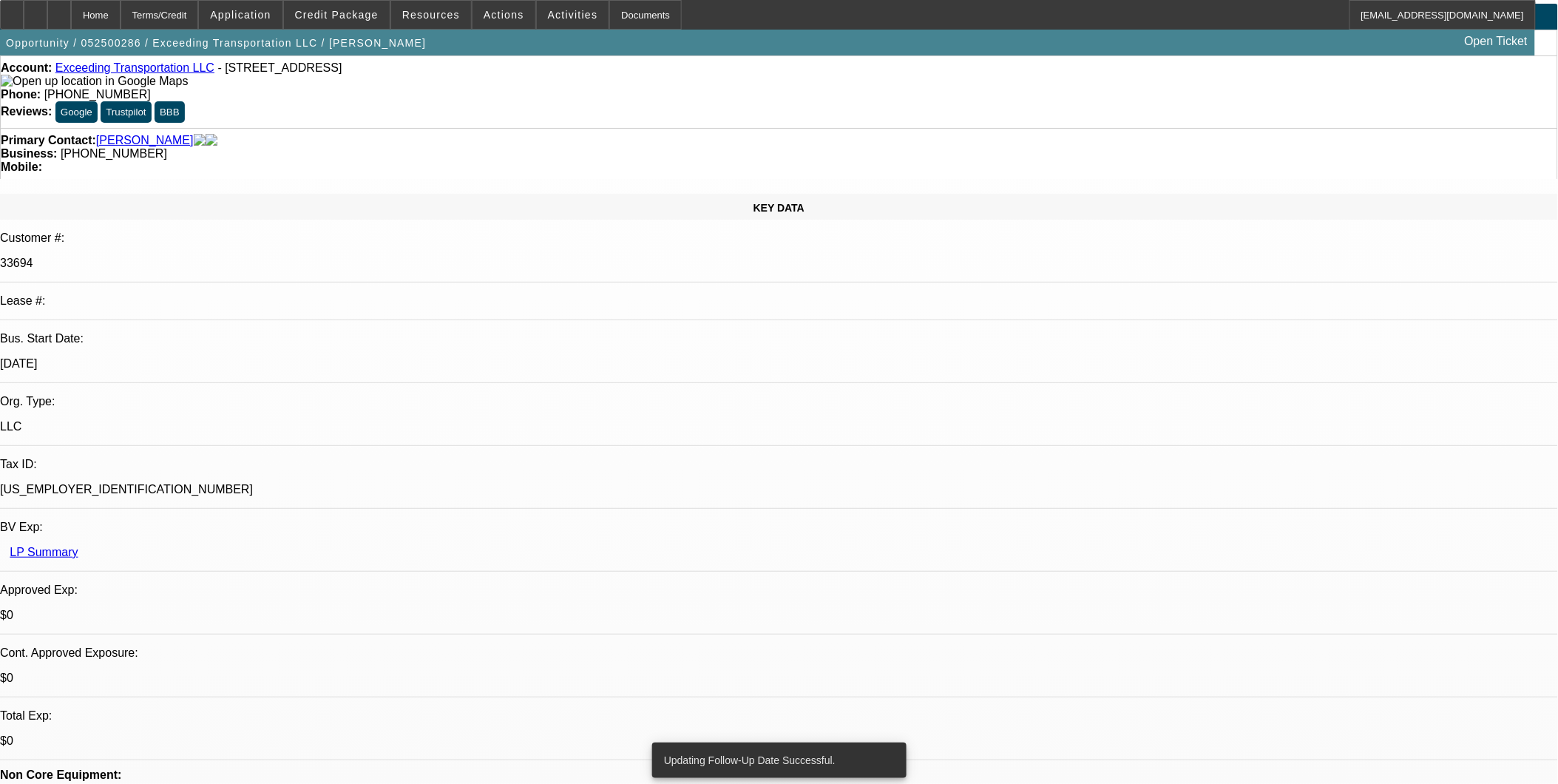
scroll to position [164, 0]
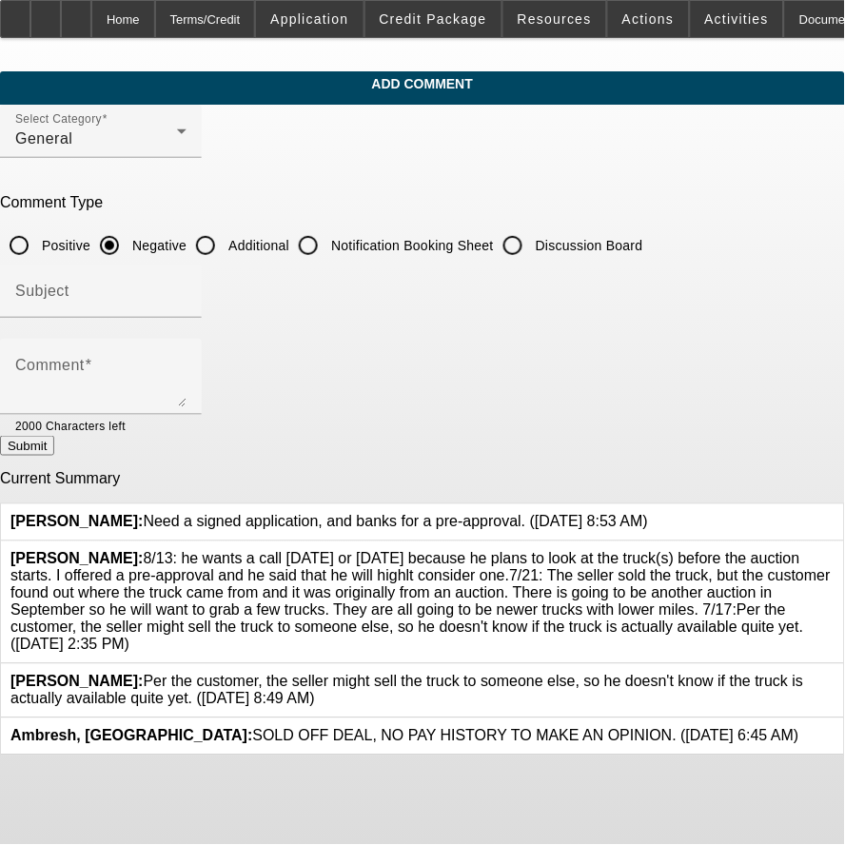
click at [225, 240] on input "Additional" at bounding box center [206, 246] width 38 height 38
radio input "true"
click at [187, 287] on input "Subject" at bounding box center [100, 298] width 171 height 23
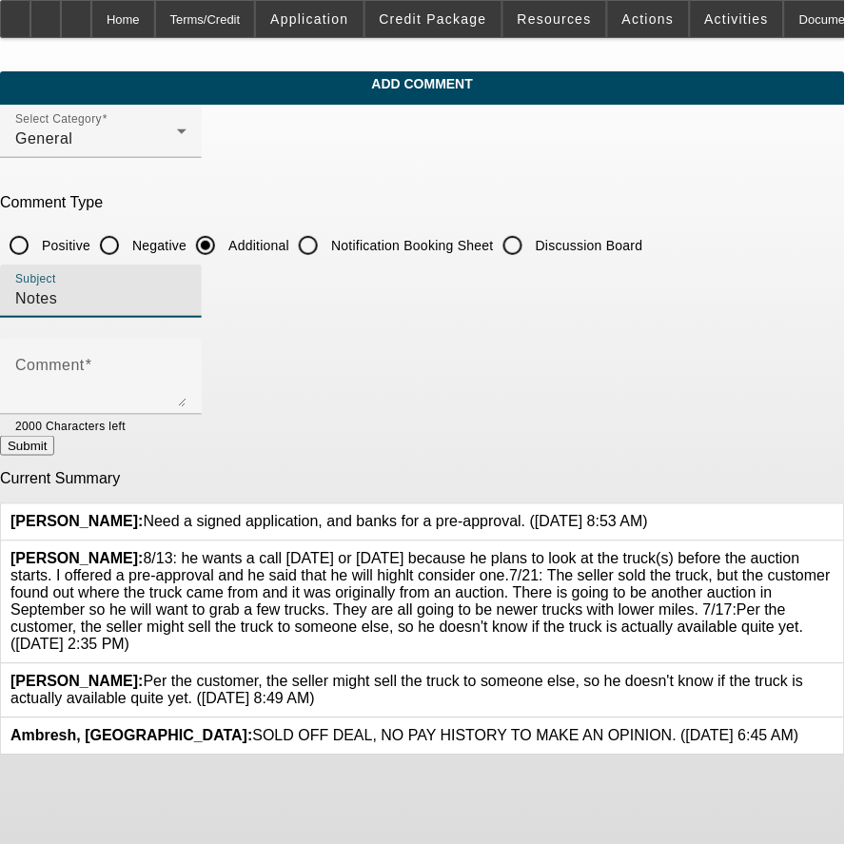
type input "Notes"
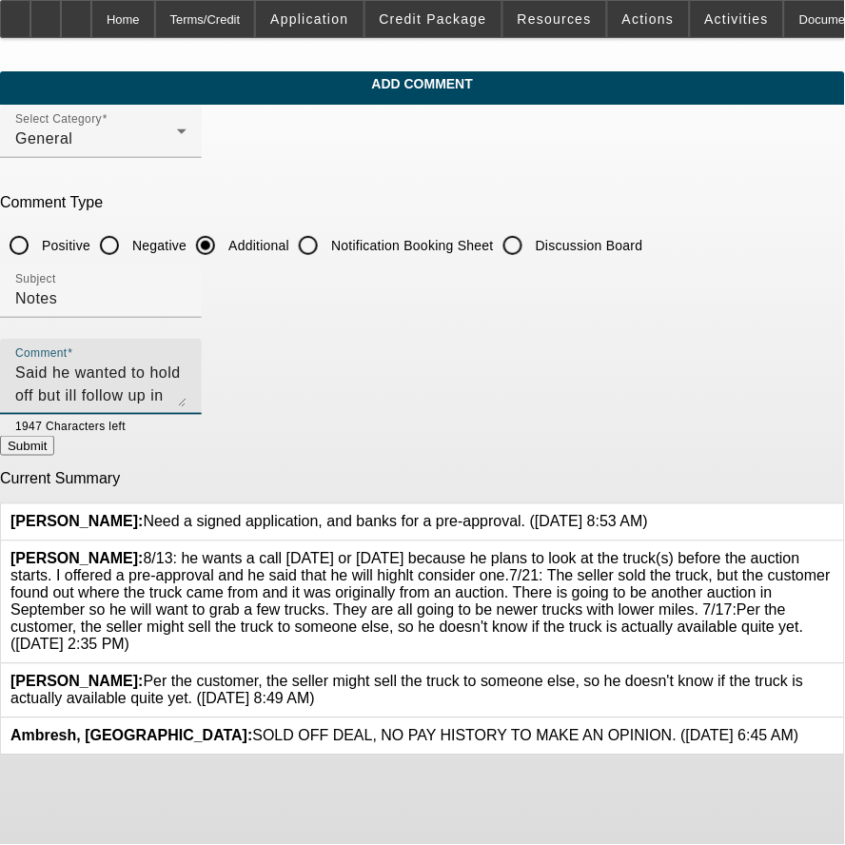
type textarea "Said he wanted to hold off but ill follow up in sept."
click at [54, 445] on button "Submit" at bounding box center [27, 446] width 54 height 20
radio input "true"
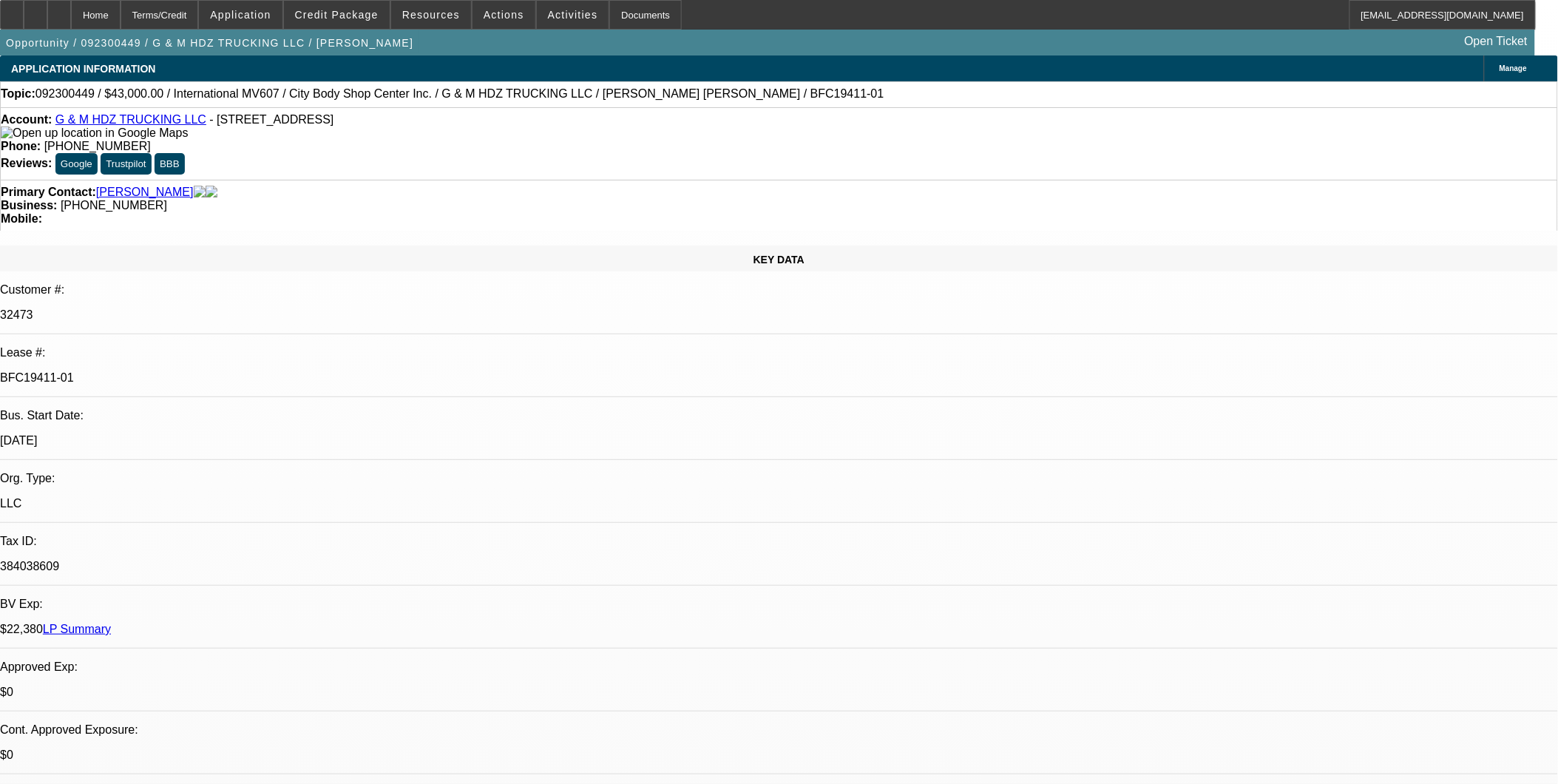
select select "0"
select select "2"
select select "0.1"
select select "0"
select select "2"
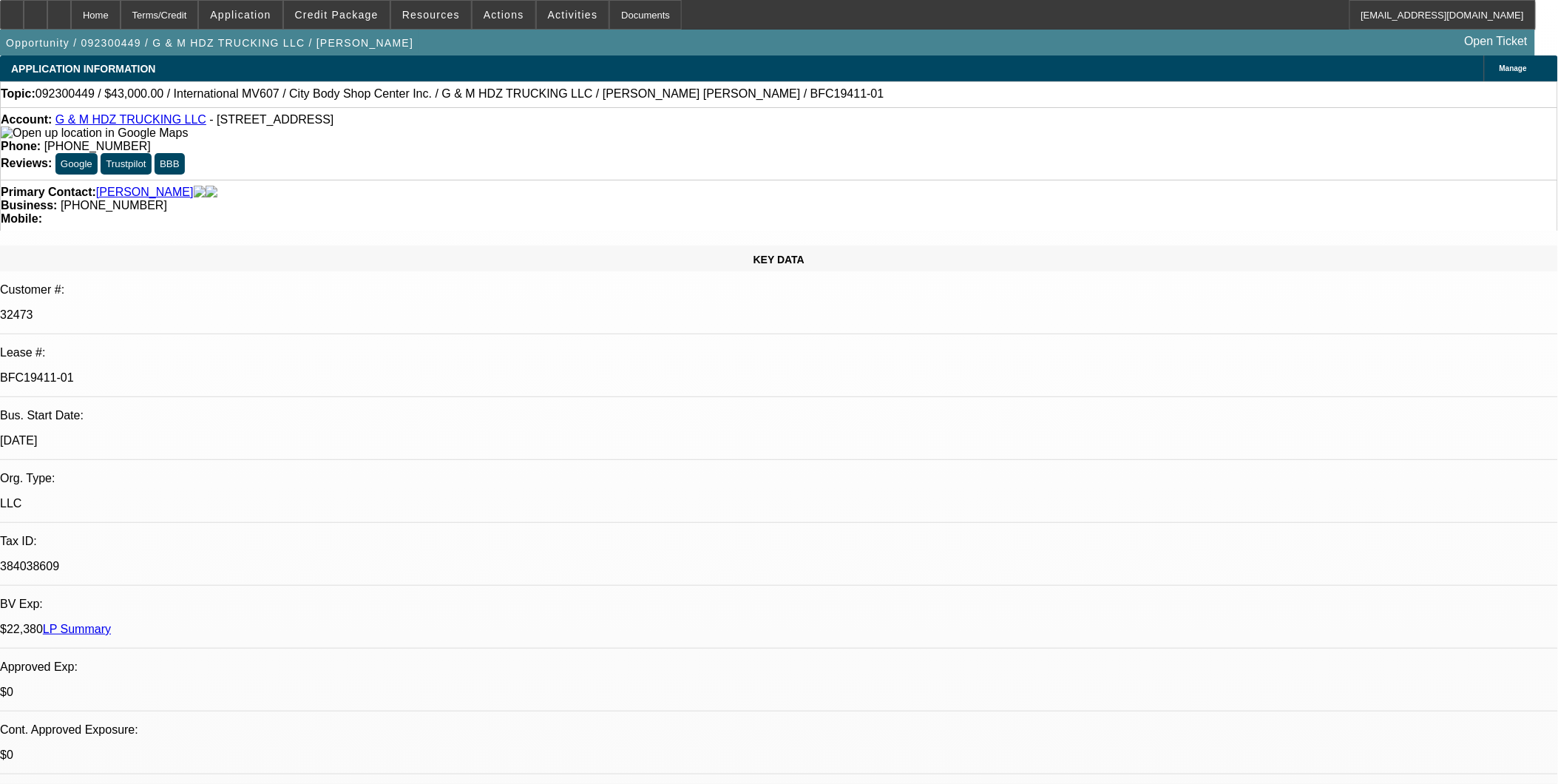
select select "0.1"
select select "0"
select select "2"
select select "0.1"
select select "0"
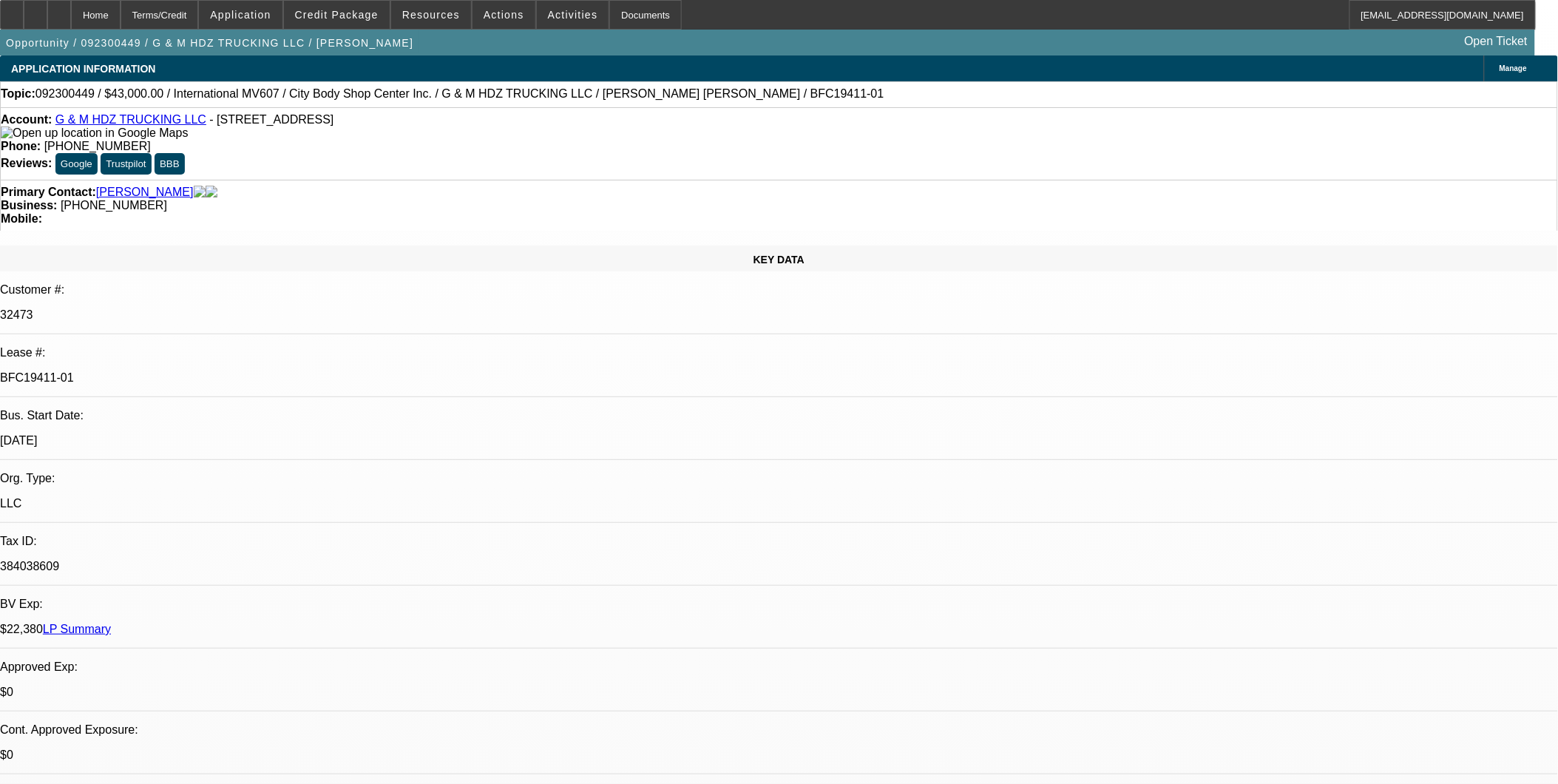
select select "2"
select select "0.1"
select select "1"
select select "2"
select select "4"
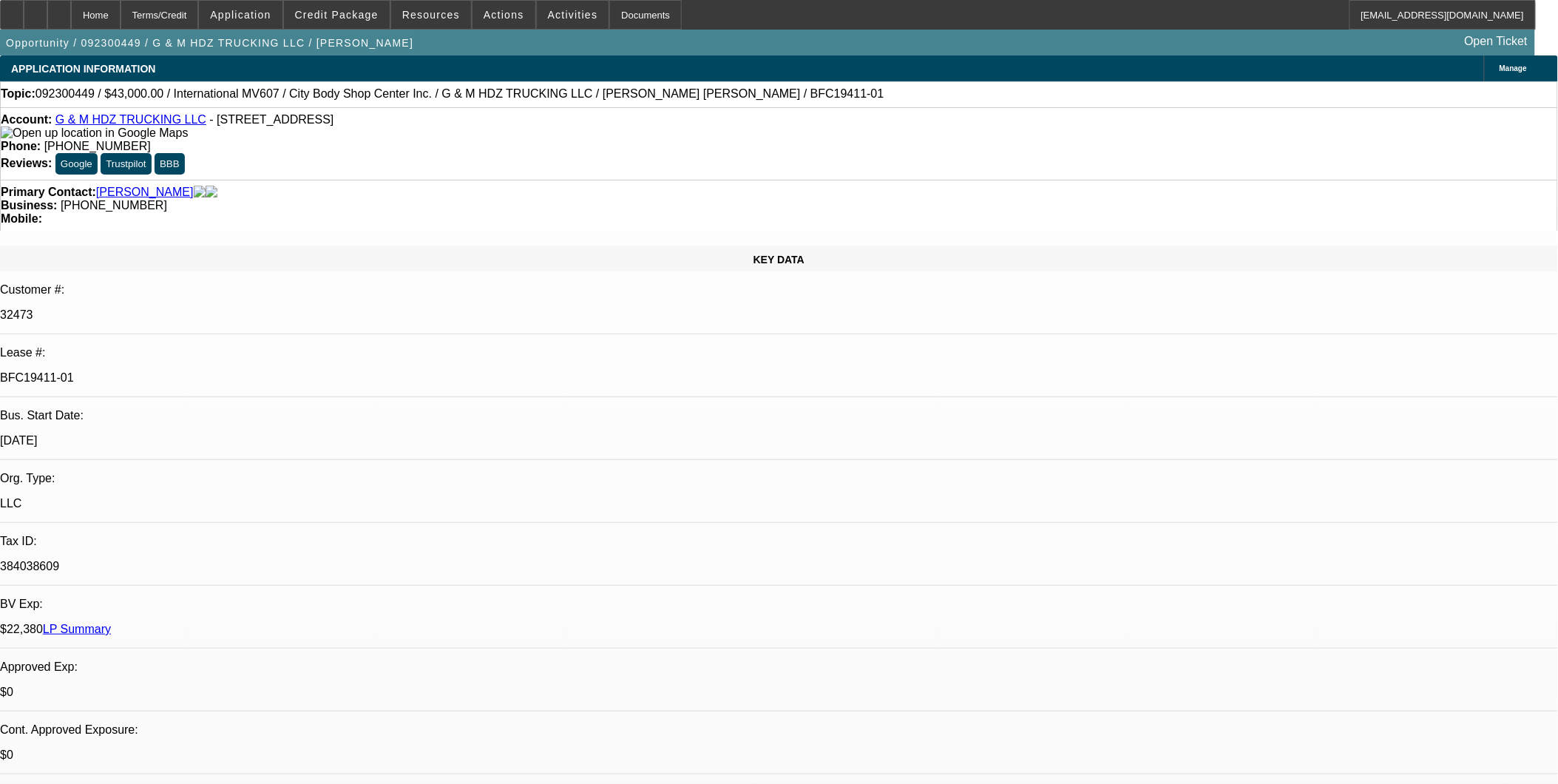
select select "1"
select select "2"
select select "4"
select select "1"
select select "2"
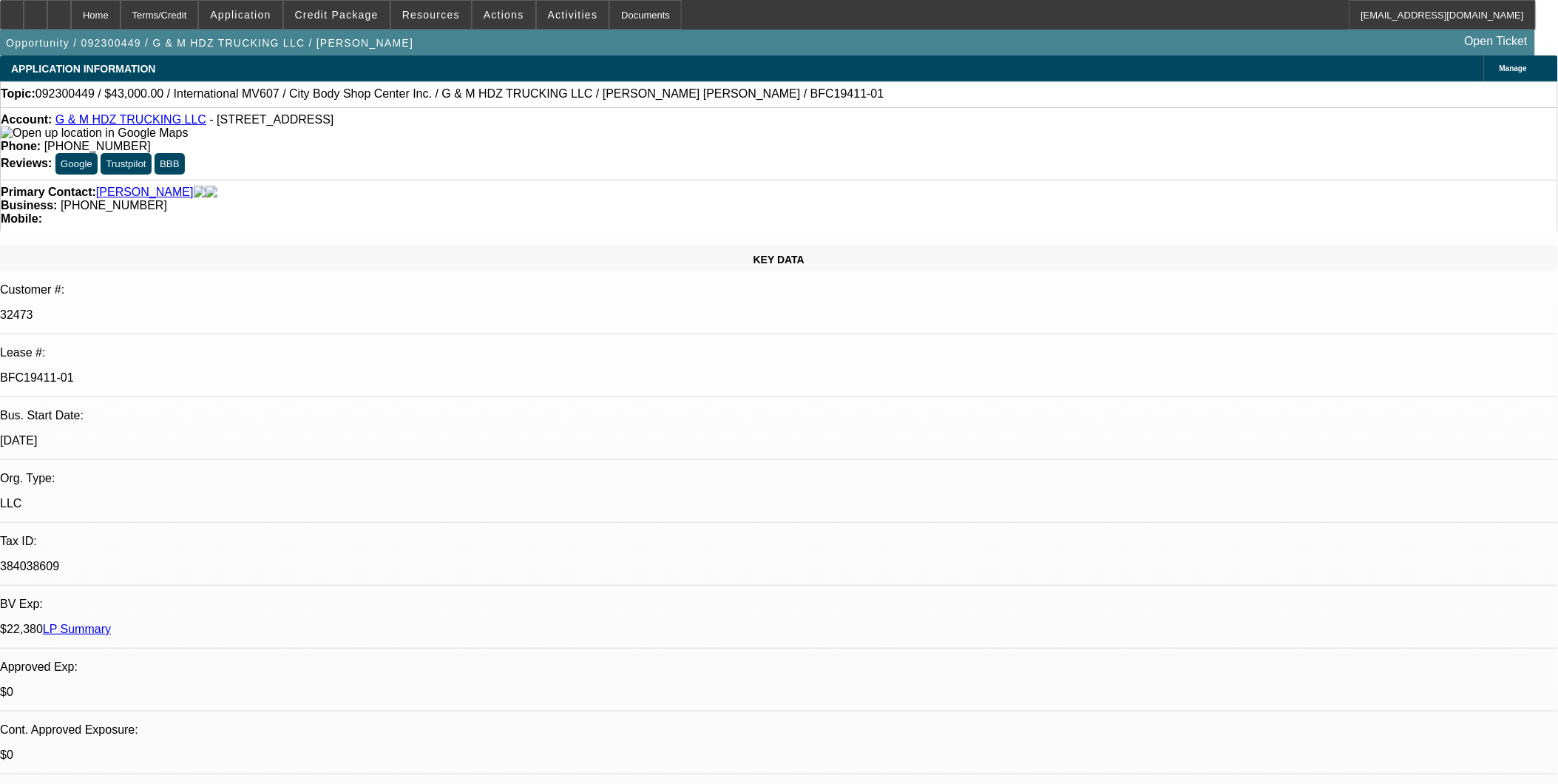
select select "4"
select select "1"
select select "2"
select select "4"
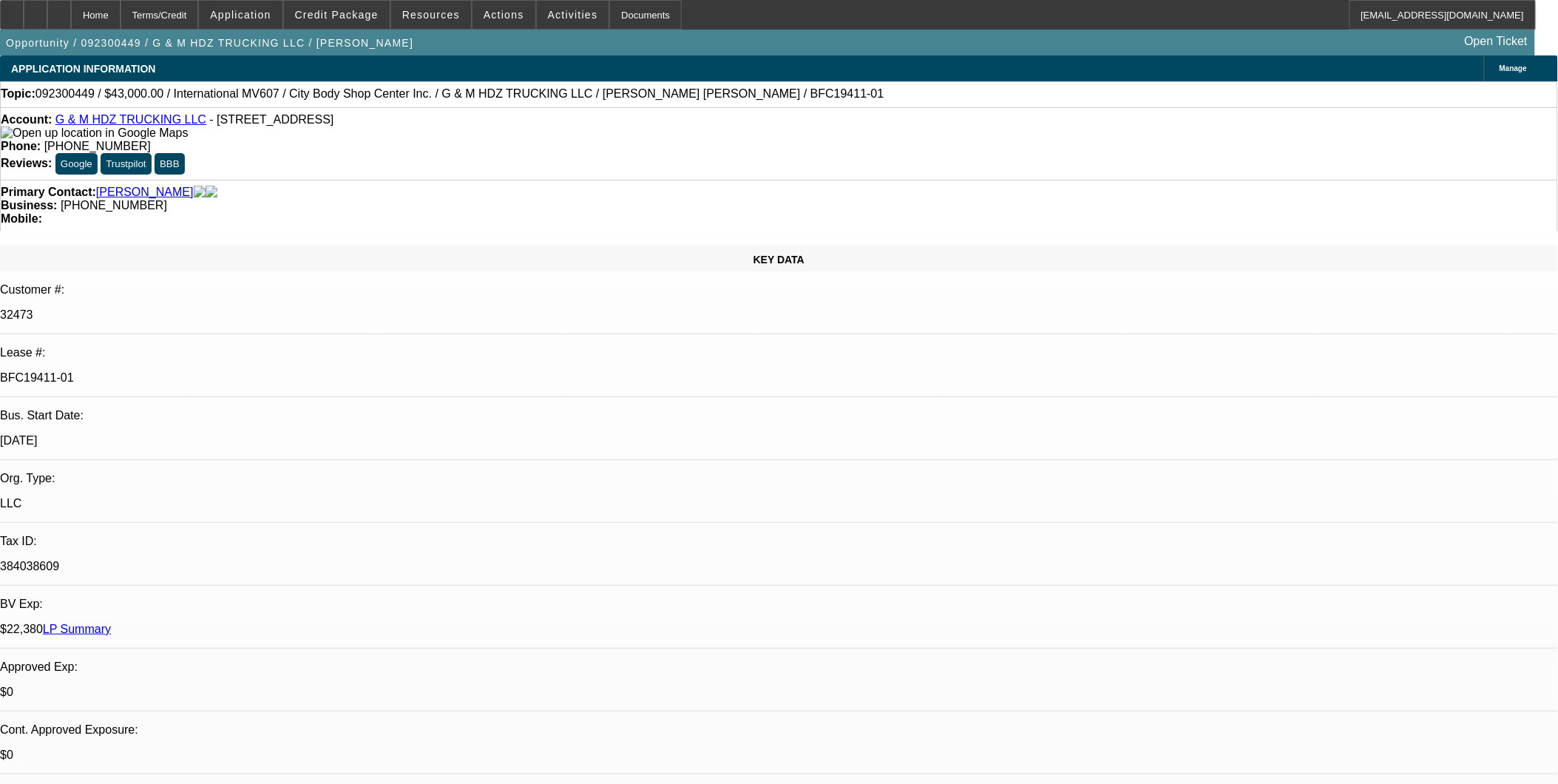
scroll to position [1995, 0]
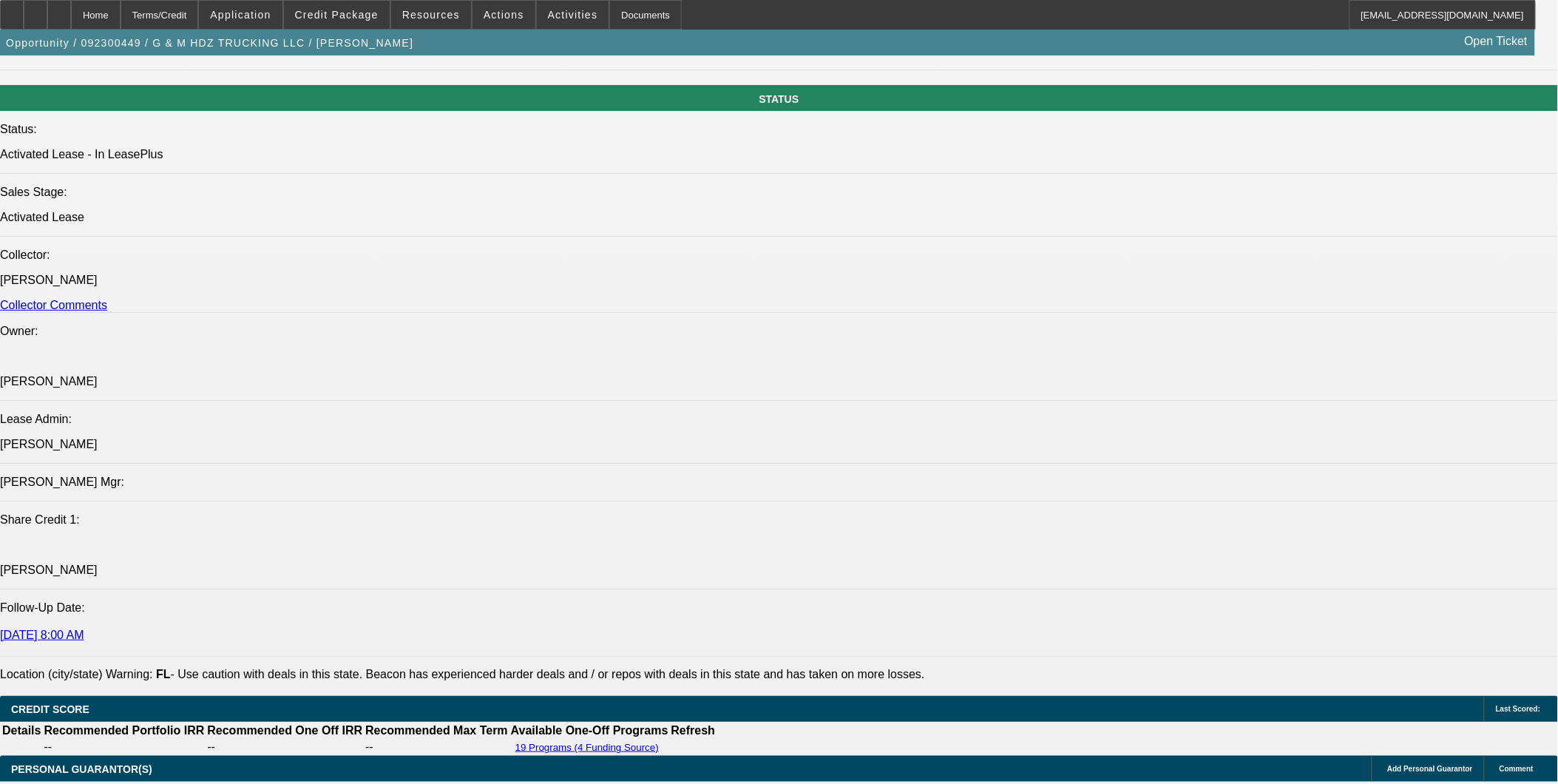
scroll to position [3309, 0]
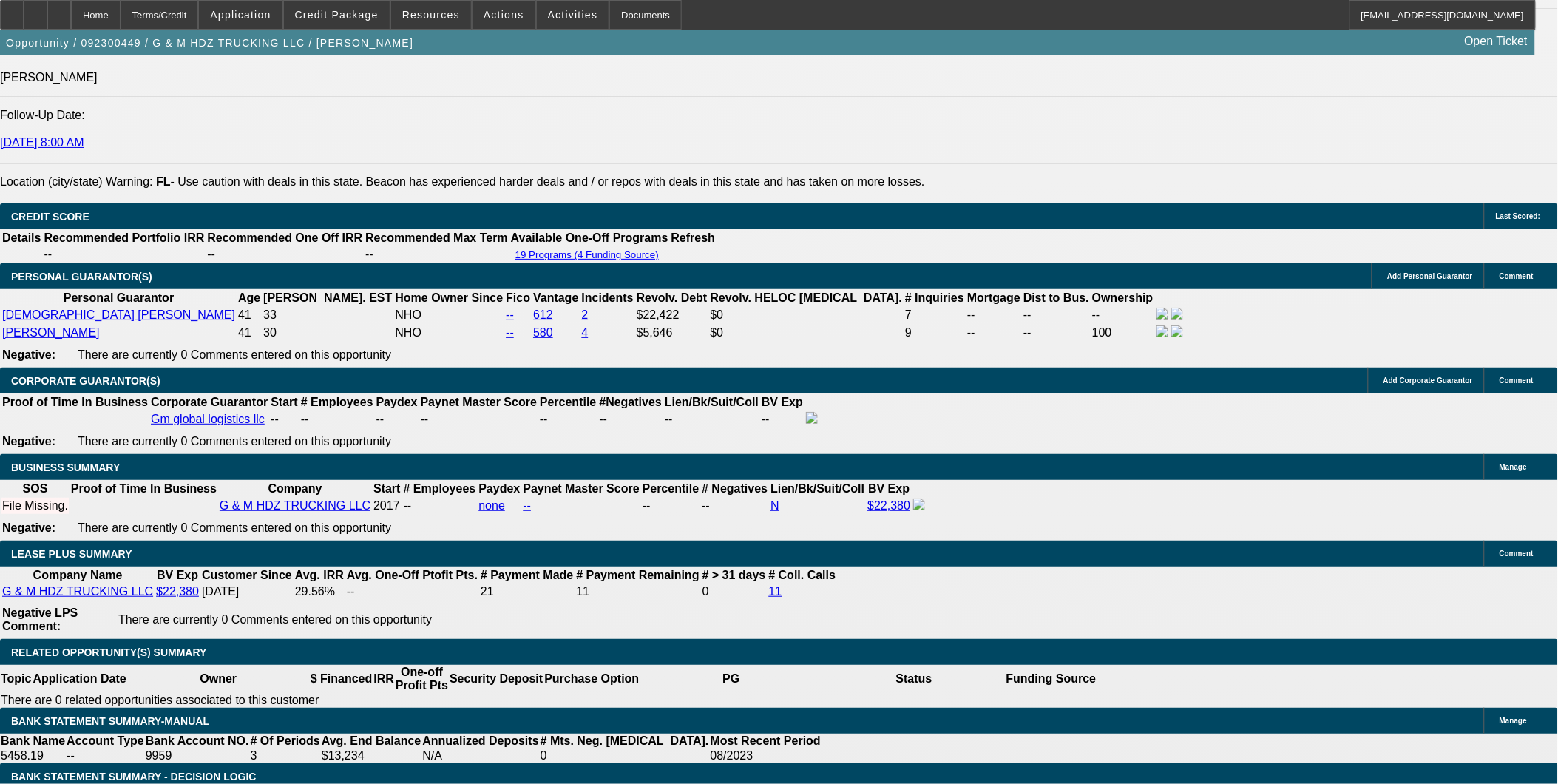
scroll to position [2076, 0]
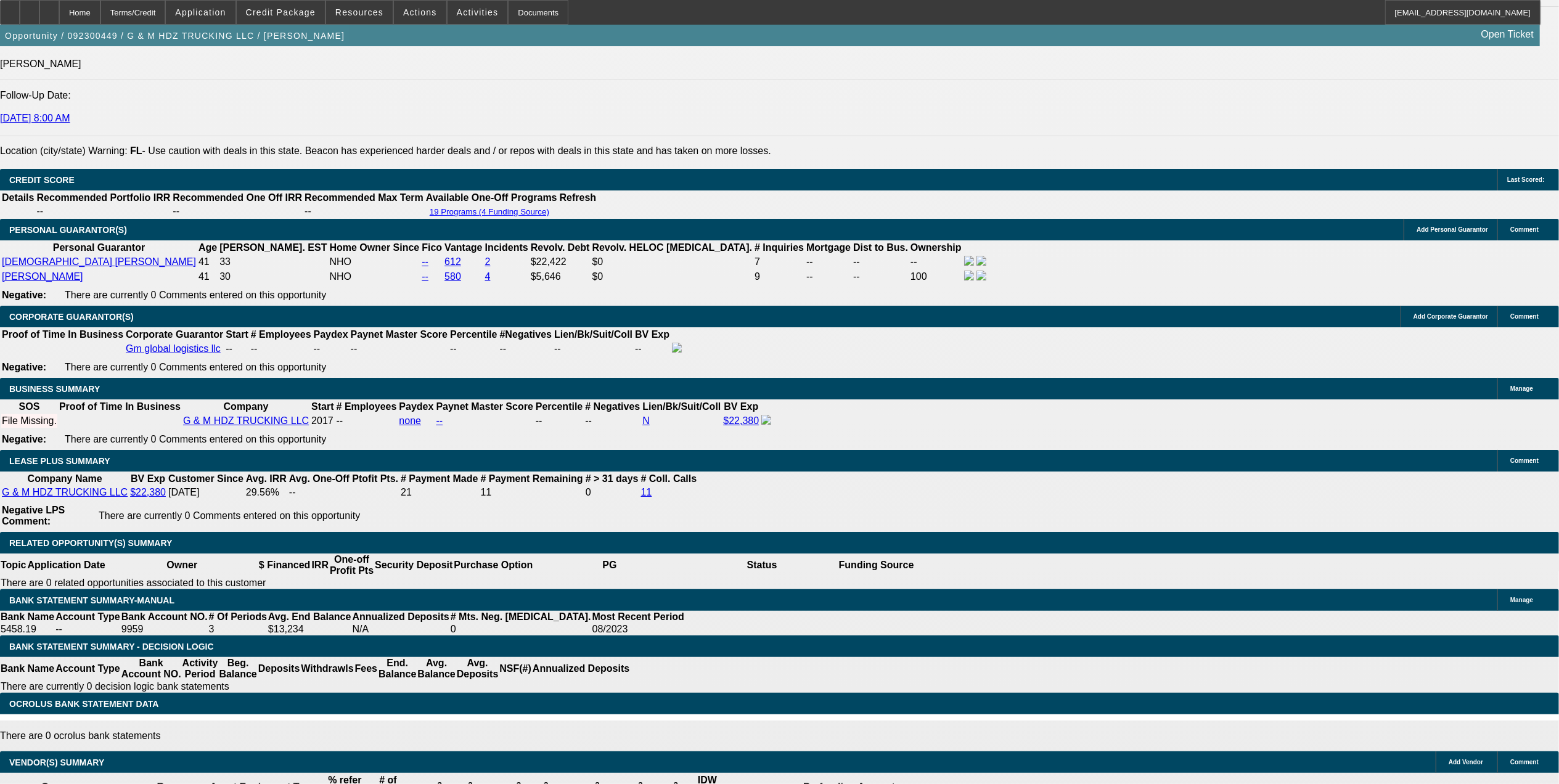
scroll to position [0, 0]
click at [434, 10] on span at bounding box center [420, 12] width 52 height 30
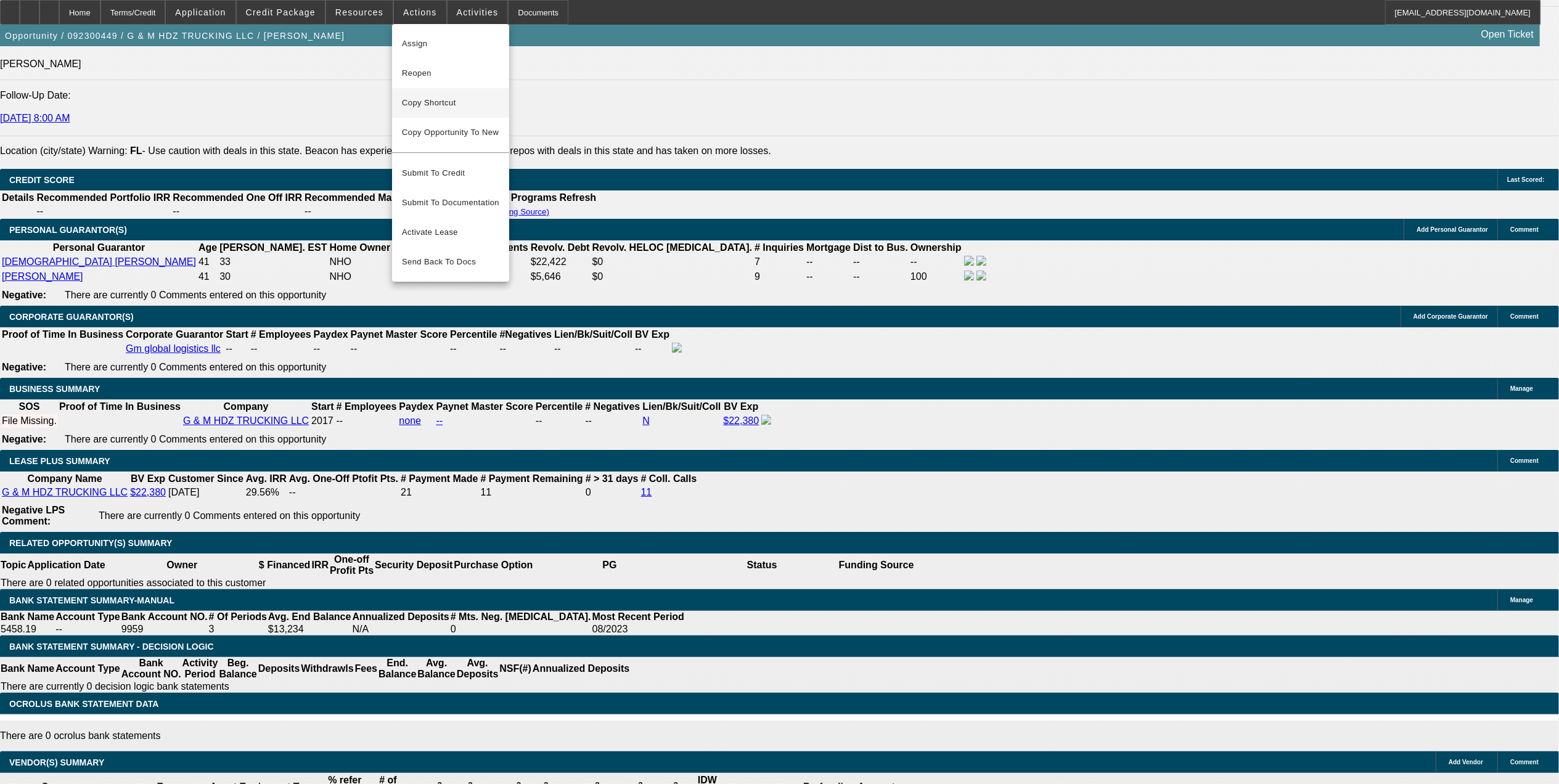
click at [446, 105] on span "Copy Shortcut" at bounding box center [451, 103] width 97 height 15
